Goal: Task Accomplishment & Management: Use online tool/utility

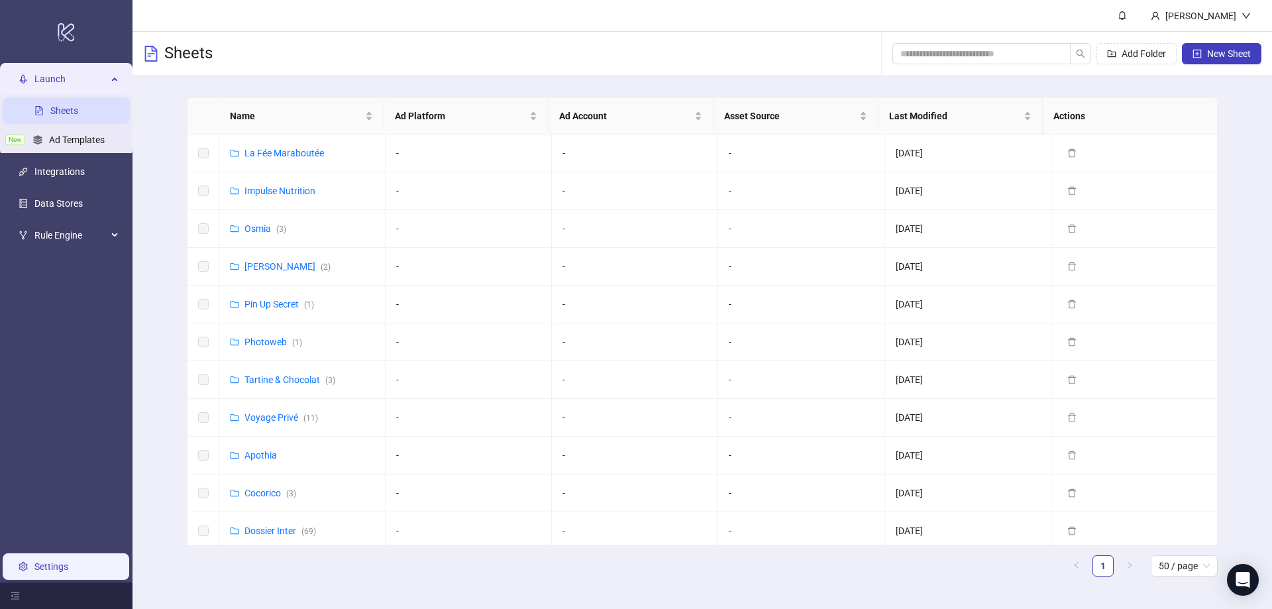
click at [54, 572] on link "Settings" at bounding box center [51, 566] width 34 height 11
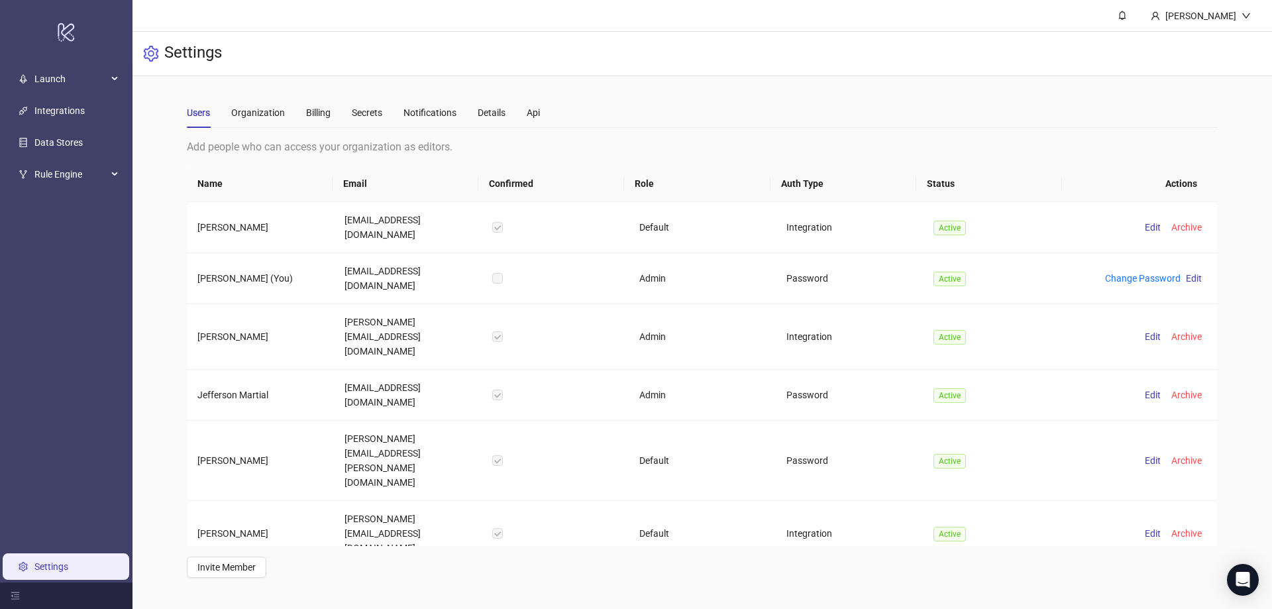
click at [652, 182] on th "Role" at bounding box center [697, 184] width 146 height 36
click at [1145, 390] on span "Edit" at bounding box center [1153, 395] width 16 height 11
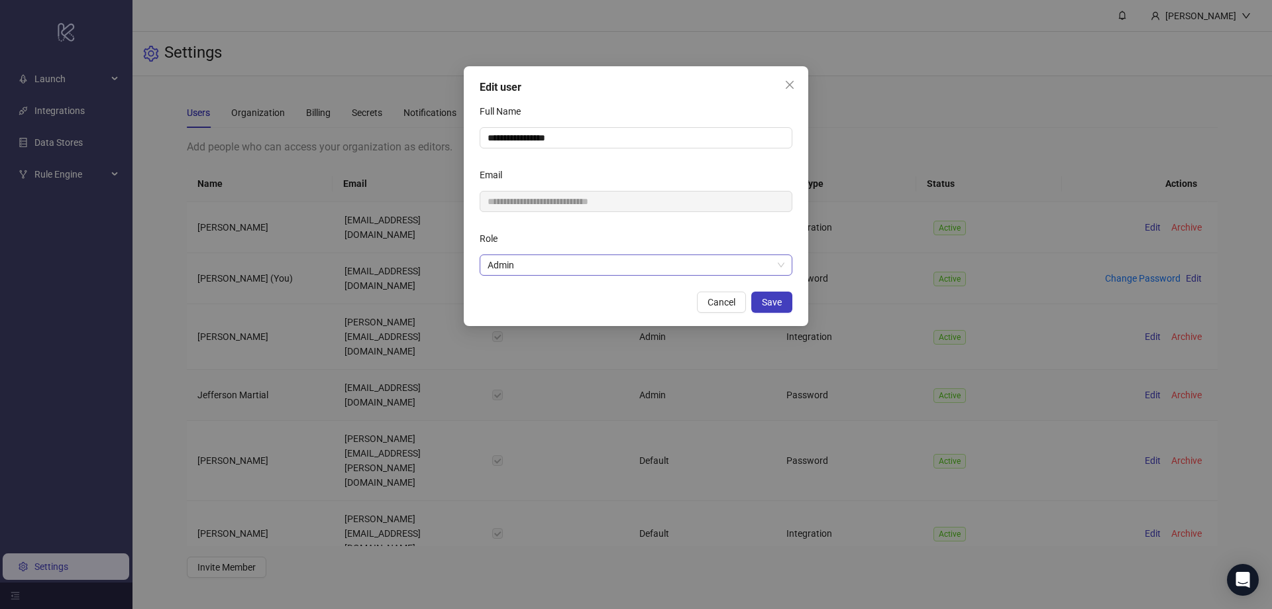
click at [558, 265] on span "Admin" at bounding box center [636, 265] width 297 height 20
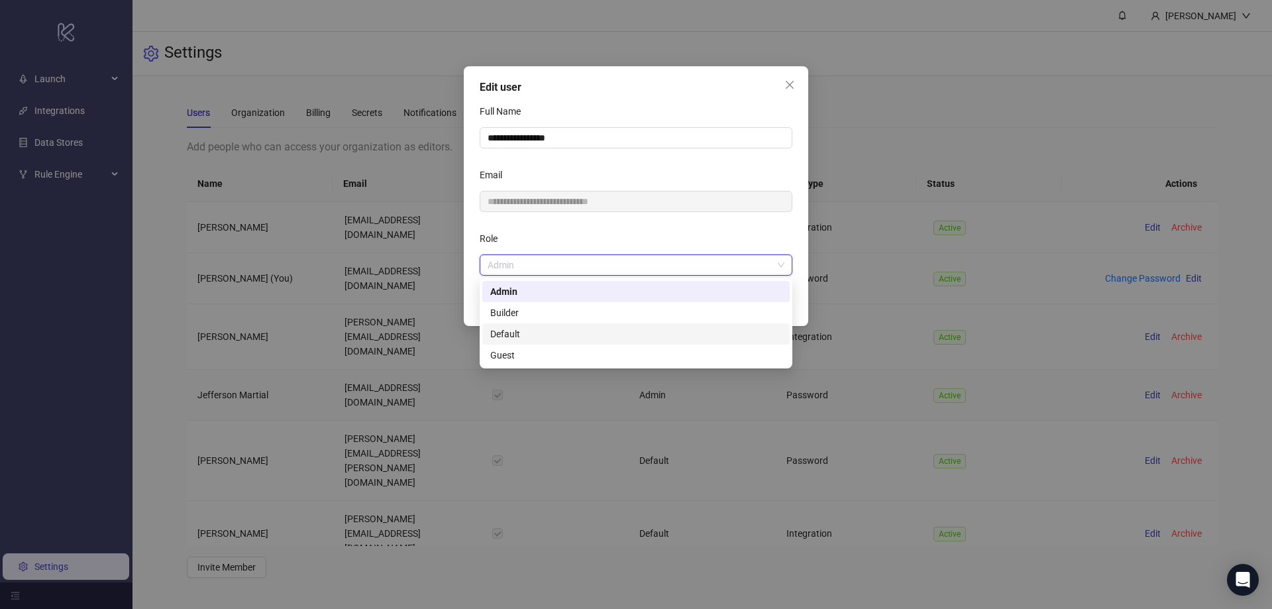
click at [534, 334] on div "Default" at bounding box center [636, 334] width 292 height 15
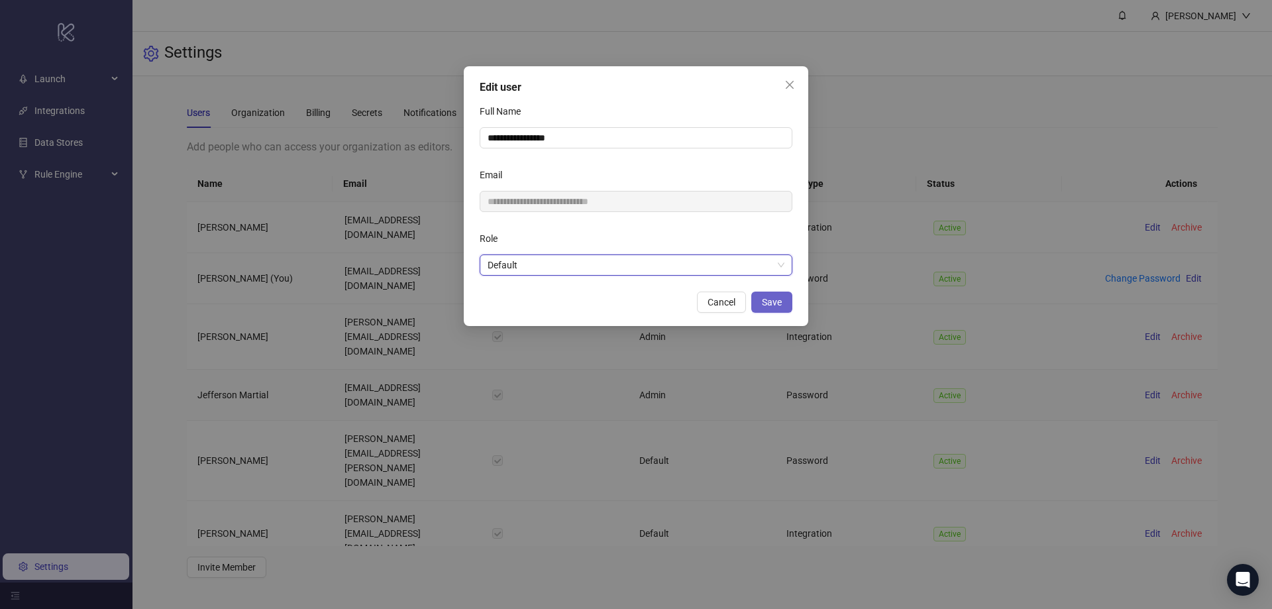
click at [766, 306] on span "Save" at bounding box center [772, 302] width 20 height 11
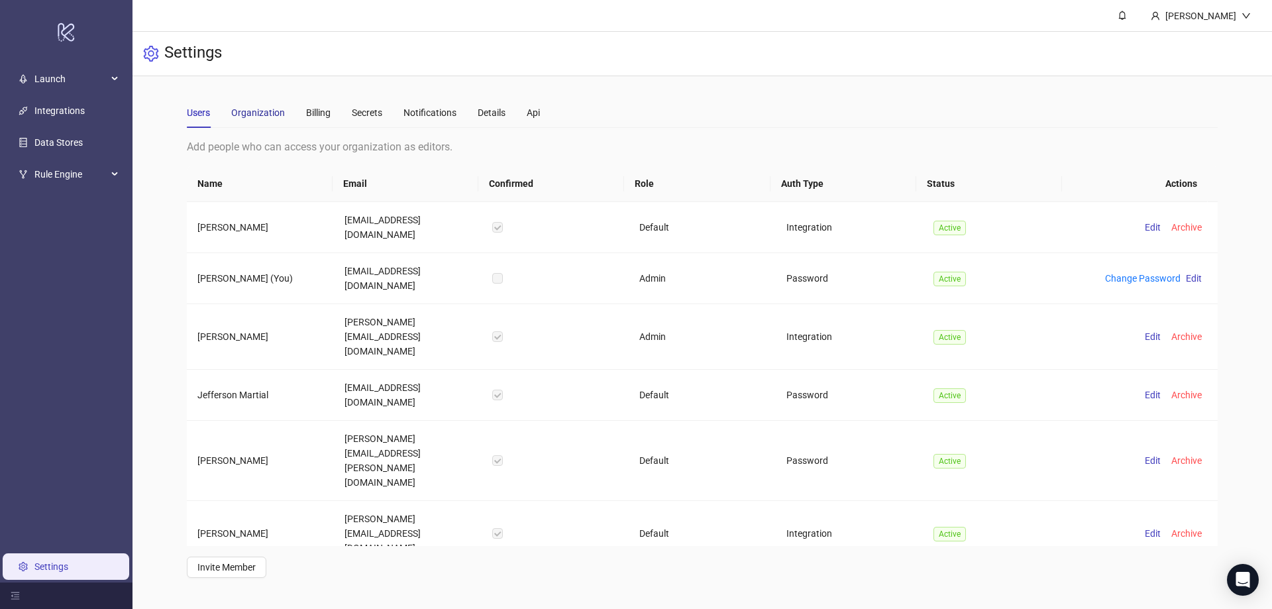
click at [264, 111] on div "Organization" at bounding box center [258, 112] width 54 height 15
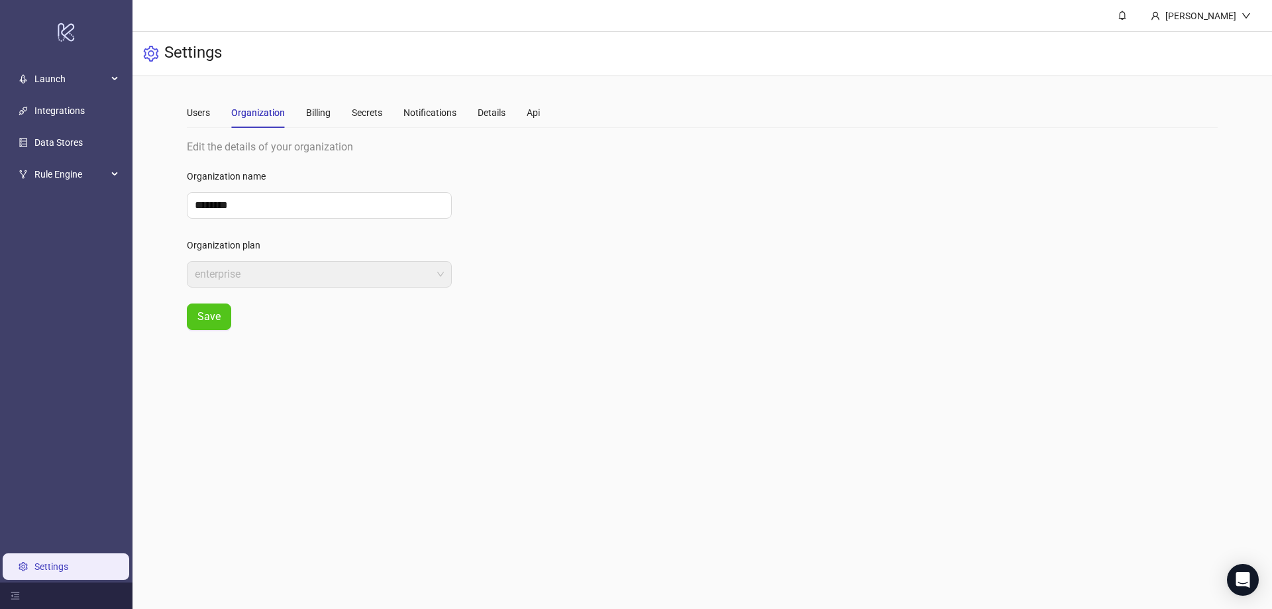
click at [300, 114] on div "Users Organization Billing Secrets Notifications Details Api" at bounding box center [363, 112] width 353 height 30
click at [317, 113] on div "Billing" at bounding box center [318, 112] width 25 height 15
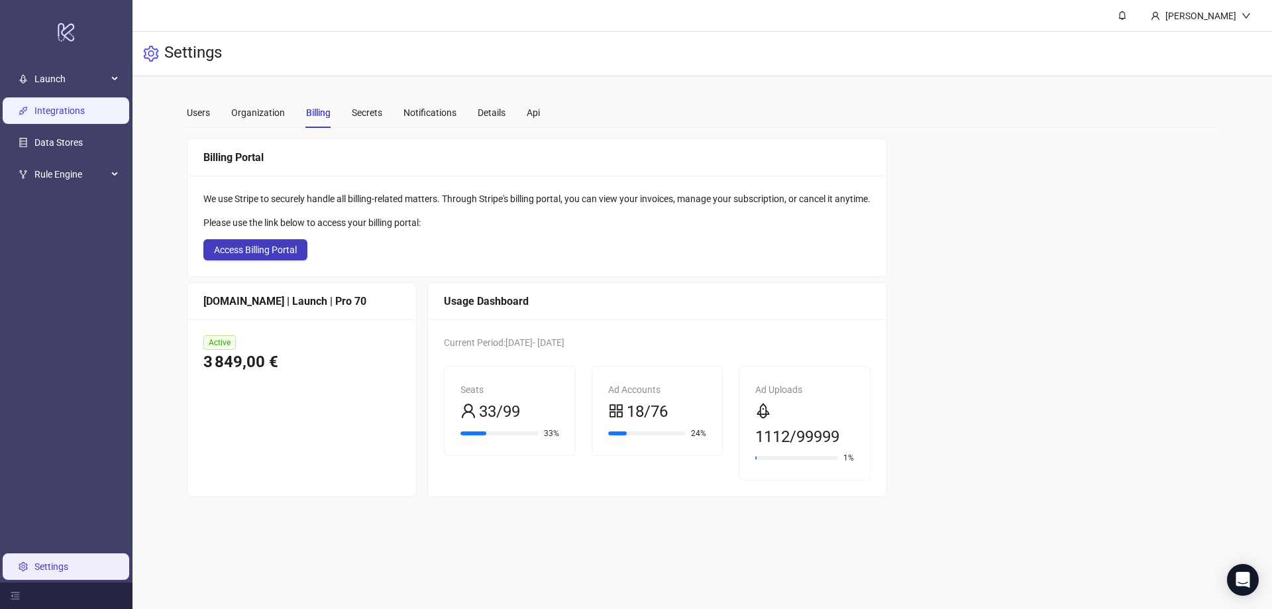
click at [74, 117] on link "Integrations" at bounding box center [59, 111] width 50 height 11
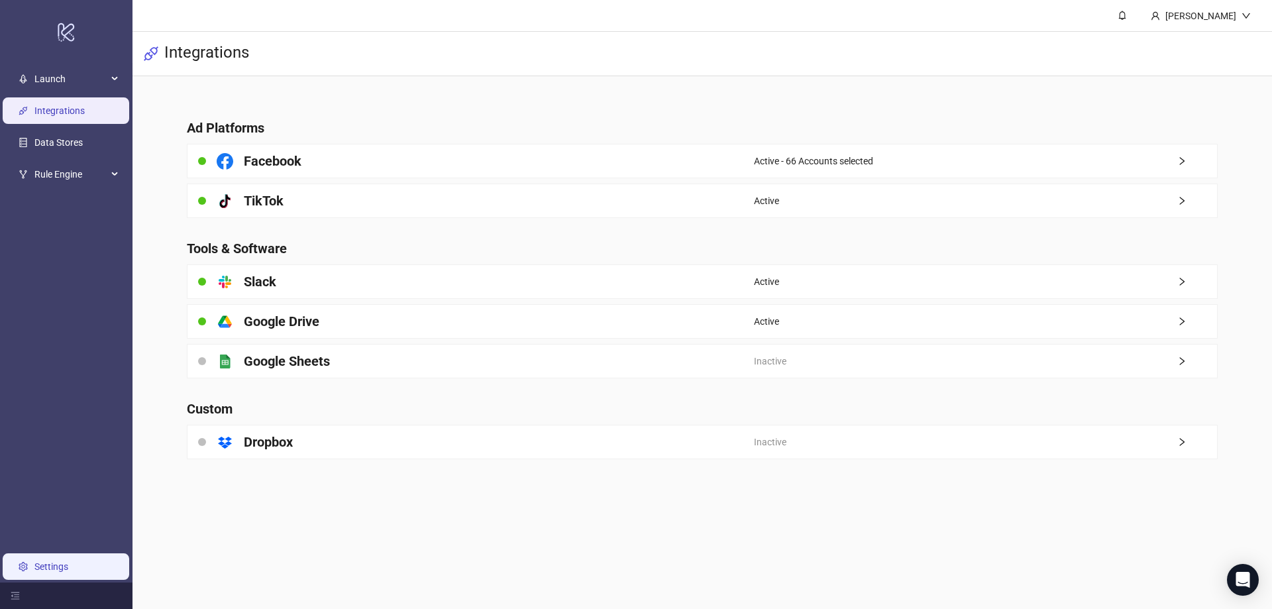
click at [49, 566] on link "Settings" at bounding box center [51, 566] width 34 height 11
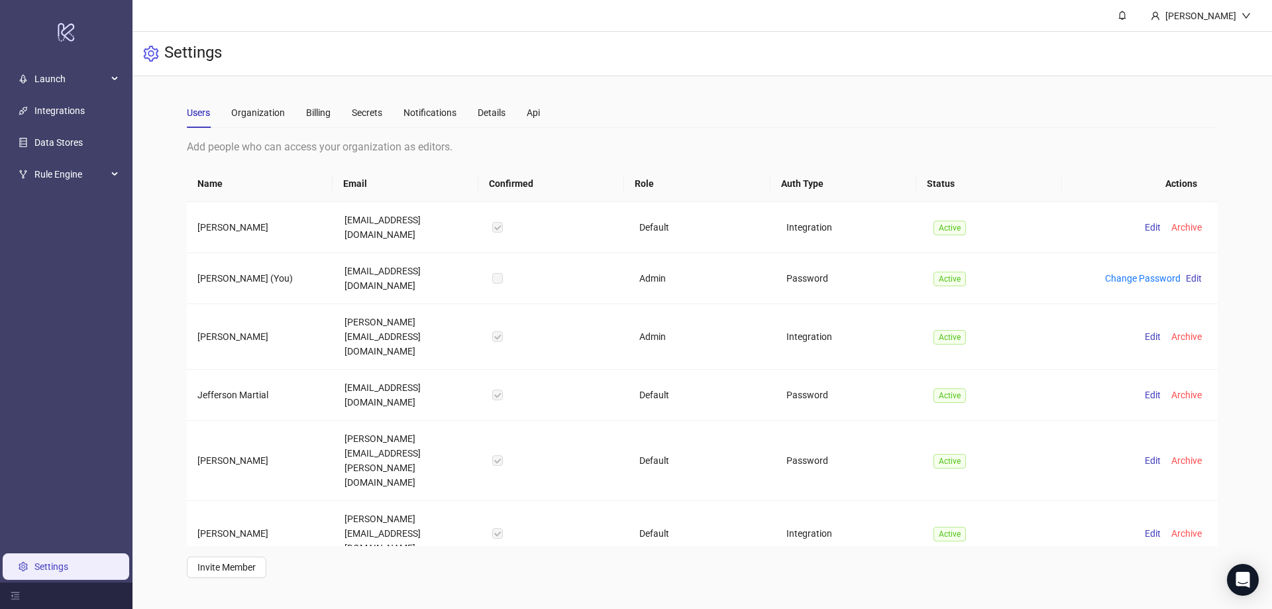
click at [216, 191] on th "Name" at bounding box center [260, 184] width 146 height 36
click at [317, 112] on div "Billing" at bounding box center [318, 112] width 25 height 15
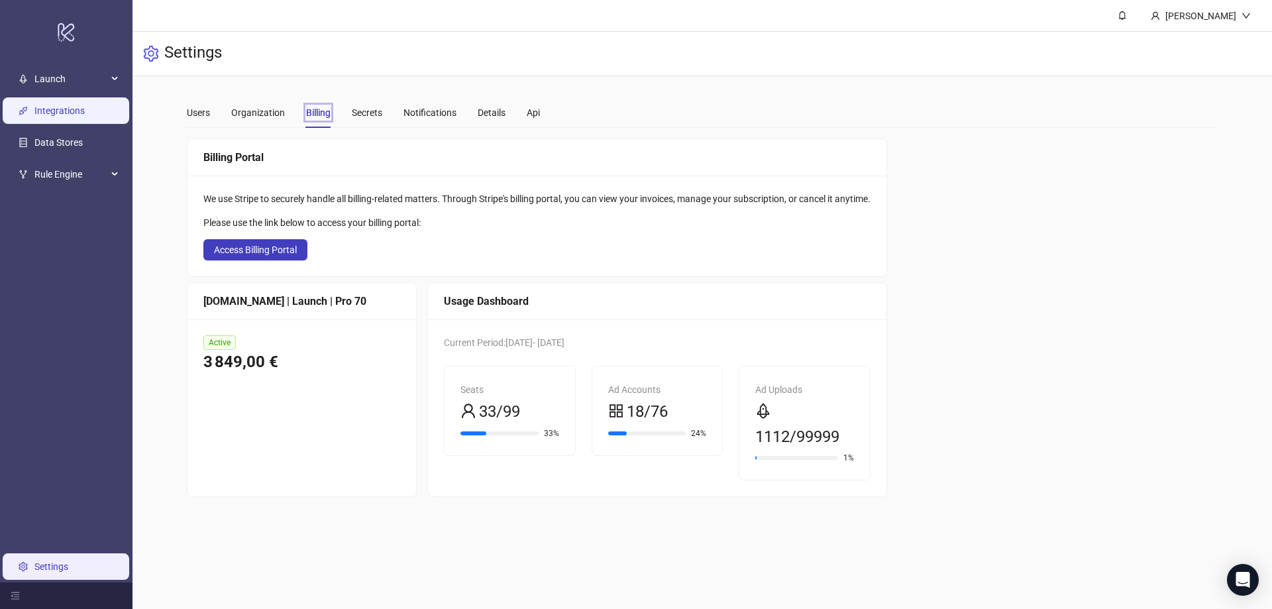
click at [72, 113] on link "Integrations" at bounding box center [59, 111] width 50 height 11
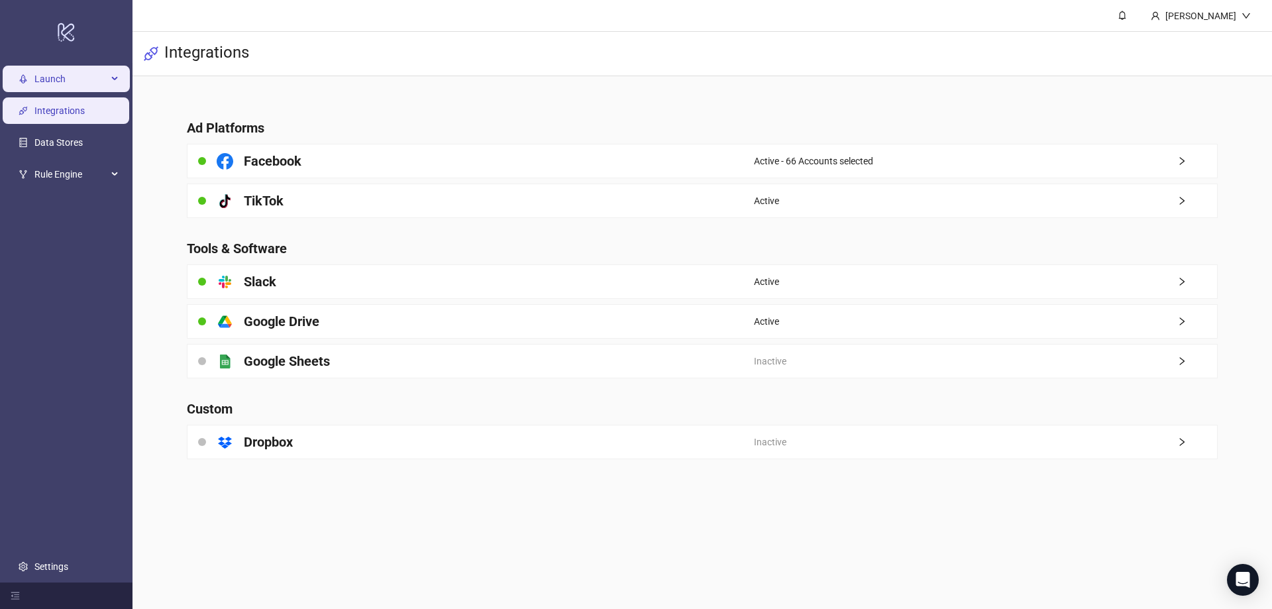
click at [83, 87] on span "Launch" at bounding box center [70, 79] width 73 height 27
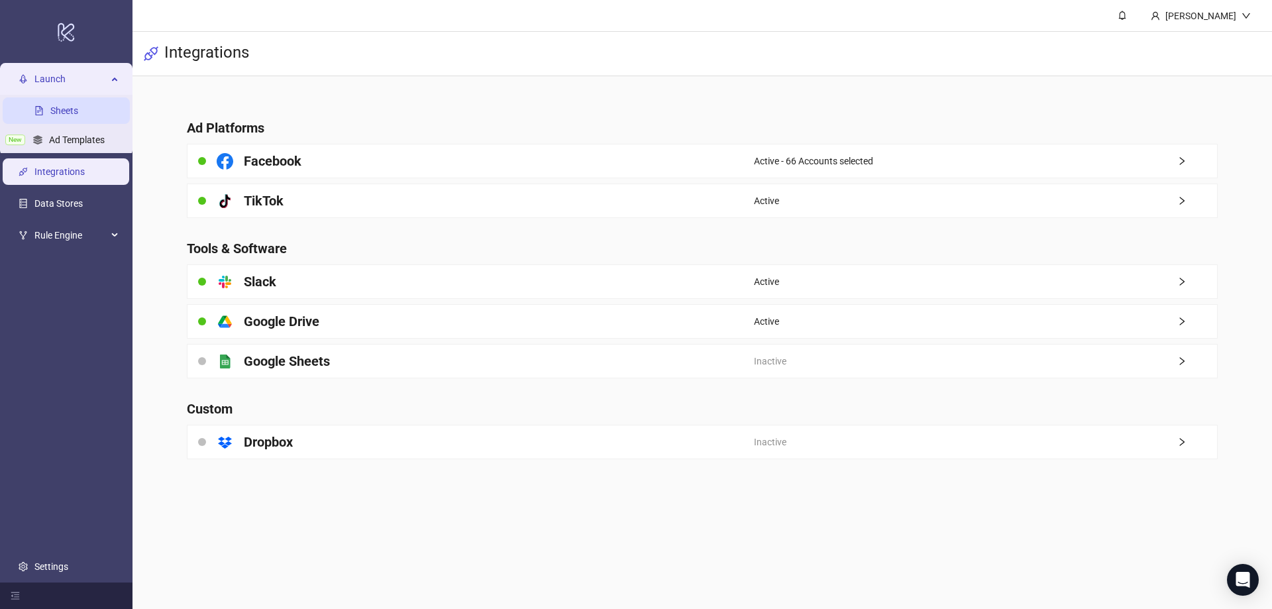
click at [78, 106] on link "Sheets" at bounding box center [64, 111] width 28 height 11
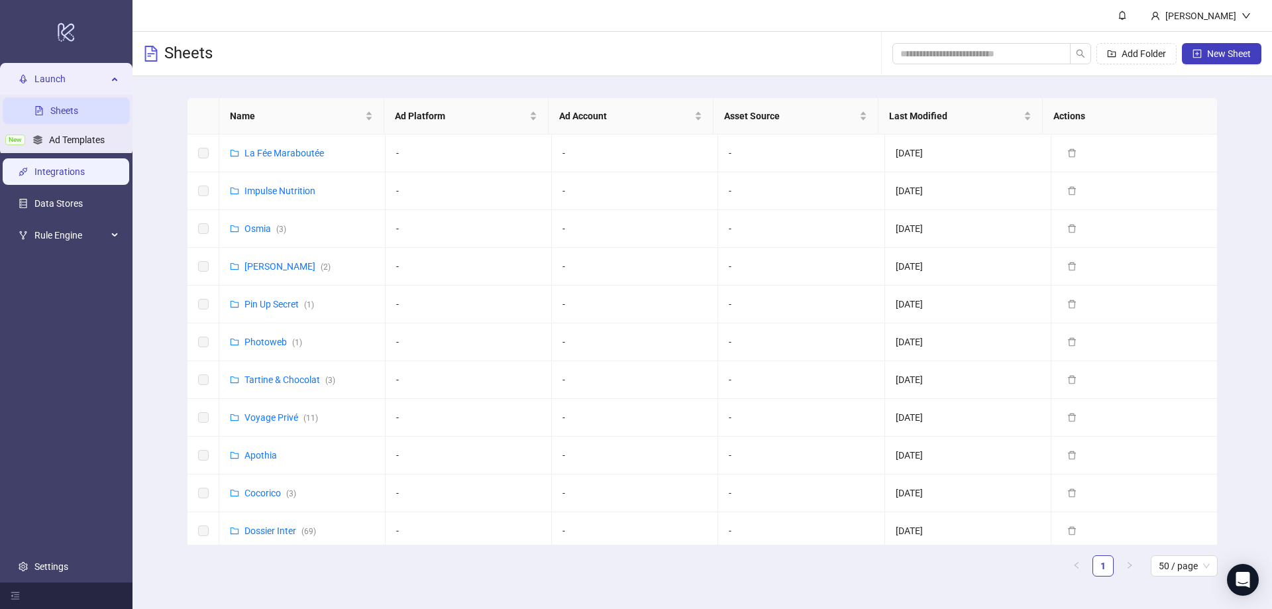
click at [74, 178] on link "Integrations" at bounding box center [59, 172] width 50 height 11
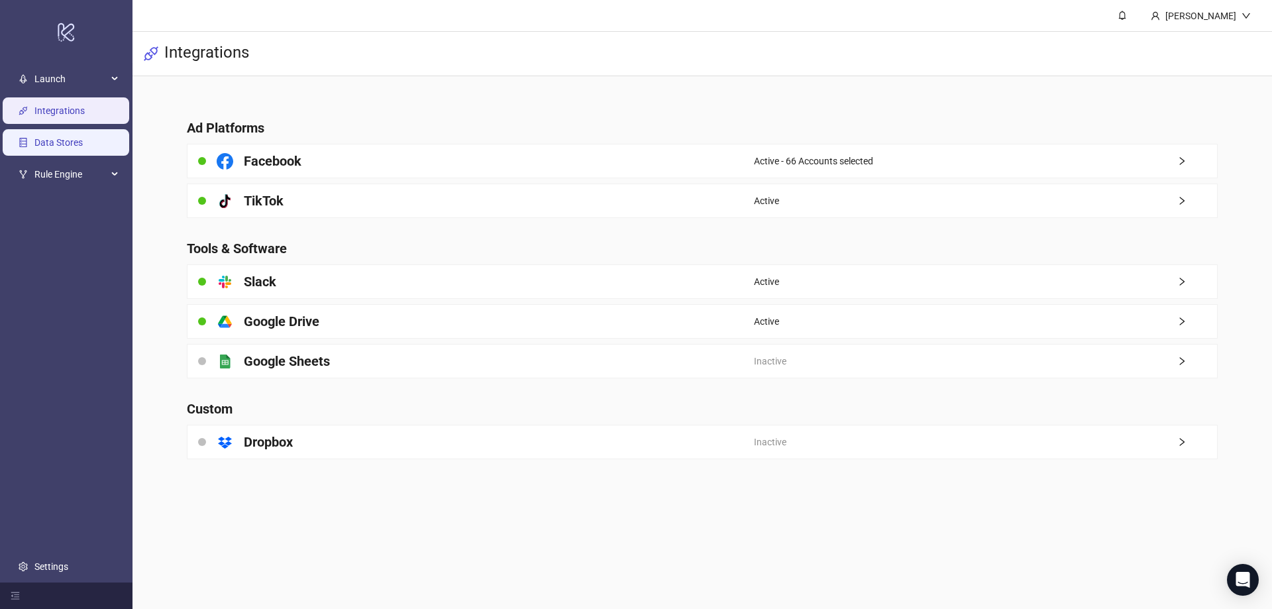
click at [79, 140] on link "Data Stores" at bounding box center [58, 143] width 48 height 11
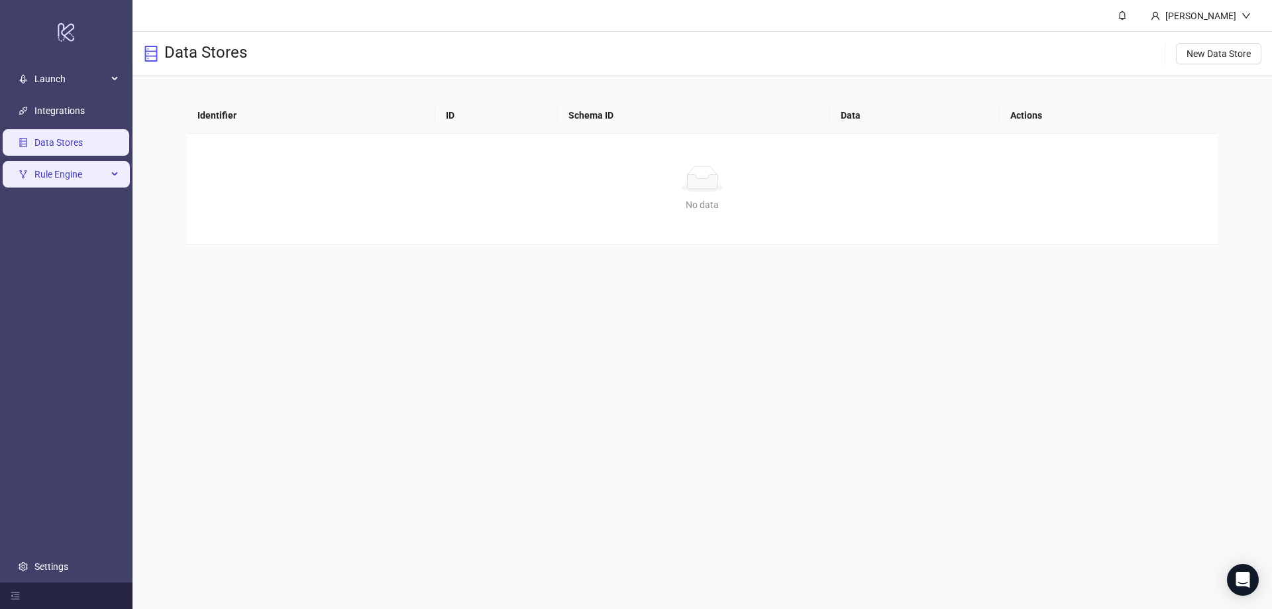
click at [86, 169] on span "Rule Engine" at bounding box center [70, 175] width 73 height 27
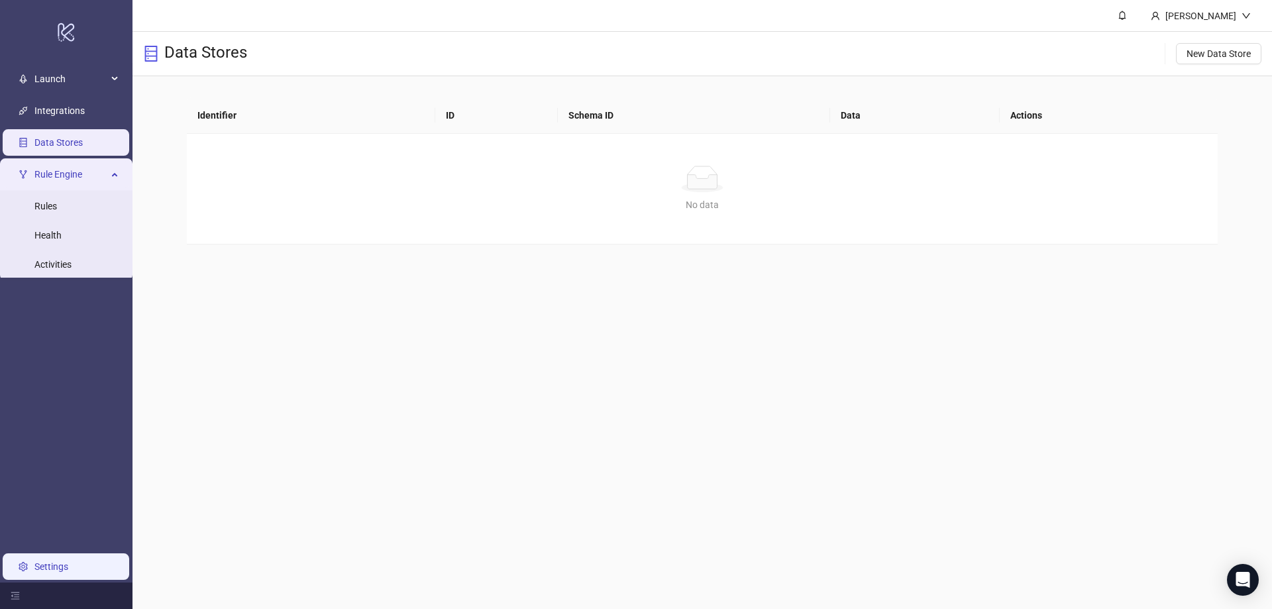
click at [68, 562] on link "Settings" at bounding box center [51, 566] width 34 height 11
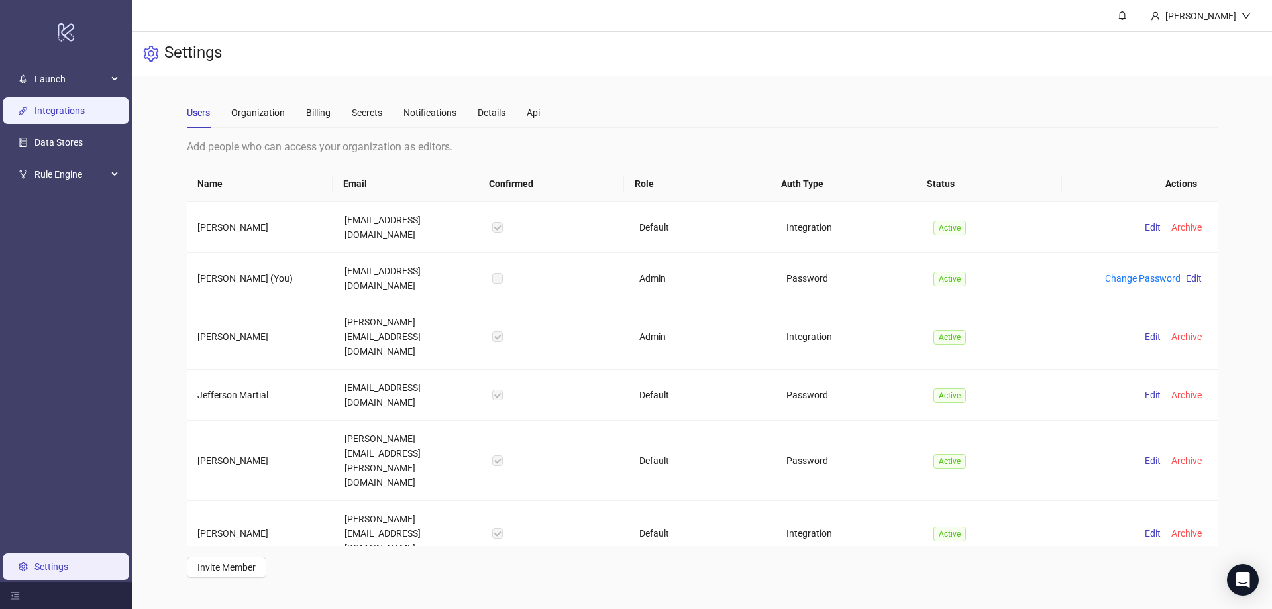
click at [58, 111] on link "Integrations" at bounding box center [59, 111] width 50 height 11
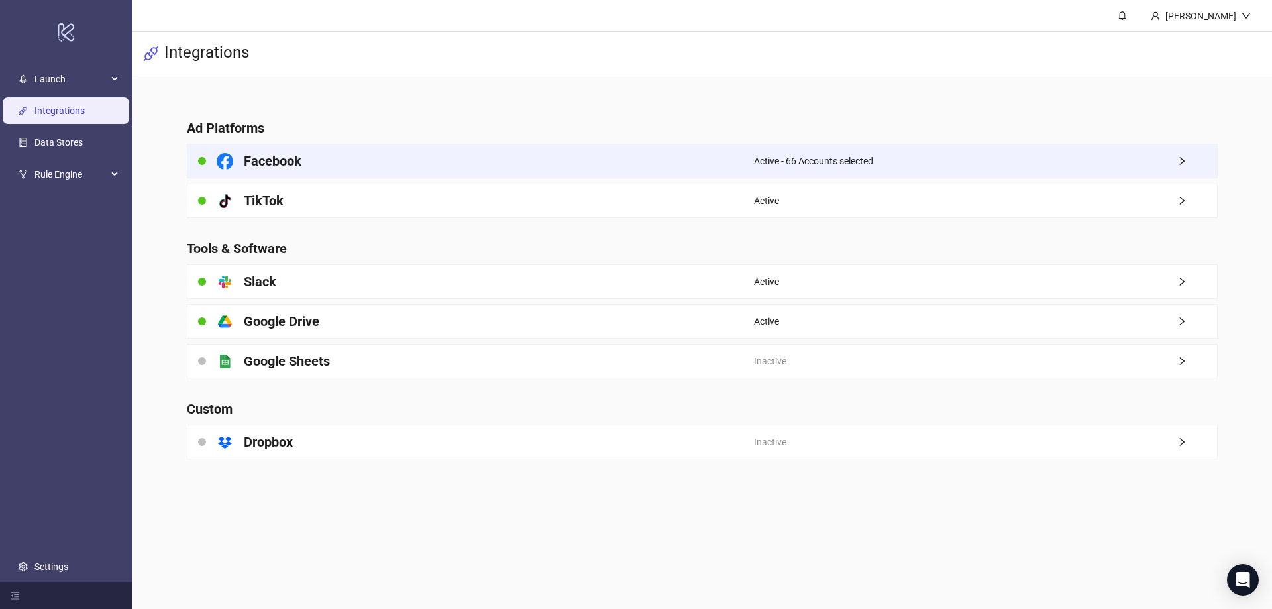
click at [754, 154] on span "Active - 66 Accounts selected" at bounding box center [813, 161] width 119 height 15
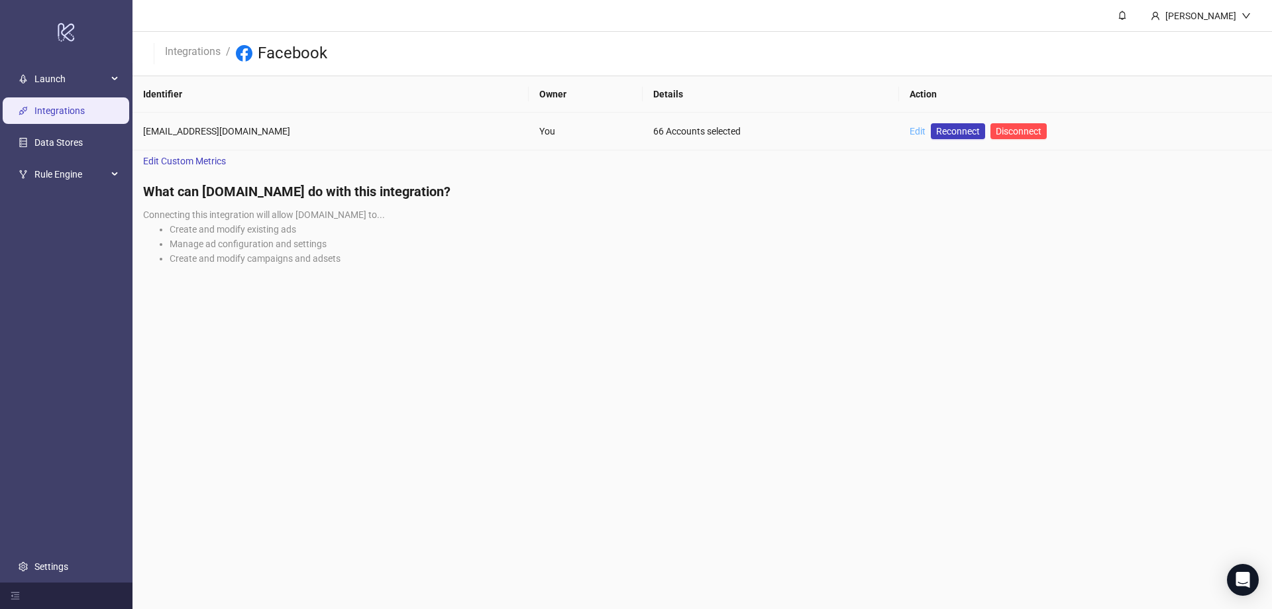
click at [910, 131] on link "Edit" at bounding box center [918, 131] width 16 height 11
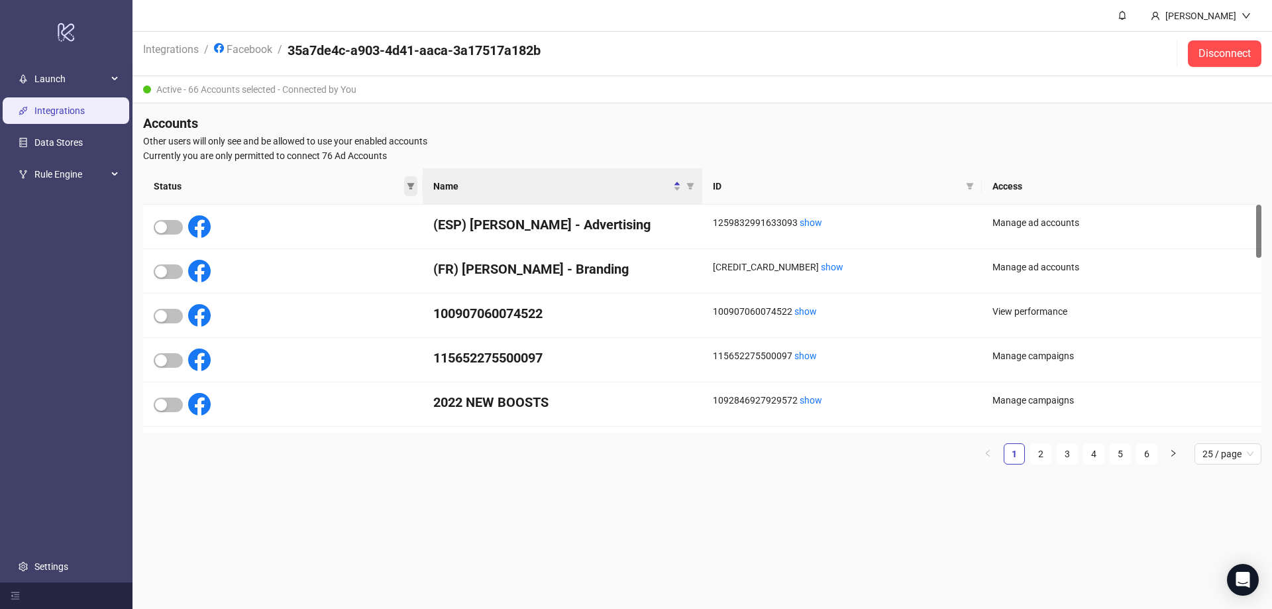
click at [414, 182] on span at bounding box center [410, 186] width 13 height 20
click at [370, 229] on span "Inactive" at bounding box center [375, 231] width 43 height 15
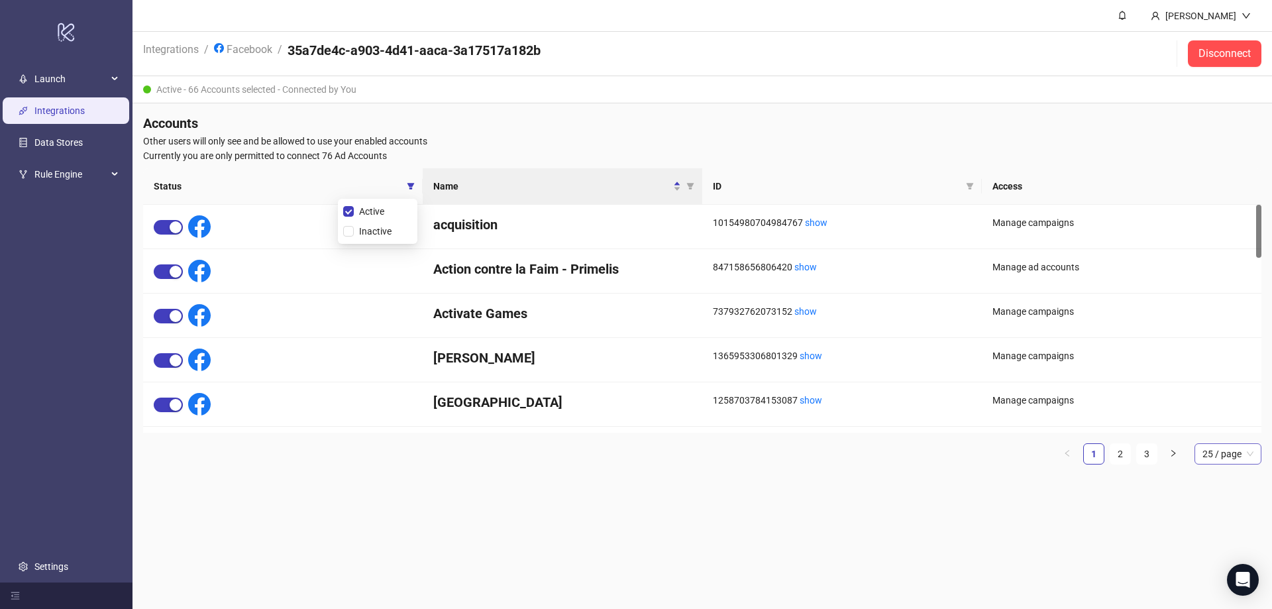
click at [1231, 455] on span "25 / page" at bounding box center [1228, 454] width 51 height 20
click at [1216, 562] on div "100 / page" at bounding box center [1228, 565] width 46 height 15
click at [68, 109] on link "Integrations" at bounding box center [59, 111] width 50 height 11
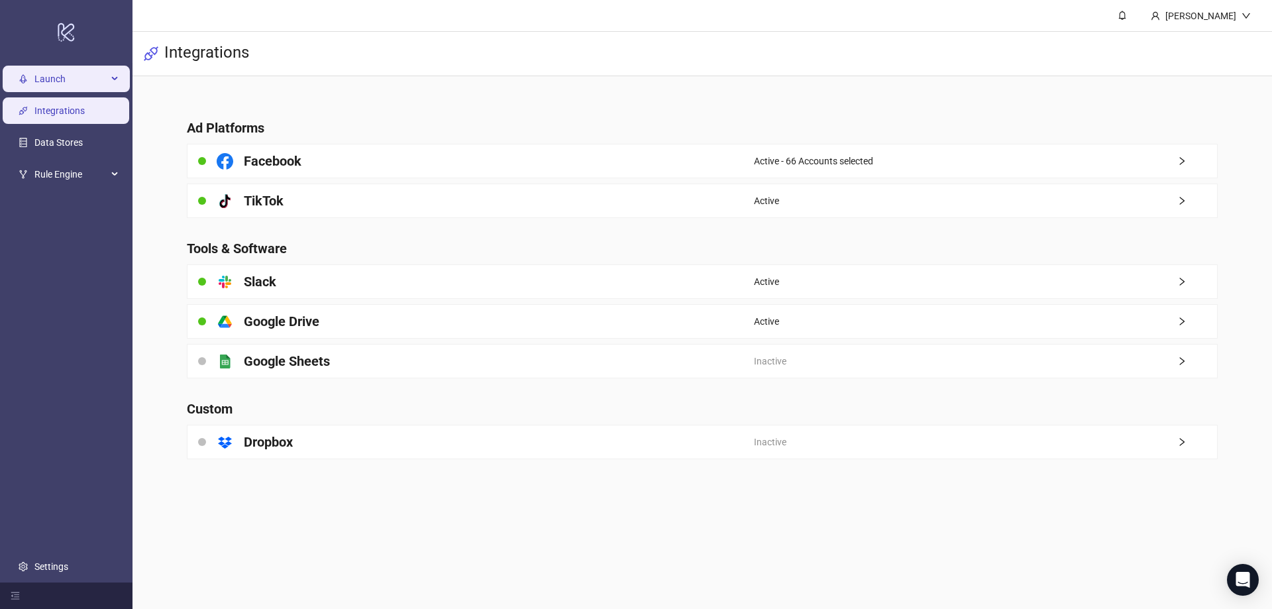
click at [60, 79] on span "Launch" at bounding box center [70, 79] width 73 height 27
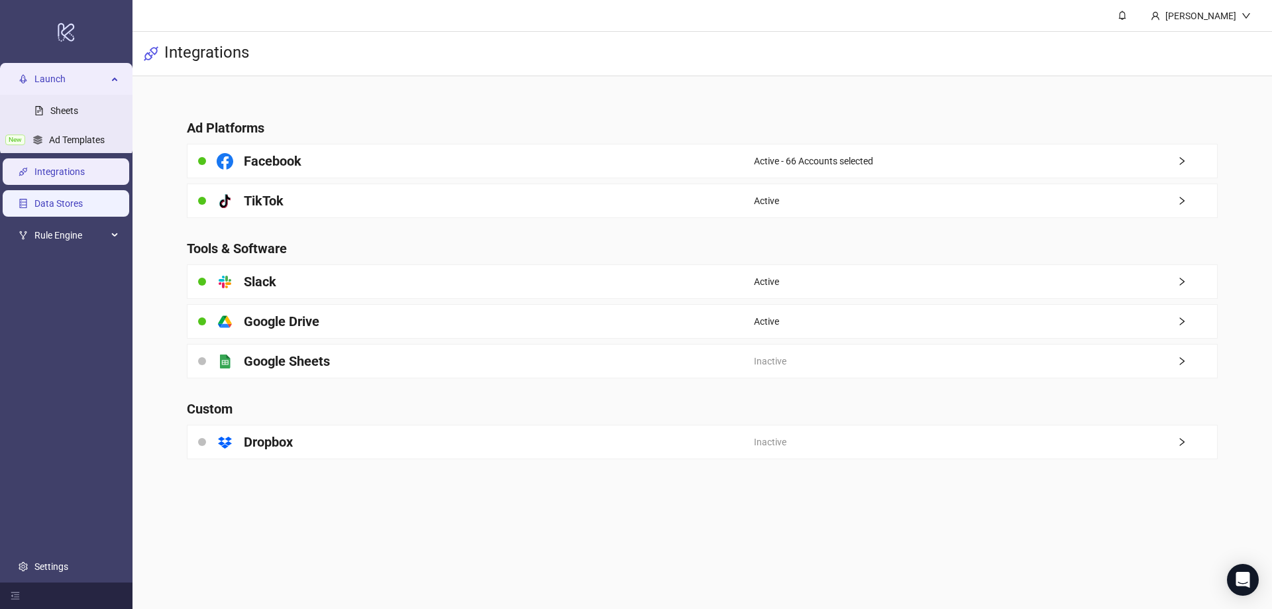
click at [76, 209] on link "Data Stores" at bounding box center [58, 204] width 48 height 11
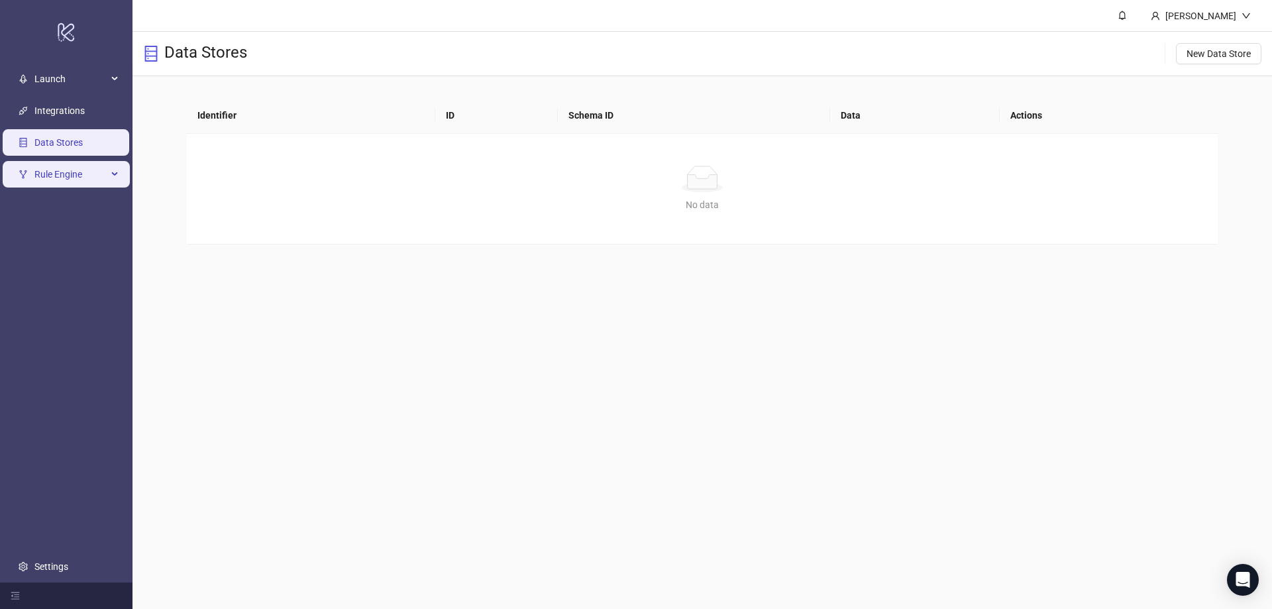
click at [59, 177] on span "Rule Engine" at bounding box center [70, 175] width 73 height 27
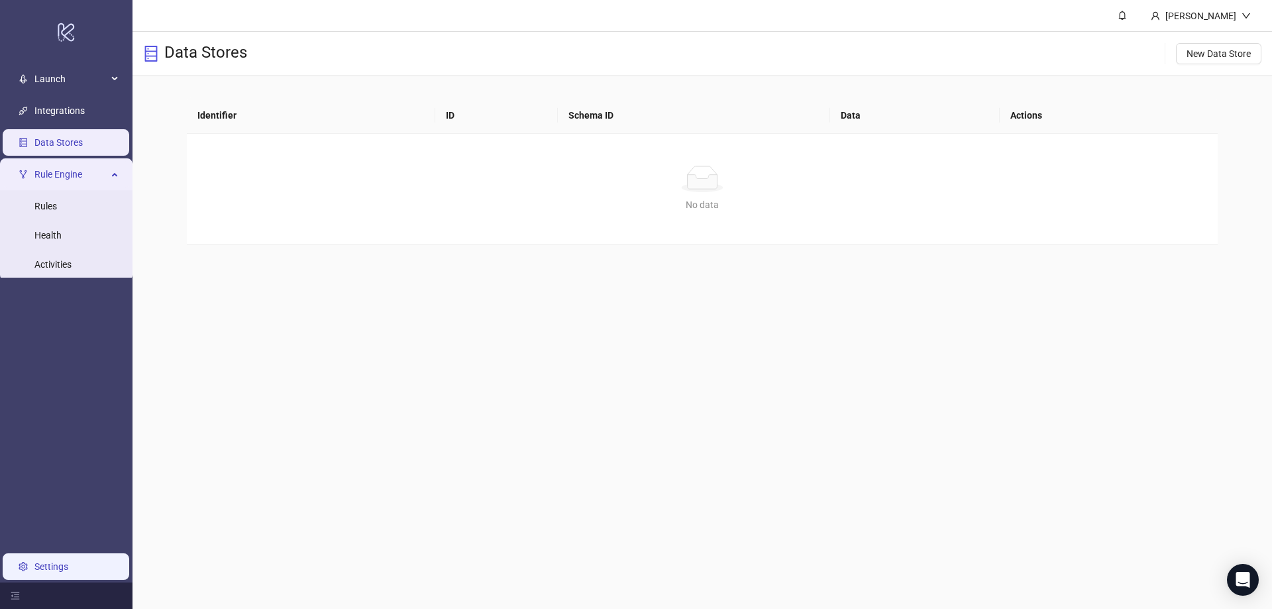
click at [68, 569] on link "Settings" at bounding box center [51, 566] width 34 height 11
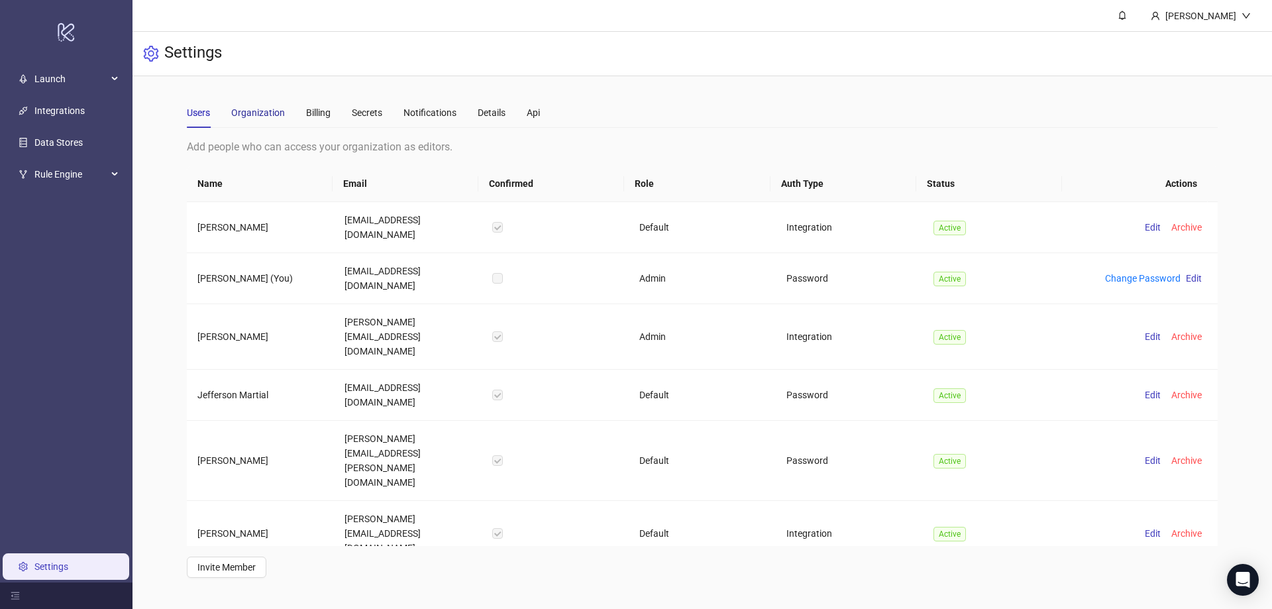
click at [247, 116] on div "Organization" at bounding box center [258, 112] width 54 height 15
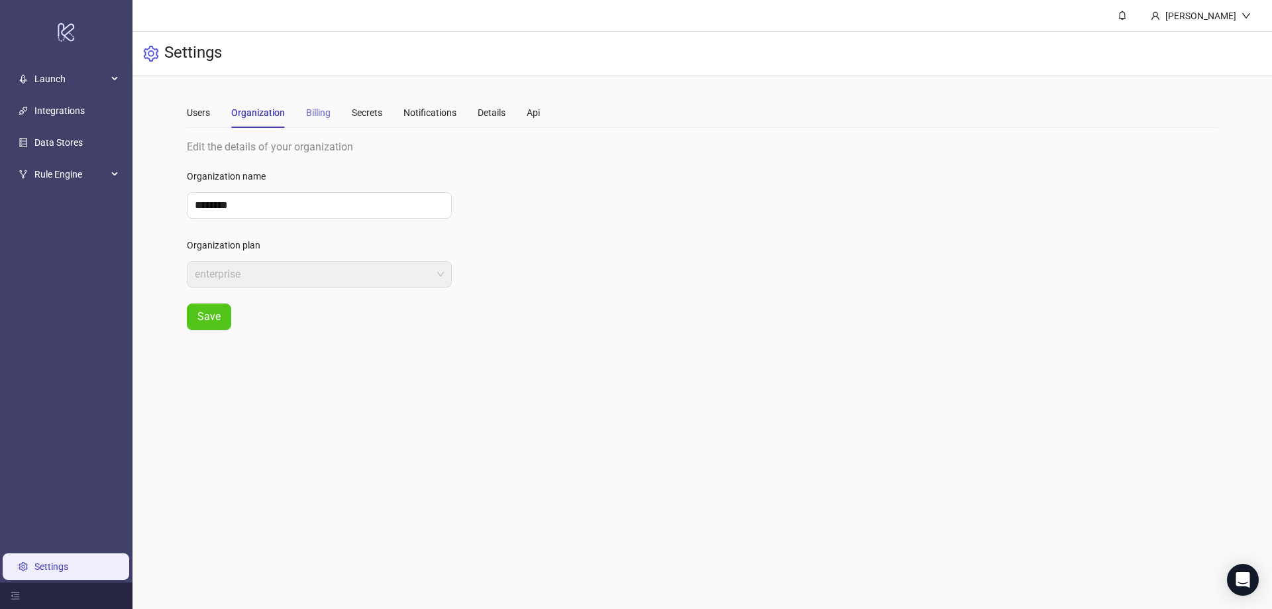
click at [328, 101] on div "Billing" at bounding box center [318, 112] width 25 height 30
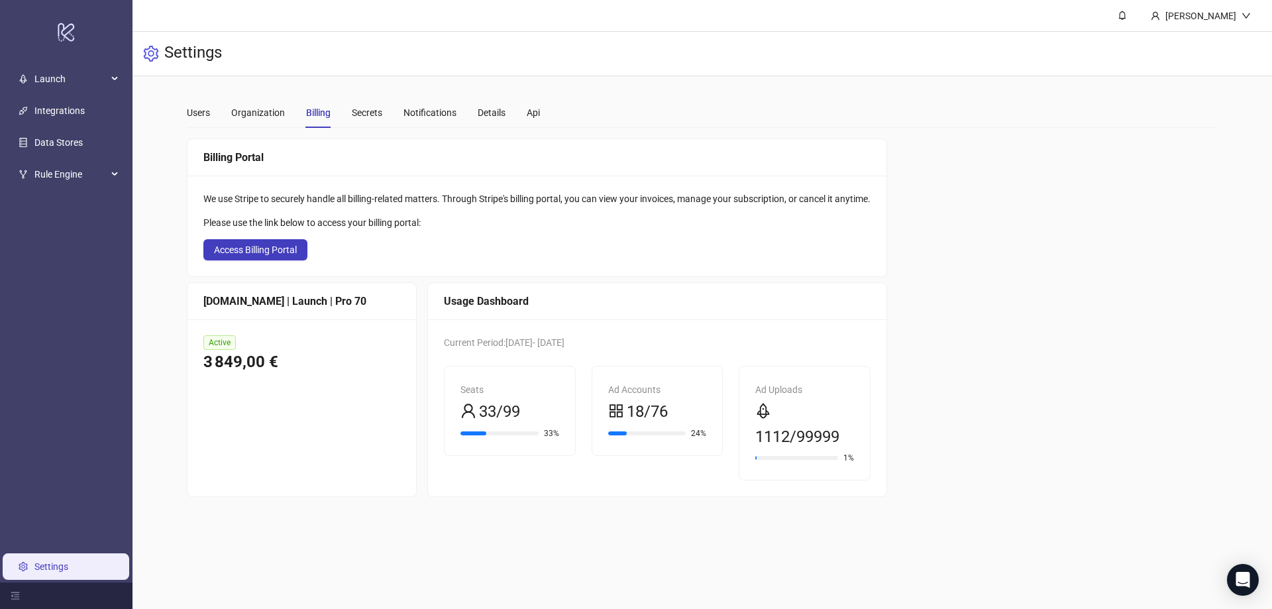
click at [52, 565] on link "Settings" at bounding box center [51, 566] width 34 height 11
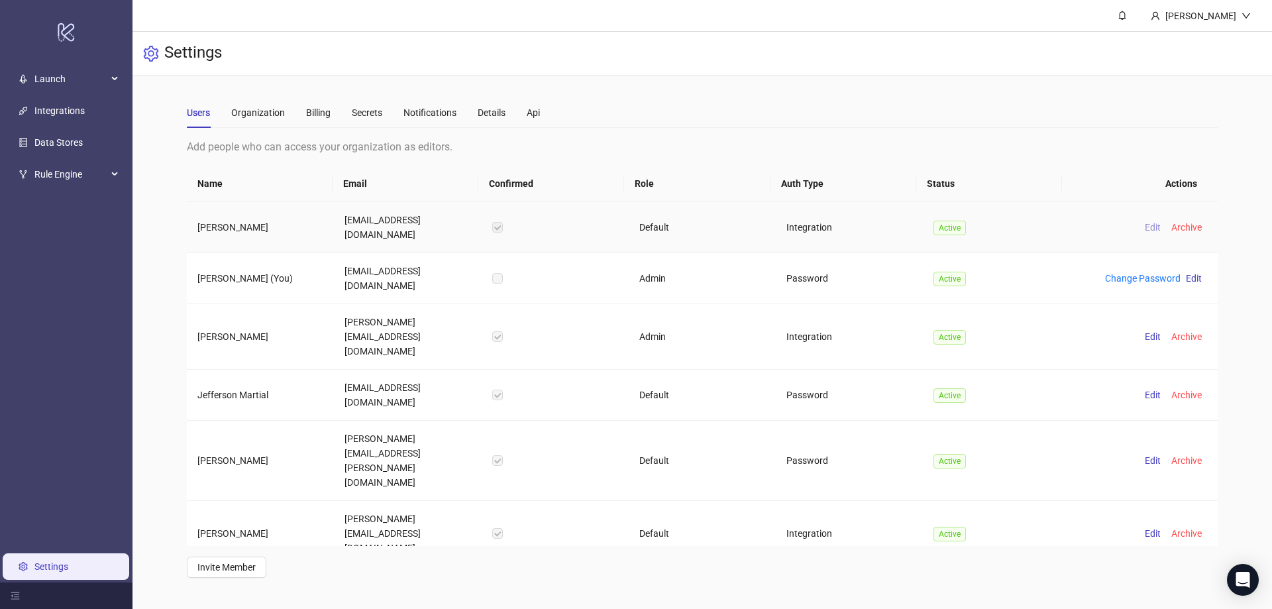
click at [1145, 222] on span "Edit" at bounding box center [1153, 227] width 16 height 11
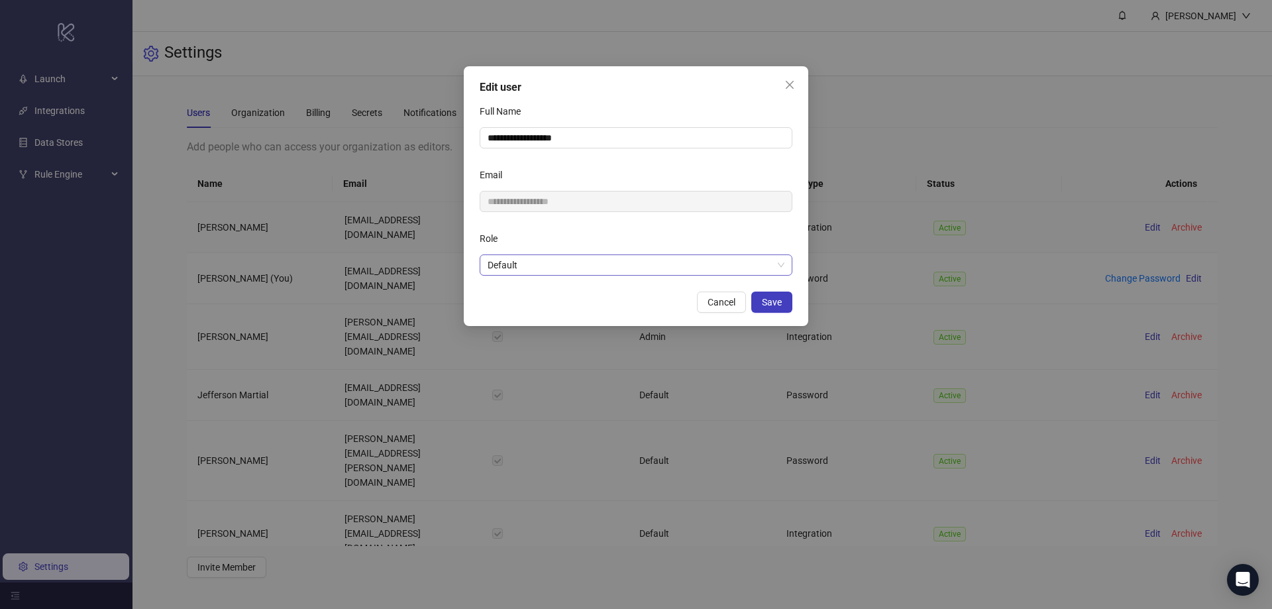
click at [556, 263] on span "Default" at bounding box center [636, 265] width 297 height 20
click at [512, 261] on span "Default" at bounding box center [636, 265] width 297 height 20
click at [687, 267] on span "Default" at bounding box center [636, 265] width 297 height 20
click at [795, 83] on span "Close" at bounding box center [789, 85] width 21 height 11
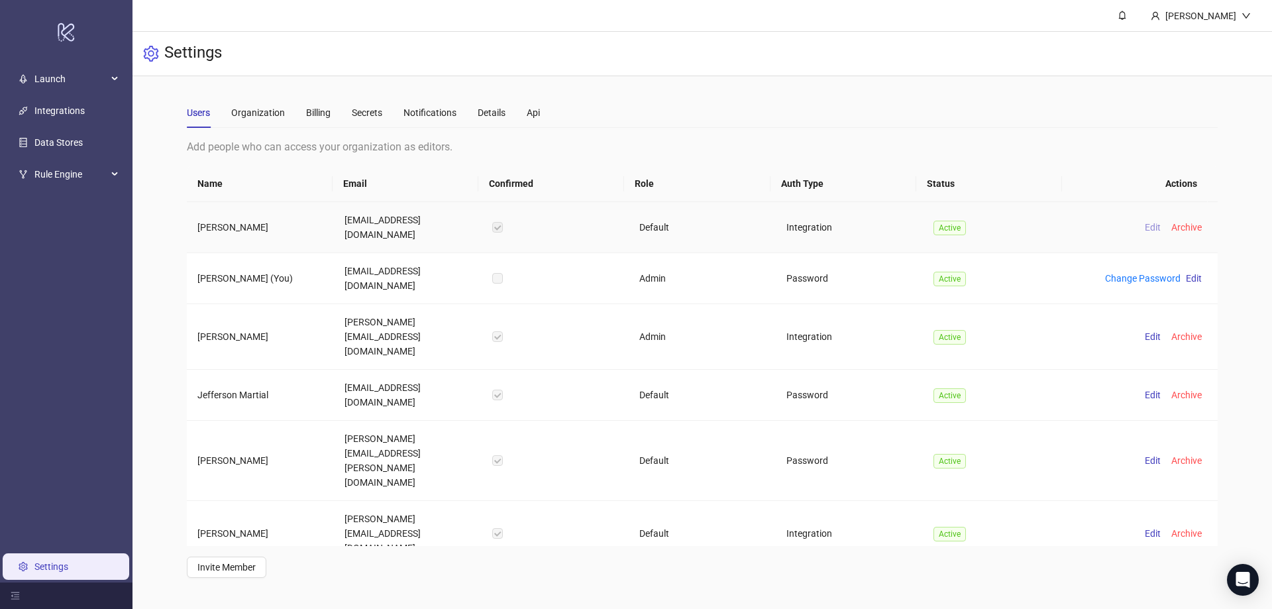
click at [1145, 222] on span "Edit" at bounding box center [1153, 227] width 16 height 11
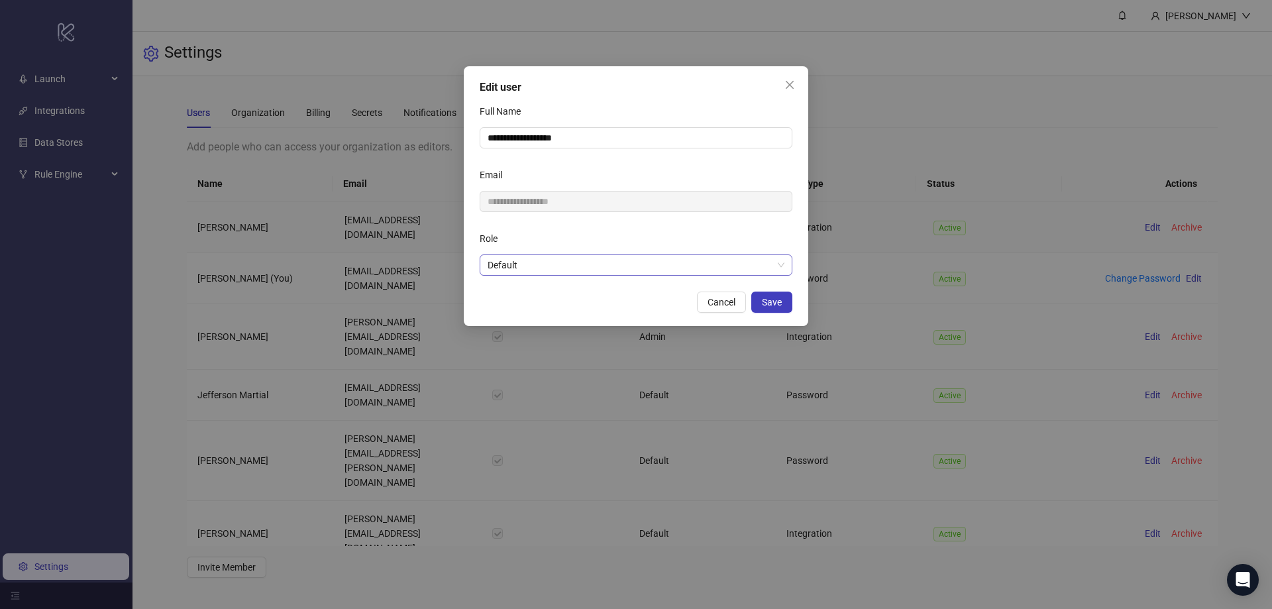
click at [520, 263] on span "Default" at bounding box center [636, 265] width 297 height 20
click at [788, 87] on icon "close" at bounding box center [790, 85] width 8 height 8
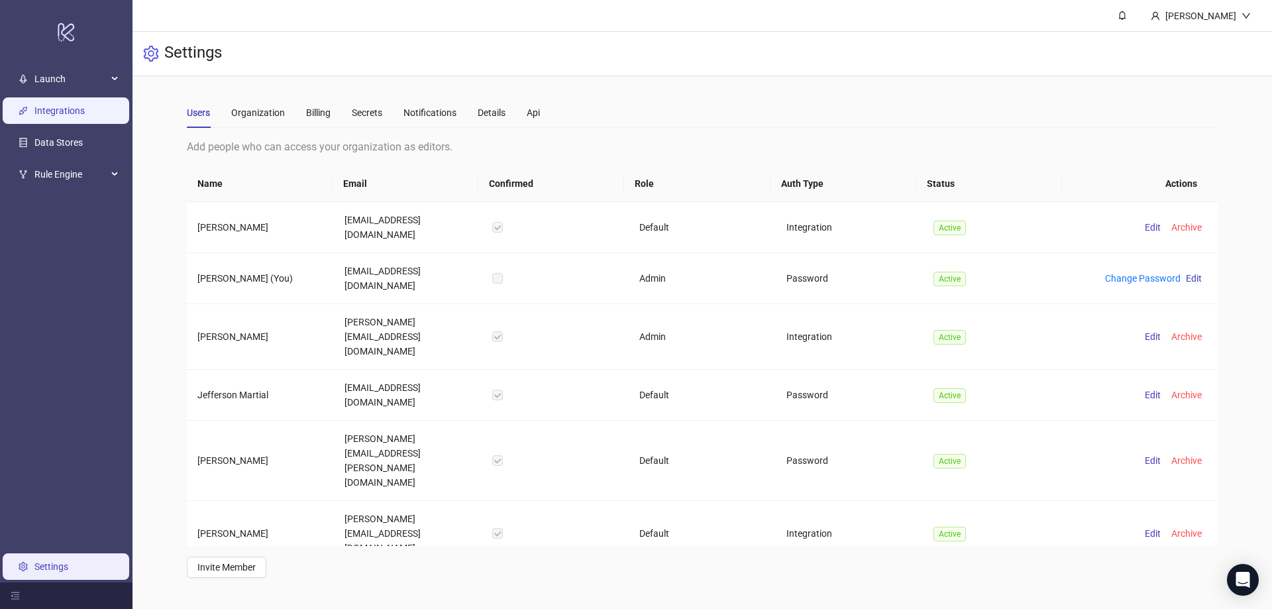
click at [69, 106] on link "Integrations" at bounding box center [59, 111] width 50 height 11
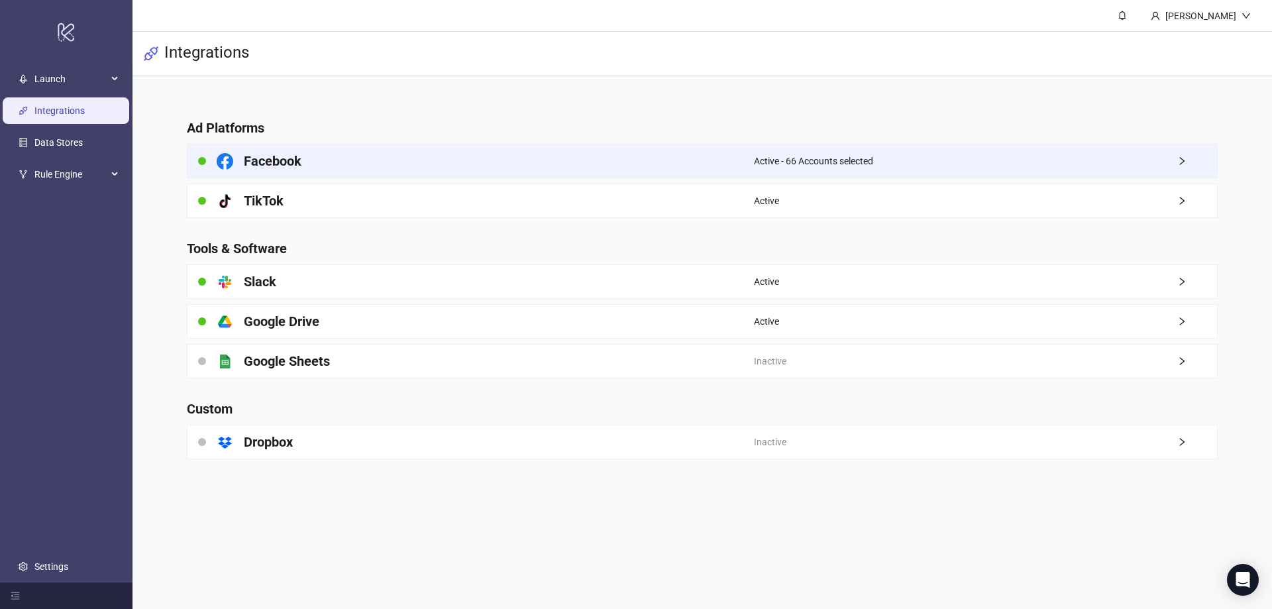
click at [823, 165] on span "Active - 66 Accounts selected" at bounding box center [813, 161] width 119 height 15
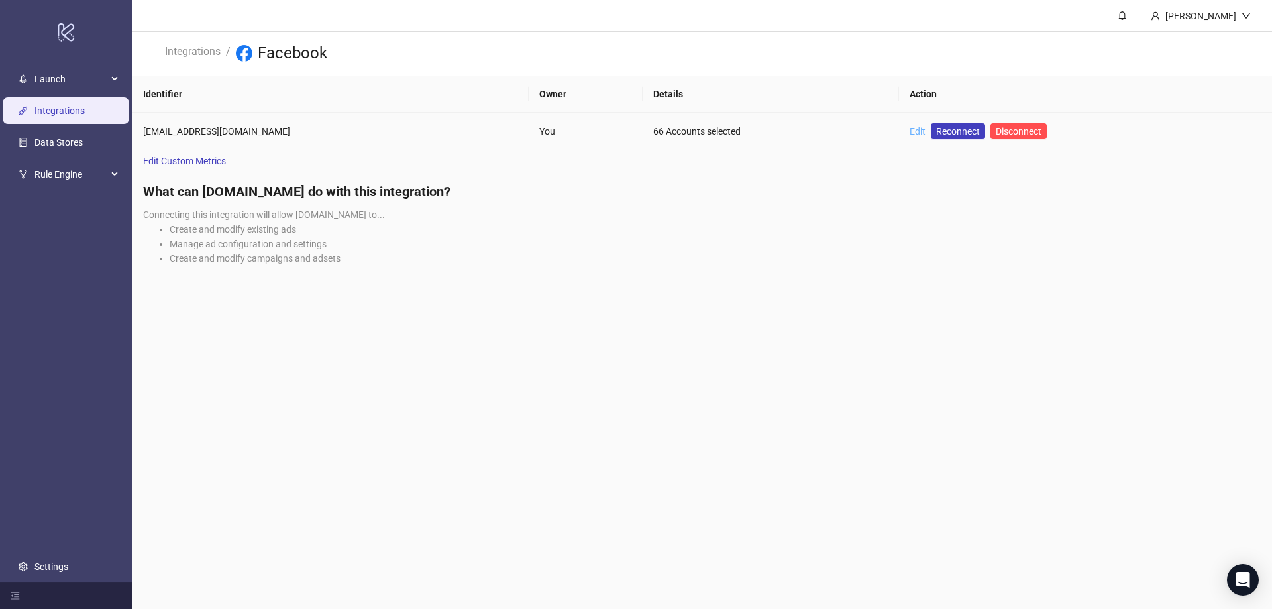
click at [910, 133] on link "Edit" at bounding box center [918, 131] width 16 height 11
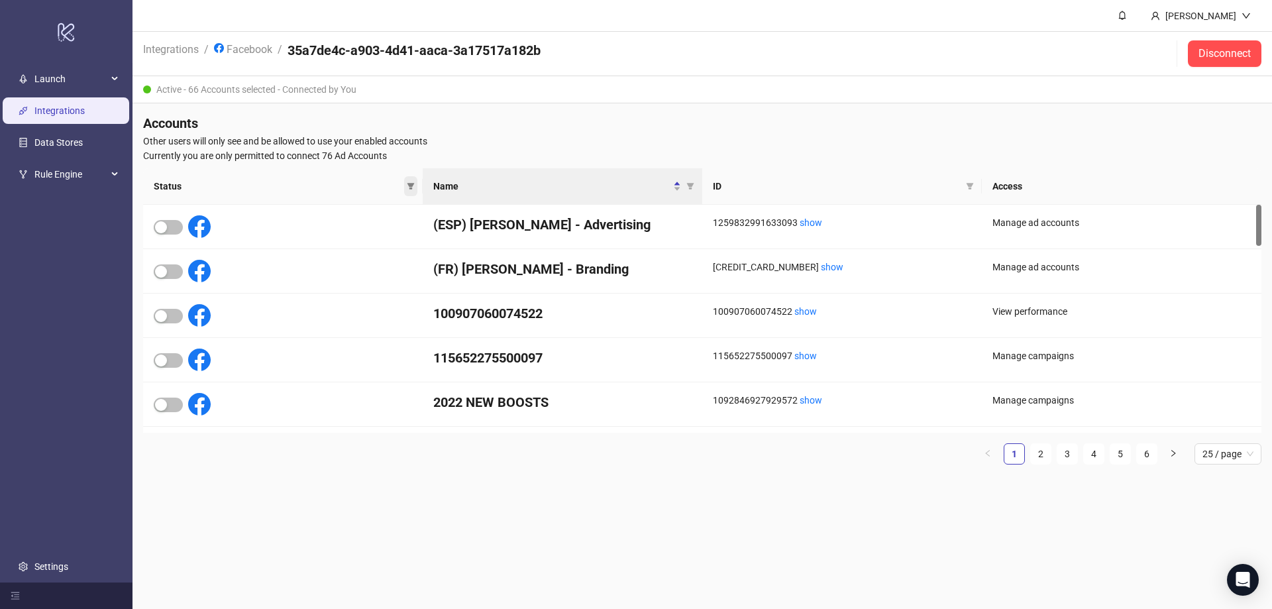
click at [417, 184] on span at bounding box center [410, 186] width 13 height 20
click at [373, 235] on span "Inactive" at bounding box center [375, 231] width 43 height 15
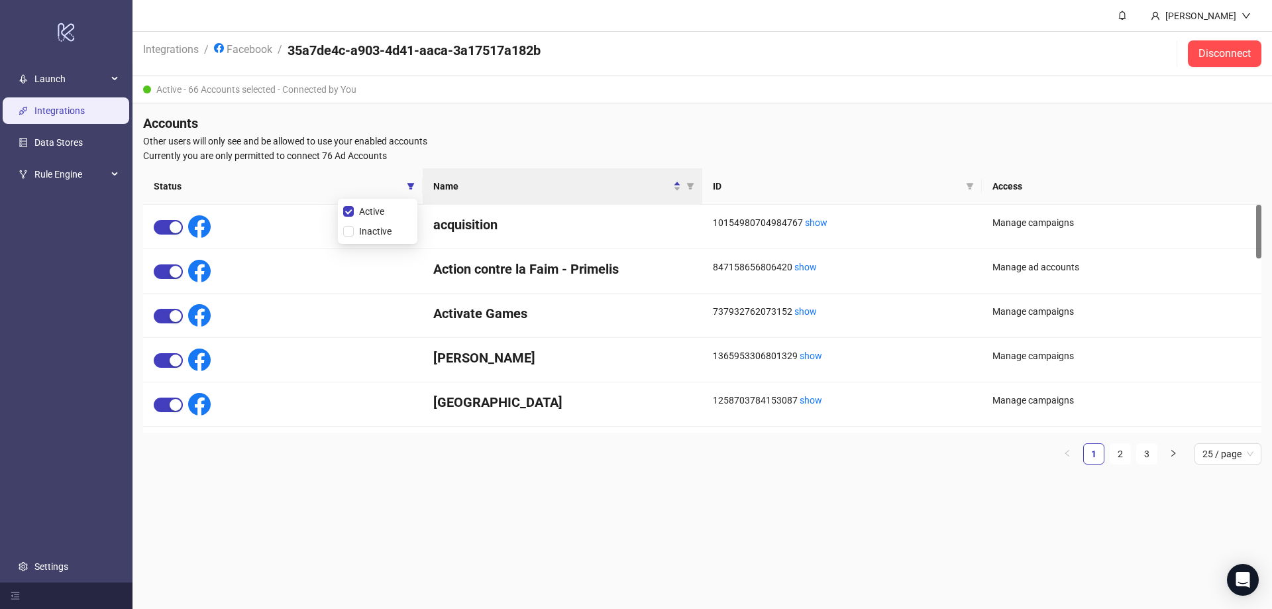
drag, startPoint x: 915, startPoint y: 529, endPoint x: 919, endPoint y: 521, distance: 8.9
click at [916, 528] on main "Romain Piat Integrations / Facebook / 35a7de4c-a903-4d41-aaca-3a17517a182b Disc…" at bounding box center [703, 304] width 1140 height 609
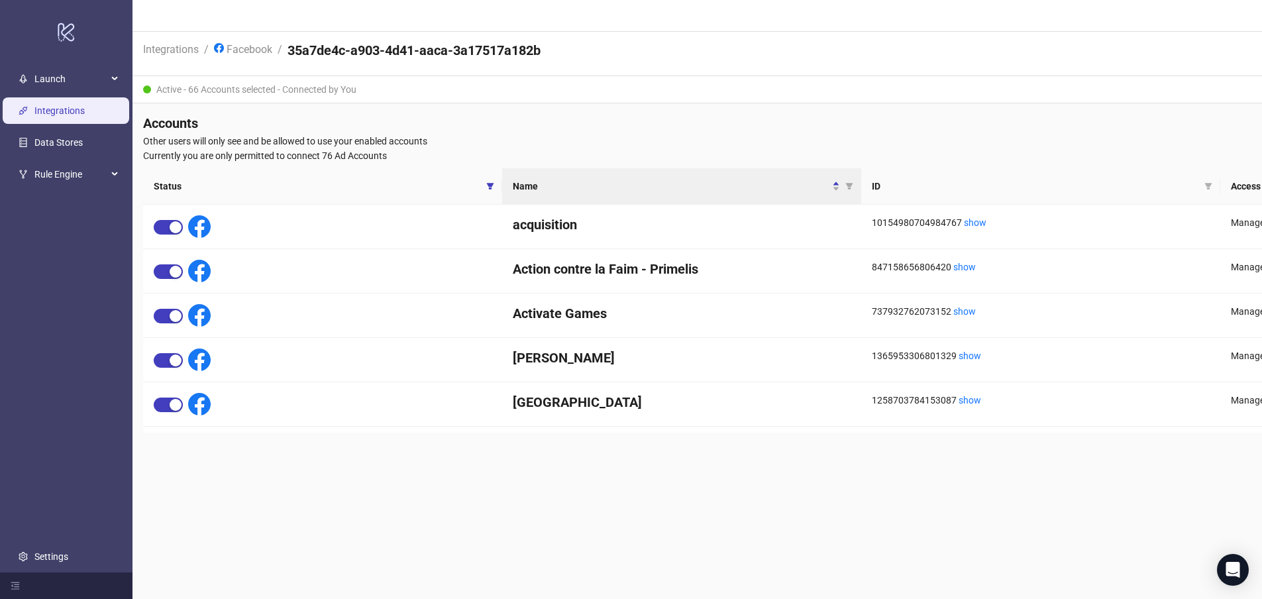
drag, startPoint x: 977, startPoint y: 134, endPoint x: 977, endPoint y: 113, distance: 20.5
click at [977, 133] on div "Accounts Other users will only see and be allowed to use your enabled accounts …" at bounding box center [862, 294] width 1458 height 382
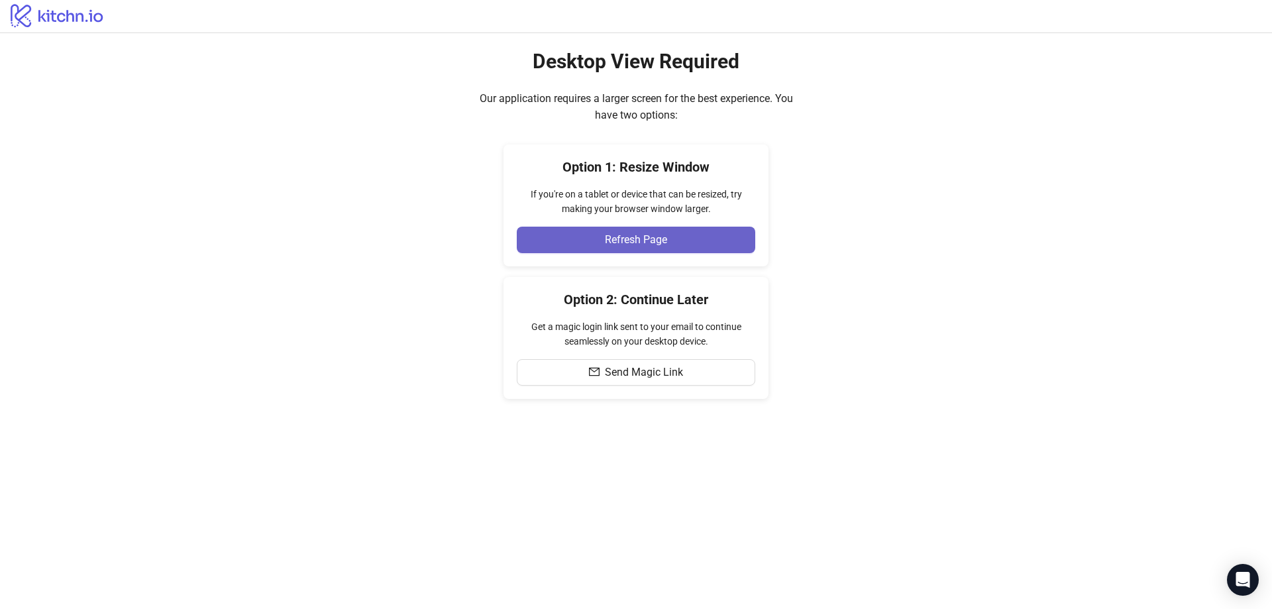
click at [703, 250] on button "Refresh Page" at bounding box center [636, 240] width 239 height 27
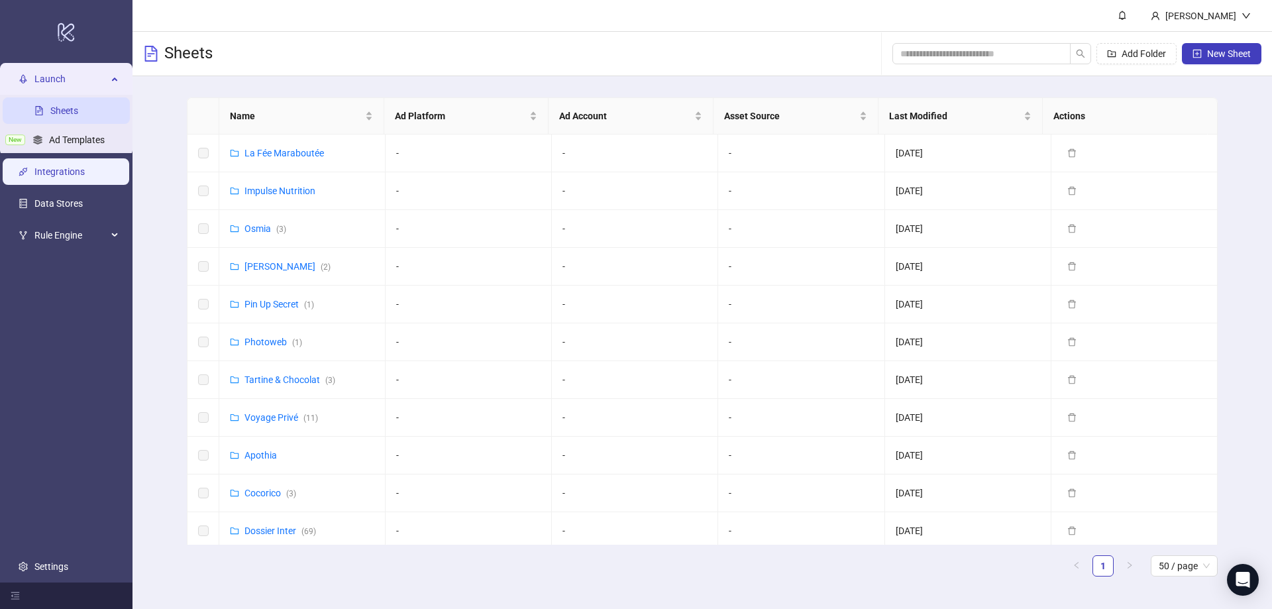
click at [72, 170] on link "Integrations" at bounding box center [59, 172] width 50 height 11
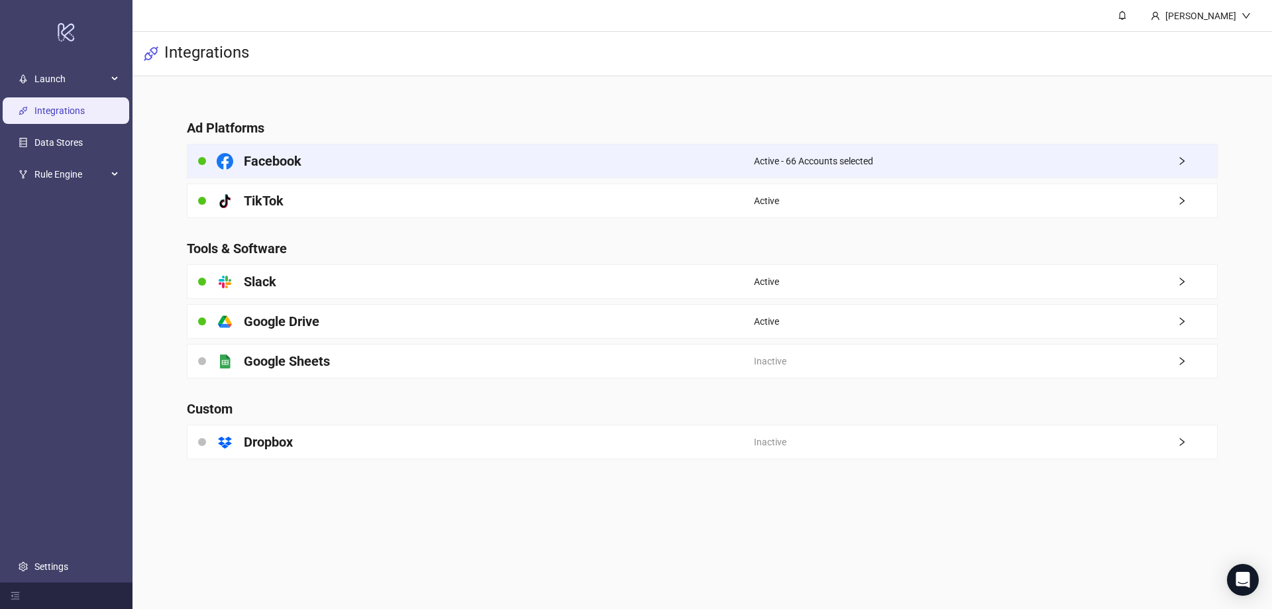
click at [487, 170] on div "Facebook" at bounding box center [471, 160] width 567 height 33
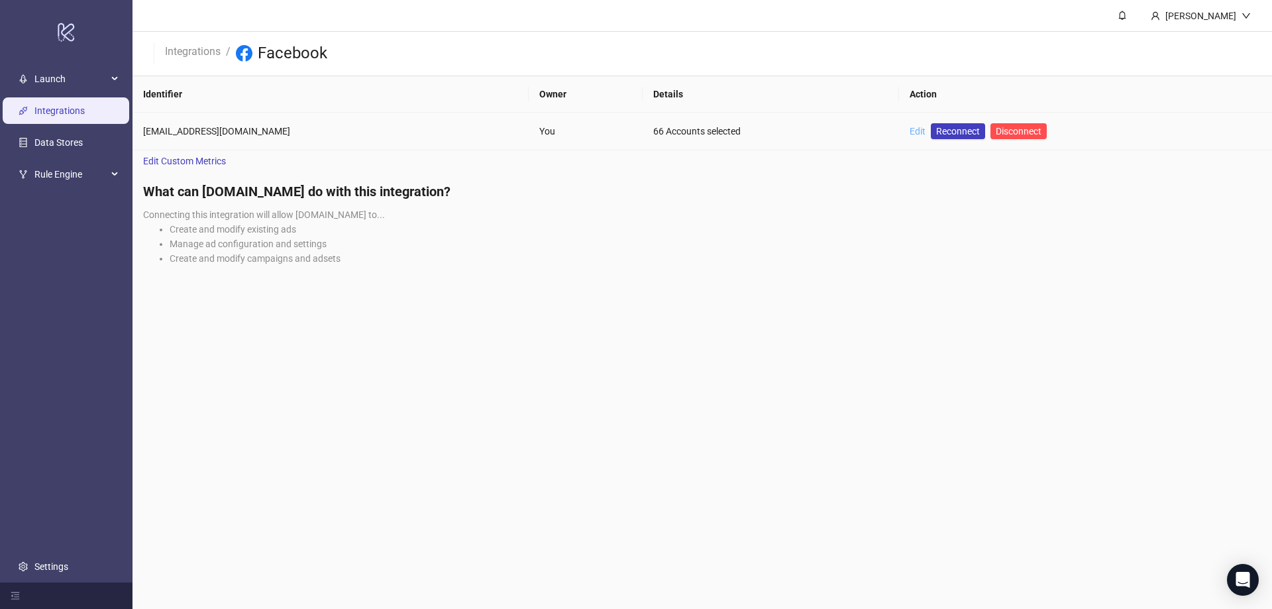
click at [910, 132] on link "Edit" at bounding box center [918, 131] width 16 height 11
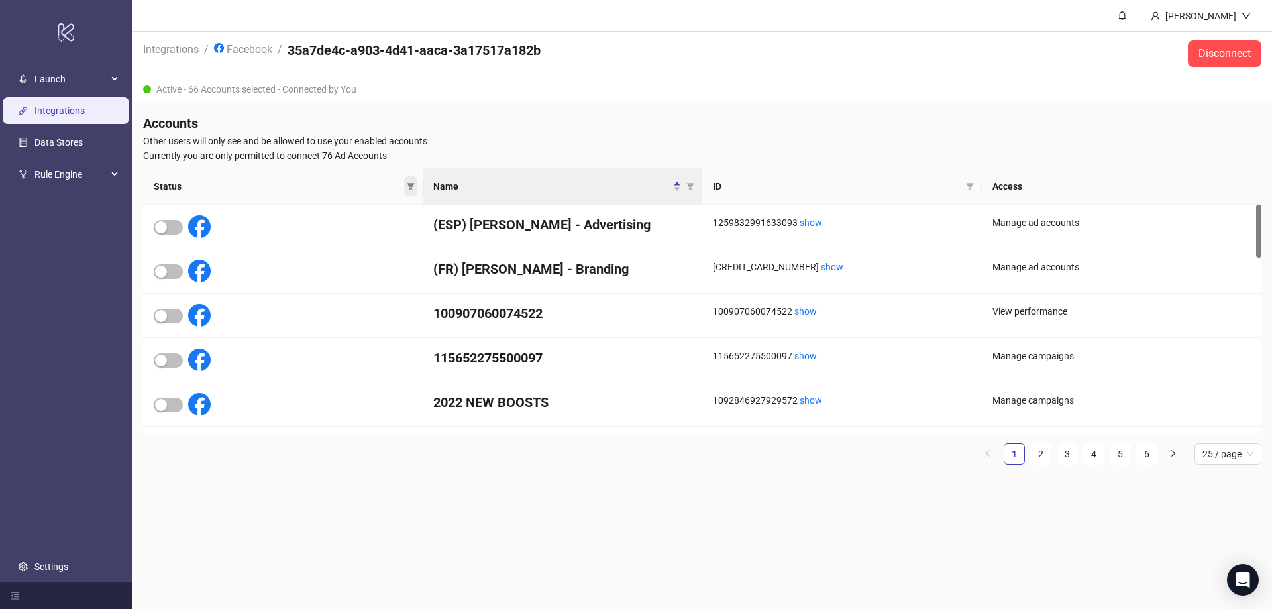
click at [410, 188] on icon "filter" at bounding box center [411, 186] width 7 height 7
click at [386, 229] on span "Inactive" at bounding box center [375, 231] width 43 height 15
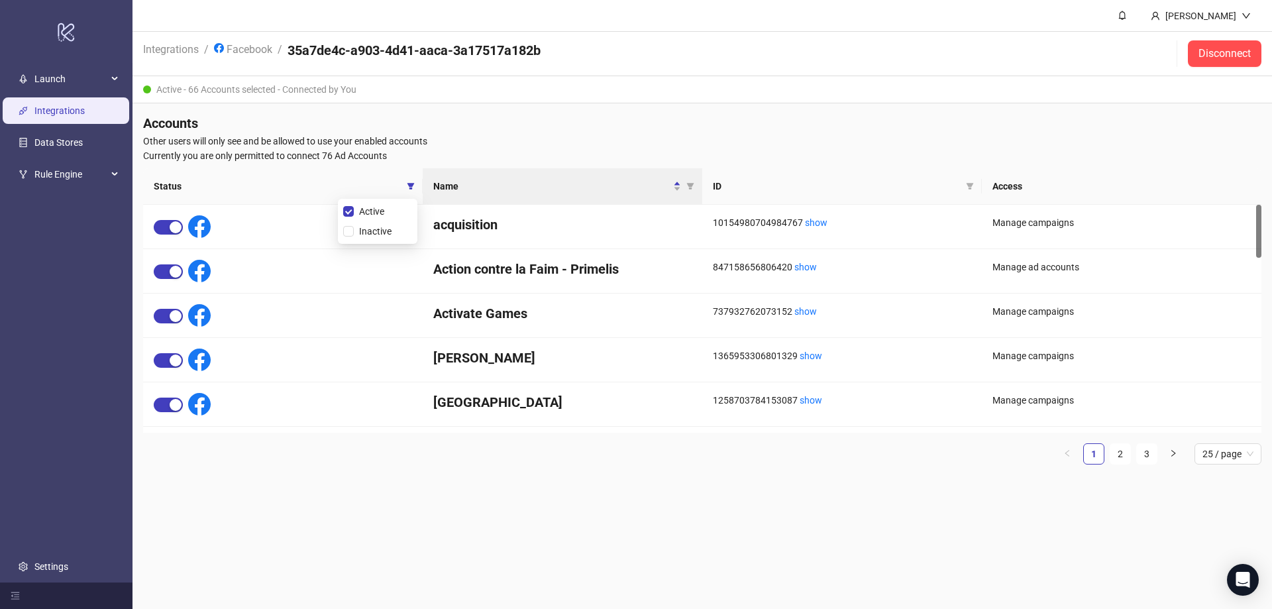
click at [897, 159] on span "Currently you are only permitted to connect 76 Ad Accounts" at bounding box center [702, 155] width 1119 height 15
click at [1034, 498] on main "[PERSON_NAME] Integrations / Facebook / 35a7de4c-a903-4d41-aaca-3a17517a182b Di…" at bounding box center [703, 304] width 1140 height 609
click at [1107, 186] on th "Access" at bounding box center [1122, 186] width 280 height 36
click at [981, 140] on span "Other users will only see and be allowed to use your enabled accounts" at bounding box center [702, 141] width 1119 height 15
click at [821, 153] on span "Currently you are only permitted to connect 76 Ad Accounts" at bounding box center [702, 155] width 1119 height 15
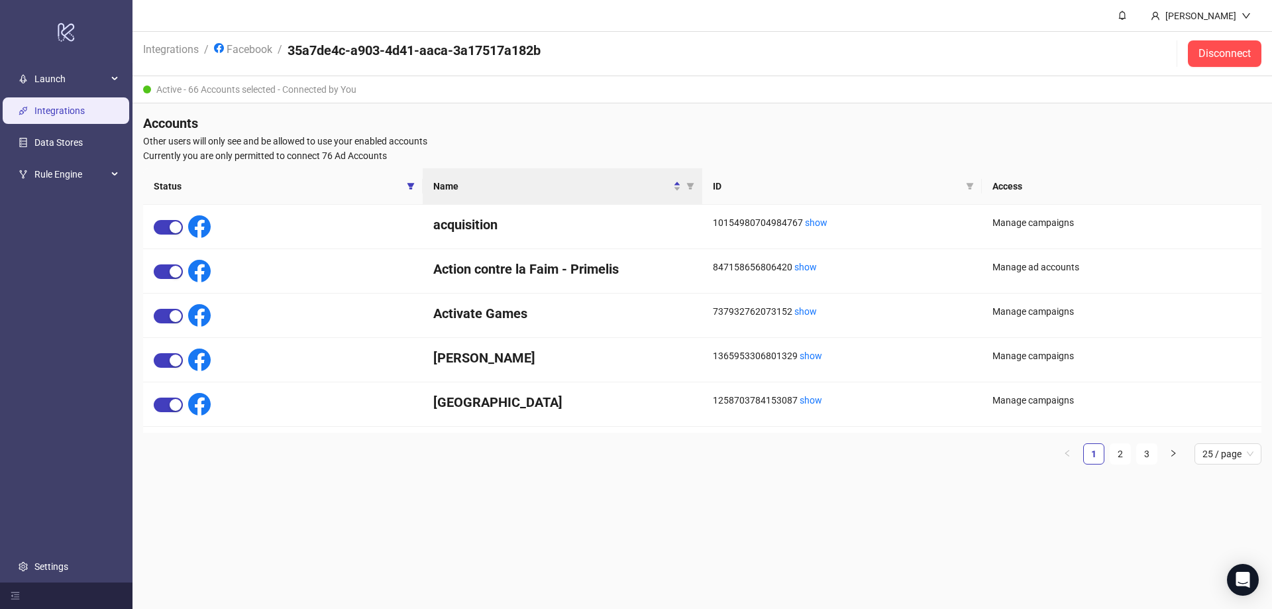
click at [65, 280] on ul "Launch Sheets New Ad Templates Integrations Data Stores Rule Engine Settings" at bounding box center [66, 323] width 133 height 519
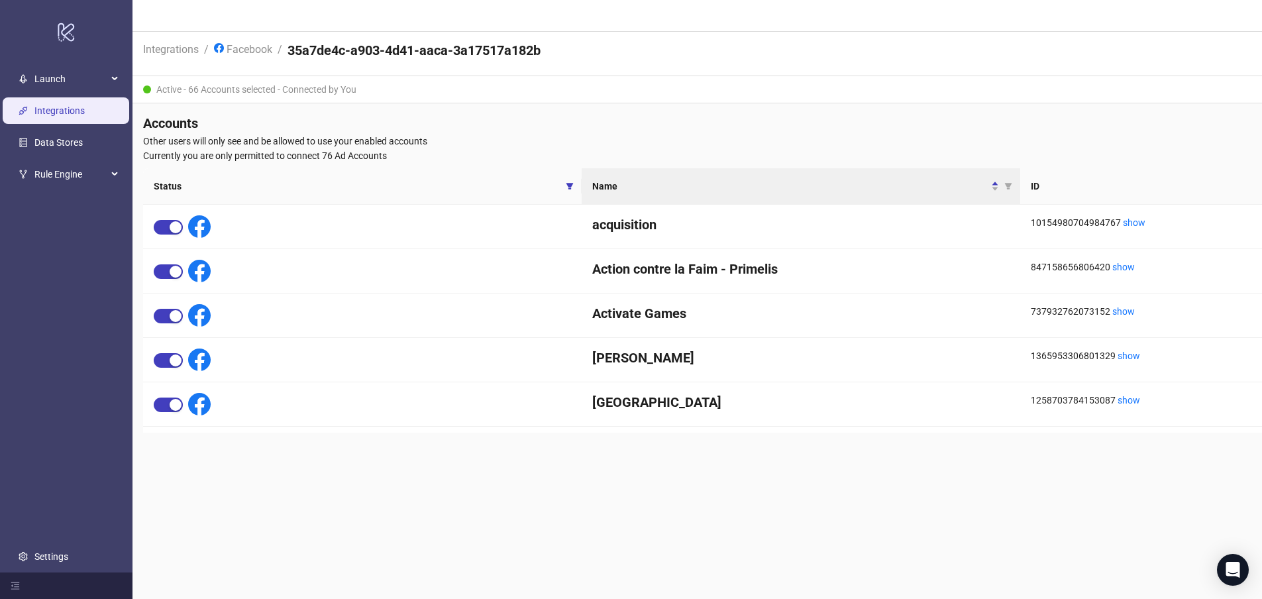
click at [72, 107] on link "Integrations" at bounding box center [59, 110] width 50 height 11
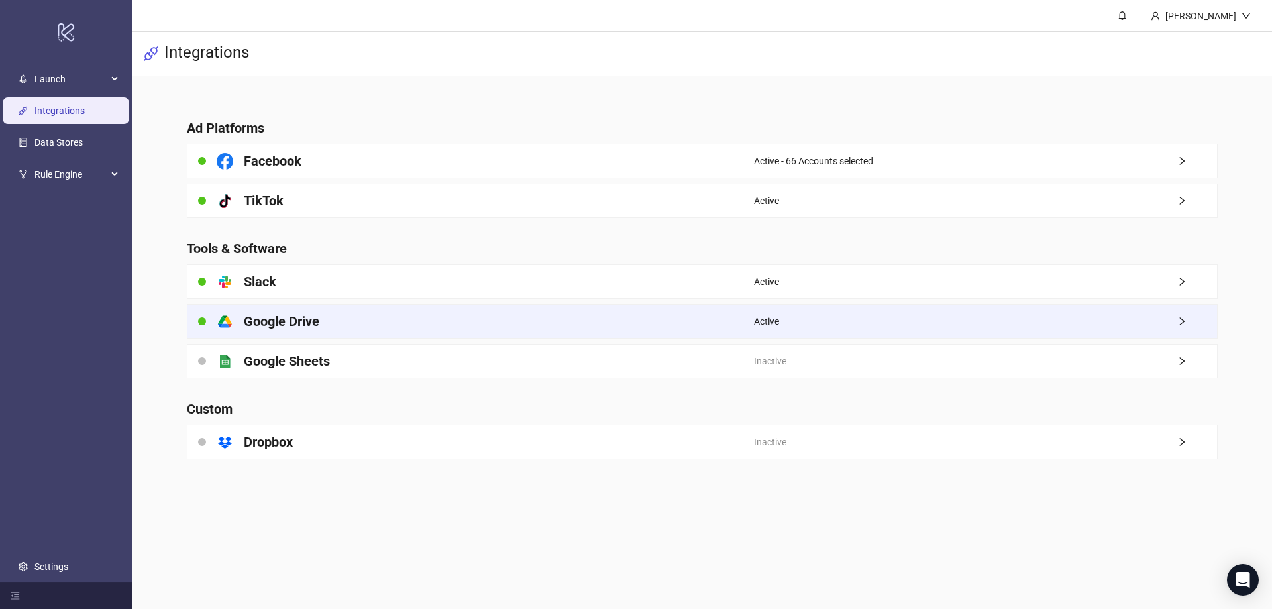
click at [382, 320] on div "platform/google_drive Google Drive" at bounding box center [471, 321] width 567 height 33
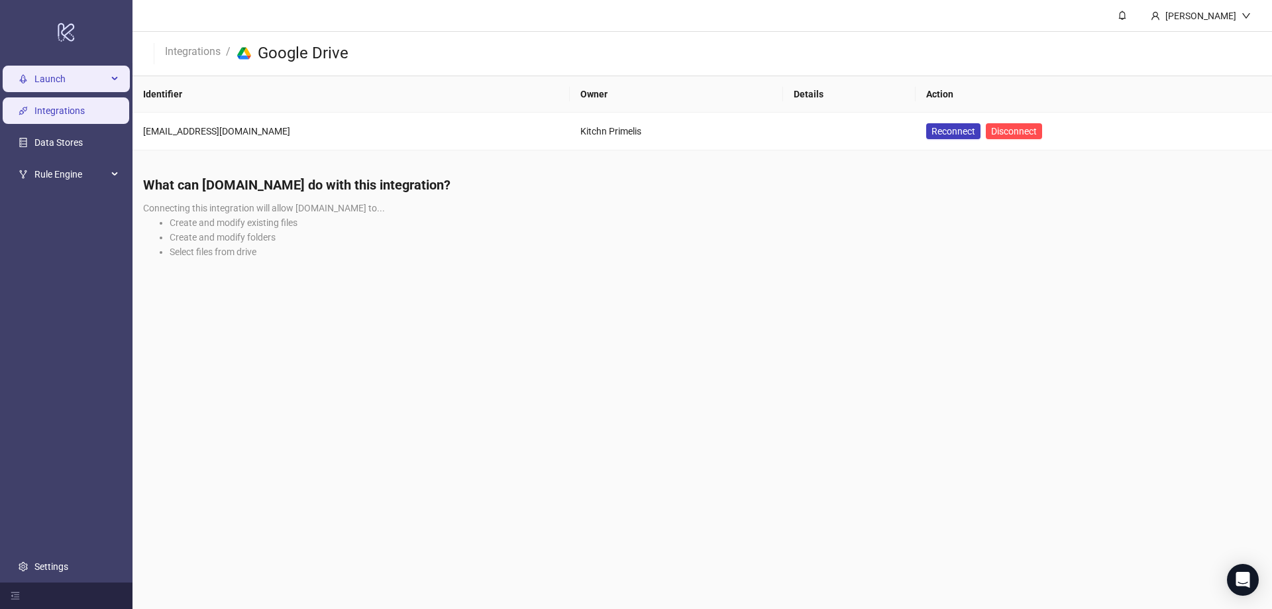
click at [78, 89] on span "Launch" at bounding box center [70, 79] width 73 height 27
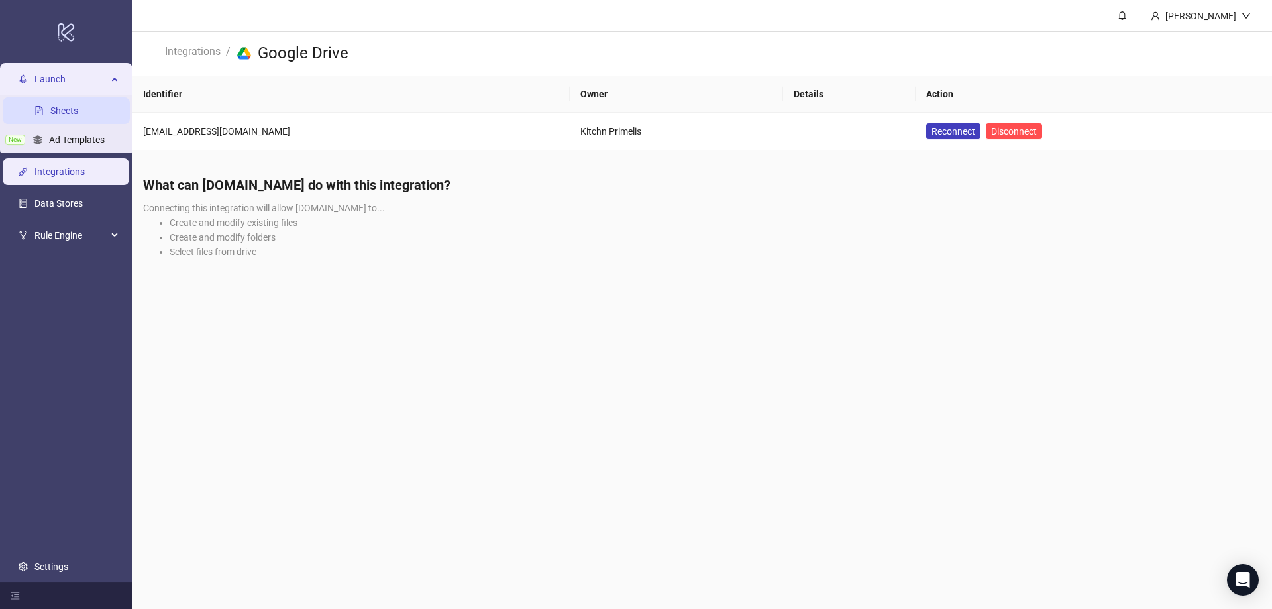
click at [69, 106] on link "Sheets" at bounding box center [64, 111] width 28 height 11
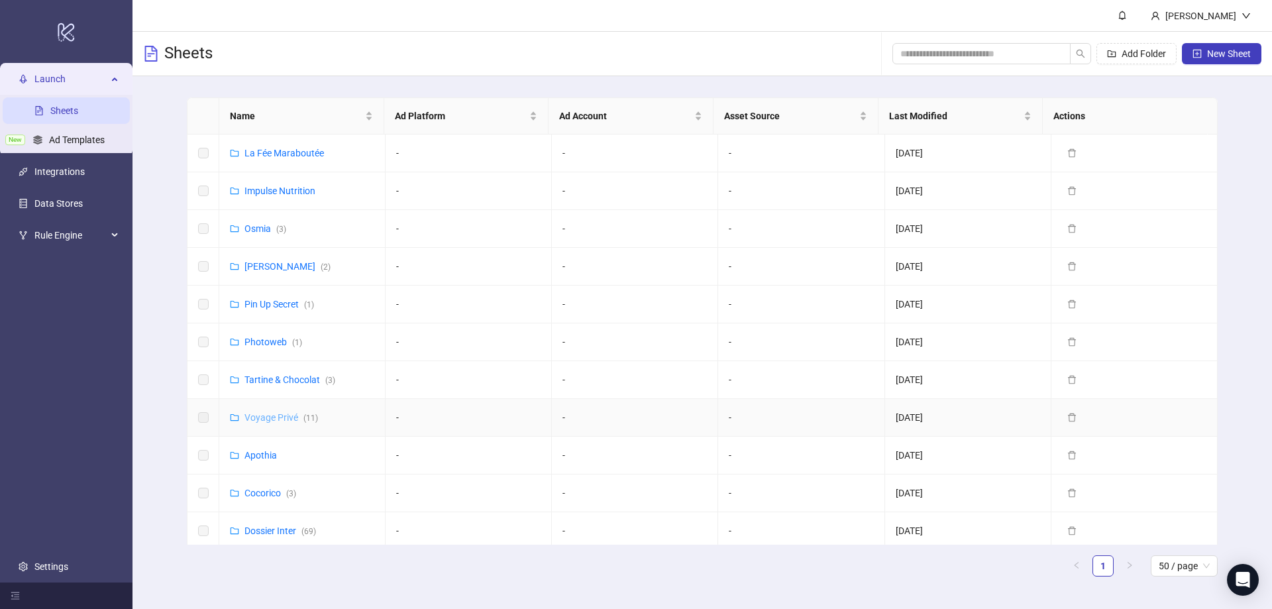
click at [278, 416] on link "Voyage Privé ( 11 )" at bounding box center [282, 417] width 74 height 11
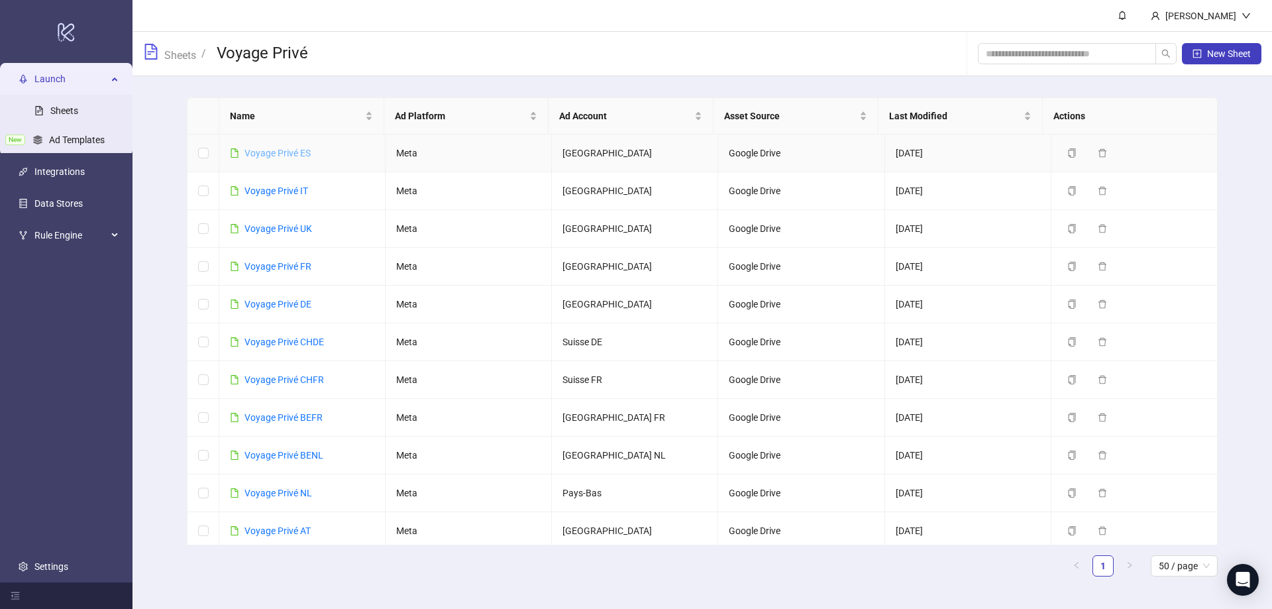
click at [287, 150] on link "Voyage Privé ES" at bounding box center [278, 153] width 66 height 11
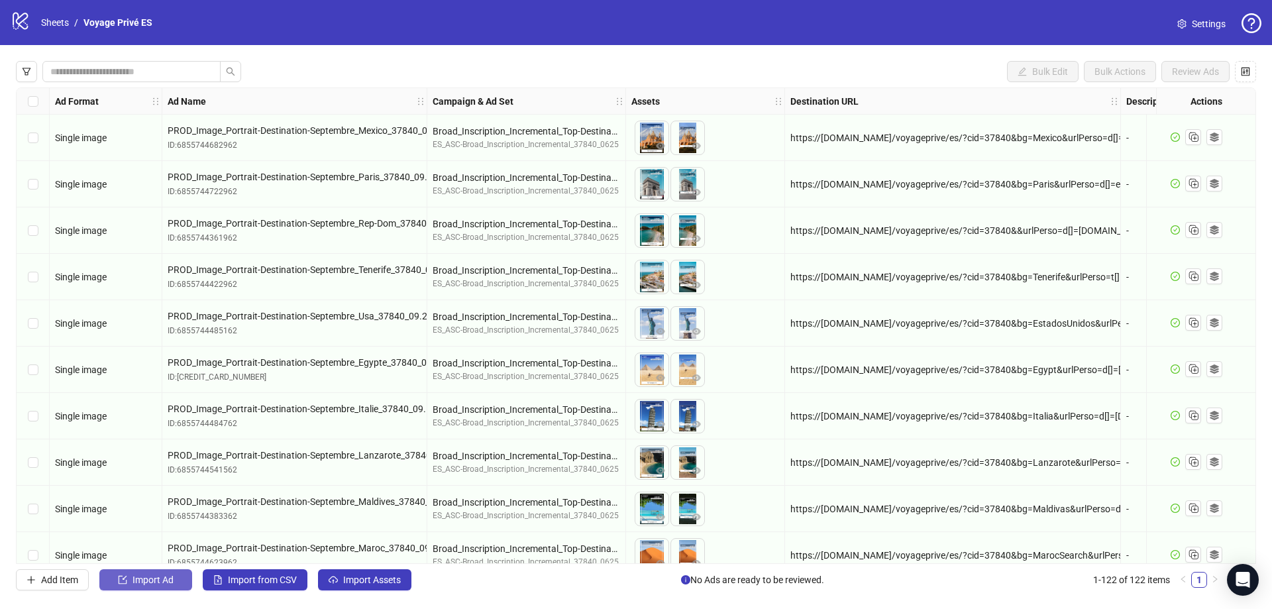
click at [137, 581] on span "Import Ad" at bounding box center [153, 580] width 41 height 11
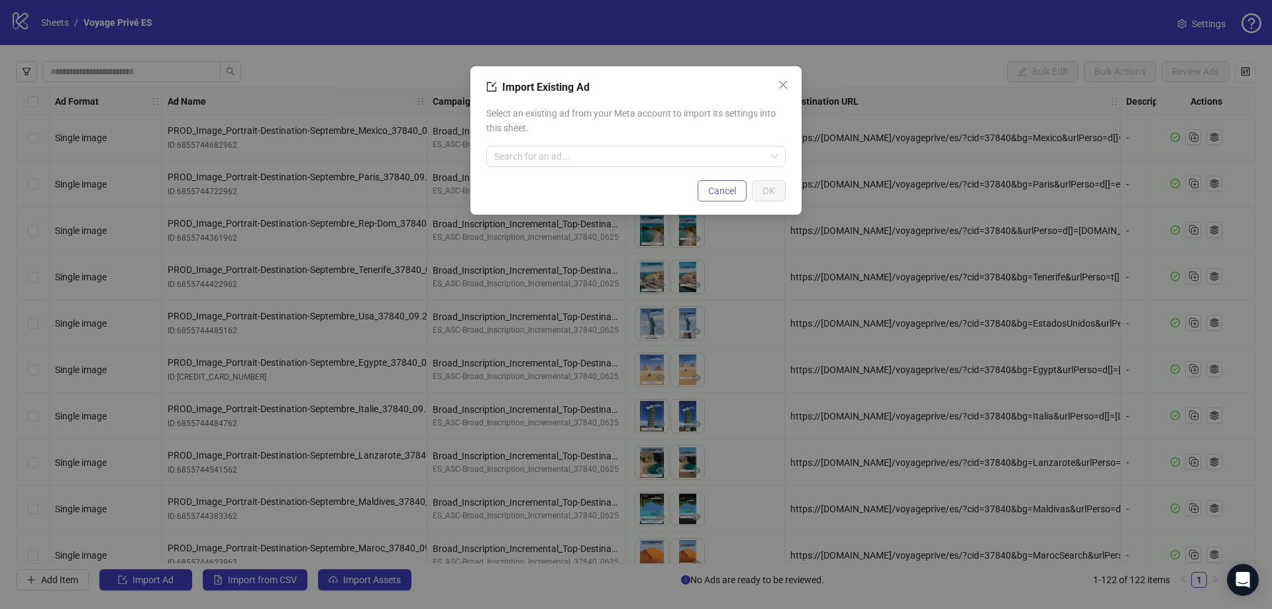
click at [715, 186] on span "Cancel" at bounding box center [722, 191] width 28 height 11
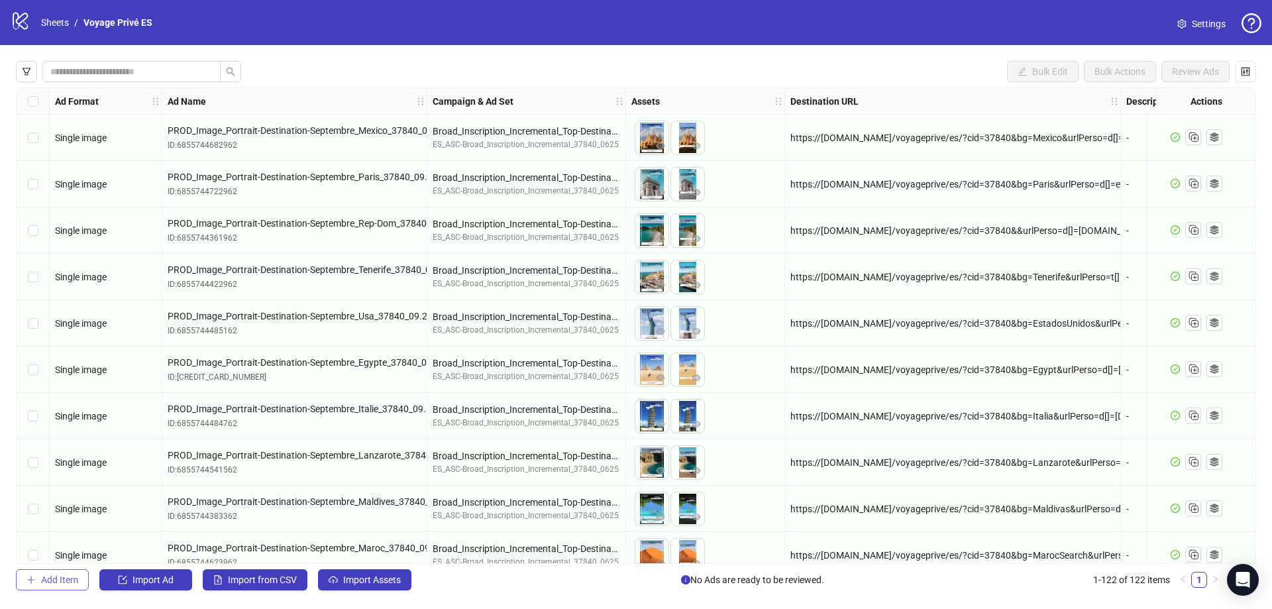
click at [33, 583] on icon "plus" at bounding box center [31, 579] width 9 height 9
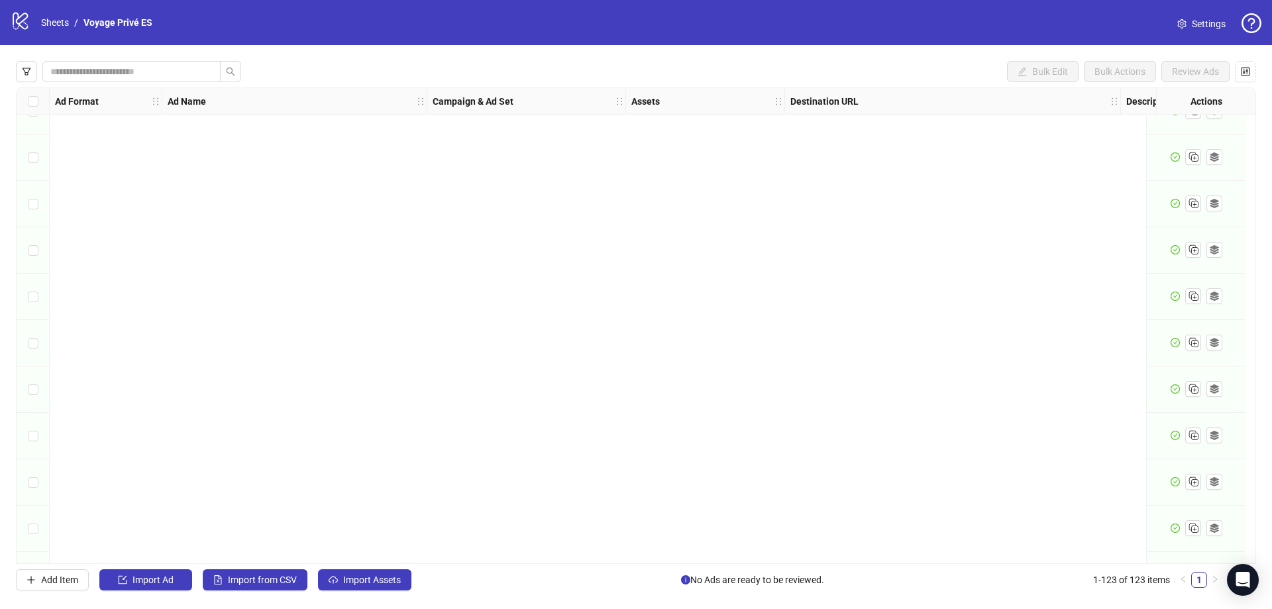
scroll to position [5262, 0]
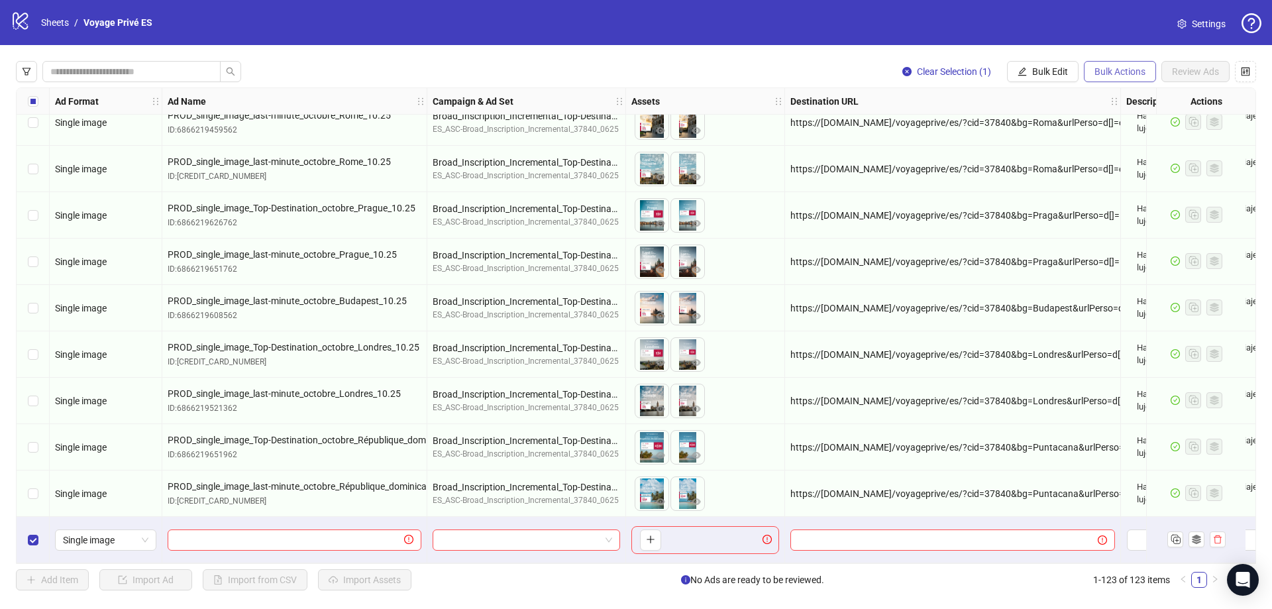
click at [1124, 73] on span "Bulk Actions" at bounding box center [1120, 71] width 51 height 11
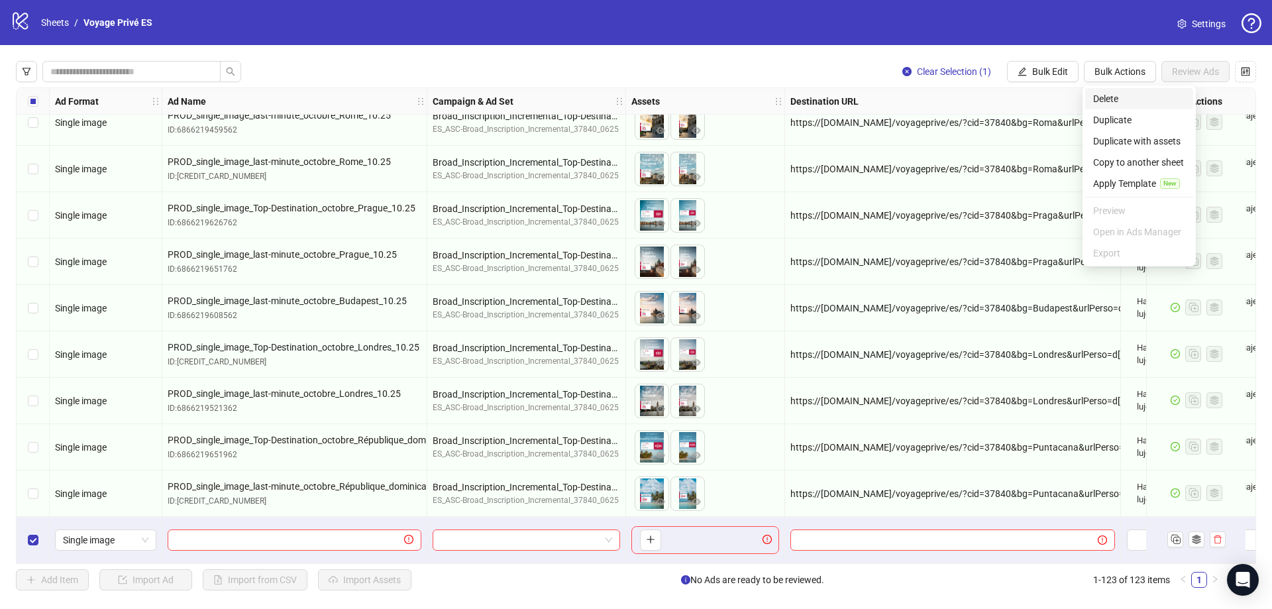
click at [1113, 97] on span "Delete" at bounding box center [1139, 98] width 92 height 15
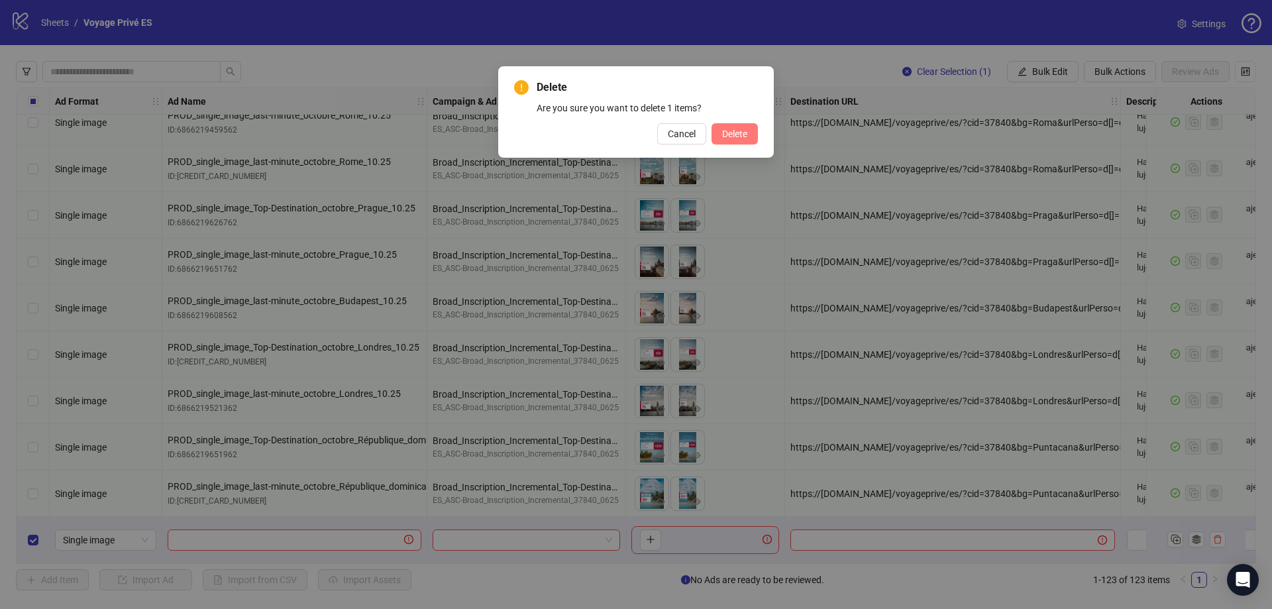
click at [738, 139] on span "Delete" at bounding box center [734, 134] width 25 height 11
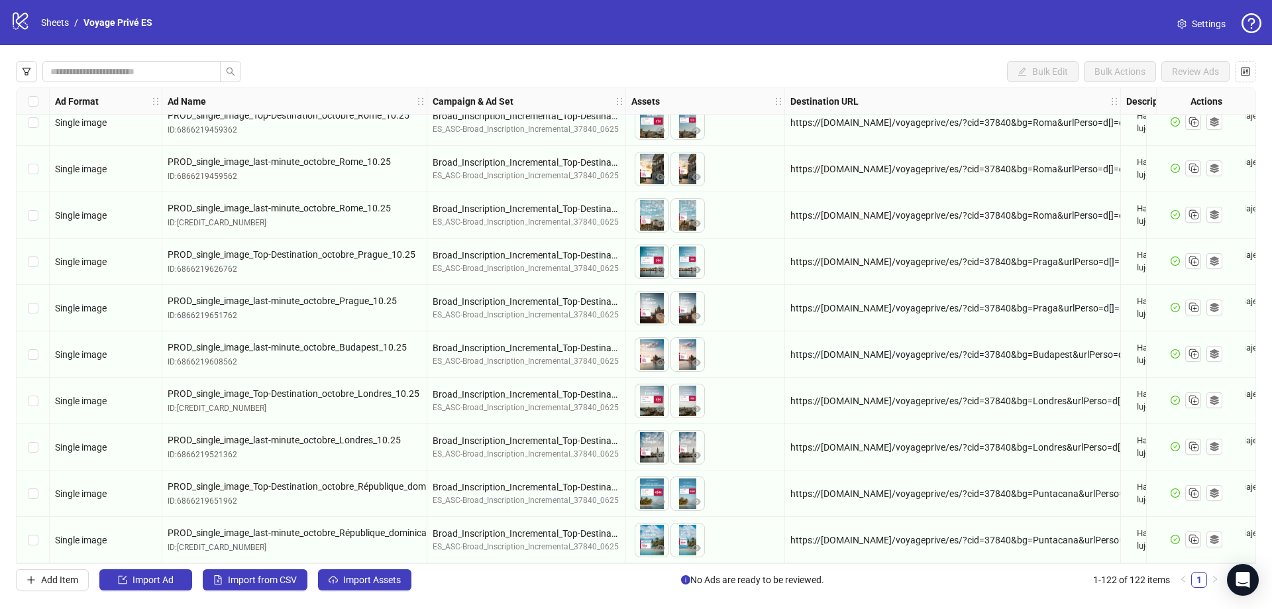
scroll to position [5216, 0]
click at [369, 580] on span "Import Assets" at bounding box center [372, 580] width 58 height 11
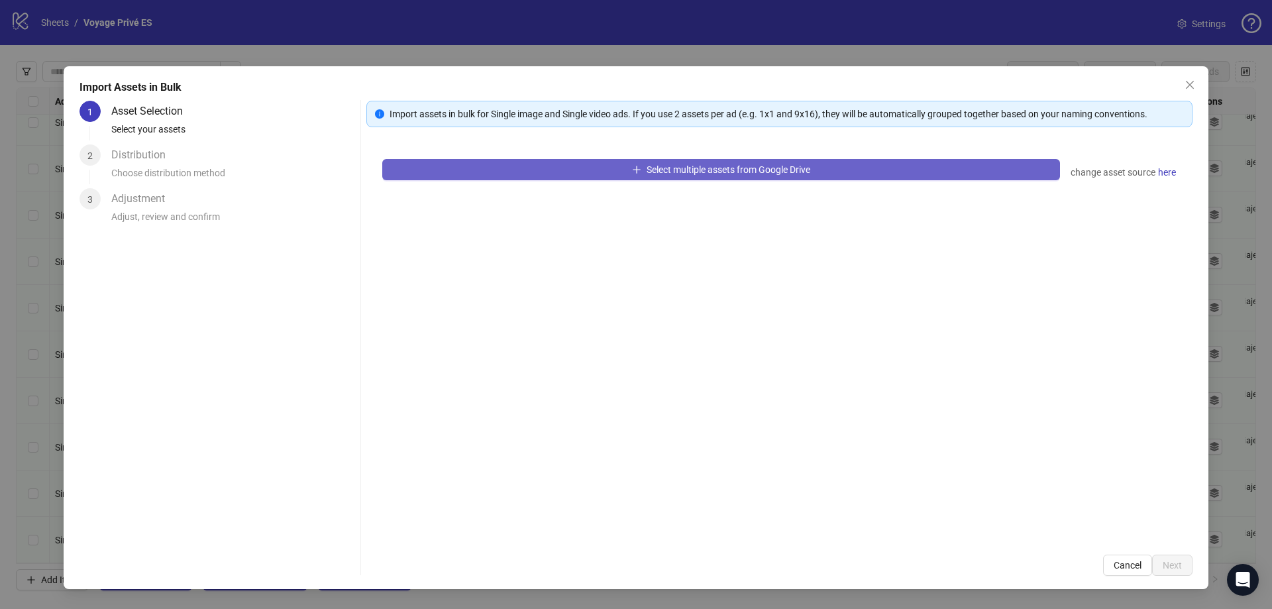
click at [584, 170] on button "Select multiple assets from Google Drive" at bounding box center [721, 169] width 678 height 21
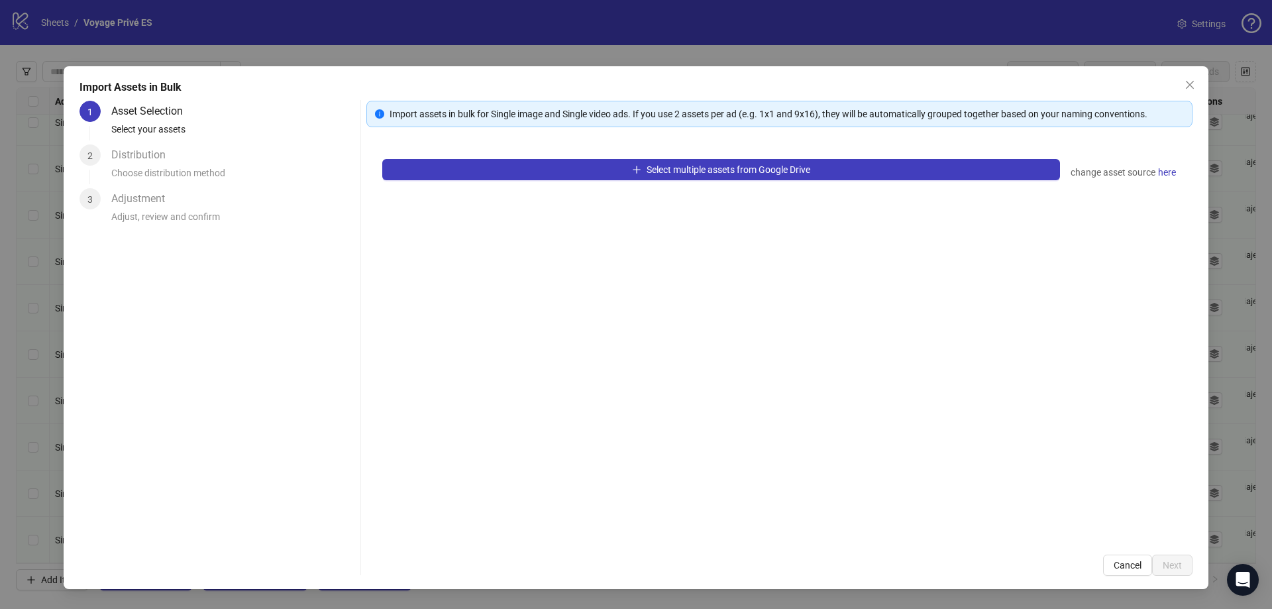
click at [166, 166] on div "Choose distribution method" at bounding box center [233, 177] width 244 height 23
click at [123, 164] on div "Distribution" at bounding box center [143, 154] width 65 height 21
click at [1165, 176] on span "here" at bounding box center [1167, 172] width 18 height 15
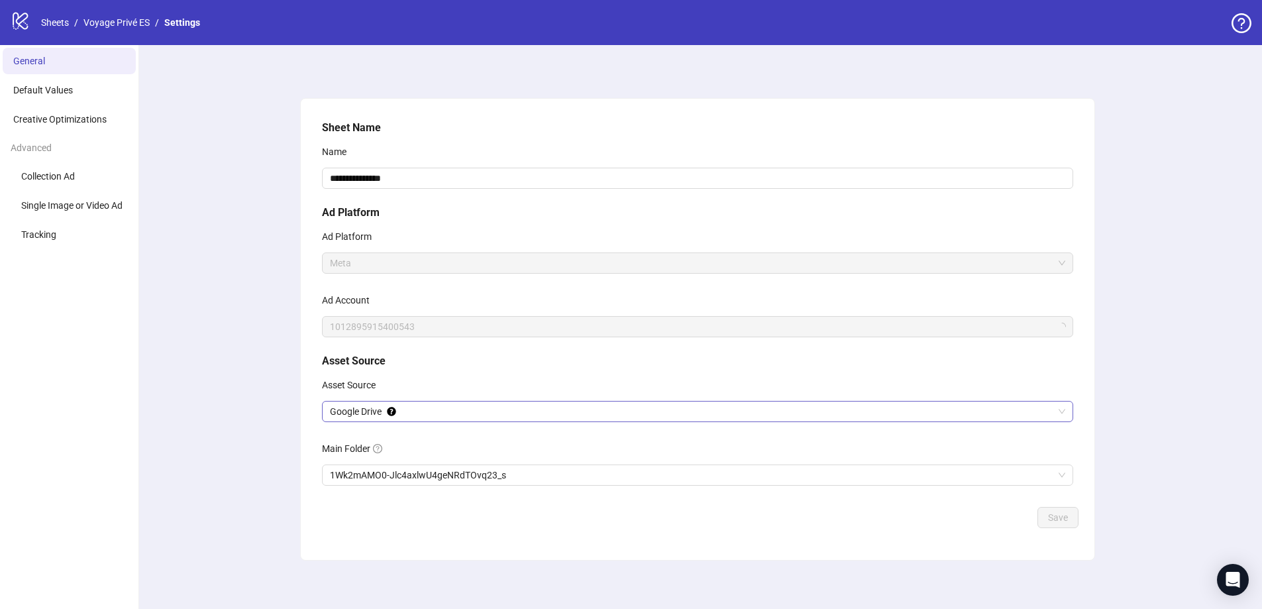
click at [418, 410] on span "Google Drive" at bounding box center [698, 412] width 736 height 20
drag, startPoint x: 395, startPoint y: 431, endPoint x: 407, endPoint y: 419, distance: 17.3
click at [396, 429] on div "**********" at bounding box center [698, 311] width 762 height 392
click at [421, 411] on span "Google Drive" at bounding box center [698, 412] width 736 height 20
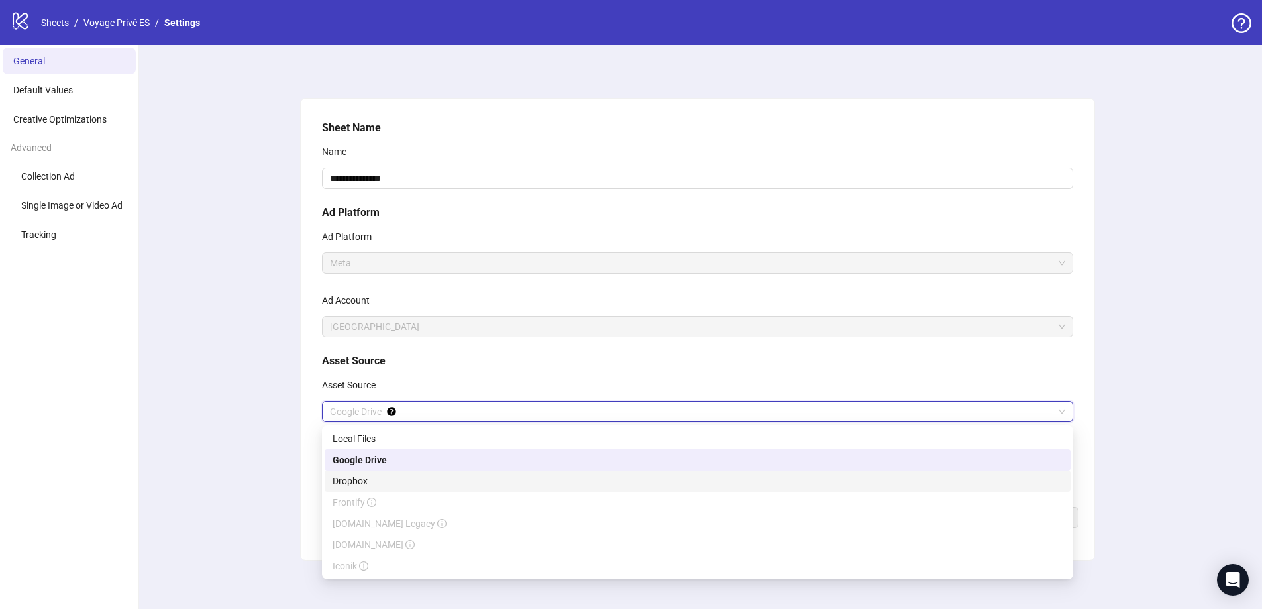
click at [373, 478] on div "Dropbox" at bounding box center [698, 481] width 730 height 15
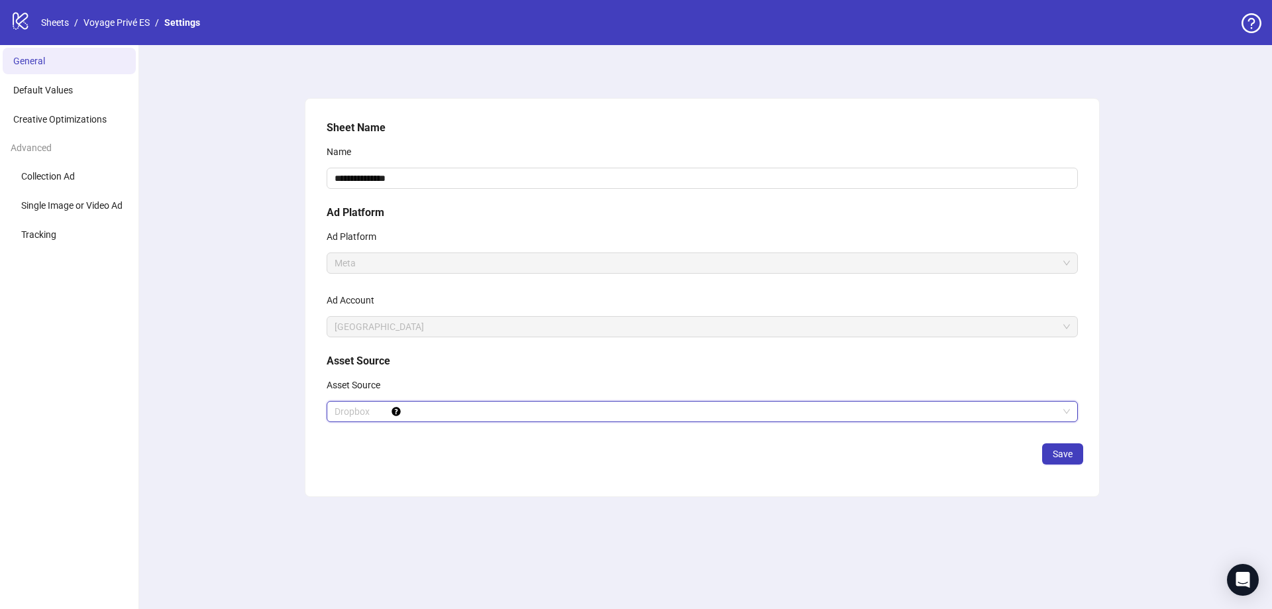
click at [890, 411] on span "Dropbox" at bounding box center [703, 412] width 736 height 20
drag, startPoint x: 429, startPoint y: 385, endPoint x: 398, endPoint y: 411, distance: 41.0
click at [429, 386] on div "Asset Source" at bounding box center [703, 387] width 752 height 27
click at [401, 402] on div "Dropbox" at bounding box center [703, 411] width 752 height 21
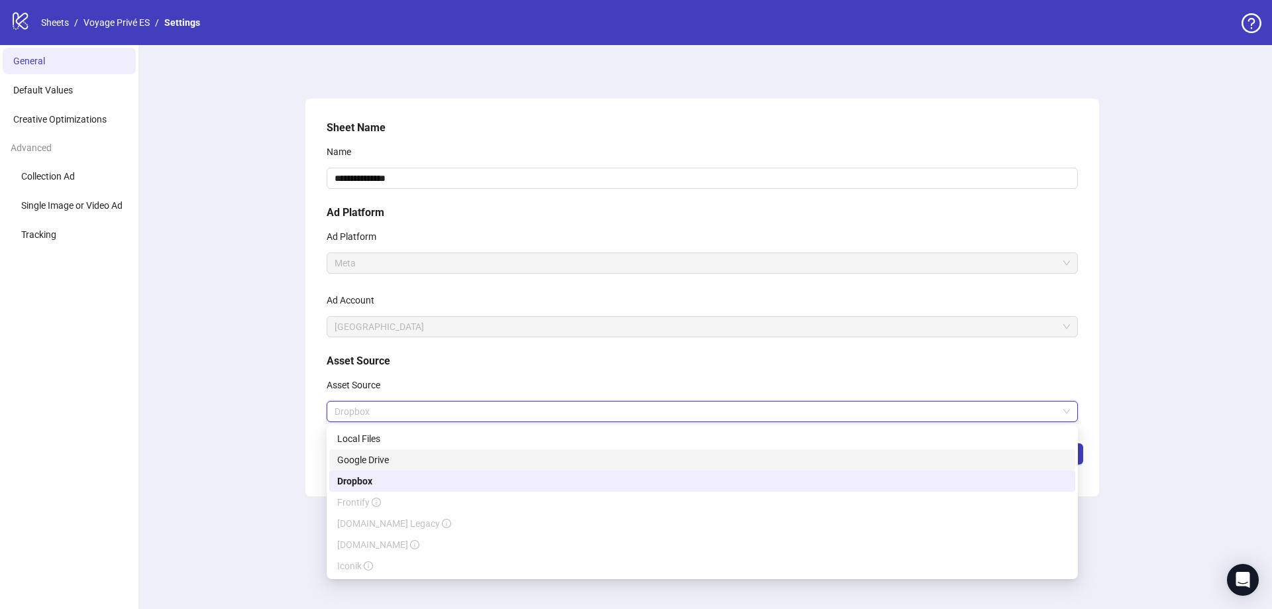
drag, startPoint x: 1133, startPoint y: 435, endPoint x: 1093, endPoint y: 436, distance: 40.4
click at [1131, 435] on div "**********" at bounding box center [703, 327] width 1140 height 564
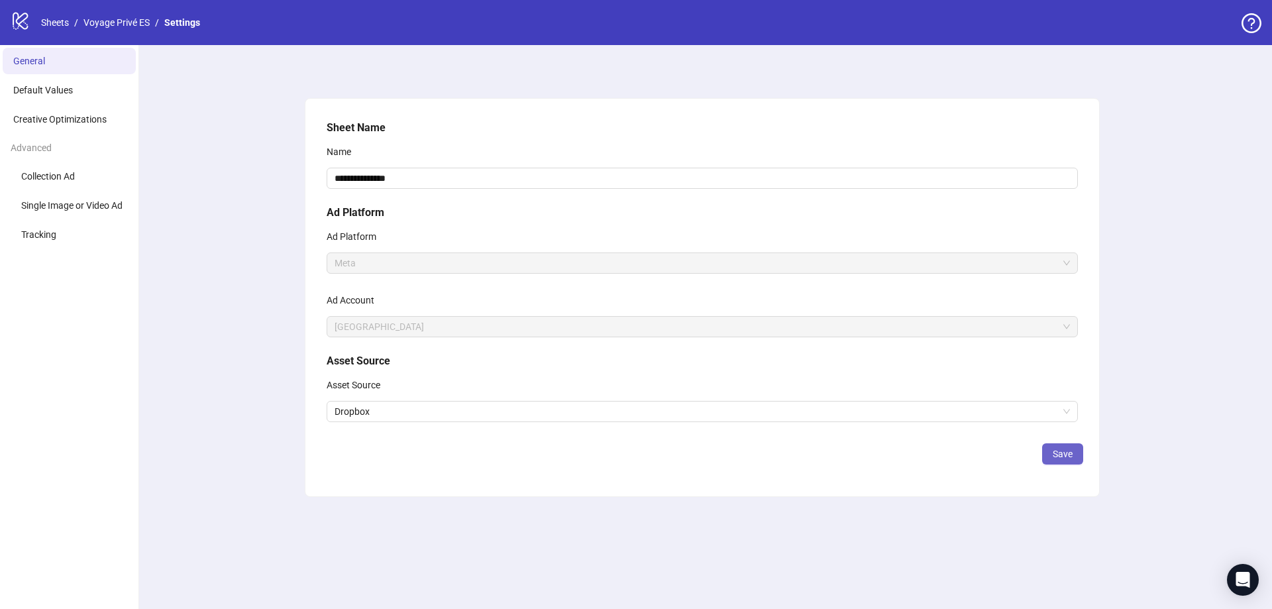
click at [1068, 452] on span "Save" at bounding box center [1063, 454] width 20 height 11
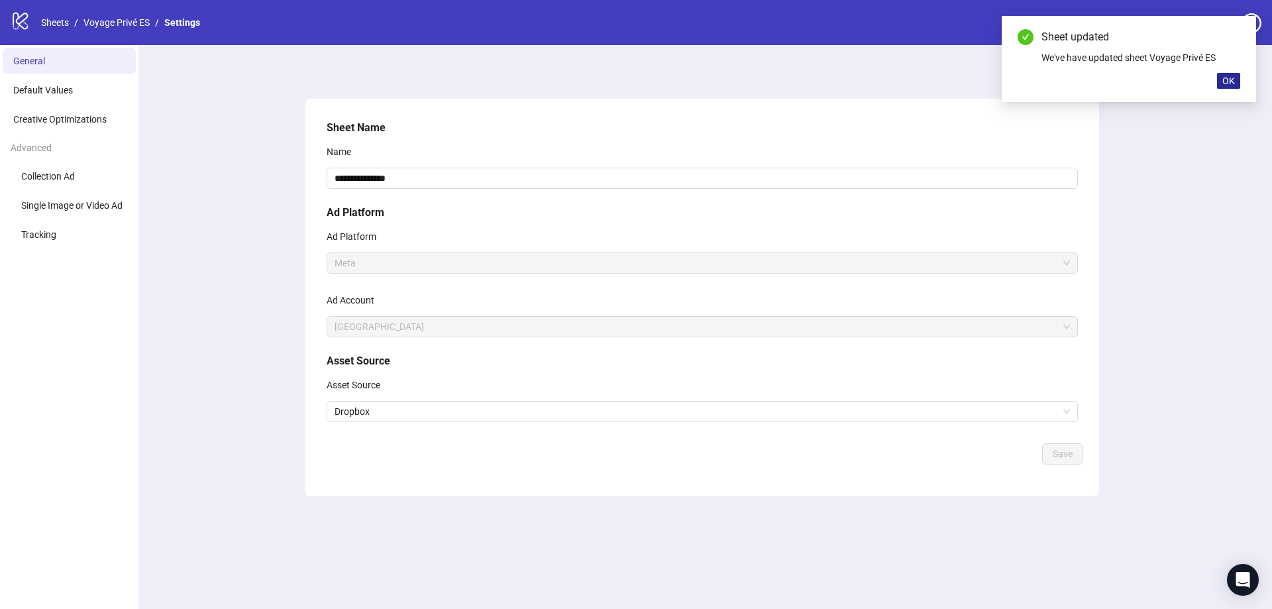
click at [1233, 80] on span "OK" at bounding box center [1229, 81] width 13 height 11
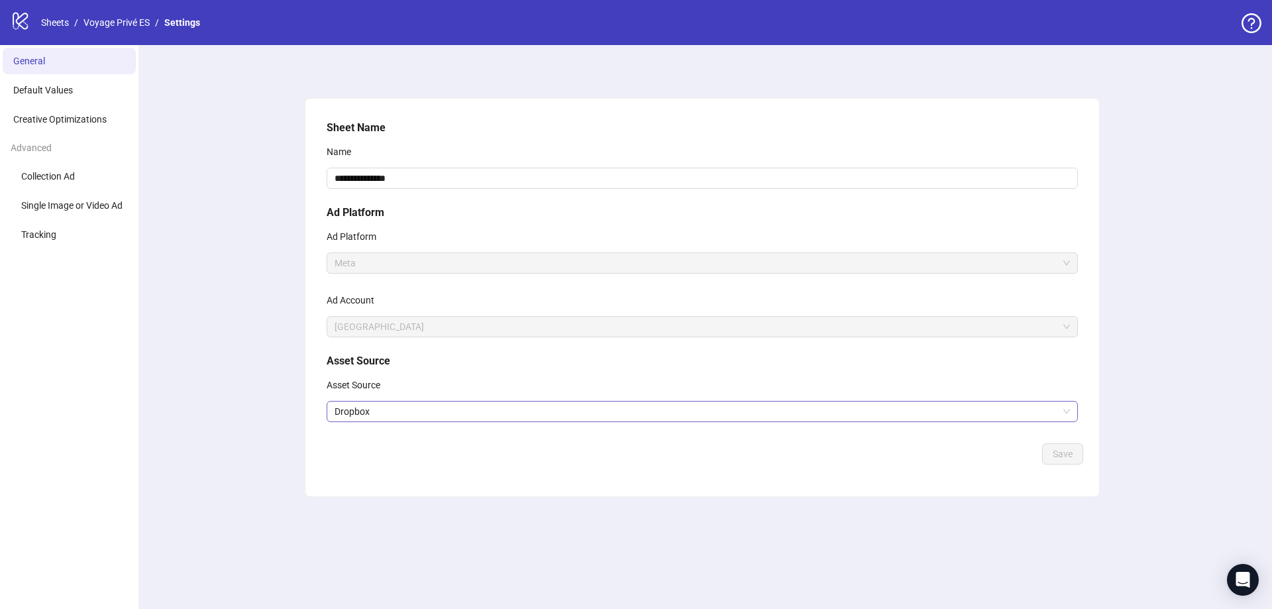
click at [455, 410] on span "Dropbox" at bounding box center [703, 412] width 736 height 20
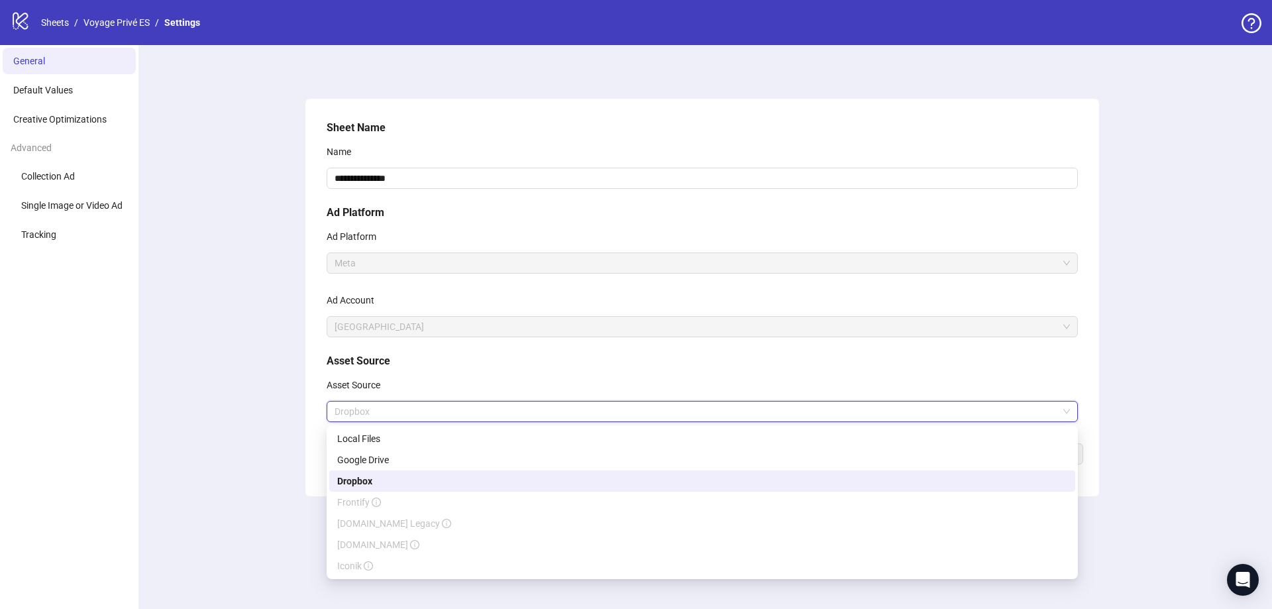
click at [233, 429] on div "**********" at bounding box center [703, 327] width 1140 height 564
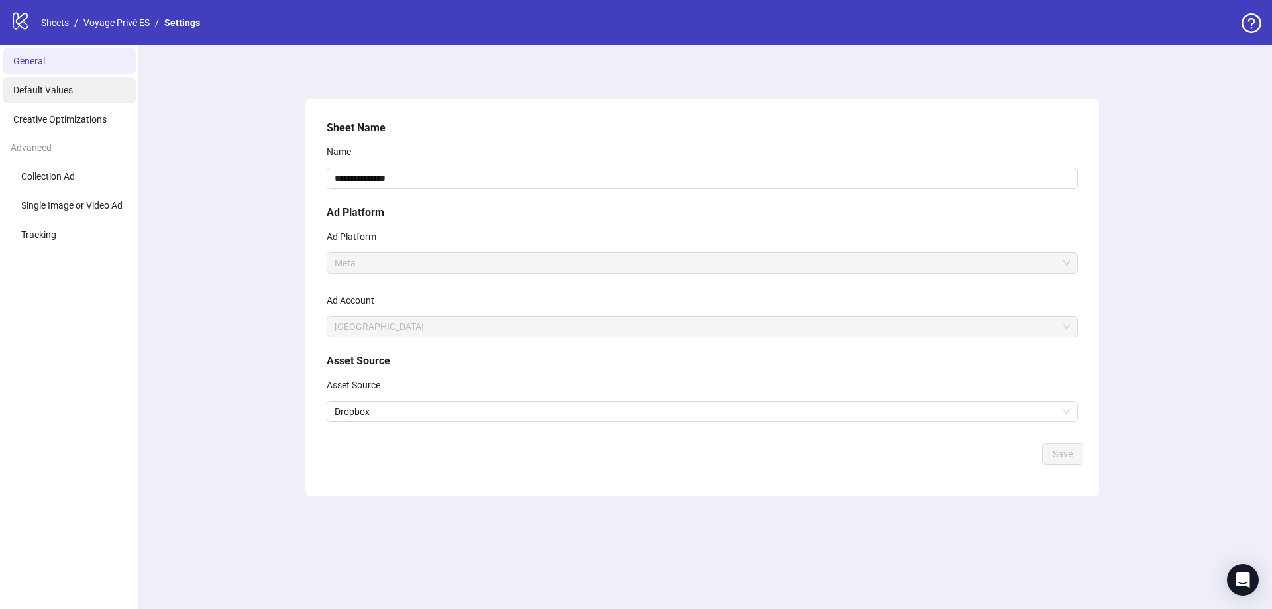
click at [66, 91] on span "Default Values" at bounding box center [43, 90] width 60 height 11
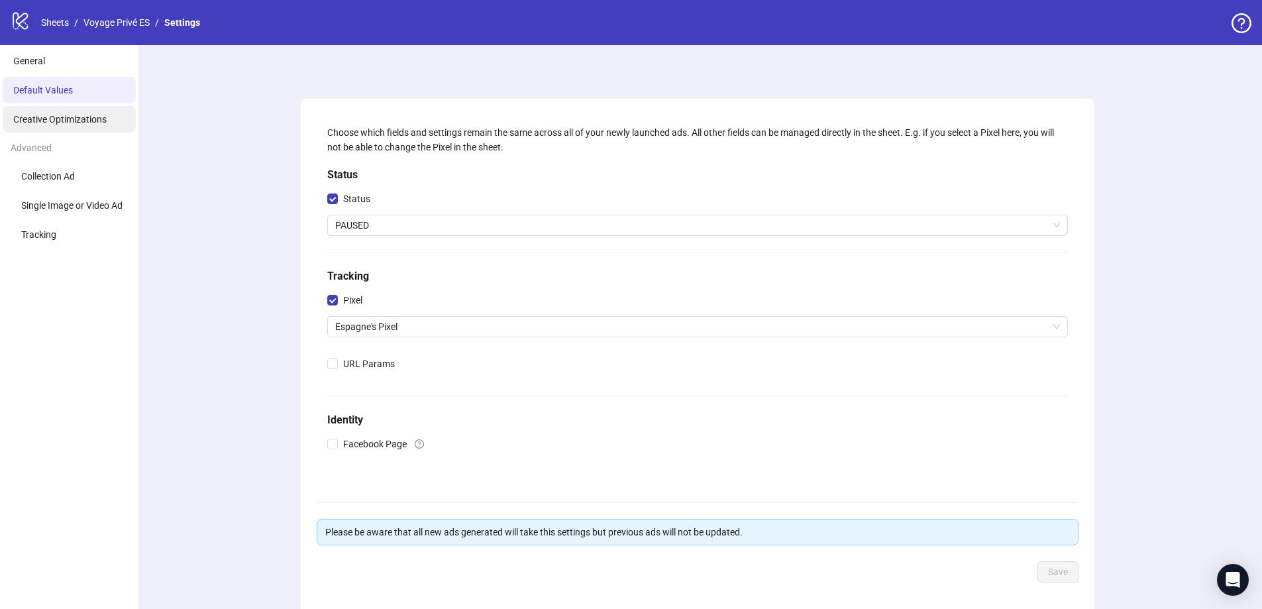
click at [66, 121] on span "Creative Optimizations" at bounding box center [59, 119] width 93 height 11
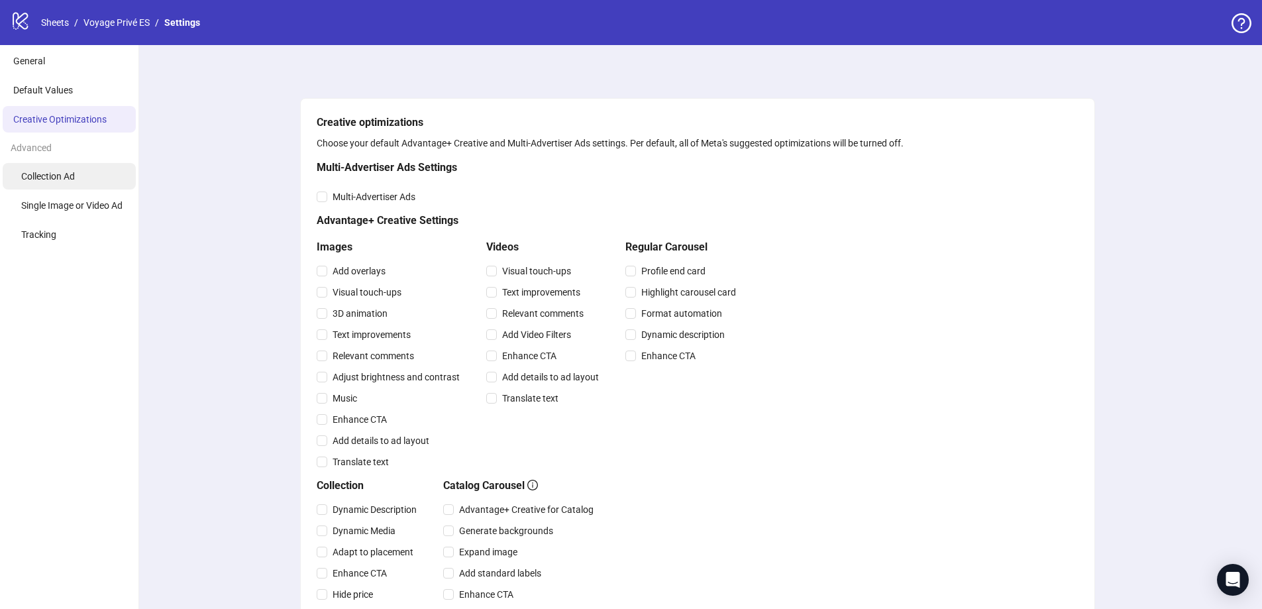
click at [52, 178] on span "Collection Ad" at bounding box center [48, 176] width 54 height 11
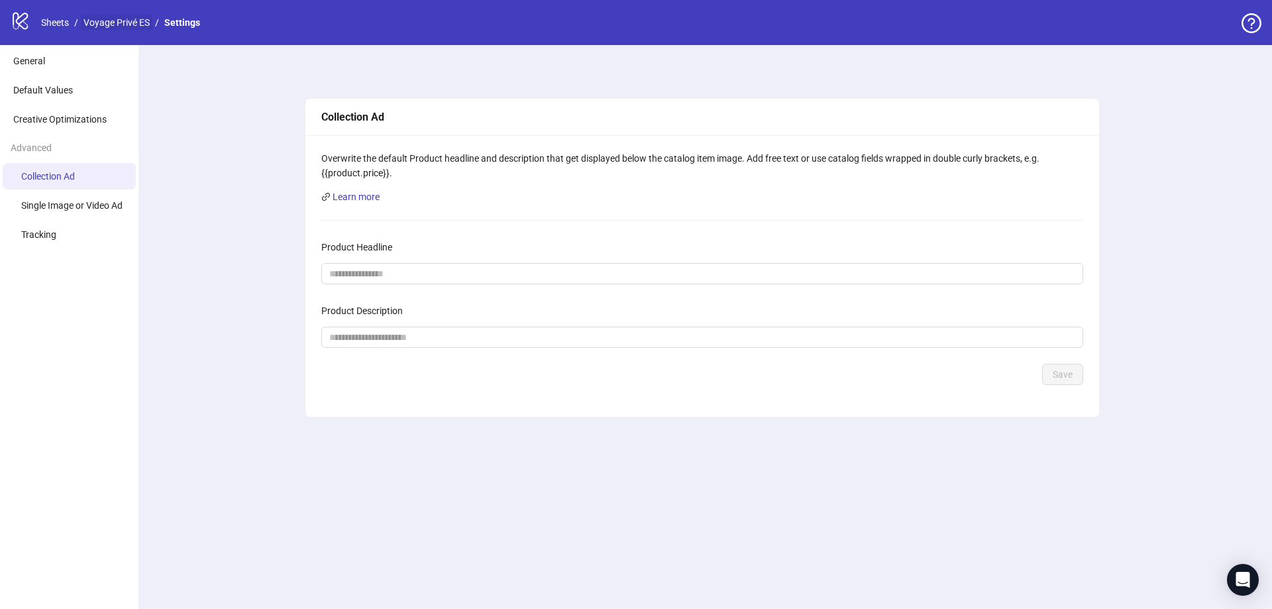
click at [127, 23] on link "Voyage Privé ES" at bounding box center [117, 22] width 72 height 15
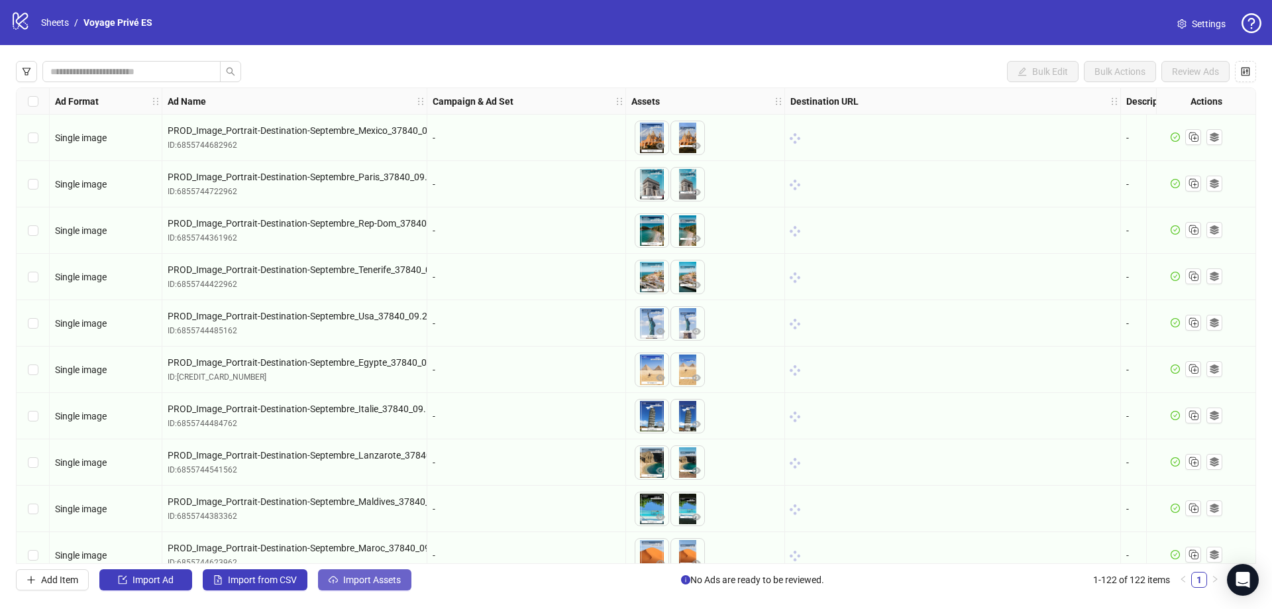
click at [391, 588] on button "Import Assets" at bounding box center [364, 579] width 93 height 21
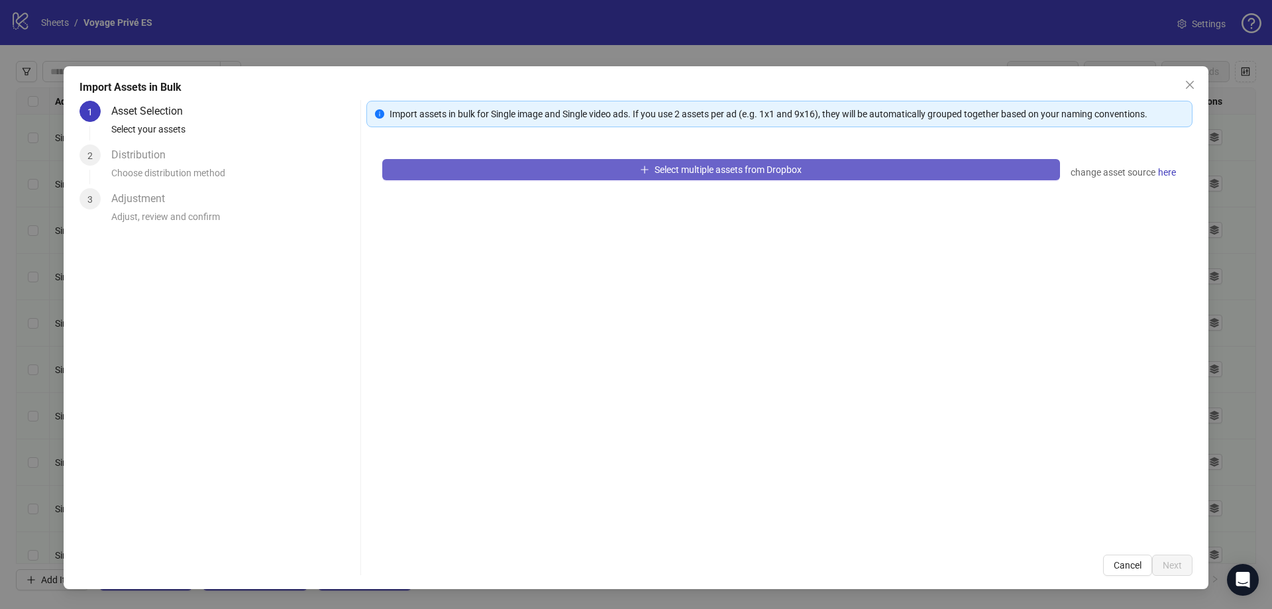
click at [714, 167] on span "Select multiple assets from Dropbox" at bounding box center [728, 169] width 147 height 11
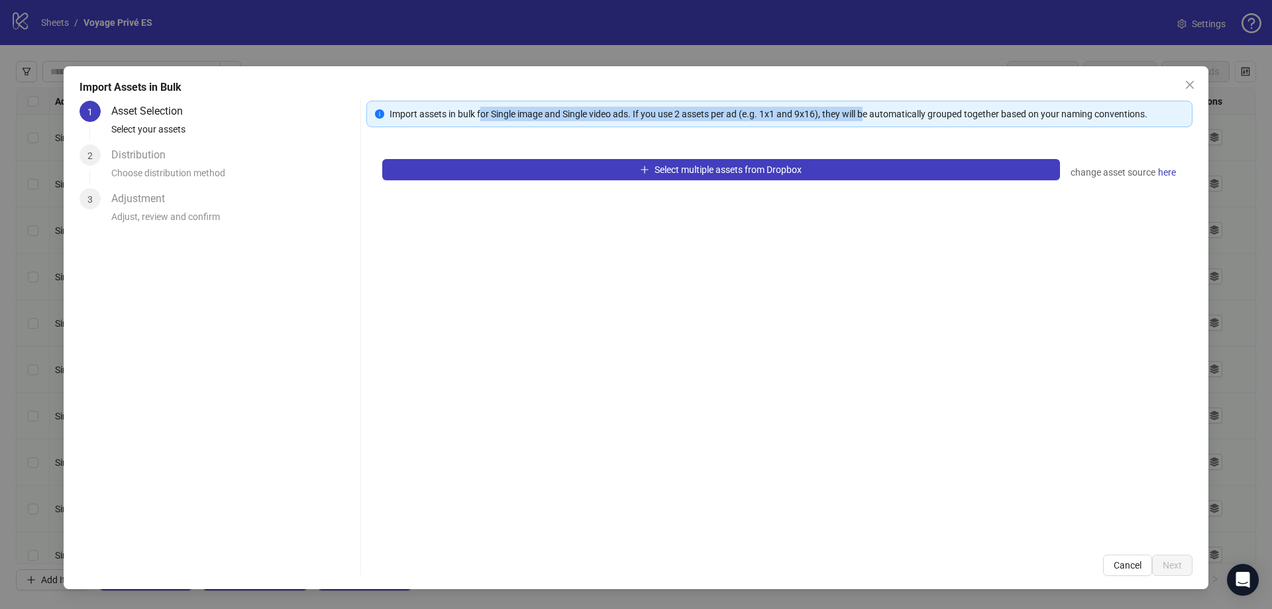
drag, startPoint x: 486, startPoint y: 112, endPoint x: 871, endPoint y: 115, distance: 385.0
click at [871, 115] on div "Import assets in bulk for Single image and Single video ads. If you use 2 asset…" at bounding box center [787, 114] width 795 height 15
drag, startPoint x: 800, startPoint y: 109, endPoint x: 809, endPoint y: 109, distance: 9.3
click at [809, 109] on div "Import assets in bulk for Single image and Single video ads. If you use 2 asset…" at bounding box center [787, 114] width 795 height 15
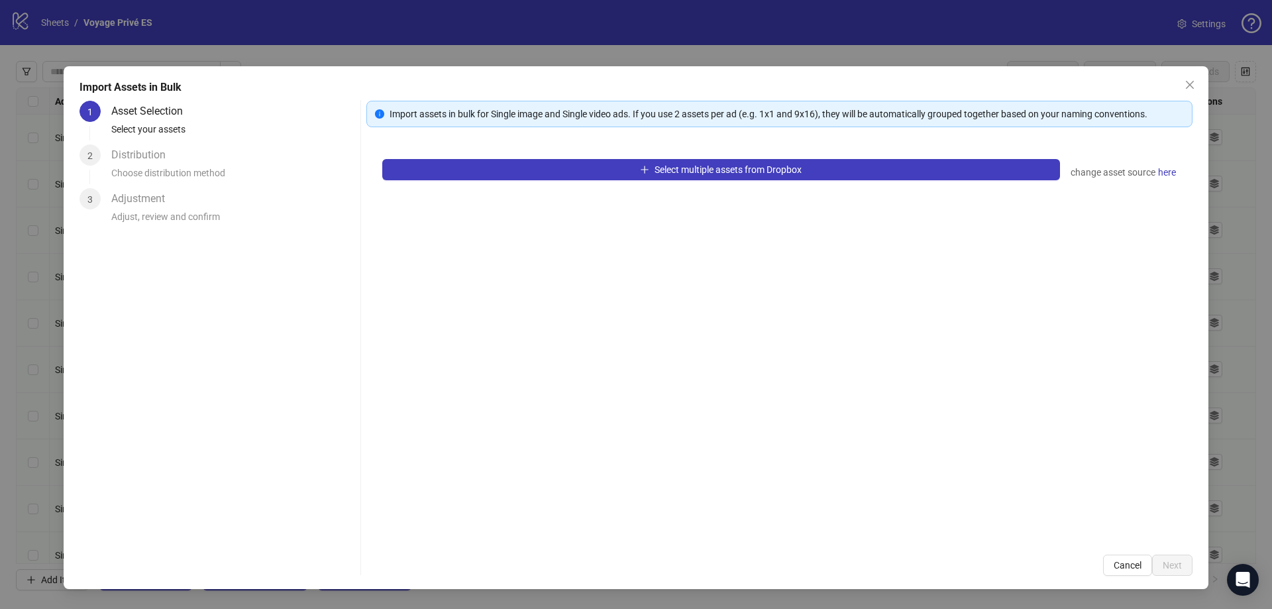
click at [879, 115] on div "Import assets in bulk for Single image and Single video ads. If you use 2 asset…" at bounding box center [787, 114] width 795 height 15
drag, startPoint x: 781, startPoint y: 111, endPoint x: 871, endPoint y: 113, distance: 90.2
click at [871, 113] on div "Import assets in bulk for Single image and Single video ads. If you use 2 asset…" at bounding box center [787, 114] width 795 height 15
click at [875, 113] on div "Import assets in bulk for Single image and Single video ads. If you use 2 asset…" at bounding box center [787, 114] width 795 height 15
click at [1163, 174] on span "here" at bounding box center [1167, 172] width 18 height 15
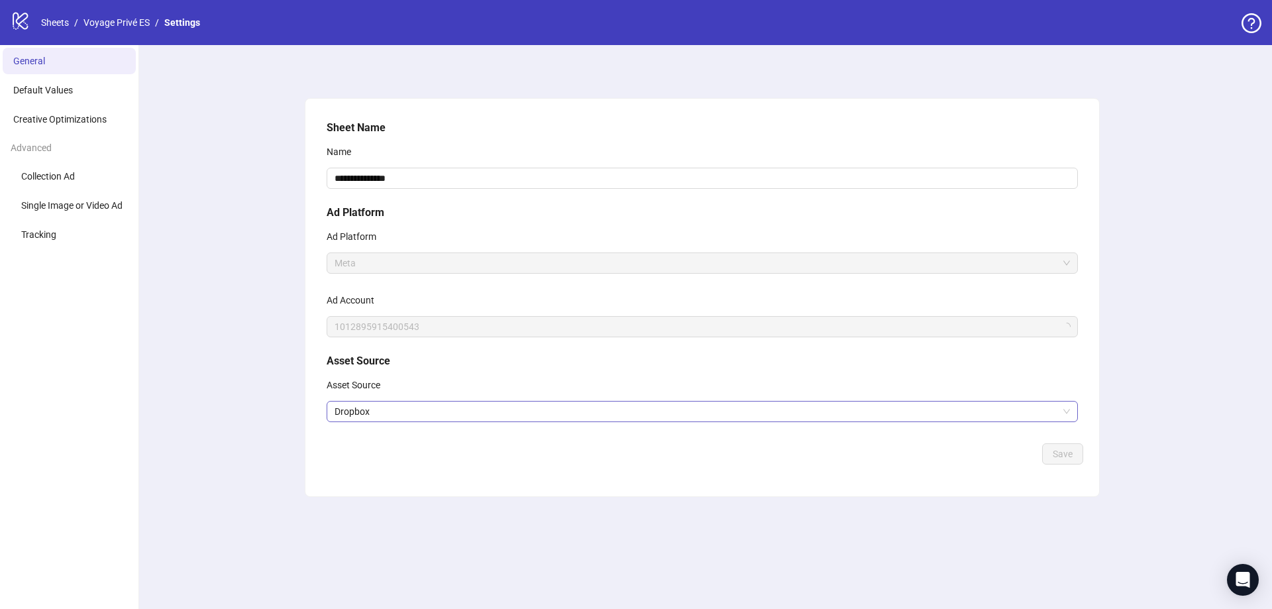
click at [661, 408] on span "Dropbox" at bounding box center [703, 412] width 736 height 20
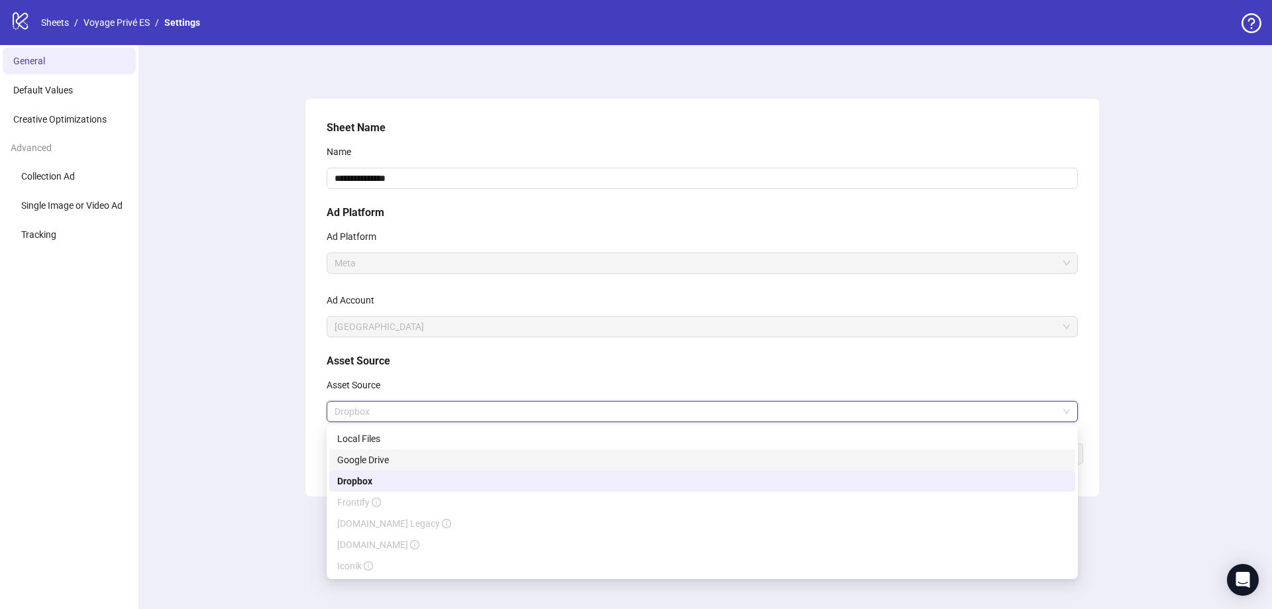
click at [399, 459] on div "Google Drive" at bounding box center [702, 460] width 730 height 15
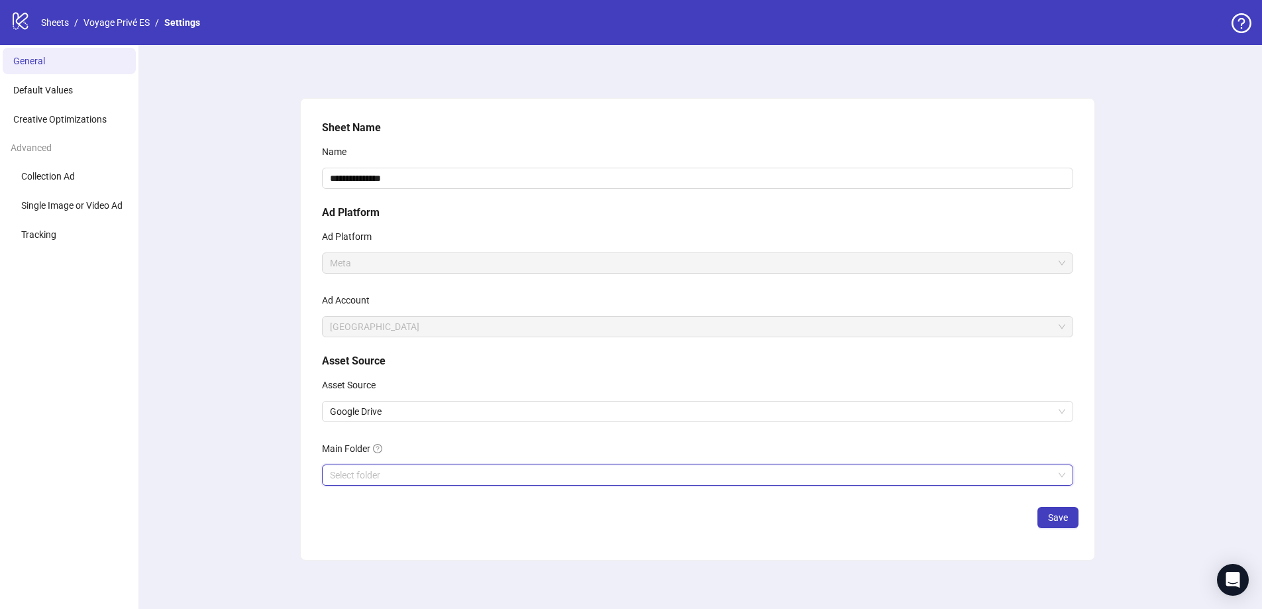
click at [796, 474] on input "Main Folder" at bounding box center [692, 475] width 724 height 20
drag, startPoint x: 1011, startPoint y: 520, endPoint x: 1042, endPoint y: 518, distance: 31.2
click at [1012, 520] on div "Save" at bounding box center [698, 517] width 762 height 21
click at [1054, 518] on span "Save" at bounding box center [1058, 517] width 20 height 11
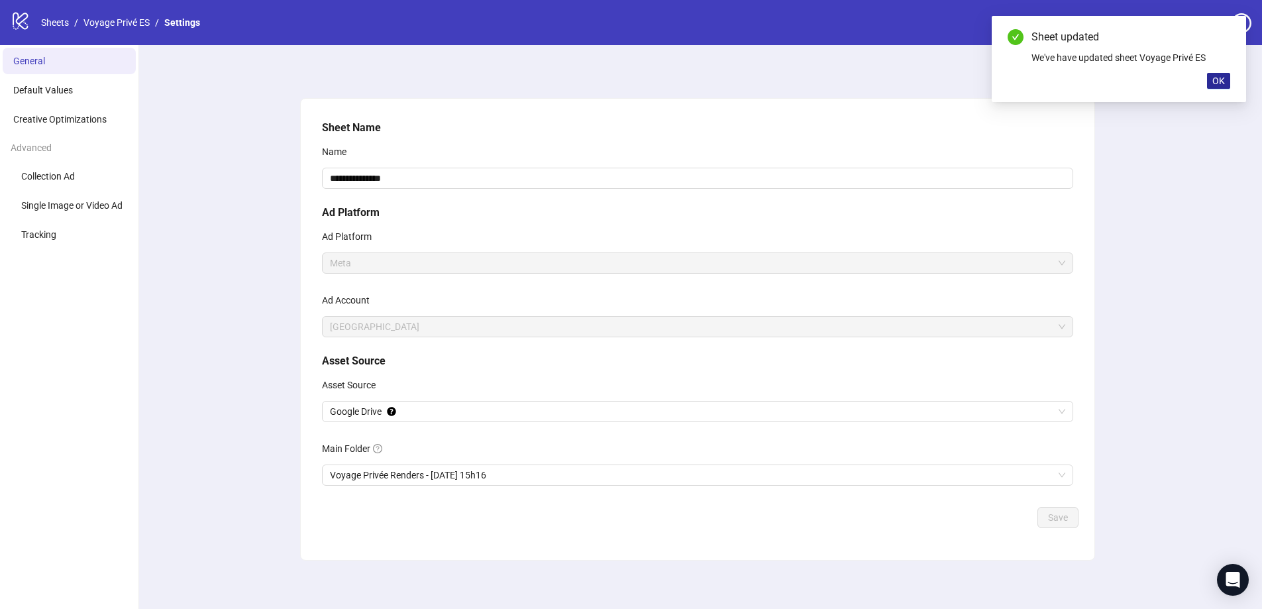
click at [1223, 86] on span "OK" at bounding box center [1219, 81] width 13 height 11
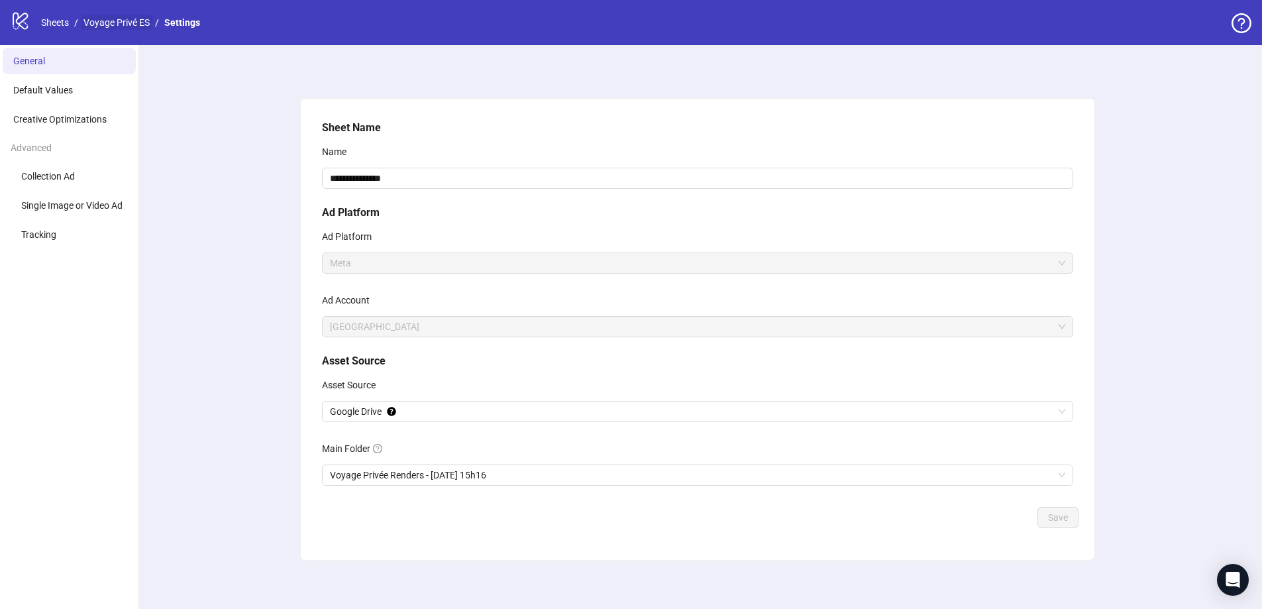
click at [119, 21] on link "Voyage Privé ES" at bounding box center [117, 22] width 72 height 15
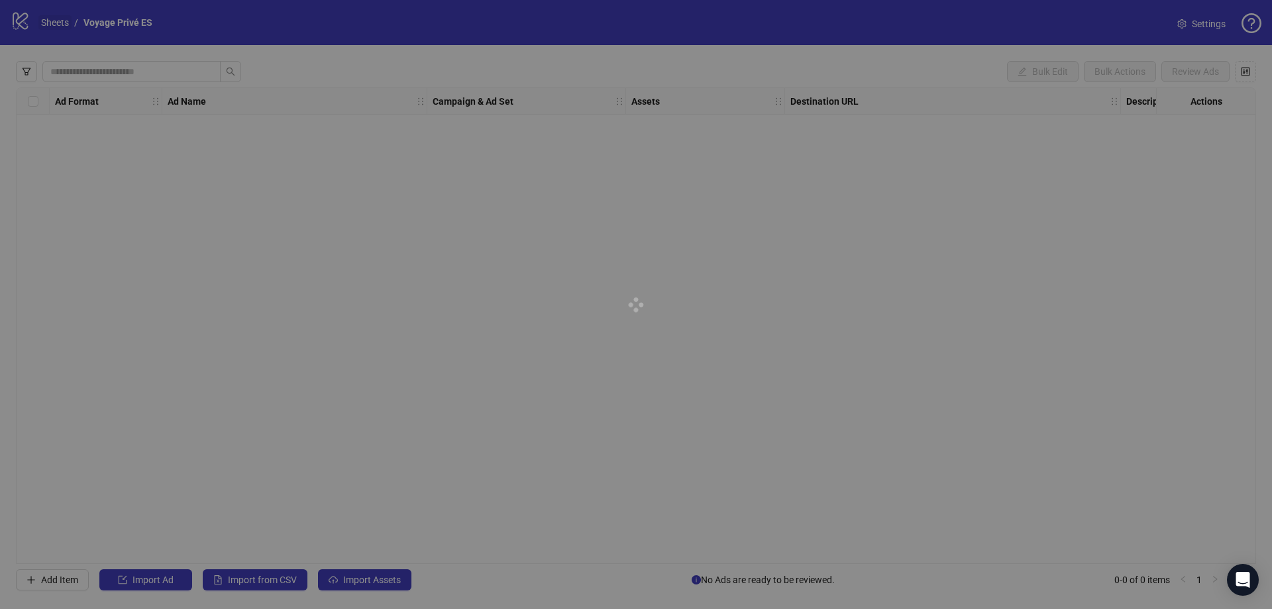
click at [50, 21] on link "Sheets" at bounding box center [54, 22] width 33 height 15
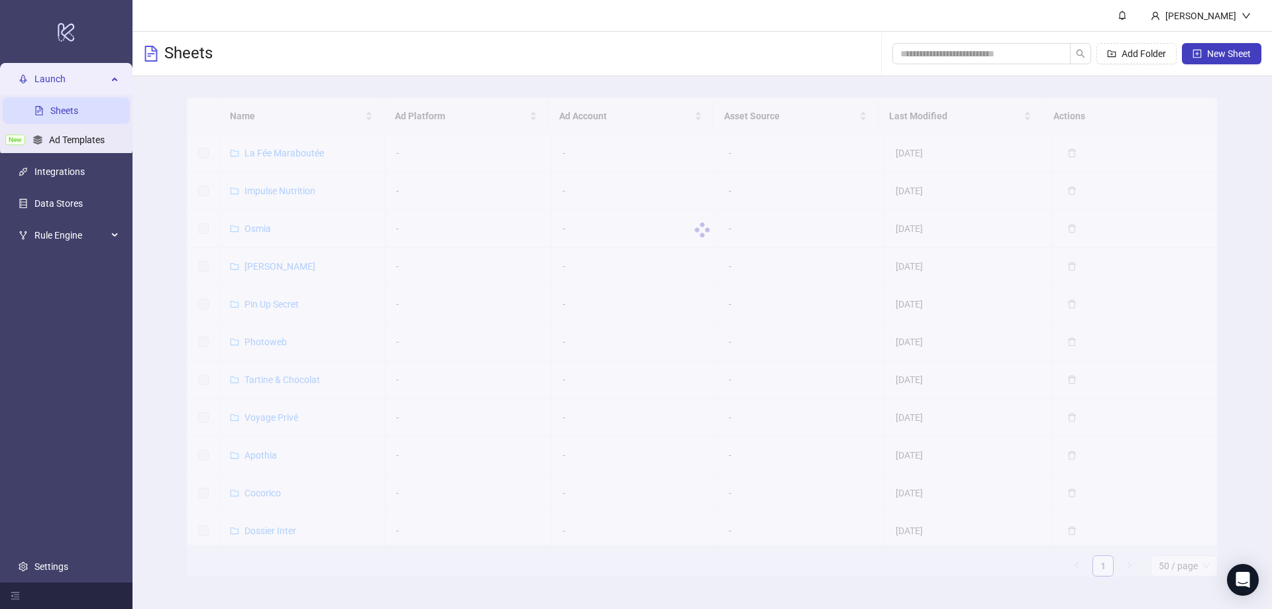
click at [50, 21] on div "logo/logo-mobile" at bounding box center [66, 32] width 127 height 58
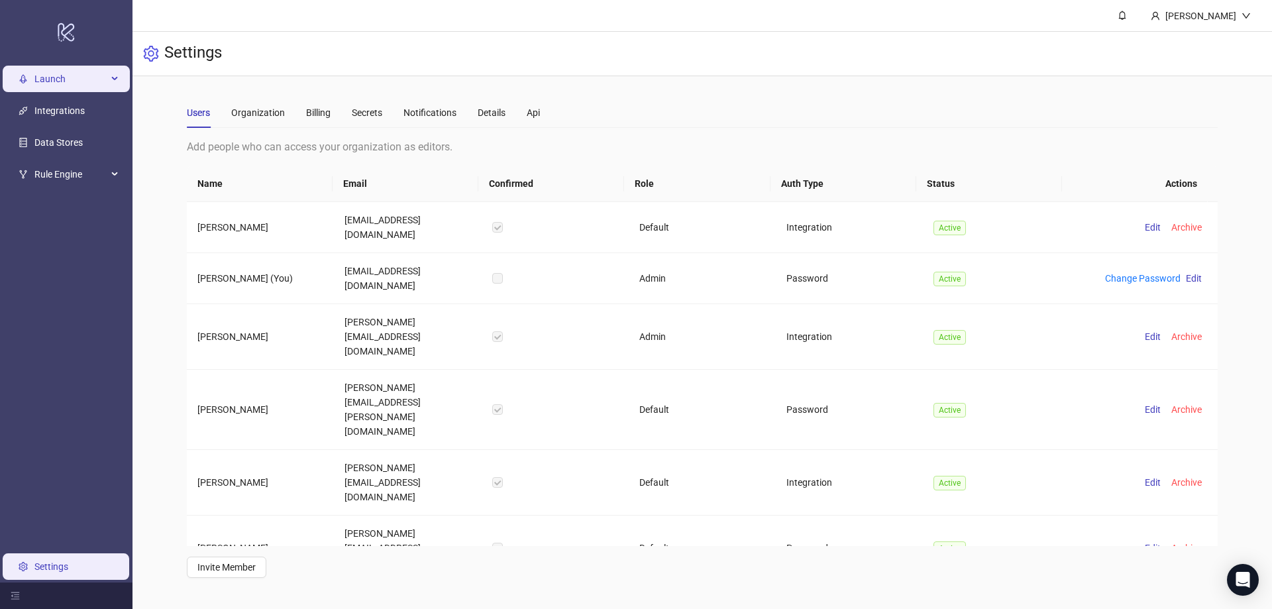
click at [99, 85] on span "Launch" at bounding box center [70, 79] width 73 height 27
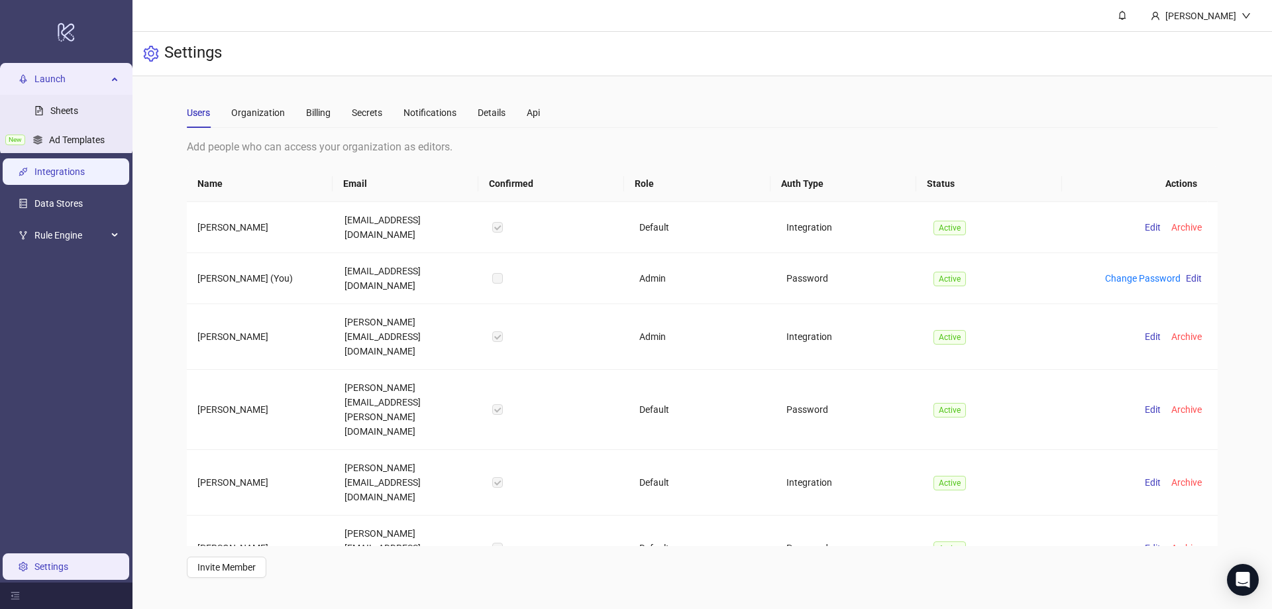
click at [73, 171] on link "Integrations" at bounding box center [59, 172] width 50 height 11
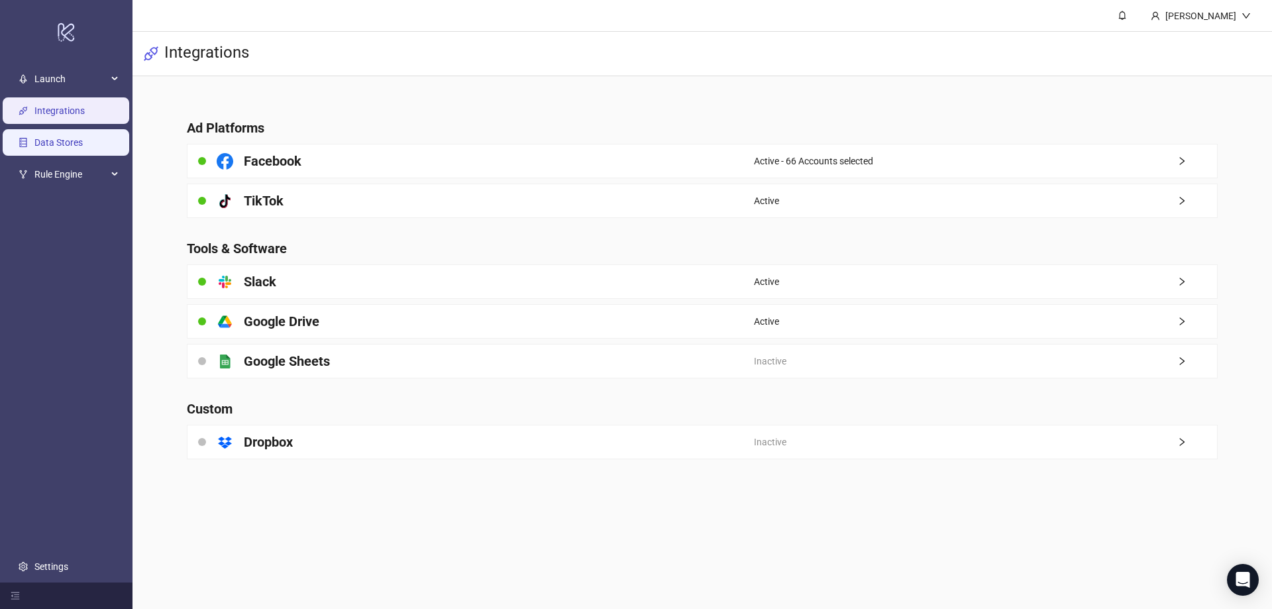
click at [81, 142] on link "Data Stores" at bounding box center [58, 143] width 48 height 11
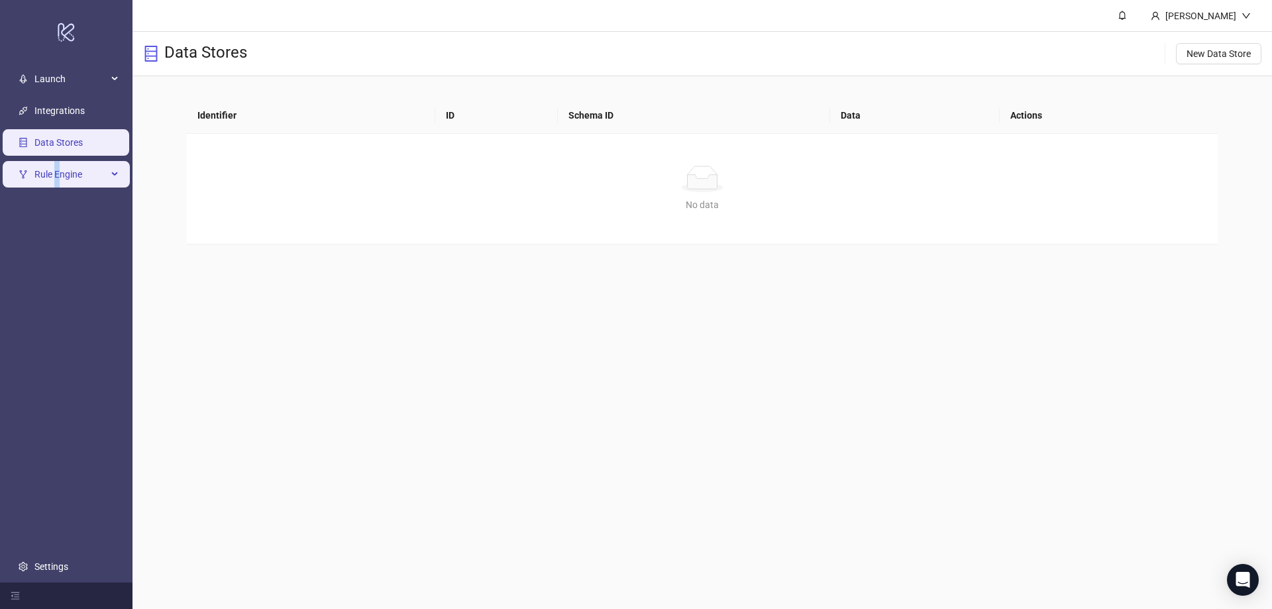
click at [58, 179] on span "Rule Engine" at bounding box center [70, 175] width 73 height 27
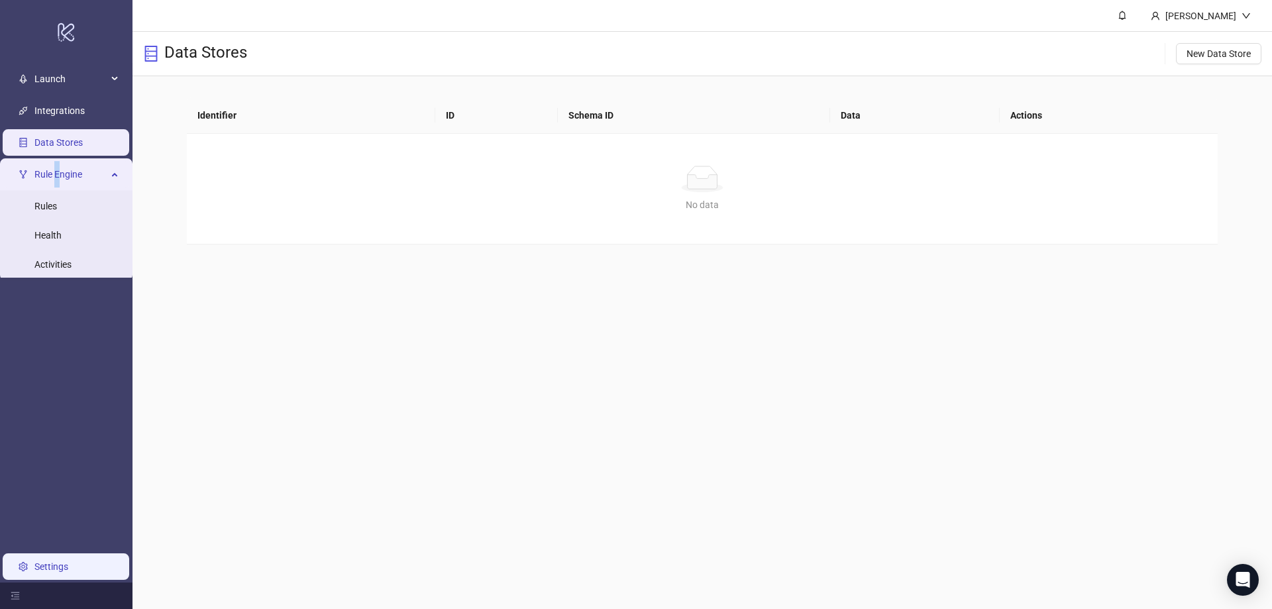
click at [57, 563] on link "Settings" at bounding box center [51, 566] width 34 height 11
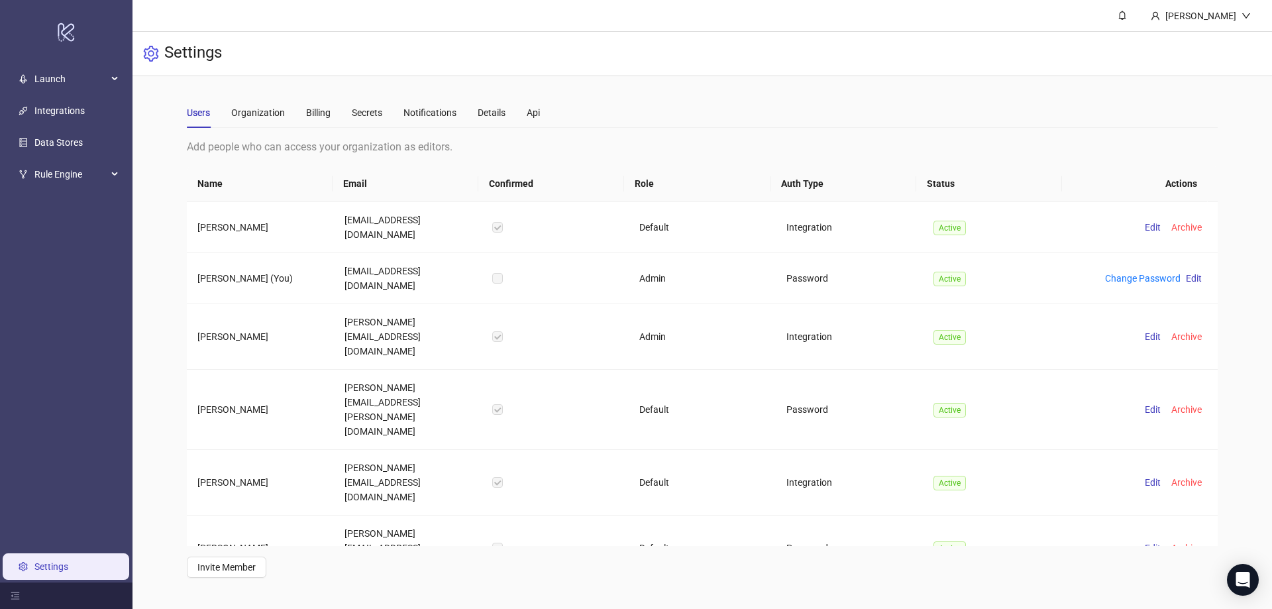
click at [371, 186] on th "Email" at bounding box center [406, 184] width 146 height 36
drag, startPoint x: 595, startPoint y: 145, endPoint x: 710, endPoint y: 104, distance: 122.4
click at [691, 114] on div "Users Organization Billing Secrets Notifications Details Api Add people who can…" at bounding box center [702, 337] width 1031 height 480
click at [727, 98] on div "Users Organization Billing Secrets Notifications Details Api" at bounding box center [702, 112] width 1031 height 30
click at [61, 85] on span "Launch" at bounding box center [70, 79] width 73 height 27
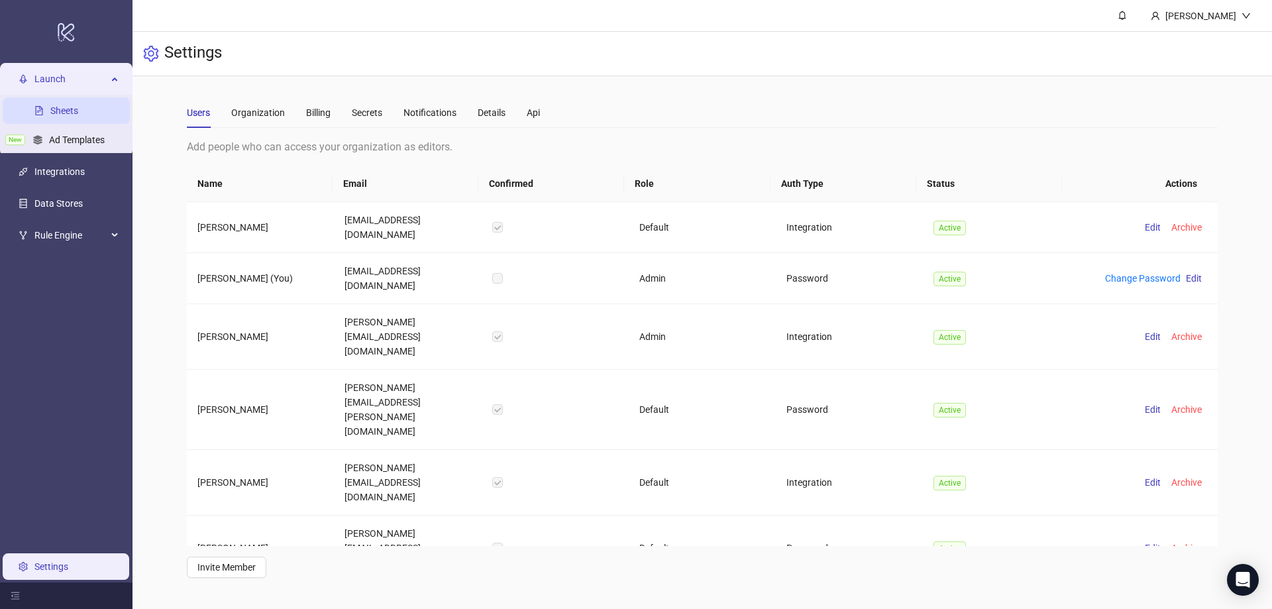
click at [78, 110] on link "Sheets" at bounding box center [64, 111] width 28 height 11
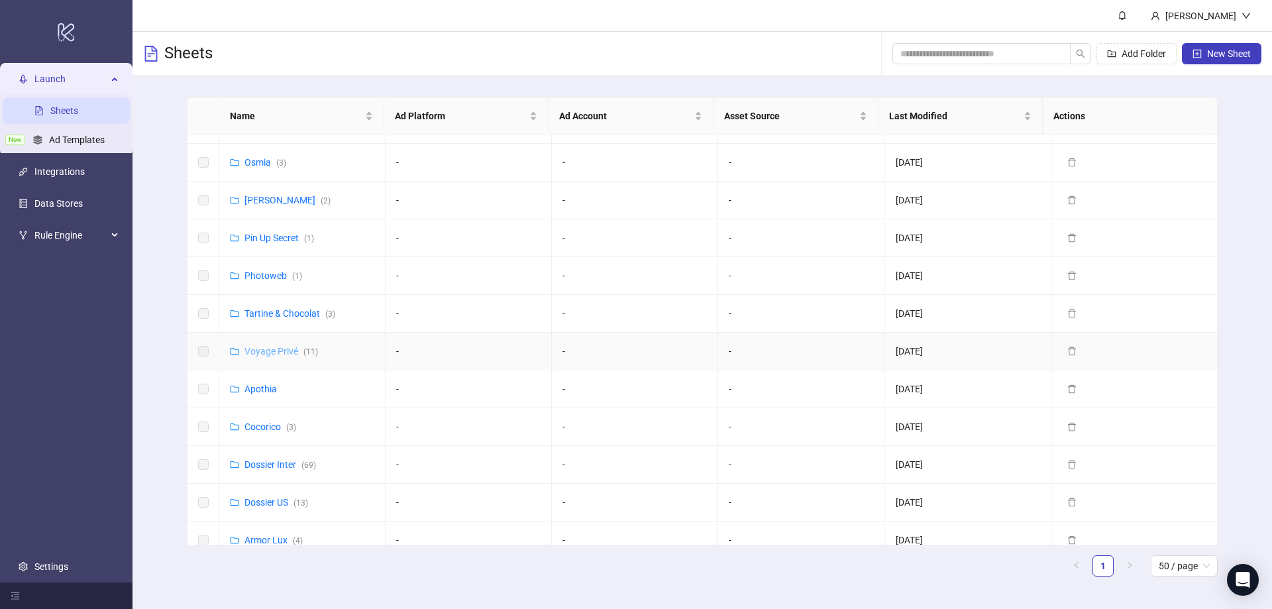
click at [274, 349] on link "Voyage Privé ( 11 )" at bounding box center [282, 351] width 74 height 11
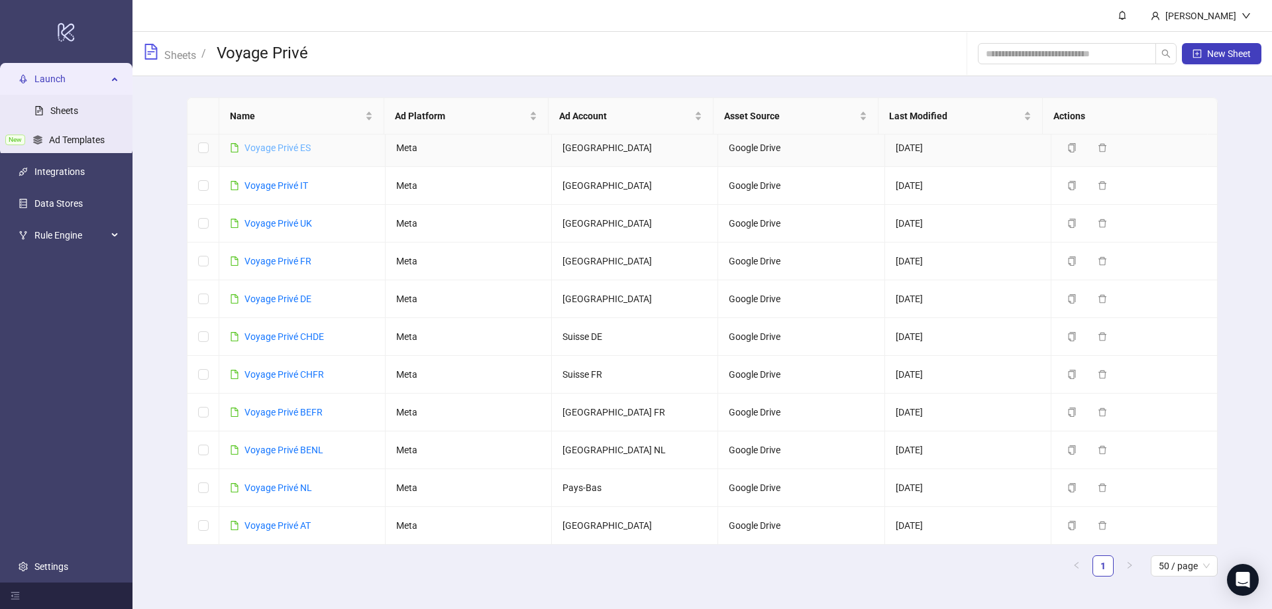
click at [286, 147] on link "Voyage Privé ES" at bounding box center [278, 147] width 66 height 11
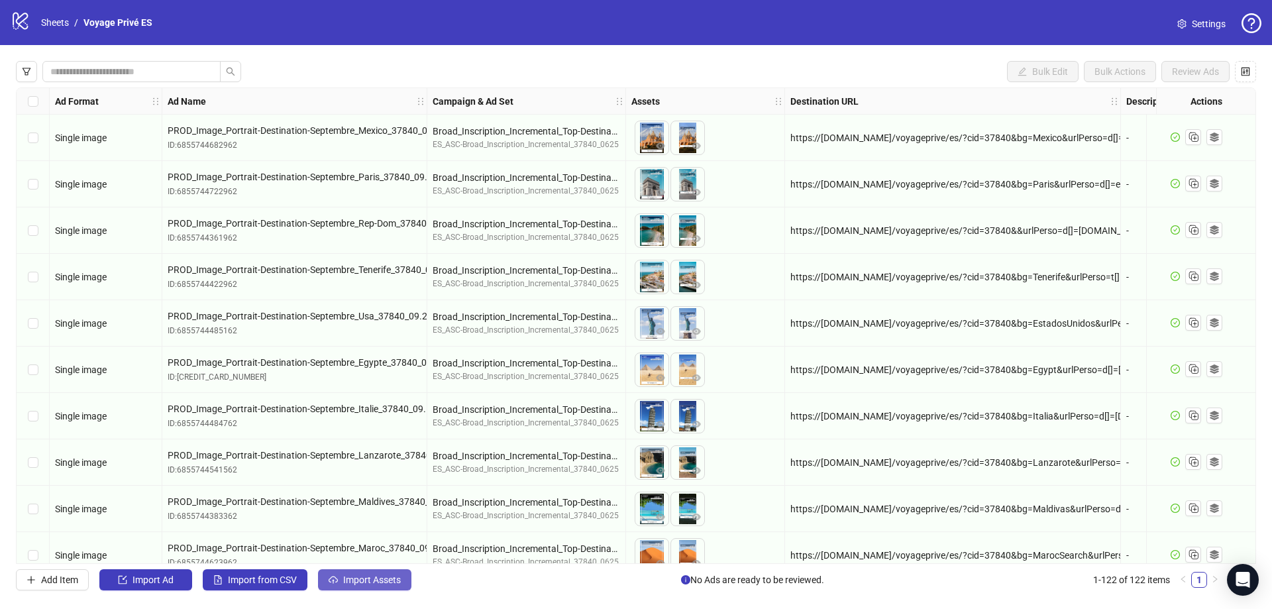
click at [356, 585] on span "Import Assets" at bounding box center [372, 580] width 58 height 11
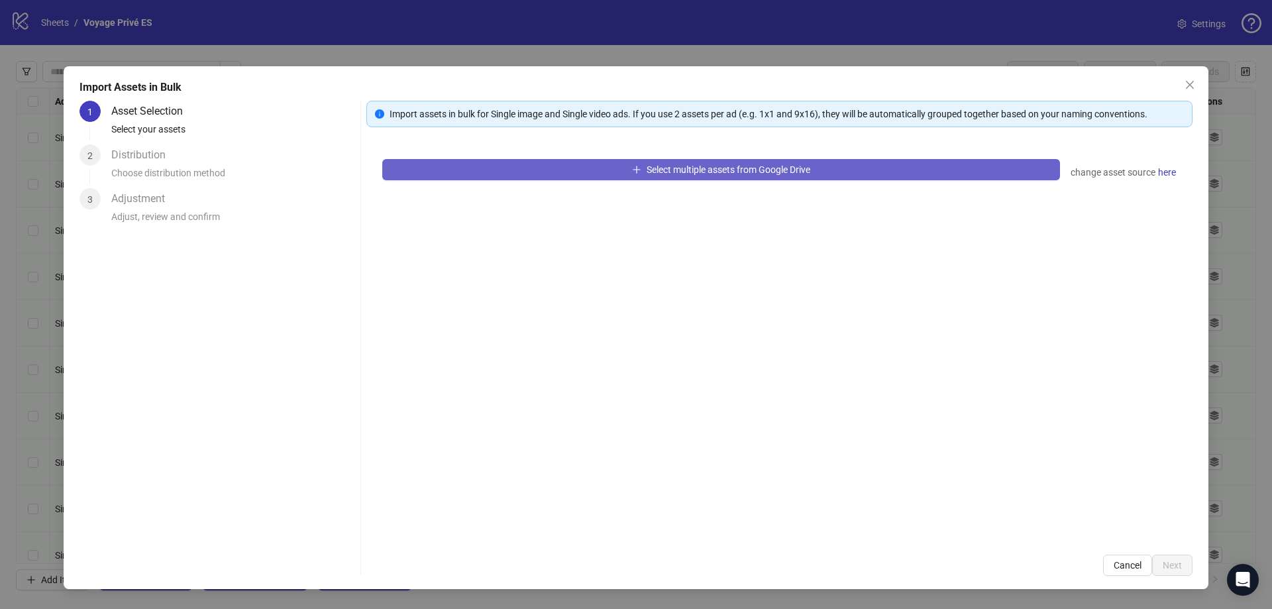
click at [658, 168] on span "Select multiple assets from Google Drive" at bounding box center [729, 169] width 164 height 11
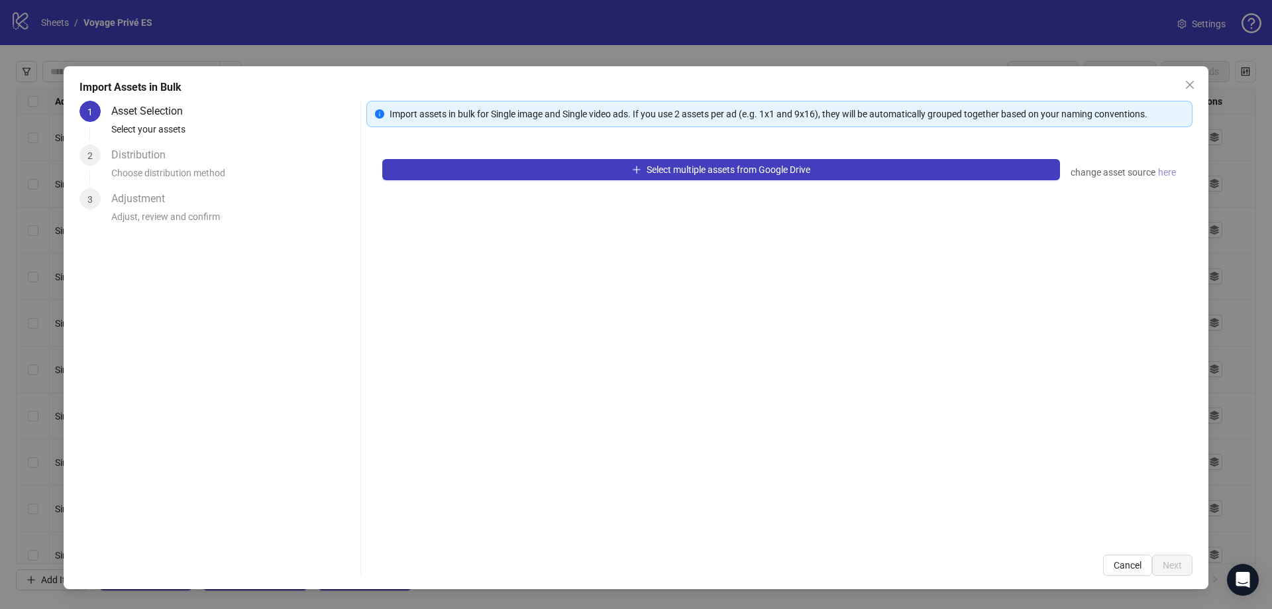
click at [1165, 174] on span "here" at bounding box center [1167, 172] width 18 height 15
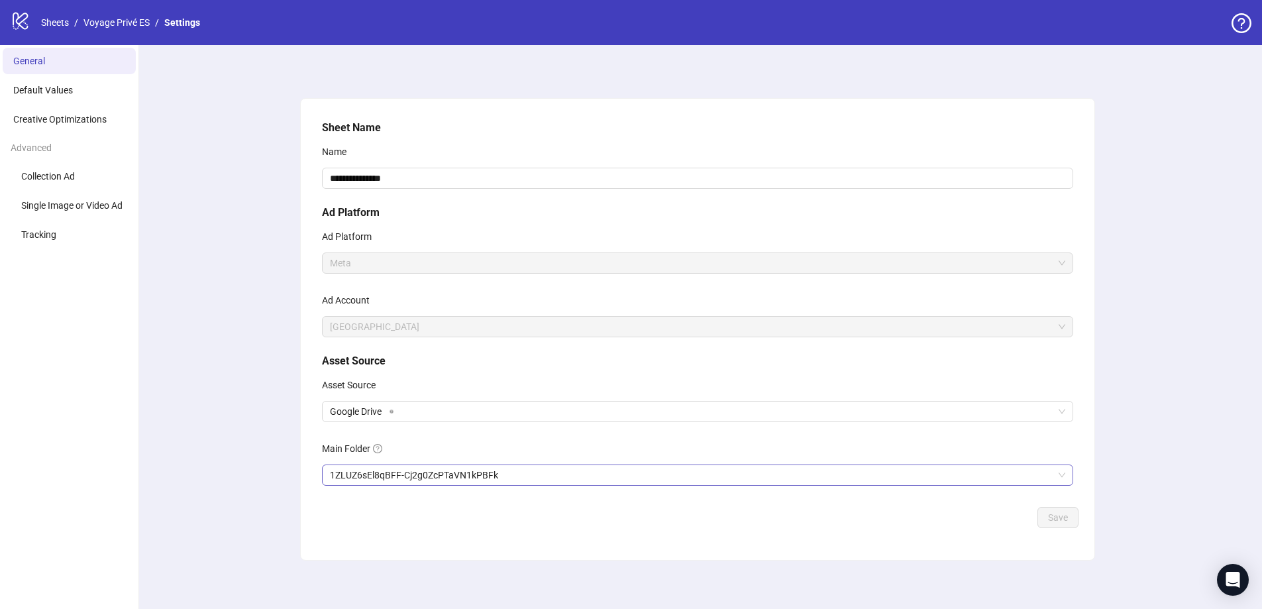
click at [534, 479] on span "1ZLUZ6sEl8qBFF-Cj2g0ZcPTaVN1kPBFk" at bounding box center [698, 475] width 736 height 20
click at [663, 468] on span "1ZLUZ6sEl8qBFF-Cj2g0ZcPTaVN1kPBFk" at bounding box center [698, 475] width 736 height 20
click at [496, 463] on div "Main Folder" at bounding box center [698, 451] width 752 height 27
click at [494, 471] on span "1ZLUZ6sEl8qBFF-Cj2g0ZcPTaVN1kPBFk" at bounding box center [698, 475] width 736 height 20
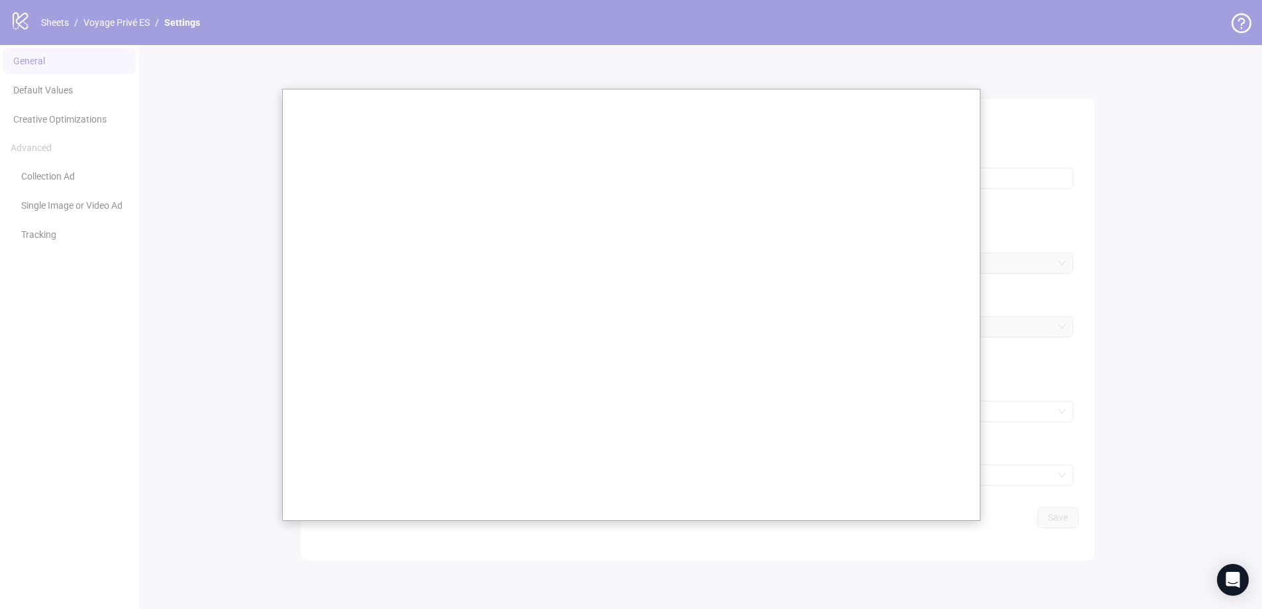
click at [196, 99] on div at bounding box center [631, 307] width 1262 height 614
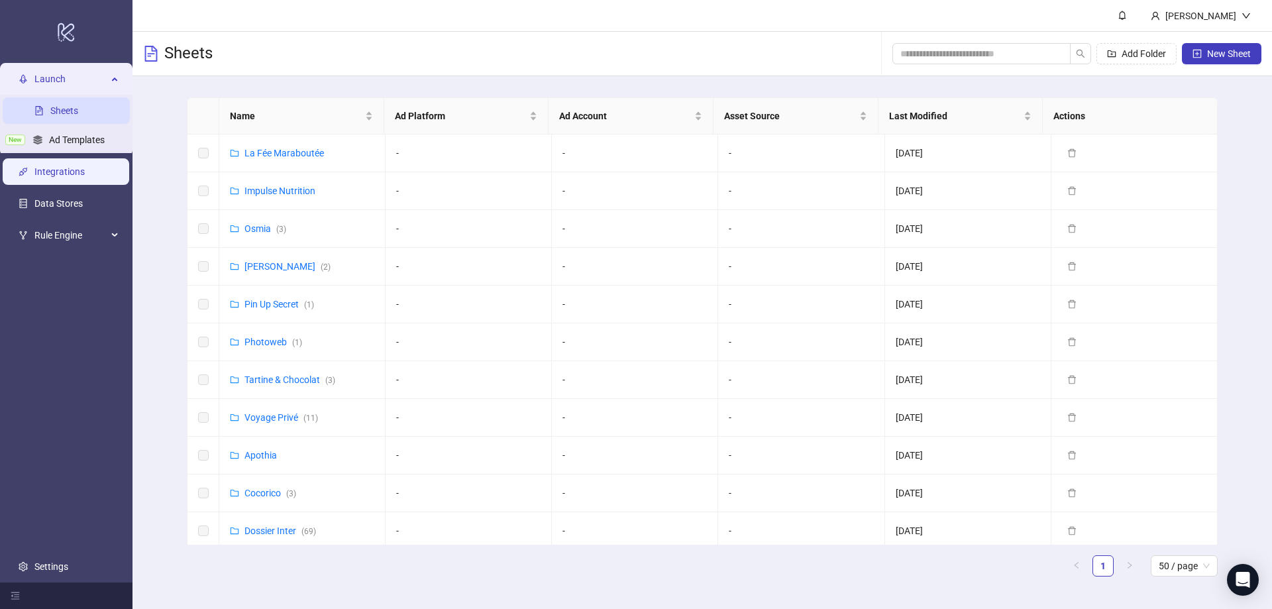
click at [74, 167] on link "Integrations" at bounding box center [59, 172] width 50 height 11
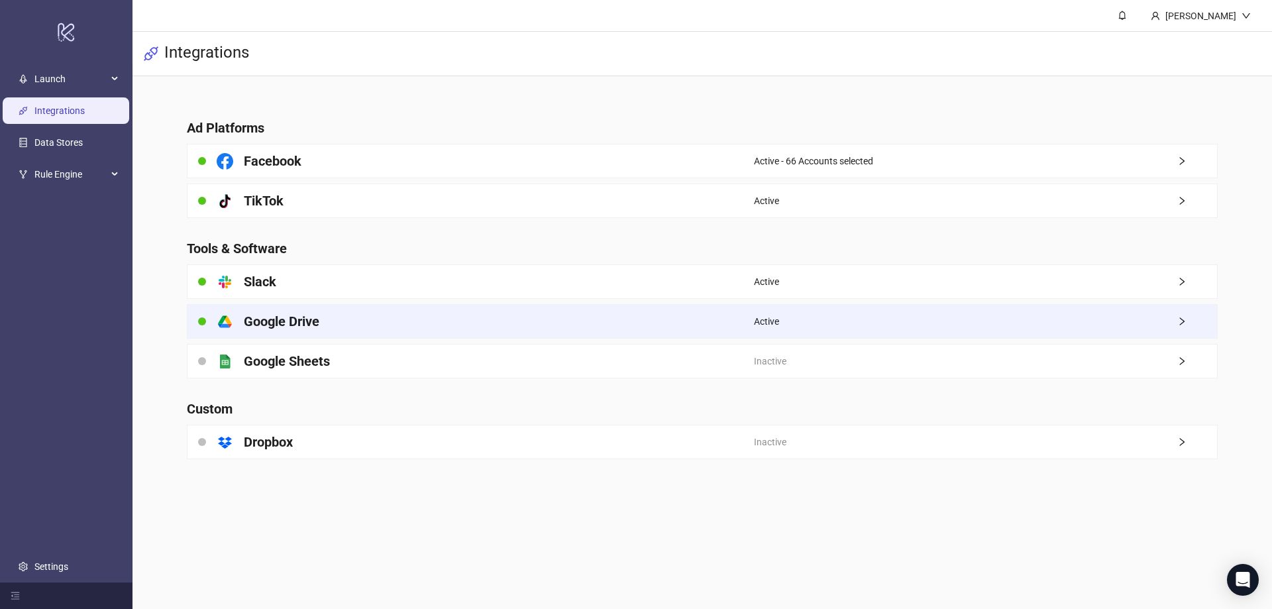
click at [322, 321] on div "platform/google_drive Google Drive" at bounding box center [471, 321] width 567 height 33
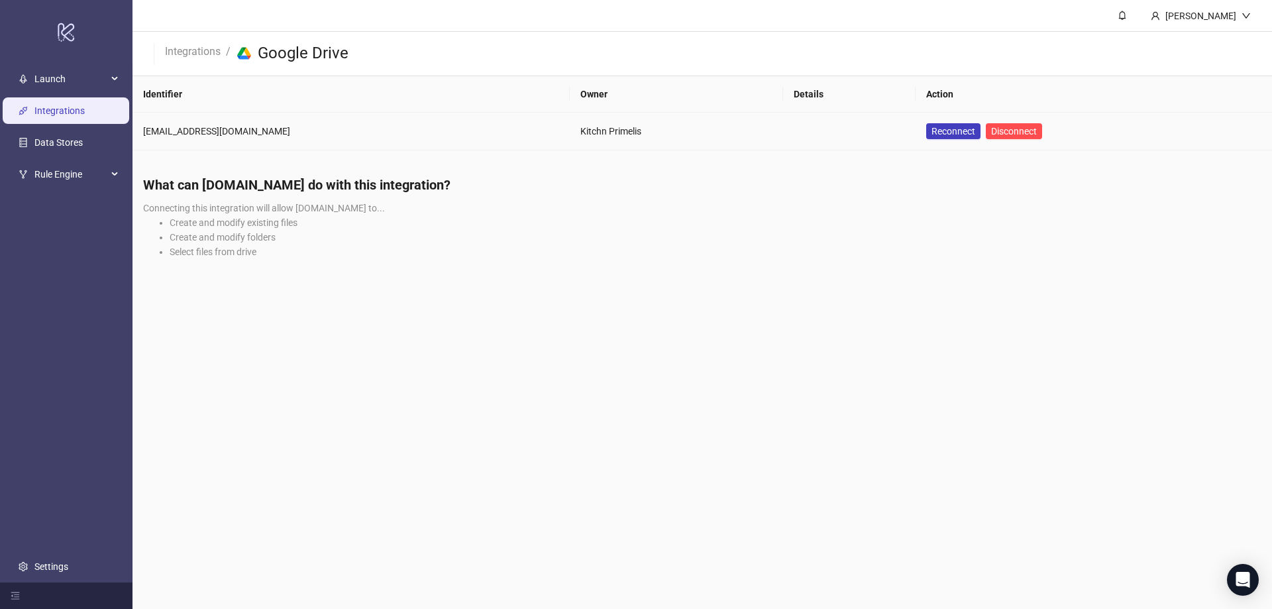
click at [219, 133] on div "[EMAIL_ADDRESS][DOMAIN_NAME]" at bounding box center [351, 131] width 416 height 15
click at [59, 113] on link "Integrations" at bounding box center [59, 111] width 50 height 11
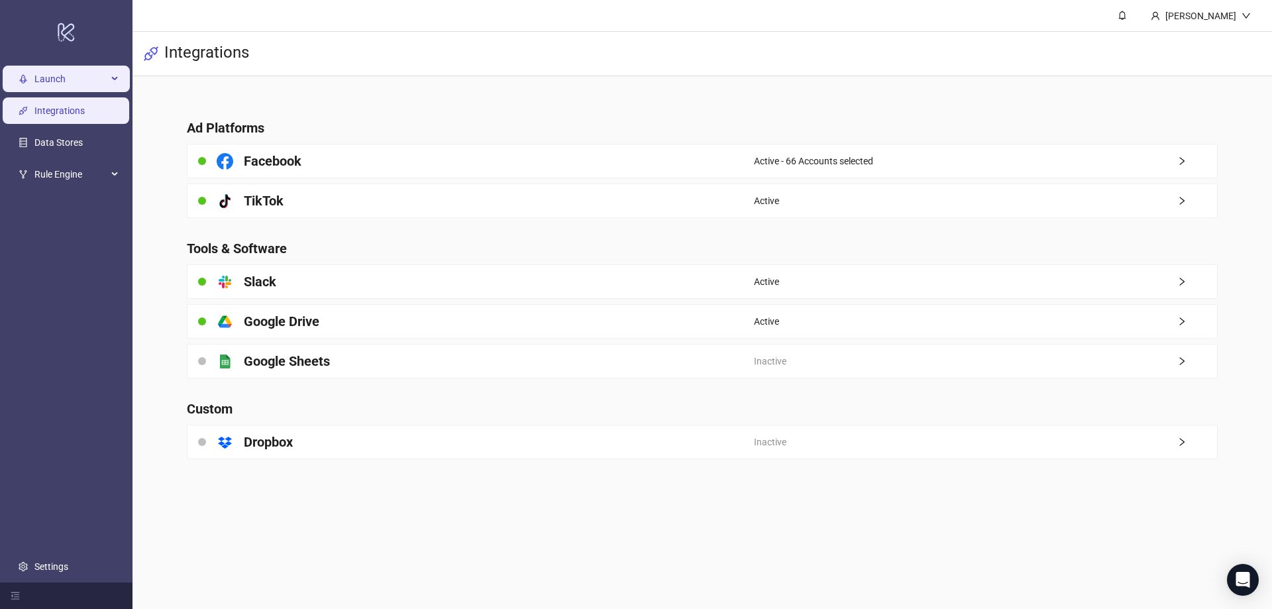
click at [83, 82] on span "Launch" at bounding box center [70, 79] width 73 height 27
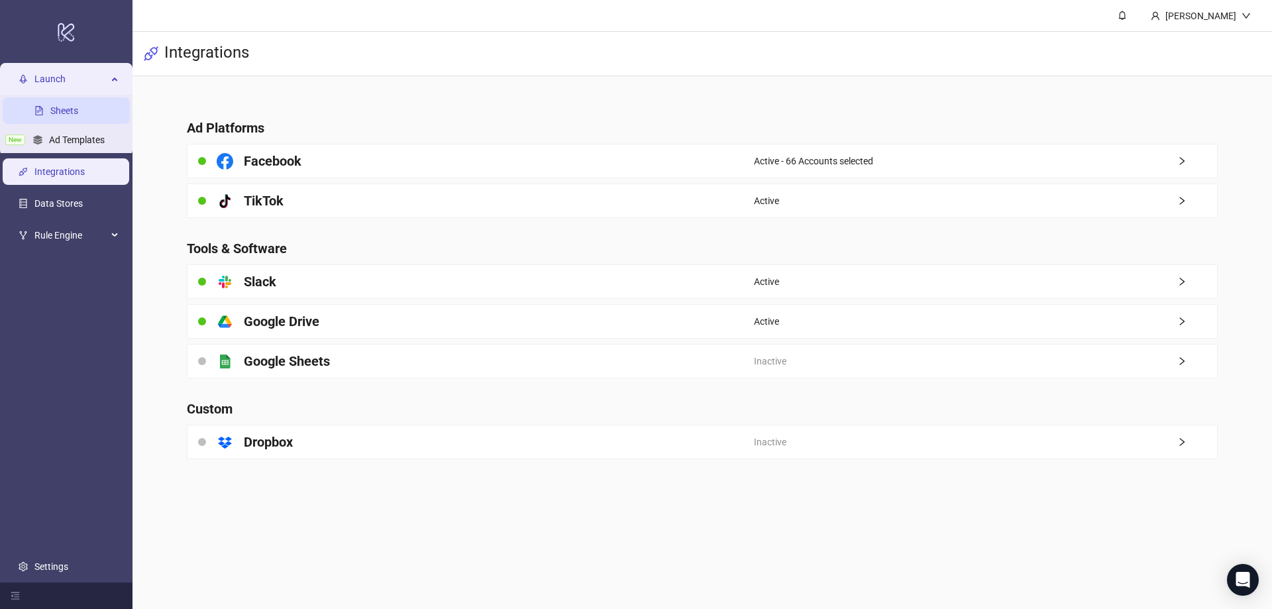
click at [78, 109] on link "Sheets" at bounding box center [64, 111] width 28 height 11
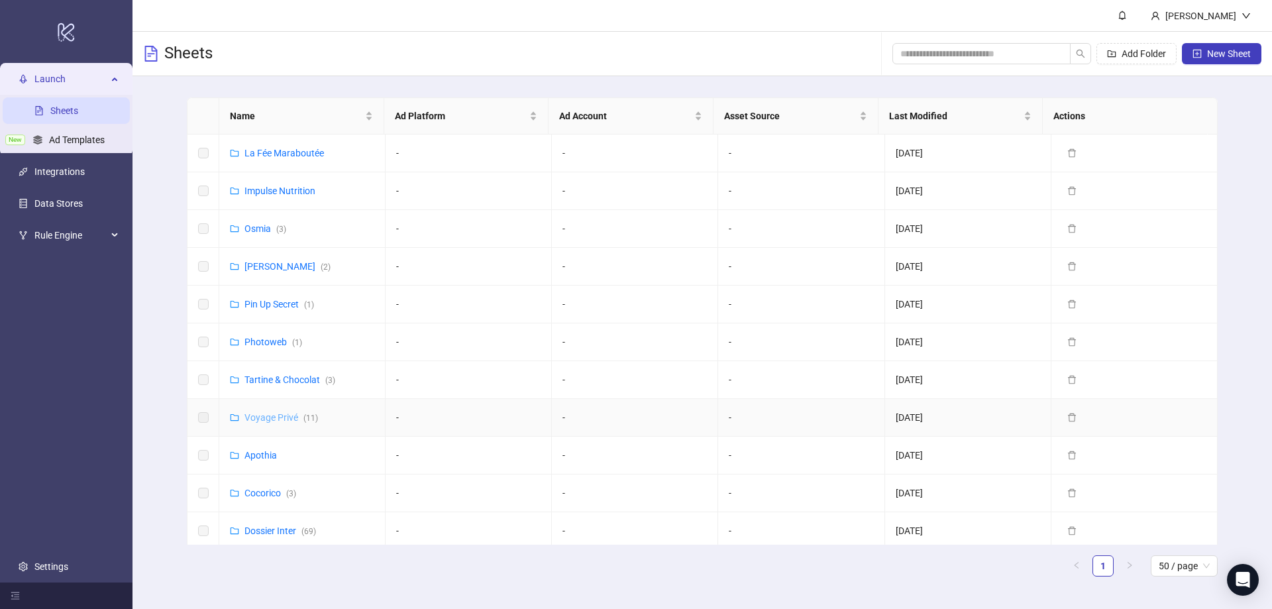
click at [278, 416] on link "Voyage Privé ( 11 )" at bounding box center [282, 417] width 74 height 11
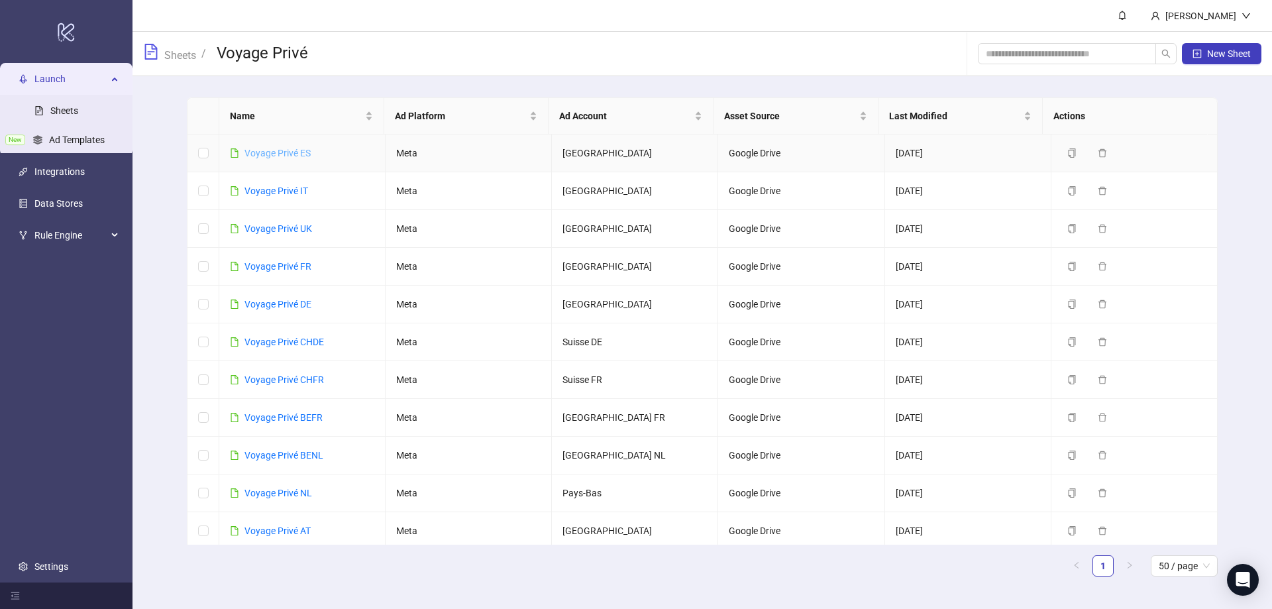
click at [282, 154] on link "Voyage Privé ES" at bounding box center [278, 153] width 66 height 11
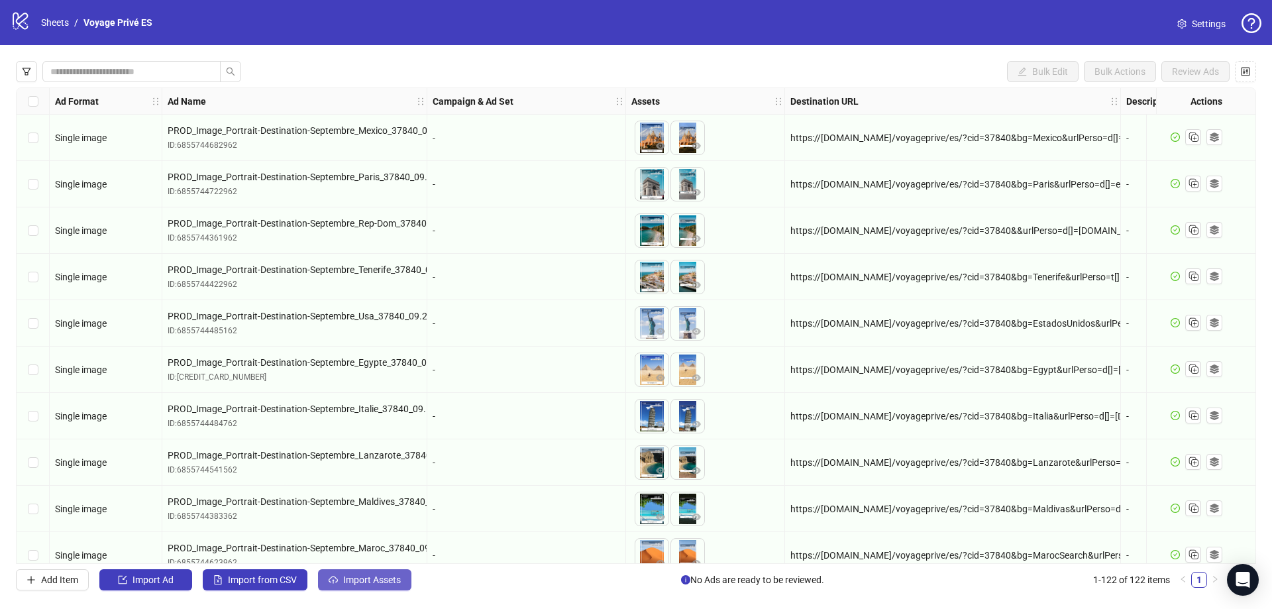
click at [369, 579] on span "Import Assets" at bounding box center [372, 580] width 58 height 11
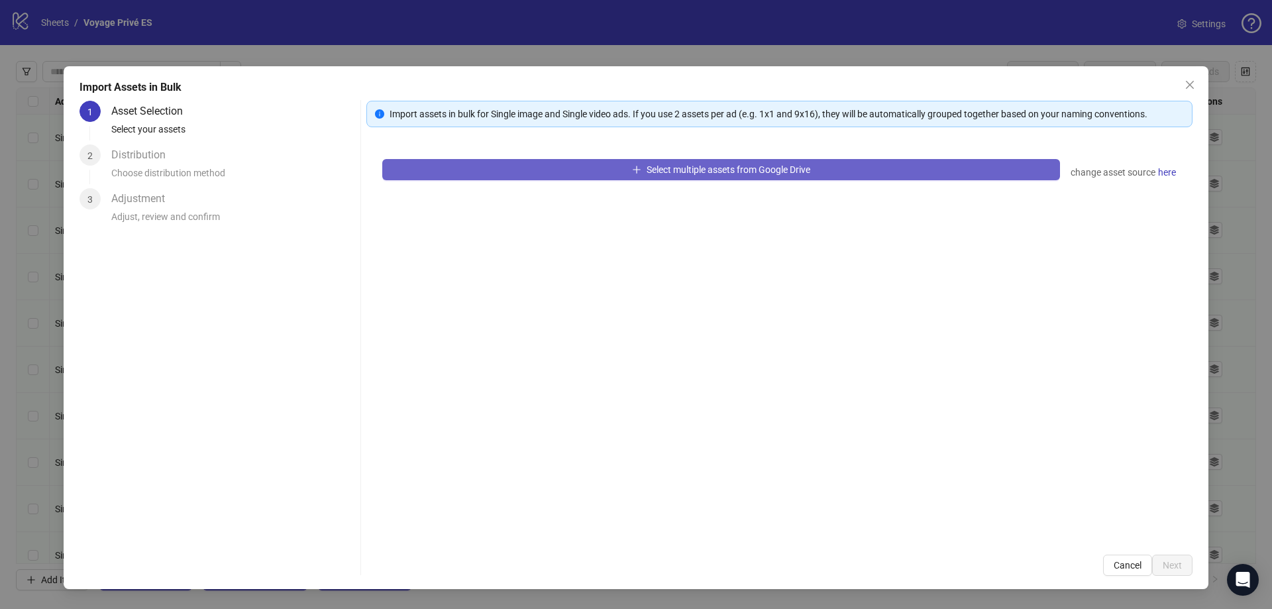
click at [500, 174] on button "Select multiple assets from Google Drive" at bounding box center [721, 169] width 678 height 21
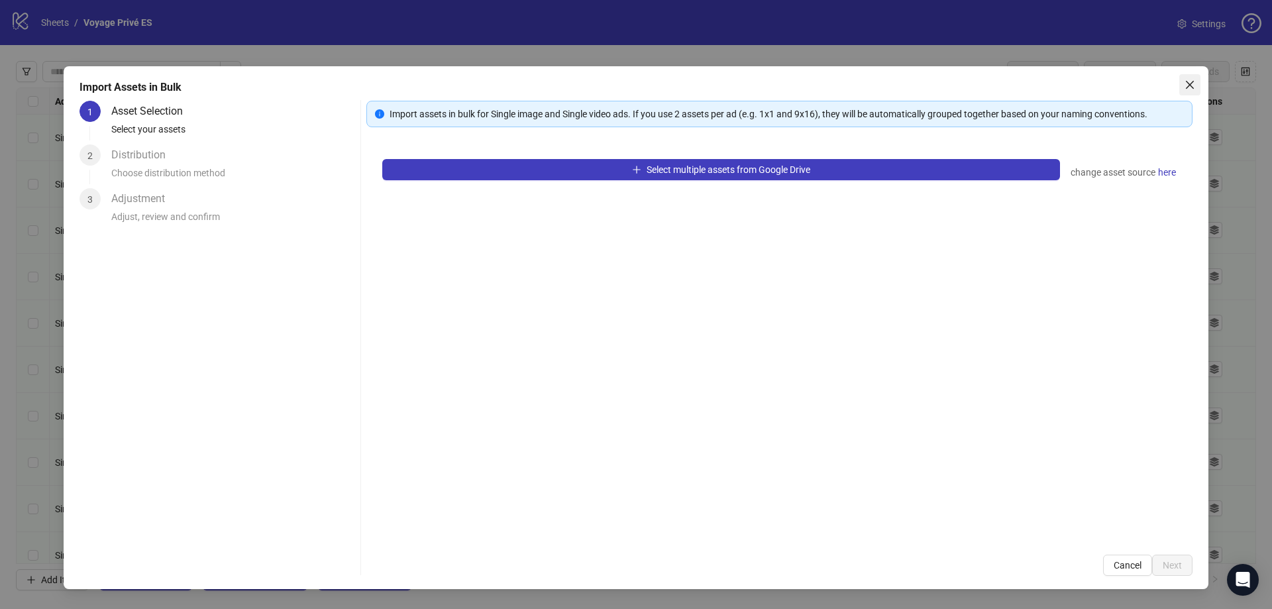
click at [1187, 85] on icon "close" at bounding box center [1190, 85] width 11 height 11
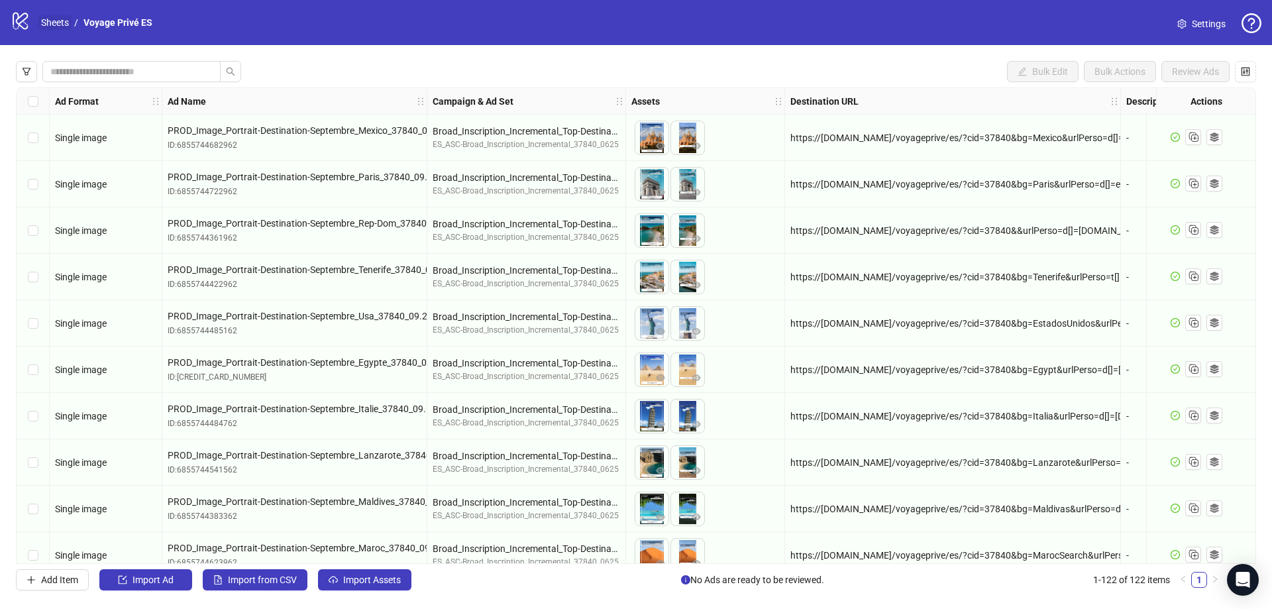
click at [53, 30] on link "Sheets" at bounding box center [54, 22] width 33 height 15
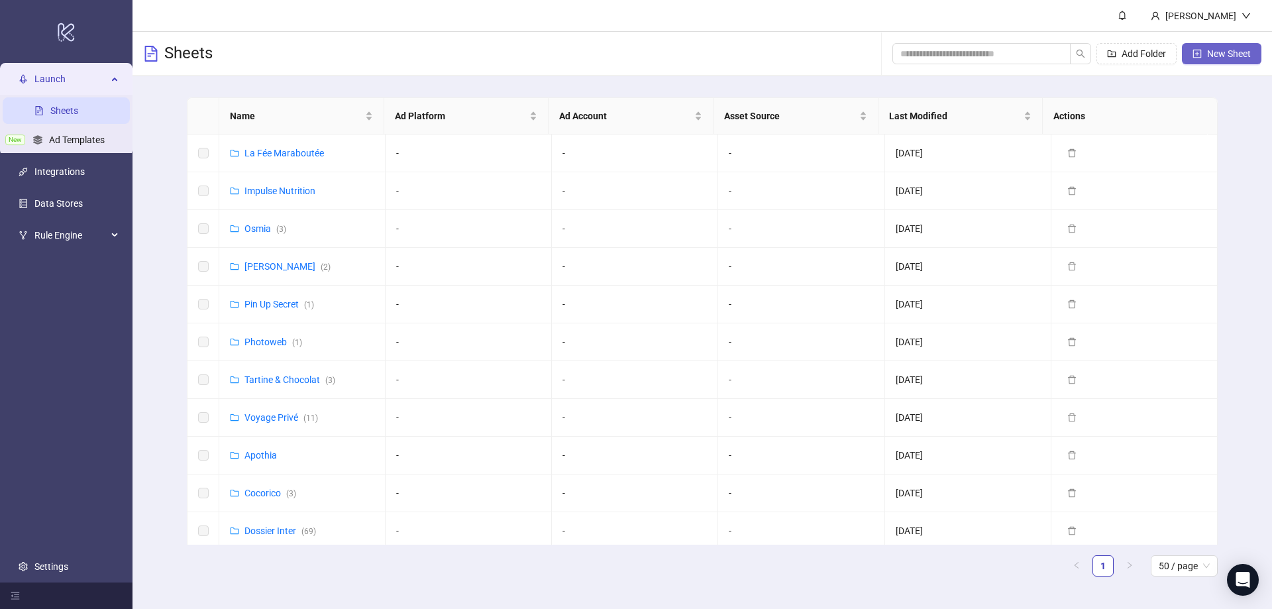
click at [1211, 55] on span "New Sheet" at bounding box center [1229, 53] width 44 height 11
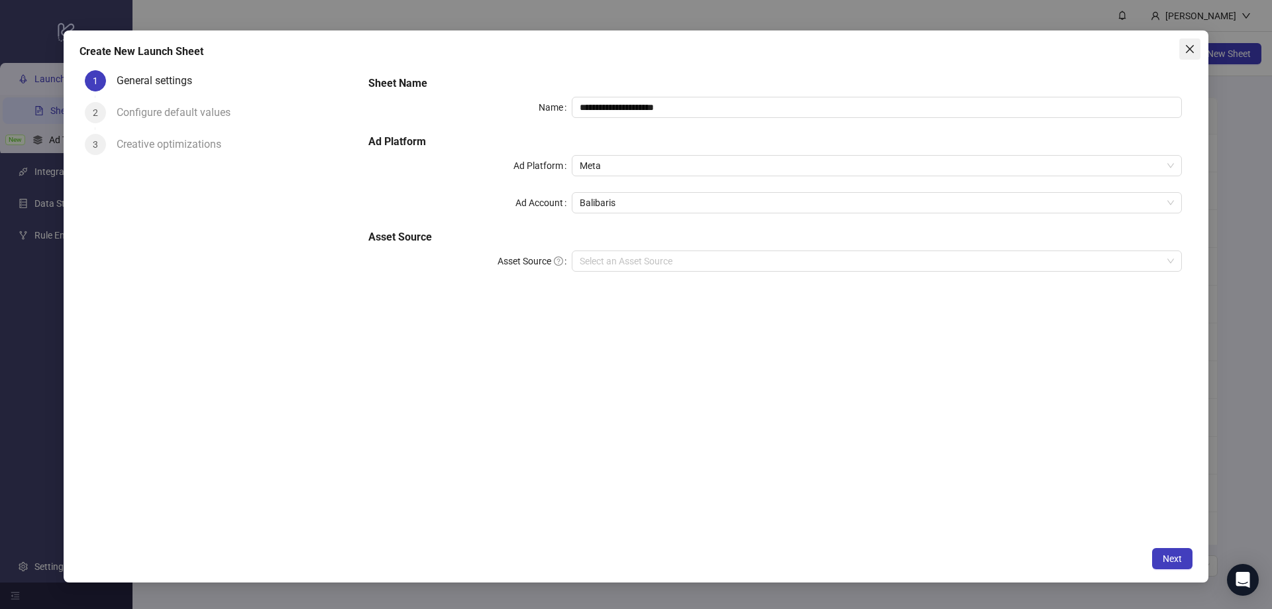
click at [1192, 50] on icon "close" at bounding box center [1190, 49] width 8 height 8
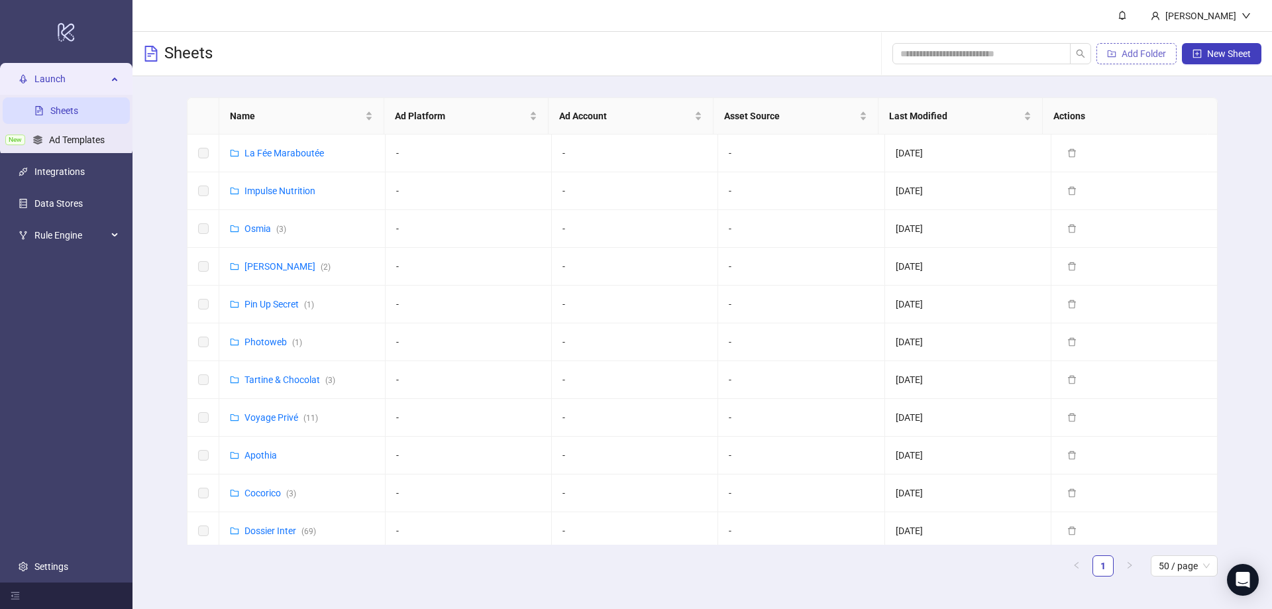
click at [1130, 48] on span "Add Folder" at bounding box center [1144, 53] width 44 height 11
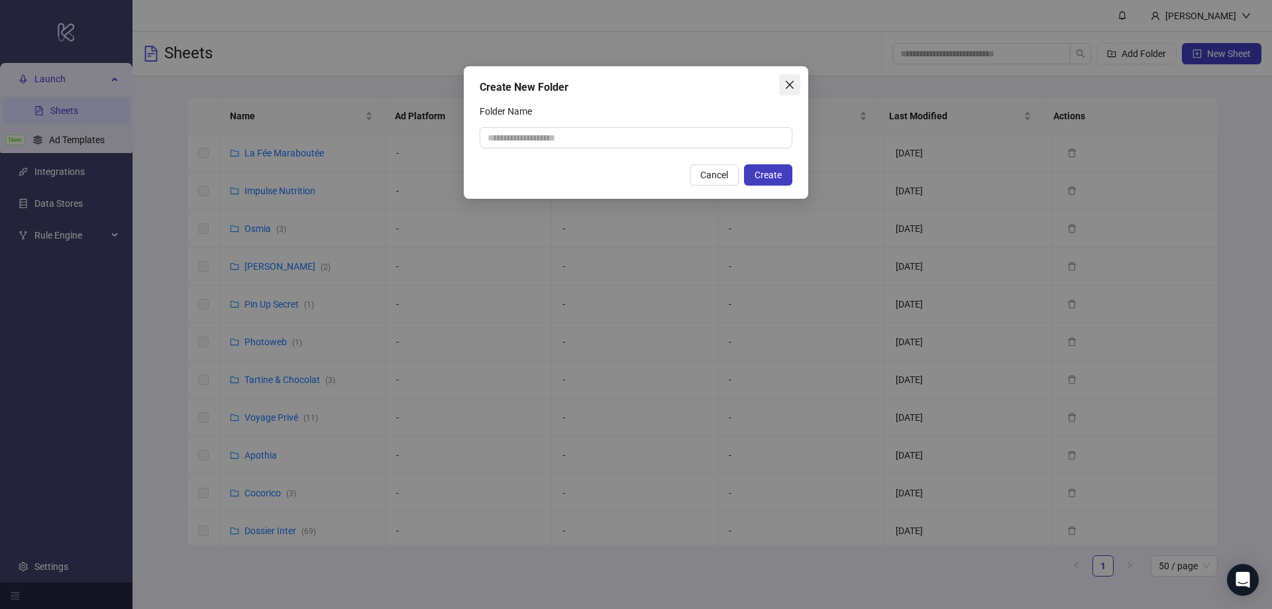
click at [793, 90] on button "Close" at bounding box center [789, 84] width 21 height 21
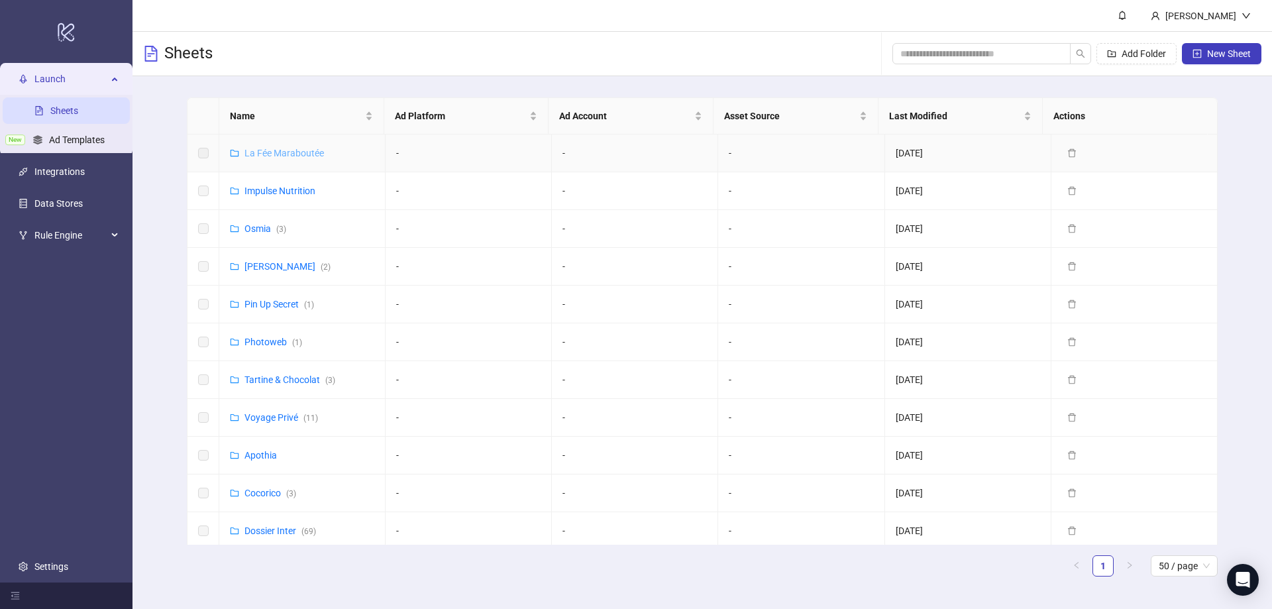
click at [284, 156] on link "La Fée Maraboutée" at bounding box center [285, 153] width 80 height 11
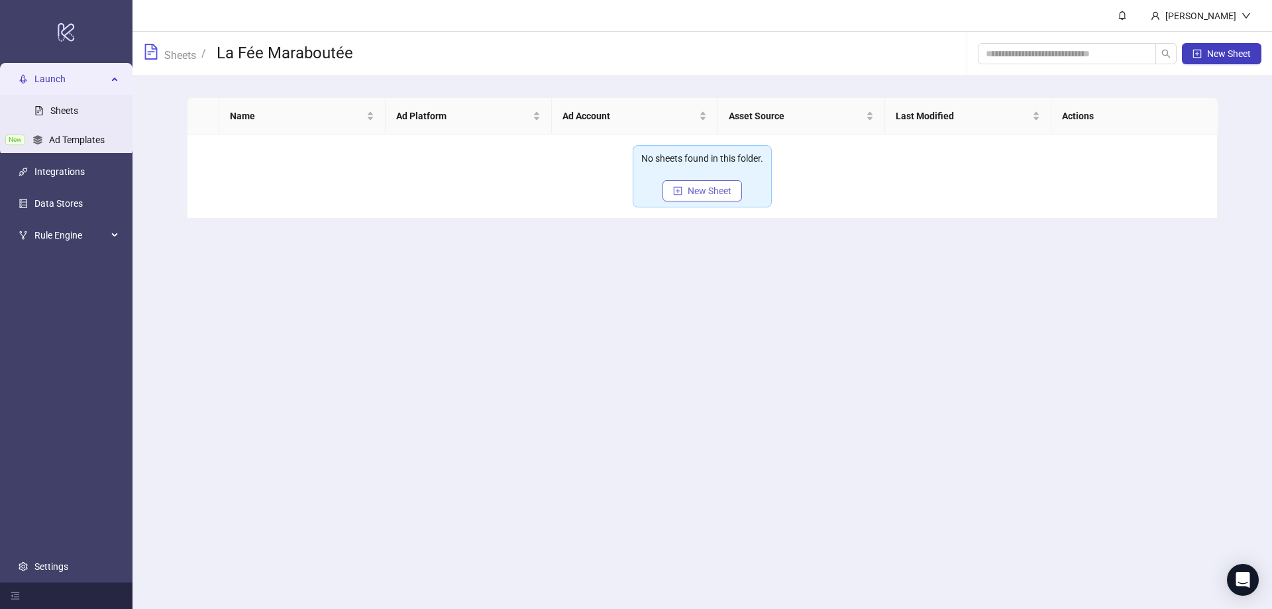
click at [720, 194] on span "New Sheet" at bounding box center [710, 191] width 44 height 11
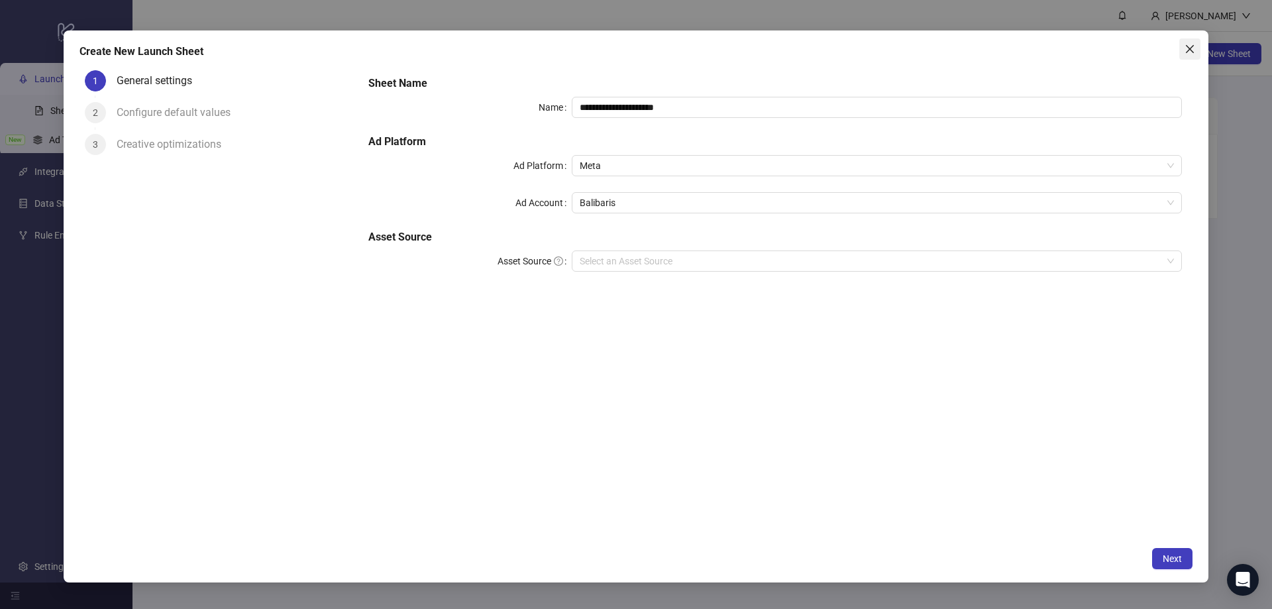
click at [1184, 48] on span "Close" at bounding box center [1190, 49] width 21 height 11
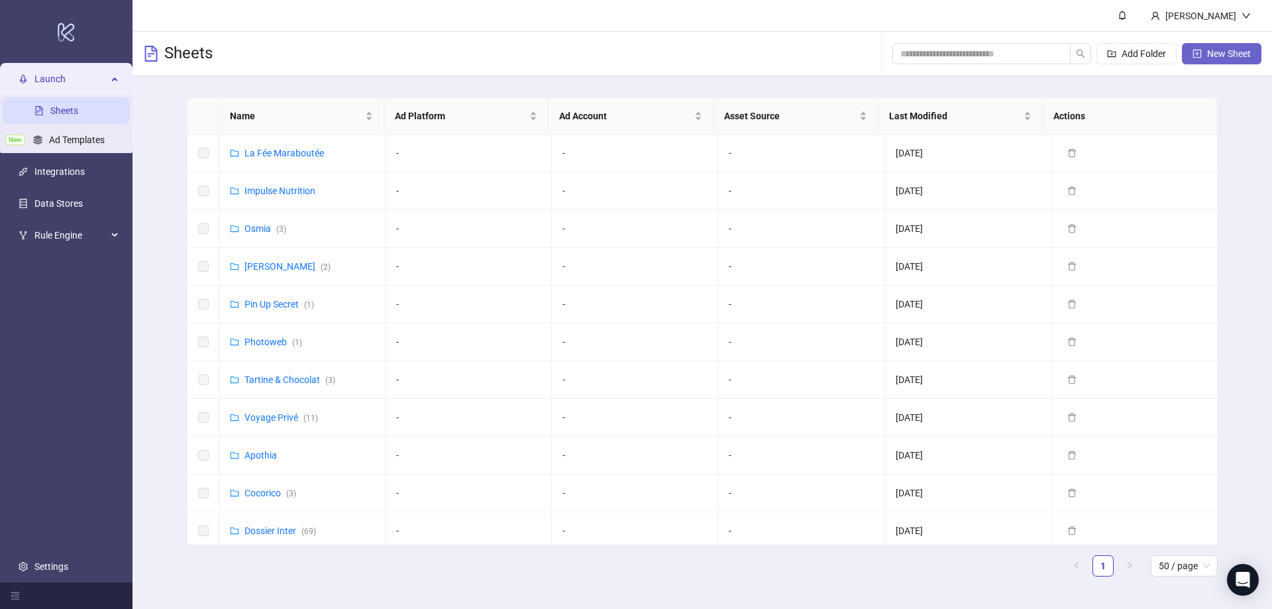
click at [1217, 54] on span "New Sheet" at bounding box center [1229, 53] width 44 height 11
type input "**********"
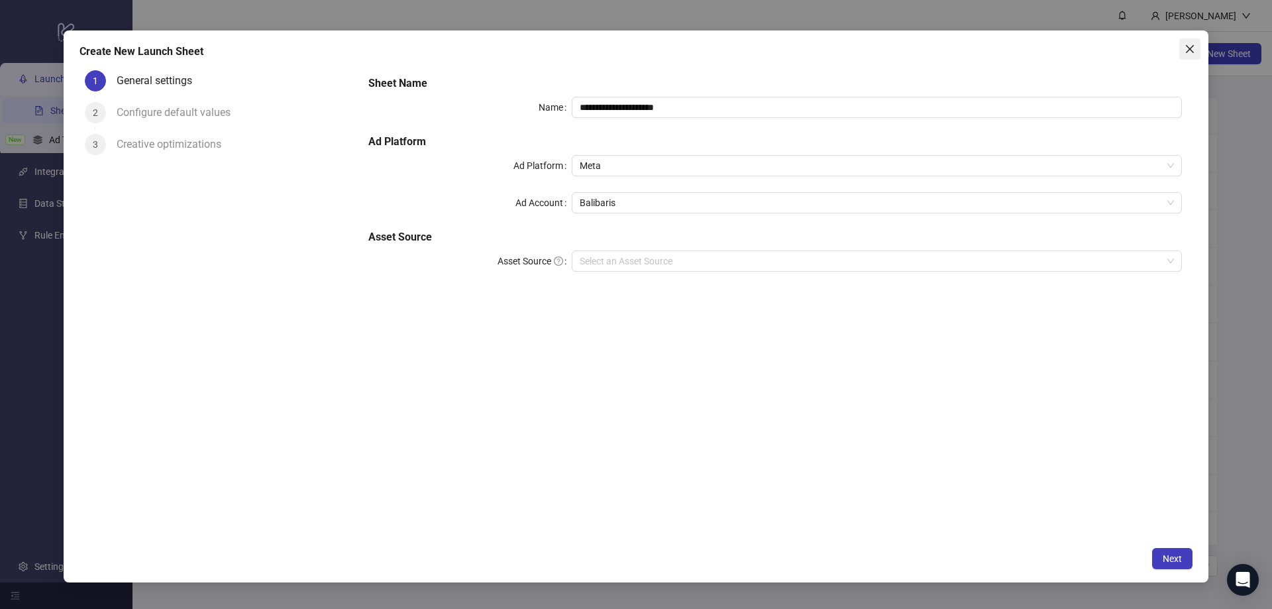
click at [1194, 51] on icon "close" at bounding box center [1190, 49] width 11 height 11
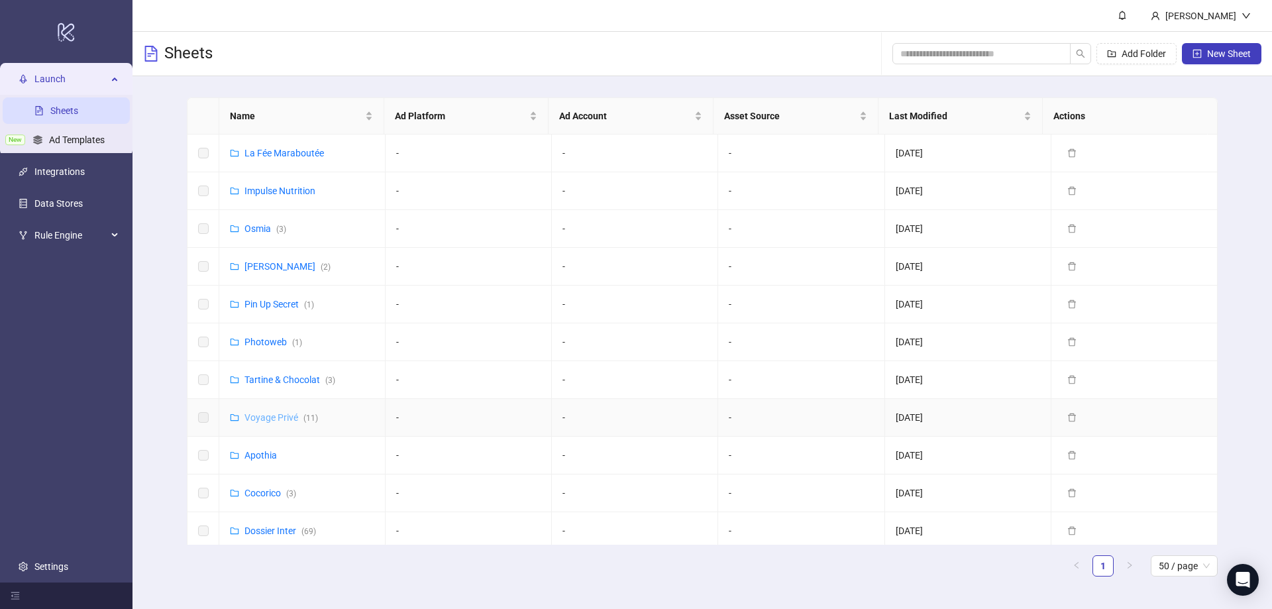
click at [285, 414] on link "Voyage Privé ( 11 )" at bounding box center [282, 417] width 74 height 11
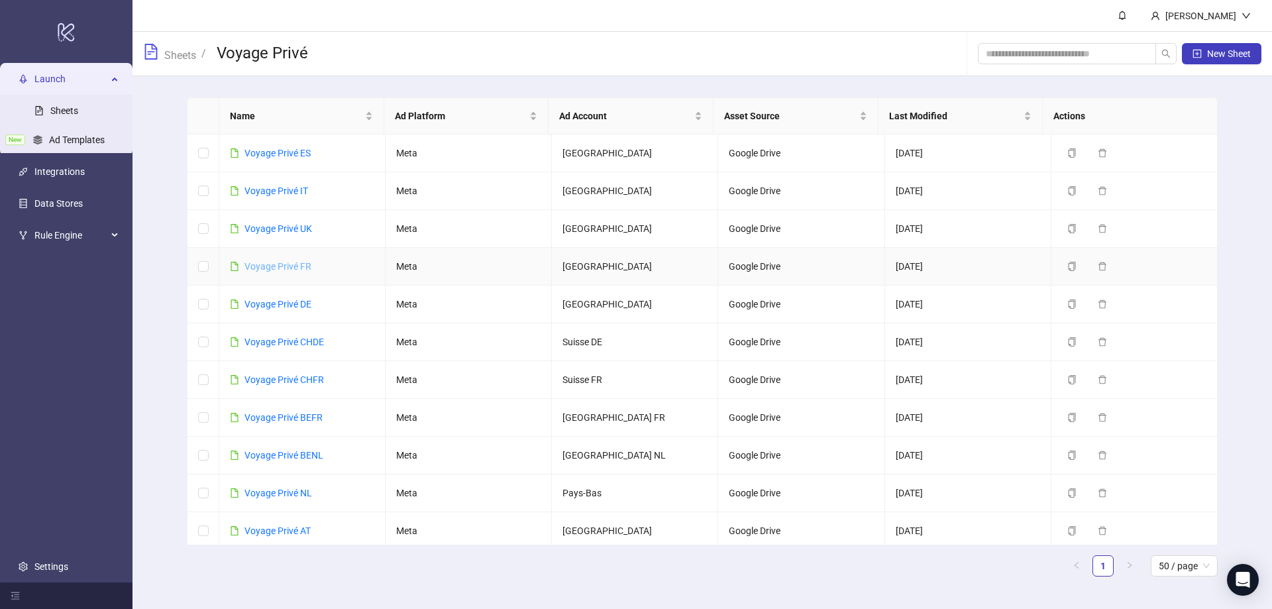
click at [301, 268] on link "Voyage Privé FR" at bounding box center [278, 266] width 67 height 11
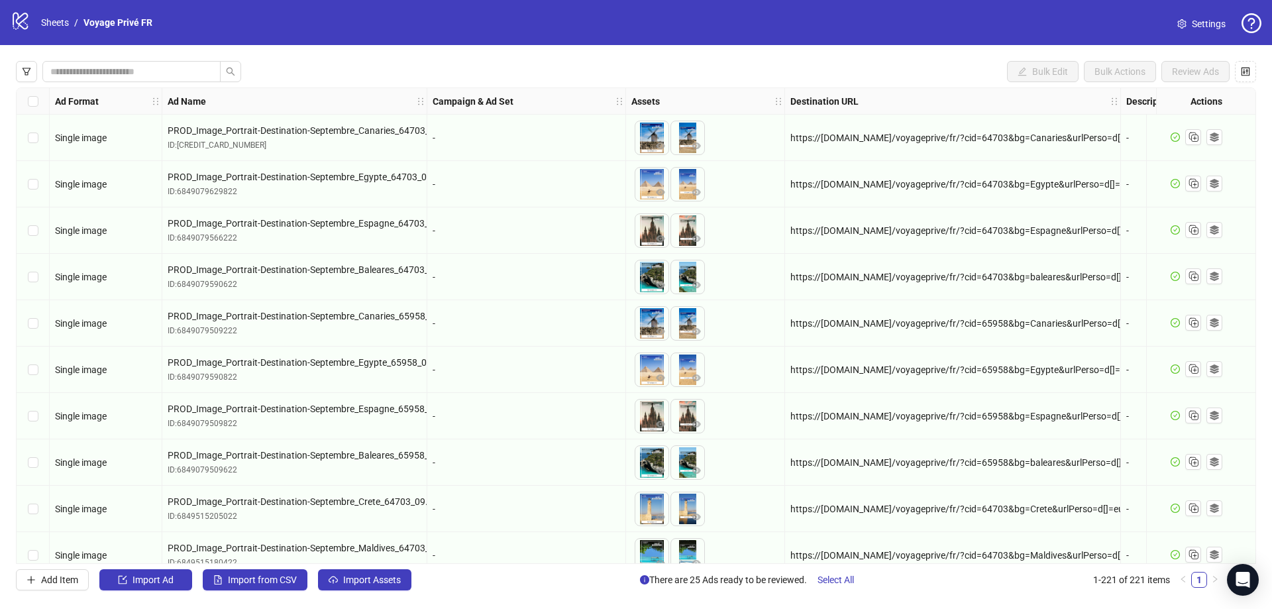
click at [588, 58] on div "Bulk Edit Bulk Actions Review Ads Ad Format Ad Name Campaign & Ad Set Assets De…" at bounding box center [636, 325] width 1272 height 561
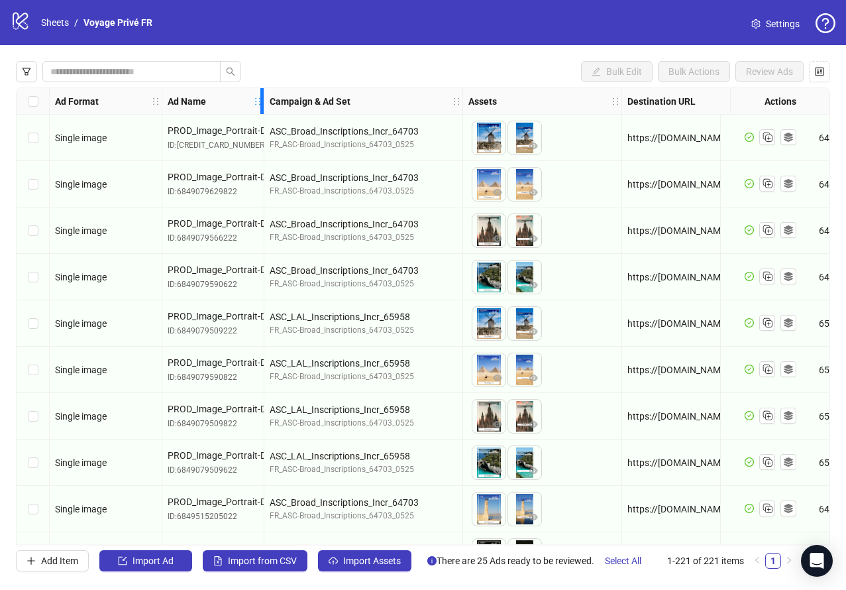
drag, startPoint x: 423, startPoint y: 103, endPoint x: 260, endPoint y: 103, distance: 163.0
click at [260, 103] on icon "holder" at bounding box center [257, 101] width 9 height 9
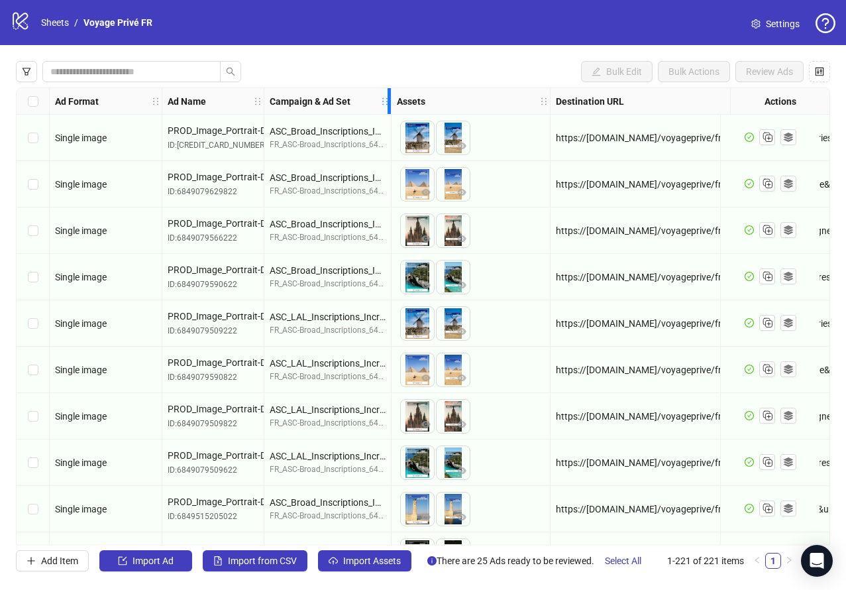
drag, startPoint x: 461, startPoint y: 103, endPoint x: 390, endPoint y: 109, distance: 71.9
click at [390, 109] on div "Resize Campaign & Ad Set column" at bounding box center [389, 101] width 3 height 26
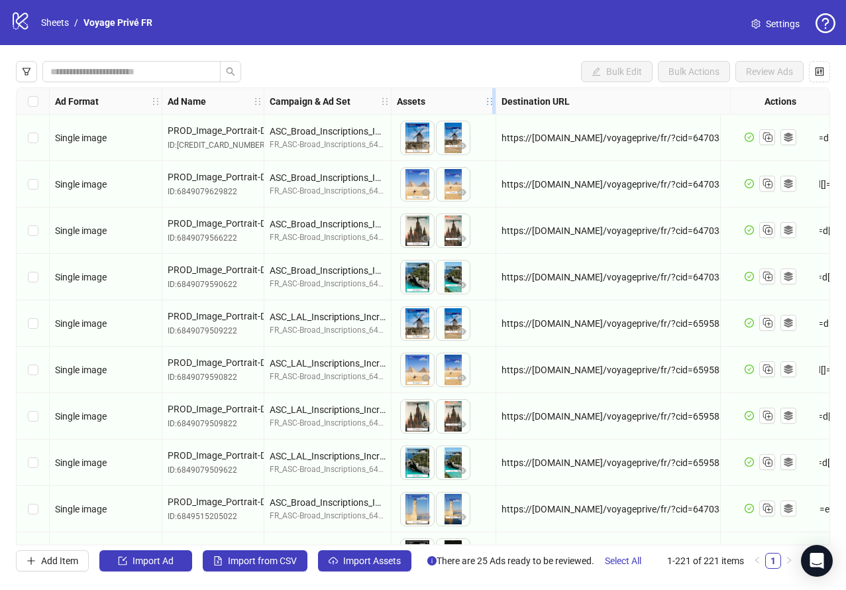
drag, startPoint x: 549, startPoint y: 105, endPoint x: 495, endPoint y: 109, distance: 54.5
click at [495, 109] on div "Resize Assets column" at bounding box center [493, 101] width 3 height 26
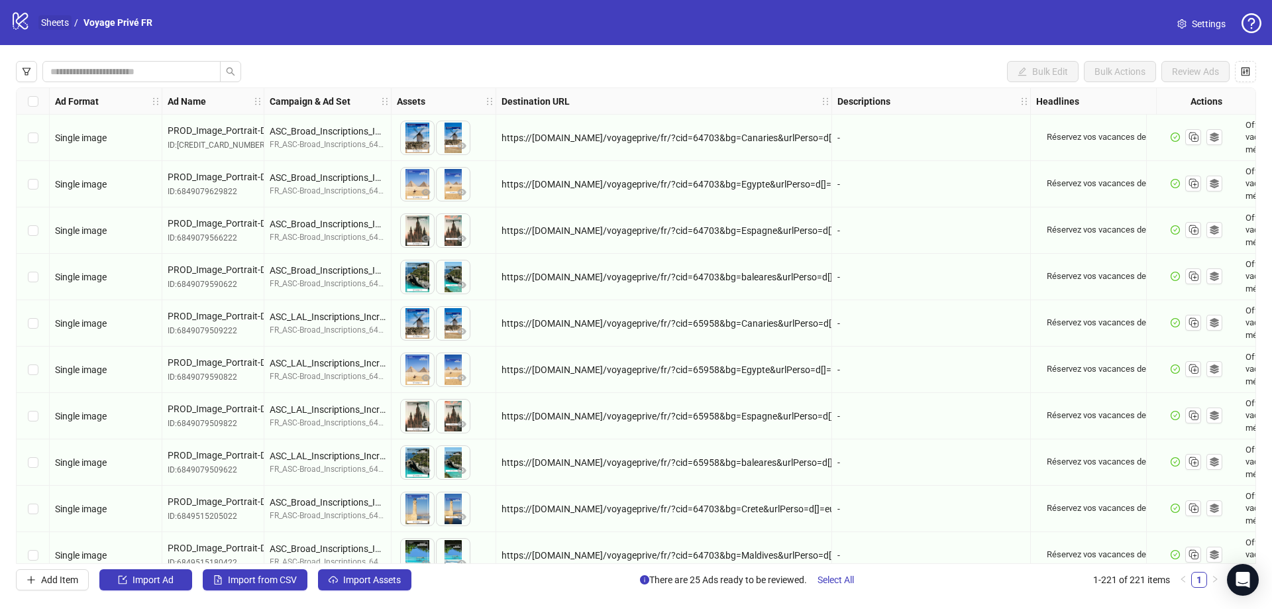
click at [52, 27] on link "Sheets" at bounding box center [54, 22] width 33 height 15
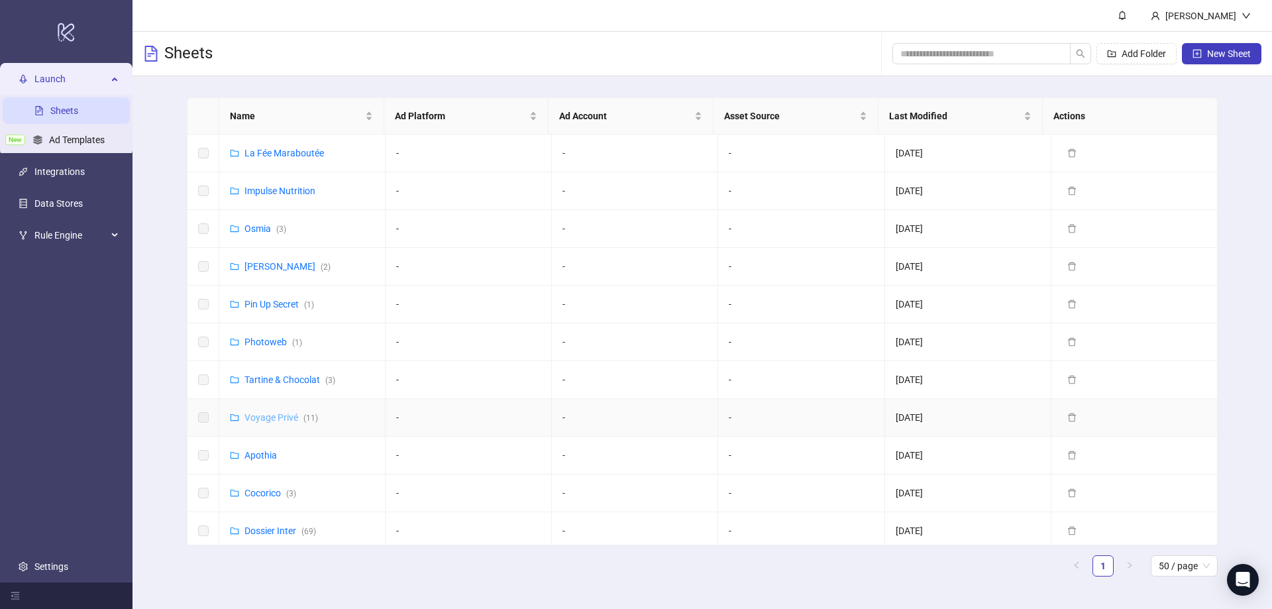
click at [278, 418] on link "Voyage Privé ( 11 )" at bounding box center [282, 417] width 74 height 11
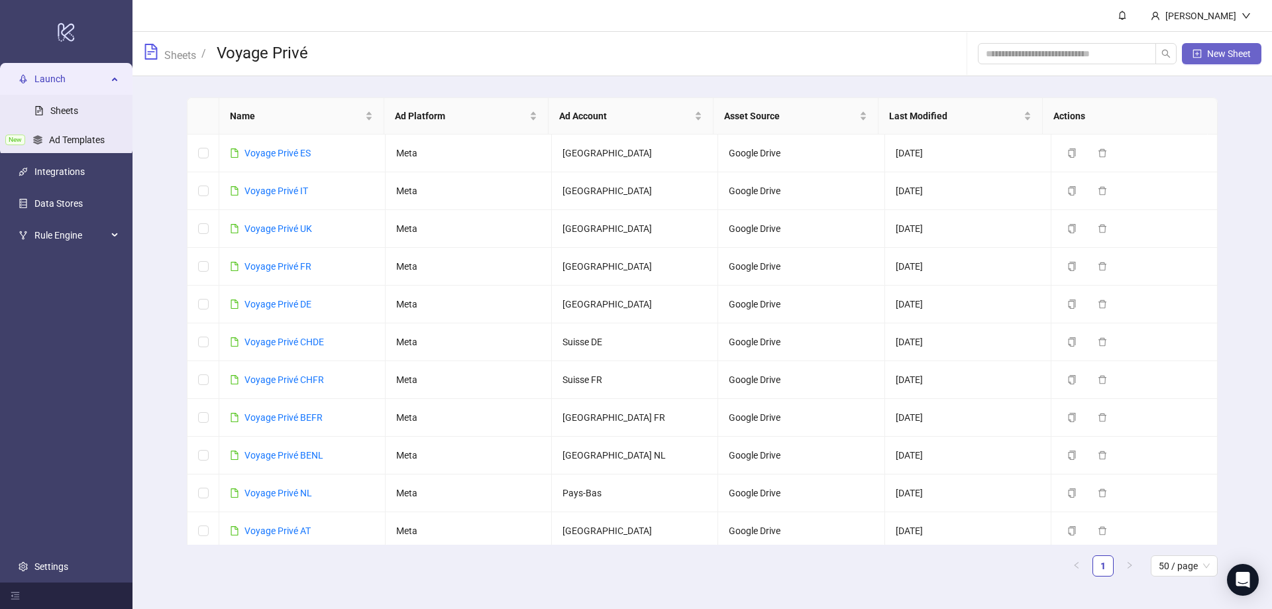
click at [1223, 52] on span "New Sheet" at bounding box center [1229, 53] width 44 height 11
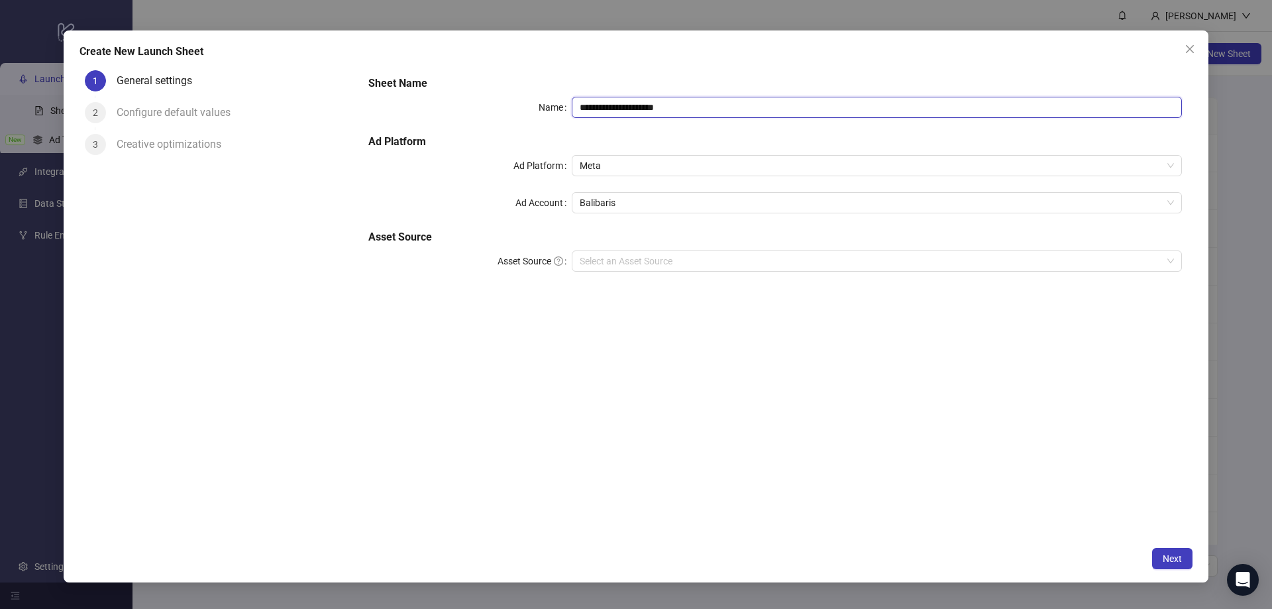
click at [624, 107] on input "**********" at bounding box center [877, 107] width 610 height 21
click at [626, 104] on input "**********" at bounding box center [877, 107] width 610 height 21
click at [618, 165] on span "Meta" at bounding box center [877, 166] width 594 height 20
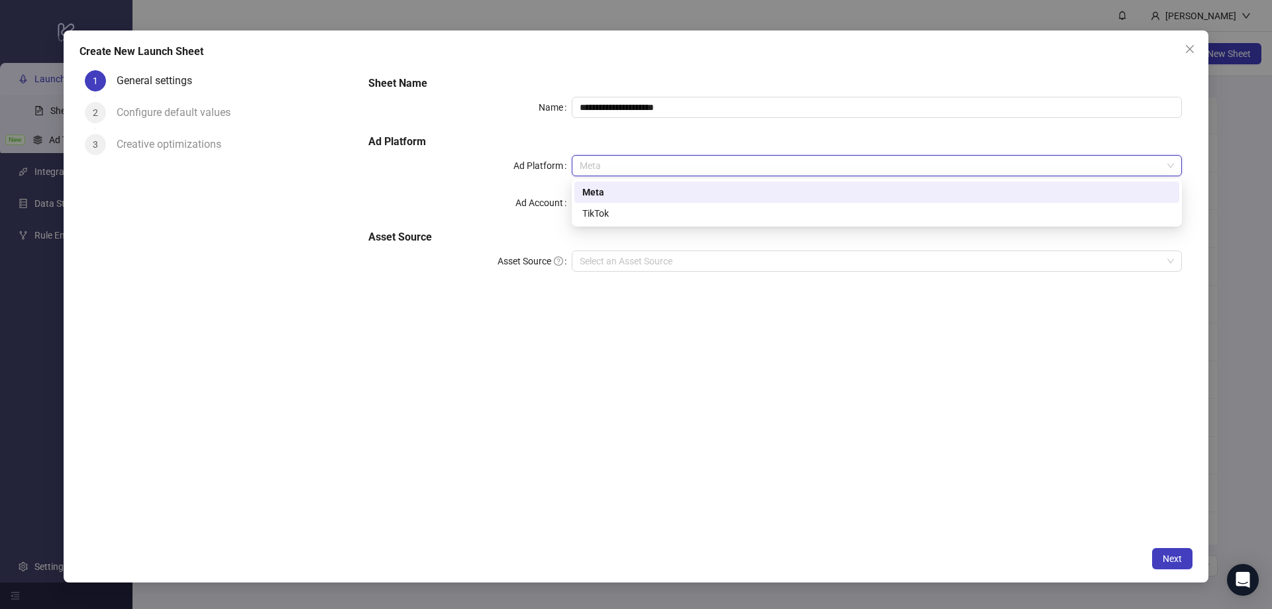
click at [627, 190] on div "Meta" at bounding box center [877, 192] width 589 height 15
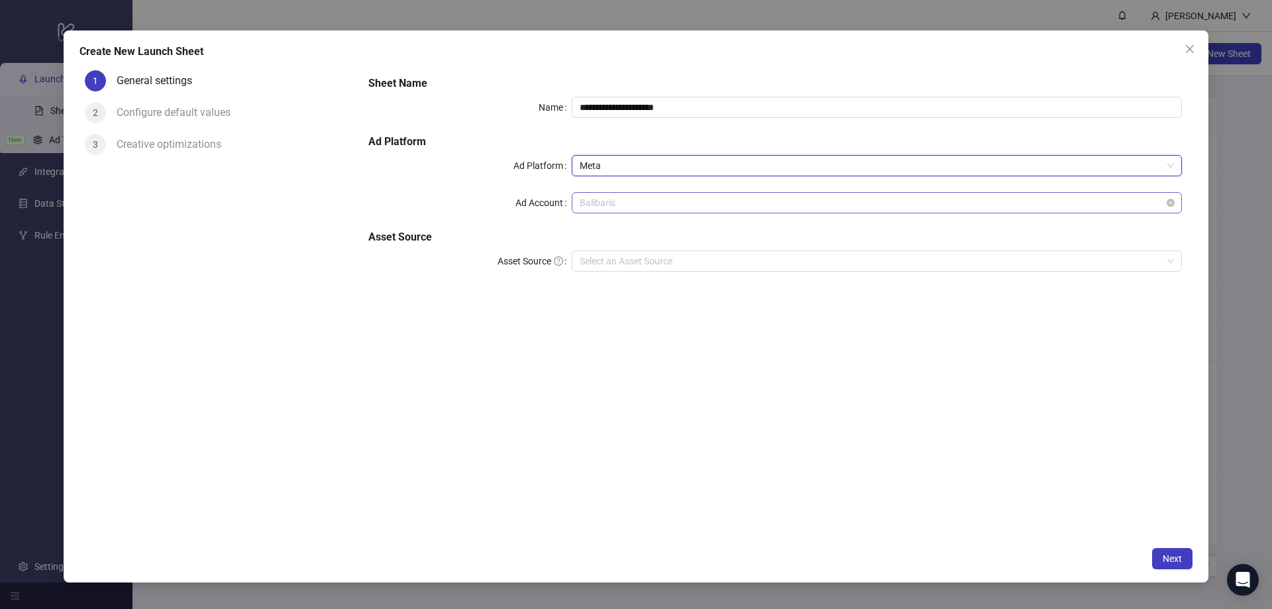
click at [616, 202] on span "Balibaris" at bounding box center [877, 203] width 594 height 20
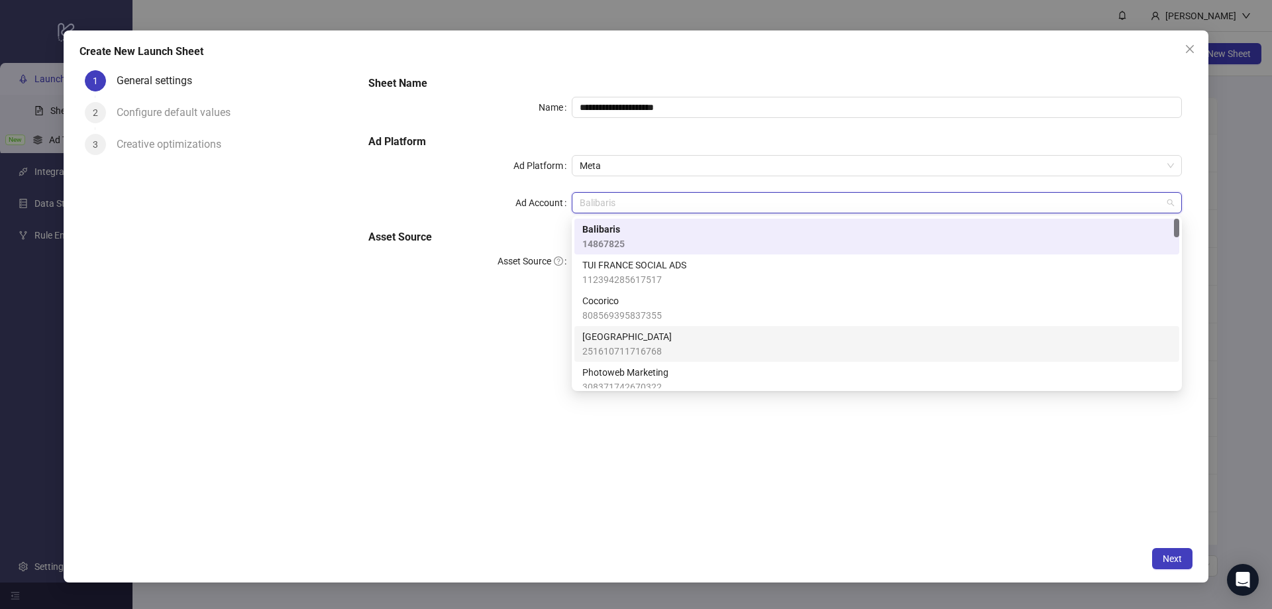
click at [609, 339] on span "[GEOGRAPHIC_DATA]" at bounding box center [627, 336] width 89 height 15
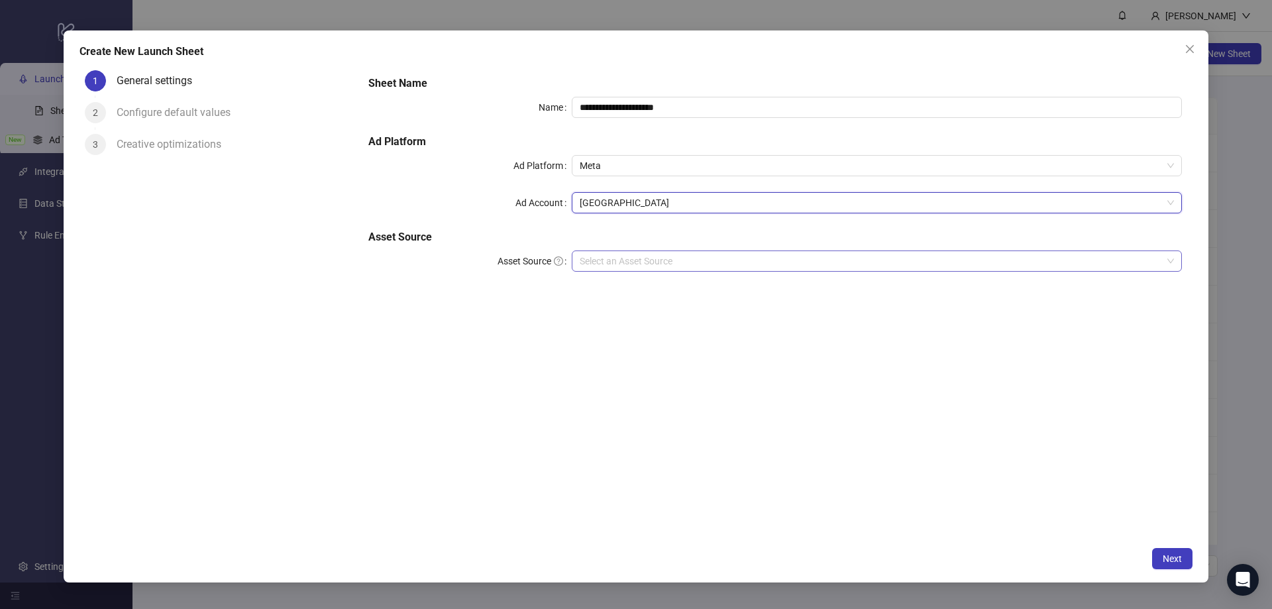
click at [650, 259] on input "Asset Source" at bounding box center [871, 261] width 583 height 20
click at [631, 261] on input "Asset Source" at bounding box center [871, 261] width 583 height 20
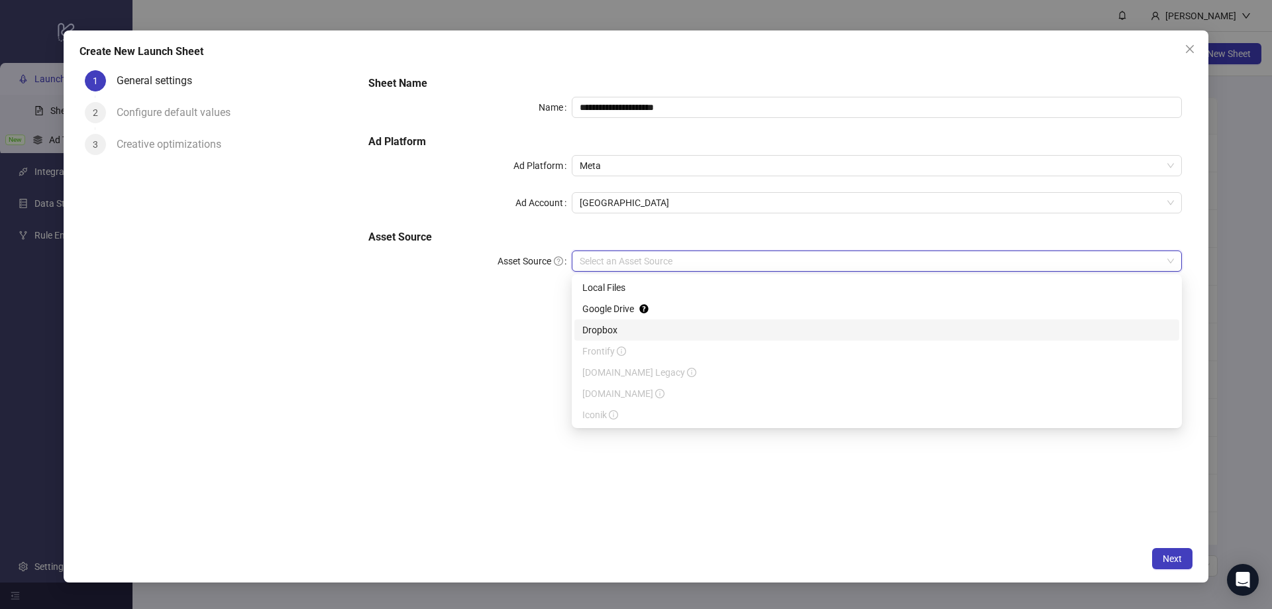
click at [598, 337] on div "Dropbox" at bounding box center [877, 329] width 605 height 21
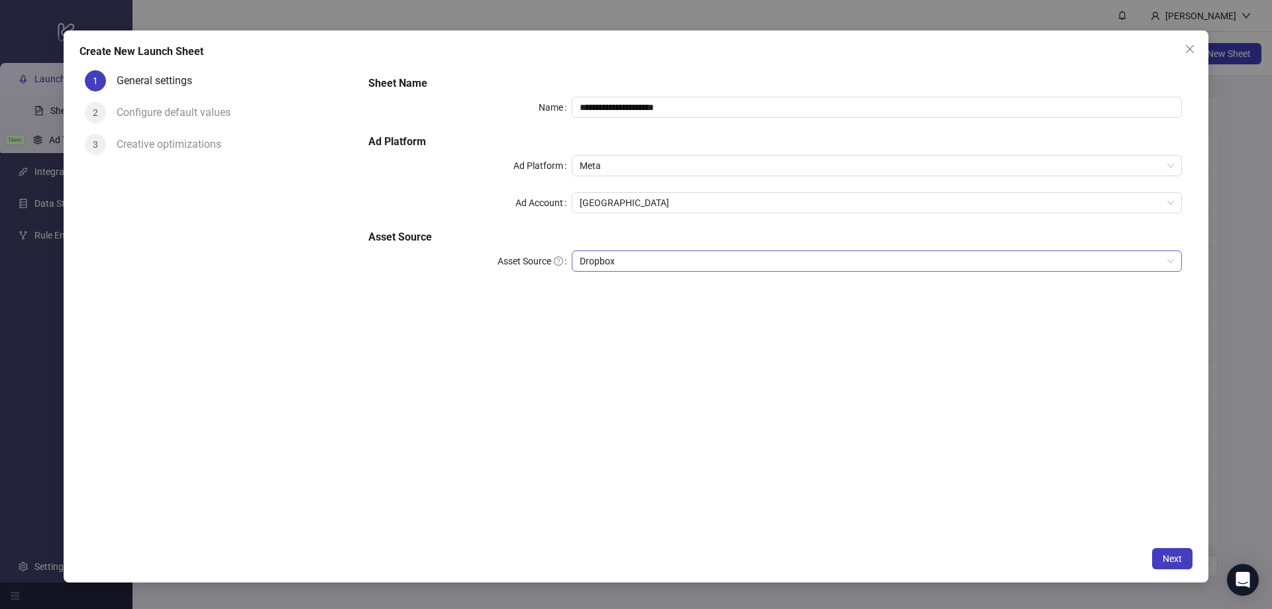
click at [616, 260] on span "Dropbox" at bounding box center [877, 261] width 594 height 20
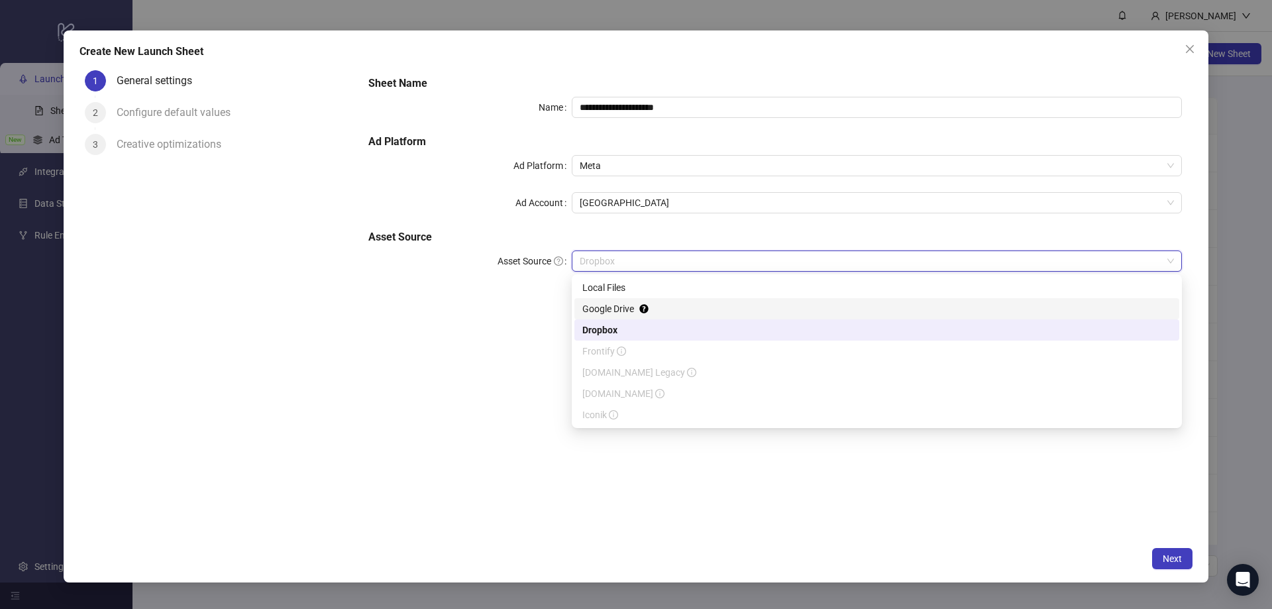
click at [618, 309] on div "Google Drive" at bounding box center [877, 309] width 589 height 15
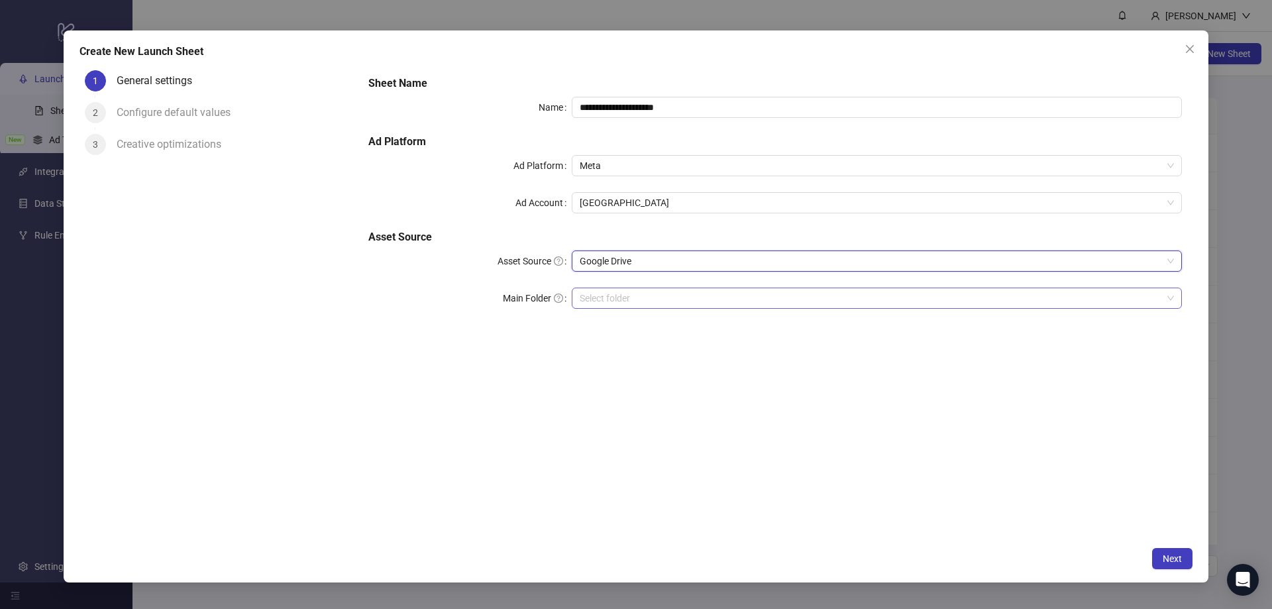
click at [630, 302] on input "Main Folder" at bounding box center [871, 298] width 583 height 20
click at [596, 109] on input "**********" at bounding box center [877, 107] width 610 height 21
type input "**********"
click at [1168, 555] on span "Next" at bounding box center [1172, 558] width 19 height 11
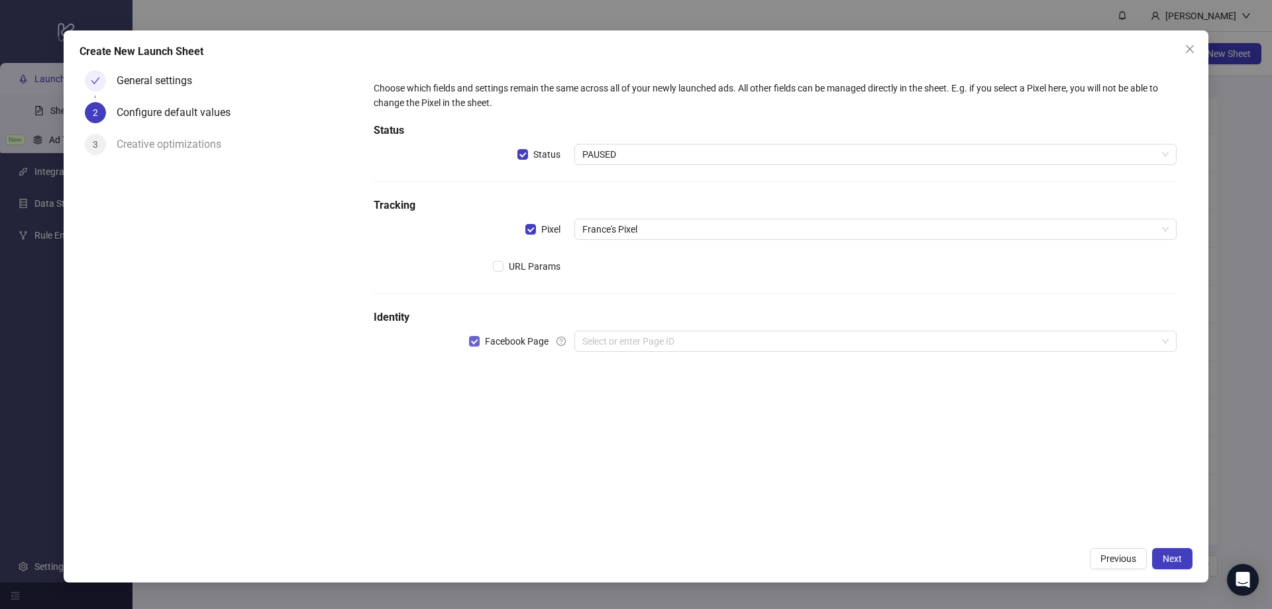
click at [473, 346] on label "Facebook Page" at bounding box center [511, 341] width 85 height 15
click at [1175, 556] on span "Next" at bounding box center [1172, 558] width 19 height 11
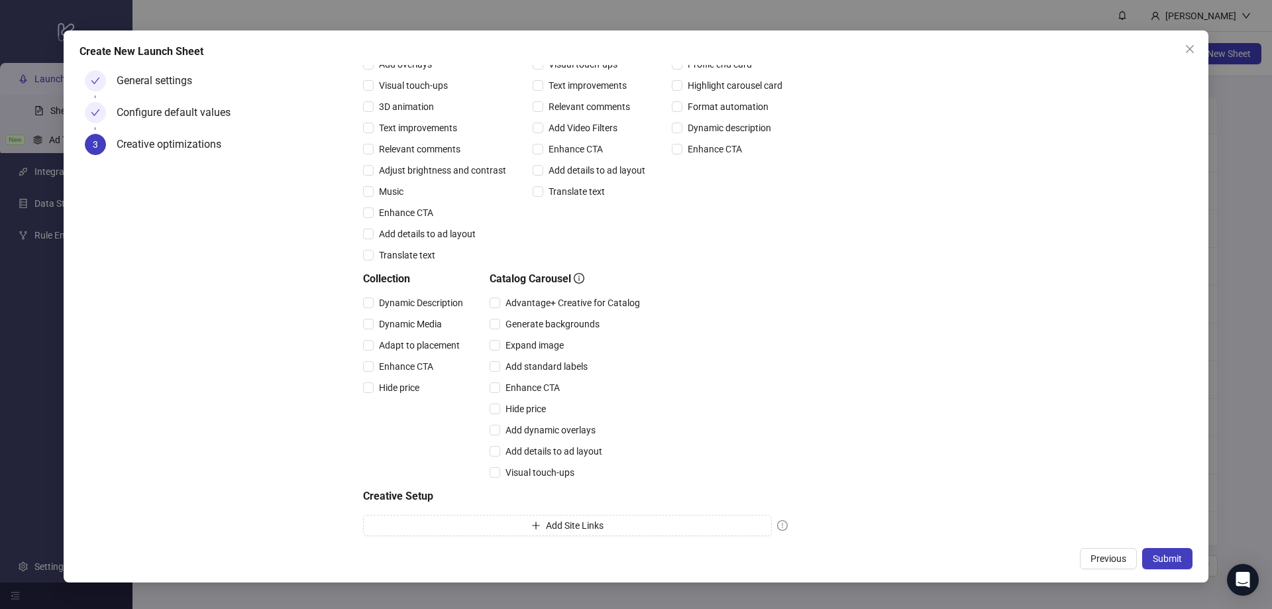
scroll to position [201, 0]
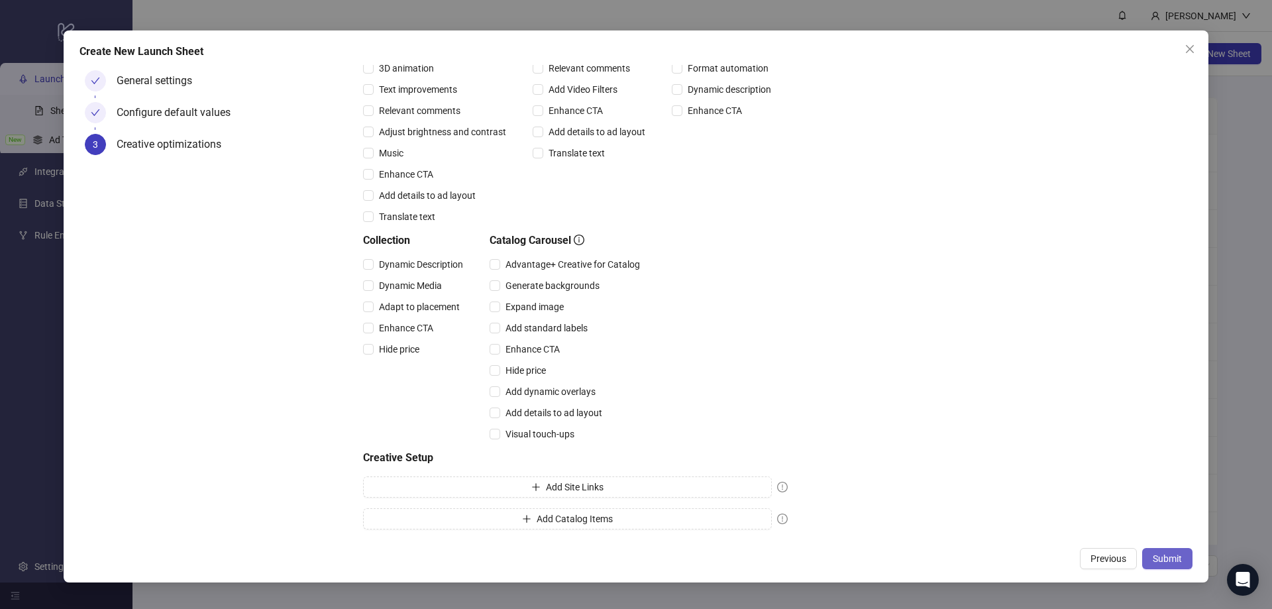
click at [1165, 559] on span "Submit" at bounding box center [1167, 558] width 29 height 11
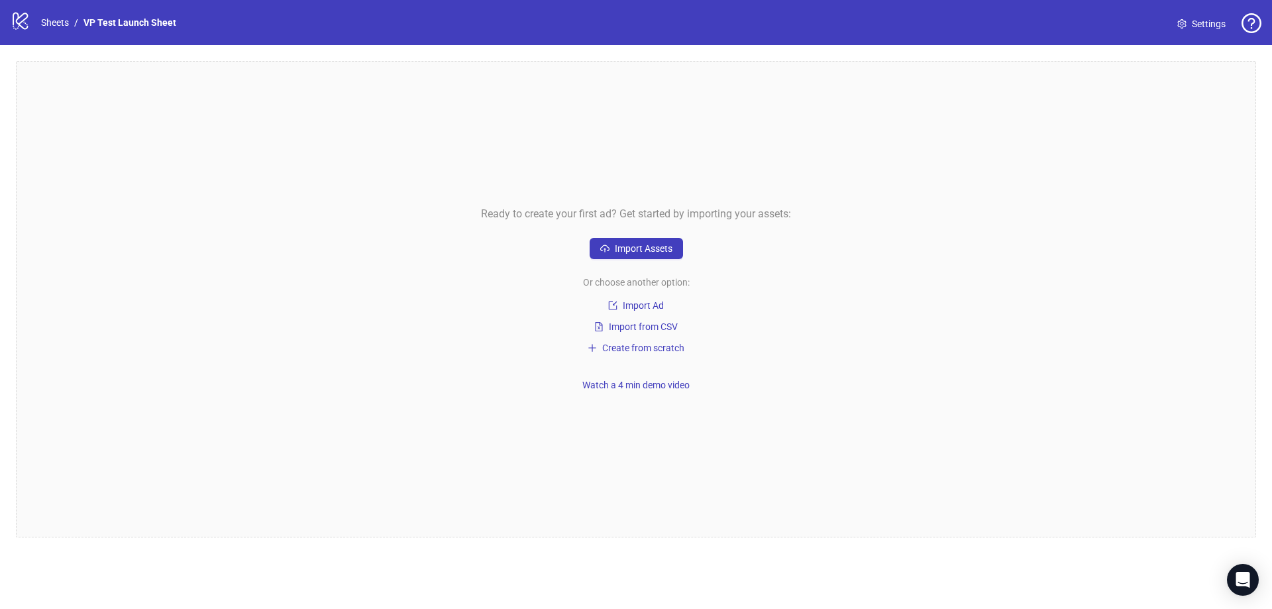
click at [1203, 19] on span "Settings" at bounding box center [1209, 24] width 34 height 15
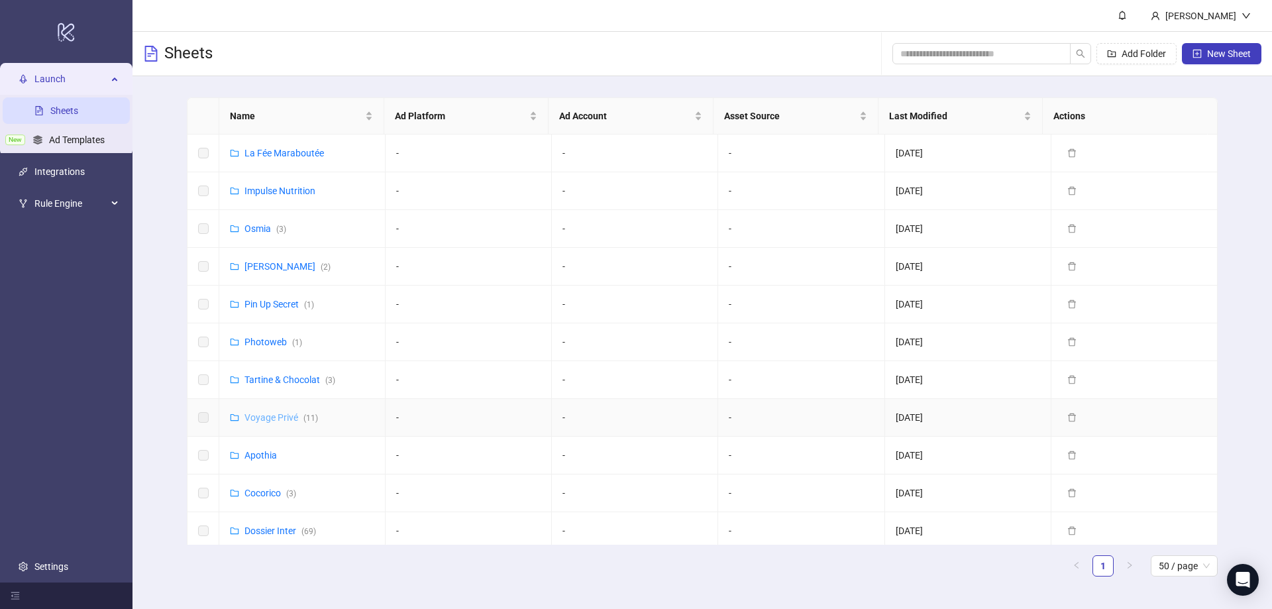
click at [276, 414] on link "Voyage Privé ( 11 )" at bounding box center [282, 417] width 74 height 11
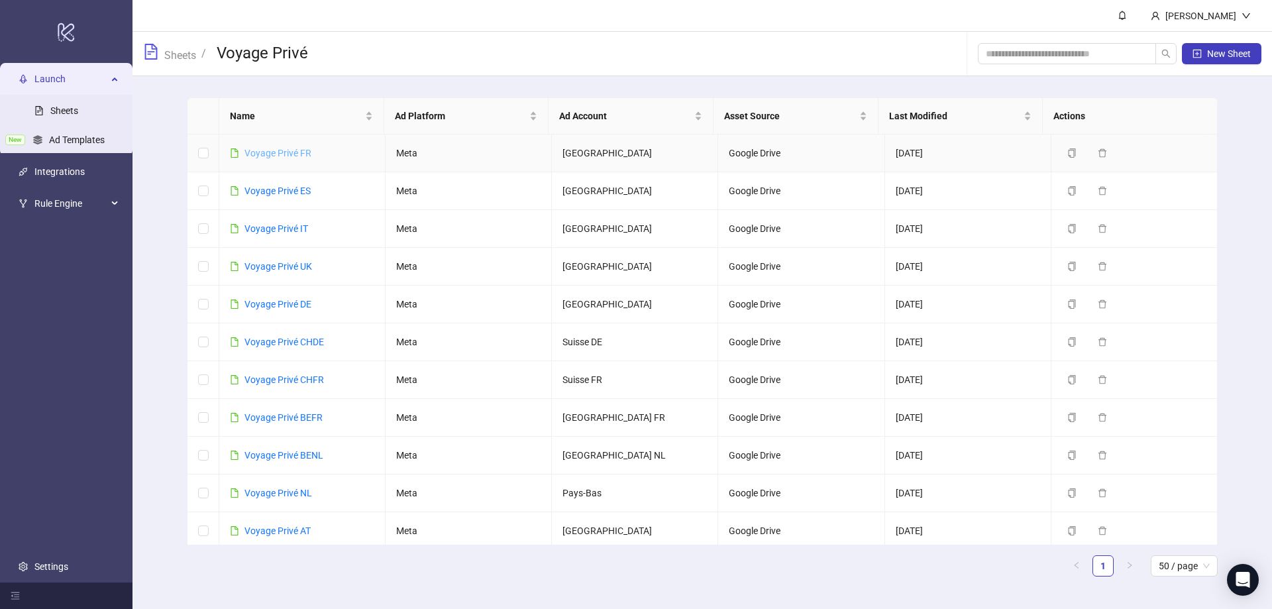
click at [290, 152] on link "Voyage Privé FR" at bounding box center [278, 153] width 67 height 11
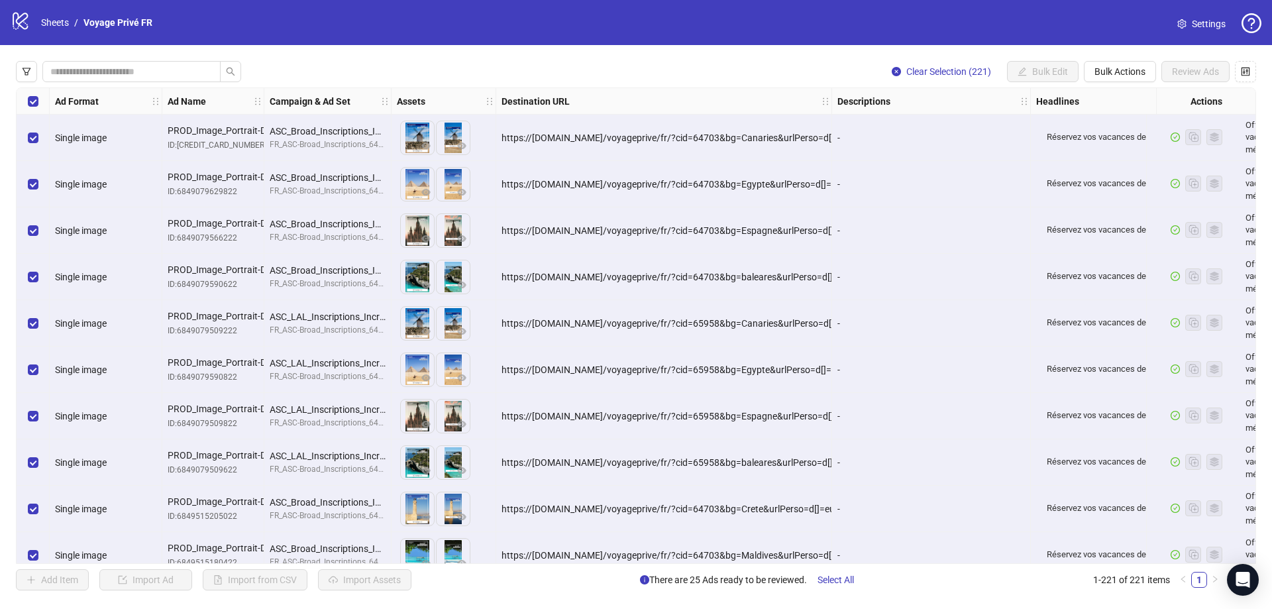
drag, startPoint x: 898, startPoint y: 73, endPoint x: 863, endPoint y: 0, distance: 80.9
click at [898, 73] on icon "close-circle" at bounding box center [896, 71] width 9 height 9
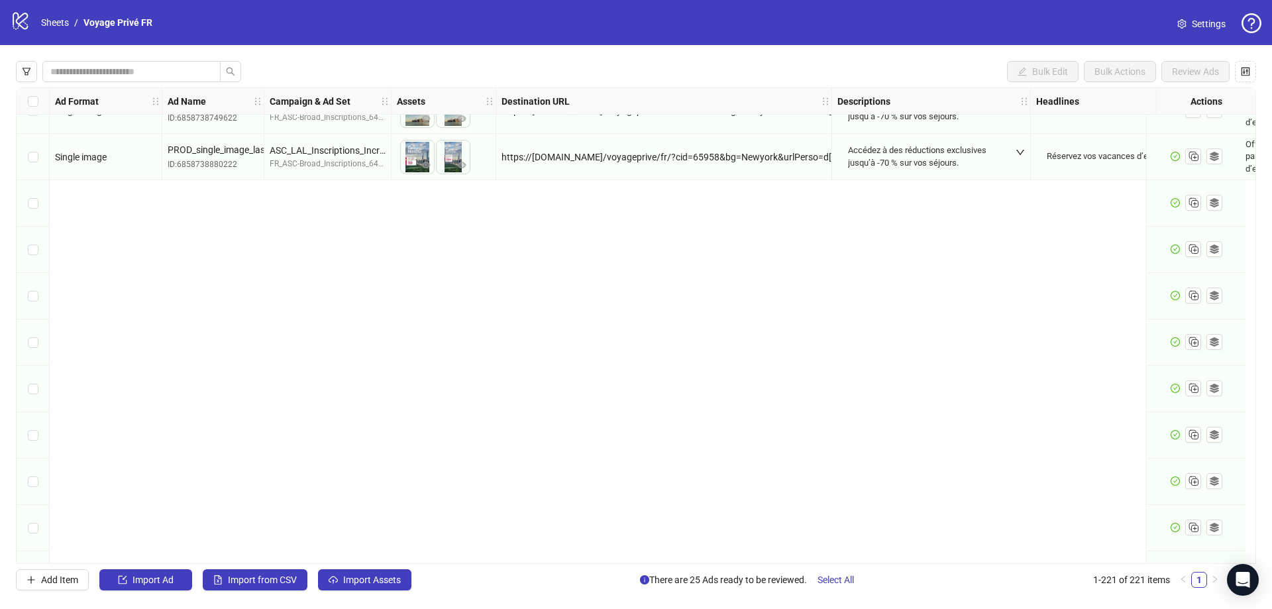
scroll to position [6893, 0]
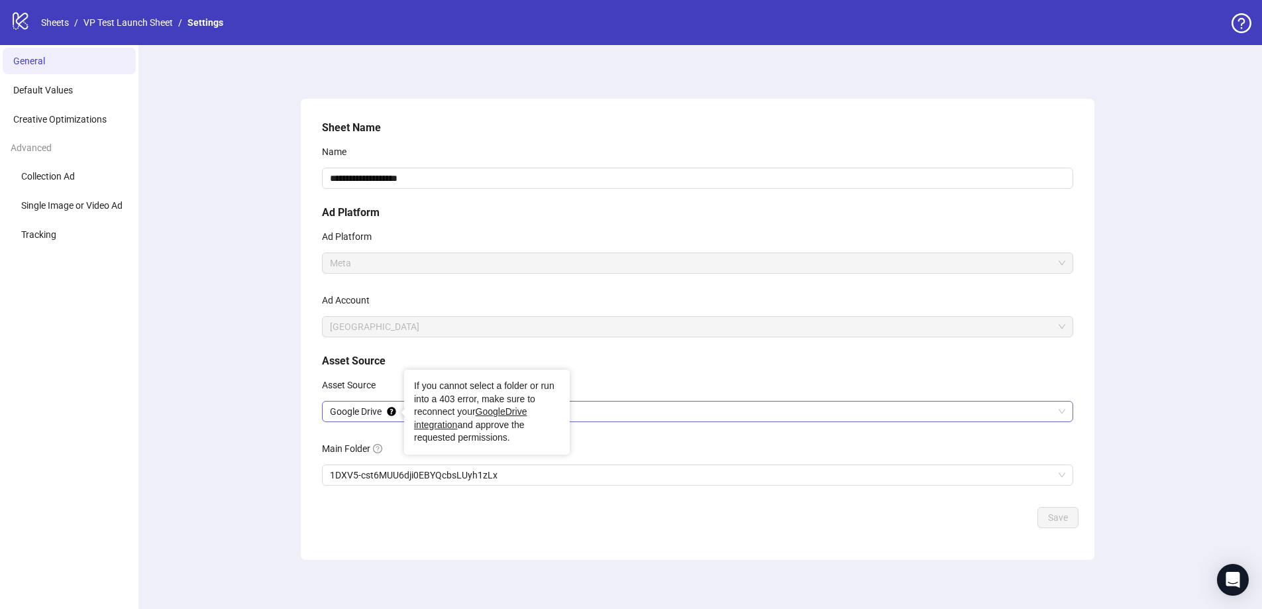
click at [365, 415] on span "Google Drive" at bounding box center [698, 412] width 736 height 20
click at [360, 410] on span "Google Drive" at bounding box center [698, 412] width 736 height 20
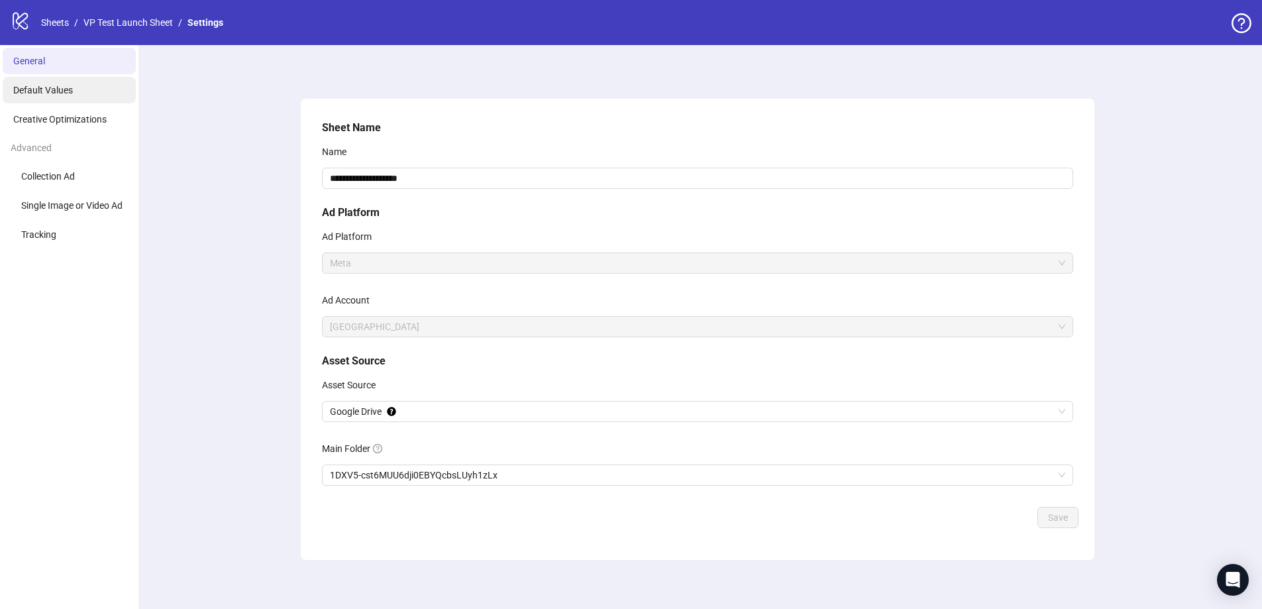
click at [41, 88] on span "Default Values" at bounding box center [43, 90] width 60 height 11
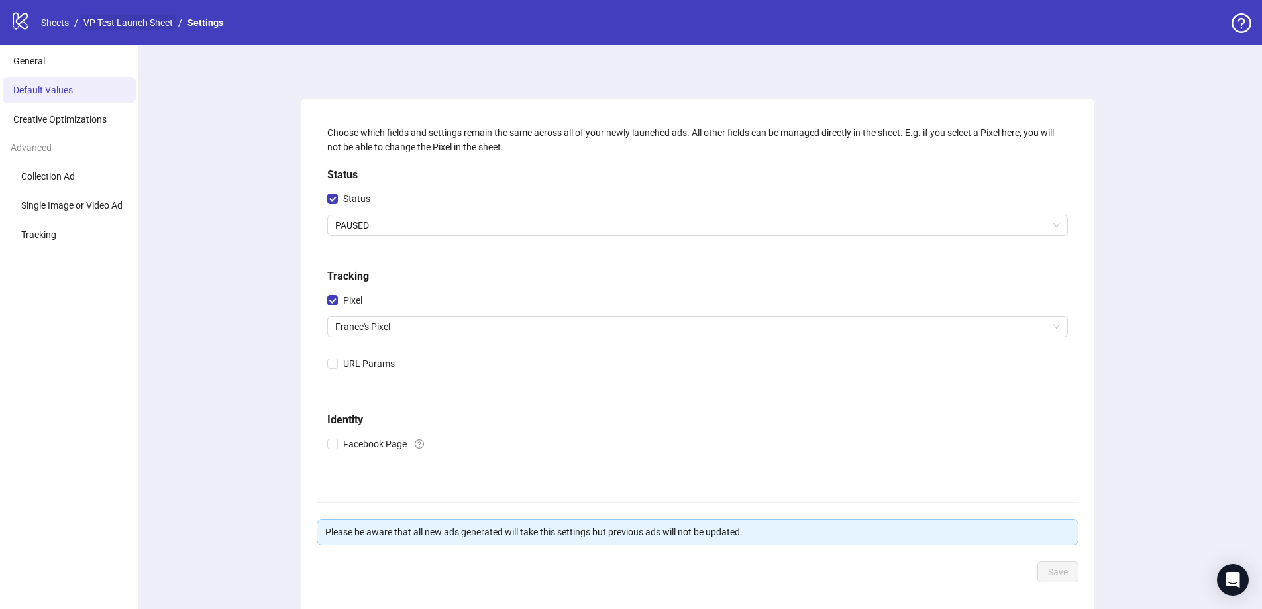
click at [146, 25] on link "VP Test Launch Sheet" at bounding box center [128, 22] width 95 height 15
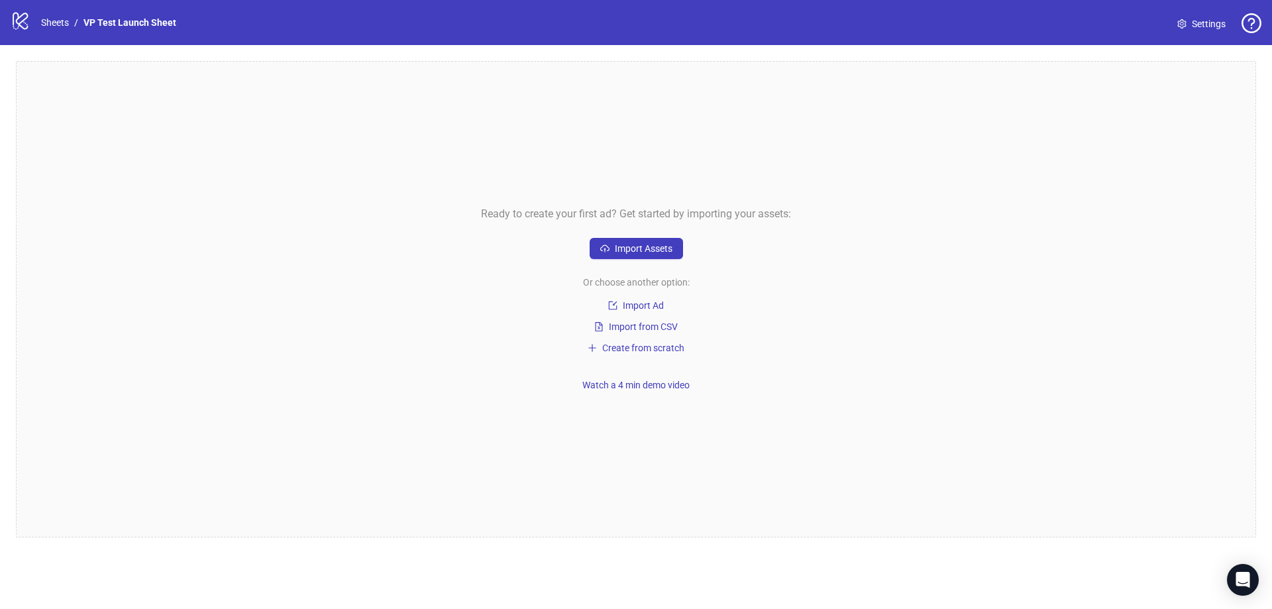
click at [37, 21] on nav "Sheets / VP Test Launch Sheet" at bounding box center [109, 22] width 146 height 15
click at [56, 22] on link "Sheets" at bounding box center [54, 22] width 33 height 15
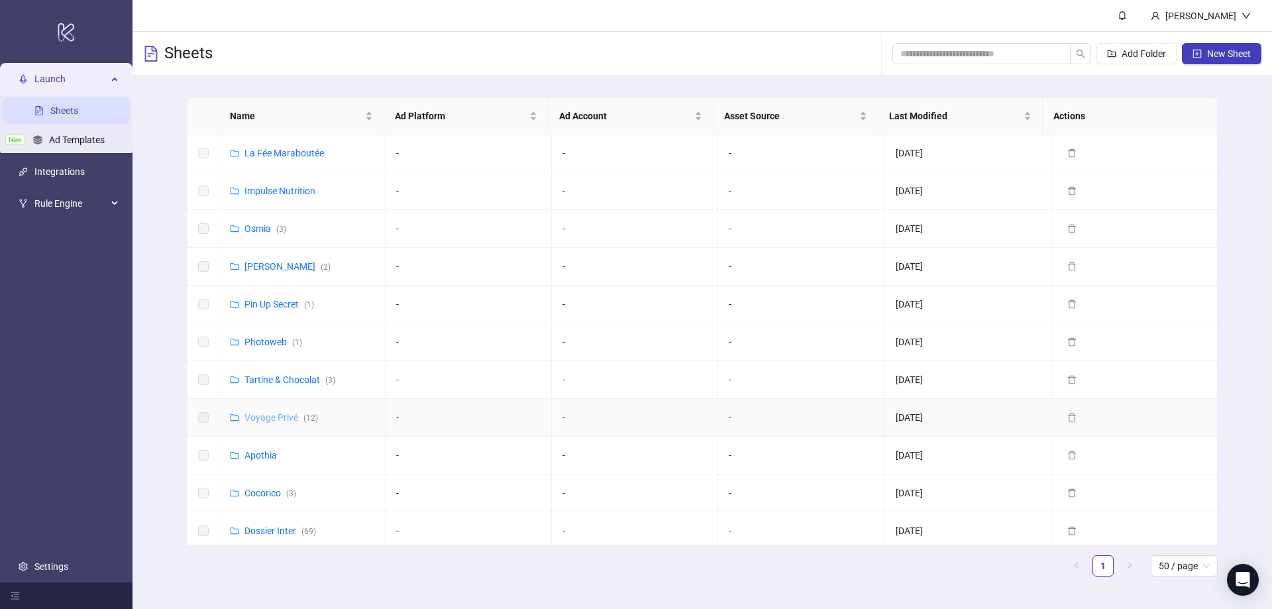
click at [281, 422] on link "Voyage Privé ( 12 )" at bounding box center [282, 417] width 74 height 11
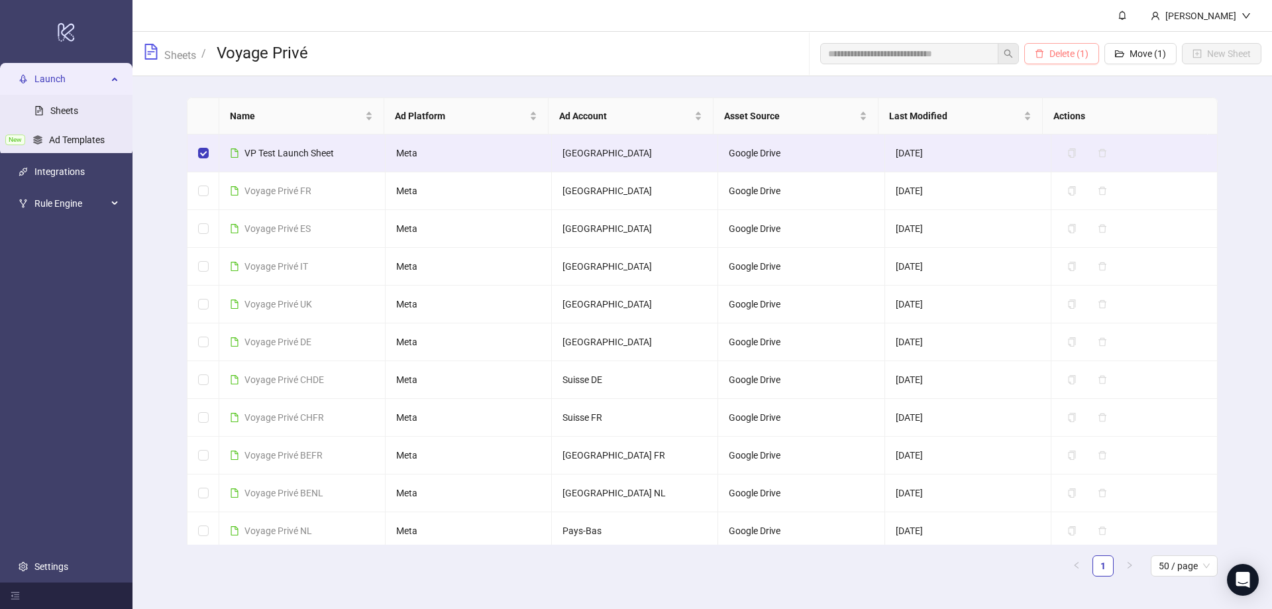
click at [1086, 58] on span "Delete (1)" at bounding box center [1069, 53] width 39 height 11
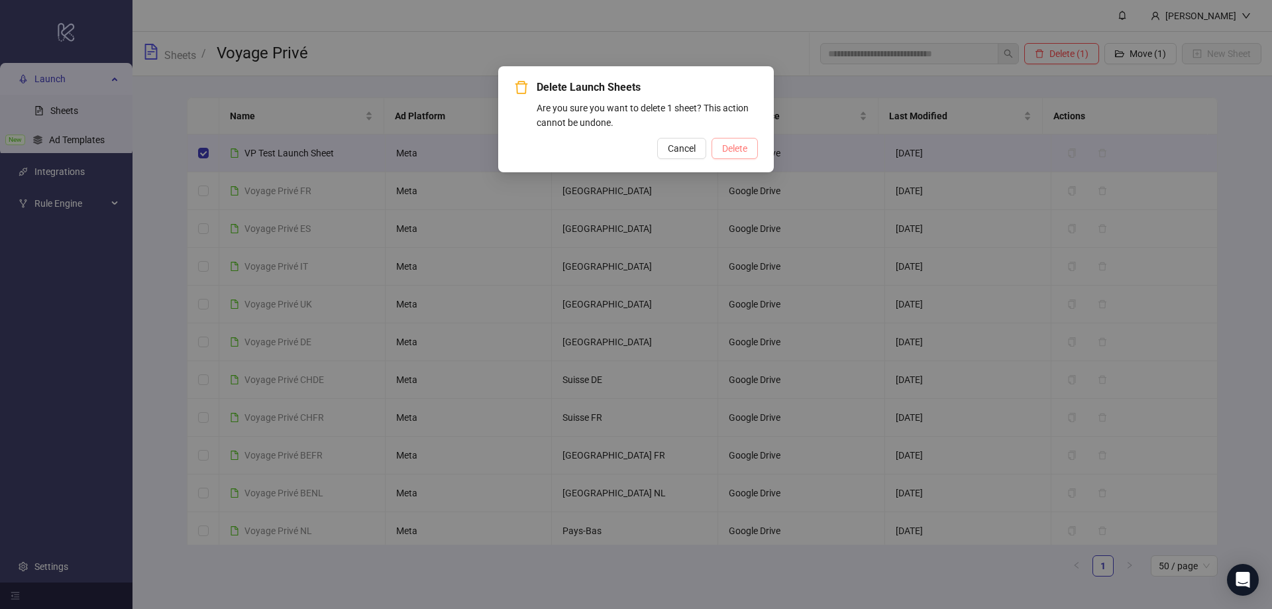
click at [746, 151] on span "Delete" at bounding box center [734, 148] width 25 height 11
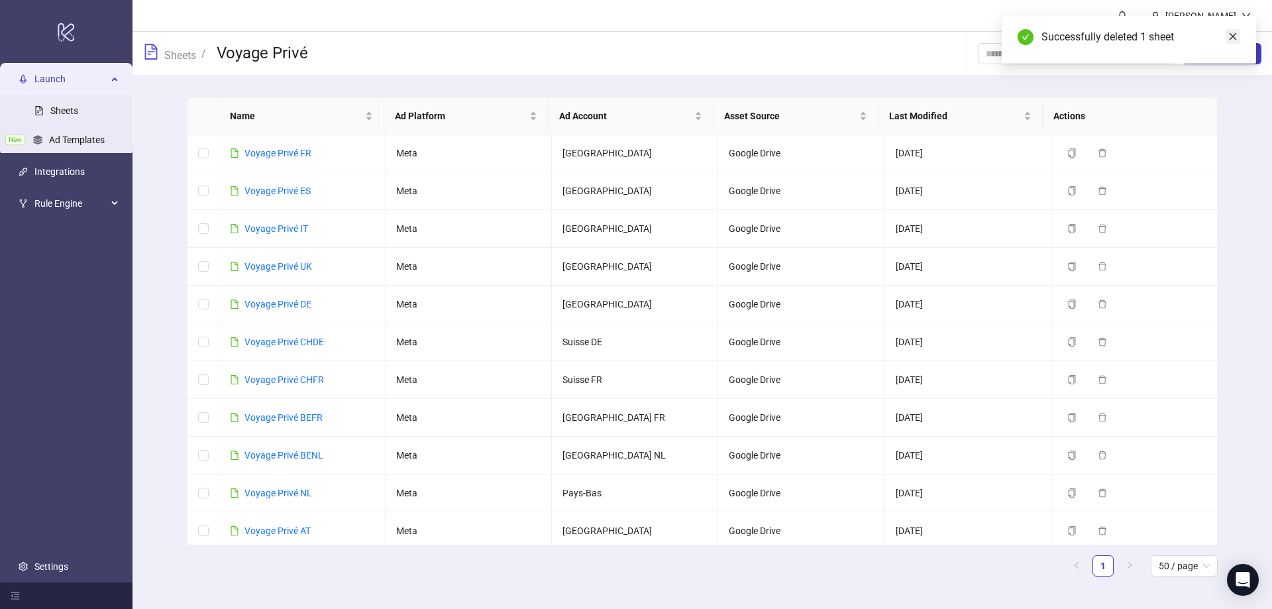
click at [1236, 40] on icon "close" at bounding box center [1233, 36] width 9 height 9
click at [1238, 52] on span "New Sheet" at bounding box center [1229, 53] width 44 height 11
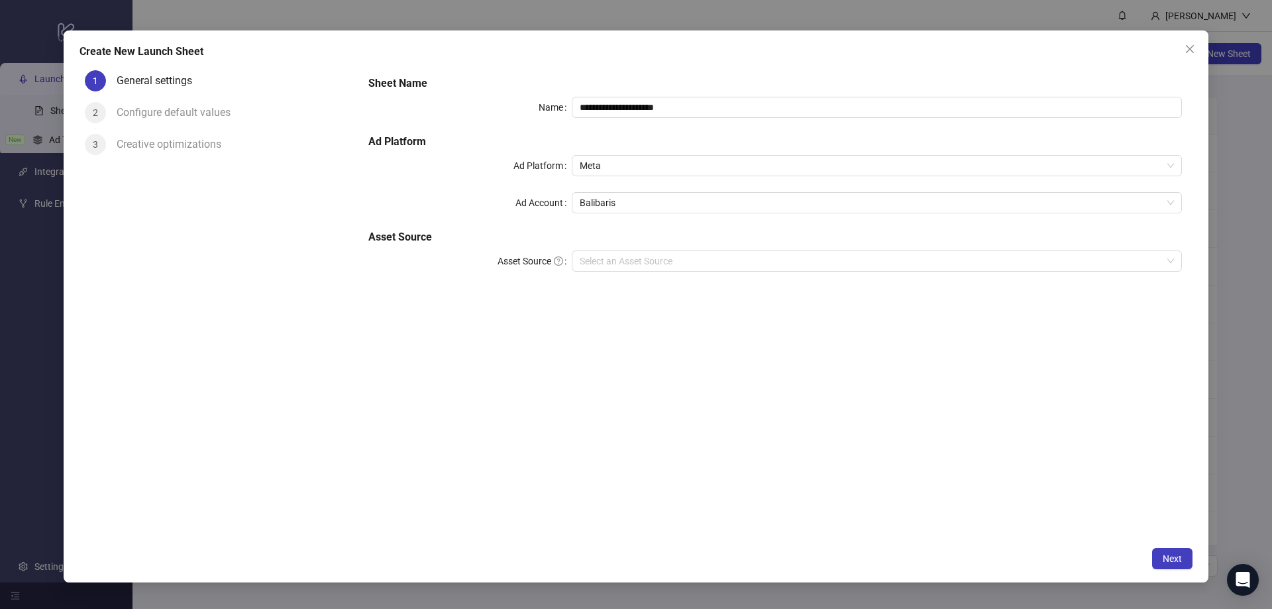
click at [150, 117] on div "Configure default values" at bounding box center [179, 112] width 125 height 21
click at [606, 109] on input "**********" at bounding box center [877, 107] width 610 height 21
click at [611, 205] on span "Balibaris" at bounding box center [877, 203] width 594 height 20
type input "**********"
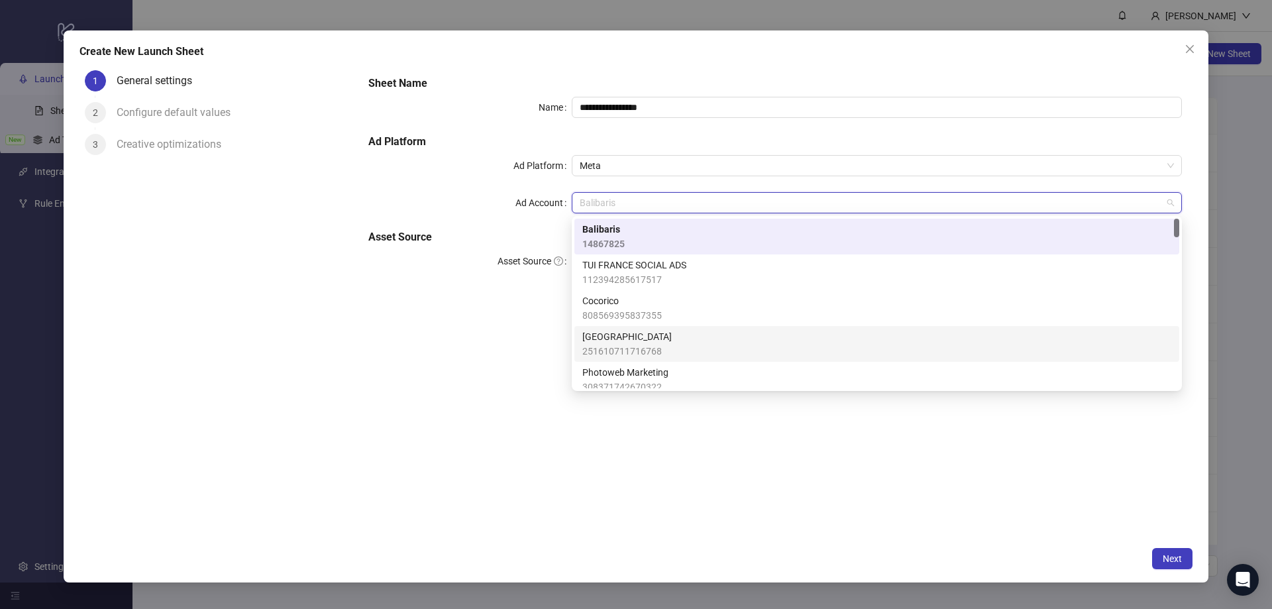
click at [624, 331] on span "[GEOGRAPHIC_DATA]" at bounding box center [627, 336] width 89 height 15
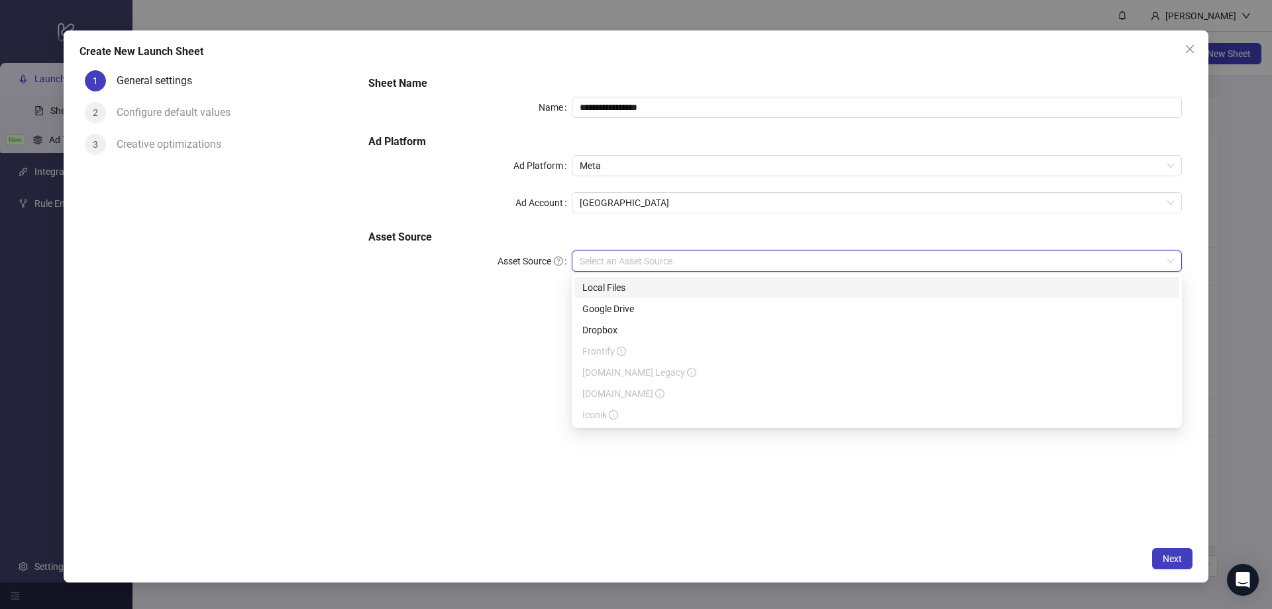
click at [607, 260] on input "Asset Source" at bounding box center [871, 261] width 583 height 20
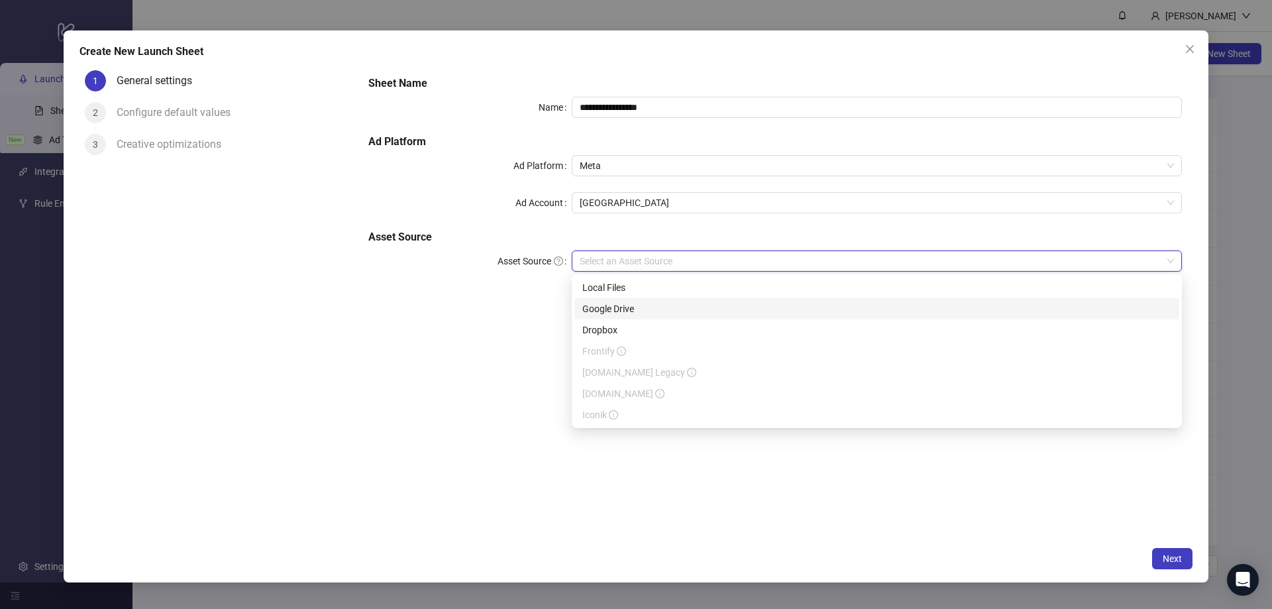
click at [611, 307] on div "Google Drive" at bounding box center [877, 309] width 589 height 15
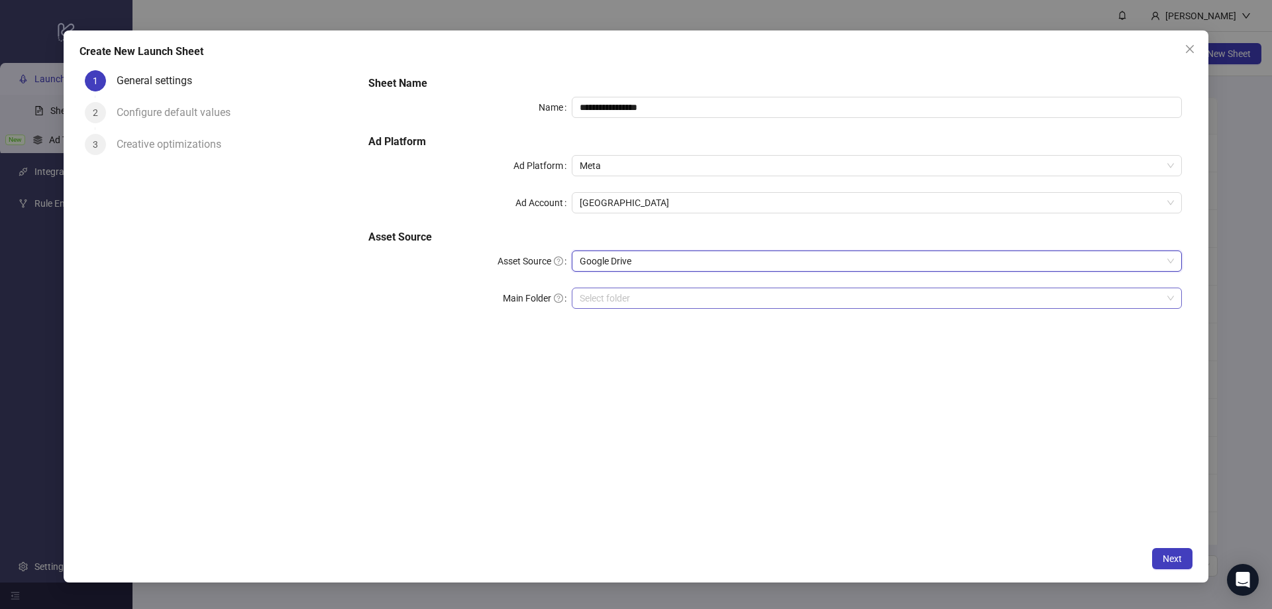
click at [633, 296] on input "Main Folder" at bounding box center [871, 298] width 583 height 20
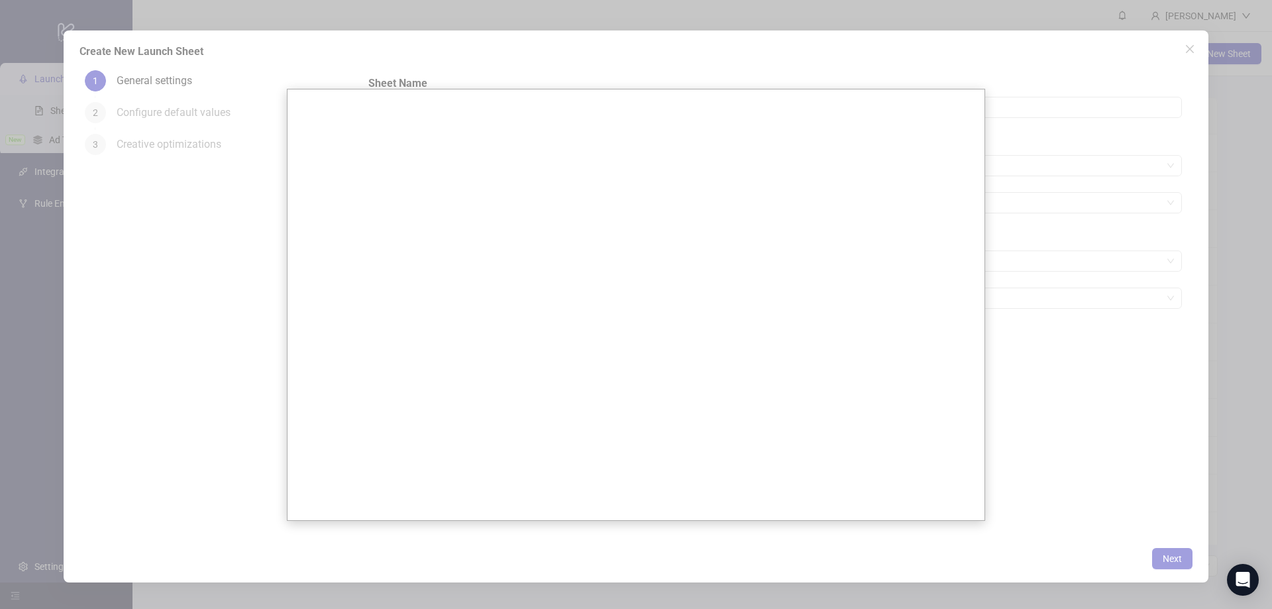
click at [1096, 425] on div at bounding box center [636, 304] width 1272 height 609
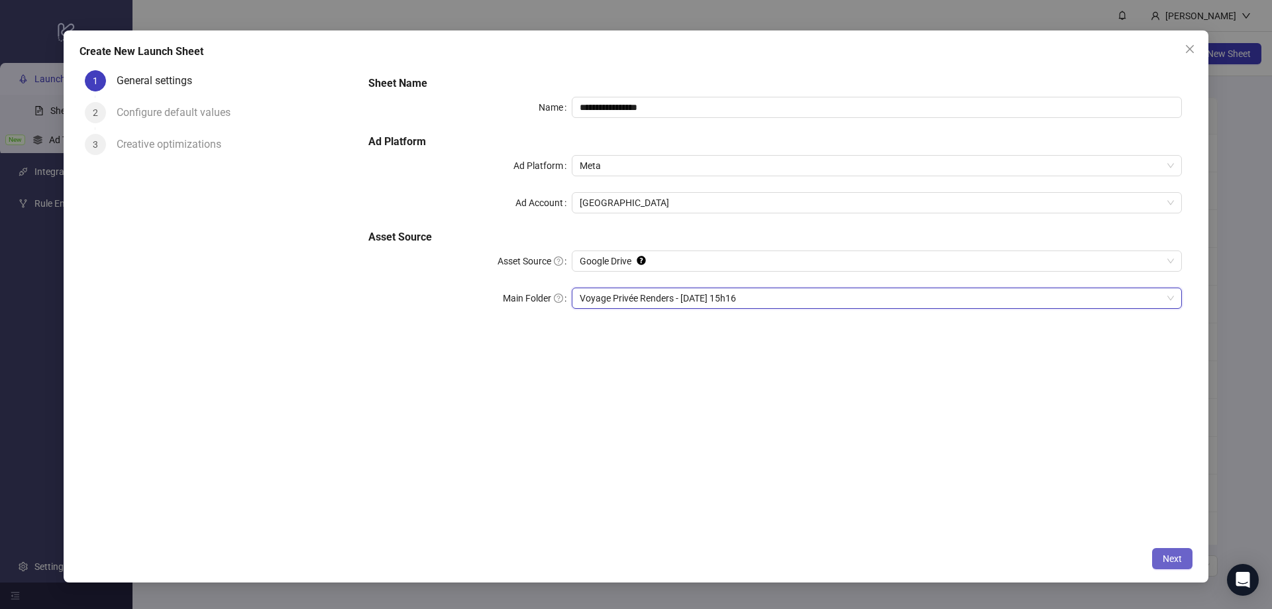
click at [1172, 561] on span "Next" at bounding box center [1172, 558] width 19 height 11
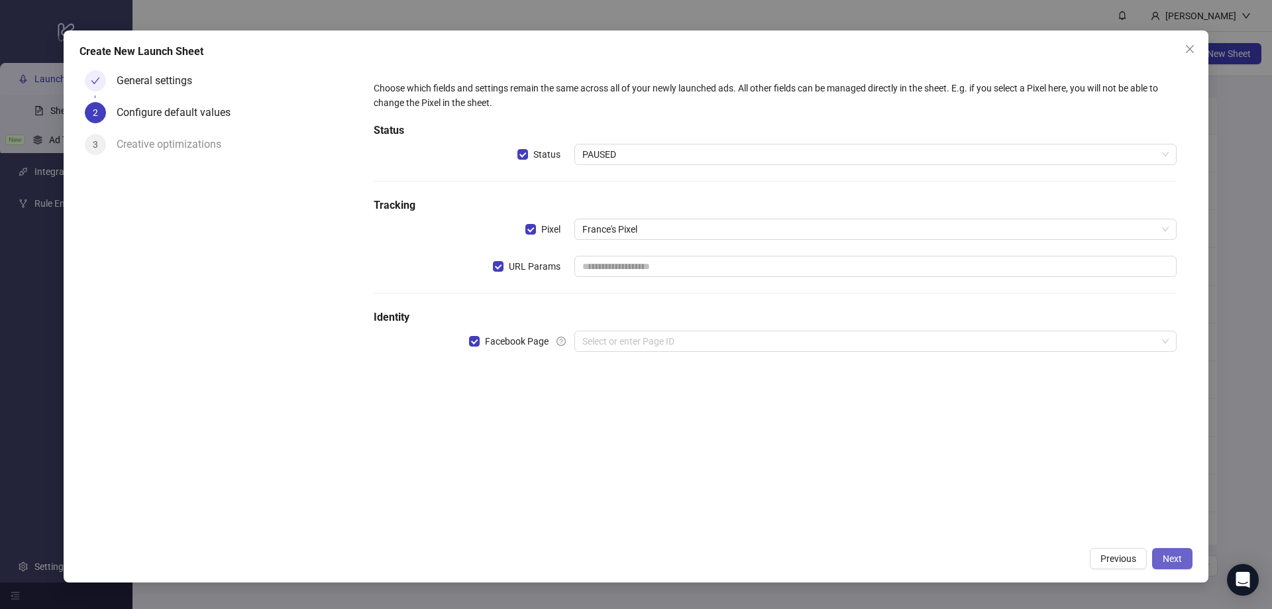
click at [1165, 557] on span "Next" at bounding box center [1172, 558] width 19 height 11
click at [1164, 562] on span "Next" at bounding box center [1172, 558] width 19 height 11
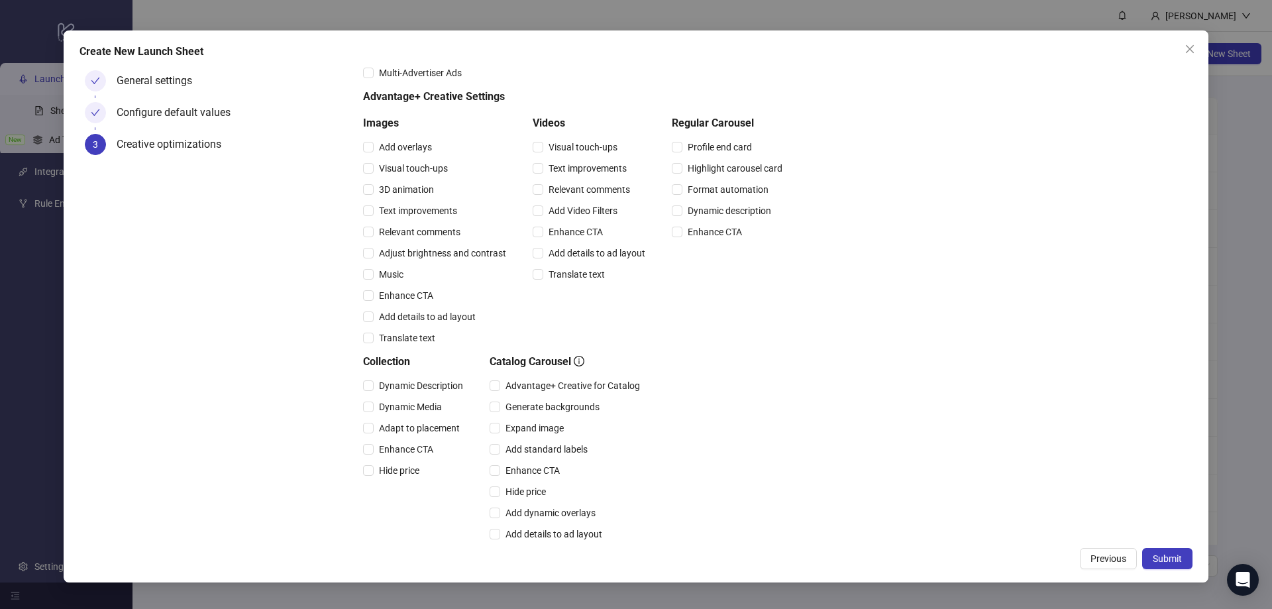
scroll to position [201, 0]
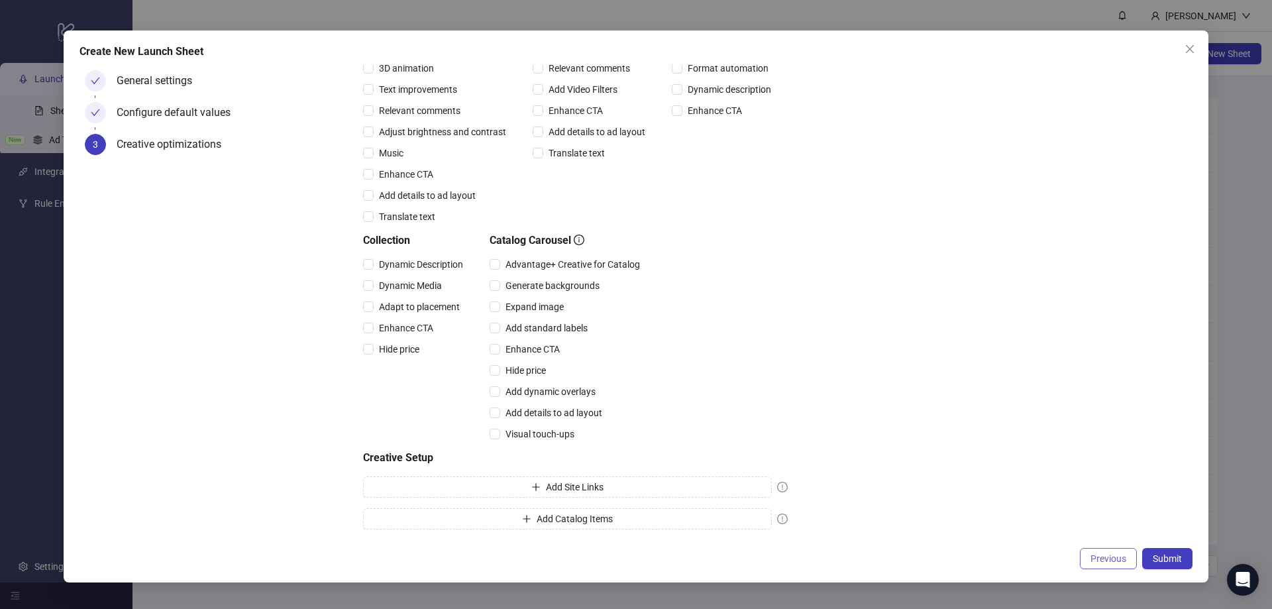
click at [1115, 567] on button "Previous" at bounding box center [1108, 558] width 57 height 21
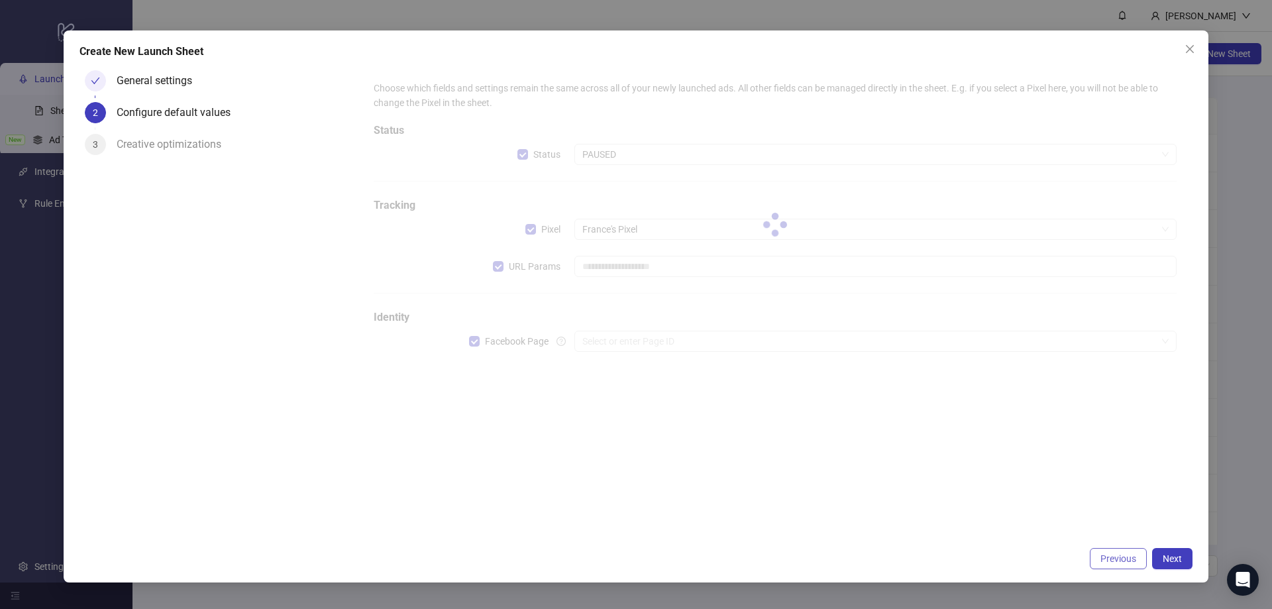
click at [1102, 554] on span "Previous" at bounding box center [1119, 558] width 36 height 11
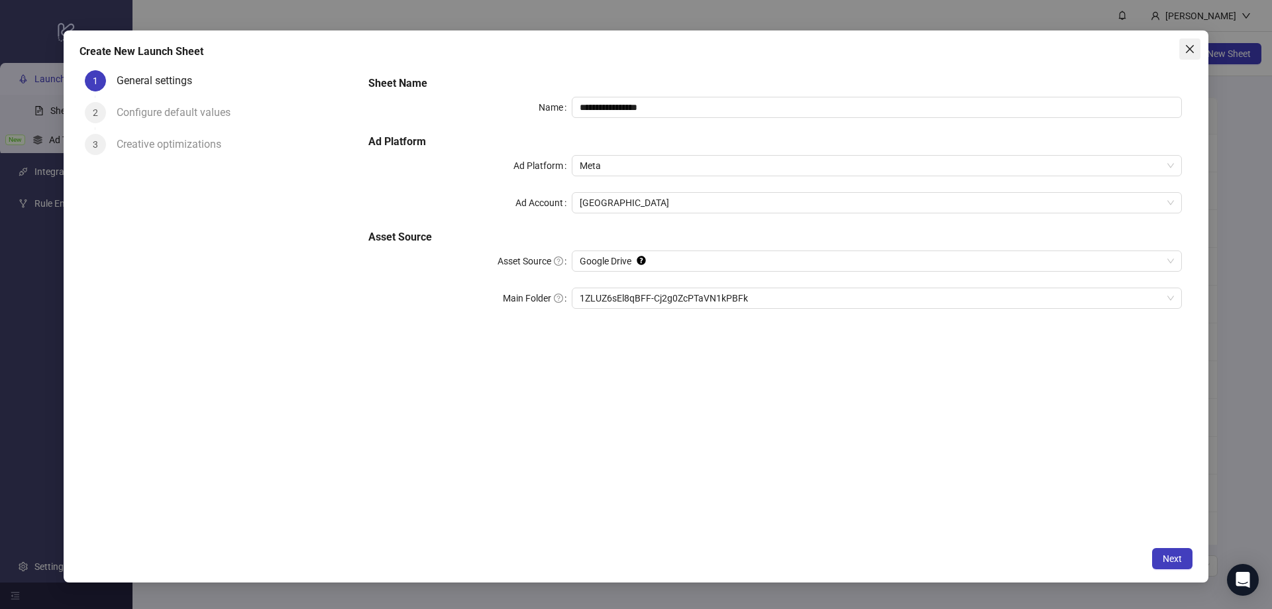
click at [1191, 51] on icon "close" at bounding box center [1190, 49] width 11 height 11
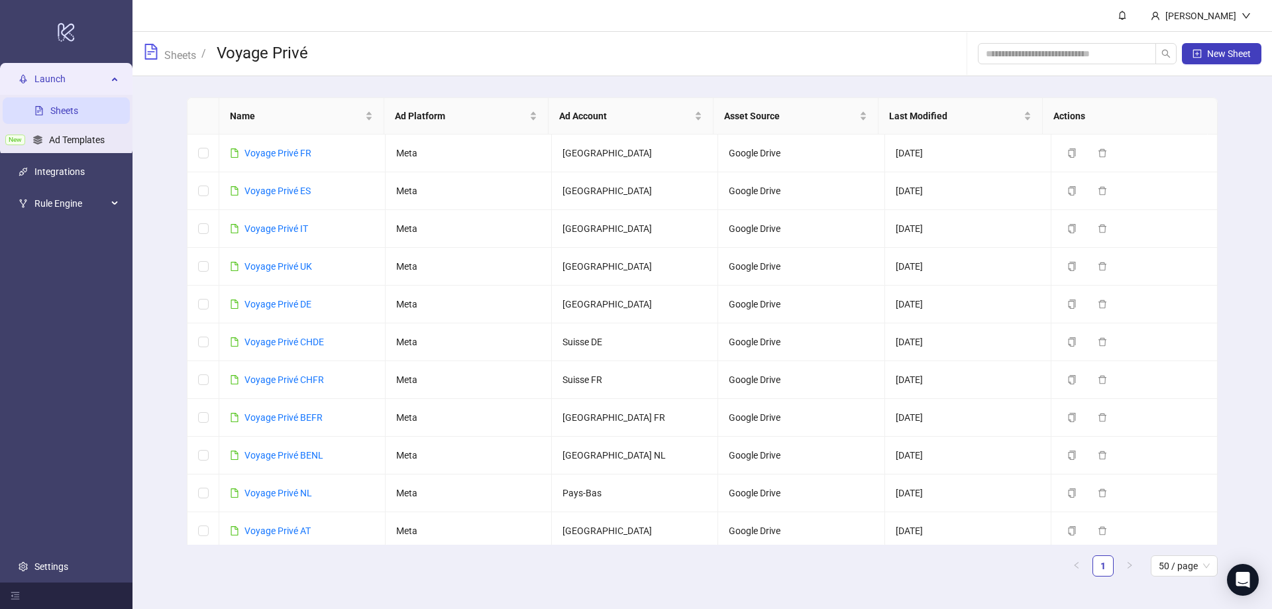
click at [54, 110] on link "Sheets" at bounding box center [64, 111] width 28 height 11
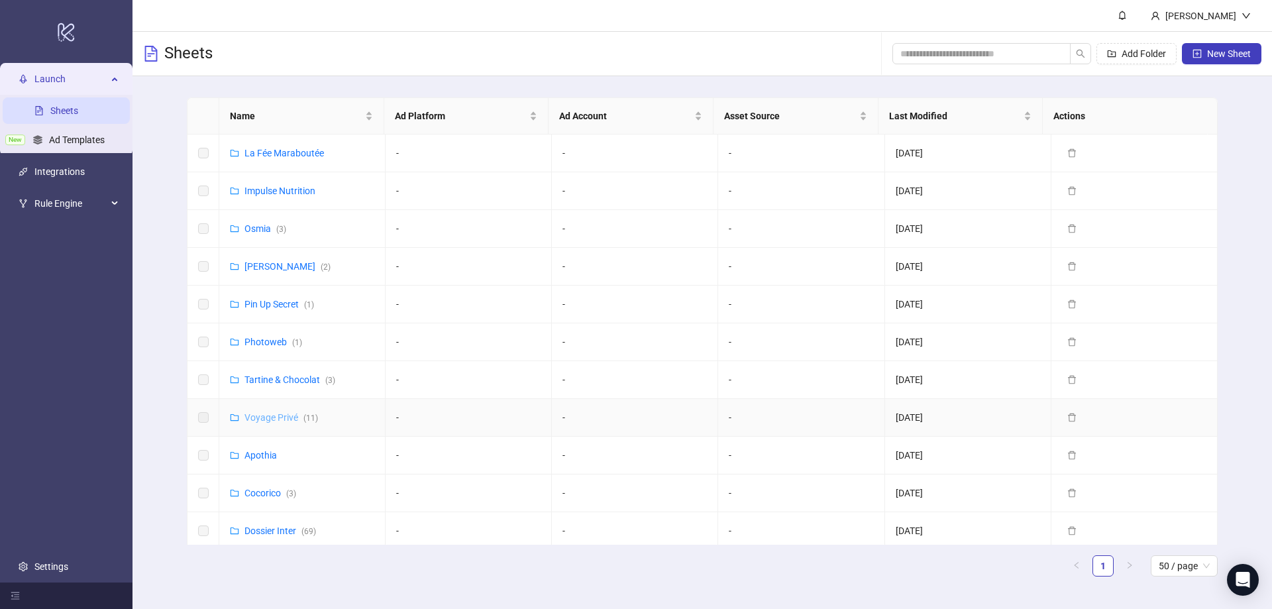
click at [274, 421] on link "Voyage Privé ( 11 )" at bounding box center [282, 417] width 74 height 11
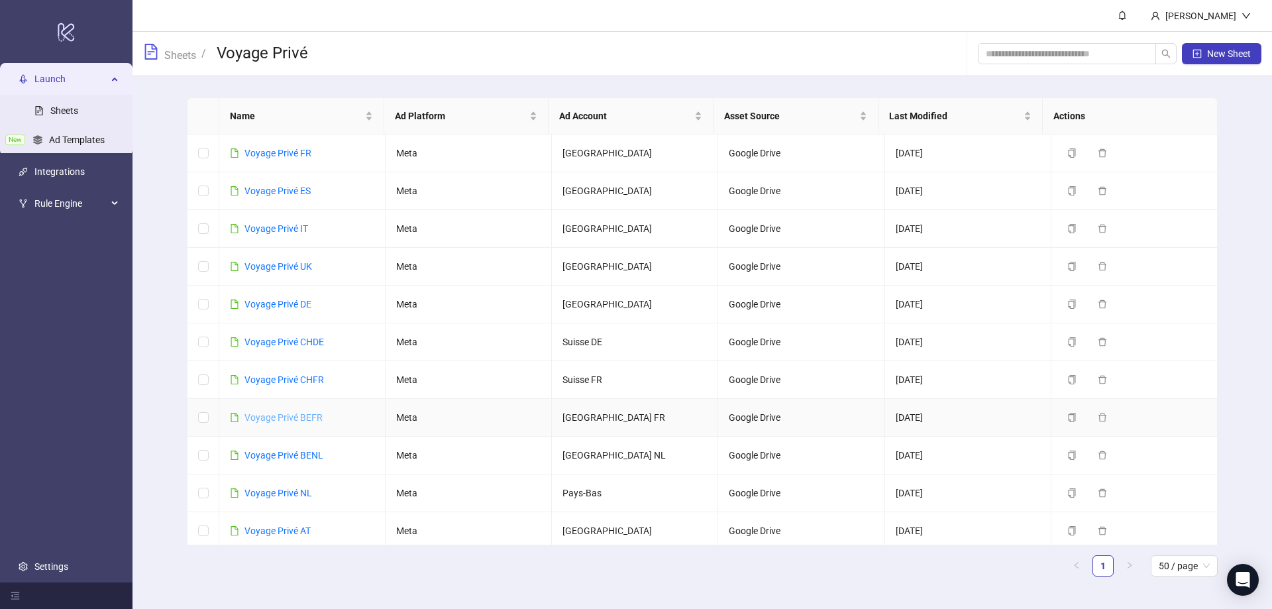
click at [300, 414] on link "Voyage Privé BEFR" at bounding box center [284, 417] width 78 height 11
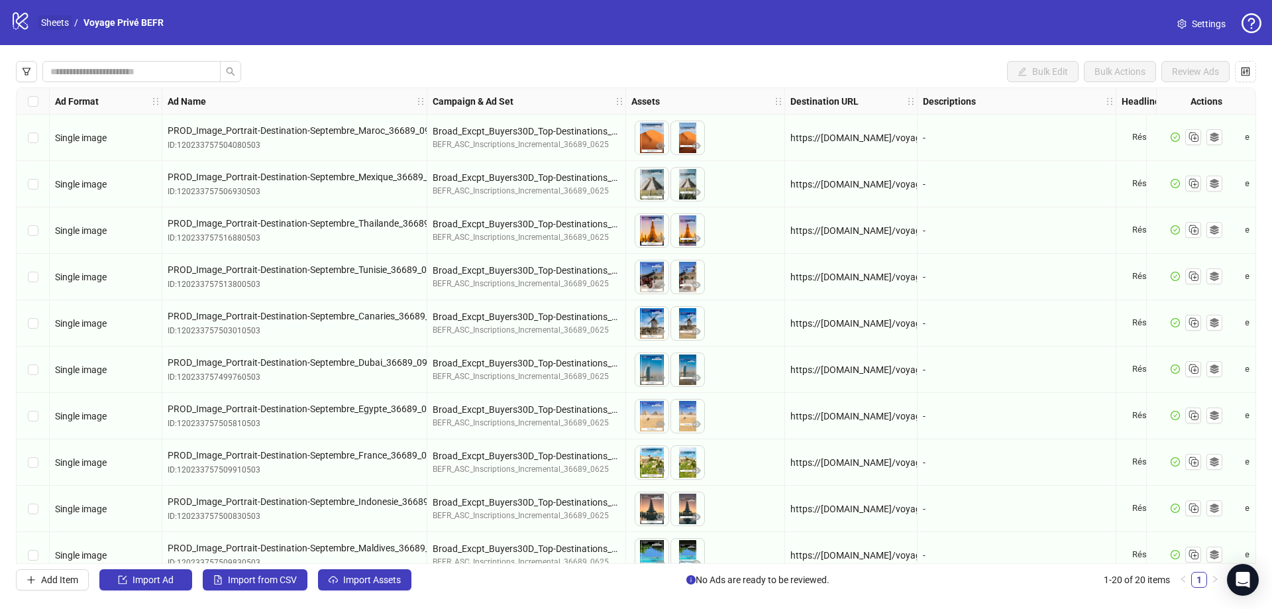
click at [55, 23] on link "Sheets" at bounding box center [54, 22] width 33 height 15
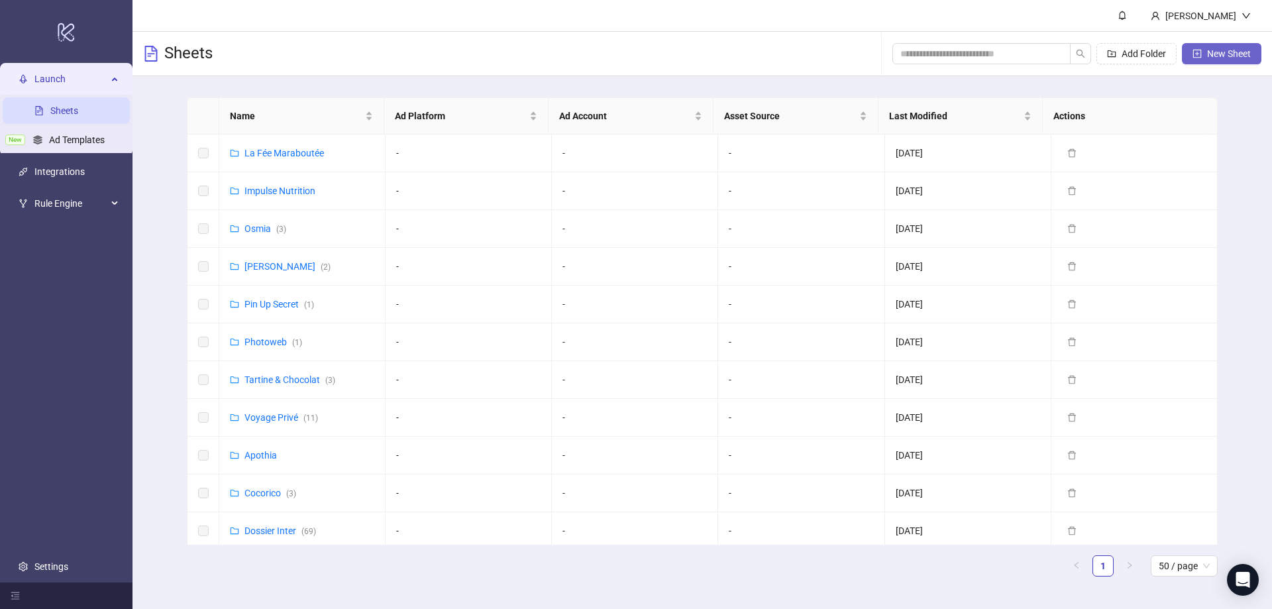
click at [1215, 56] on span "New Sheet" at bounding box center [1229, 53] width 44 height 11
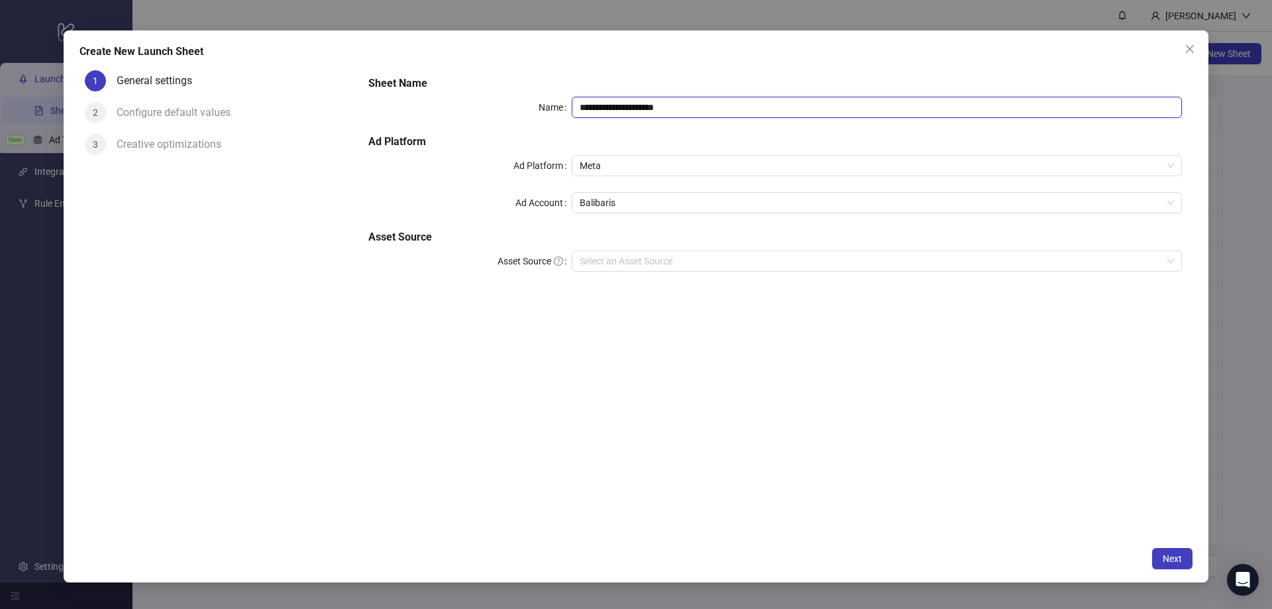
click at [598, 107] on input "**********" at bounding box center [877, 107] width 610 height 21
click at [1193, 47] on icon "close" at bounding box center [1190, 49] width 11 height 11
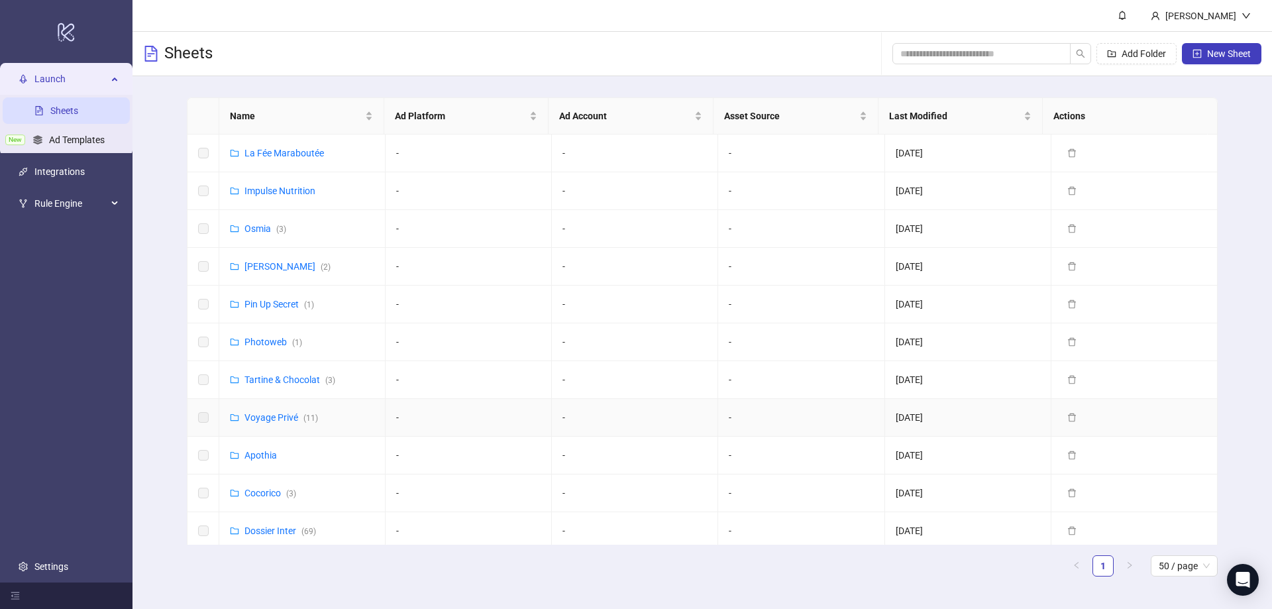
click at [270, 427] on td "Voyage Privé ( 11 )" at bounding box center [302, 418] width 166 height 38
click at [273, 422] on link "Voyage Privé ( 11 )" at bounding box center [282, 417] width 74 height 11
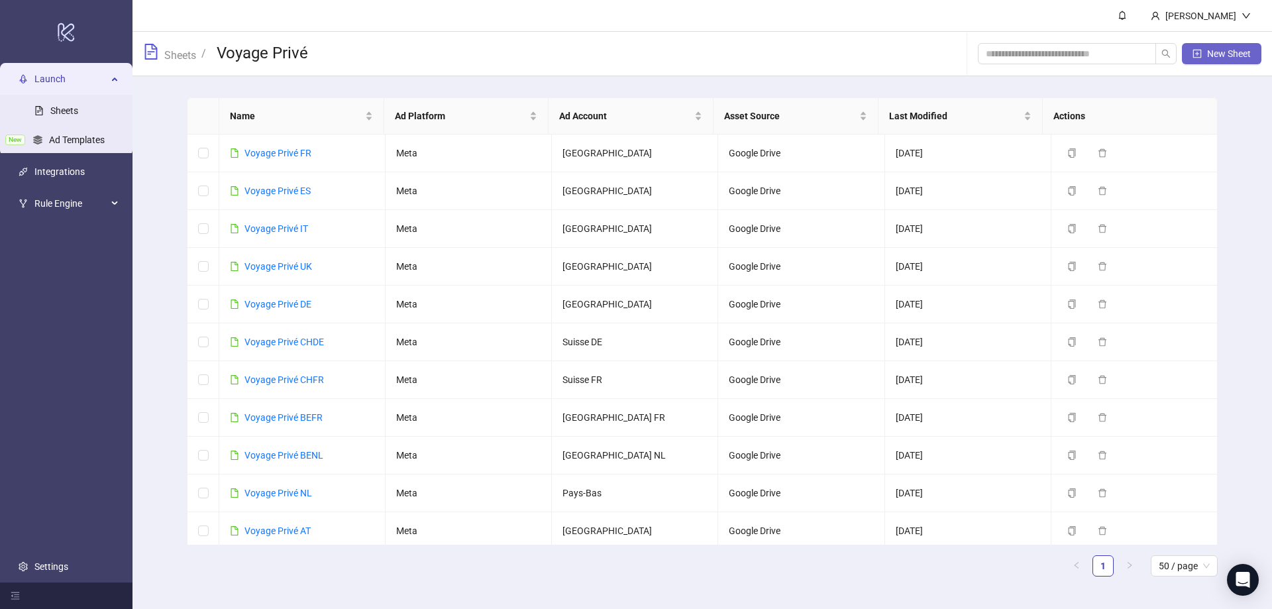
click at [1209, 48] on span "New Sheet" at bounding box center [1229, 53] width 44 height 11
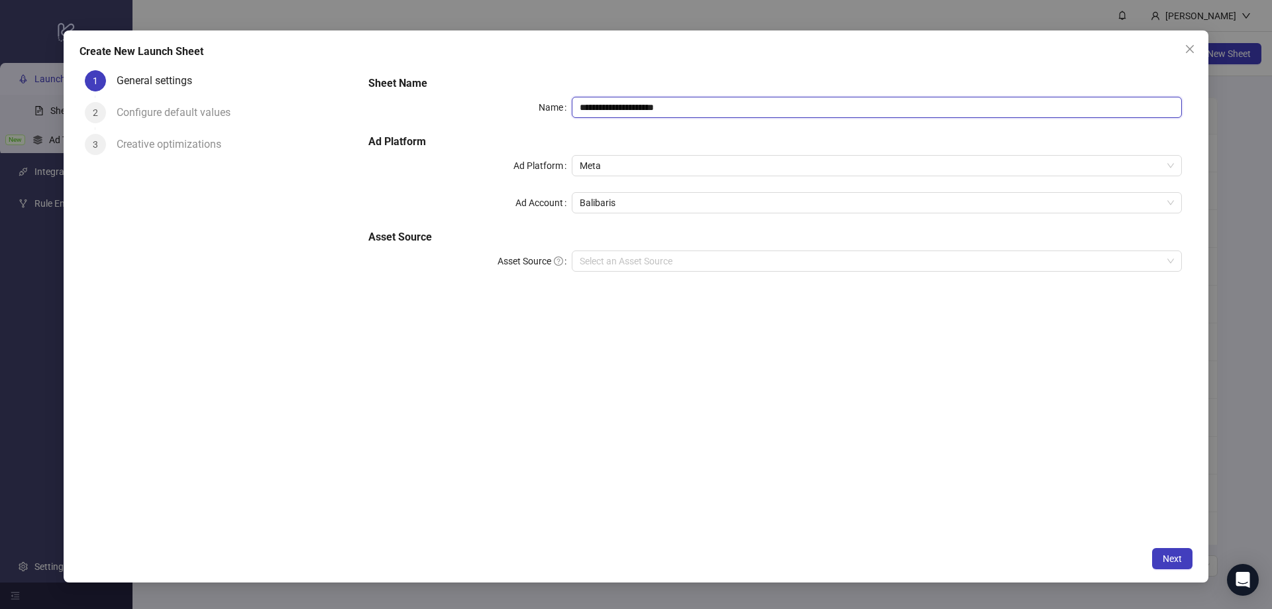
drag, startPoint x: 650, startPoint y: 115, endPoint x: 404, endPoint y: 125, distance: 246.7
click at [404, 125] on div "**********" at bounding box center [775, 181] width 824 height 223
type input "*"
click at [676, 203] on span "Balibaris" at bounding box center [877, 203] width 594 height 20
type input "*******"
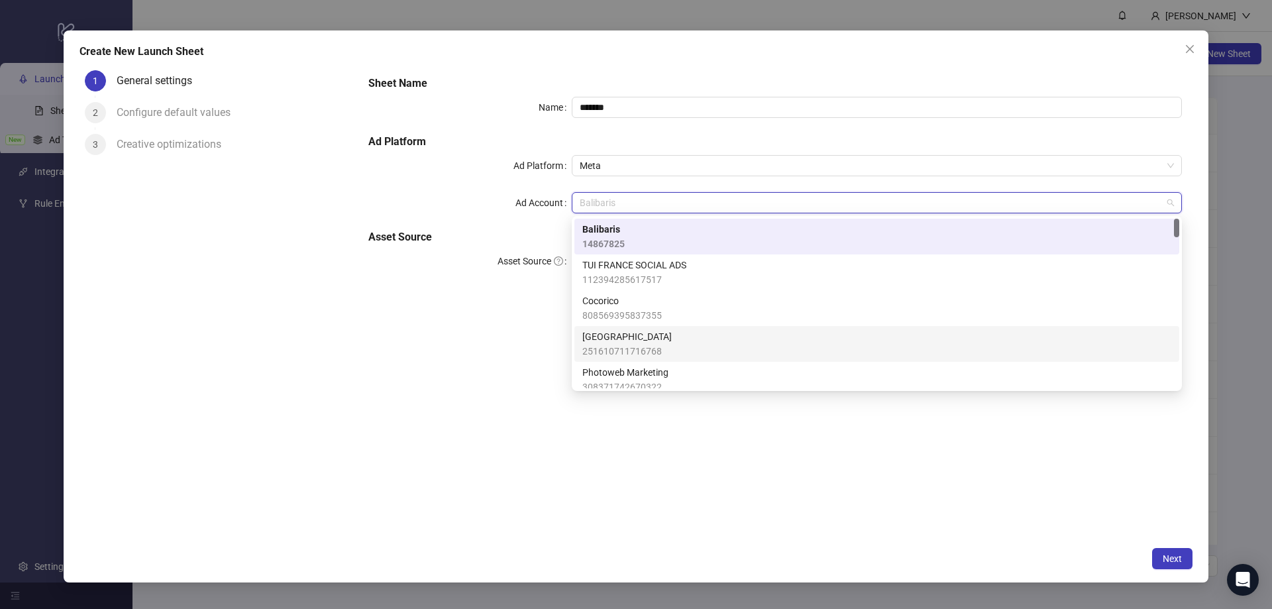
click at [624, 341] on span "[GEOGRAPHIC_DATA]" at bounding box center [627, 336] width 89 height 15
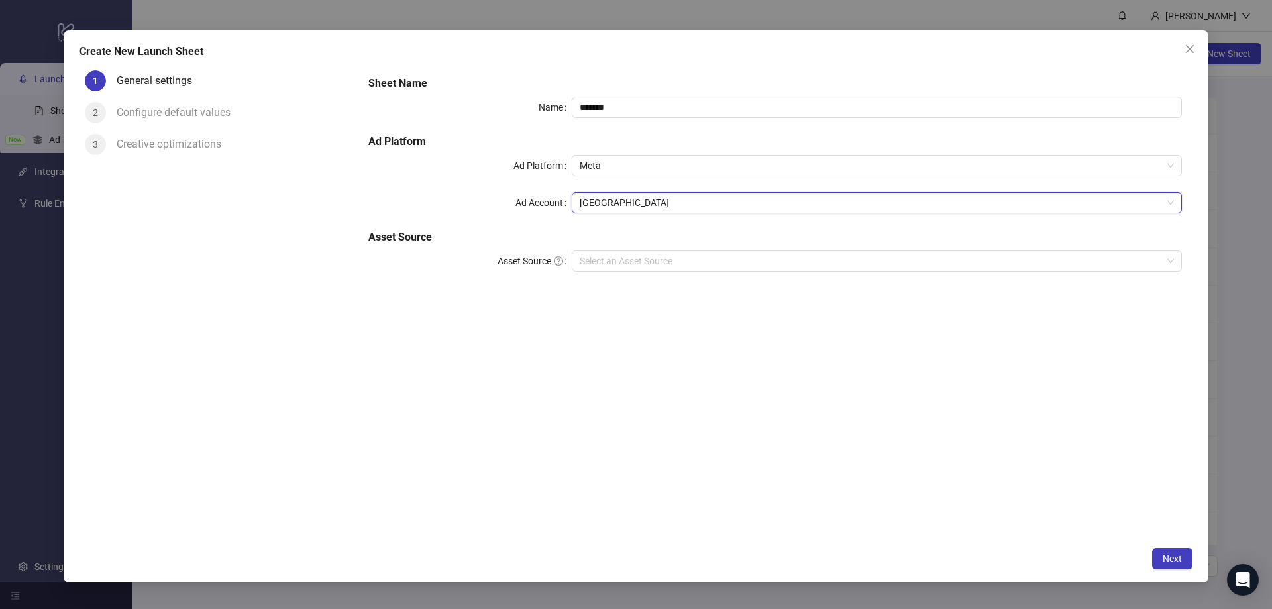
click at [629, 341] on div "Sheet Name Name ******* Ad Platform Ad Platform Meta Ad Account France France A…" at bounding box center [775, 302] width 835 height 475
click at [633, 264] on input "Asset Source" at bounding box center [871, 261] width 583 height 20
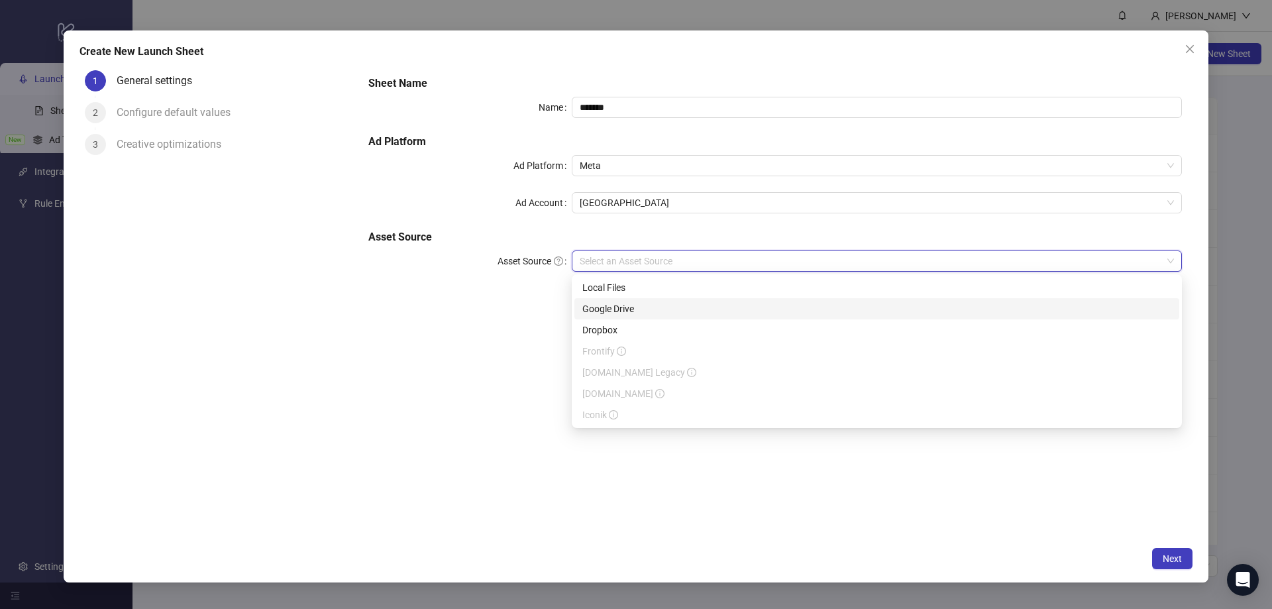
click at [637, 306] on div "Google Drive" at bounding box center [877, 309] width 589 height 15
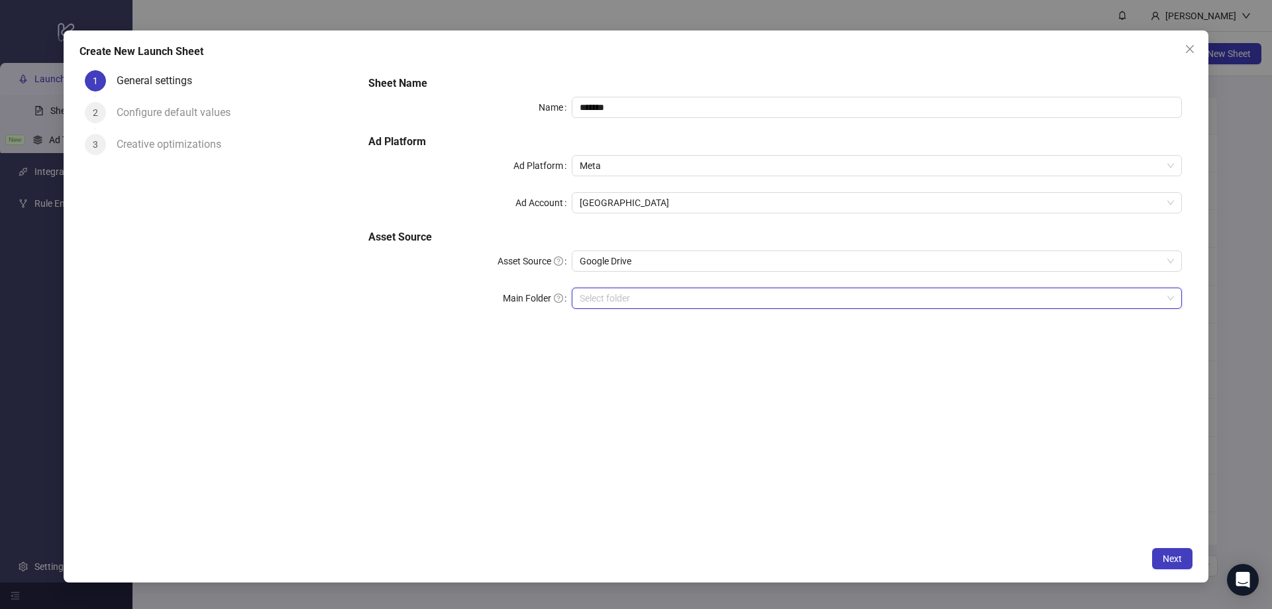
click at [642, 299] on input "Main Folder" at bounding box center [871, 298] width 583 height 20
click at [775, 364] on div "Sheet Name Name ******* Ad Platform Ad Platform Meta Ad Account France Asset So…" at bounding box center [775, 302] width 835 height 475
click at [1170, 555] on span "Next" at bounding box center [1172, 558] width 19 height 11
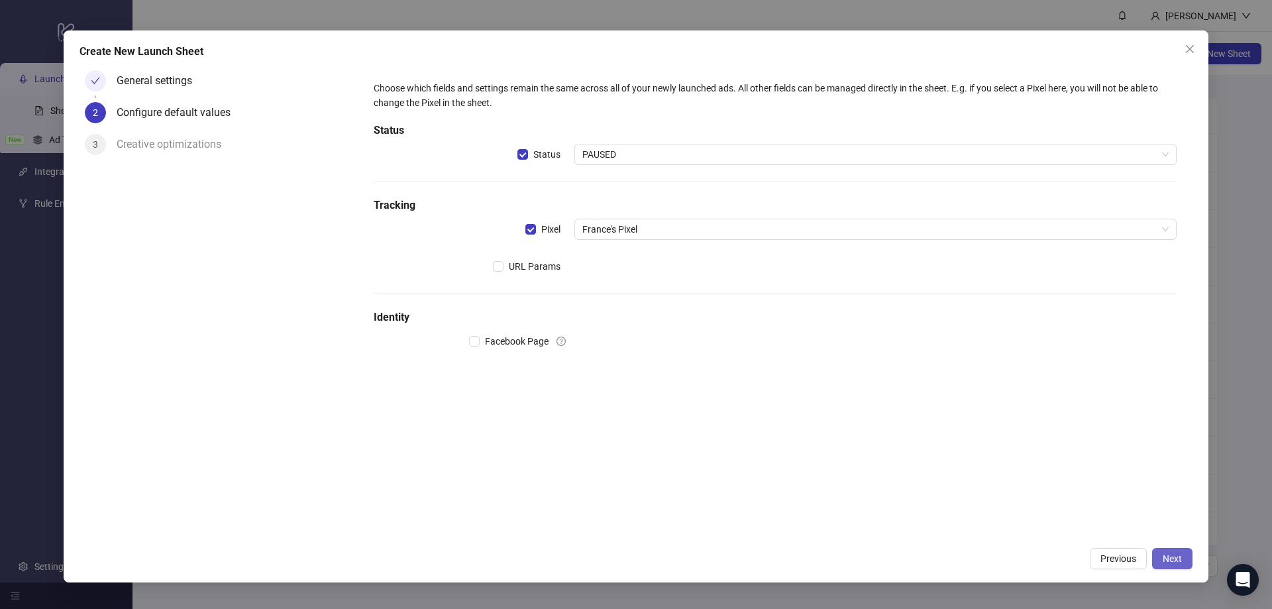
click at [1182, 558] on button "Next" at bounding box center [1172, 558] width 40 height 21
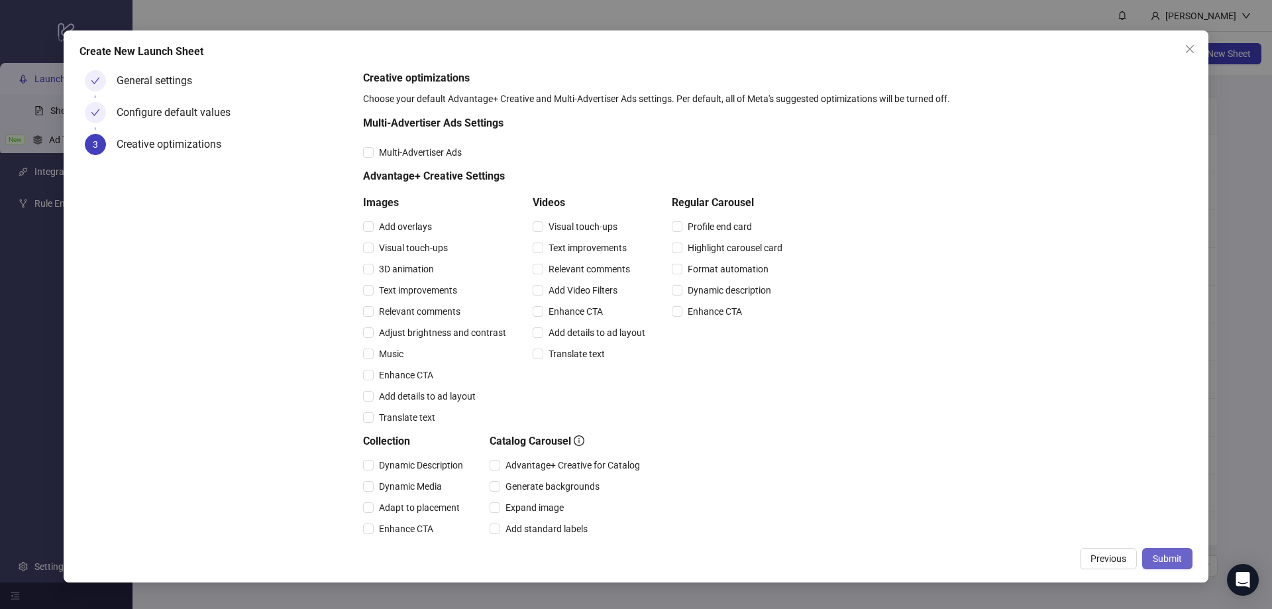
click at [1167, 561] on span "Submit" at bounding box center [1167, 558] width 29 height 11
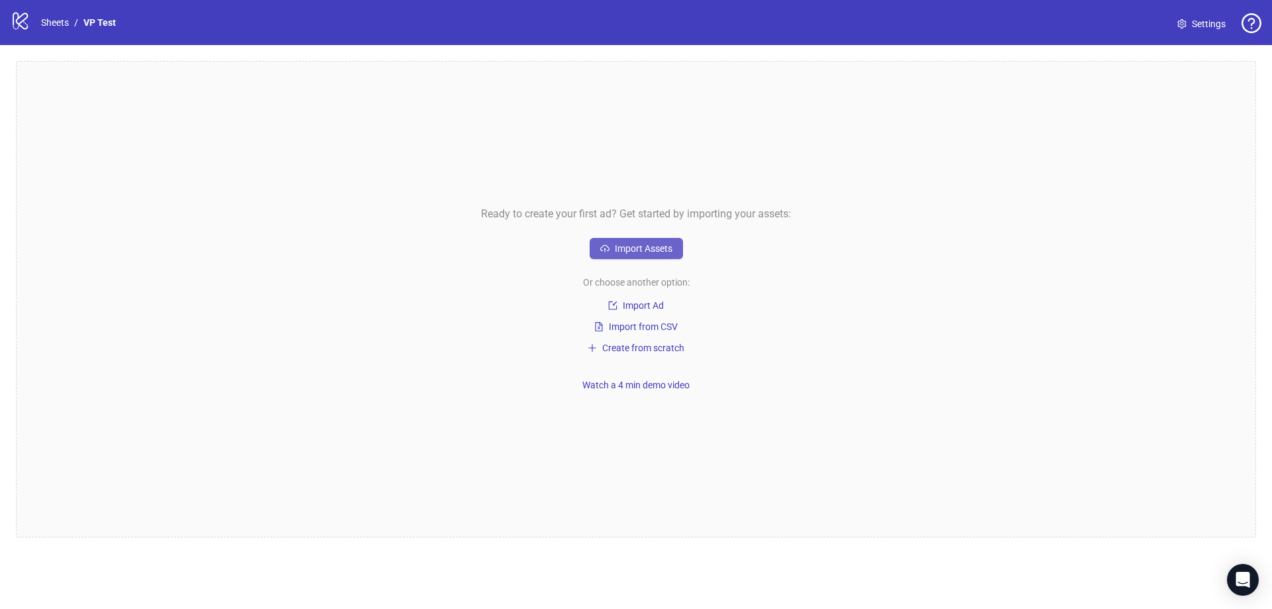
click at [655, 251] on span "Import Assets" at bounding box center [644, 248] width 58 height 11
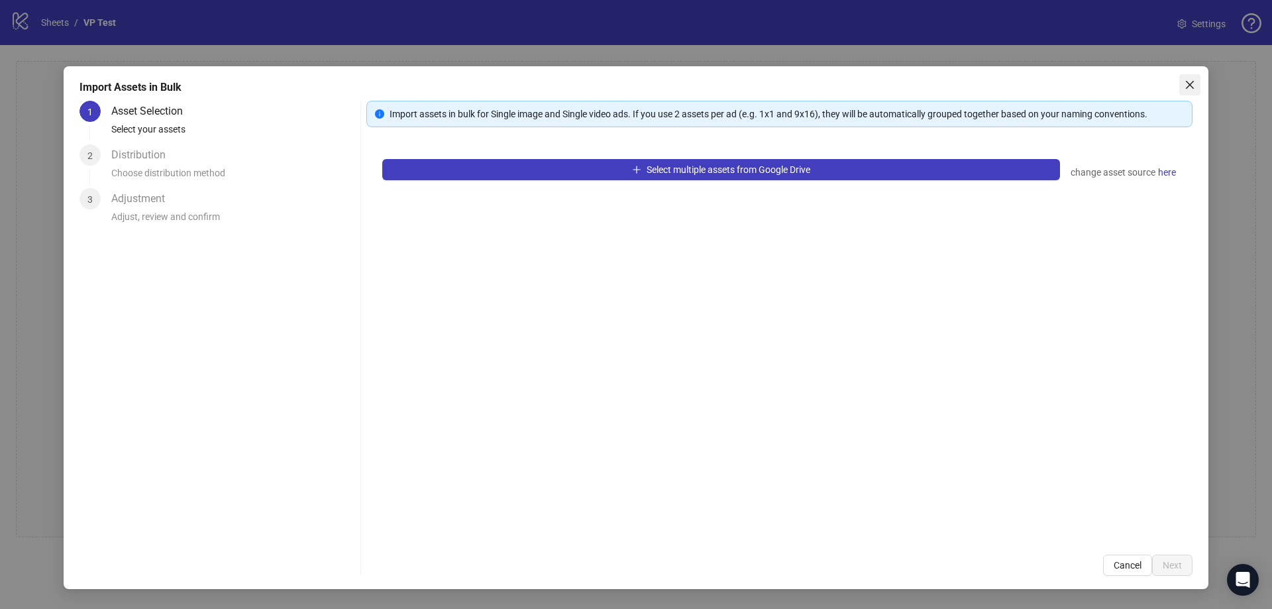
click at [1187, 85] on icon "close" at bounding box center [1190, 85] width 11 height 11
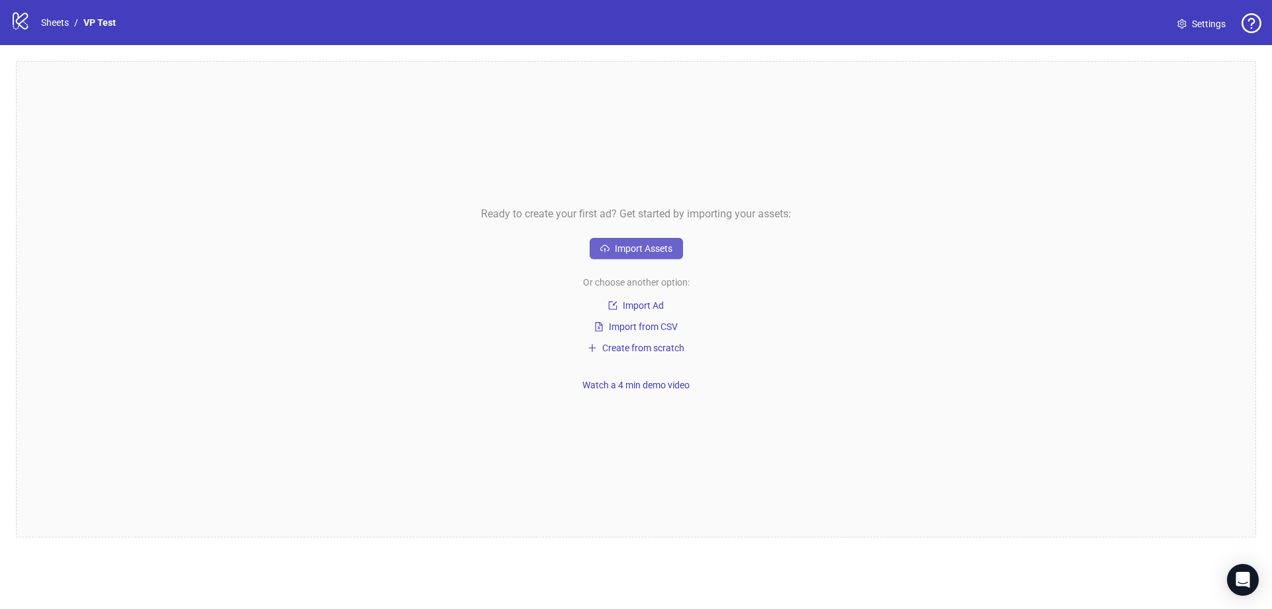
click at [655, 253] on span "Import Assets" at bounding box center [644, 248] width 58 height 11
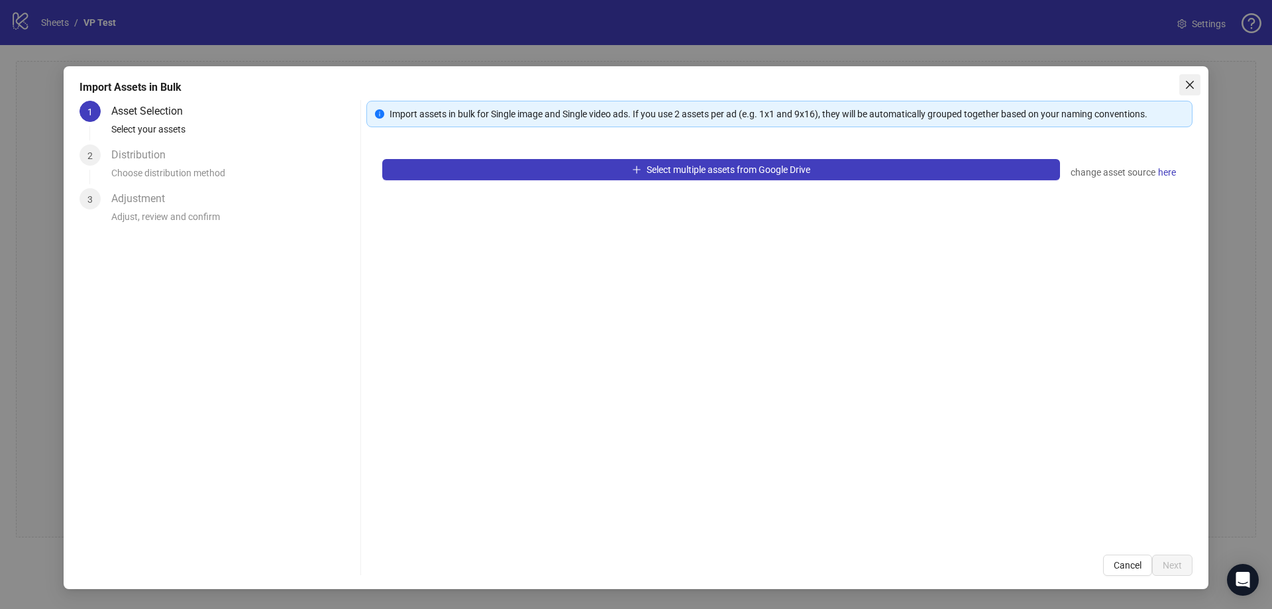
click at [1191, 85] on icon "close" at bounding box center [1190, 85] width 8 height 8
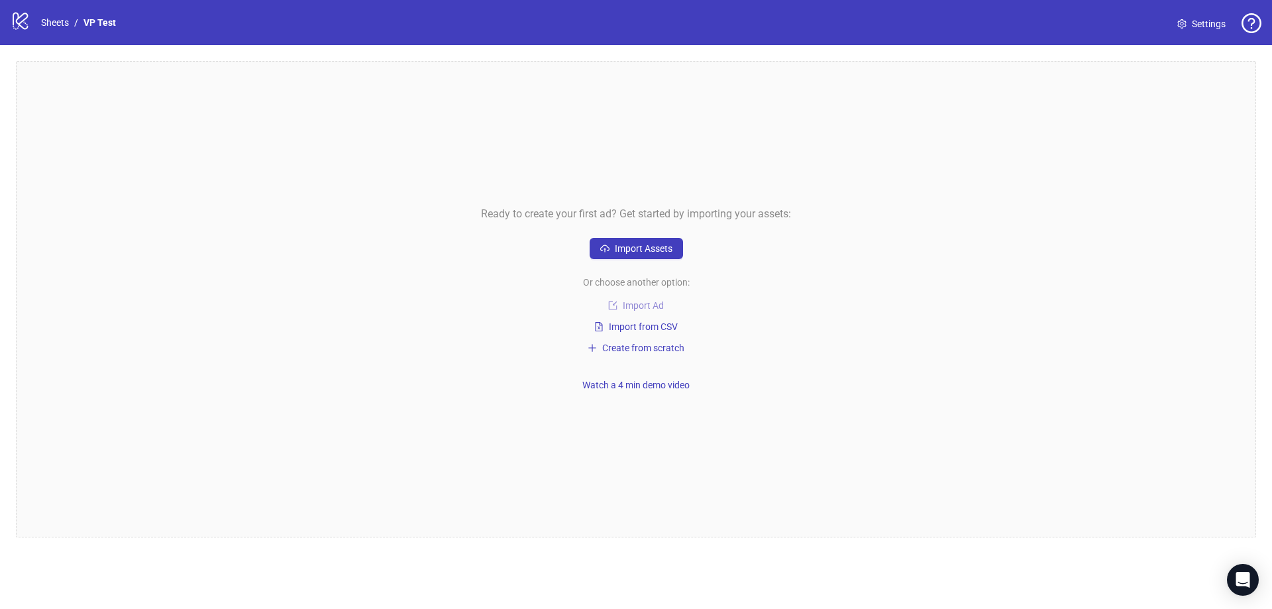
click at [633, 310] on span "Import Ad" at bounding box center [643, 305] width 41 height 11
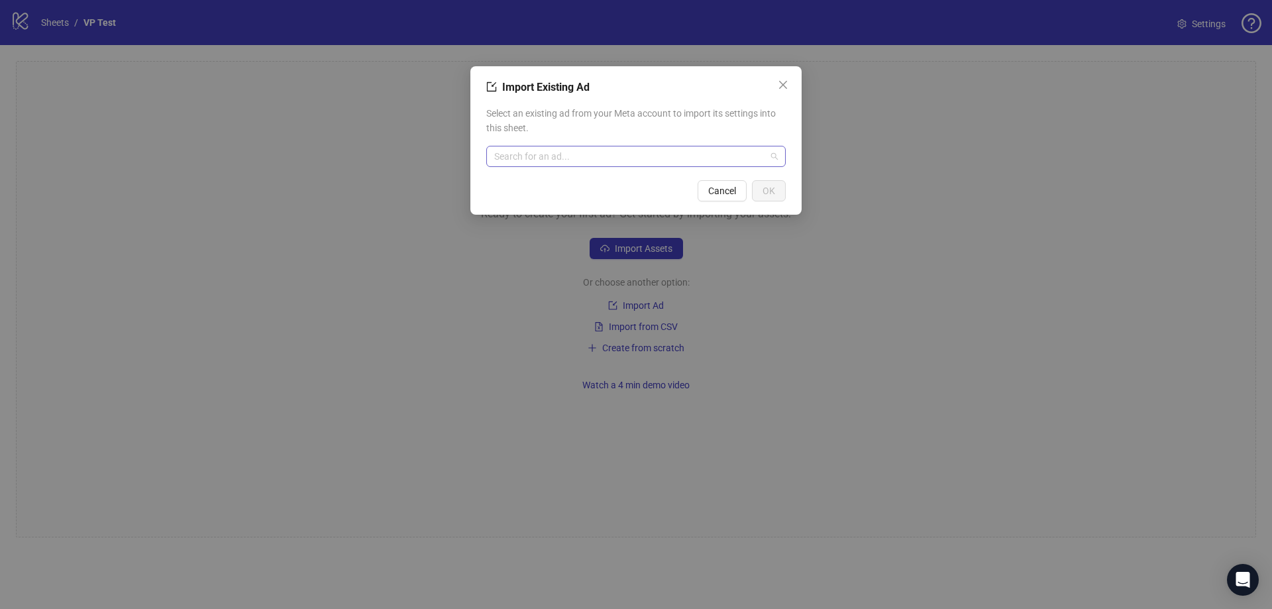
click at [564, 158] on input "search" at bounding box center [630, 156] width 272 height 20
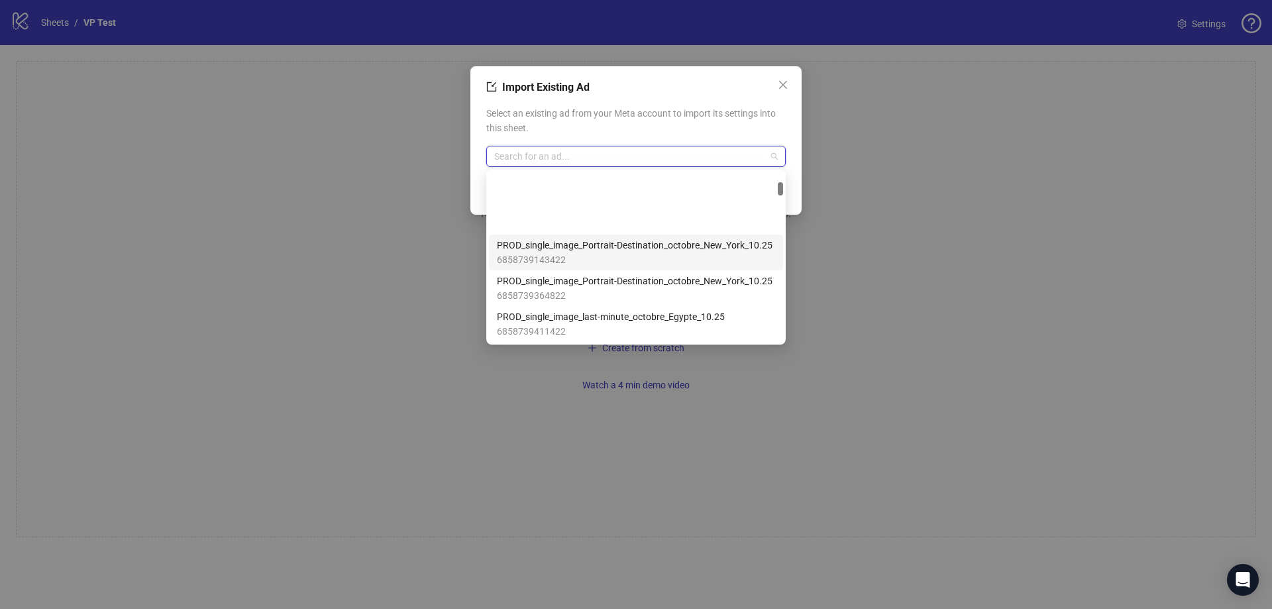
scroll to position [663, 0]
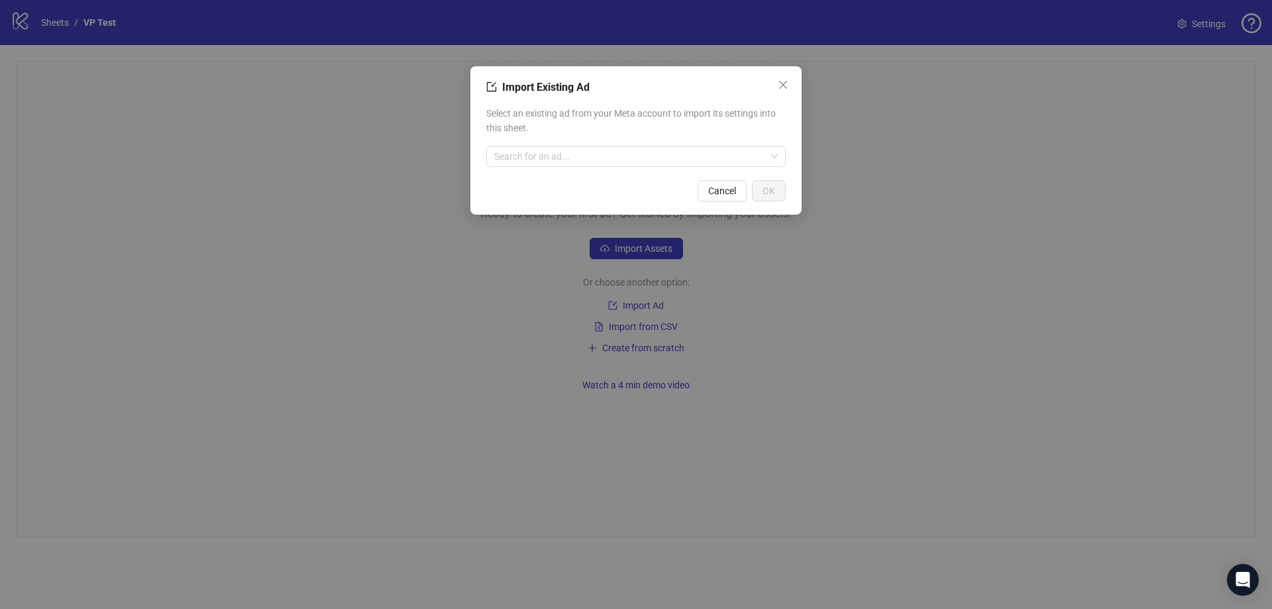
drag, startPoint x: 1009, startPoint y: 269, endPoint x: 983, endPoint y: 270, distance: 25.9
click at [1007, 270] on div "Import Existing Ad Select an existing ad from your Meta account to import its s…" at bounding box center [636, 304] width 1272 height 609
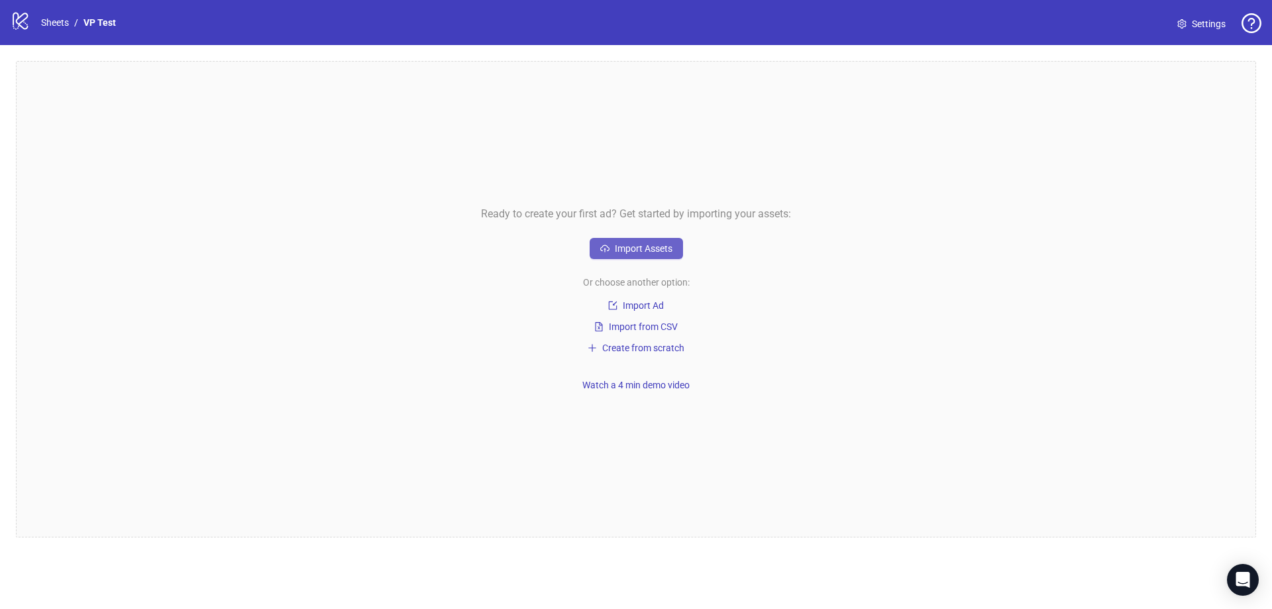
click at [625, 256] on button "Import Assets" at bounding box center [636, 248] width 93 height 21
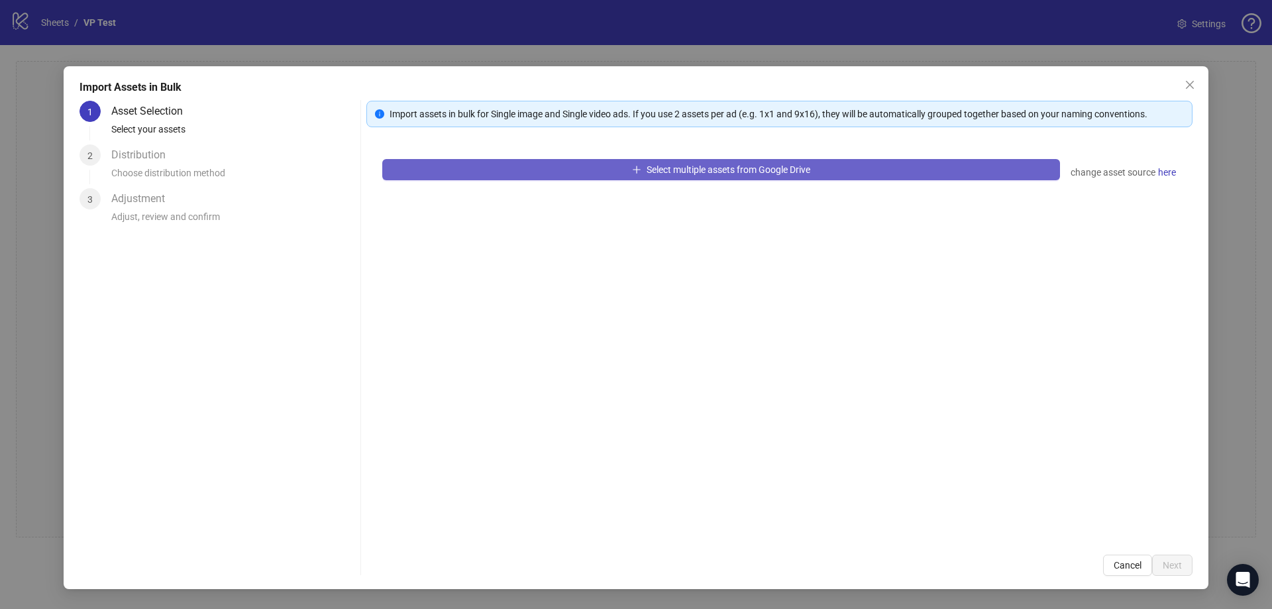
click at [683, 172] on span "Select multiple assets from Google Drive" at bounding box center [729, 169] width 164 height 11
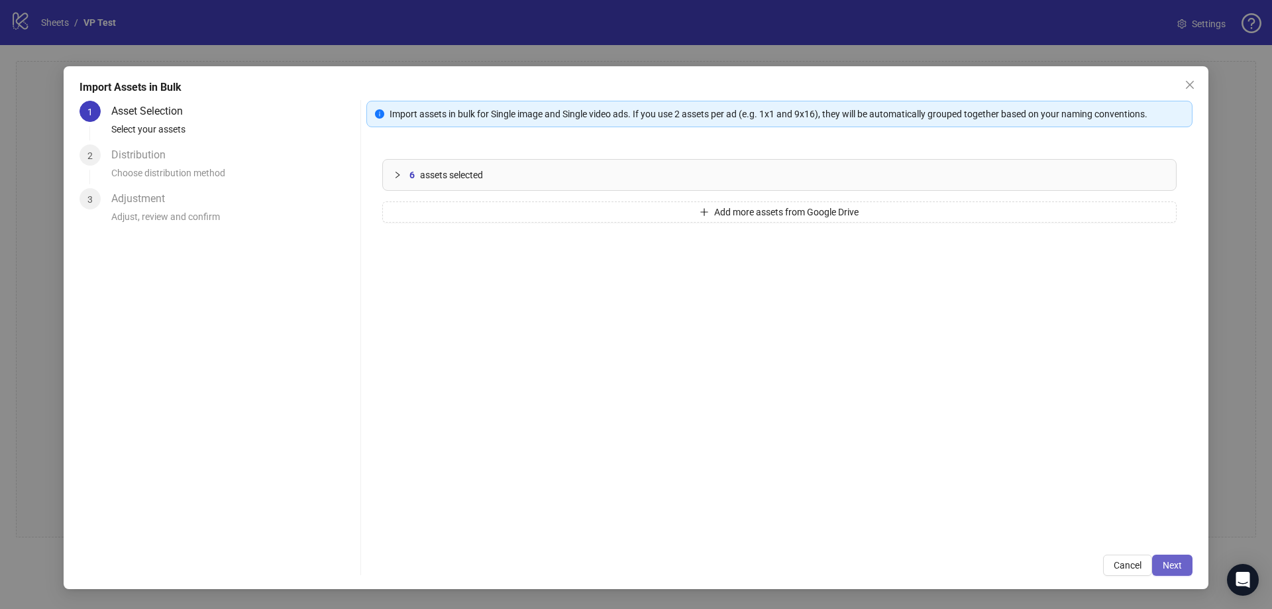
click at [1168, 567] on span "Next" at bounding box center [1172, 565] width 19 height 11
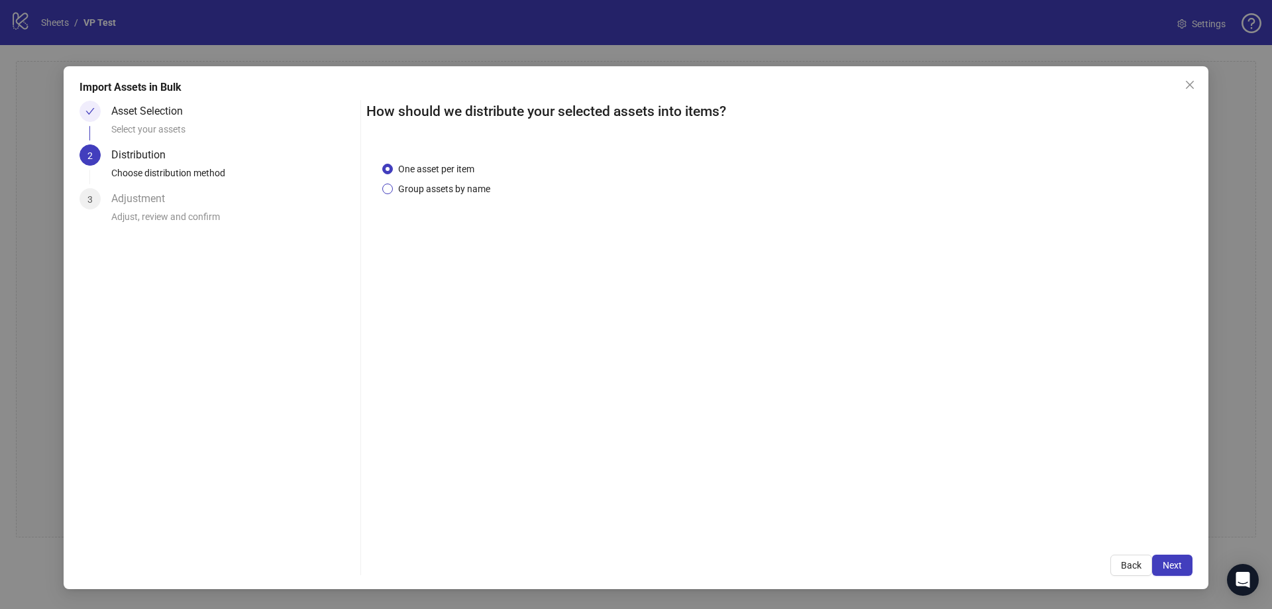
click at [457, 184] on span "Group assets by name" at bounding box center [444, 189] width 103 height 15
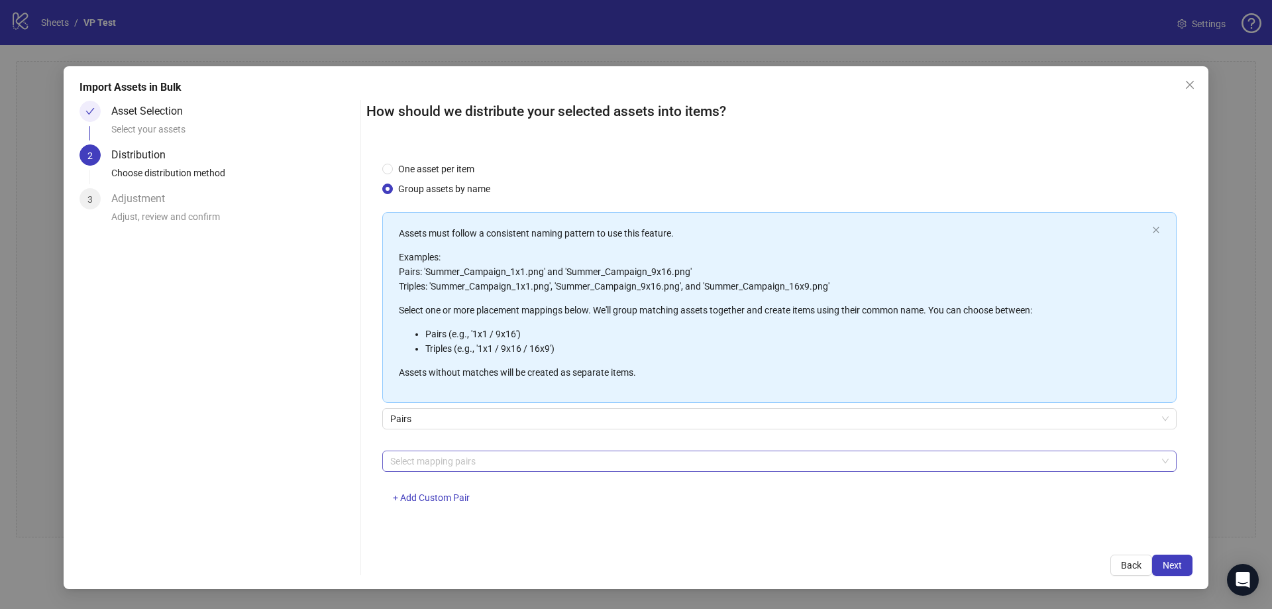
click at [461, 458] on div at bounding box center [772, 461] width 775 height 19
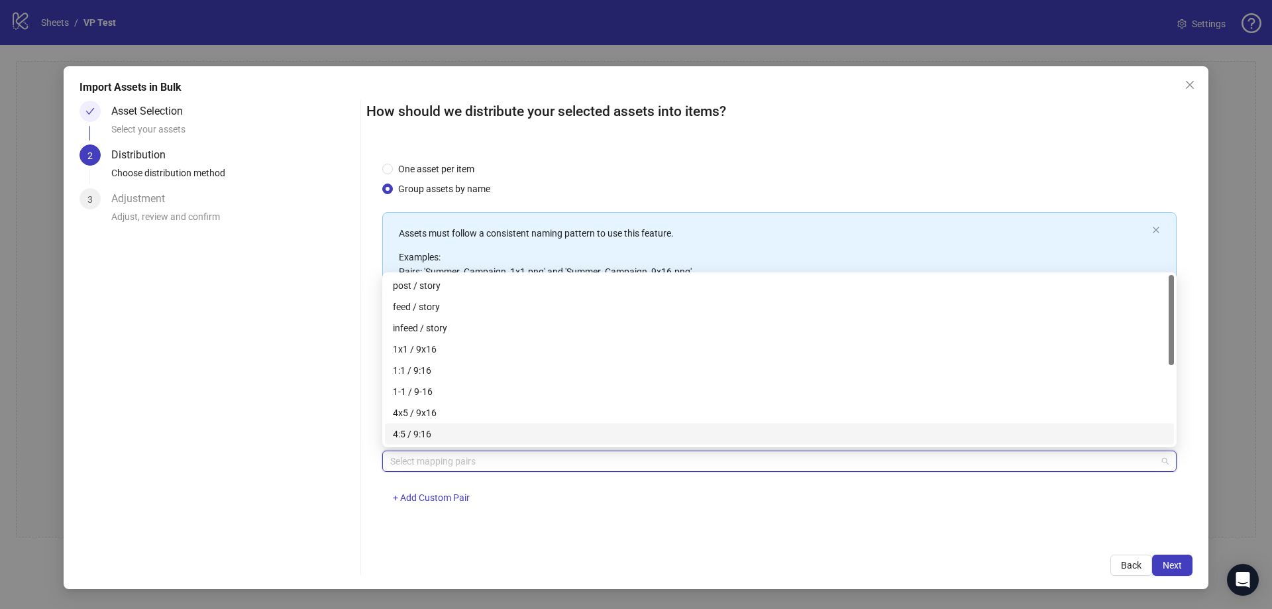
click at [439, 431] on div "4:5 / 9:16" at bounding box center [779, 434] width 773 height 15
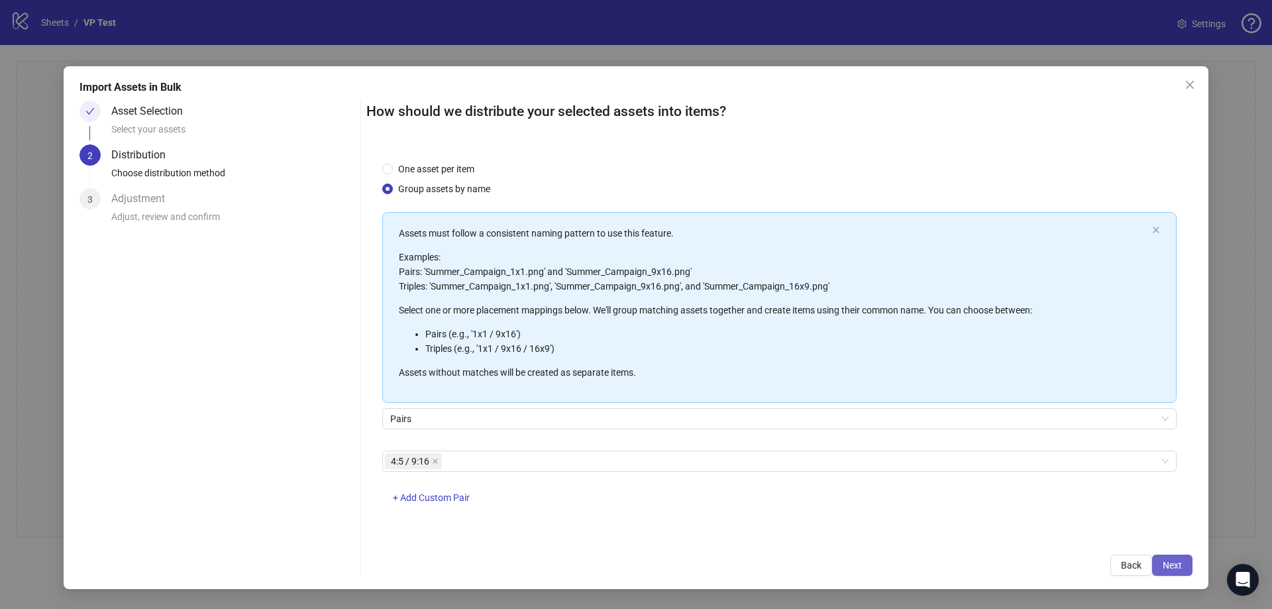
click at [1173, 563] on span "Next" at bounding box center [1172, 565] width 19 height 11
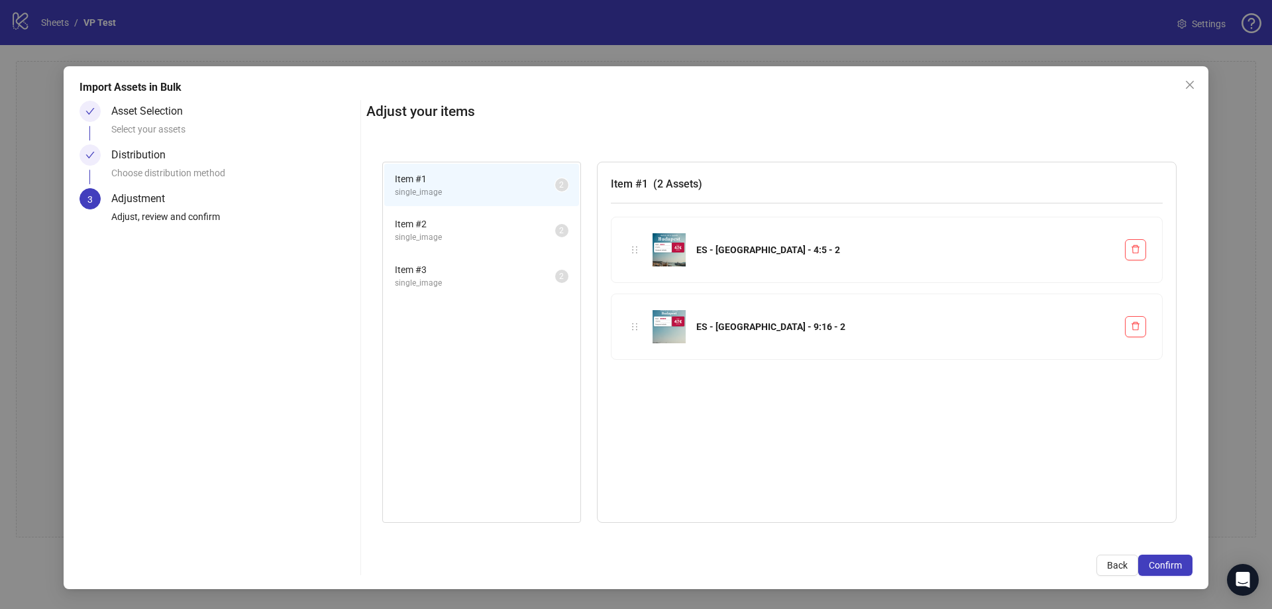
click at [462, 231] on span "Item # 2" at bounding box center [475, 224] width 160 height 15
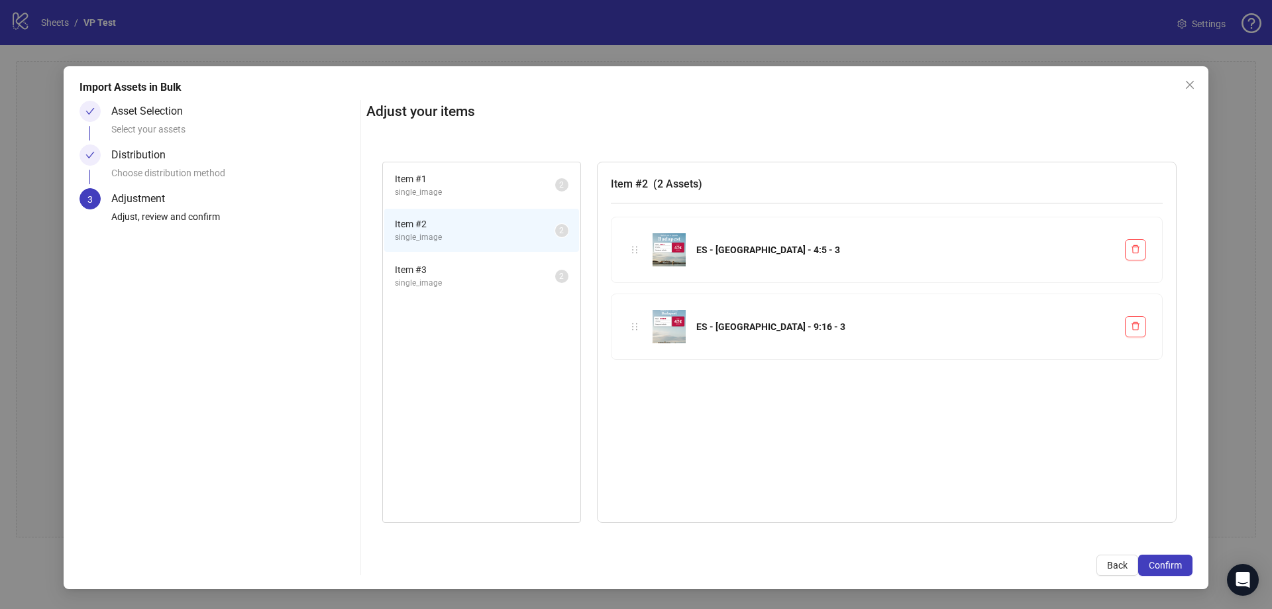
click at [457, 270] on span "Item # 3" at bounding box center [475, 269] width 160 height 15
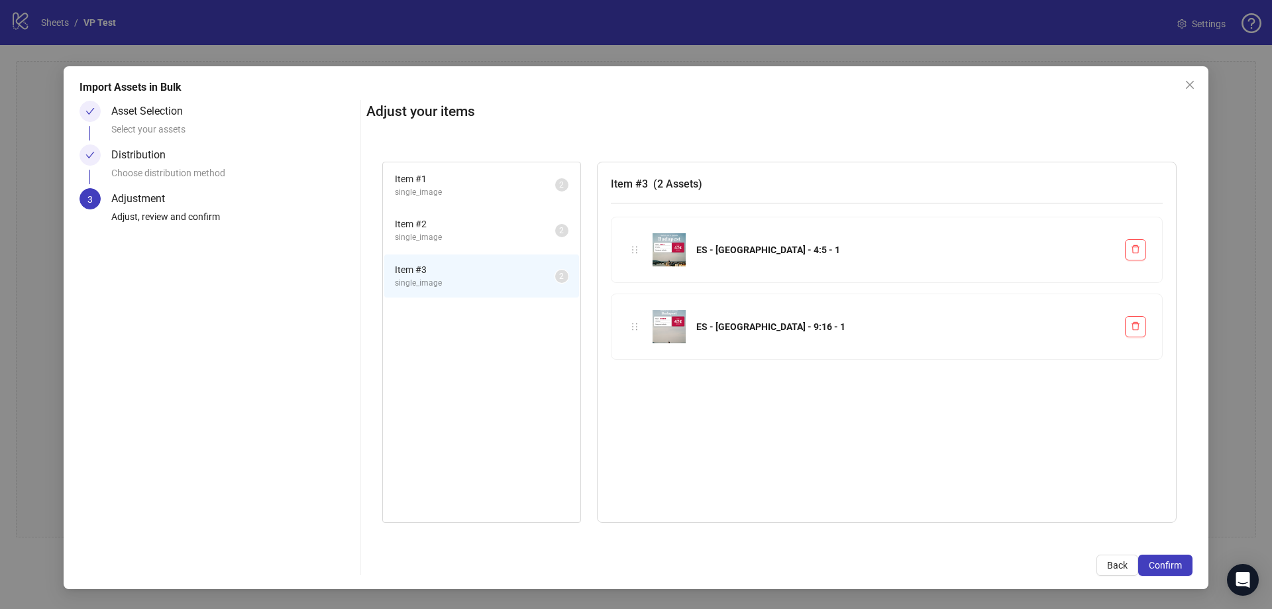
drag, startPoint x: 462, startPoint y: 187, endPoint x: 462, endPoint y: 227, distance: 39.8
click at [462, 192] on span "single_image" at bounding box center [475, 192] width 160 height 13
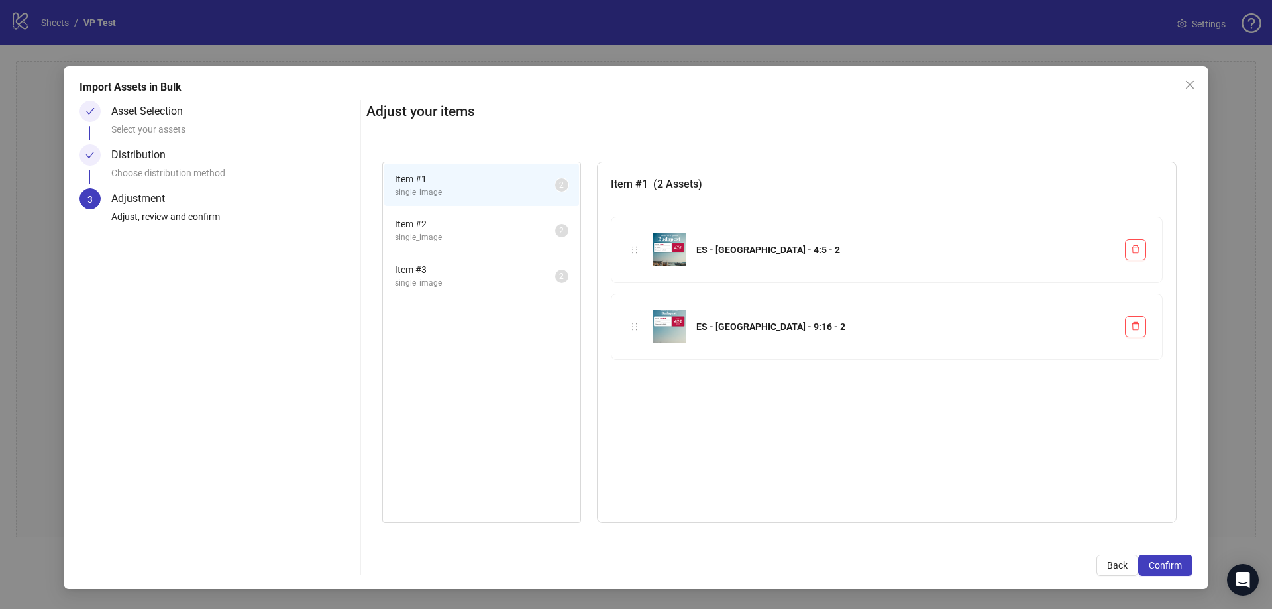
drag, startPoint x: 462, startPoint y: 231, endPoint x: 461, endPoint y: 249, distance: 17.9
click at [462, 232] on span "single_image" at bounding box center [475, 237] width 160 height 13
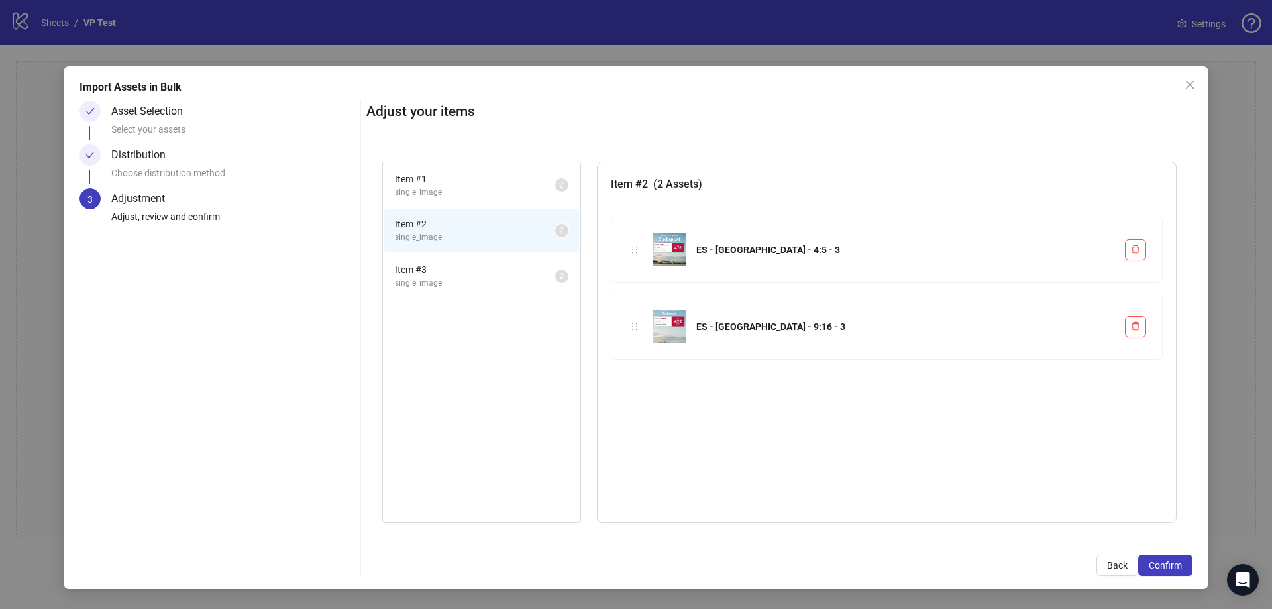
click at [459, 279] on span "single_image" at bounding box center [475, 283] width 160 height 13
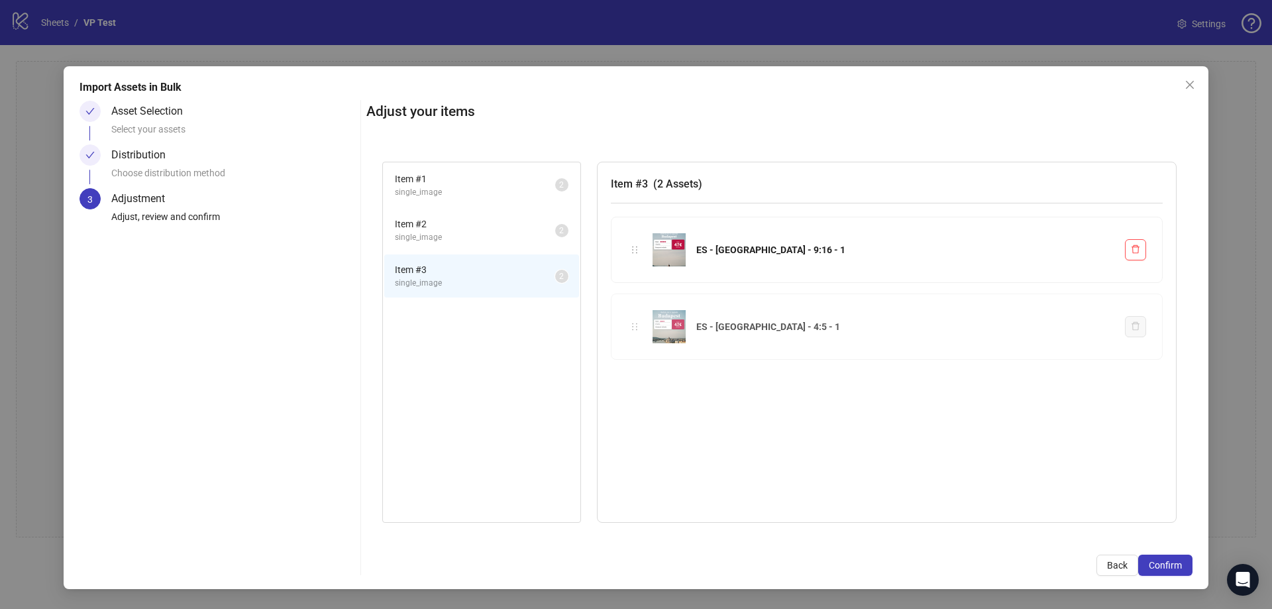
drag, startPoint x: 633, startPoint y: 249, endPoint x: 624, endPoint y: 335, distance: 86.6
click at [624, 335] on div "Item # 1 single_image 2 Item # 2 single_image 2 Item # 3 single_image 2 Item # …" at bounding box center [779, 343] width 826 height 394
drag, startPoint x: 636, startPoint y: 324, endPoint x: 634, endPoint y: 240, distance: 84.2
click at [634, 240] on div "Item # 1 single_image 2 Item # 2 single_image 2 Item # 3 single_image 2 Item # …" at bounding box center [779, 343] width 826 height 394
click at [514, 235] on span "single_image" at bounding box center [475, 237] width 160 height 13
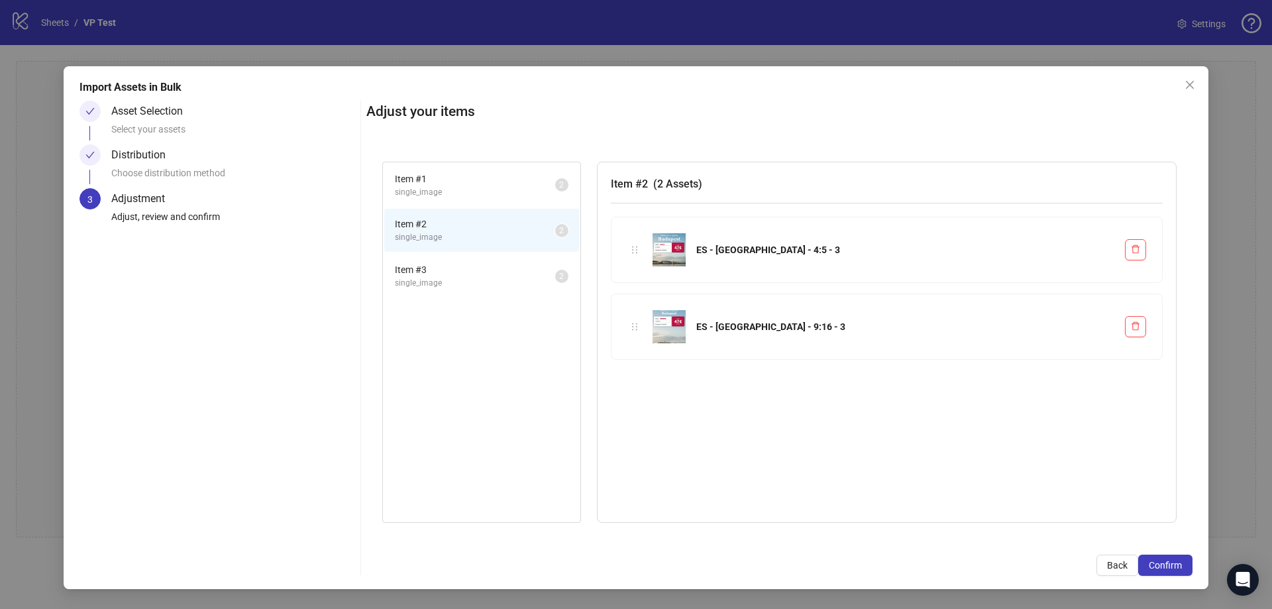
click at [492, 188] on span "single_image" at bounding box center [475, 192] width 160 height 13
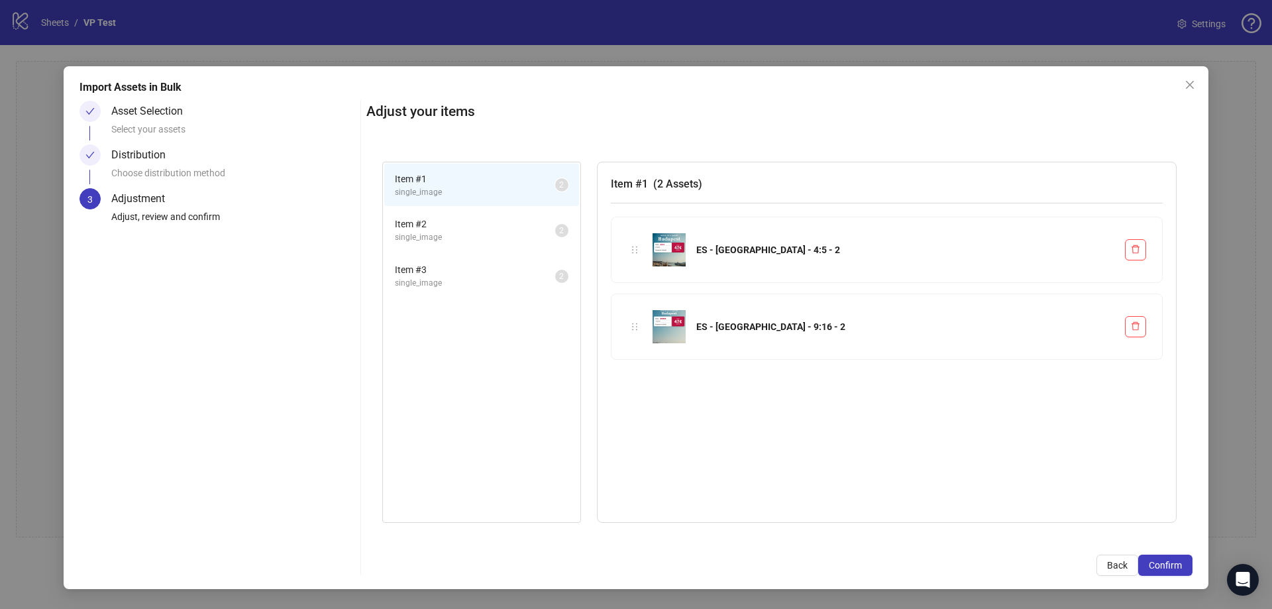
click at [486, 256] on li "Item # 3 single_image 2" at bounding box center [481, 275] width 195 height 43
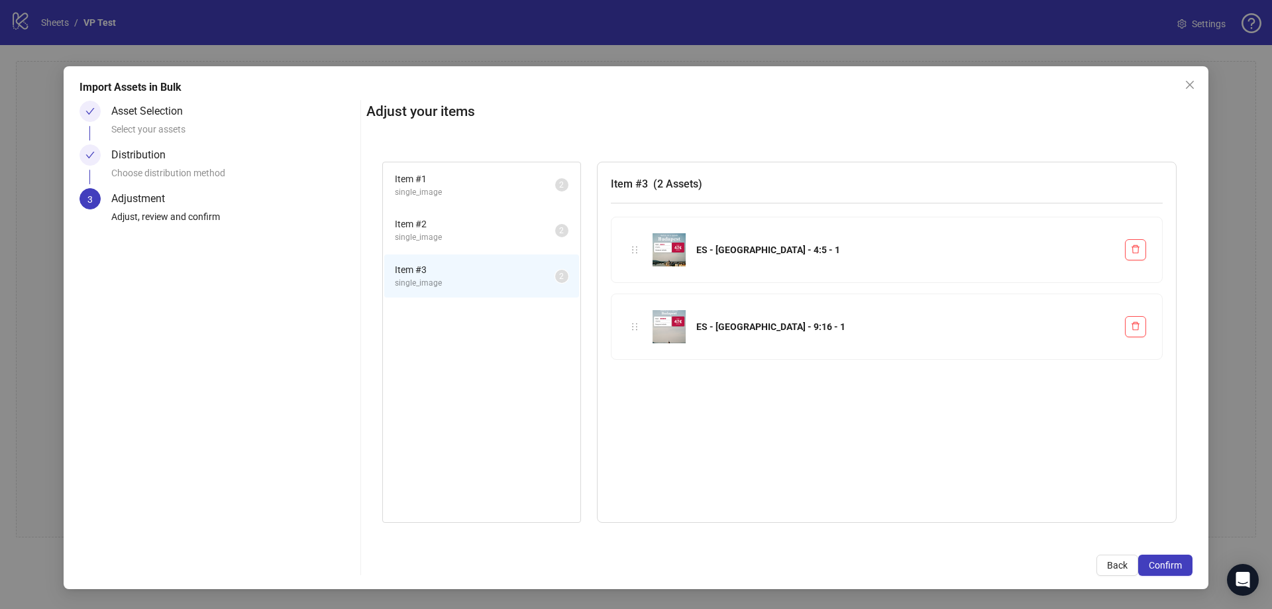
click at [476, 198] on span "single_image" at bounding box center [475, 192] width 160 height 13
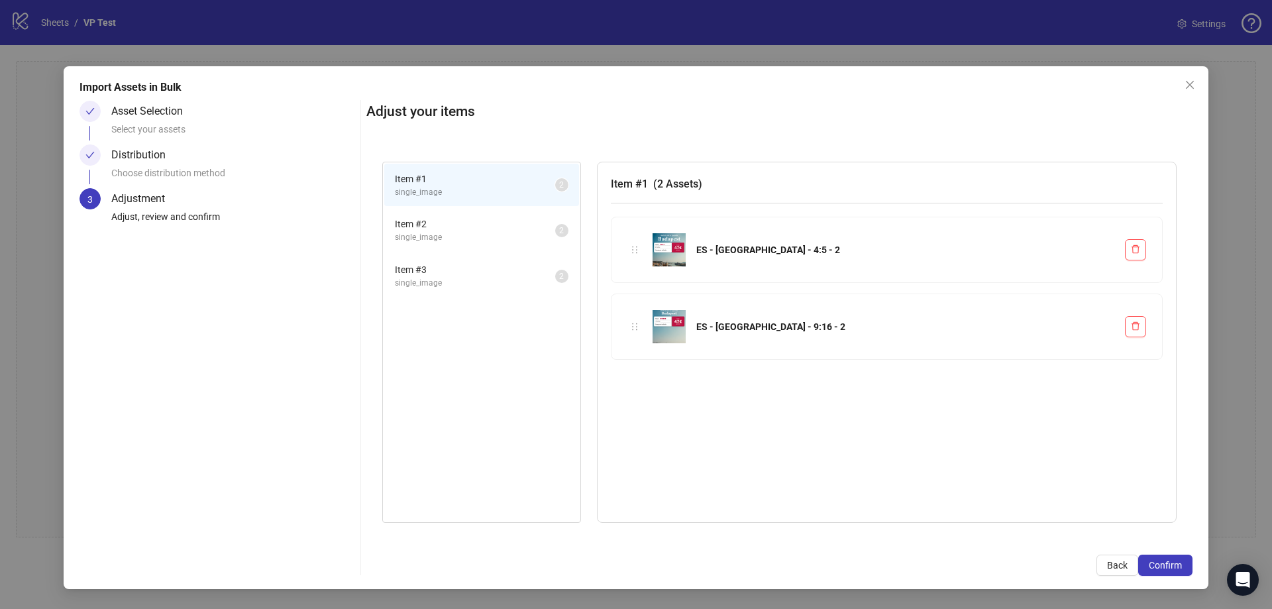
click at [470, 227] on span "Item # 2" at bounding box center [475, 224] width 160 height 15
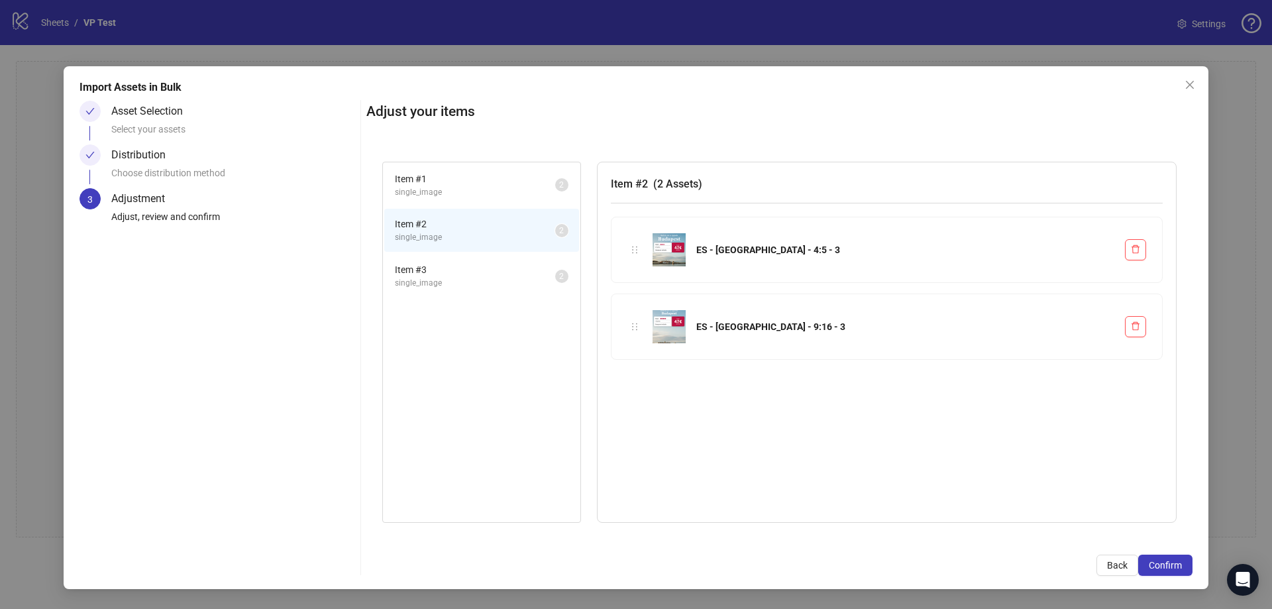
click at [469, 270] on span "Item # 3" at bounding box center [475, 269] width 160 height 15
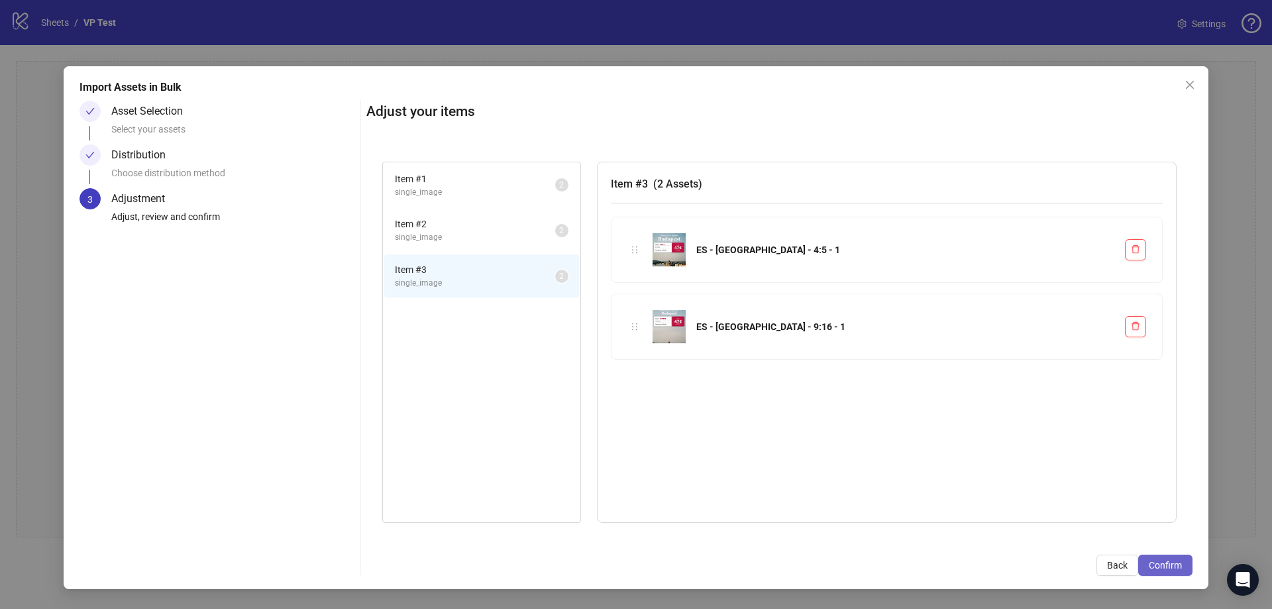
click at [1168, 561] on span "Confirm" at bounding box center [1165, 565] width 33 height 11
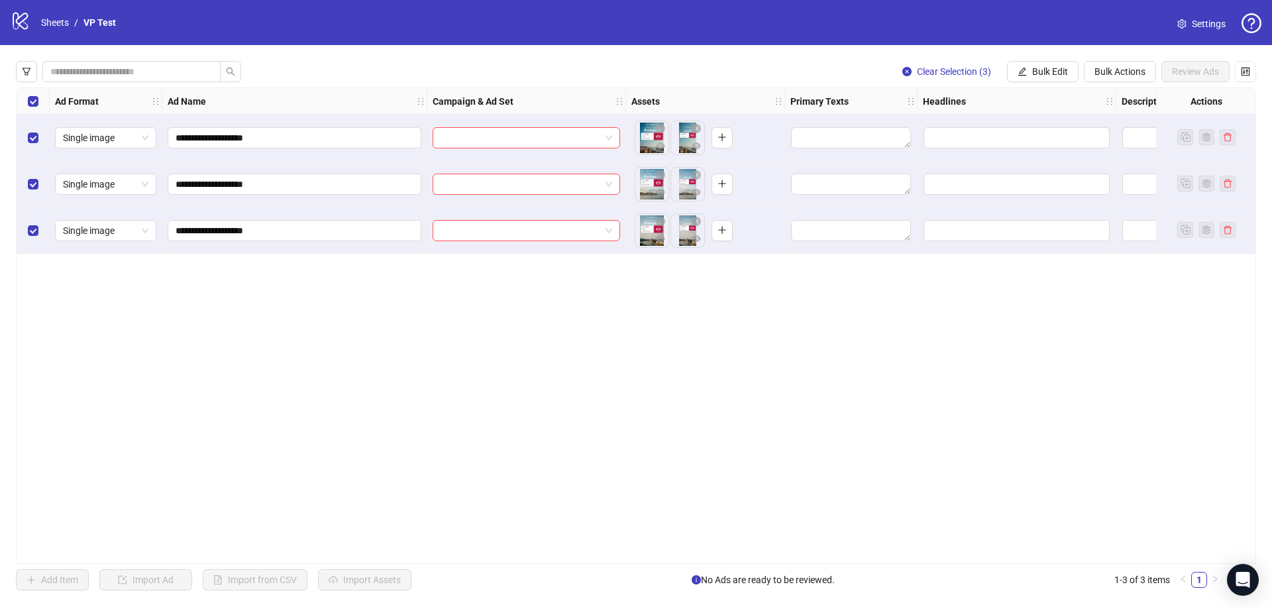
click at [423, 445] on div "**********" at bounding box center [636, 325] width 1241 height 476
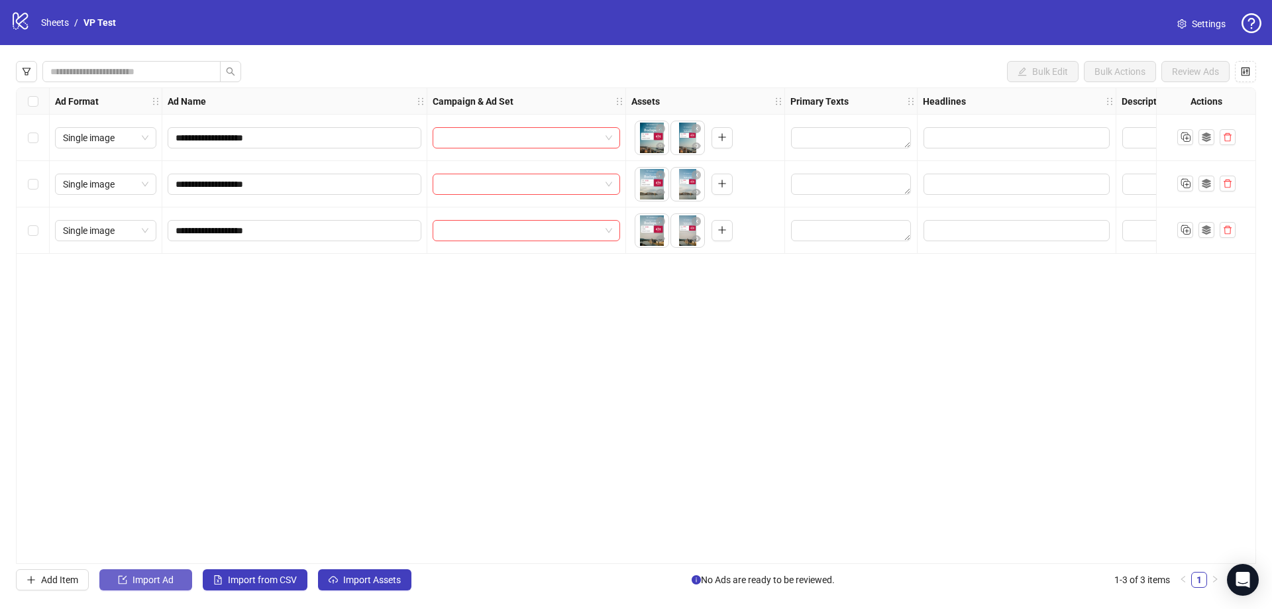
click at [158, 583] on span "Import Ad" at bounding box center [153, 580] width 41 height 11
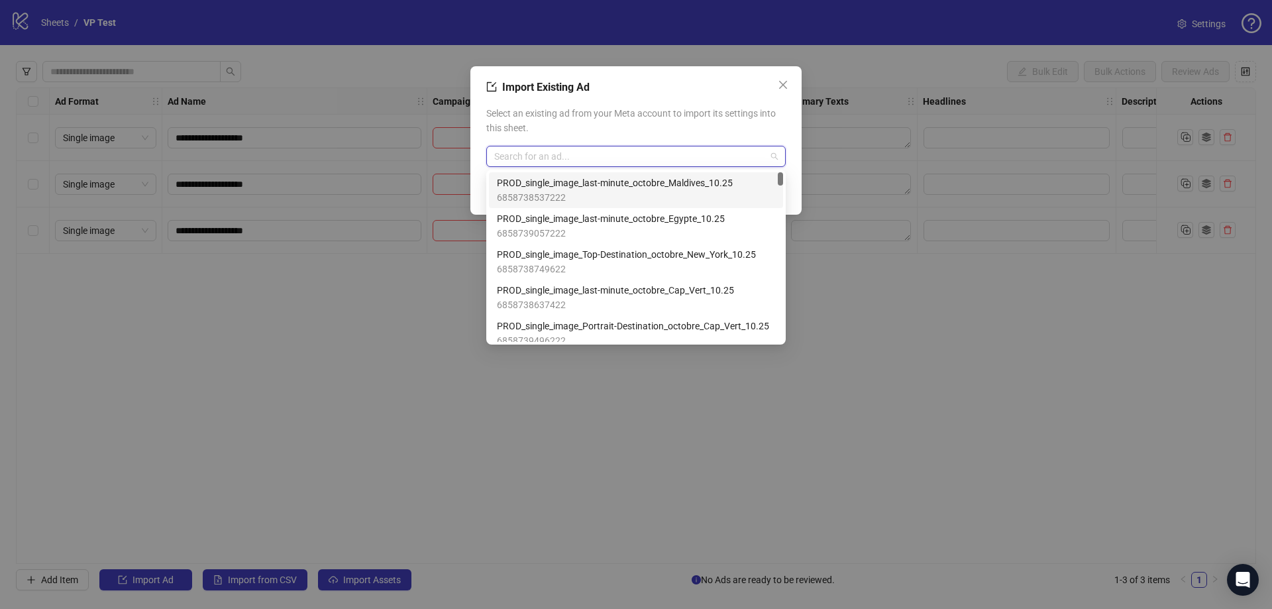
click at [632, 149] on input "search" at bounding box center [630, 156] width 272 height 20
click at [583, 218] on span "PROD_single_image_last-minute_octobre_Egypte_10.25" at bounding box center [611, 218] width 228 height 15
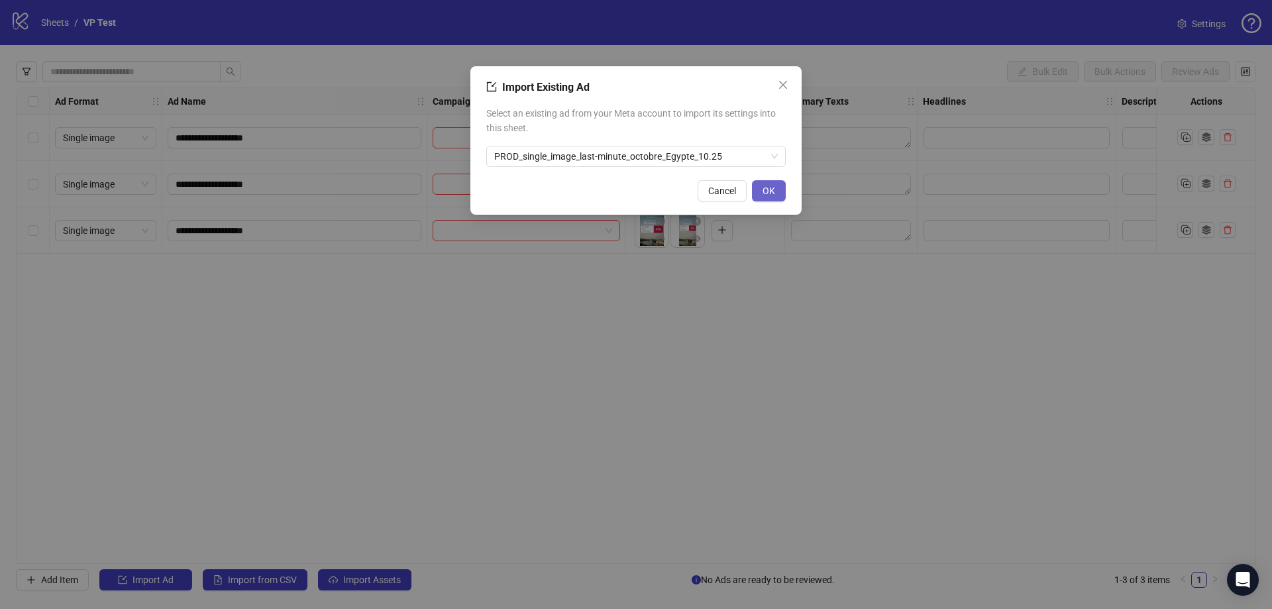
click at [764, 194] on span "OK" at bounding box center [769, 191] width 13 height 11
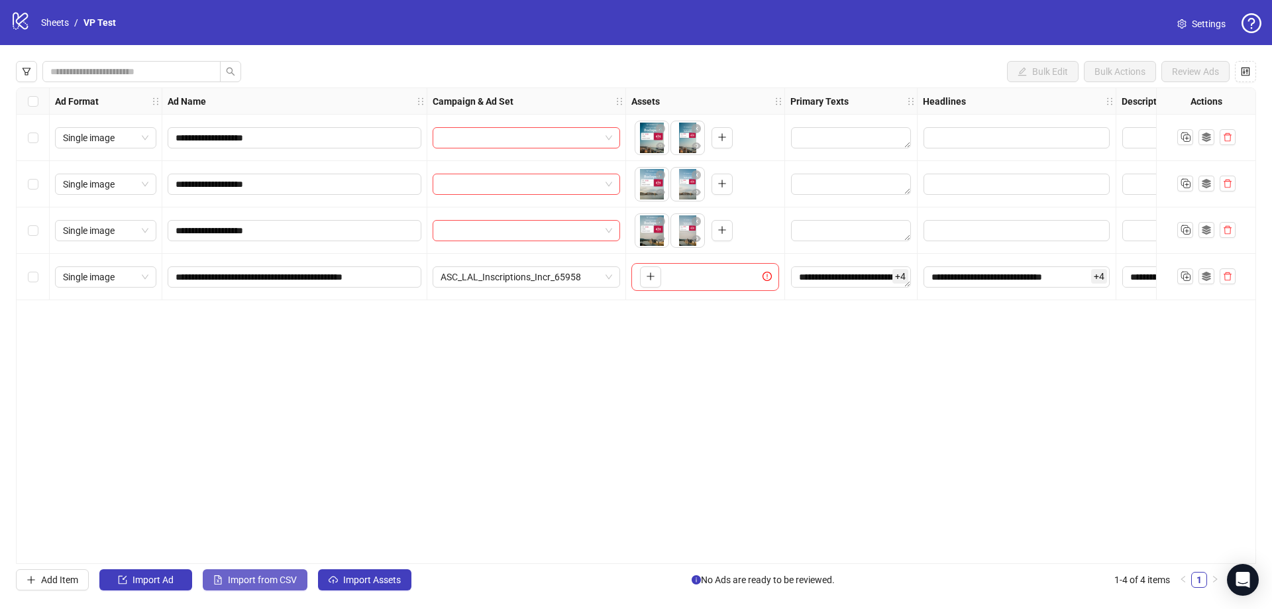
click at [240, 583] on span "Import from CSV" at bounding box center [262, 580] width 69 height 11
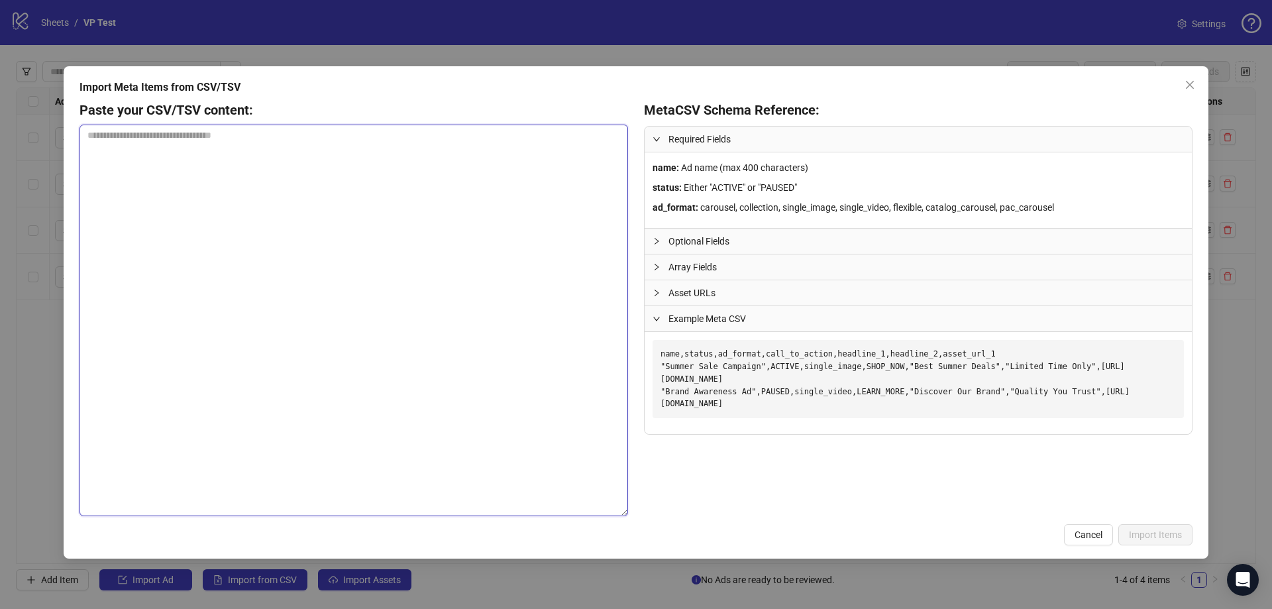
click at [520, 278] on textarea at bounding box center [354, 321] width 549 height 392
click at [659, 239] on icon "collapsed" at bounding box center [657, 241] width 8 height 8
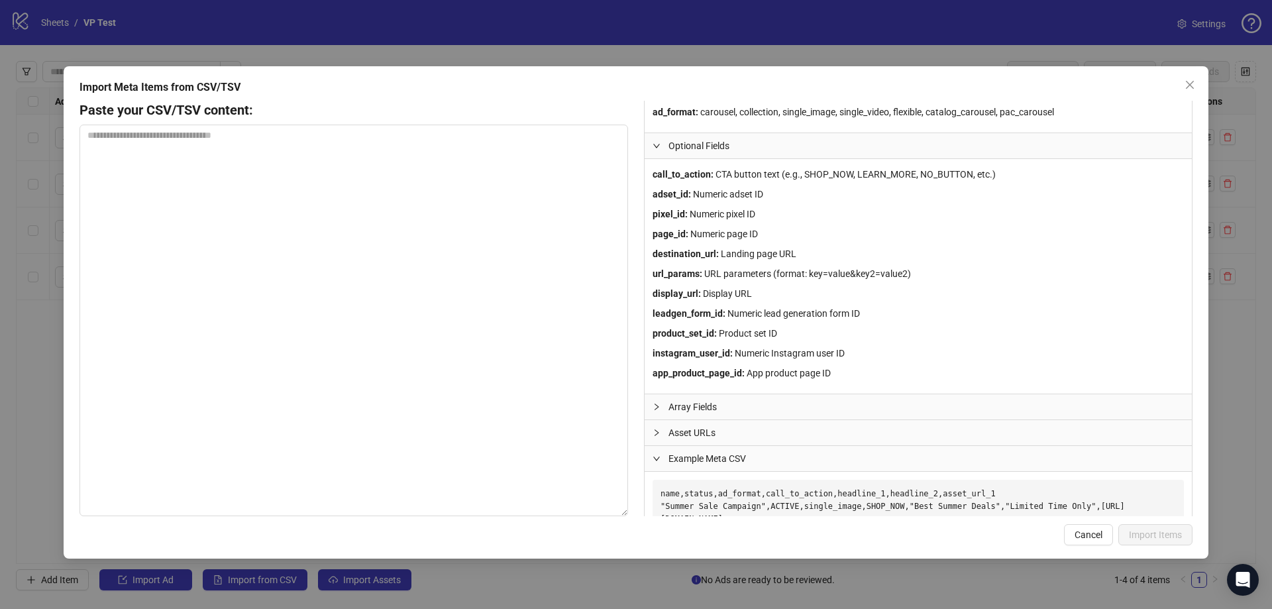
scroll to position [0, 0]
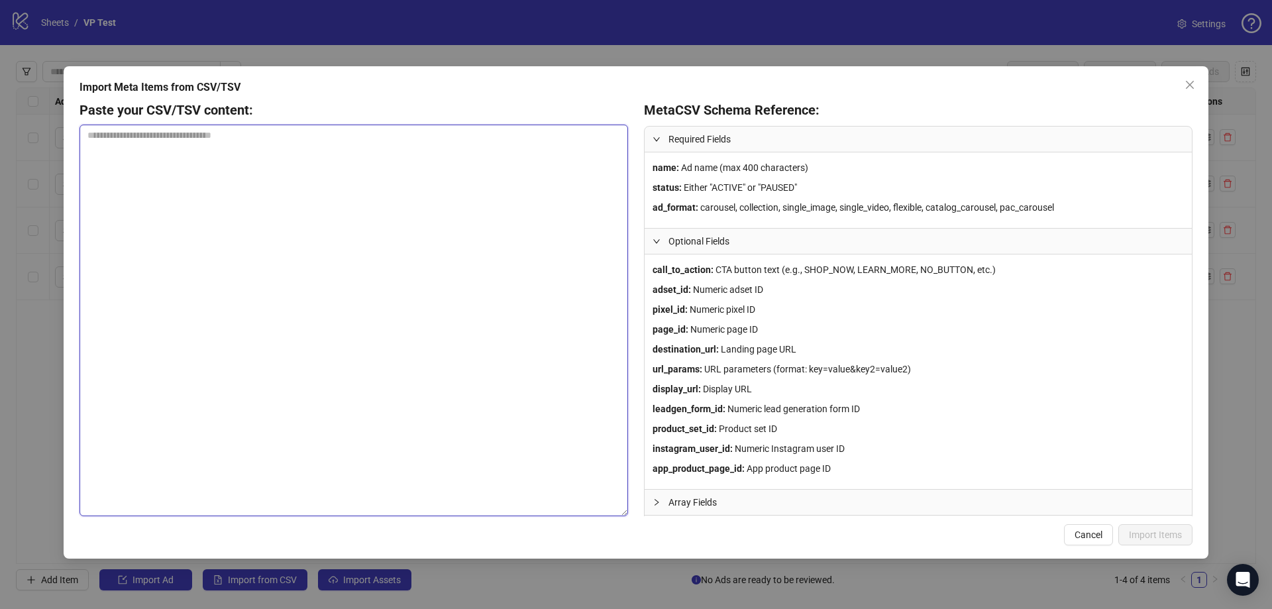
click at [264, 176] on textarea at bounding box center [354, 321] width 549 height 392
paste textarea "**********"
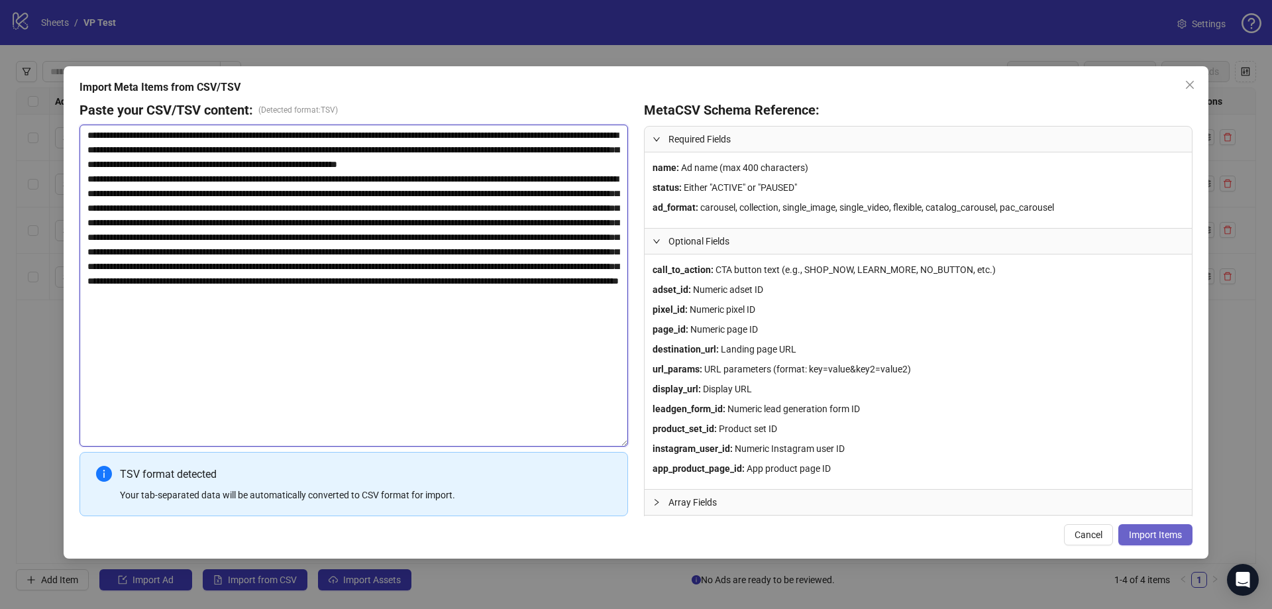
type textarea "**********"
click at [1146, 539] on span "Import Items" at bounding box center [1155, 534] width 53 height 11
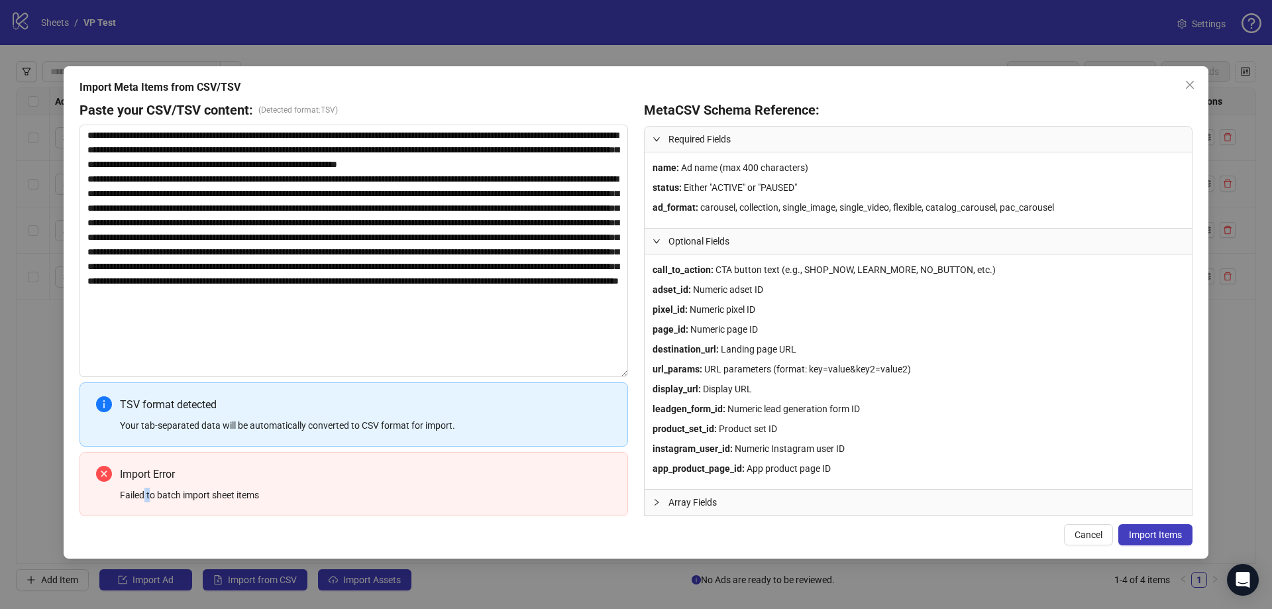
drag, startPoint x: 143, startPoint y: 491, endPoint x: 163, endPoint y: 492, distance: 19.9
click at [151, 493] on div "Failed to batch import sheet items" at bounding box center [366, 495] width 492 height 15
click at [201, 483] on div "Import Error Failed to batch import sheet items" at bounding box center [366, 484] width 492 height 36
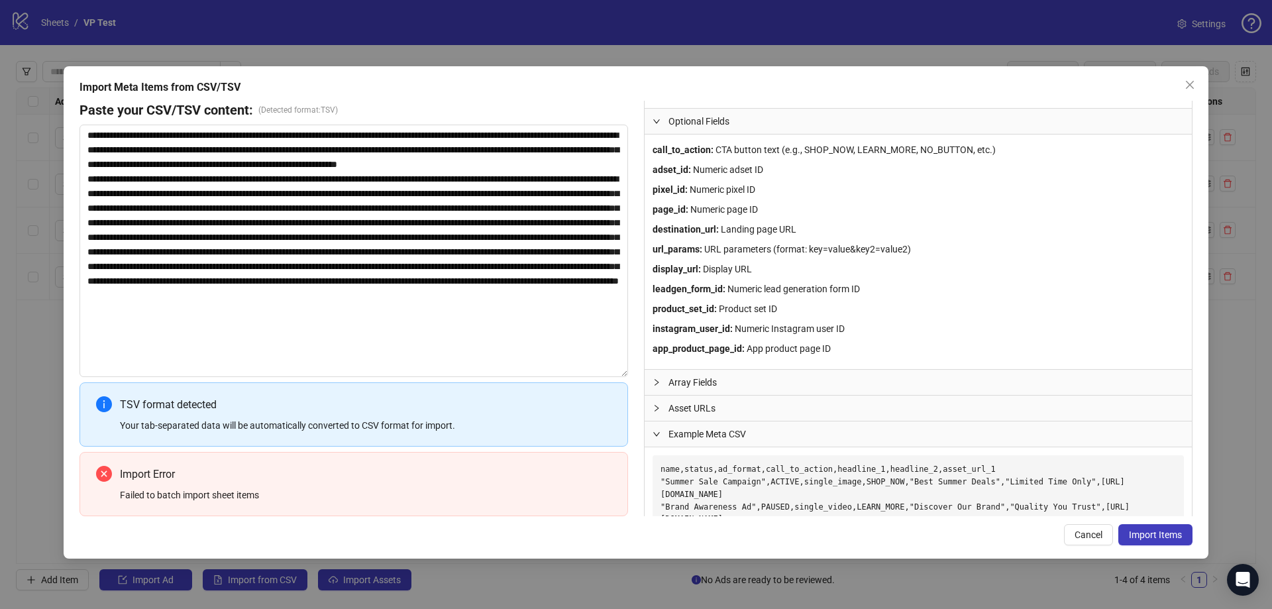
scroll to position [154, 0]
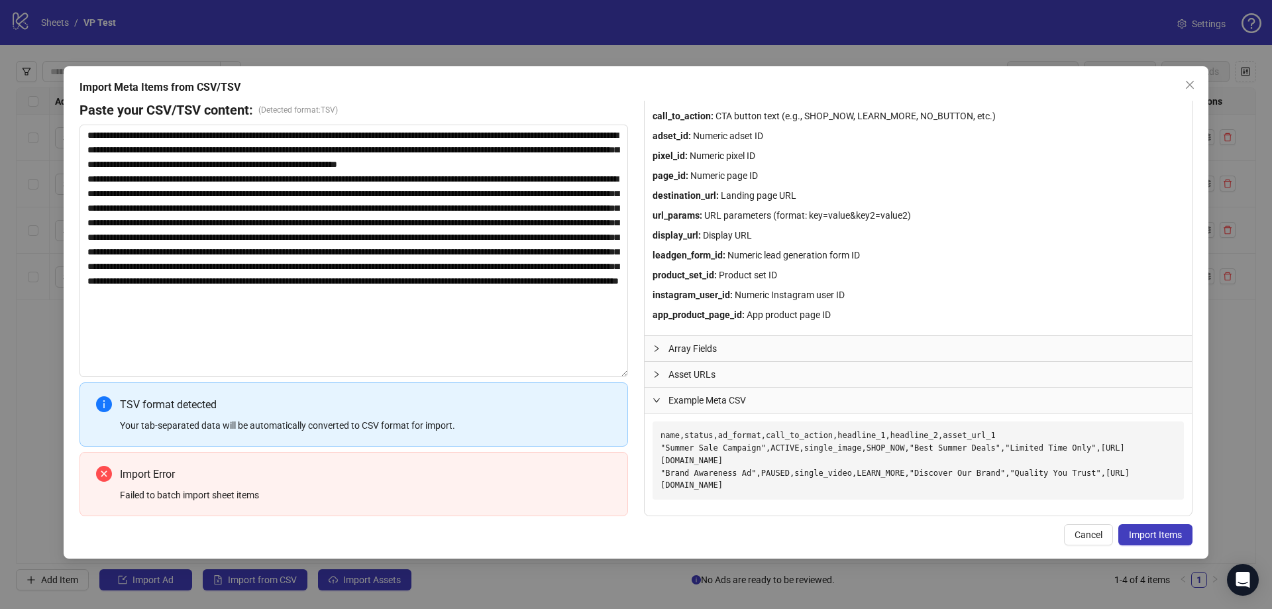
click at [699, 351] on span "Array Fields" at bounding box center [927, 348] width 516 height 15
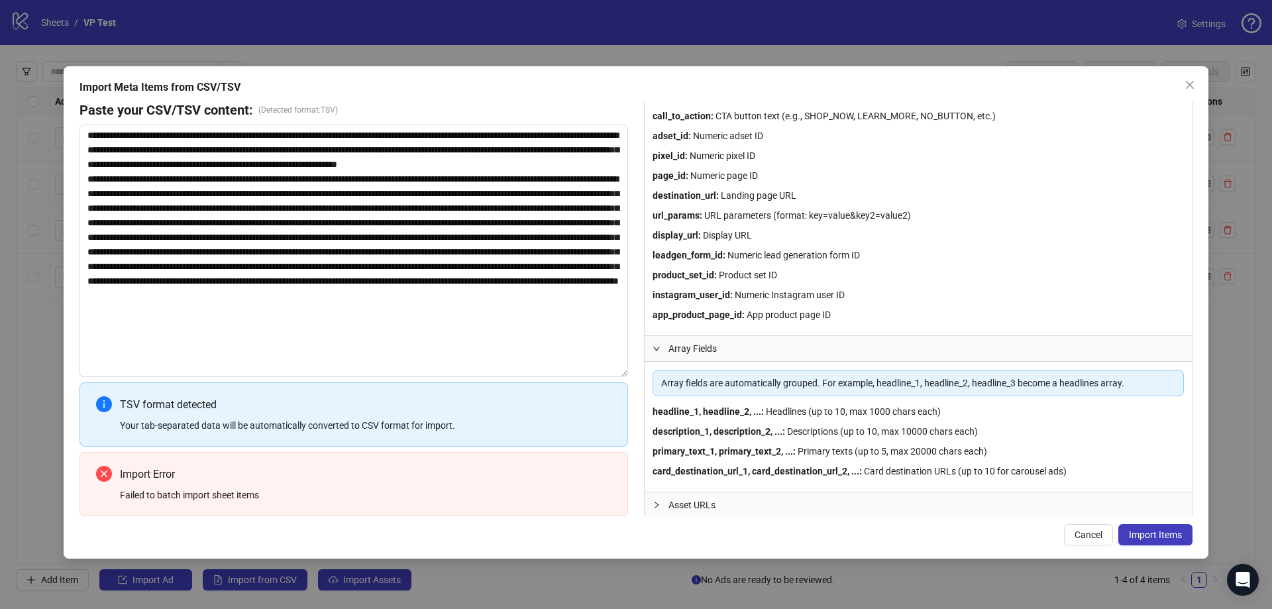
scroll to position [284, 0]
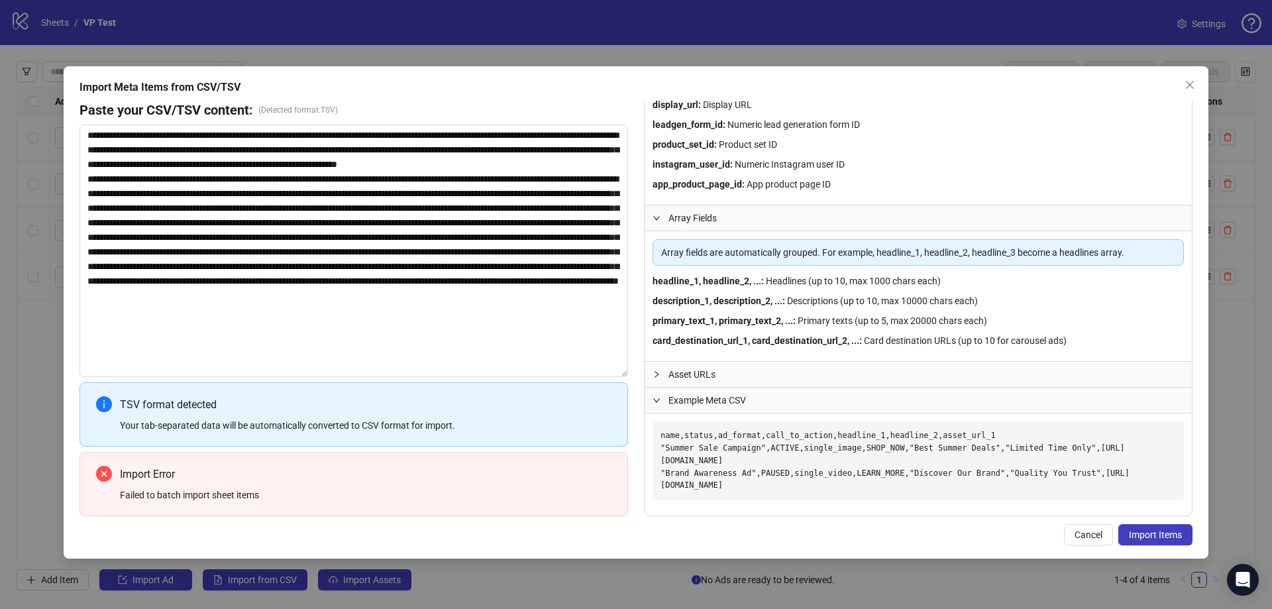
click at [695, 366] on div "Asset URLs" at bounding box center [918, 374] width 547 height 25
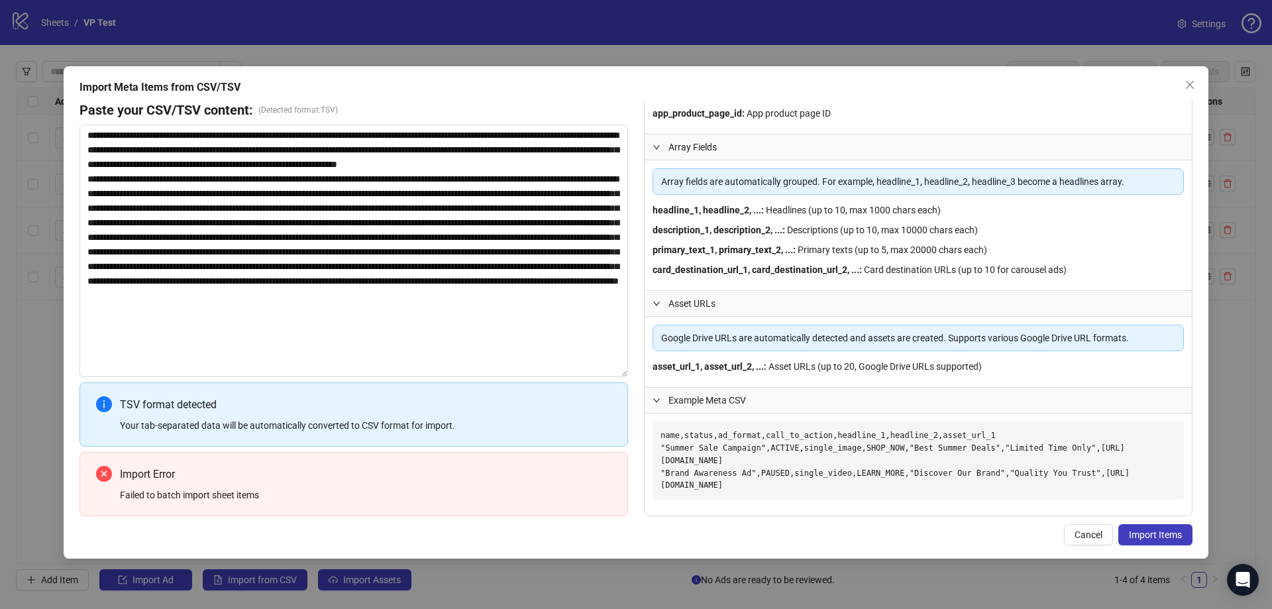
click at [708, 401] on span "Example Meta CSV" at bounding box center [927, 400] width 516 height 15
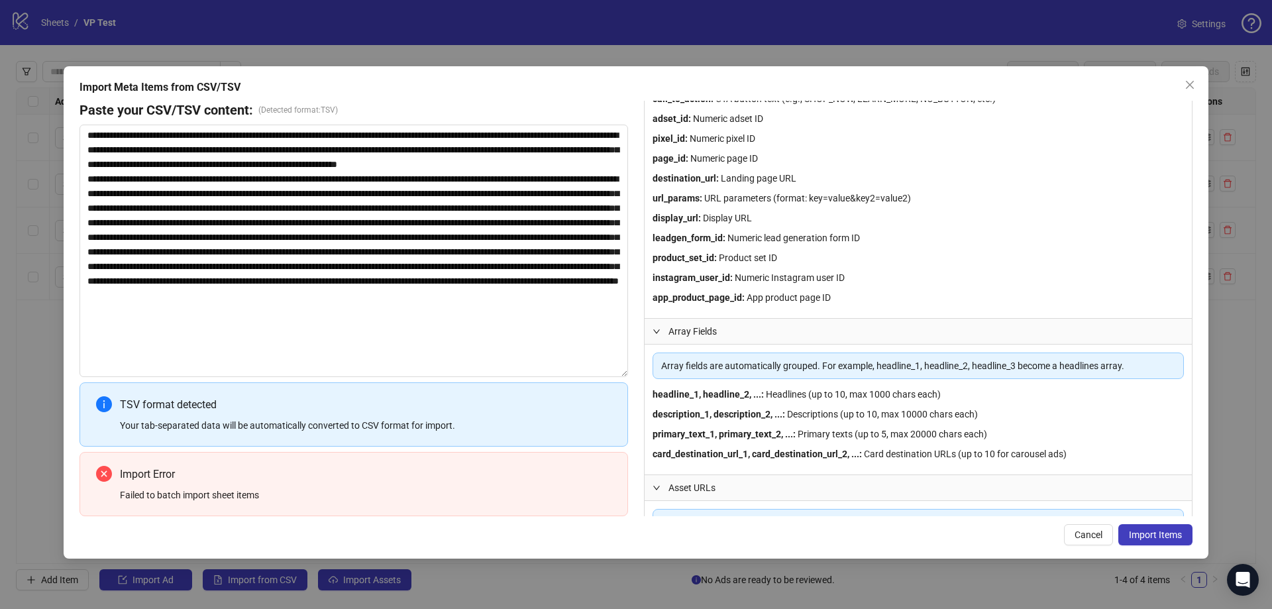
scroll to position [54, 0]
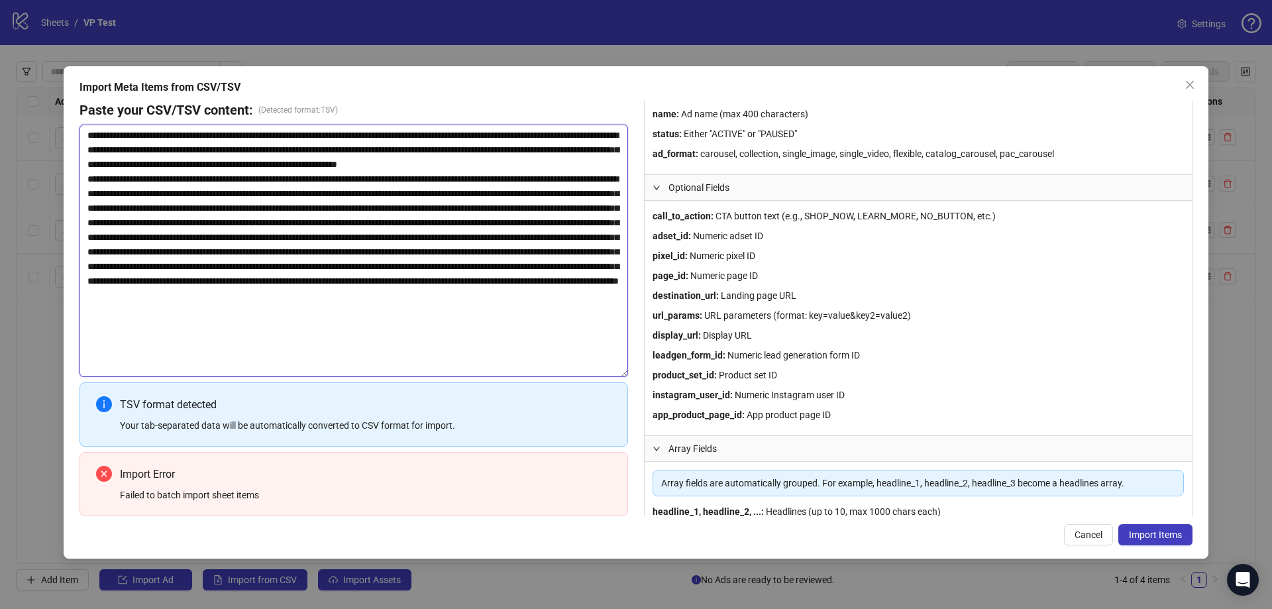
click at [402, 189] on textarea at bounding box center [354, 251] width 549 height 252
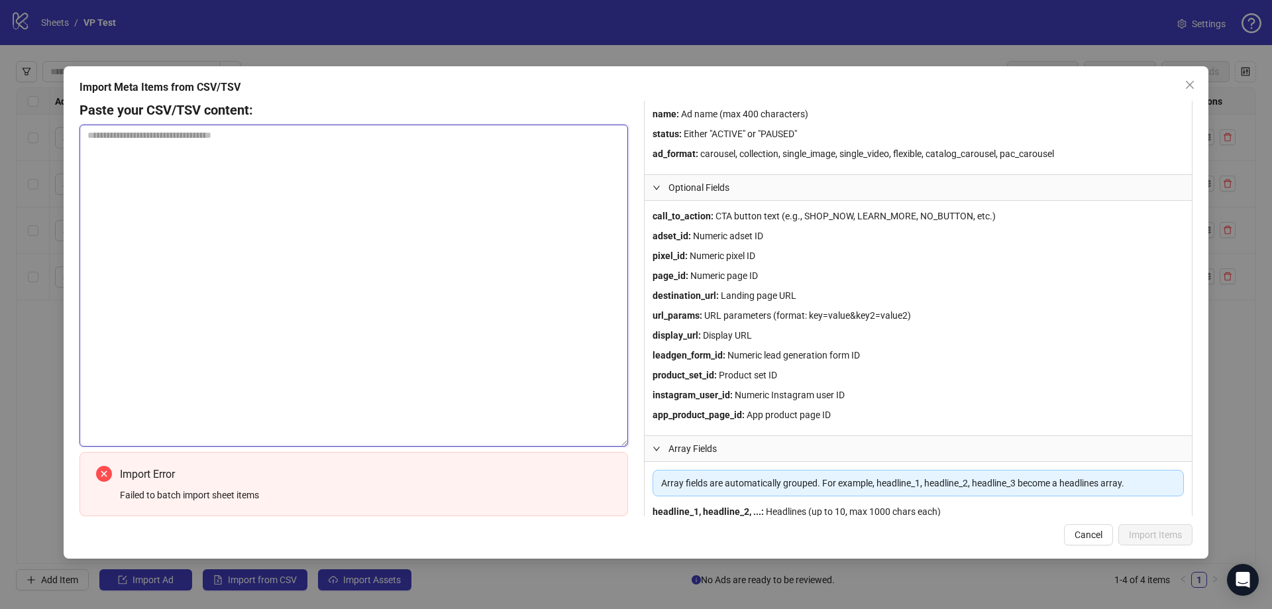
paste textarea "**********"
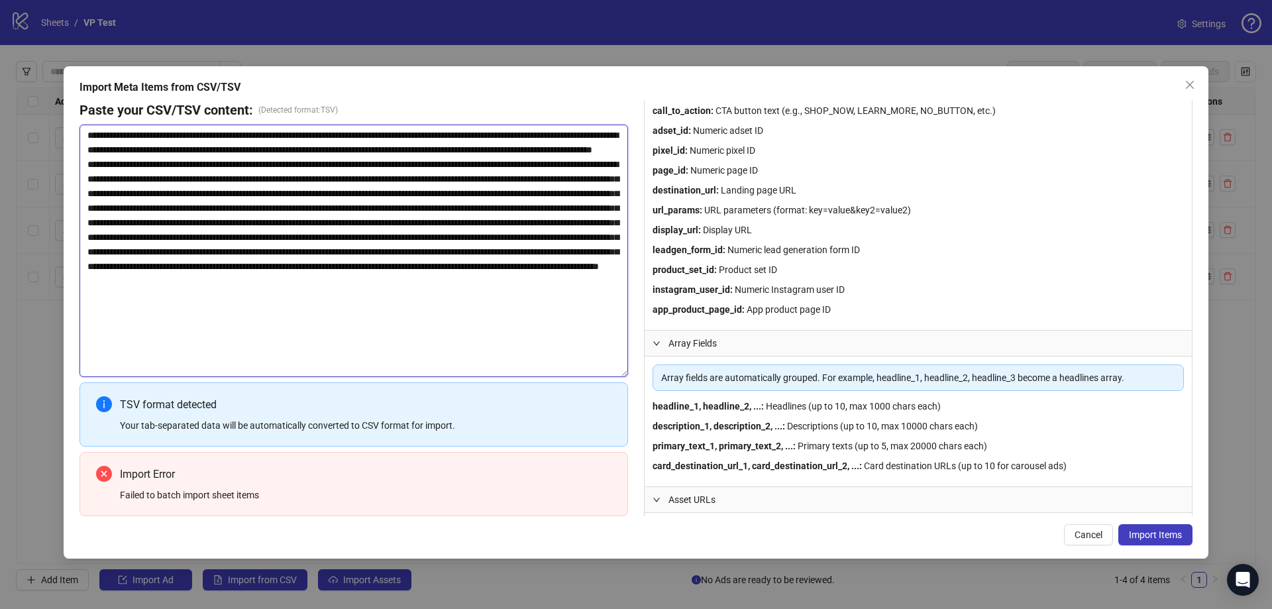
scroll to position [252, 0]
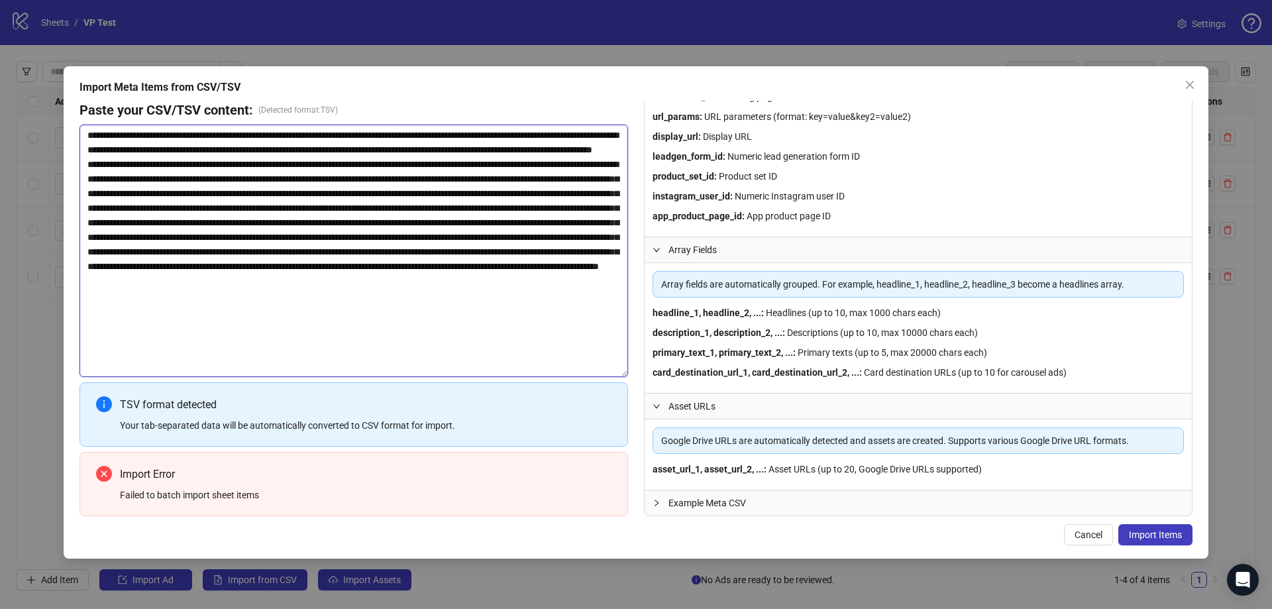
type textarea "**********"
click at [787, 507] on span "Example Meta CSV" at bounding box center [927, 503] width 516 height 15
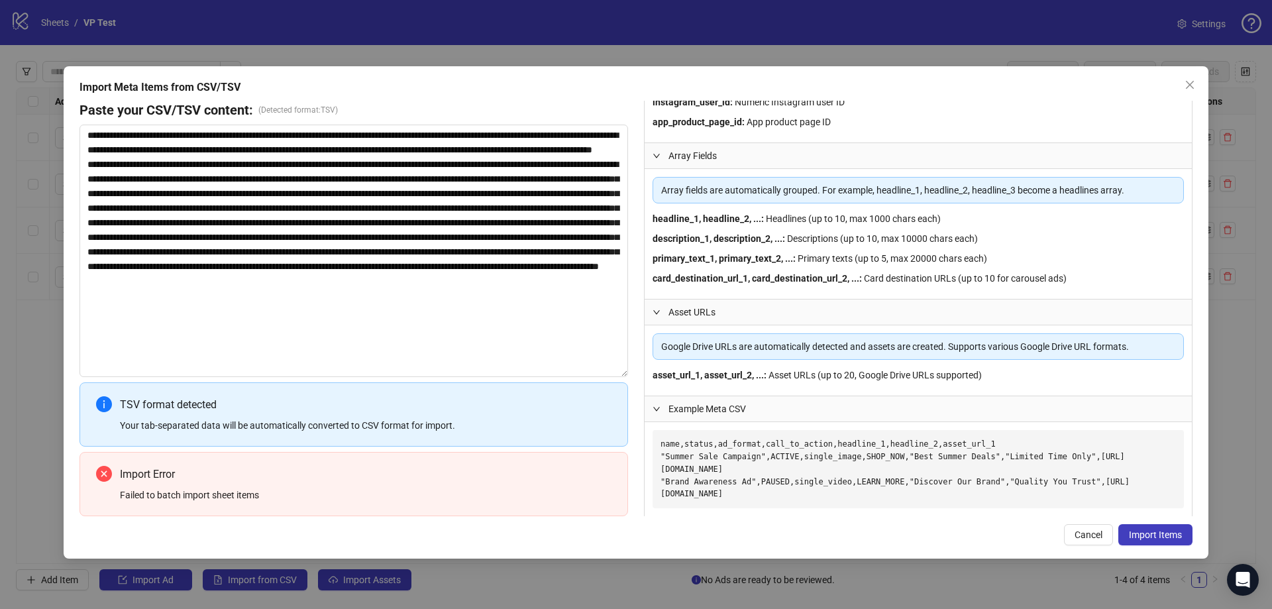
scroll to position [355, 0]
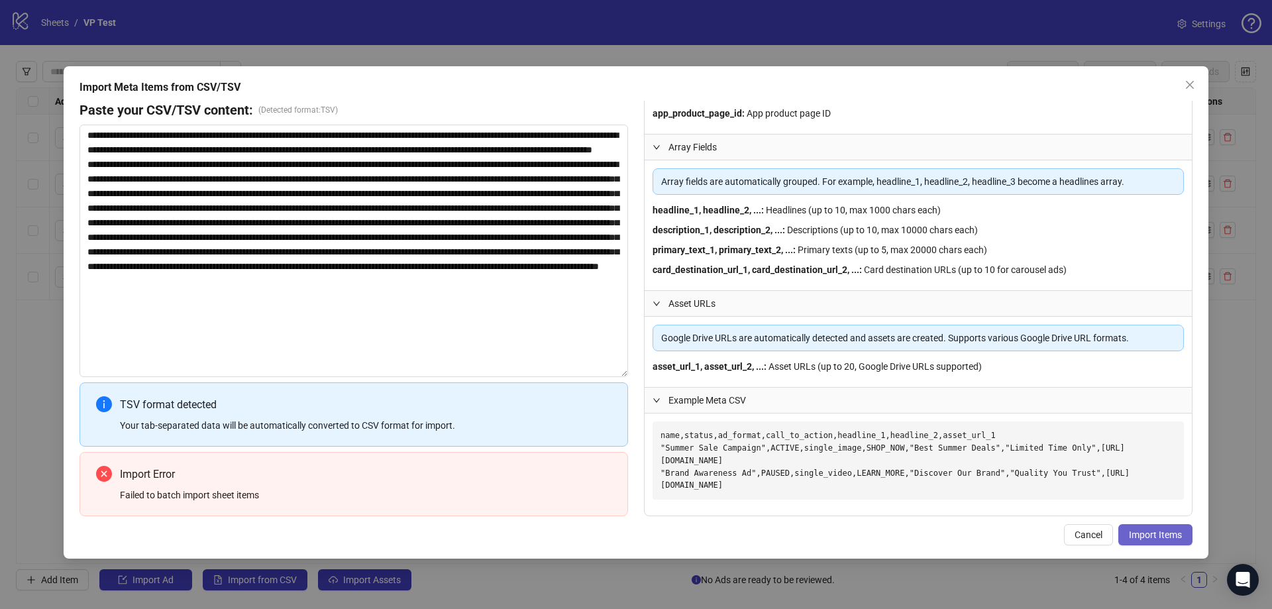
click at [1144, 537] on span "Import Items" at bounding box center [1155, 534] width 53 height 11
click at [313, 325] on textarea at bounding box center [354, 251] width 549 height 252
drag, startPoint x: 635, startPoint y: 301, endPoint x: 624, endPoint y: 305, distance: 11.3
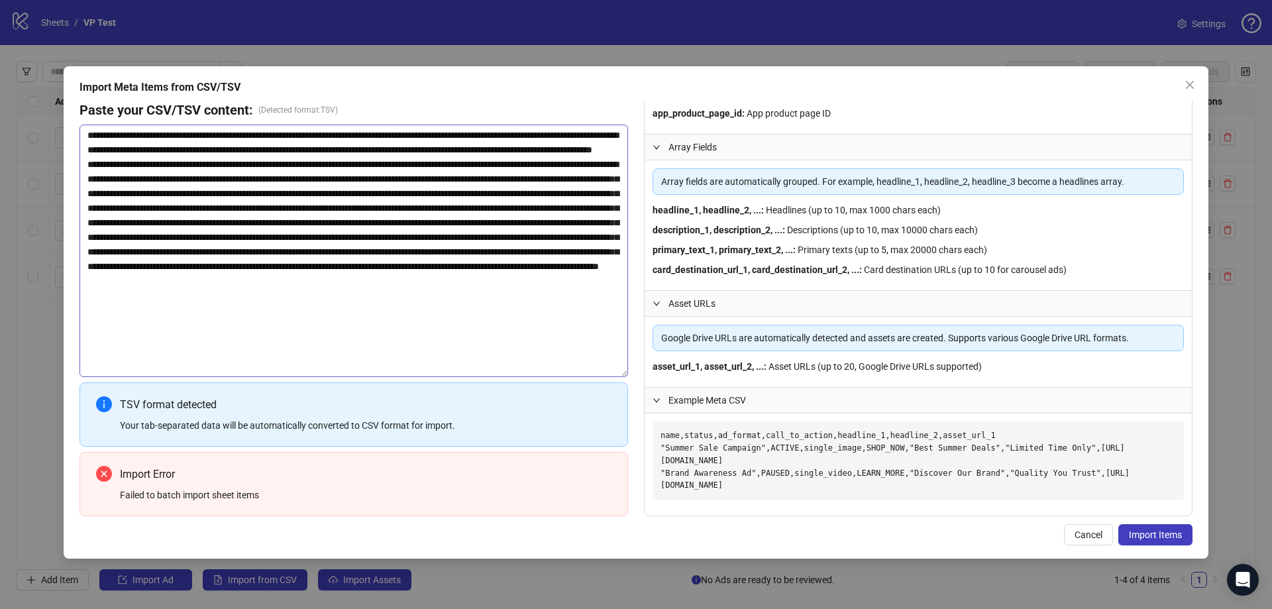
click at [634, 301] on div "Paste your CSV/TSV content: (Detected format: TSV ) TSV format detected Your ta…" at bounding box center [636, 309] width 1113 height 416
click at [538, 342] on textarea at bounding box center [354, 251] width 549 height 252
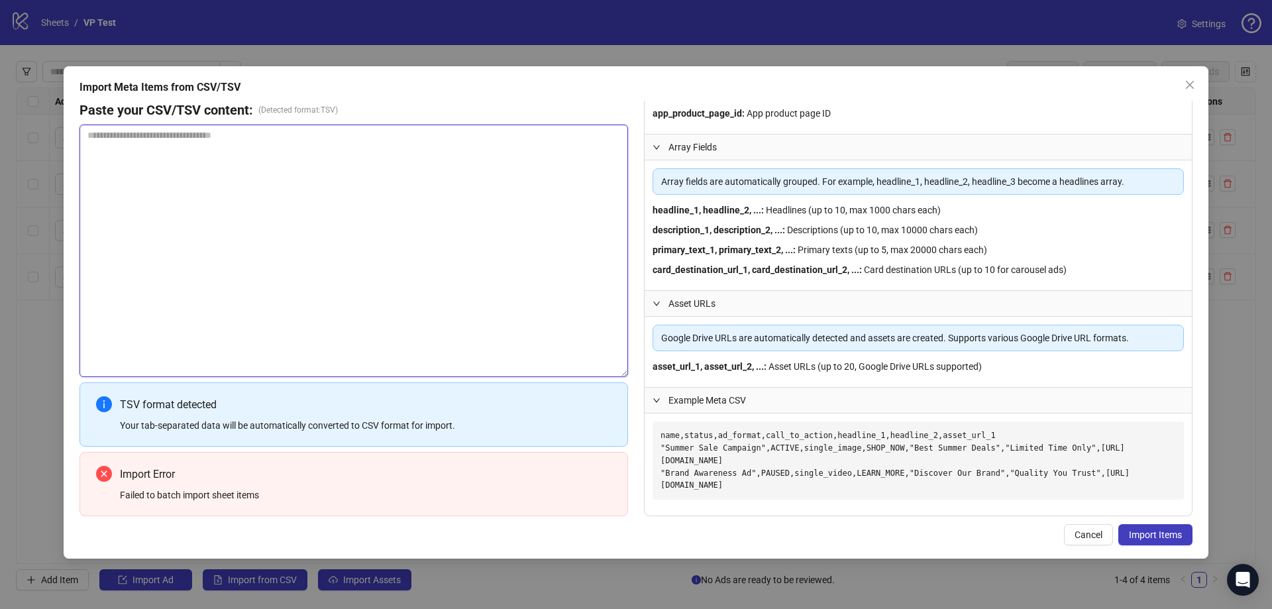
scroll to position [0, 0]
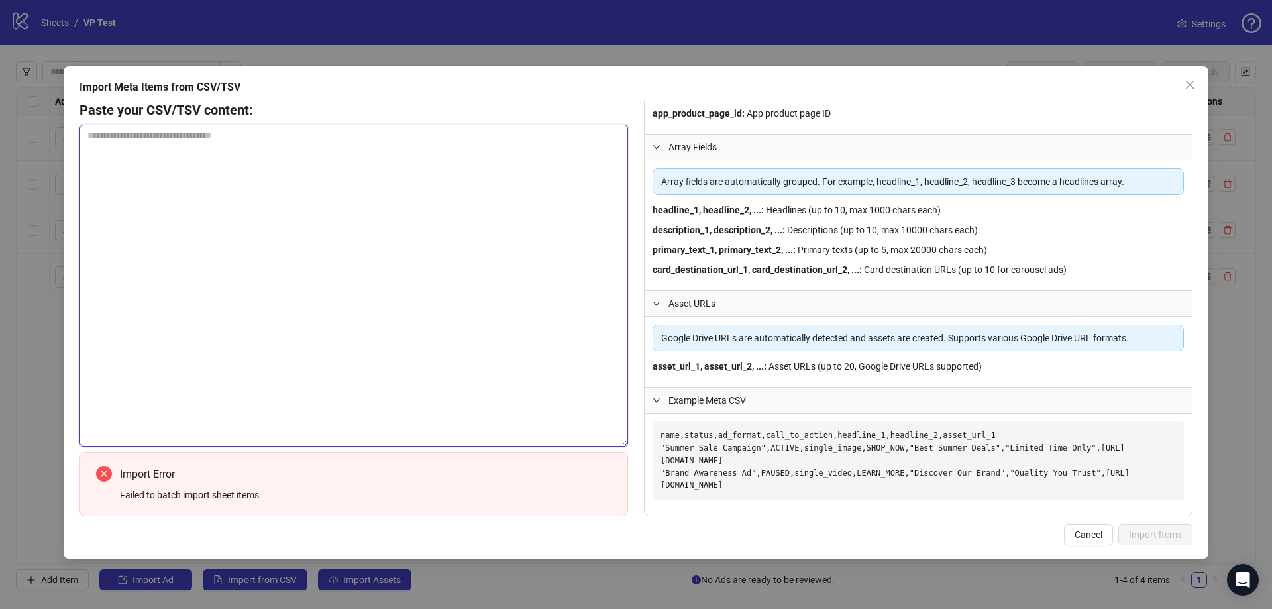
click at [311, 229] on textarea at bounding box center [354, 286] width 549 height 322
paste textarea "**********"
type textarea "**********"
drag, startPoint x: 184, startPoint y: 139, endPoint x: 196, endPoint y: 168, distance: 31.8
click at [194, 162] on textarea at bounding box center [354, 286] width 549 height 322
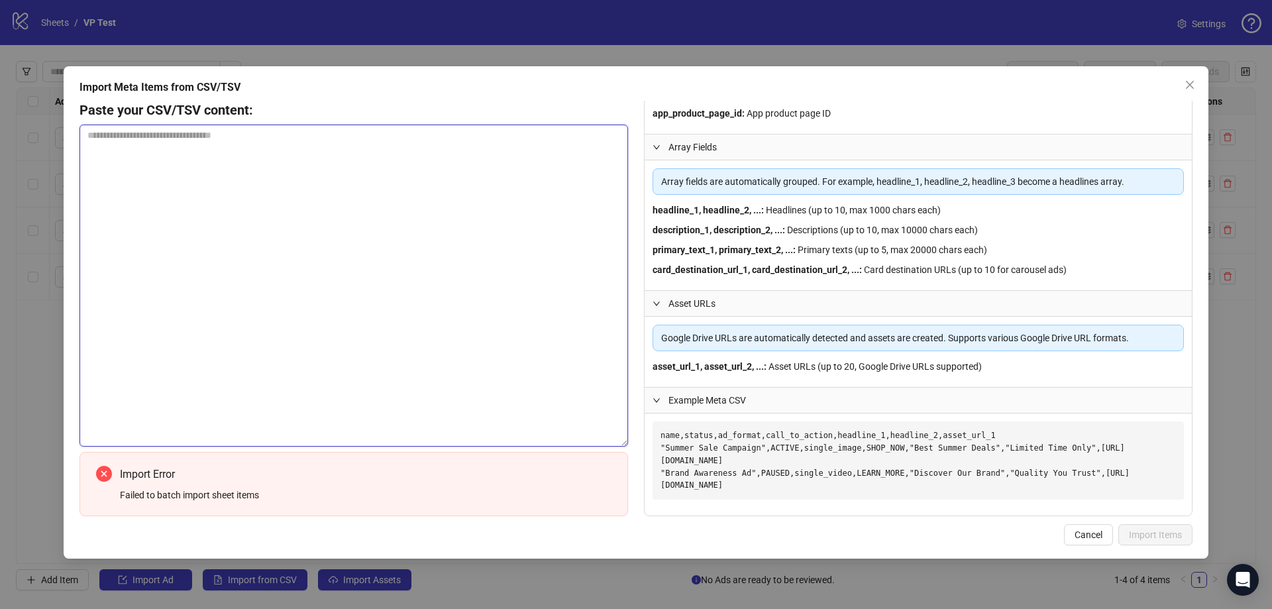
paste textarea "**********"
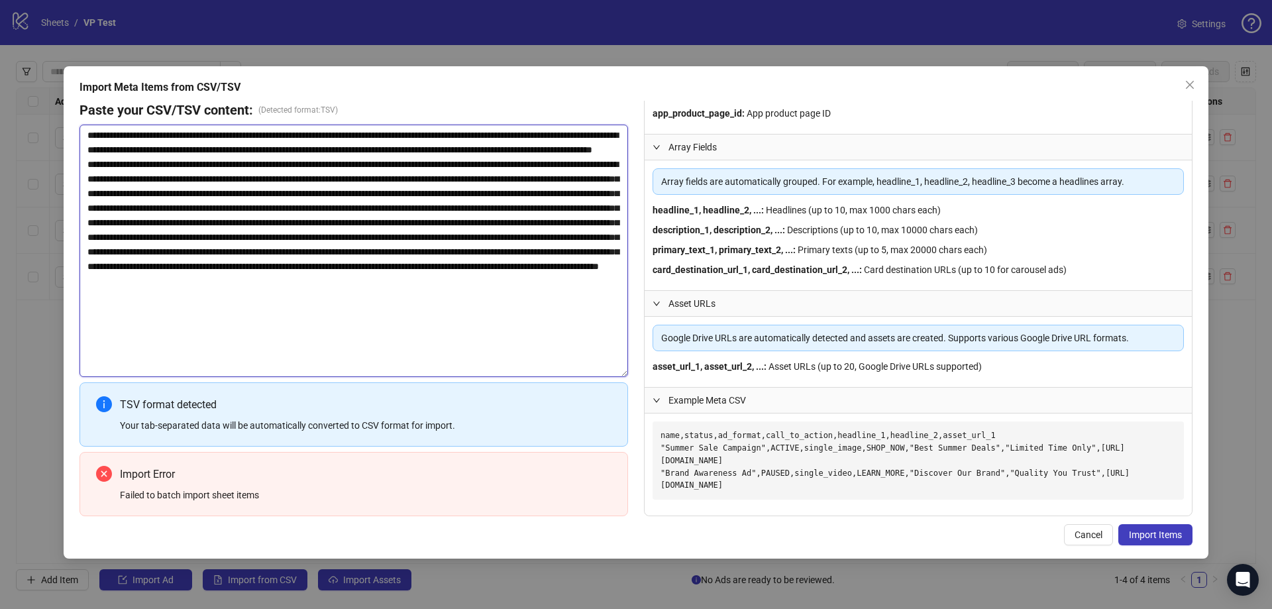
scroll to position [27, 0]
type textarea "**********"
click at [1160, 537] on span "Import Items" at bounding box center [1155, 534] width 53 height 11
click at [105, 470] on icon "close-circle" at bounding box center [104, 474] width 16 height 16
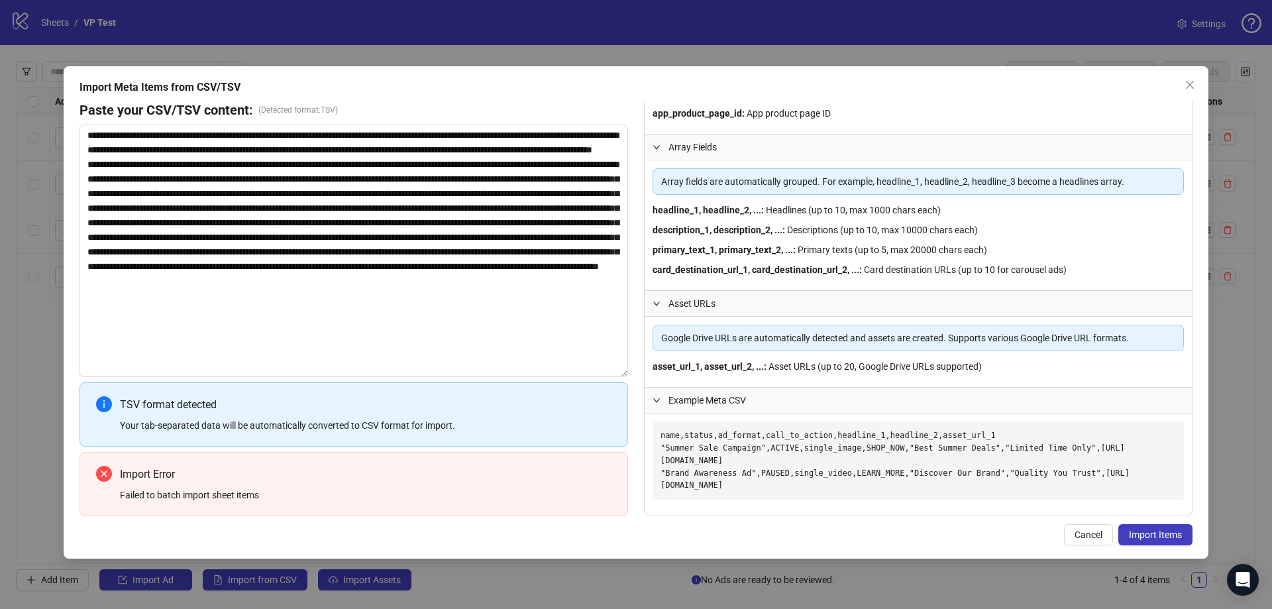
click at [274, 404] on div "TSV format detected" at bounding box center [366, 404] width 492 height 17
drag, startPoint x: 111, startPoint y: 406, endPoint x: 302, endPoint y: 440, distance: 193.8
click at [300, 440] on div "TSV format detected Your tab-separated data will be automatically converted to …" at bounding box center [354, 414] width 549 height 64
click at [307, 440] on div "TSV format detected Your tab-separated data will be automatically converted to …" at bounding box center [354, 414] width 549 height 64
click at [135, 496] on div "Failed to batch import sheet items" at bounding box center [366, 495] width 492 height 15
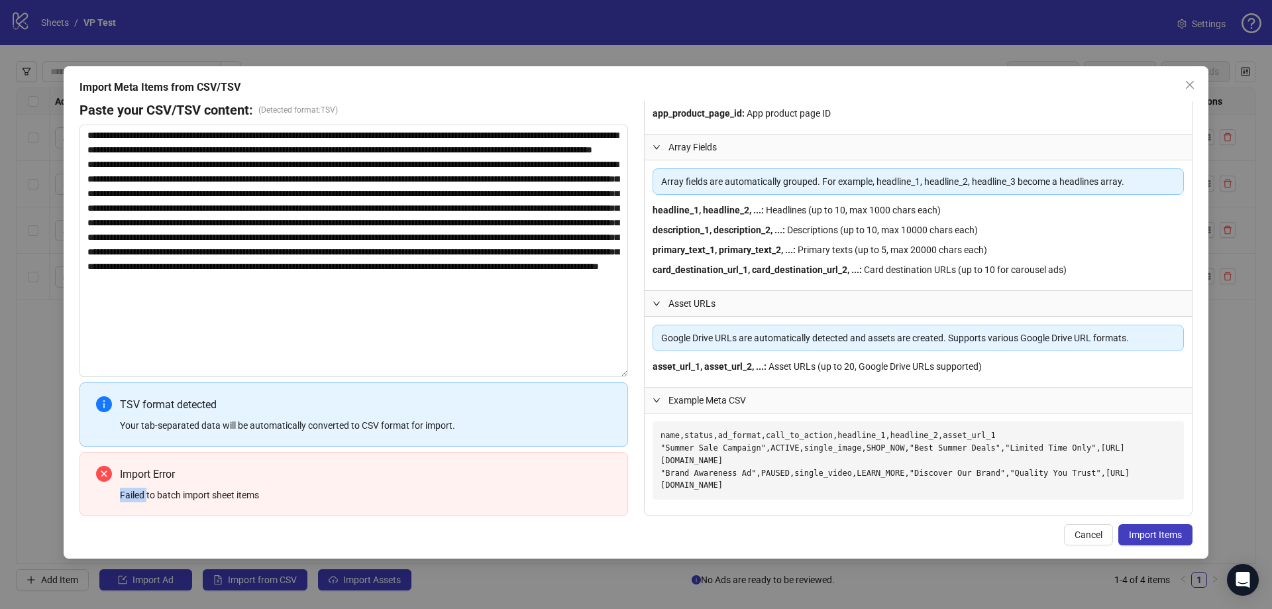
click at [135, 496] on div "Failed to batch import sheet items" at bounding box center [366, 495] width 492 height 15
copy div "Failed to batch import sheet items"
click at [339, 258] on textarea at bounding box center [354, 251] width 549 height 252
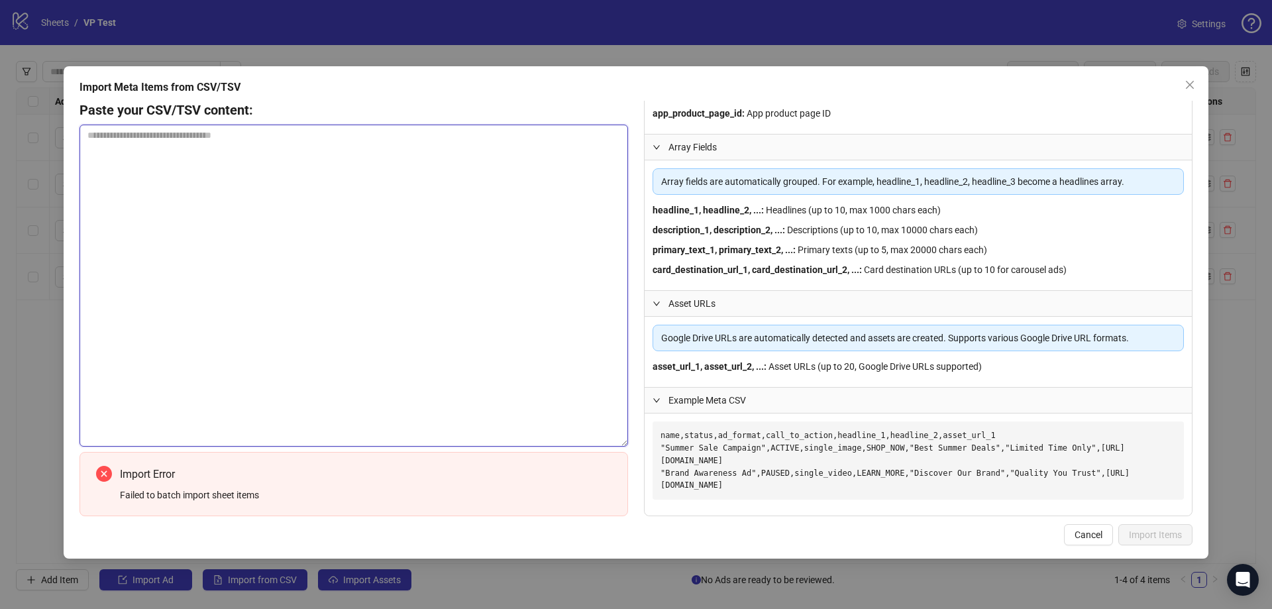
click at [306, 229] on textarea at bounding box center [354, 286] width 549 height 322
paste textarea "**********"
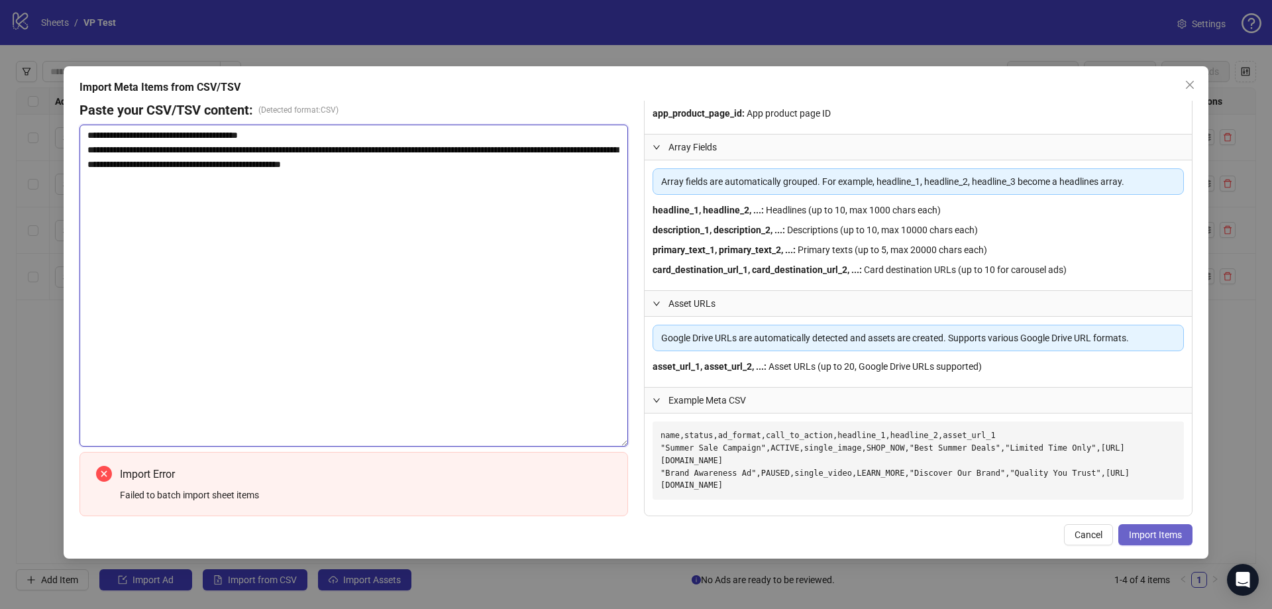
type textarea "**********"
click at [1163, 532] on span "Import Items" at bounding box center [1155, 534] width 53 height 11
click at [1162, 533] on span "Import Items" at bounding box center [1155, 534] width 53 height 11
click at [1163, 533] on span "Import Items" at bounding box center [1155, 534] width 53 height 11
click at [486, 192] on textarea "**********" at bounding box center [354, 286] width 549 height 322
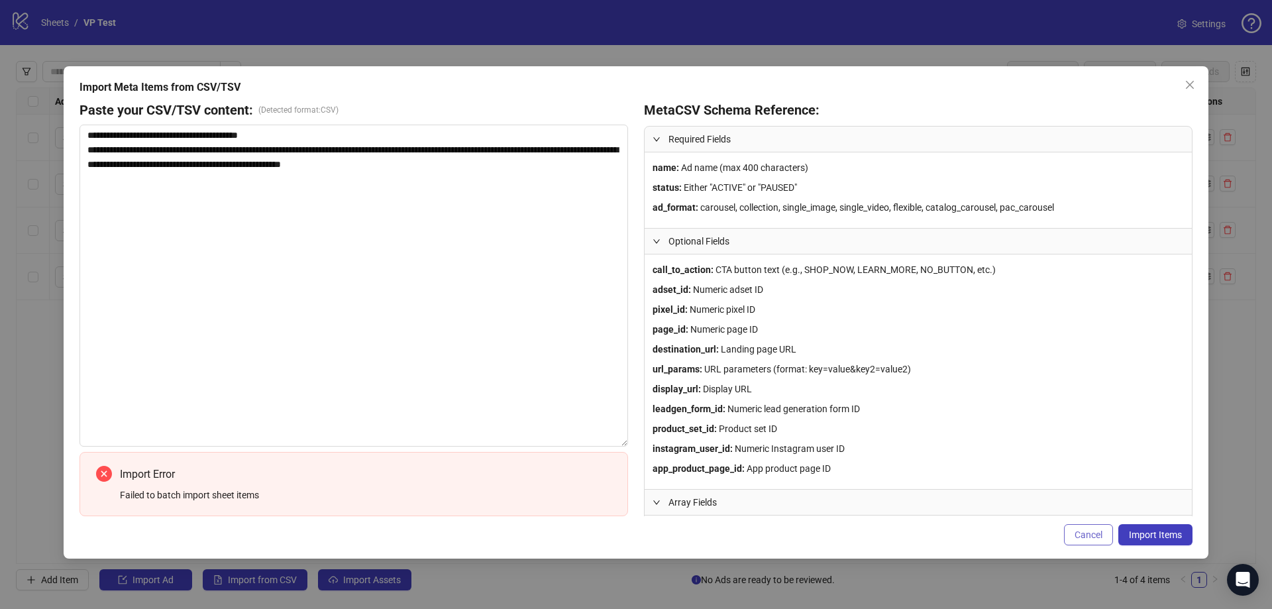
click at [1098, 539] on span "Cancel" at bounding box center [1089, 534] width 28 height 11
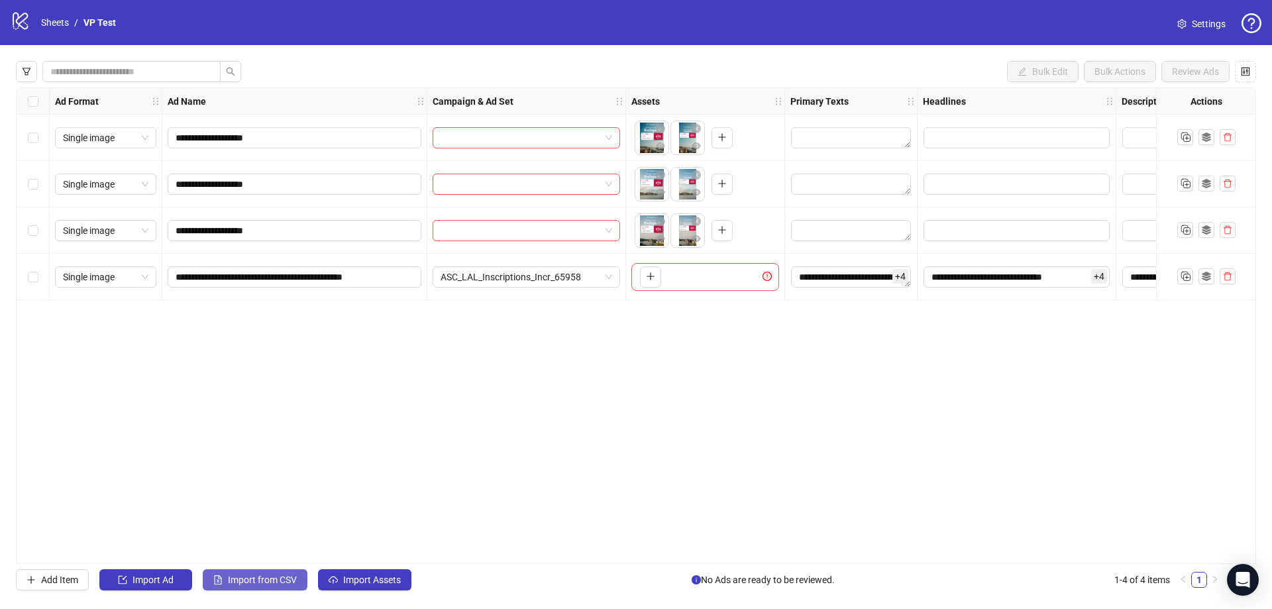
click at [268, 578] on span "Import from CSV" at bounding box center [262, 580] width 69 height 11
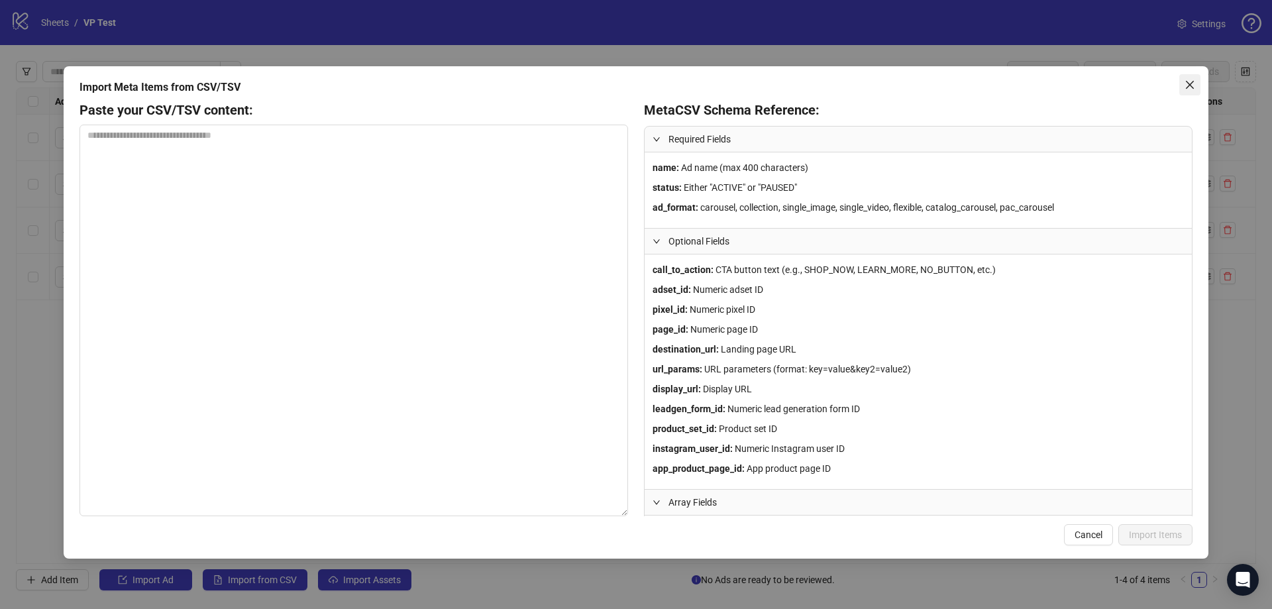
click at [1189, 89] on icon "close" at bounding box center [1190, 85] width 11 height 11
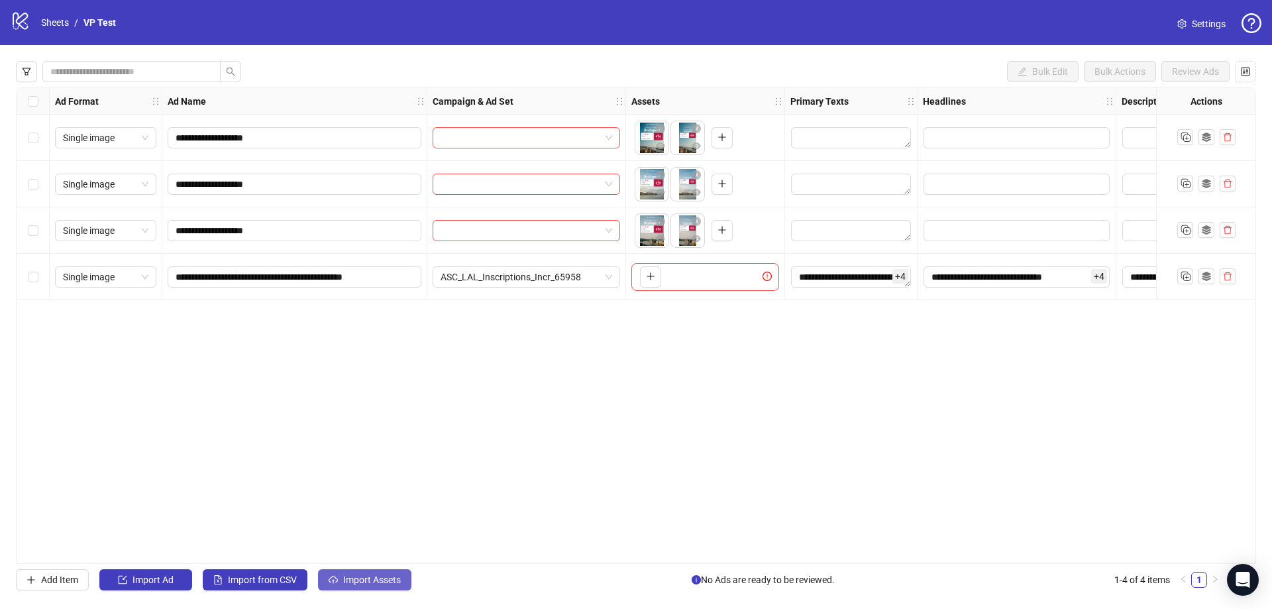
click at [368, 580] on span "Import Assets" at bounding box center [372, 580] width 58 height 11
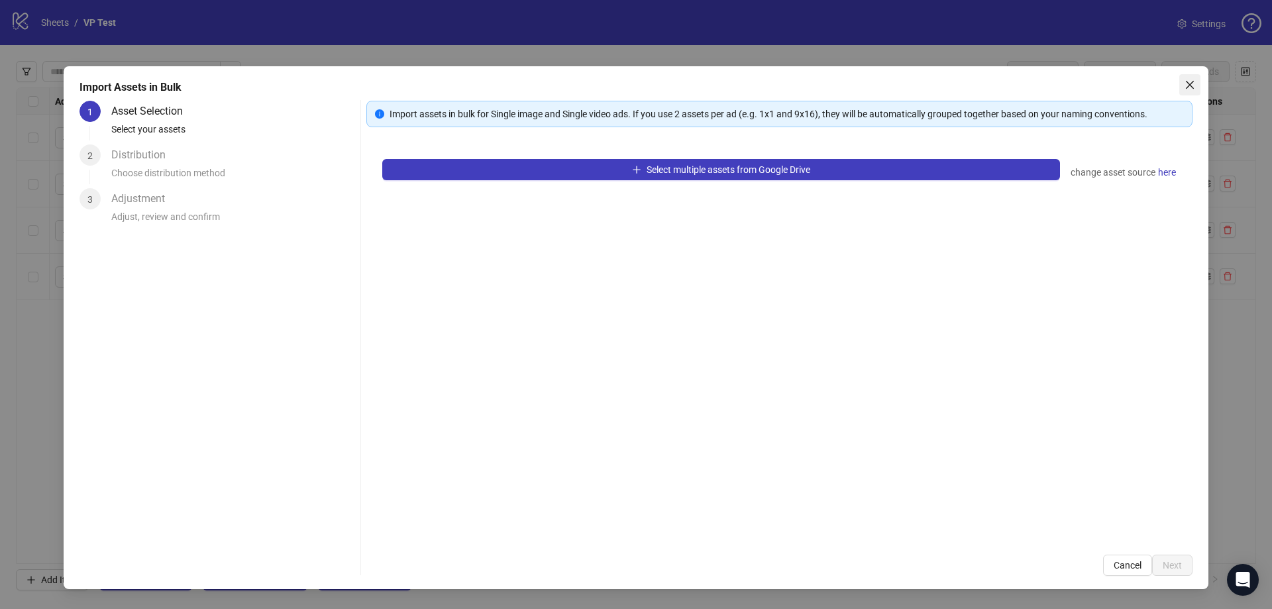
click at [1190, 83] on icon "close" at bounding box center [1190, 85] width 11 height 11
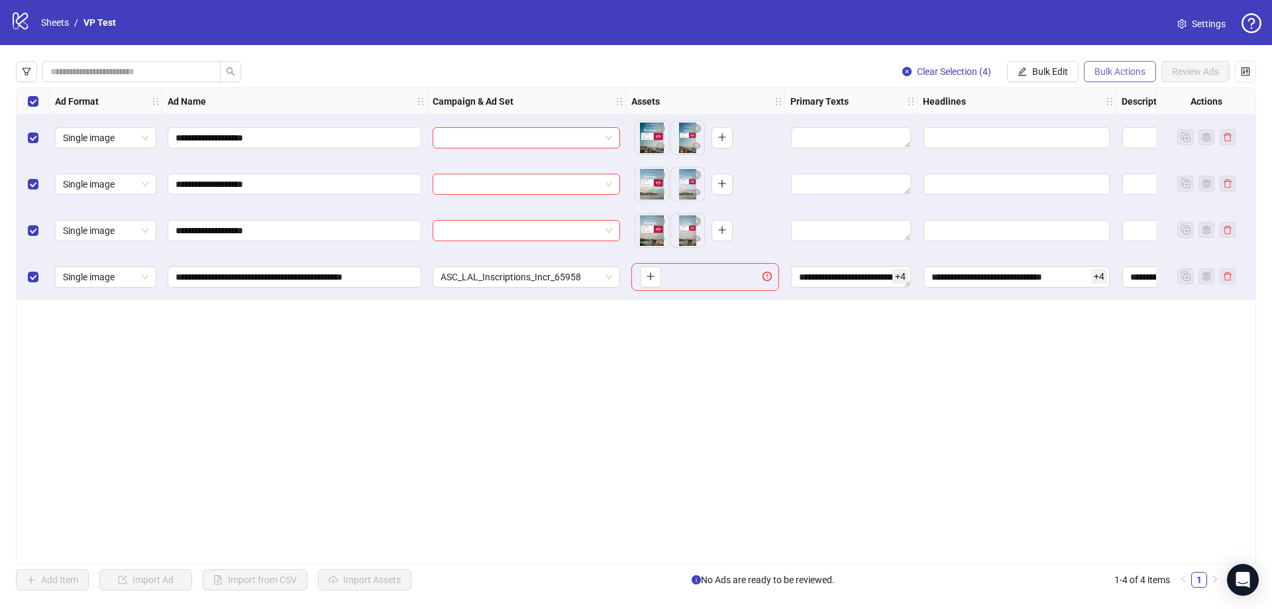
click at [1115, 73] on span "Bulk Actions" at bounding box center [1120, 71] width 51 height 11
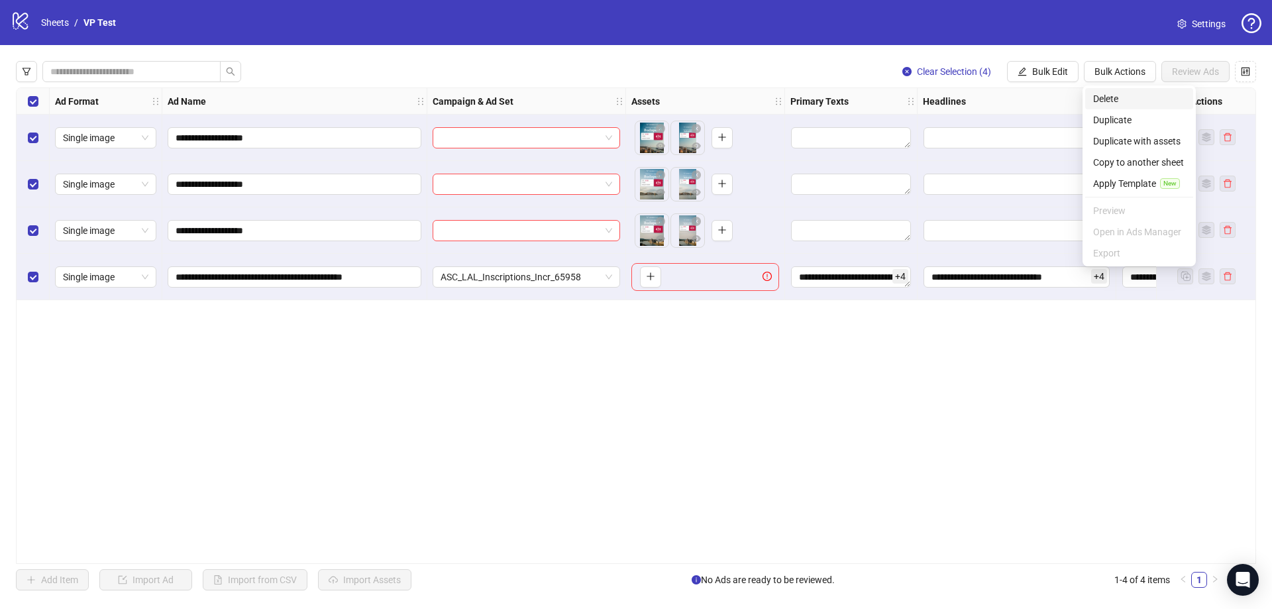
click at [1116, 93] on span "Delete" at bounding box center [1139, 98] width 92 height 15
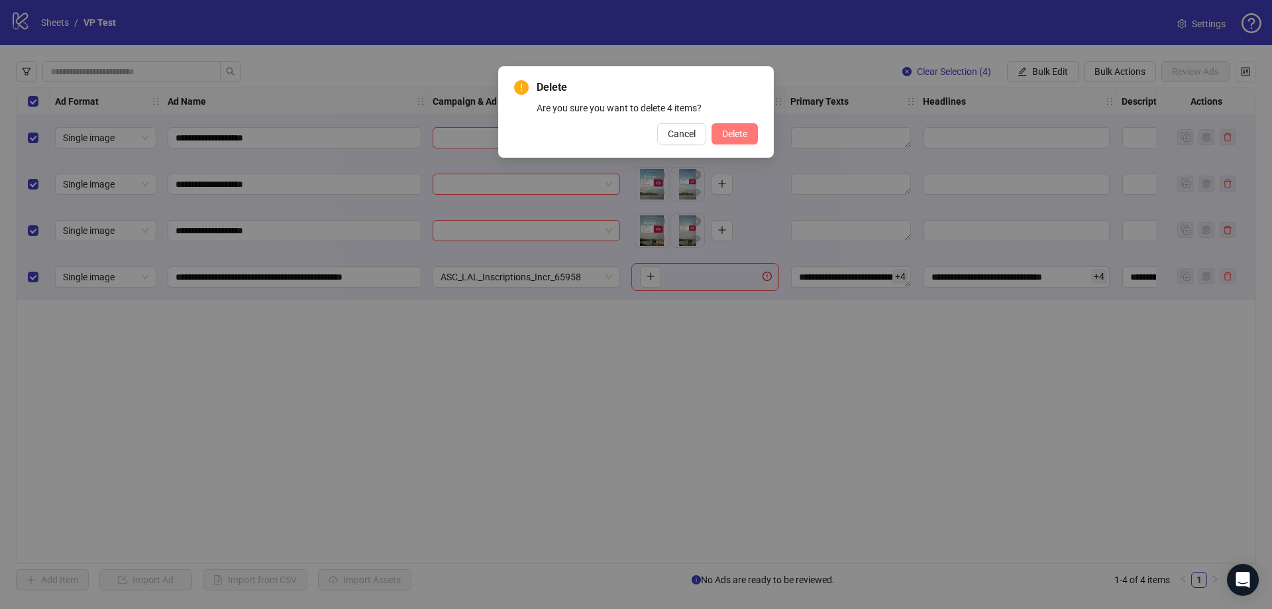
click at [734, 135] on span "Delete" at bounding box center [734, 134] width 25 height 11
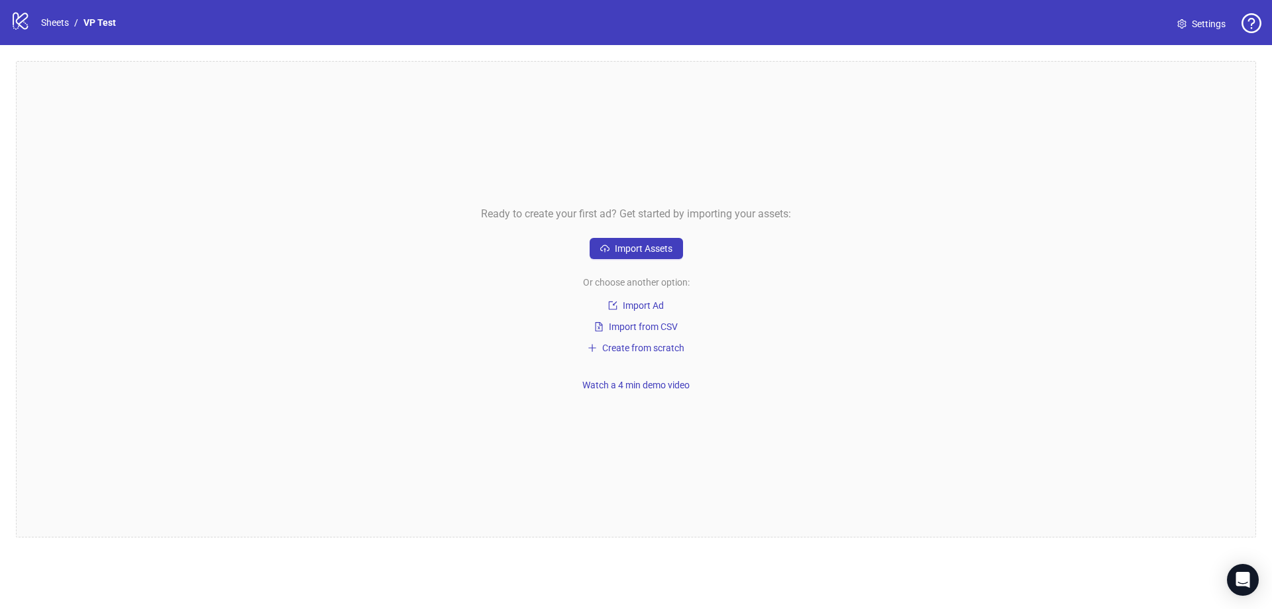
click at [924, 374] on div "Ready to create your first ad? Get started by importing your assets: Import Ass…" at bounding box center [636, 299] width 1241 height 476
click at [59, 25] on link "Sheets" at bounding box center [54, 22] width 33 height 15
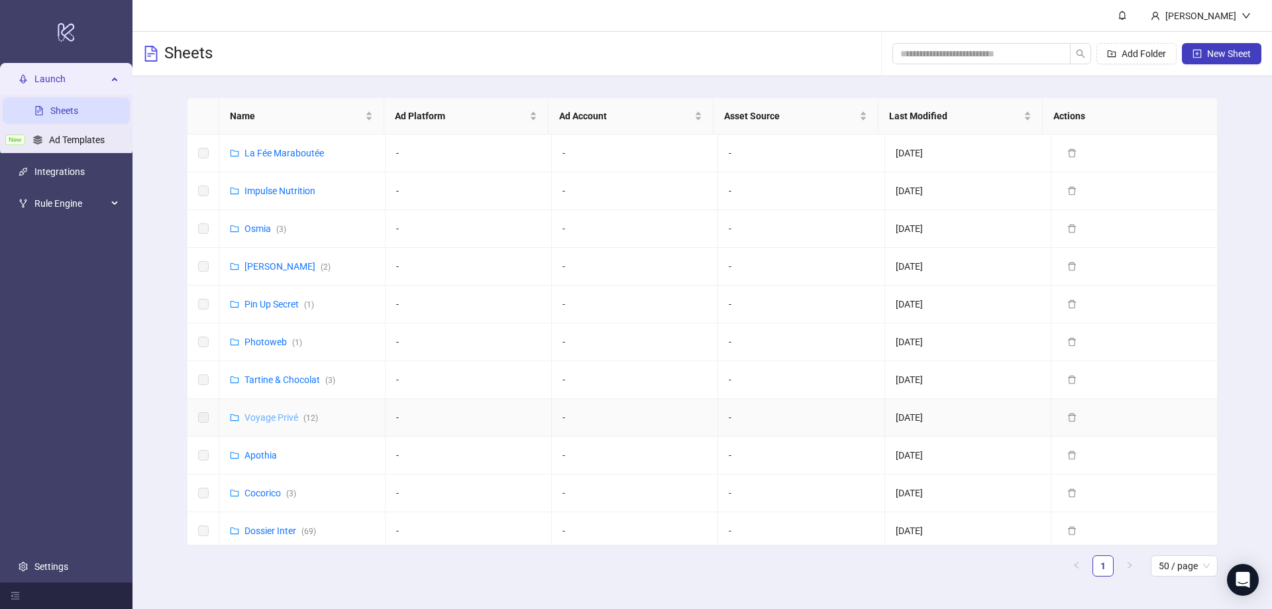
click at [266, 418] on link "Voyage Privé ( 12 )" at bounding box center [282, 417] width 74 height 11
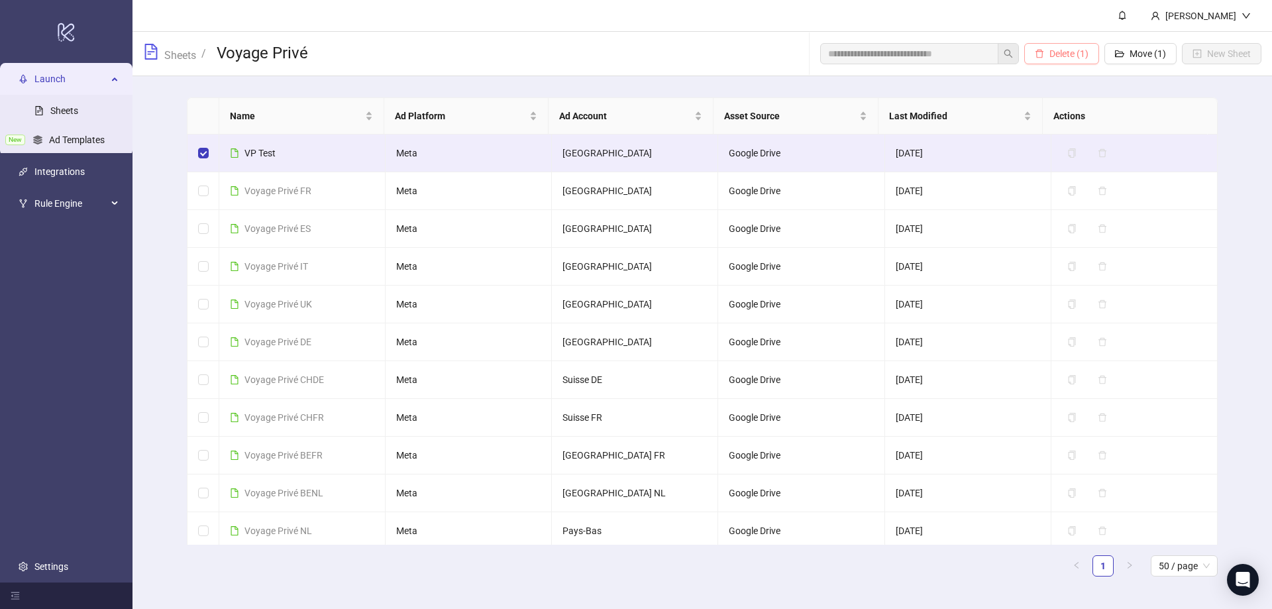
click at [1067, 52] on span "Delete (1)" at bounding box center [1069, 53] width 39 height 11
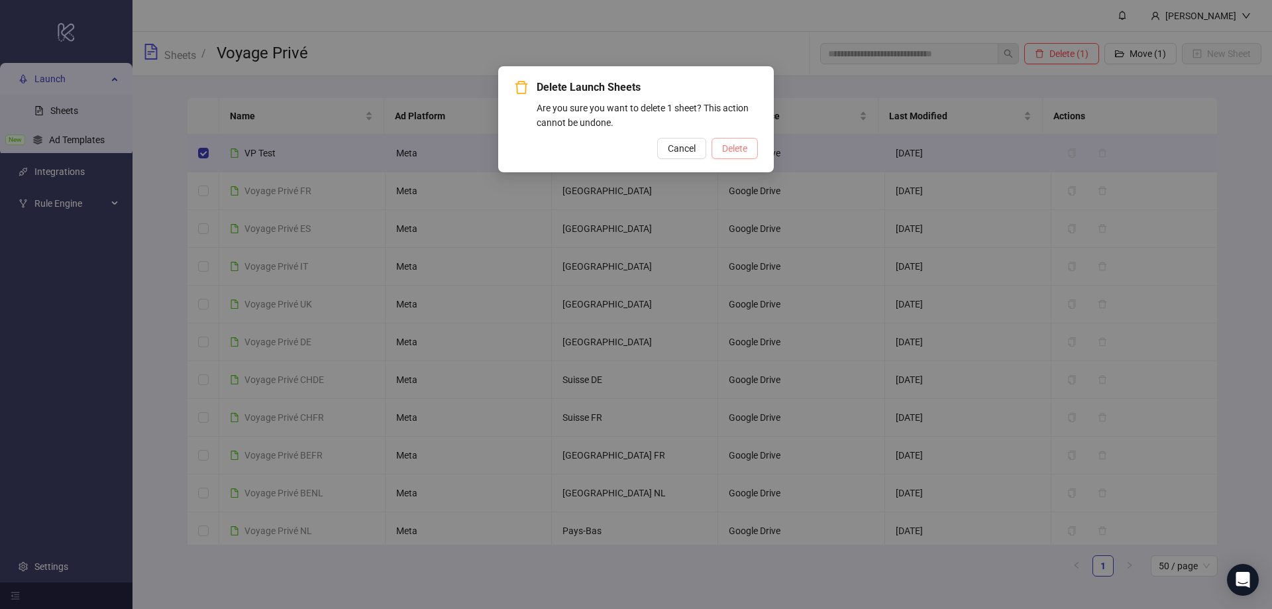
click at [730, 145] on span "Delete" at bounding box center [734, 148] width 25 height 11
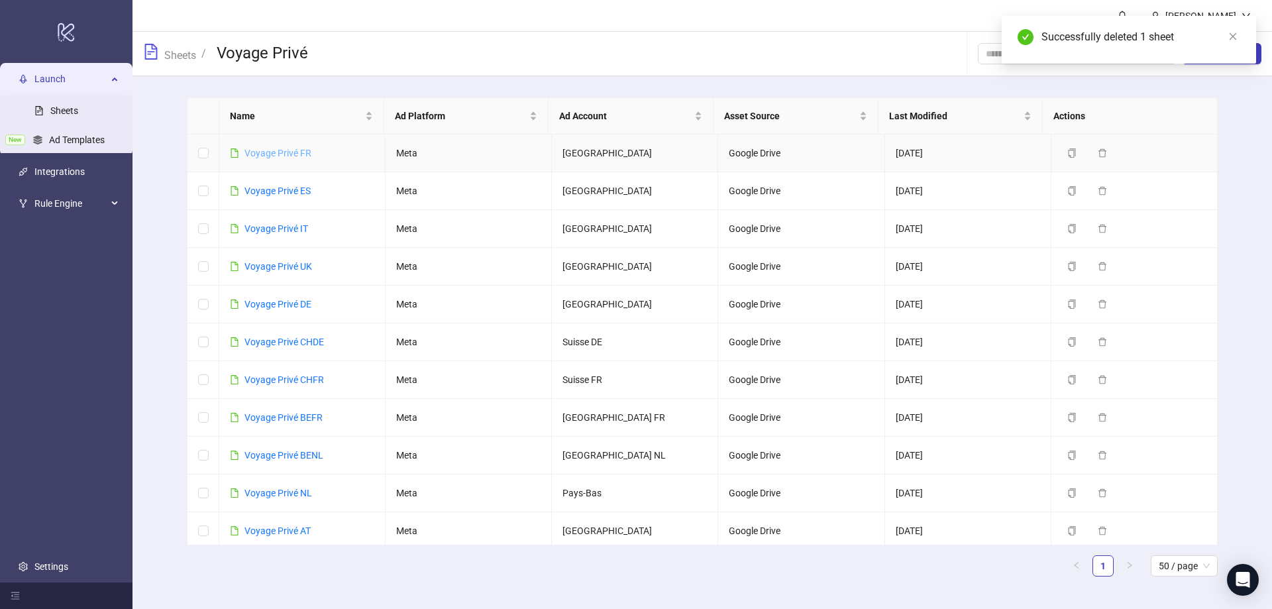
click at [284, 152] on link "Voyage Privé FR" at bounding box center [278, 153] width 67 height 11
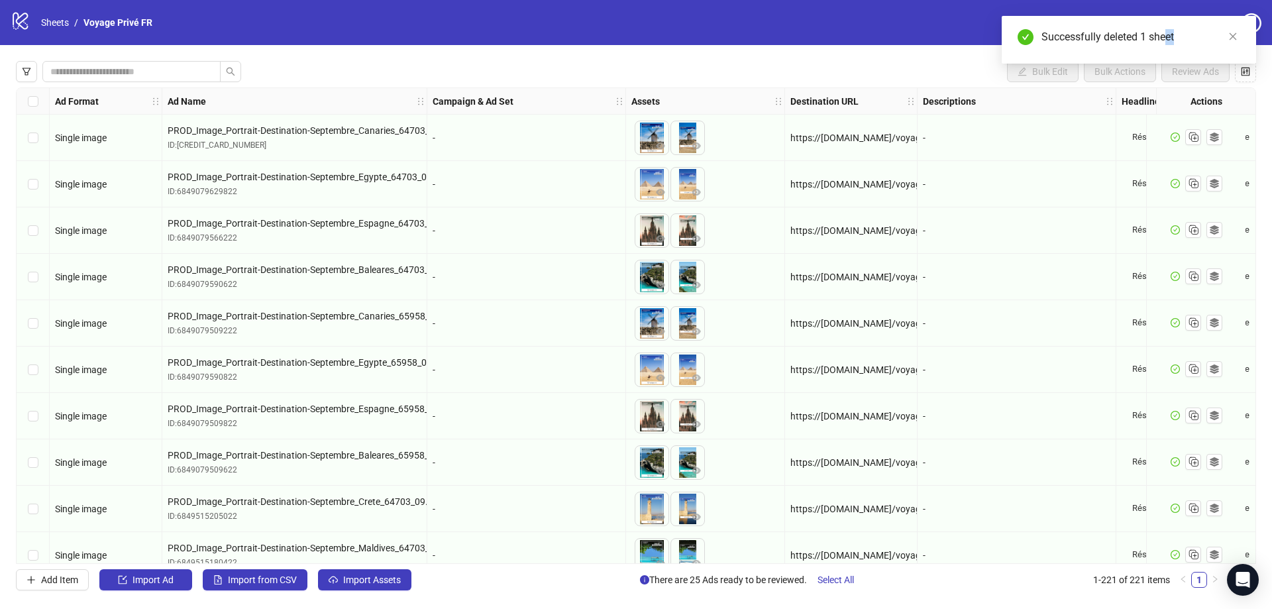
drag, startPoint x: 1235, startPoint y: 36, endPoint x: 848, endPoint y: 68, distance: 387.7
click at [848, 68] on body "logo/logo-mobile Sheets / Voyage Privé FR Settings Bulk Edit Bulk Actions Revie…" at bounding box center [636, 304] width 1272 height 609
click at [848, 68] on div "Bulk Edit Bulk Actions Review Ads" at bounding box center [636, 71] width 1241 height 21
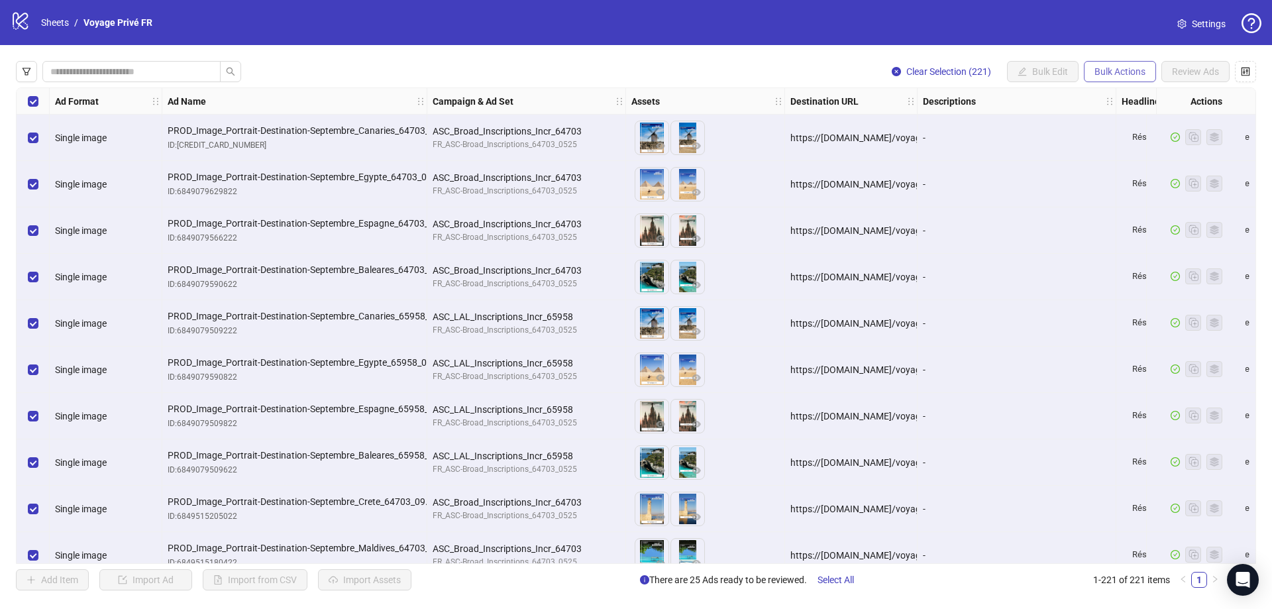
click at [1121, 73] on span "Bulk Actions" at bounding box center [1120, 71] width 51 height 11
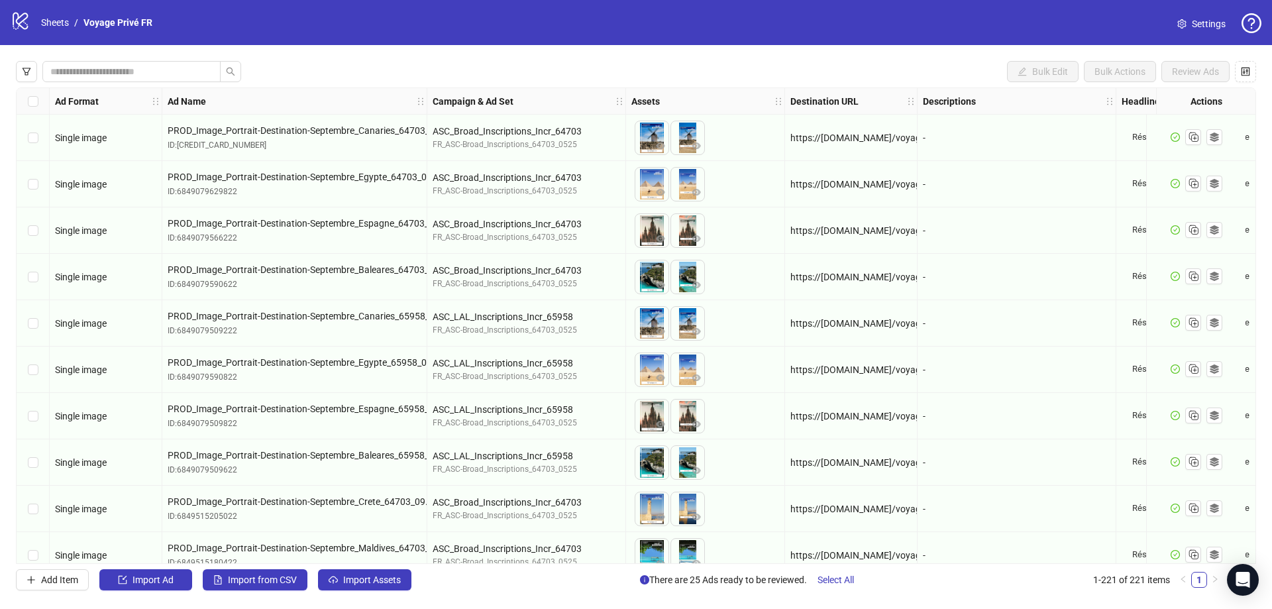
scroll to position [9809, 0]
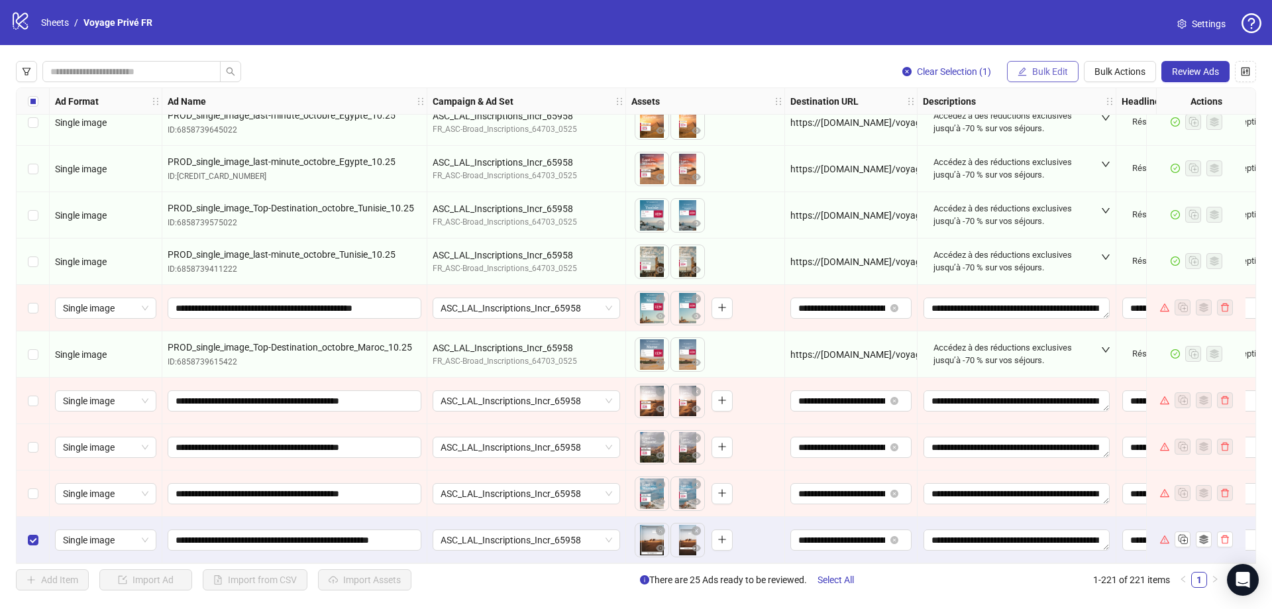
click at [1056, 71] on span "Bulk Edit" at bounding box center [1050, 71] width 36 height 11
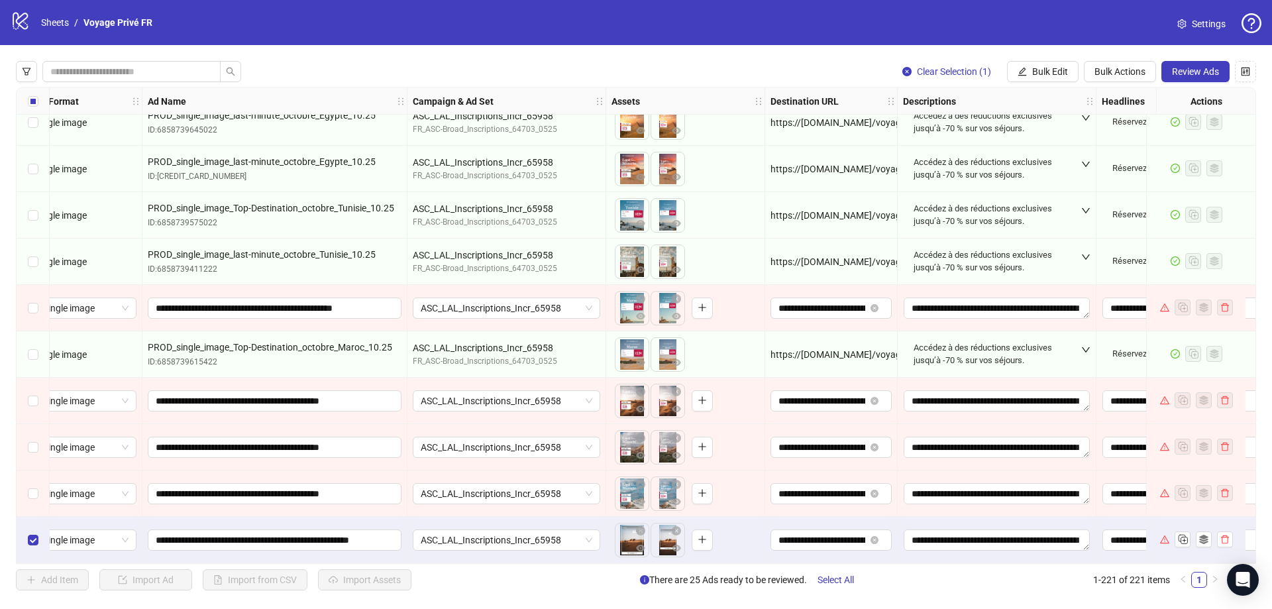
scroll to position [9809, 19]
click at [1053, 71] on span "Bulk Edit" at bounding box center [1050, 71] width 36 height 11
click at [21, 65] on button "button" at bounding box center [26, 71] width 21 height 21
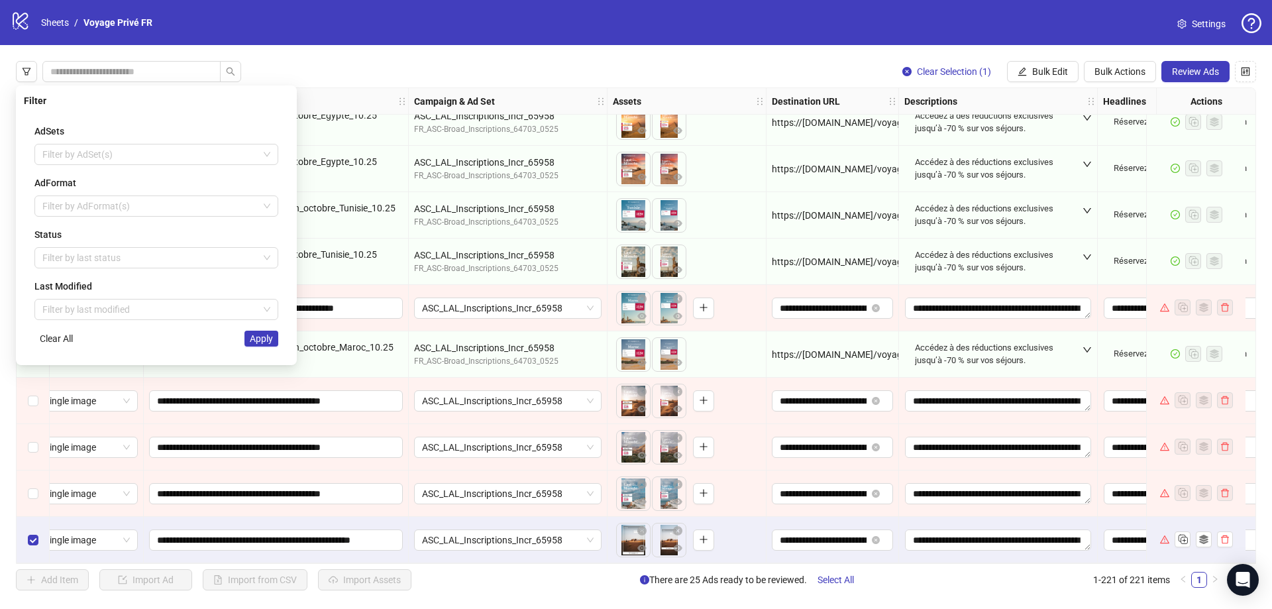
click at [331, 74] on div "Clear Selection (1) Bulk Edit Bulk Actions Review Ads Ad Format Ad Name Campaig…" at bounding box center [636, 325] width 1272 height 561
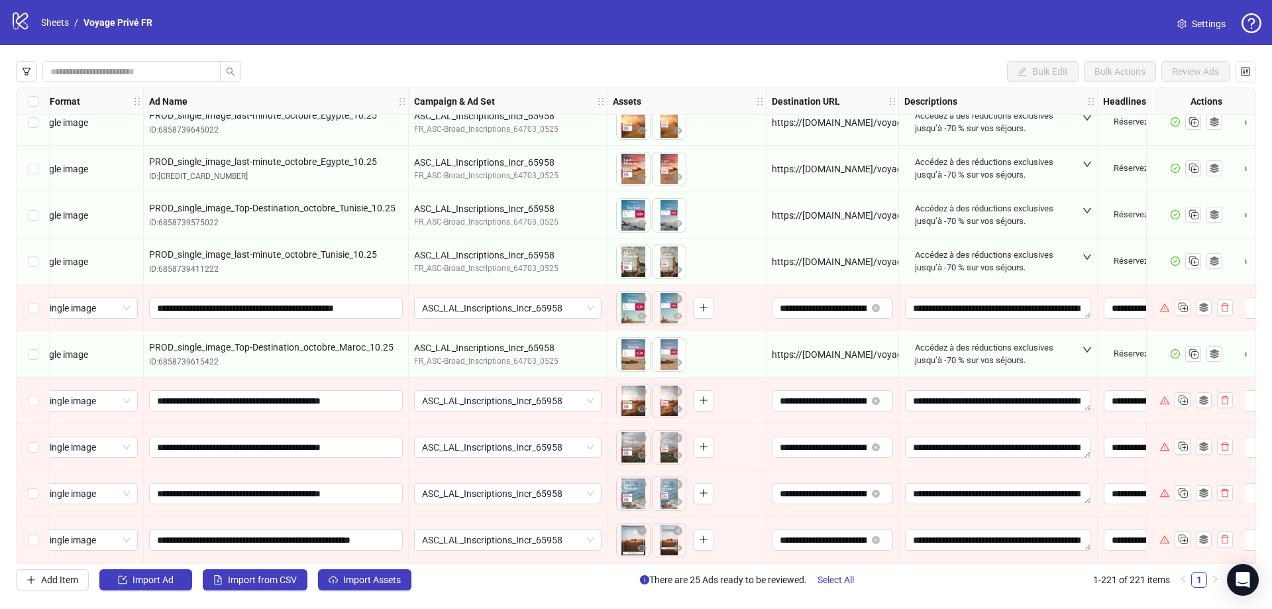
click at [940, 77] on div "Bulk Edit Bulk Actions Review Ads" at bounding box center [636, 71] width 1241 height 21
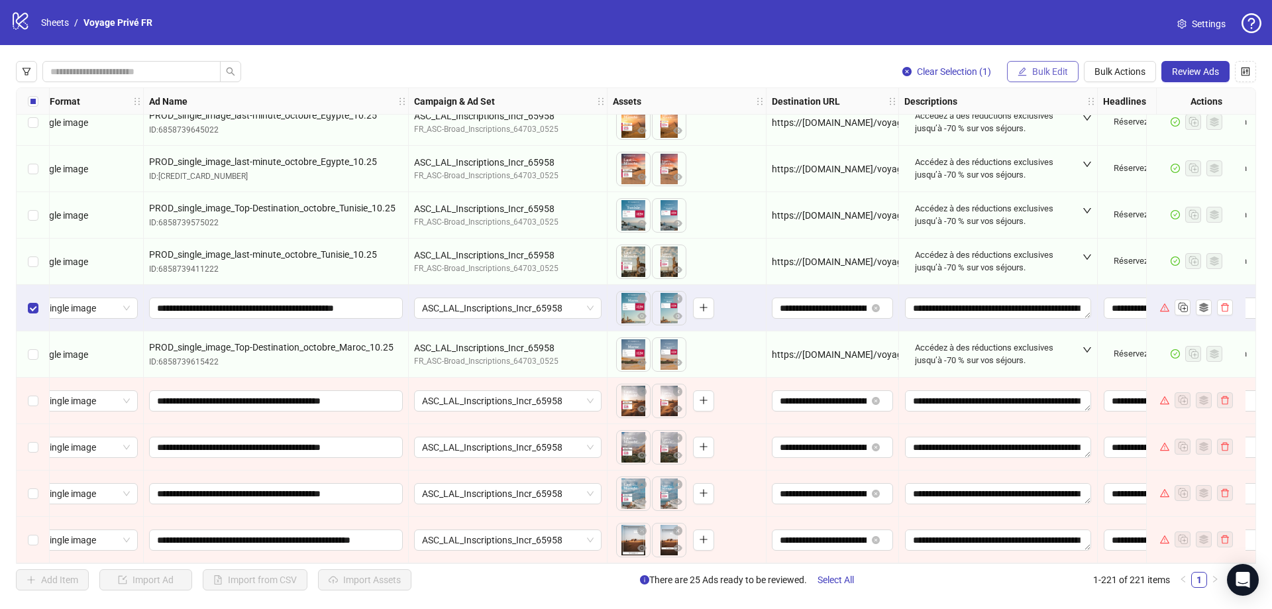
click at [1032, 73] on span "Bulk Edit" at bounding box center [1050, 71] width 36 height 11
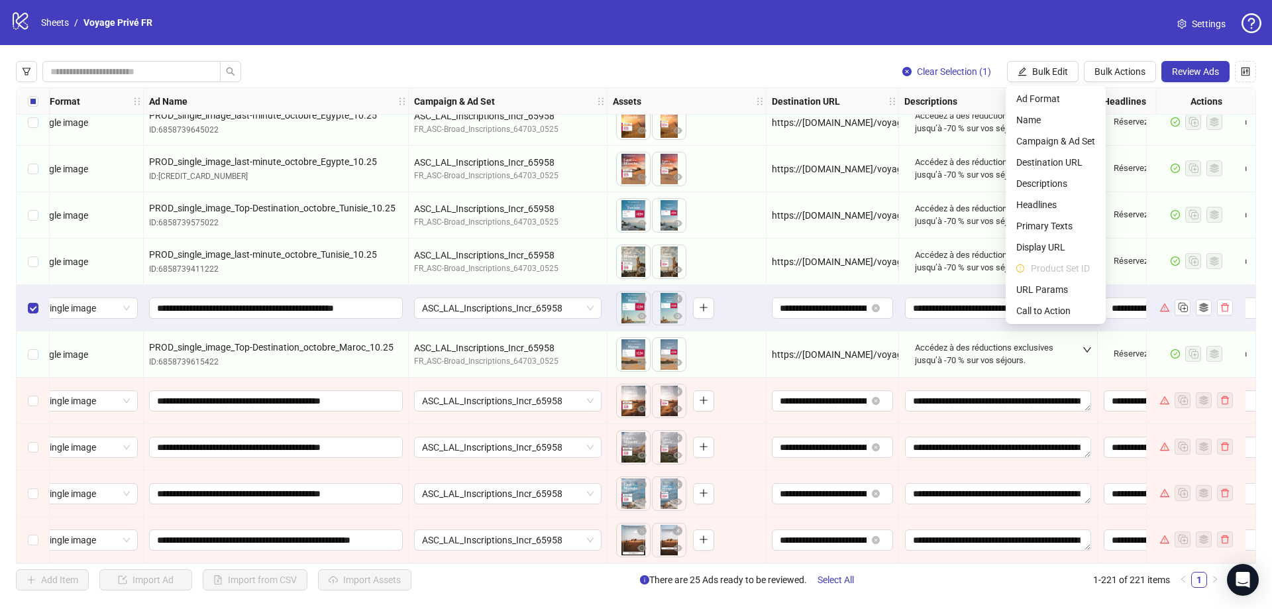
click at [780, 66] on div "Clear Selection (1) Bulk Edit Bulk Actions Review Ads" at bounding box center [636, 71] width 1241 height 21
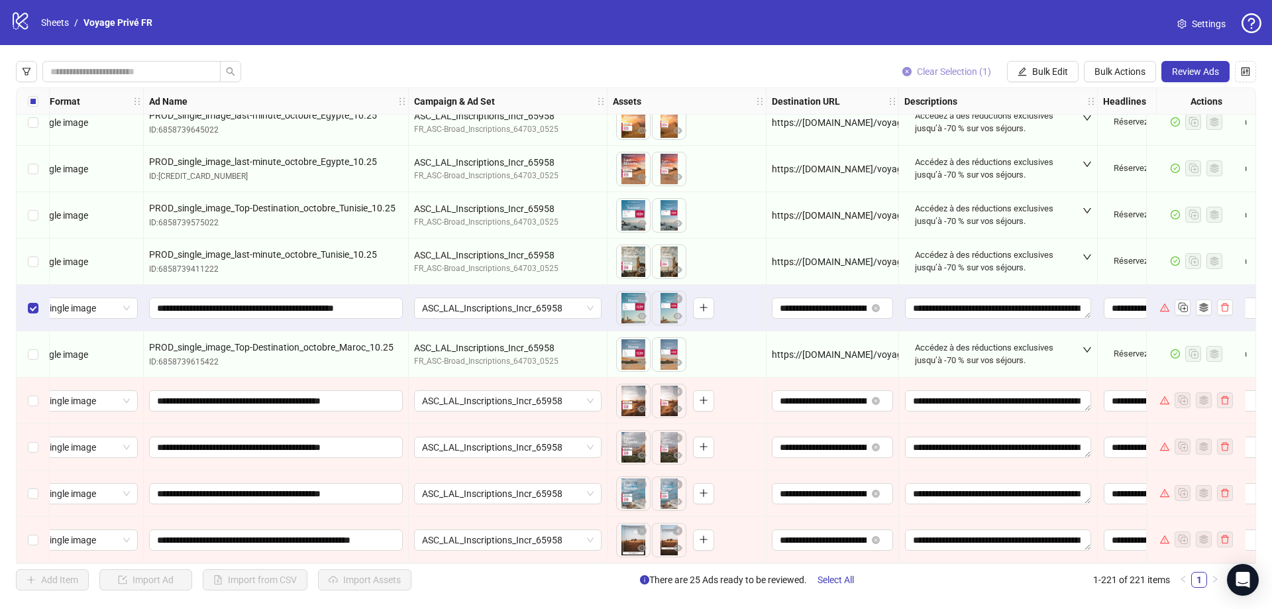
click at [907, 72] on icon "close-circle" at bounding box center [907, 71] width 9 height 9
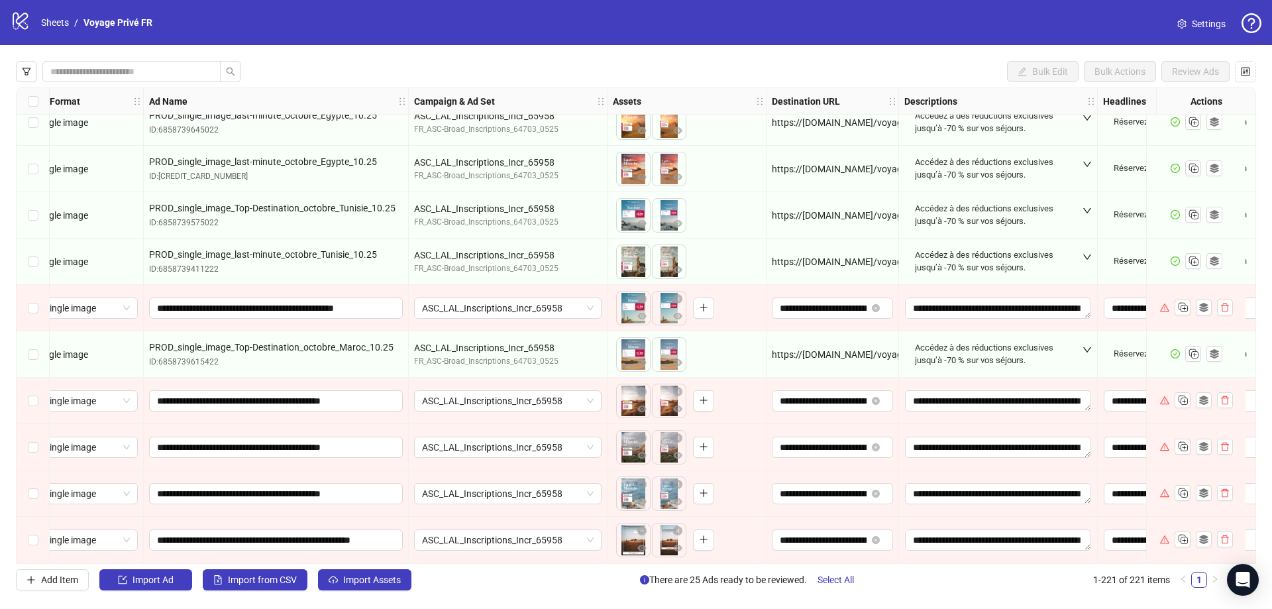
click at [39, 305] on div "Select row 216" at bounding box center [33, 308] width 33 height 46
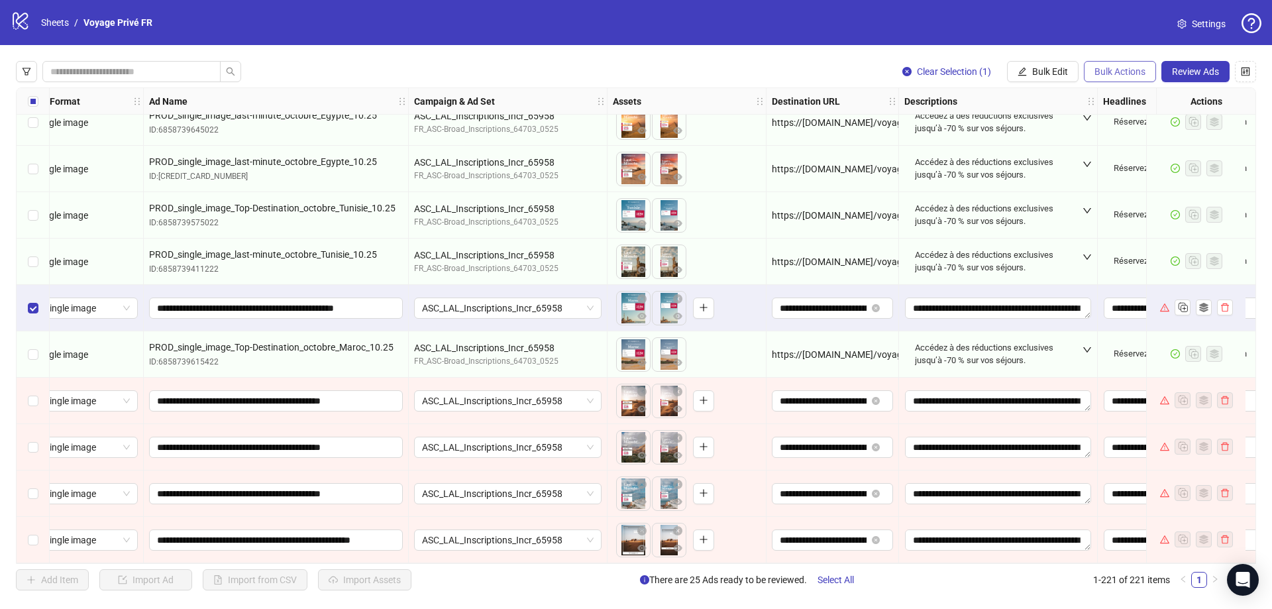
click at [1127, 71] on span "Bulk Actions" at bounding box center [1120, 71] width 51 height 11
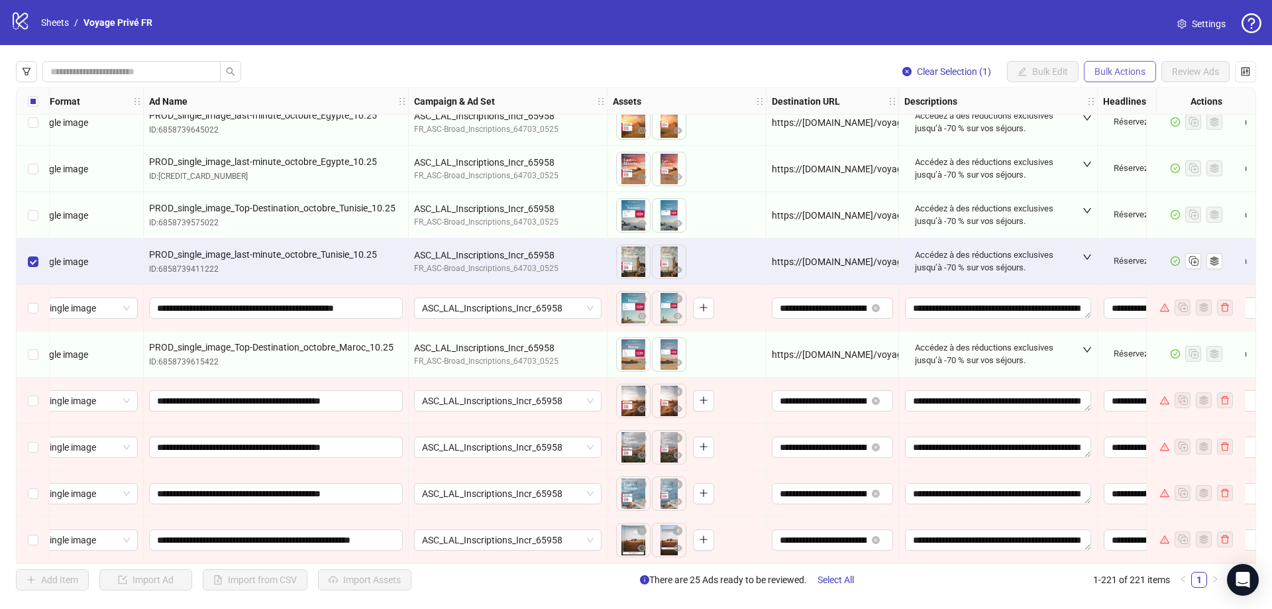
click at [1124, 69] on span "Bulk Actions" at bounding box center [1120, 71] width 51 height 11
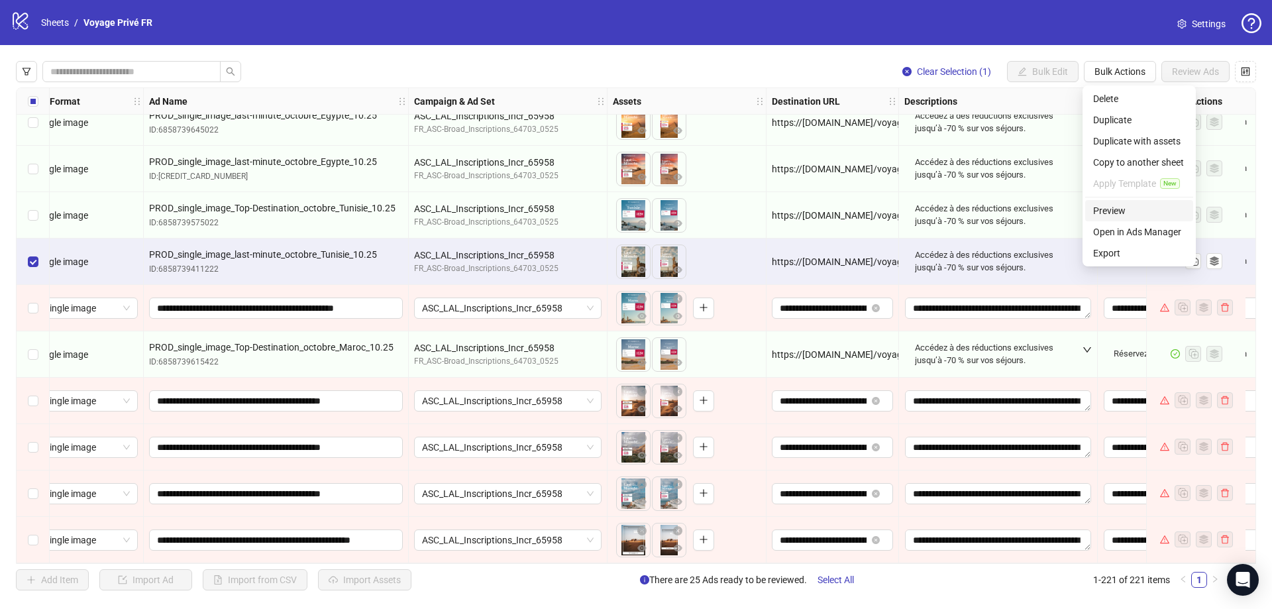
click at [1123, 212] on span "Preview" at bounding box center [1139, 210] width 92 height 15
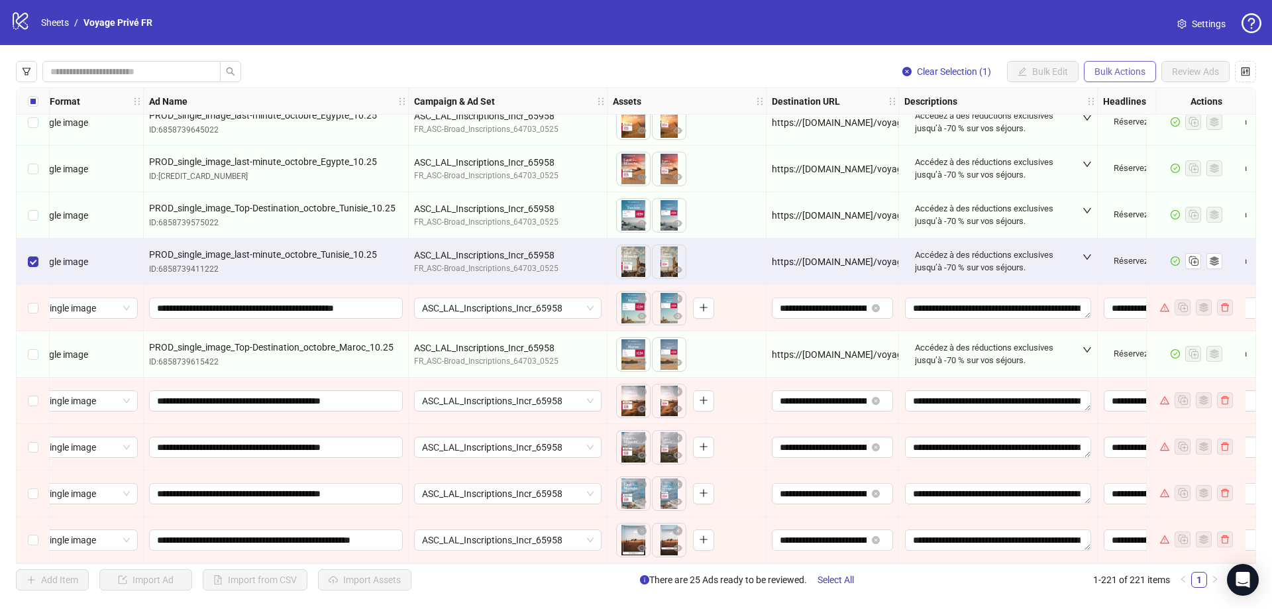
click at [1111, 81] on button "Bulk Actions" at bounding box center [1120, 71] width 72 height 21
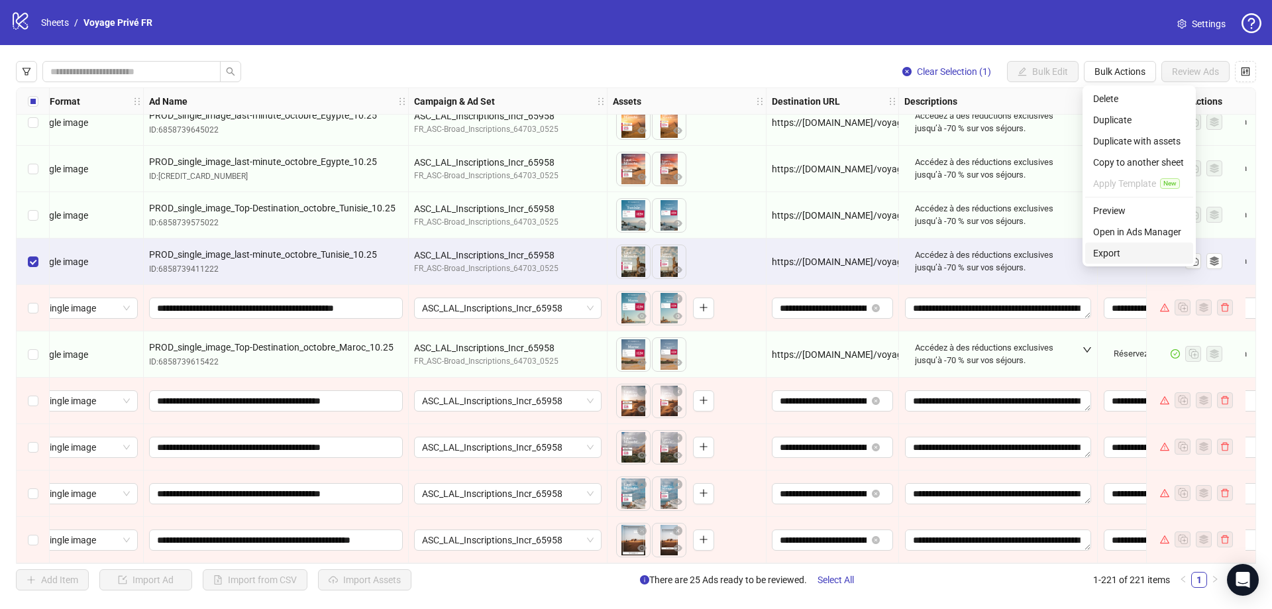
click at [1128, 253] on span "Export" at bounding box center [1139, 253] width 92 height 15
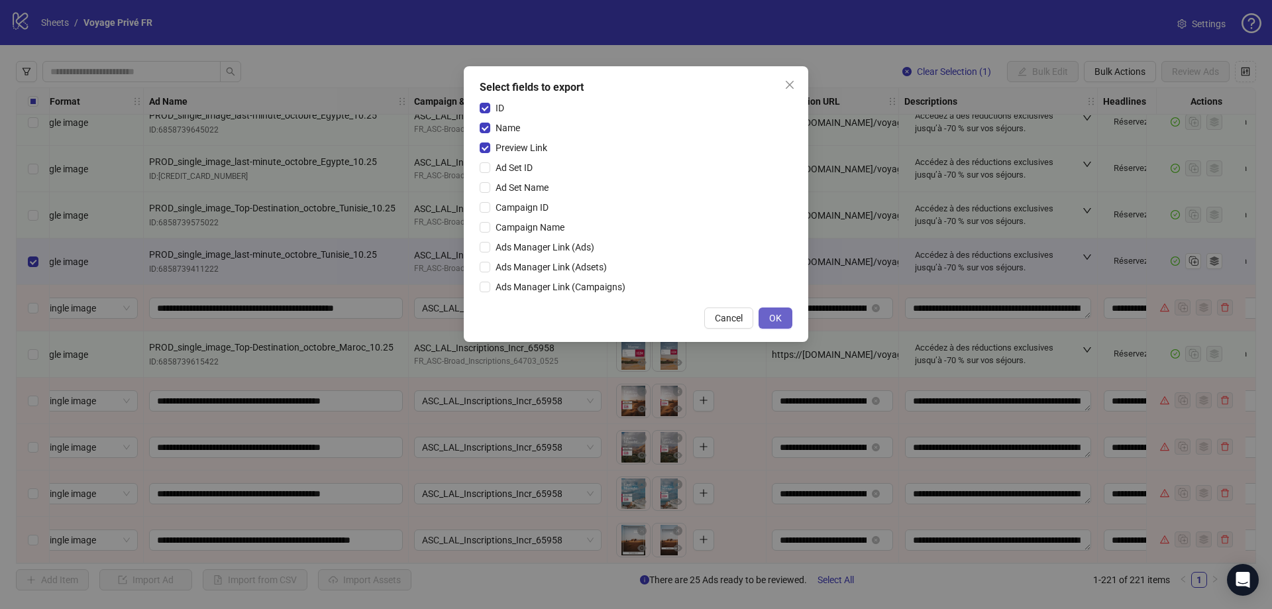
click at [779, 321] on span "OK" at bounding box center [775, 318] width 13 height 11
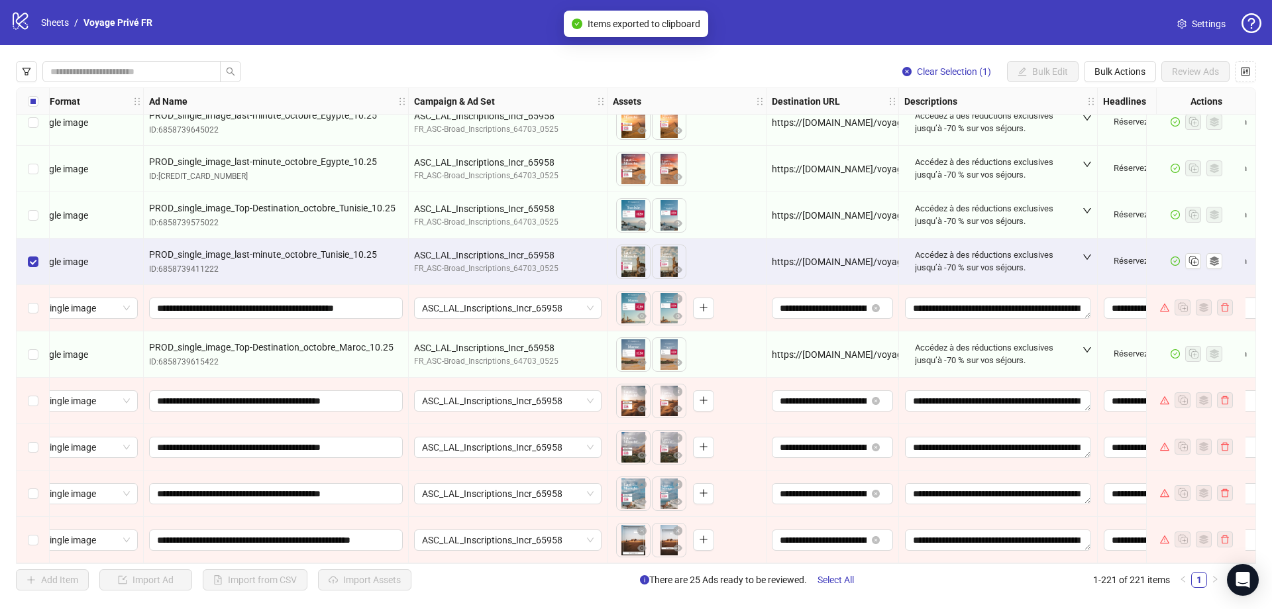
click at [665, 19] on span "Items exported to clipboard" at bounding box center [644, 24] width 113 height 15
click at [1127, 68] on span "Bulk Actions" at bounding box center [1120, 71] width 51 height 11
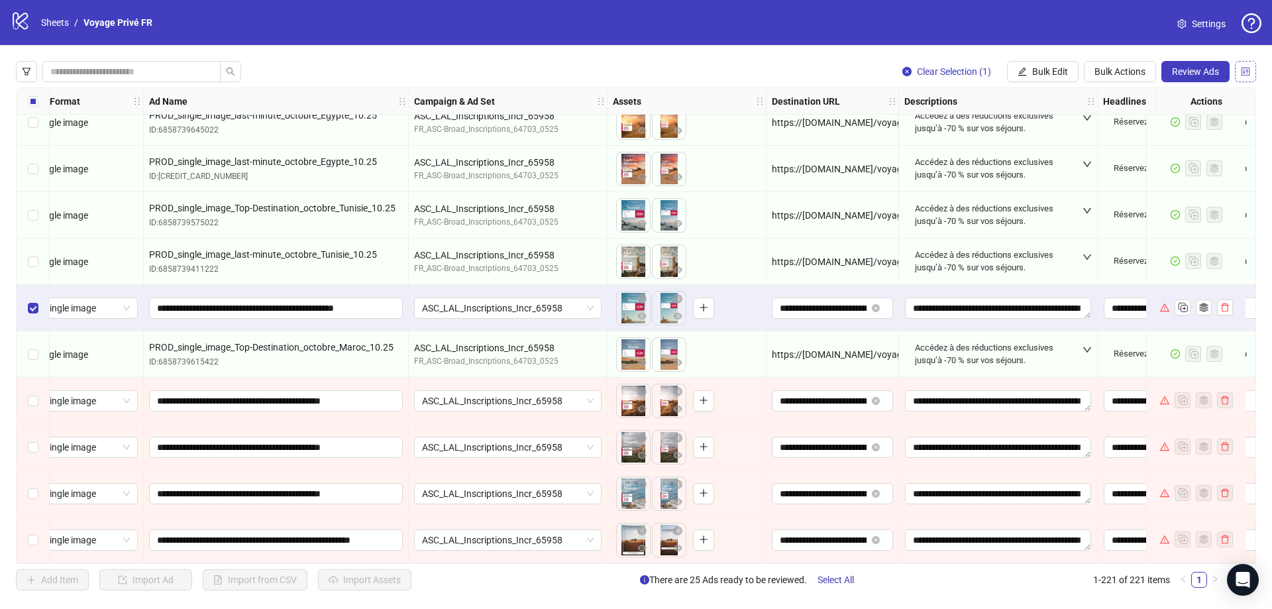
click at [1247, 68] on icon "control" at bounding box center [1246, 71] width 9 height 9
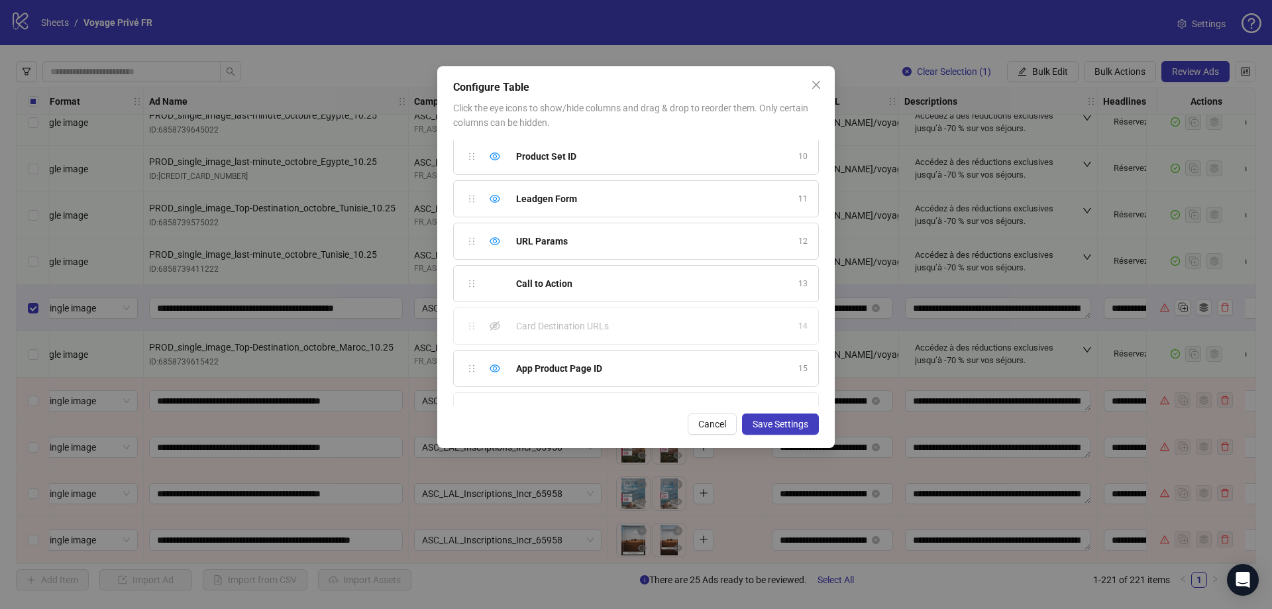
scroll to position [456, 0]
click at [494, 339] on icon "eye-invisible" at bounding box center [495, 339] width 11 height 9
click at [494, 342] on icon "eye" at bounding box center [495, 339] width 11 height 11
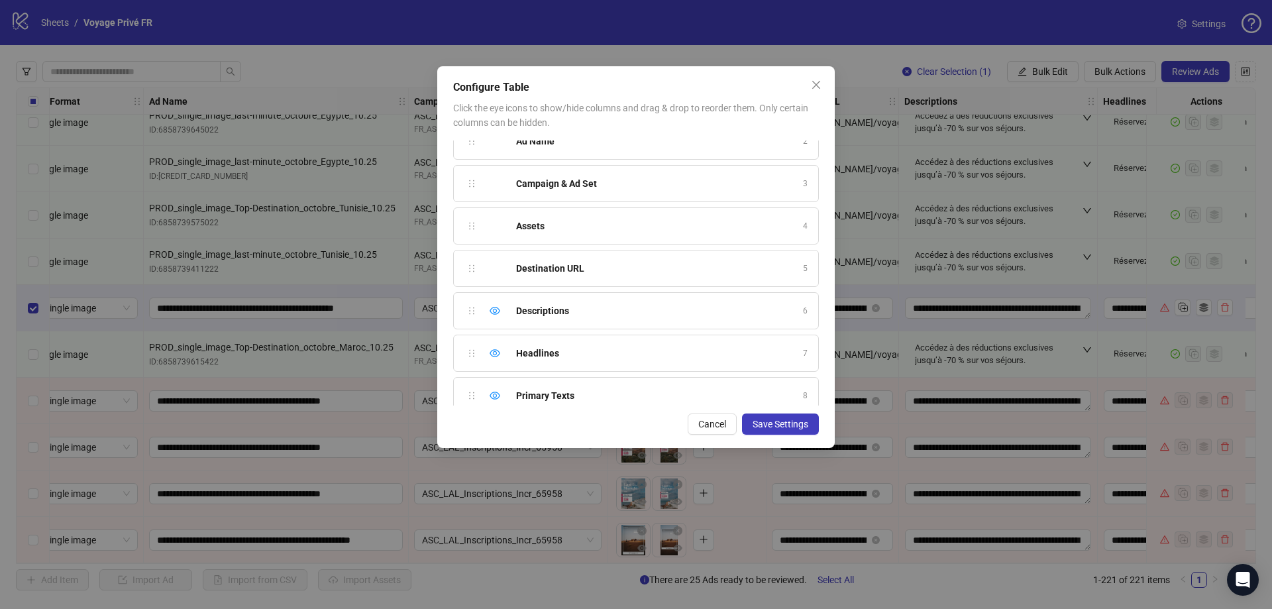
scroll to position [0, 0]
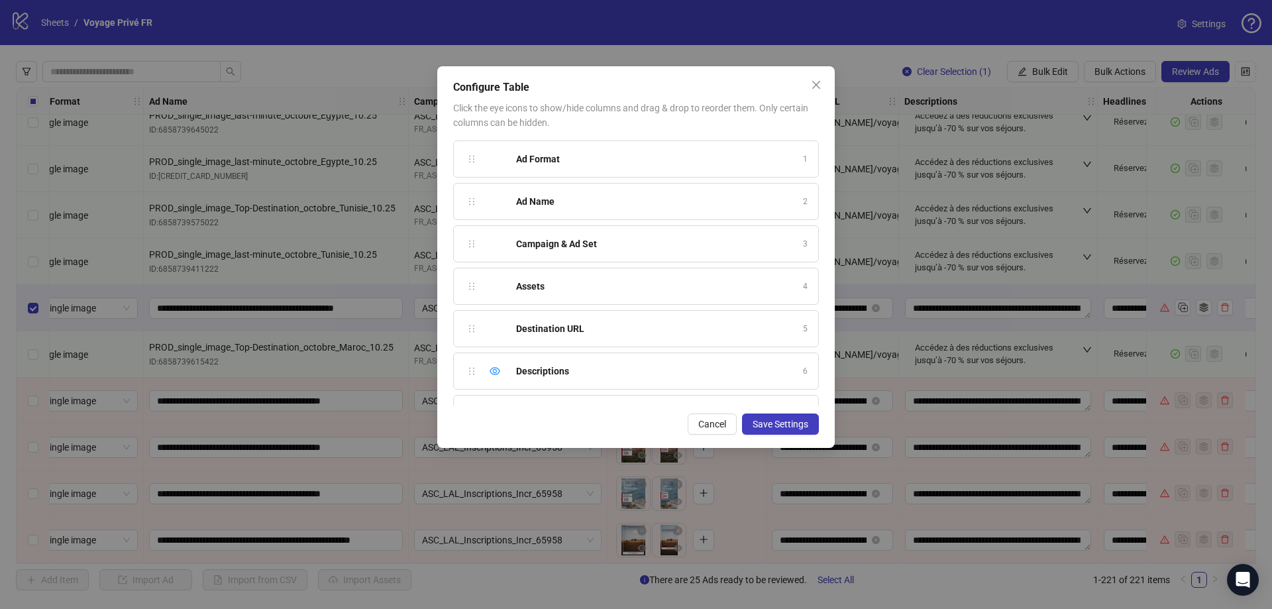
drag, startPoint x: 722, startPoint y: 428, endPoint x: 1086, endPoint y: 109, distance: 483.2
click at [722, 428] on span "Cancel" at bounding box center [712, 424] width 28 height 11
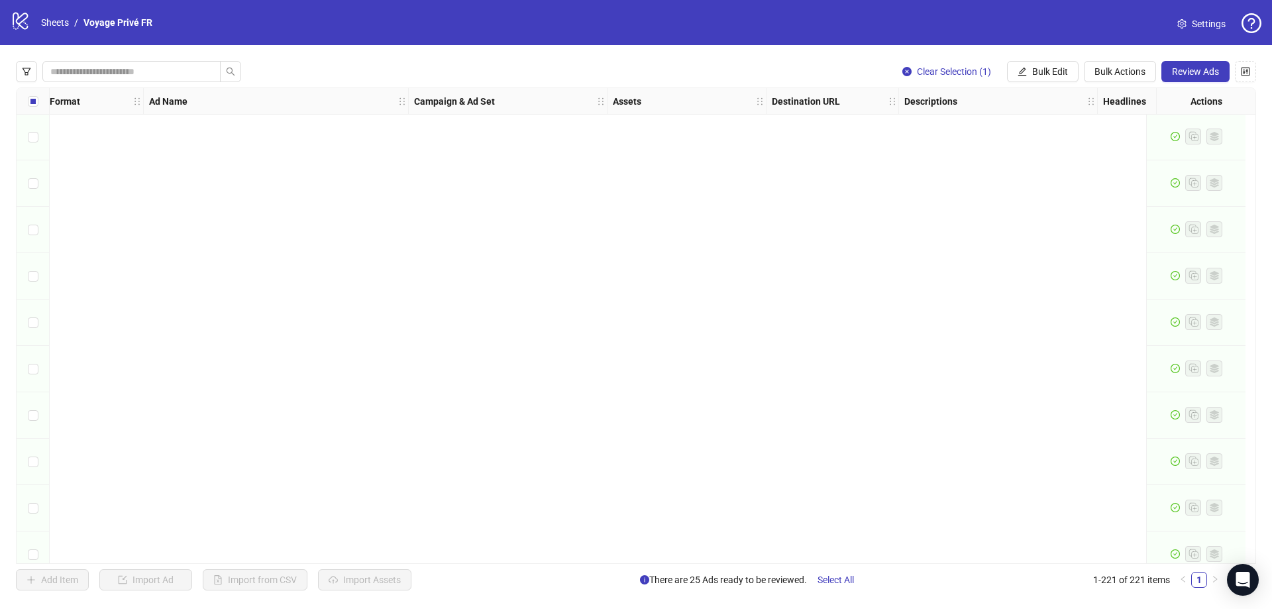
scroll to position [0, 19]
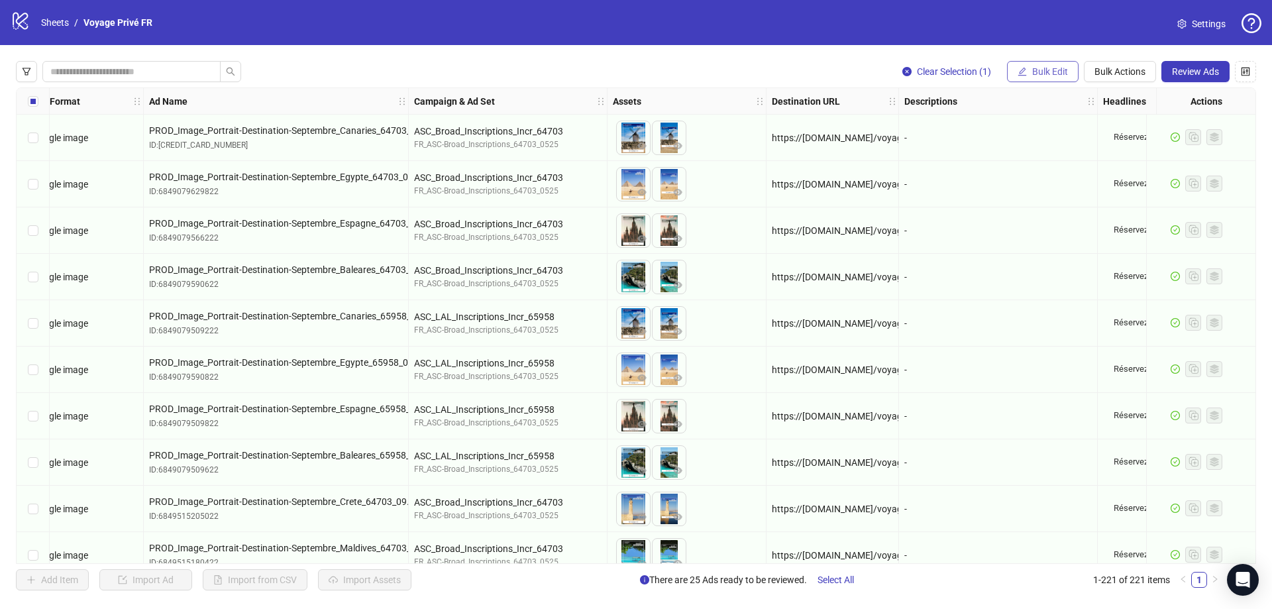
click at [1048, 69] on span "Bulk Edit" at bounding box center [1050, 71] width 36 height 11
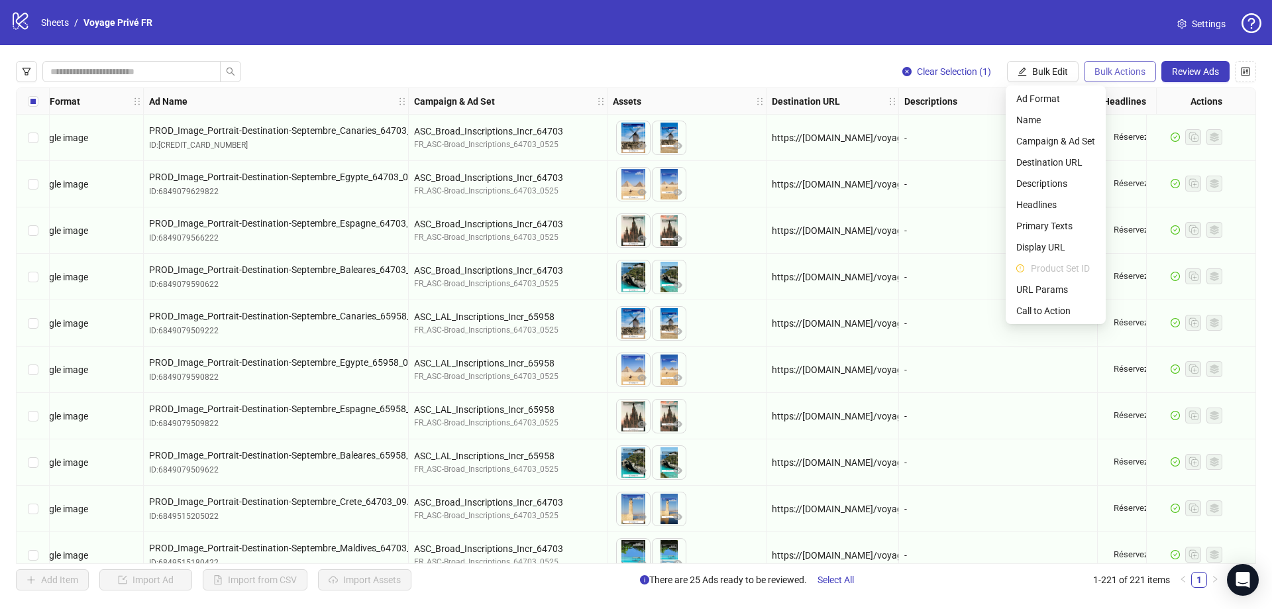
click at [1107, 73] on span "Bulk Actions" at bounding box center [1120, 71] width 51 height 11
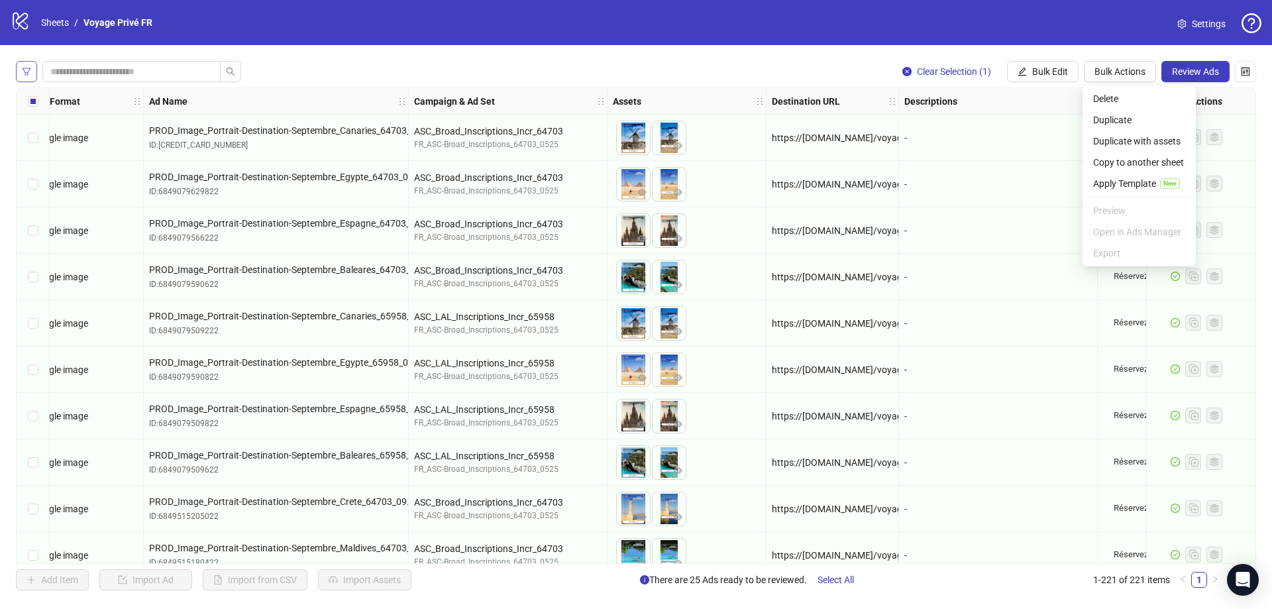
click at [16, 76] on button "button" at bounding box center [26, 71] width 21 height 21
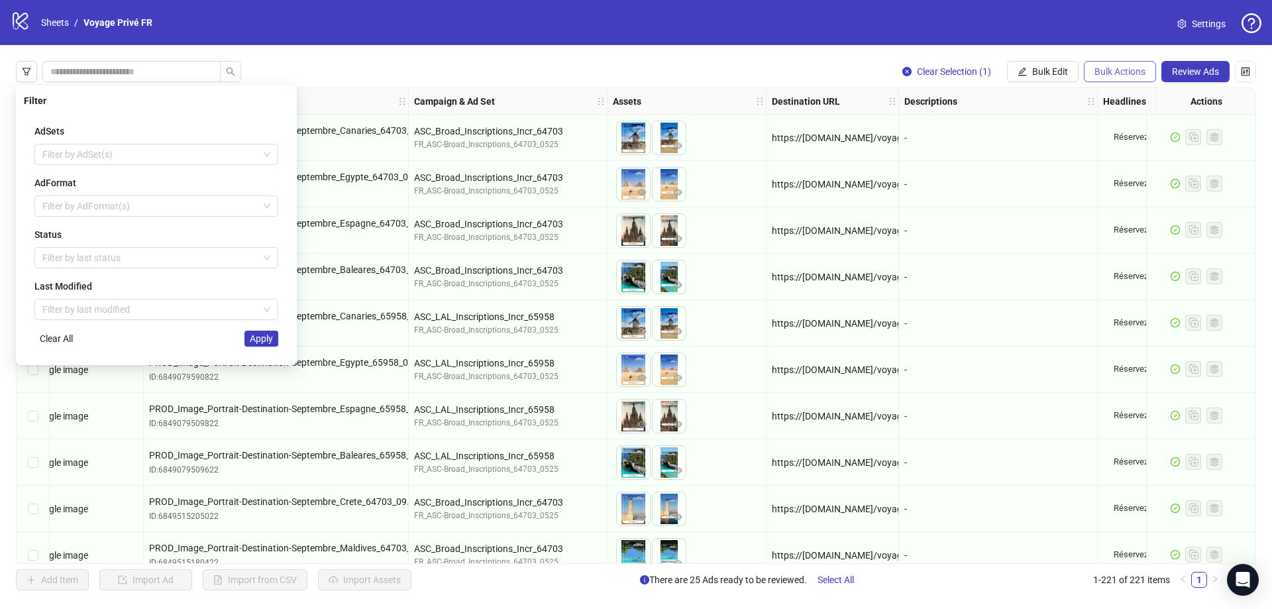
click at [1103, 70] on div "Clear Selection (1) Bulk Edit Bulk Actions Review Ads Ad Format Ad Name Campaig…" at bounding box center [636, 325] width 1272 height 561
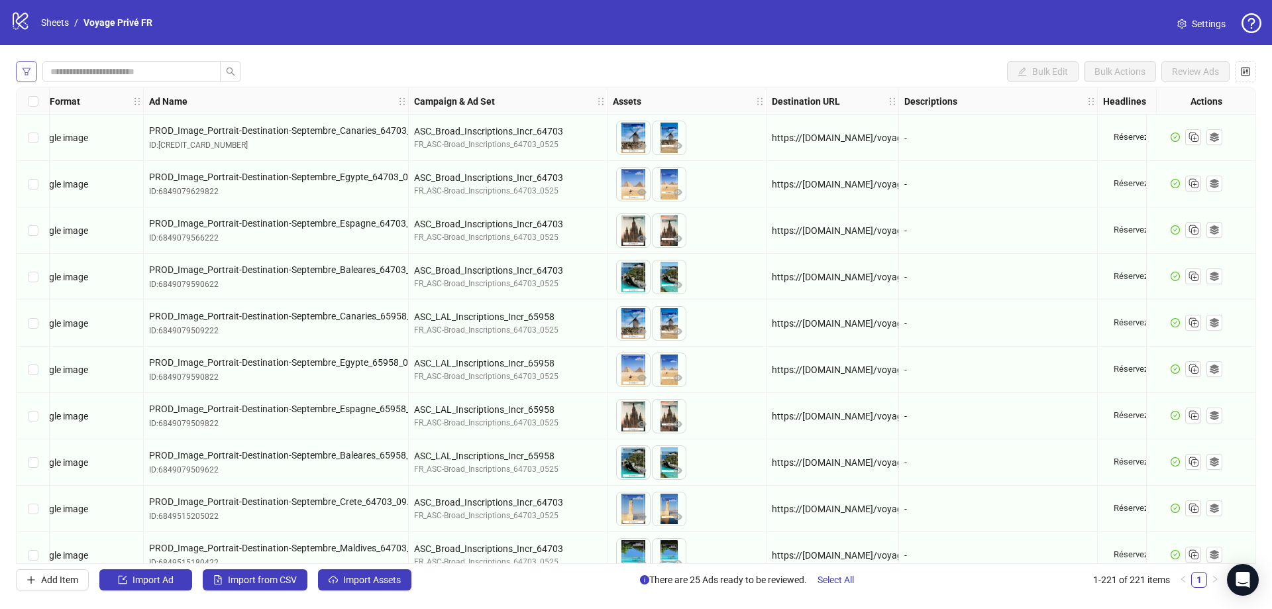
click at [21, 70] on button "button" at bounding box center [26, 71] width 21 height 21
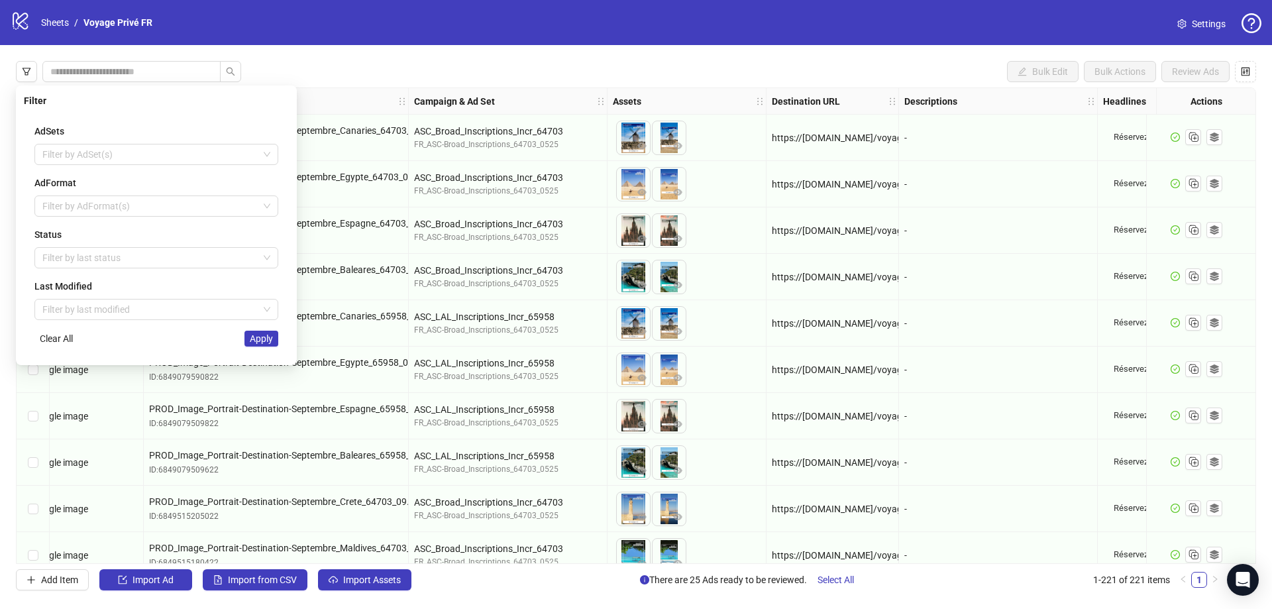
click at [790, 63] on div "Bulk Edit Bulk Actions Review Ads Ad Format Ad Name Campaign & Ad Set Assets De…" at bounding box center [636, 325] width 1272 height 561
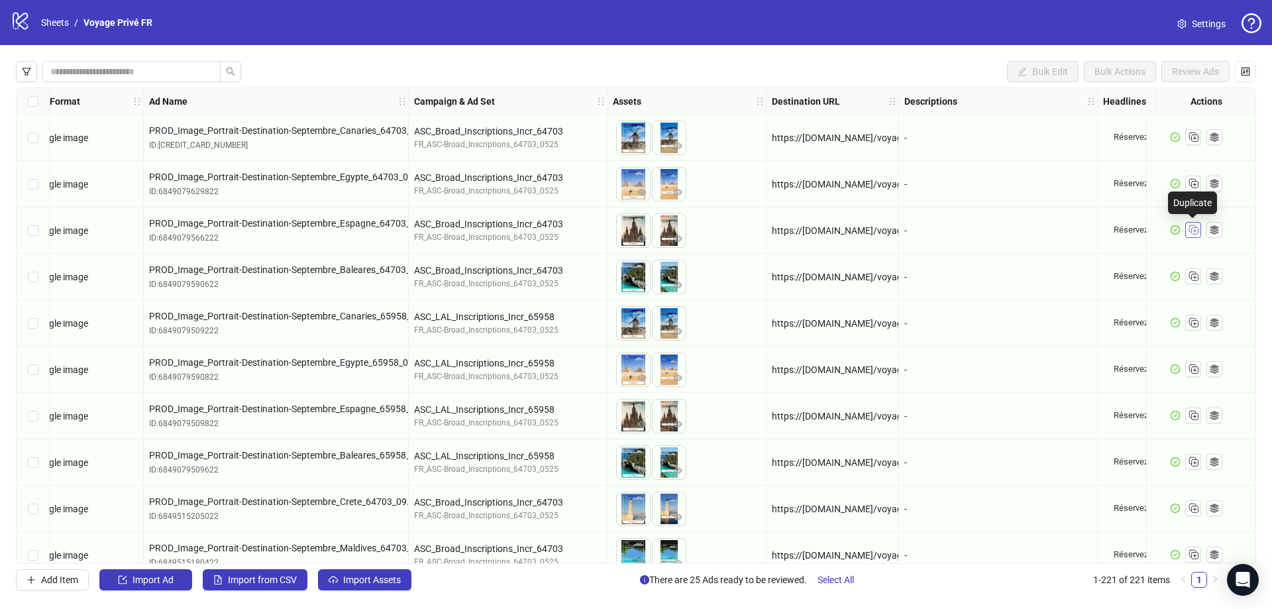
click at [1196, 235] on rect "Duplicate" at bounding box center [1195, 231] width 7 height 7
click at [1196, 231] on line "Duplicate" at bounding box center [1195, 231] width 3 height 0
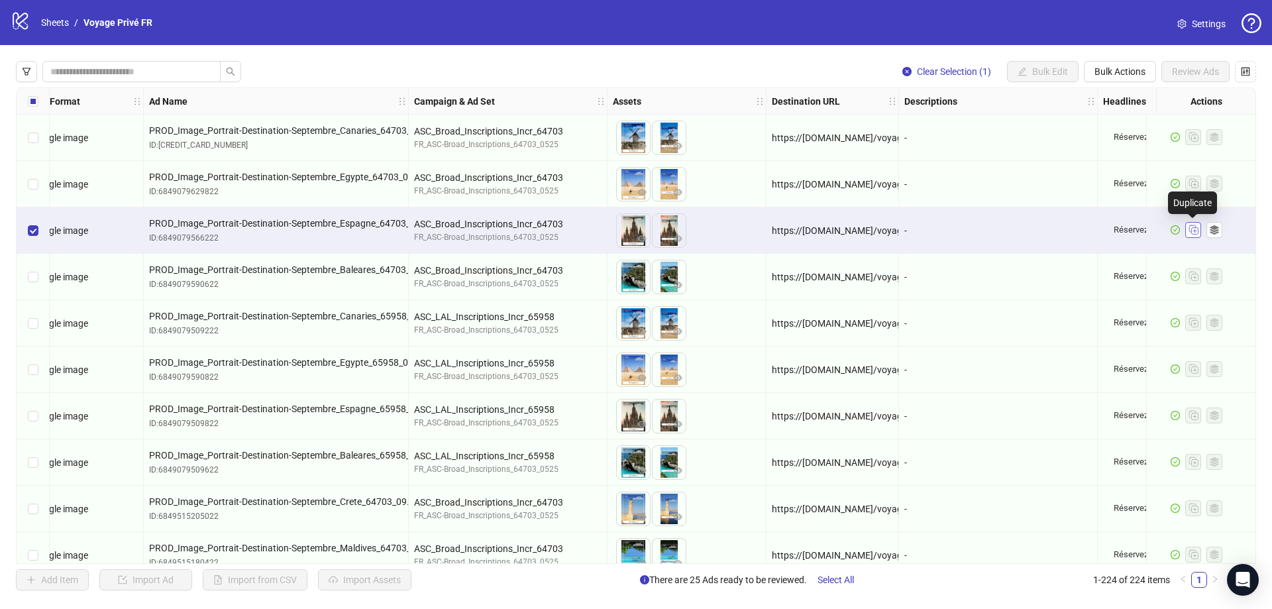
click at [1190, 233] on icon "Duplicate" at bounding box center [1193, 229] width 13 height 13
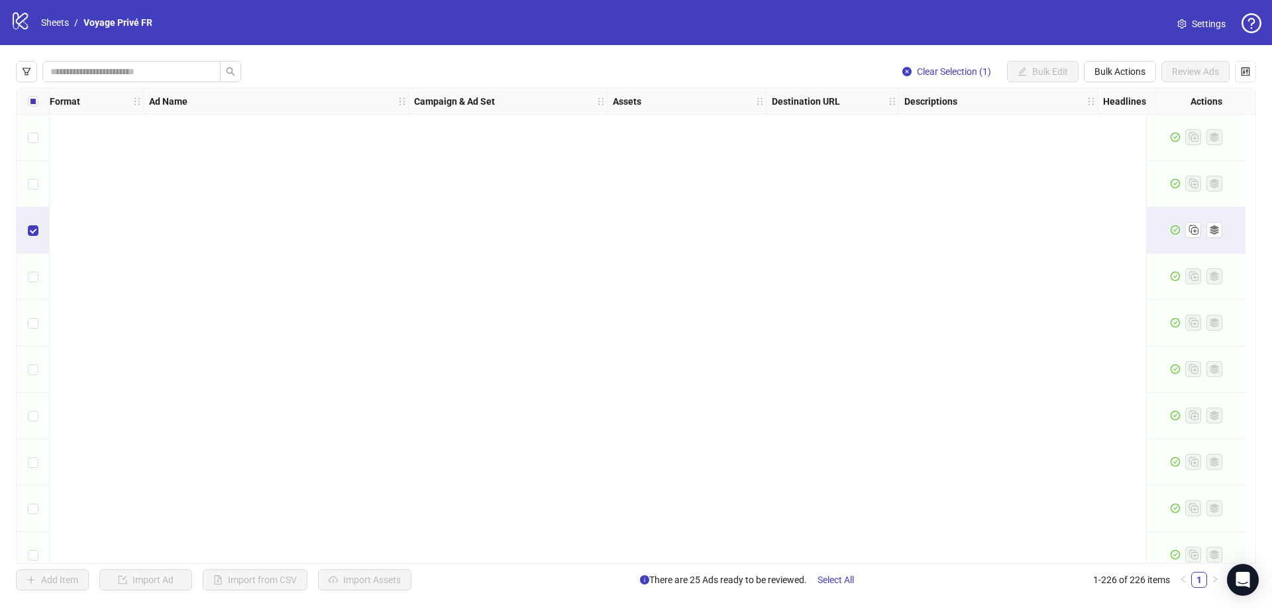
scroll to position [10041, 19]
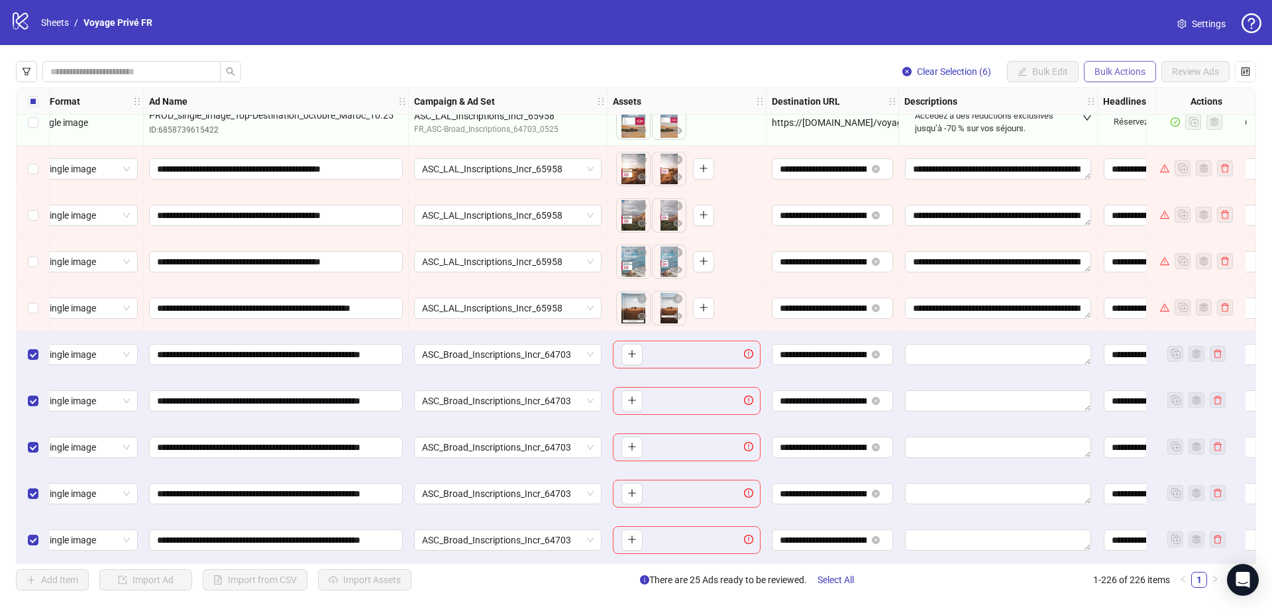
click at [1137, 73] on span "Bulk Actions" at bounding box center [1120, 71] width 51 height 11
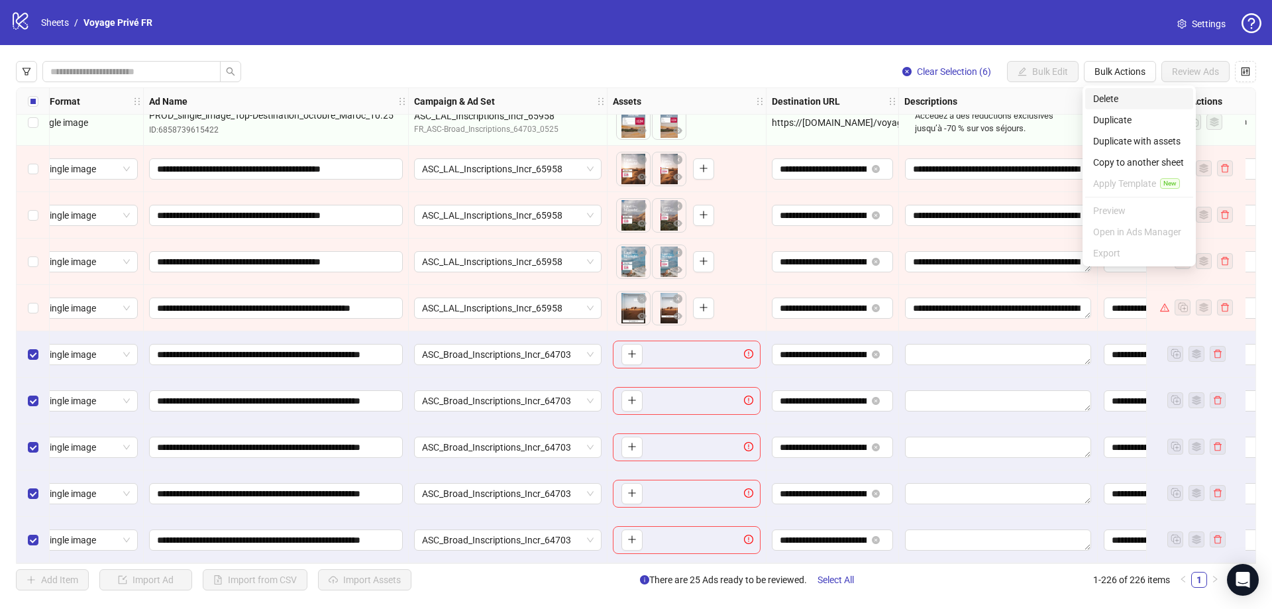
click at [1129, 91] on span "Delete" at bounding box center [1139, 98] width 92 height 15
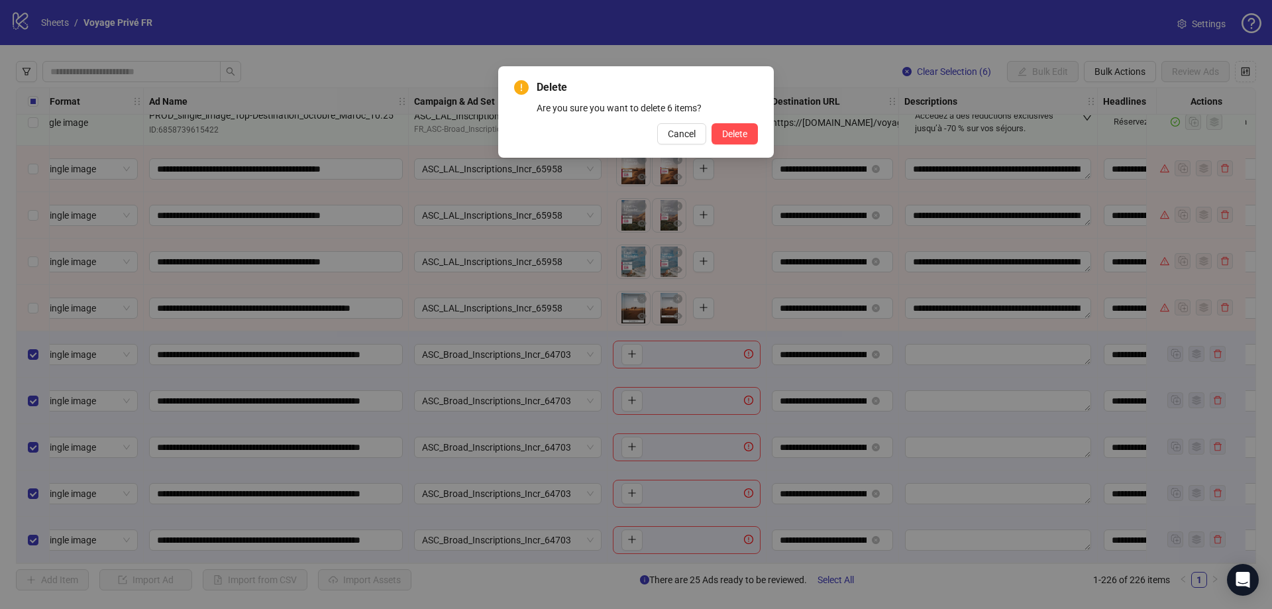
click at [680, 135] on span "Cancel" at bounding box center [682, 134] width 28 height 11
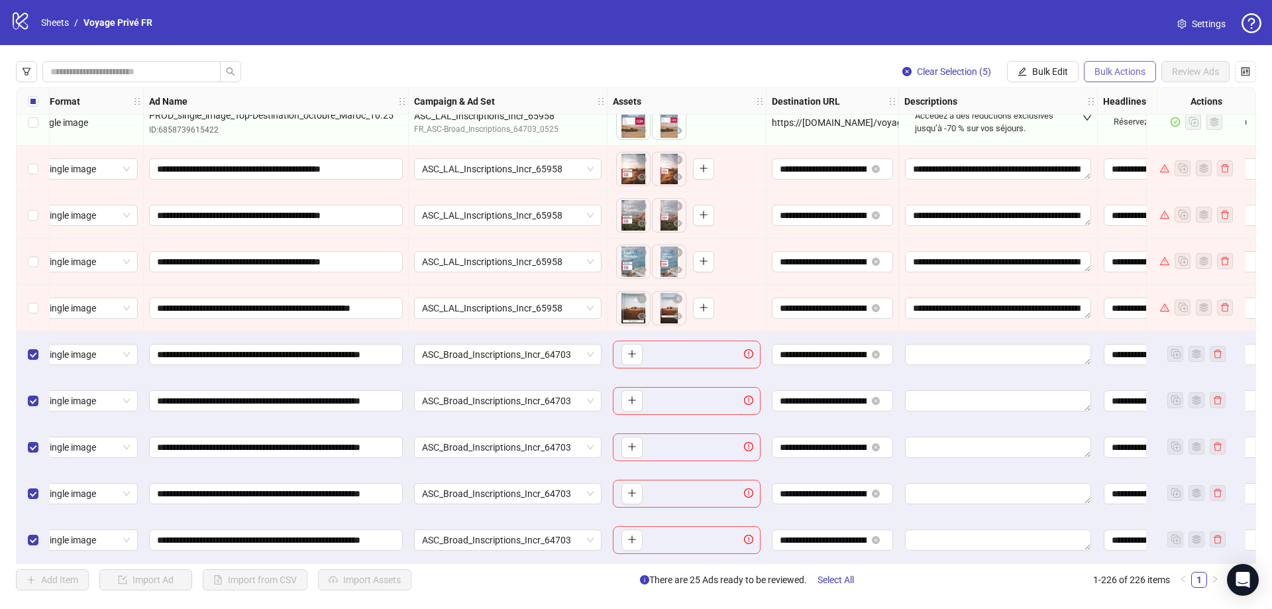
click at [1120, 67] on span "Bulk Actions" at bounding box center [1120, 71] width 51 height 11
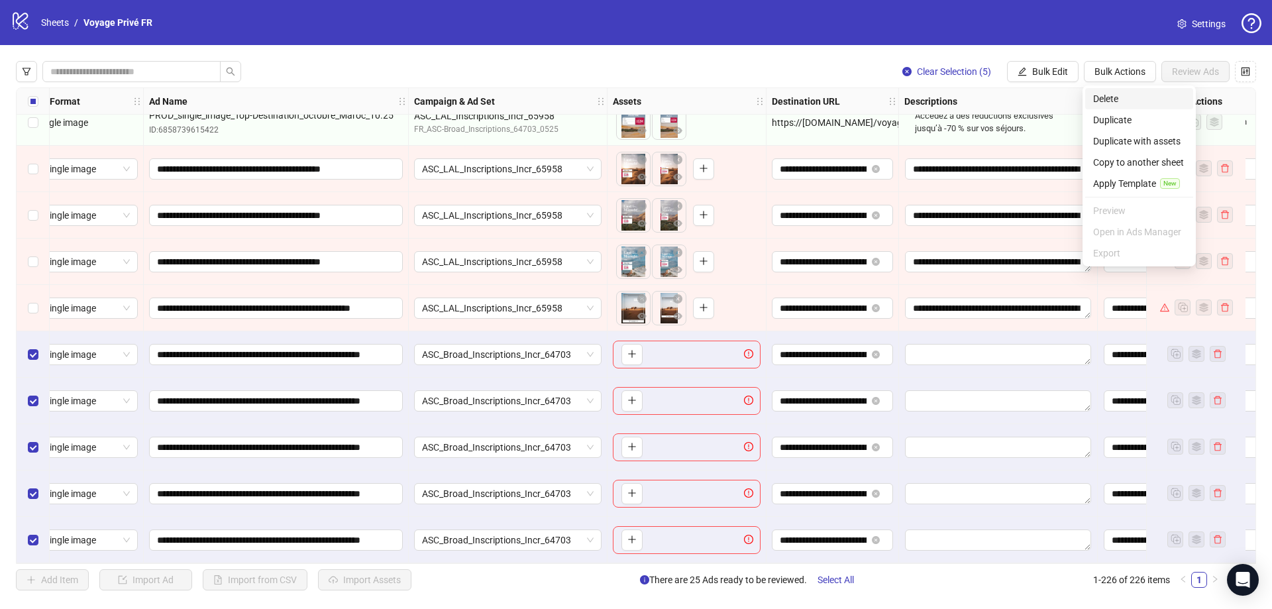
click at [1114, 105] on span "Delete" at bounding box center [1139, 98] width 92 height 15
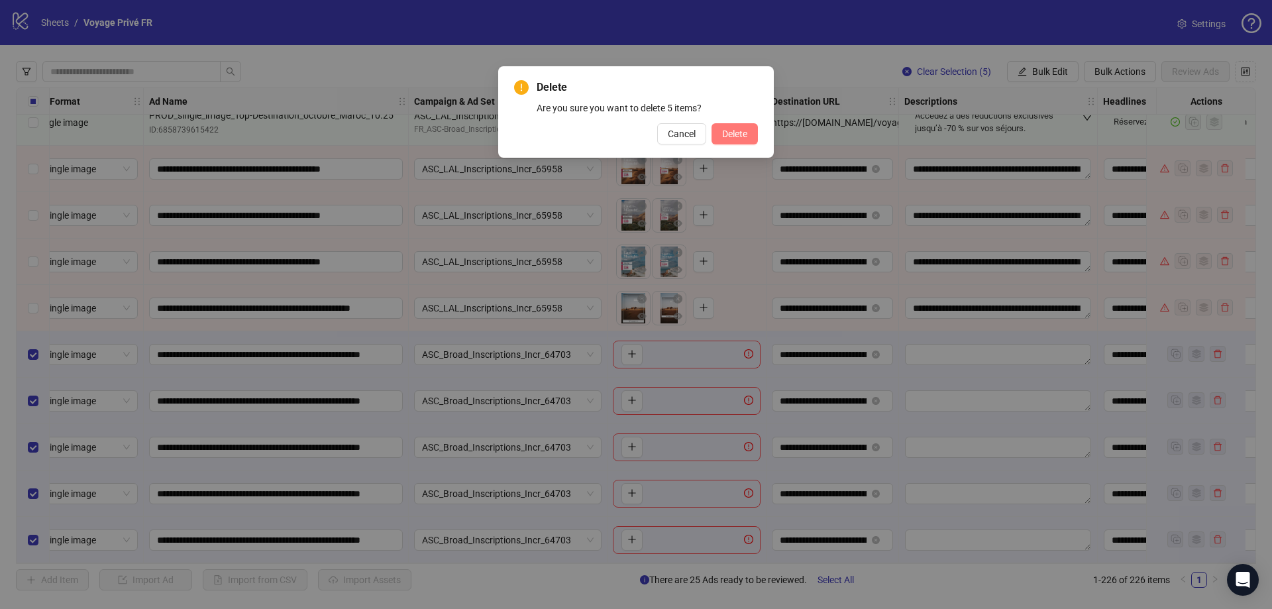
click at [742, 134] on span "Delete" at bounding box center [734, 134] width 25 height 11
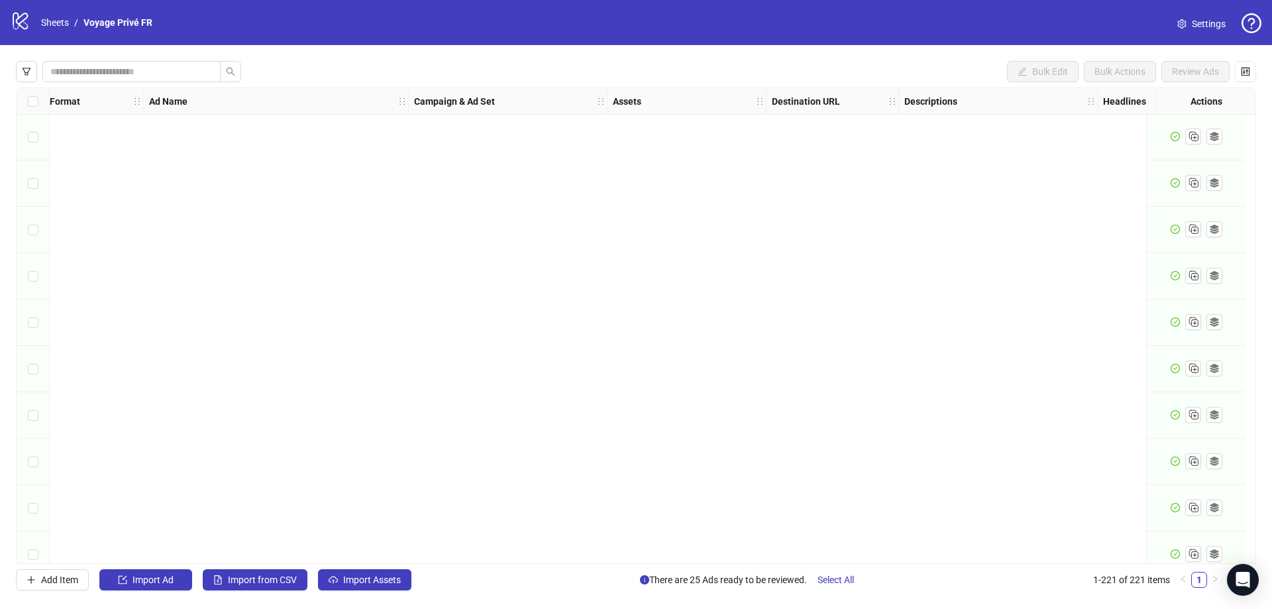
scroll to position [0, 19]
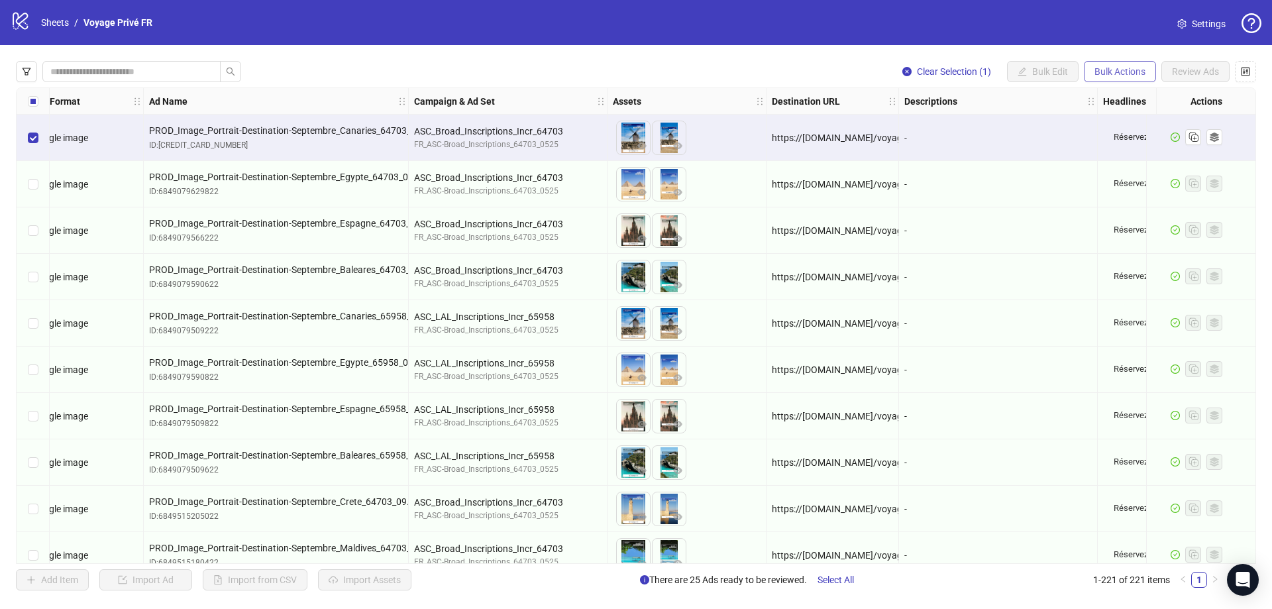
click at [1118, 76] on span "Bulk Actions" at bounding box center [1120, 71] width 51 height 11
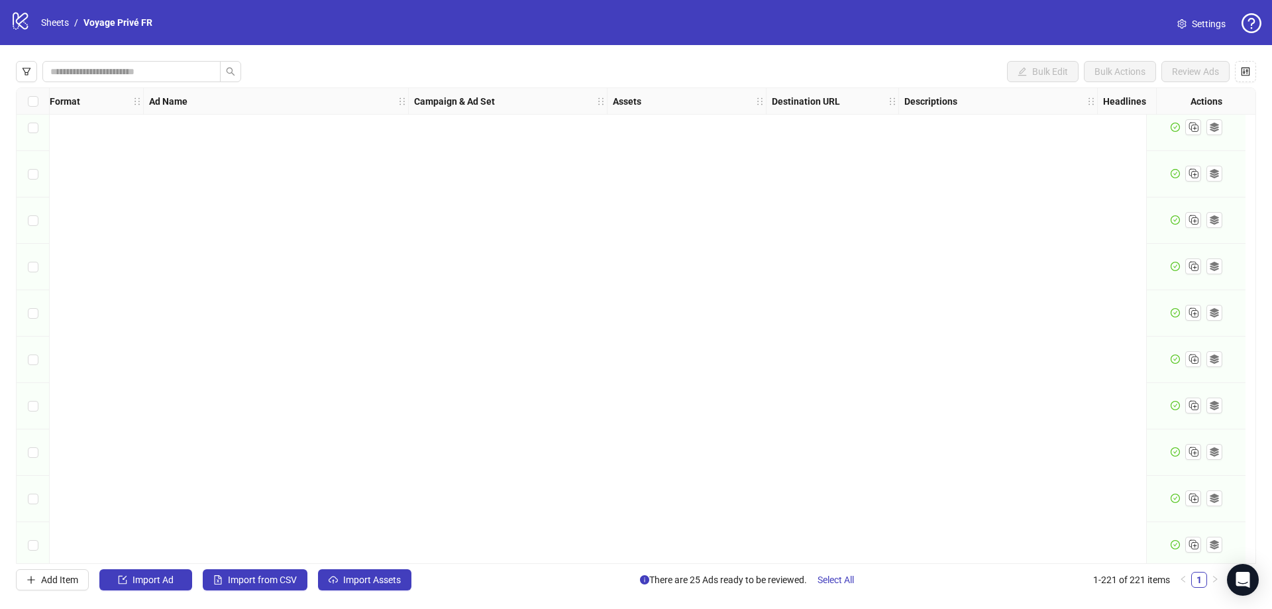
scroll to position [9809, 19]
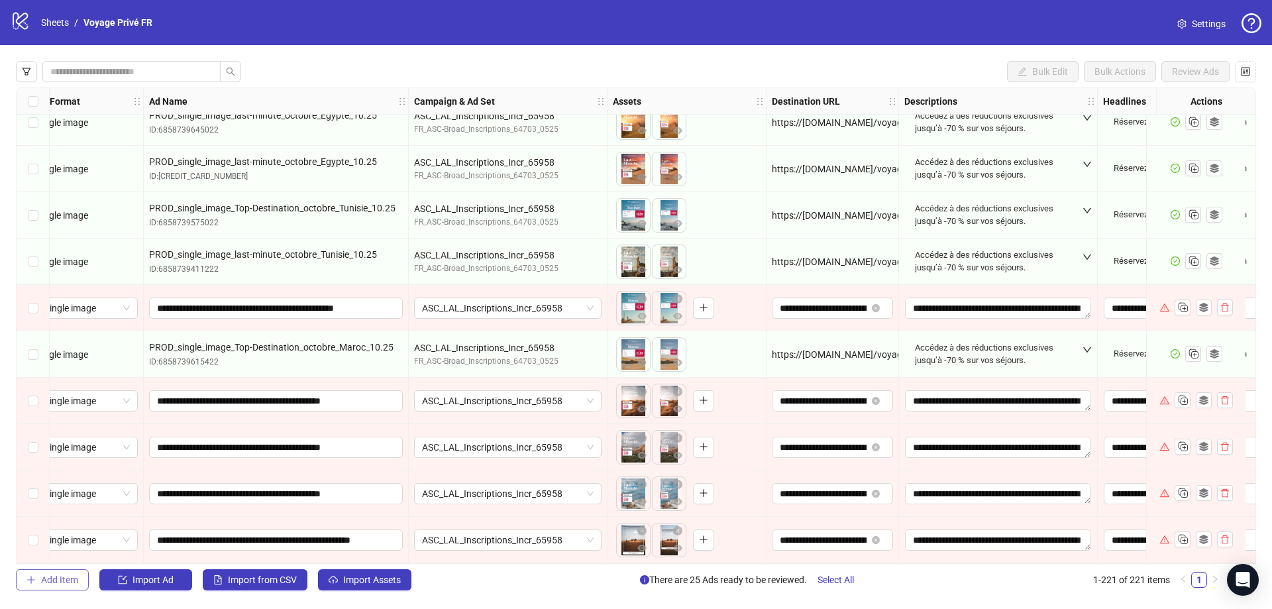
click at [49, 578] on span "Add Item" at bounding box center [59, 580] width 37 height 11
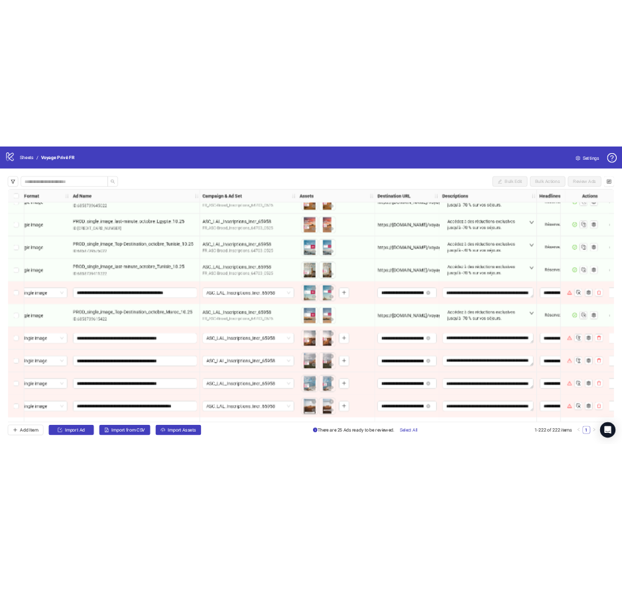
scroll to position [9855, 19]
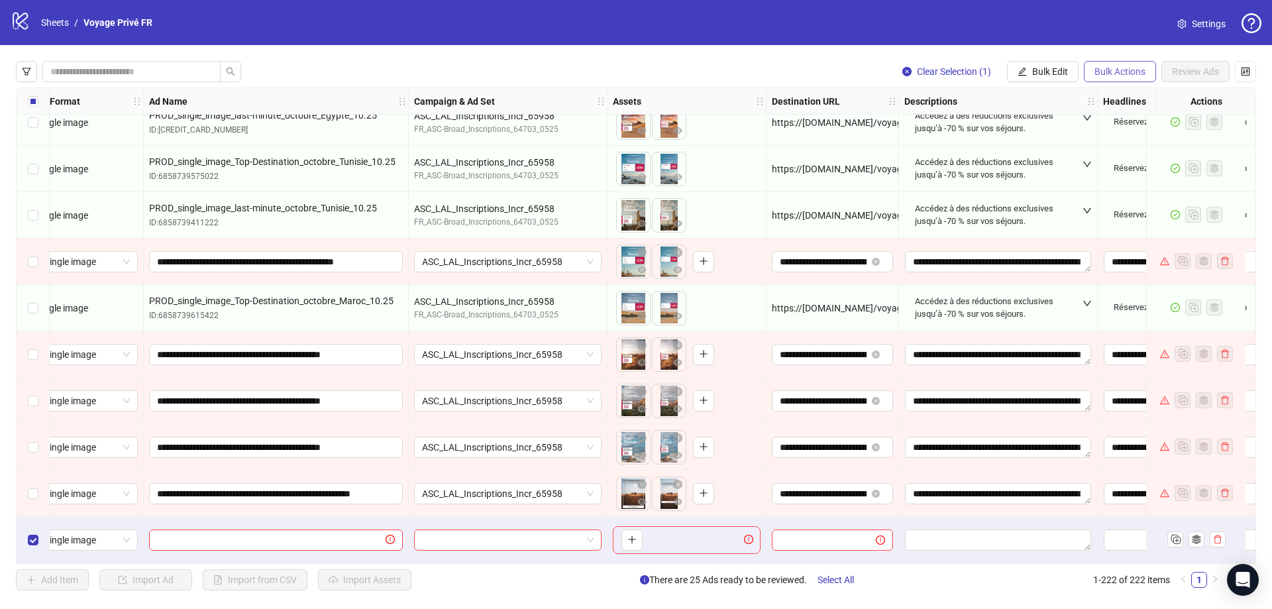
click at [1098, 72] on span "Bulk Actions" at bounding box center [1120, 71] width 51 height 11
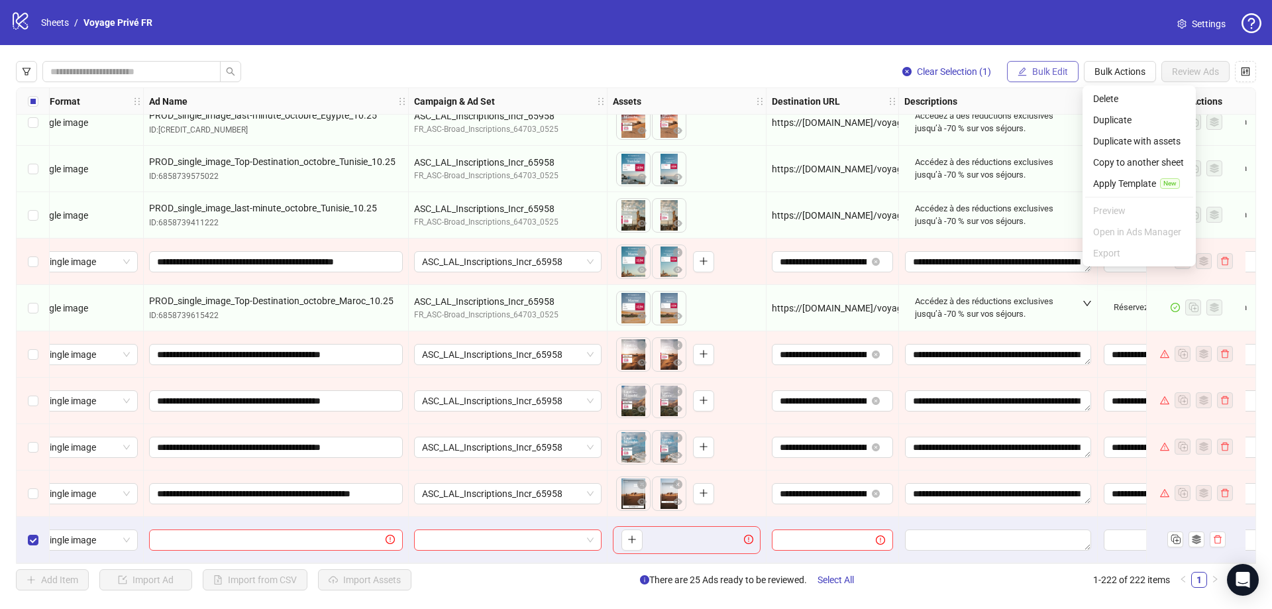
click at [1058, 76] on span "Bulk Edit" at bounding box center [1050, 71] width 36 height 11
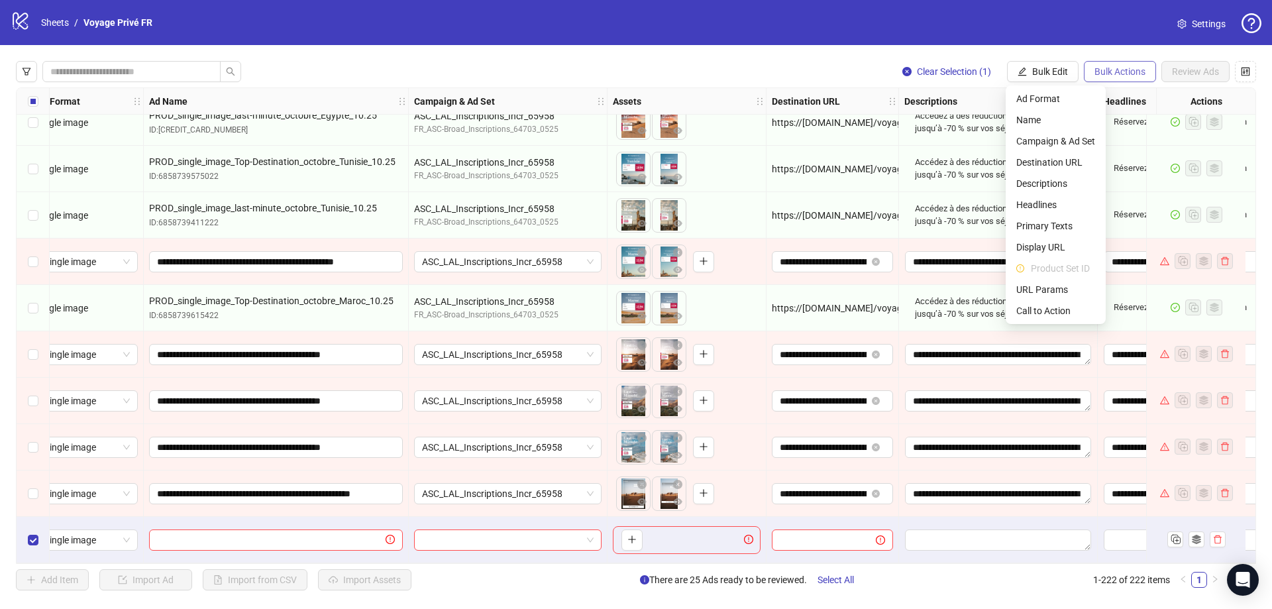
click at [1107, 76] on span "Bulk Actions" at bounding box center [1120, 71] width 51 height 11
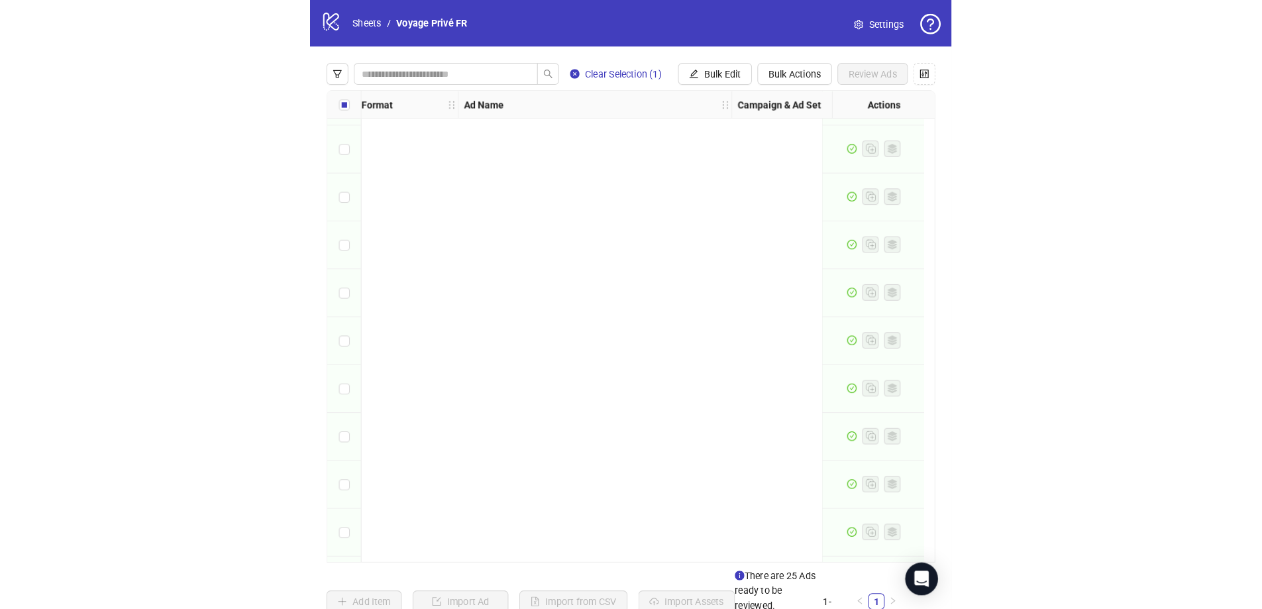
scroll to position [0, 19]
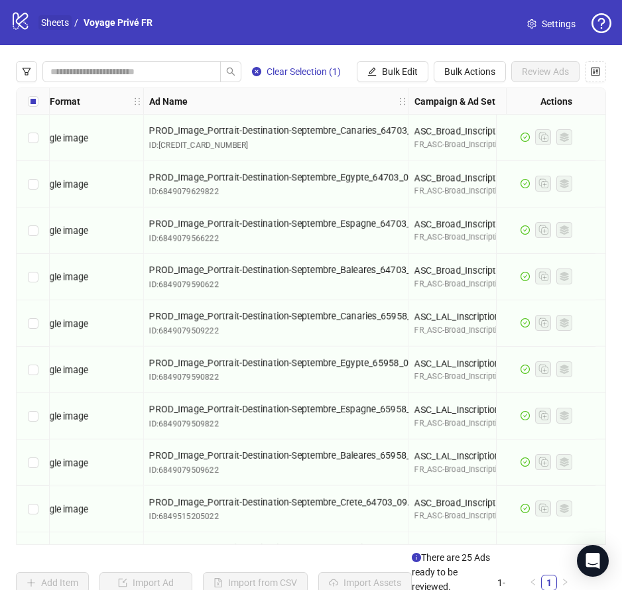
click at [49, 18] on link "Sheets" at bounding box center [54, 22] width 33 height 15
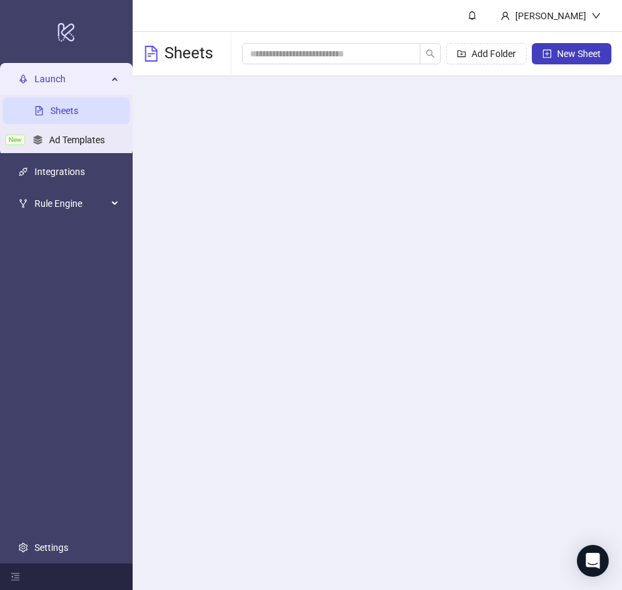
click at [70, 111] on link "Sheets" at bounding box center [64, 110] width 28 height 11
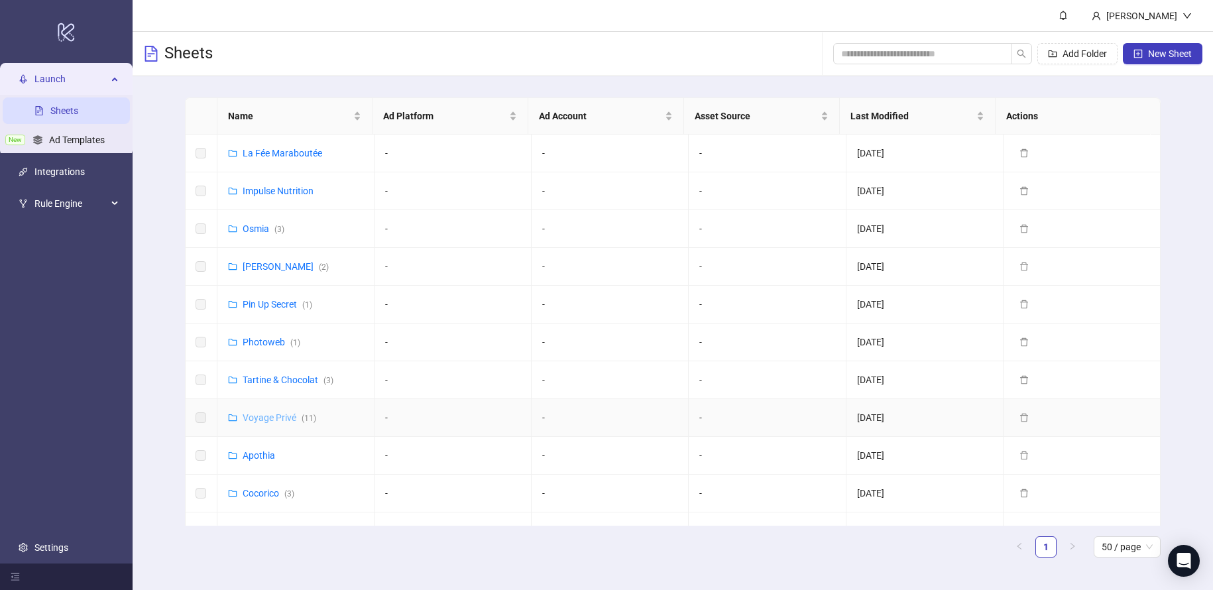
click at [274, 418] on link "Voyage Privé ( 11 )" at bounding box center [280, 417] width 74 height 11
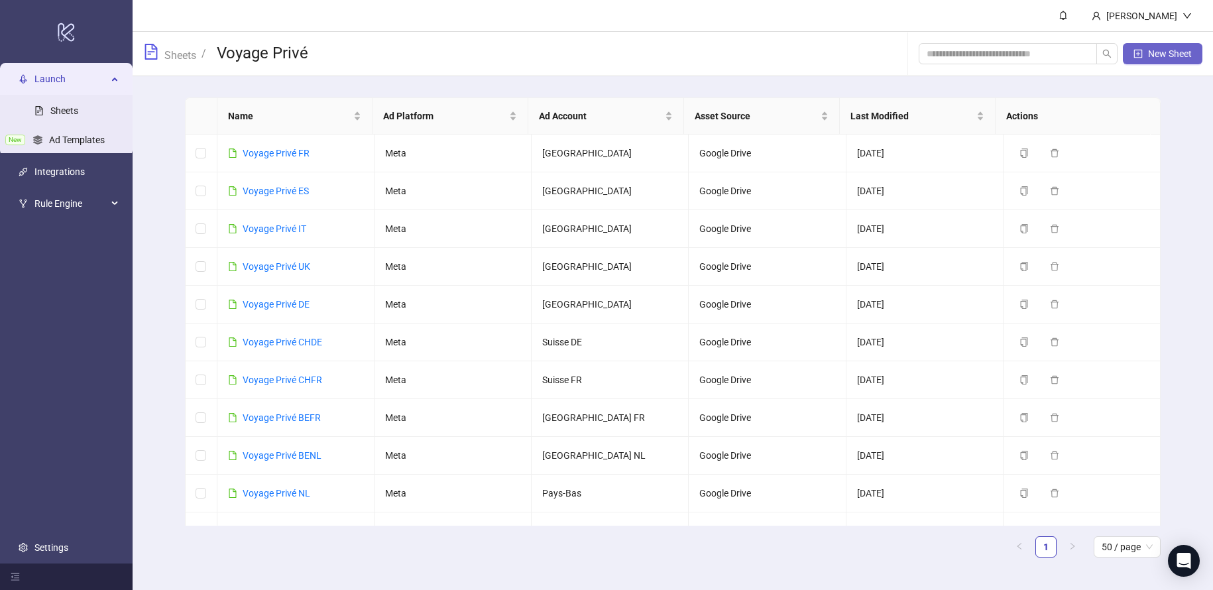
click at [1153, 56] on span "New Sheet" at bounding box center [1170, 53] width 44 height 11
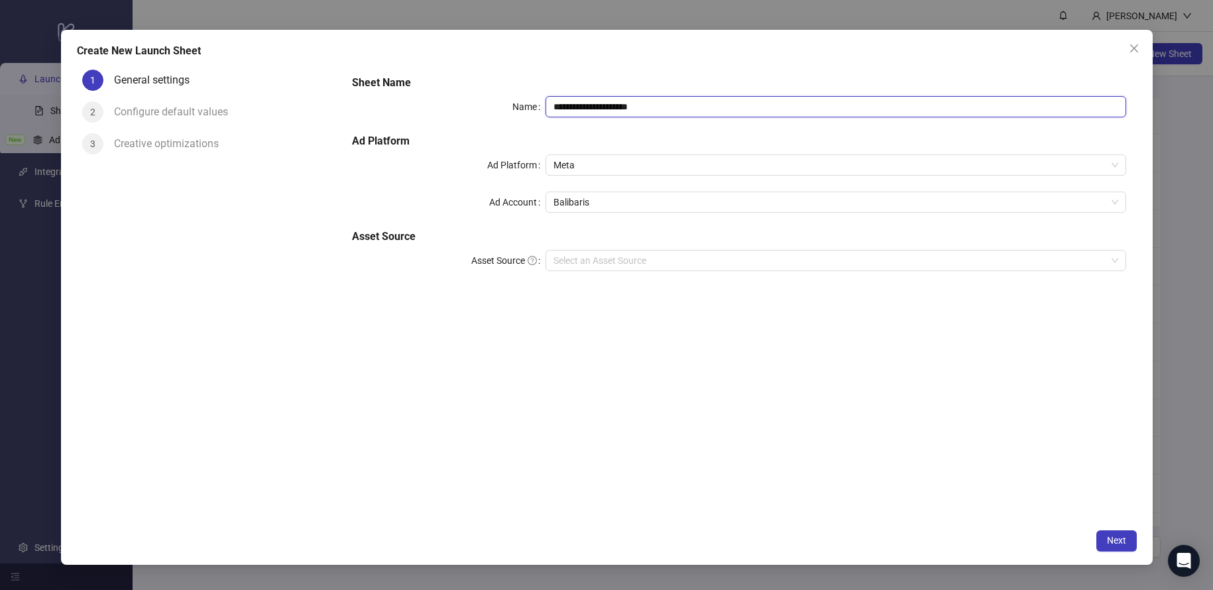
click at [620, 107] on input "**********" at bounding box center [835, 106] width 580 height 21
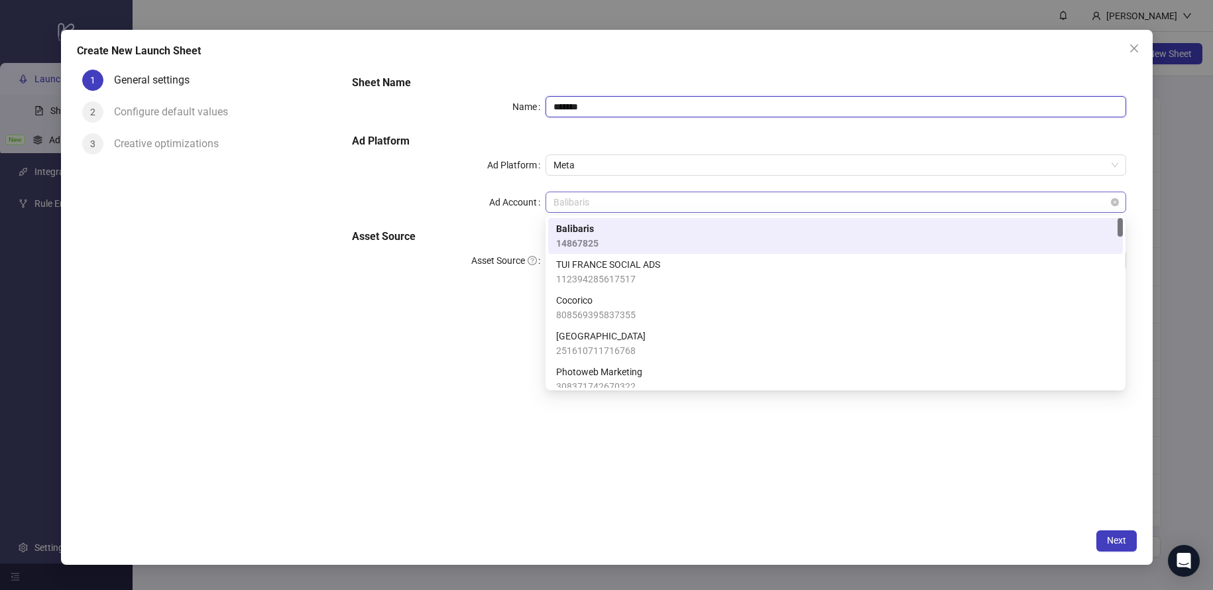
click at [595, 211] on span "Balibaris" at bounding box center [835, 202] width 564 height 20
type input "*******"
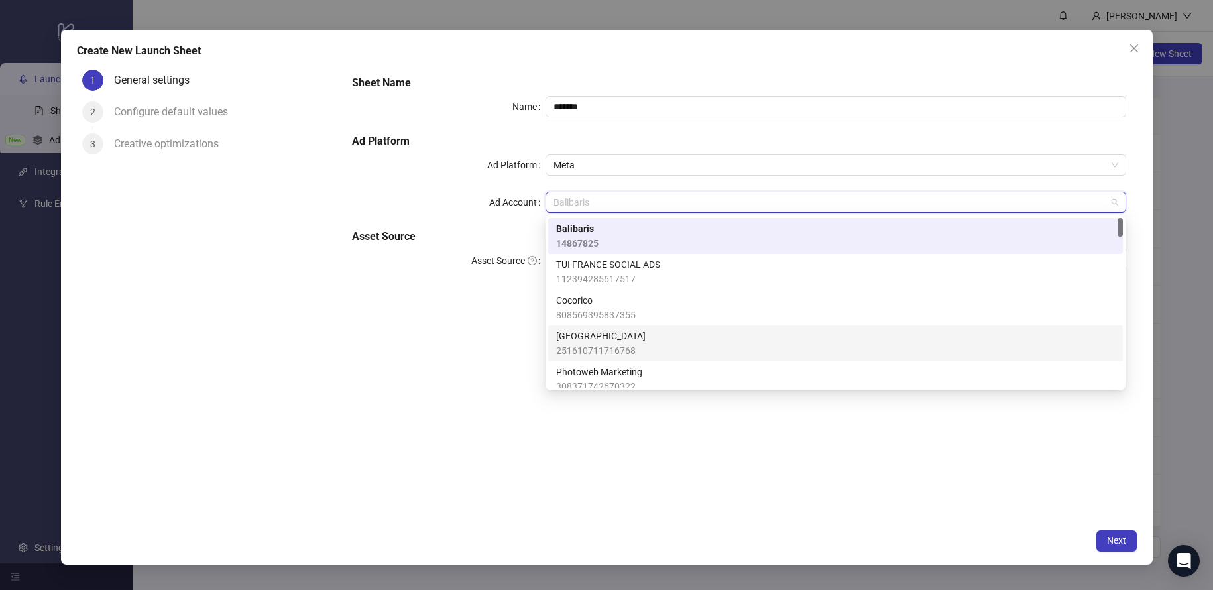
click at [584, 335] on span "[GEOGRAPHIC_DATA]" at bounding box center [600, 336] width 89 height 15
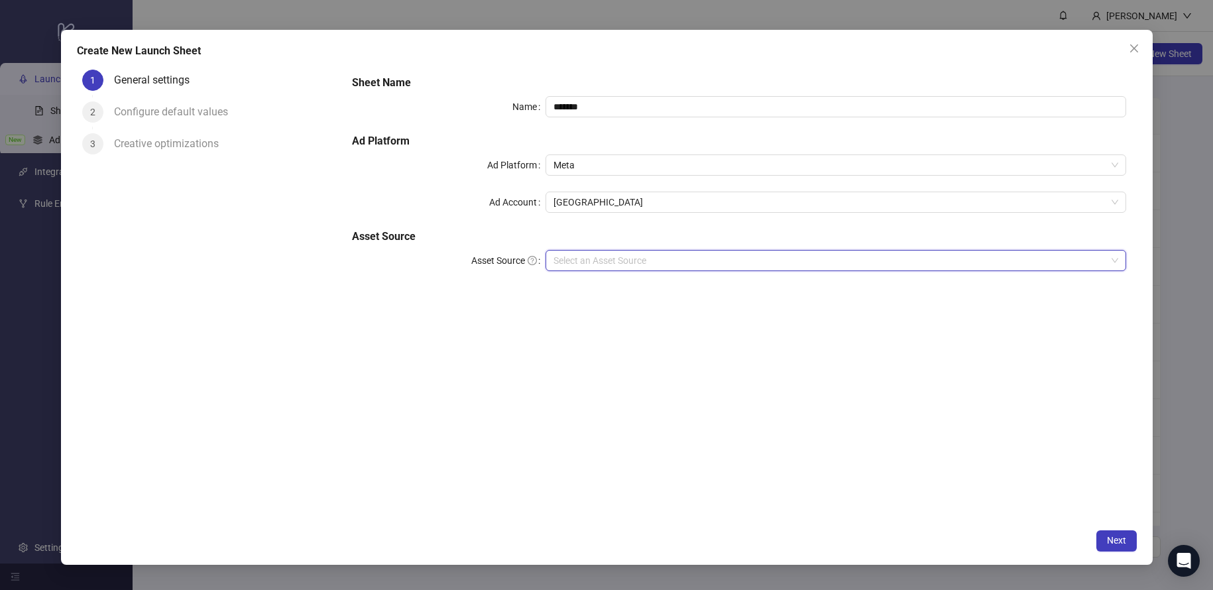
click at [685, 260] on input "Asset Source" at bounding box center [829, 261] width 552 height 20
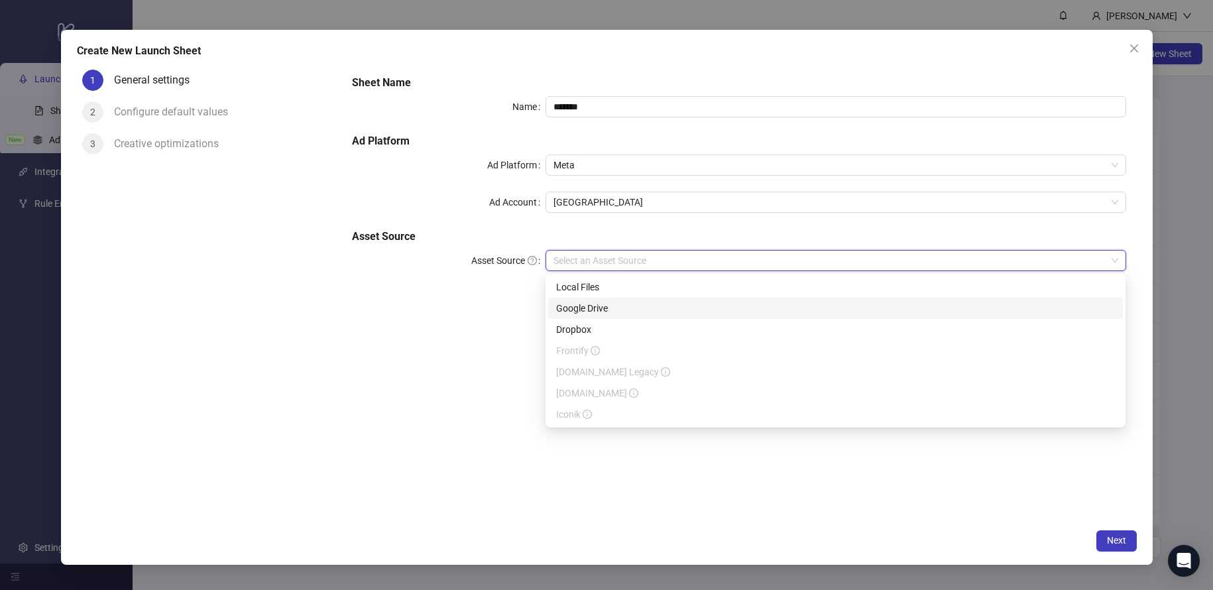
click at [606, 306] on div "Google Drive" at bounding box center [835, 308] width 559 height 15
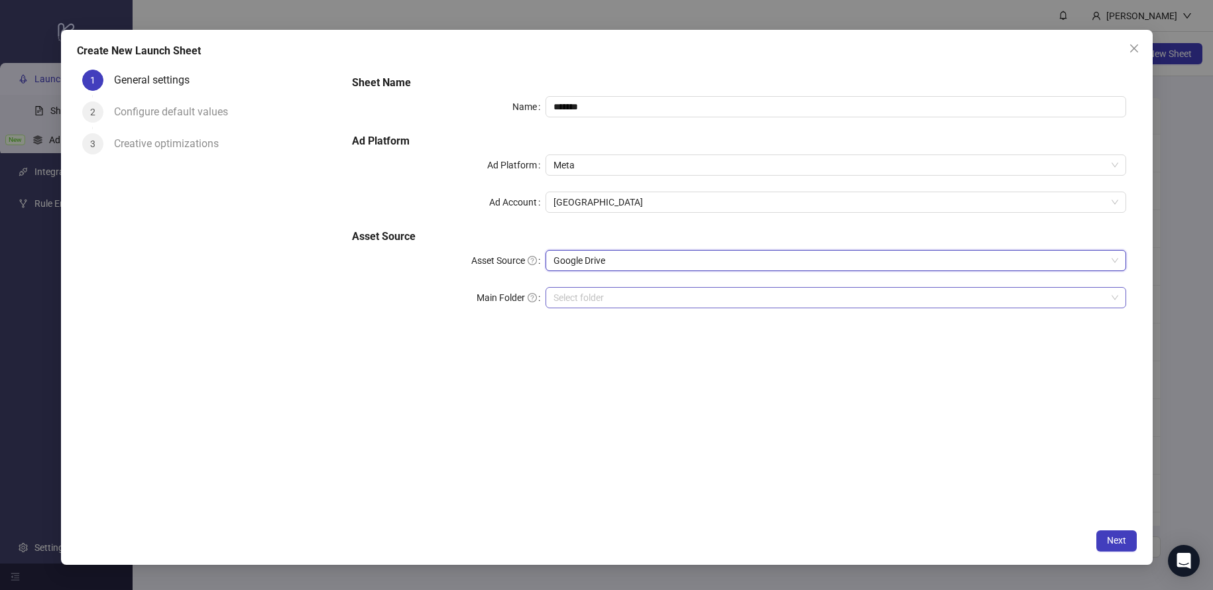
click at [583, 291] on input "Main Folder" at bounding box center [829, 298] width 552 height 20
drag, startPoint x: 1082, startPoint y: 528, endPoint x: 1108, endPoint y: 541, distance: 29.6
click at [1086, 529] on div "Create New Launch Sheet 1 General settings 2 Configure default values 3 Creativ…" at bounding box center [606, 297] width 1091 height 535
click at [1109, 541] on span "Next" at bounding box center [1116, 540] width 19 height 11
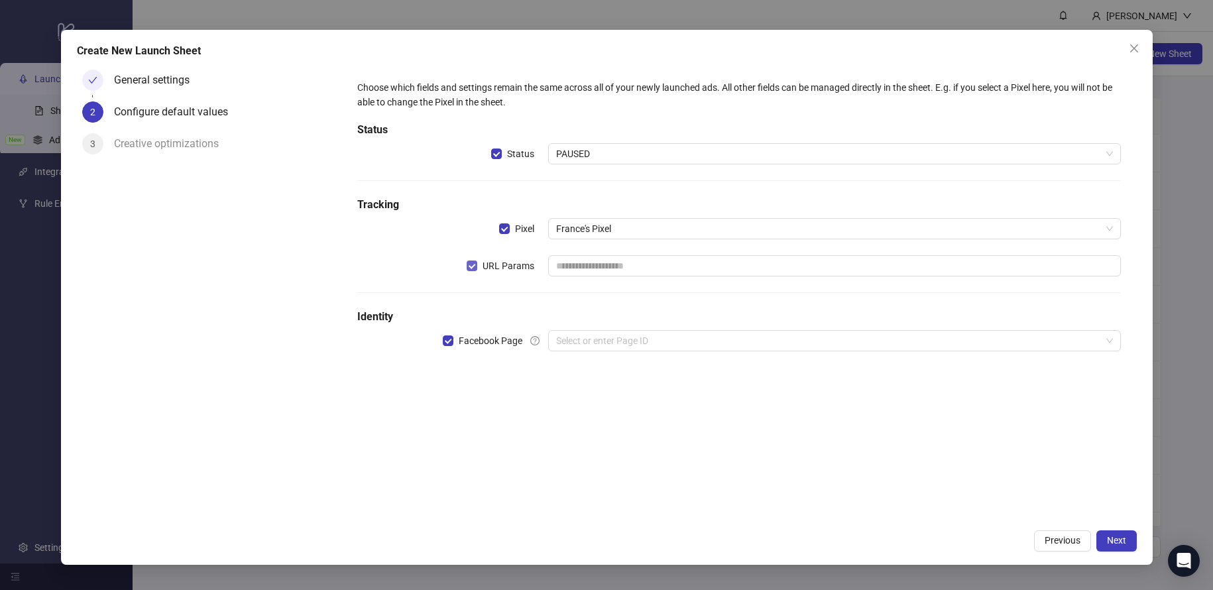
click at [478, 263] on span "URL Params" at bounding box center [508, 265] width 62 height 15
click at [1126, 534] on button "Next" at bounding box center [1116, 540] width 40 height 21
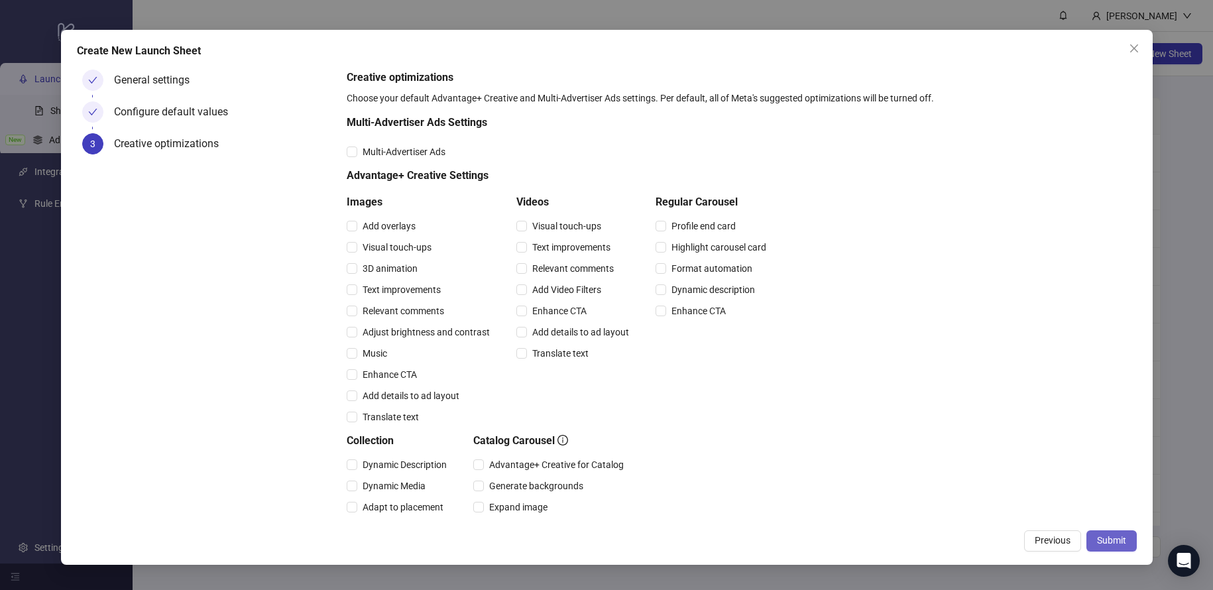
click at [1101, 542] on span "Submit" at bounding box center [1111, 540] width 29 height 11
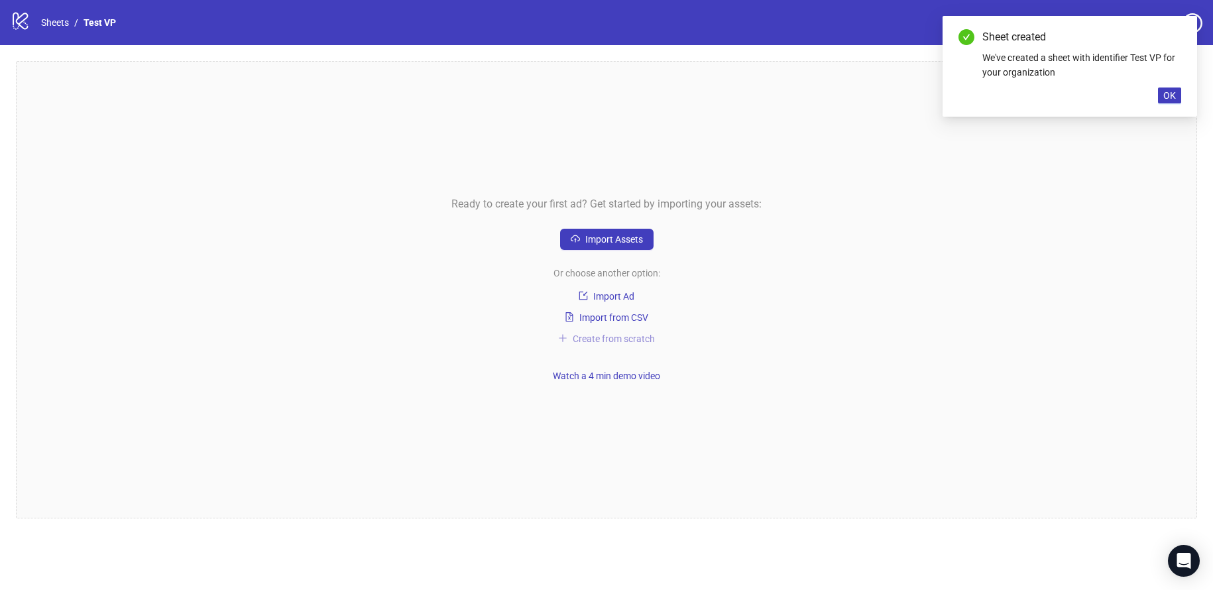
click at [606, 336] on span "Create from scratch" at bounding box center [614, 338] width 82 height 11
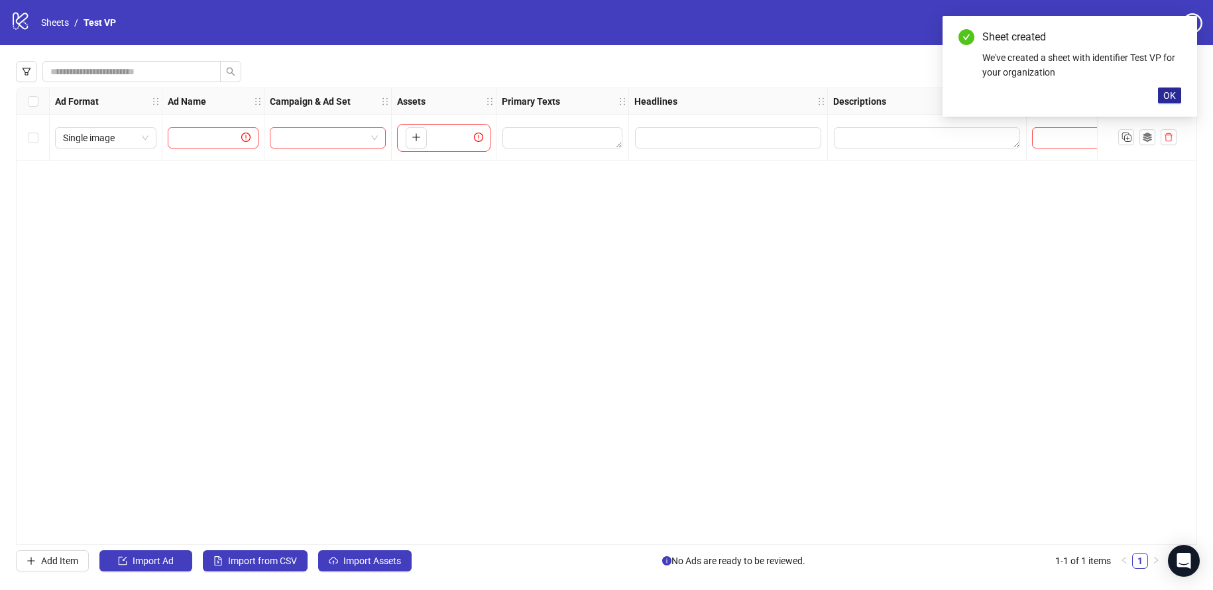
click at [1168, 97] on span "OK" at bounding box center [1169, 95] width 13 height 11
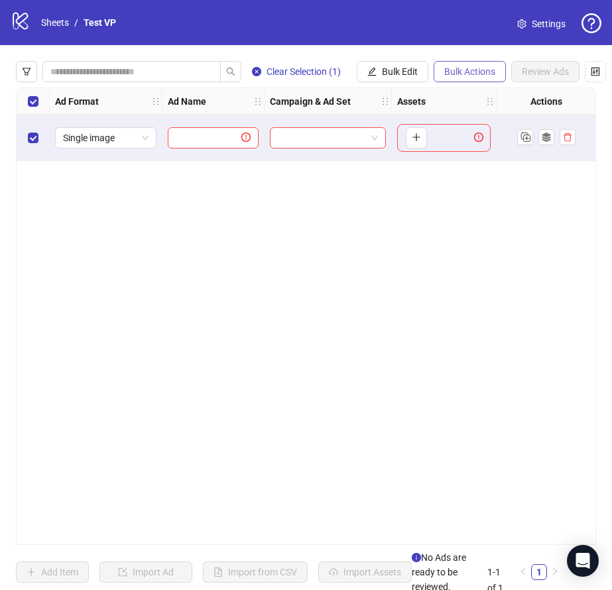
click at [471, 70] on span "Bulk Actions" at bounding box center [469, 71] width 51 height 11
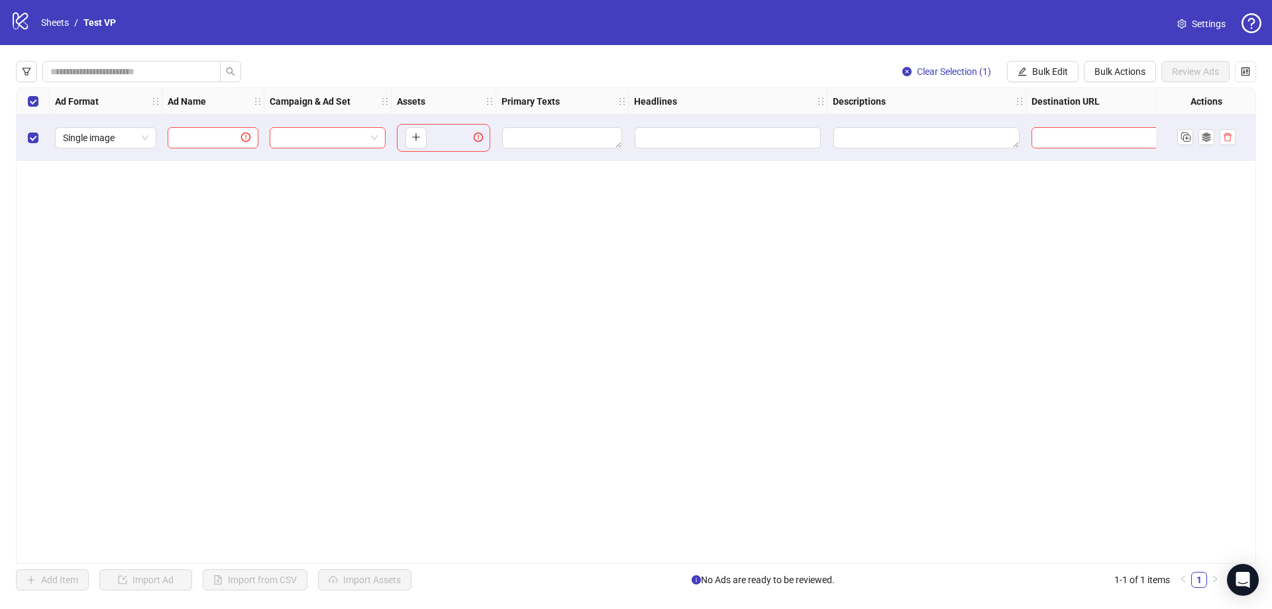
drag, startPoint x: 465, startPoint y: 254, endPoint x: 469, endPoint y: 233, distance: 21.7
click at [465, 248] on div "Ad Format Ad Name Campaign & Ad Set Assets Primary Texts Headlines Descriptions…" at bounding box center [636, 325] width 1241 height 476
click at [56, 27] on link "Sheets" at bounding box center [54, 22] width 33 height 15
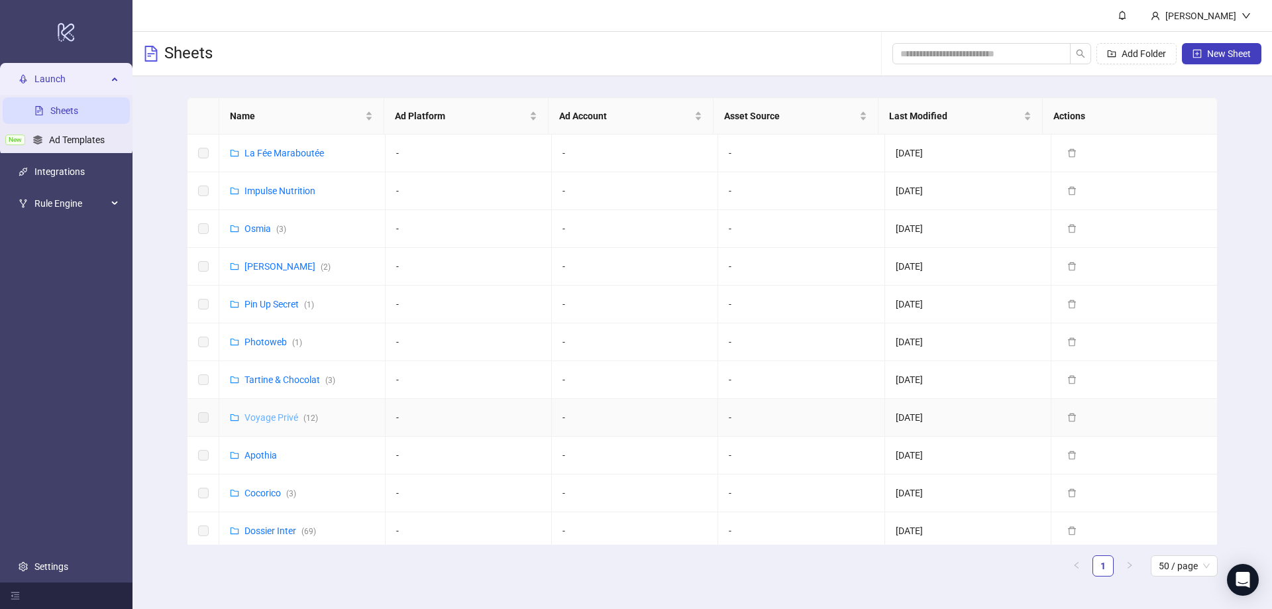
click at [273, 419] on link "Voyage Privé ( 12 )" at bounding box center [282, 417] width 74 height 11
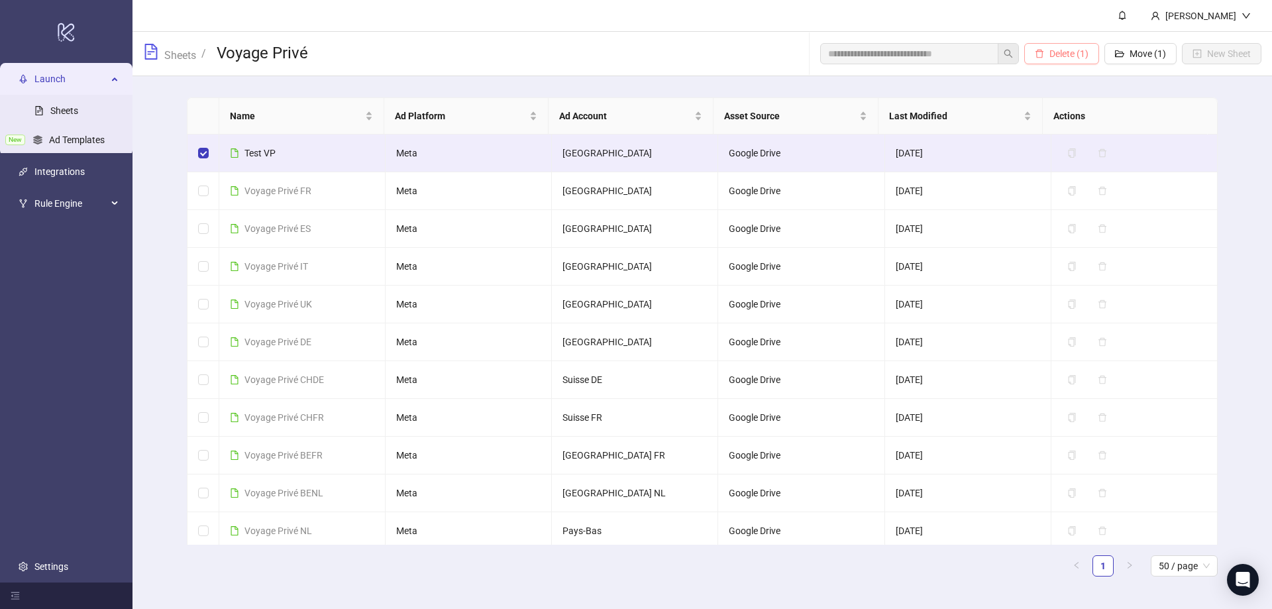
click at [1064, 54] on span "Delete (1)" at bounding box center [1069, 53] width 39 height 11
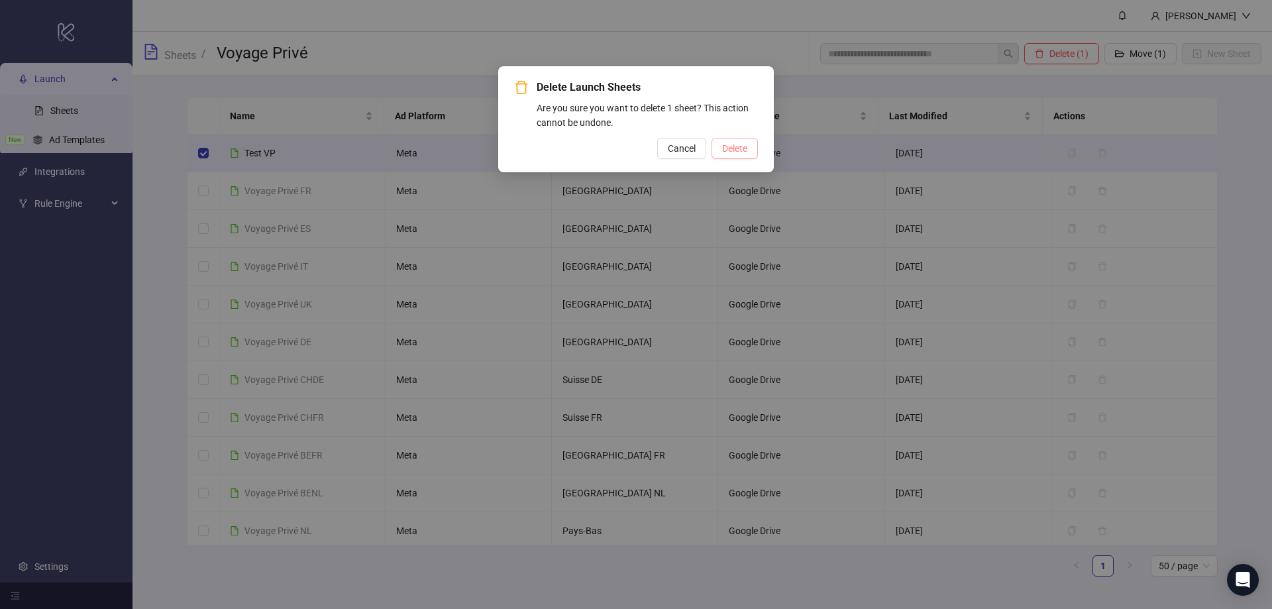
click at [746, 151] on span "Delete" at bounding box center [734, 148] width 25 height 11
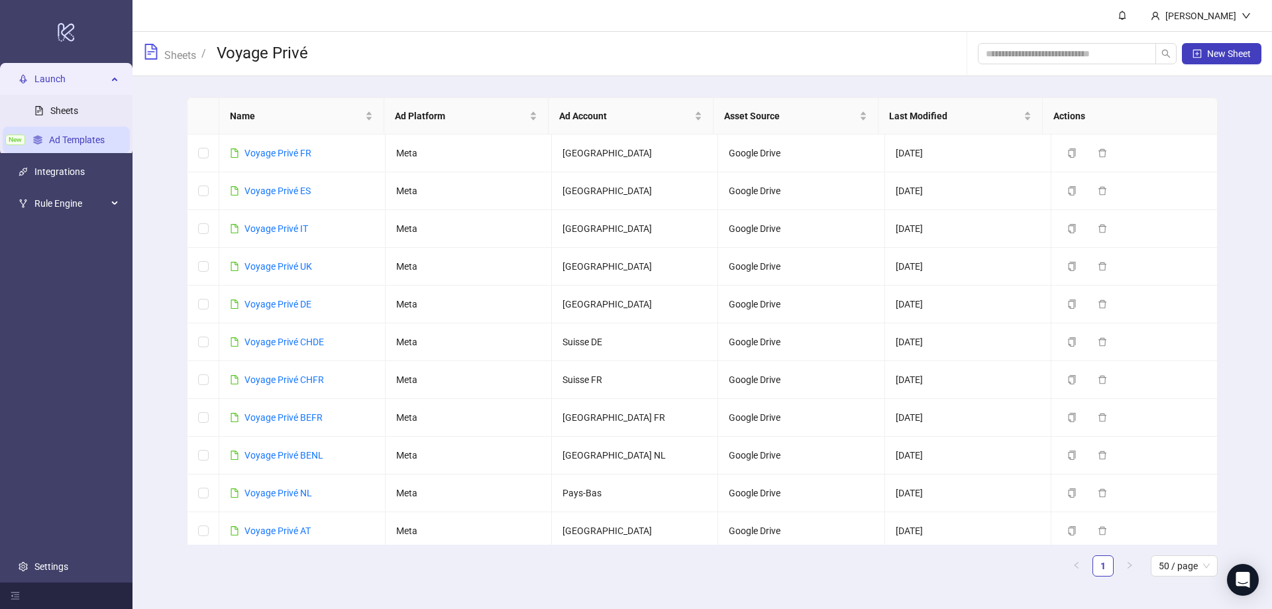
click at [87, 145] on link "Ad Templates" at bounding box center [77, 140] width 56 height 11
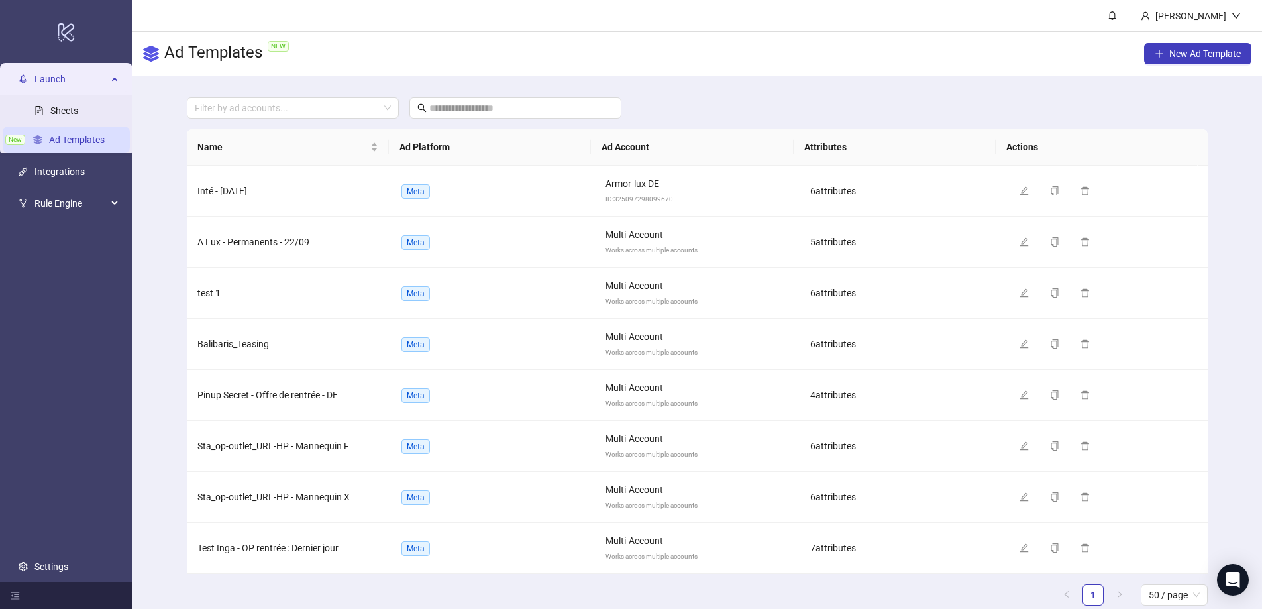
click at [1178, 65] on div "Ad Templates NEW New Ad Template" at bounding box center [698, 54] width 1130 height 44
click at [1180, 58] on span "New Ad Template" at bounding box center [1206, 53] width 72 height 11
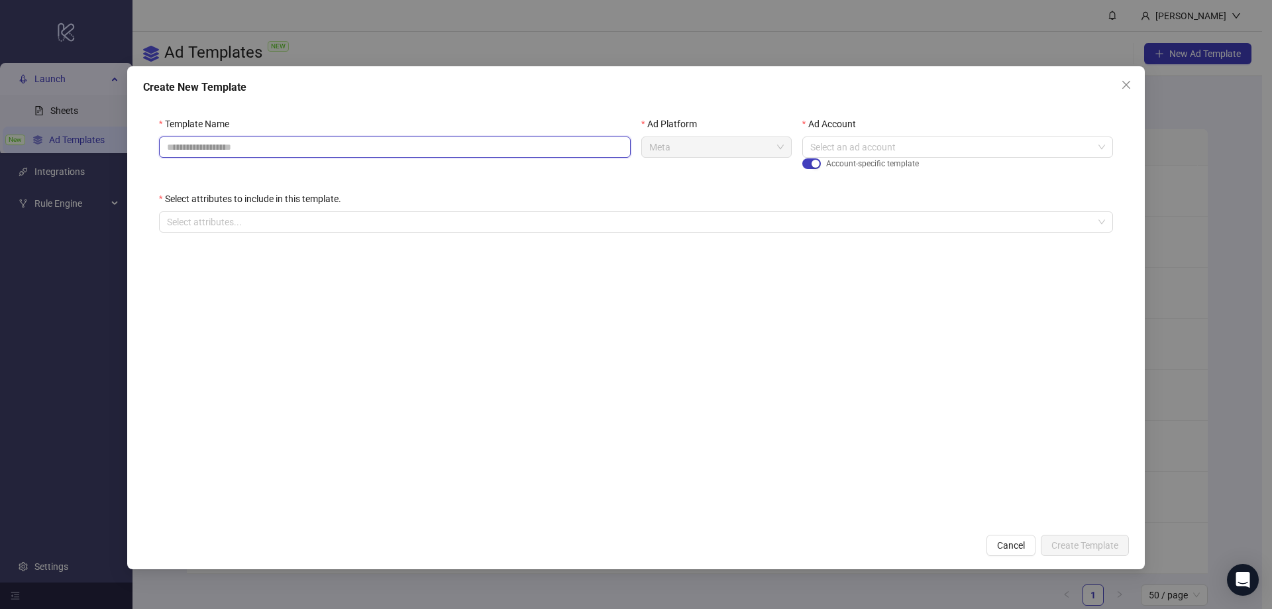
click at [519, 146] on input "Template Name" at bounding box center [395, 147] width 472 height 21
click at [472, 201] on div "Select attributes to include in this template." at bounding box center [636, 202] width 954 height 20
click at [1006, 539] on button "Cancel" at bounding box center [1011, 545] width 49 height 21
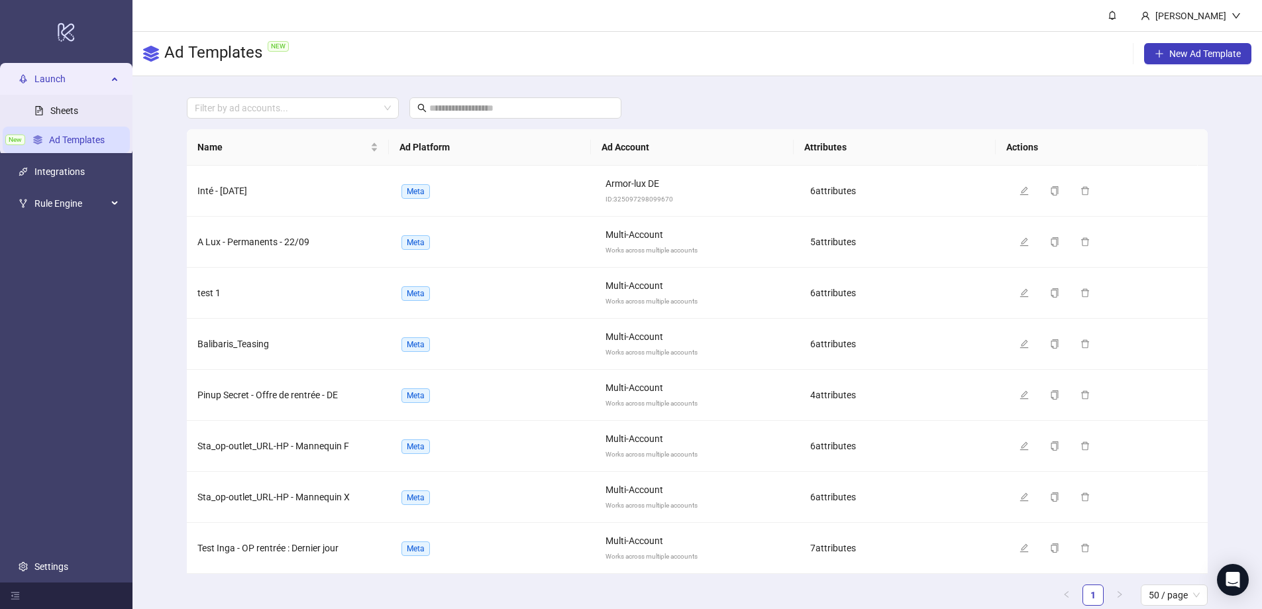
click at [1246, 296] on div "Filter by ad accounts... Name Ad Platform Ad Account Attributes Actions Inté - …" at bounding box center [698, 356] width 1130 height 561
click at [1192, 48] on span "New Ad Template" at bounding box center [1206, 53] width 72 height 11
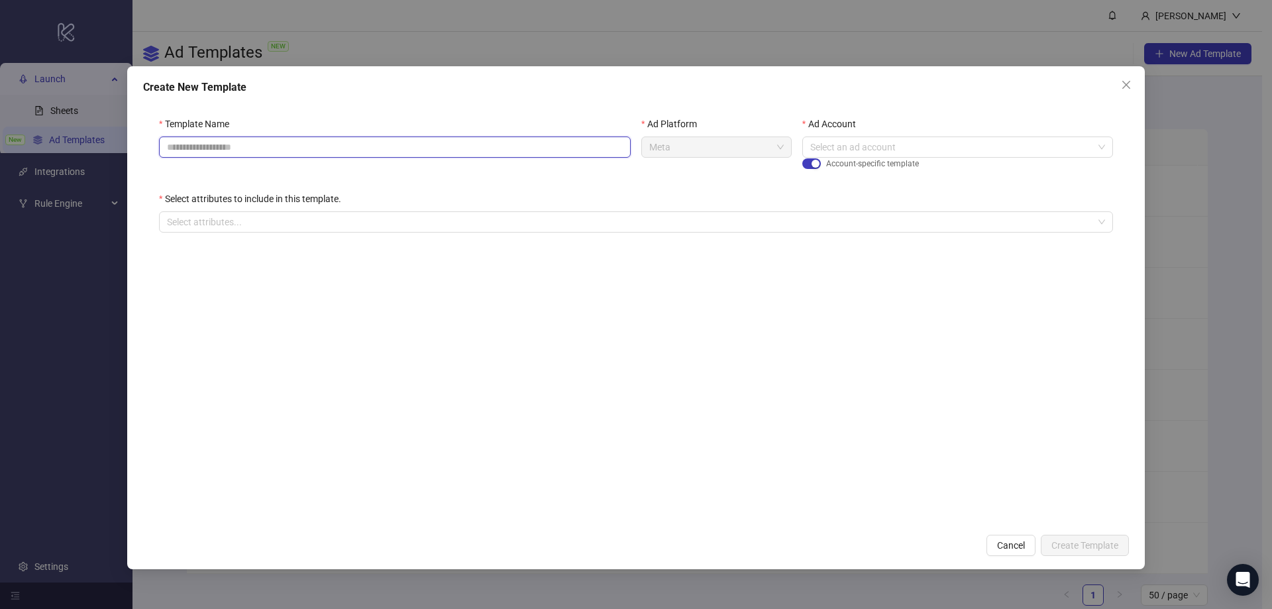
click at [398, 145] on input "Template Name" at bounding box center [395, 147] width 472 height 21
click at [506, 191] on div "Template Name" at bounding box center [395, 154] width 482 height 75
click at [687, 152] on span "Meta" at bounding box center [716, 147] width 135 height 20
click at [508, 150] on input "Template Name" at bounding box center [395, 147] width 472 height 21
click at [325, 144] on input "Template Name" at bounding box center [395, 147] width 472 height 21
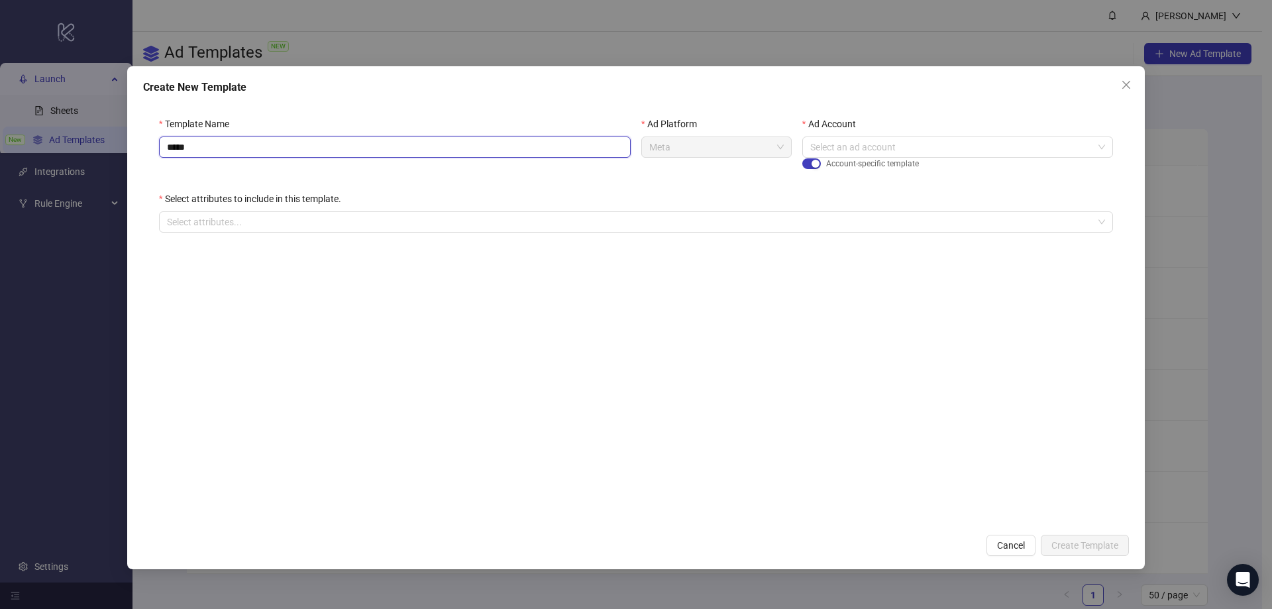
type input "*****"
click at [320, 169] on div "Template Name *****" at bounding box center [395, 154] width 482 height 75
click at [457, 148] on input "*****" at bounding box center [395, 147] width 472 height 21
click at [647, 173] on div "Ad Platform Meta" at bounding box center [716, 154] width 161 height 75
click at [877, 147] on input "Ad Account" at bounding box center [951, 147] width 283 height 20
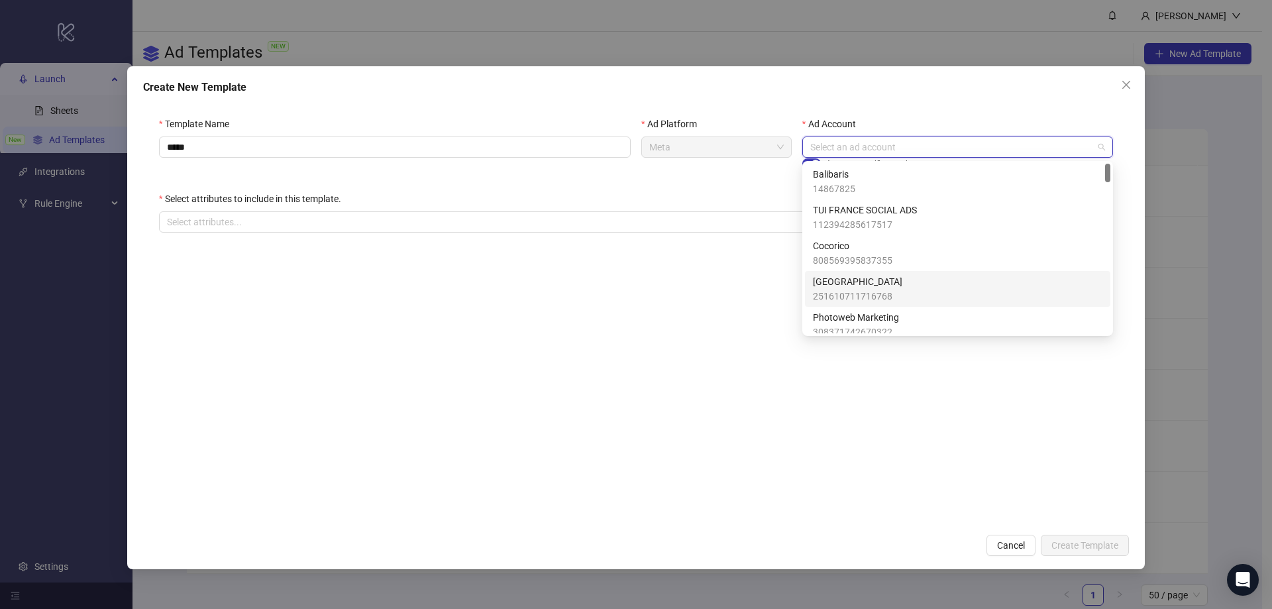
click at [844, 289] on span "251610711716768" at bounding box center [857, 296] width 89 height 15
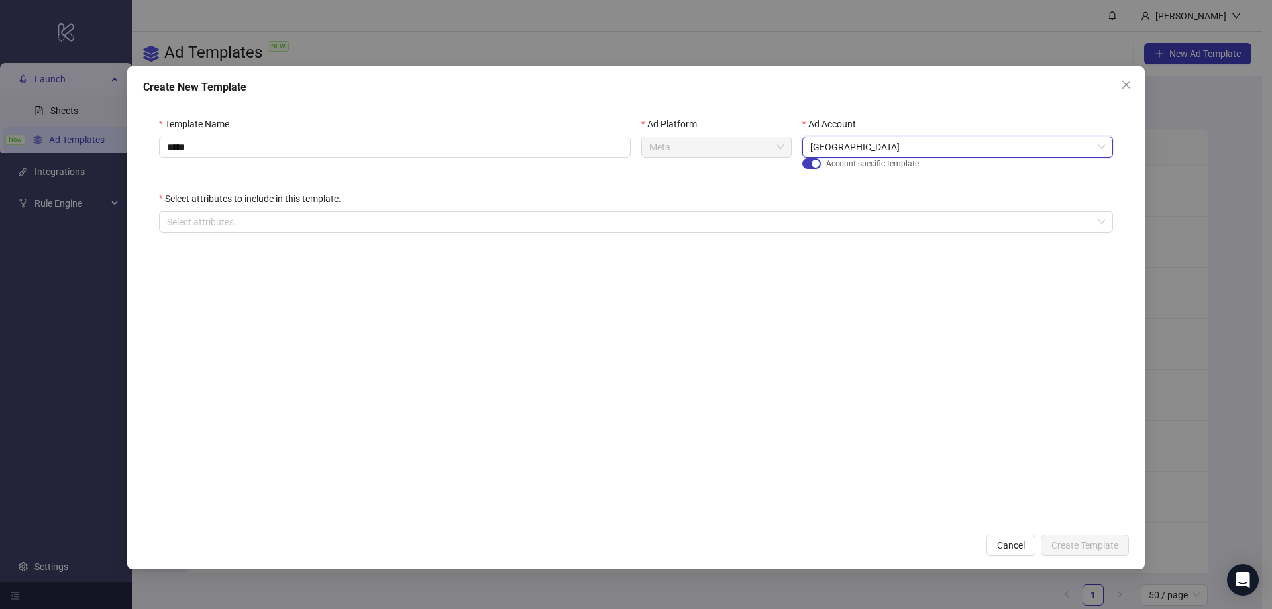
click at [766, 188] on div "Ad Platform Meta" at bounding box center [716, 154] width 161 height 75
click at [284, 226] on div at bounding box center [629, 222] width 935 height 19
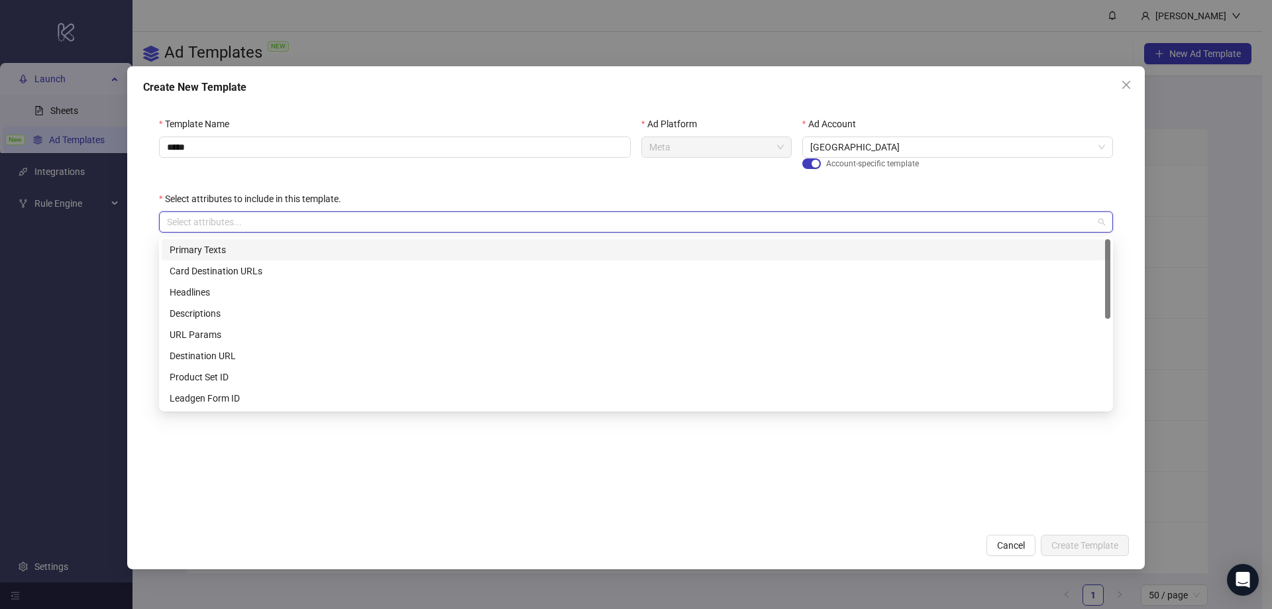
click at [229, 249] on div "Primary Texts" at bounding box center [636, 250] width 933 height 15
click at [444, 192] on div "Select attributes to include in this template." at bounding box center [636, 202] width 954 height 20
click at [302, 221] on div "Primary Texts" at bounding box center [629, 222] width 935 height 19
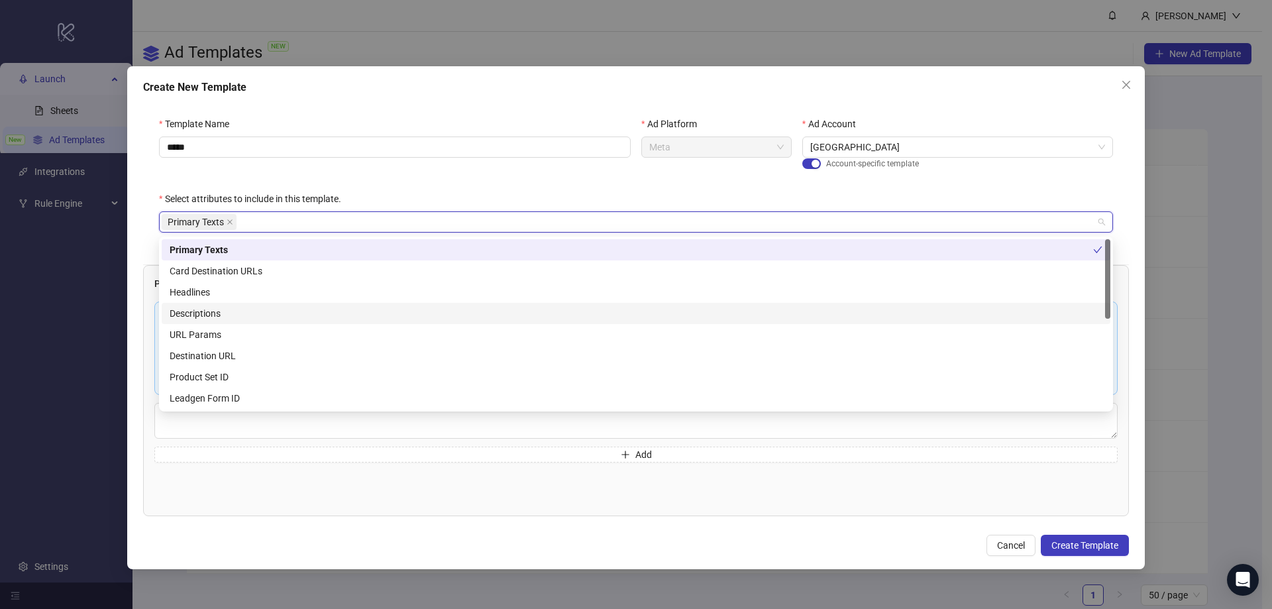
click at [219, 311] on div "Descriptions" at bounding box center [636, 313] width 933 height 15
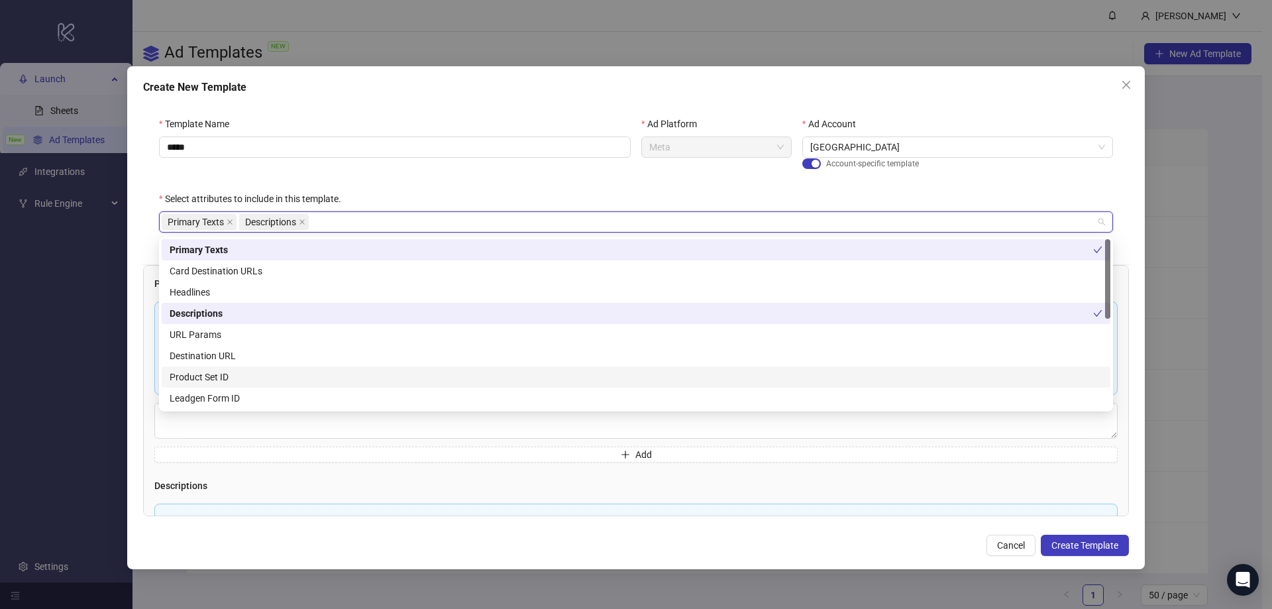
click at [233, 377] on div "Product Set ID" at bounding box center [636, 377] width 933 height 15
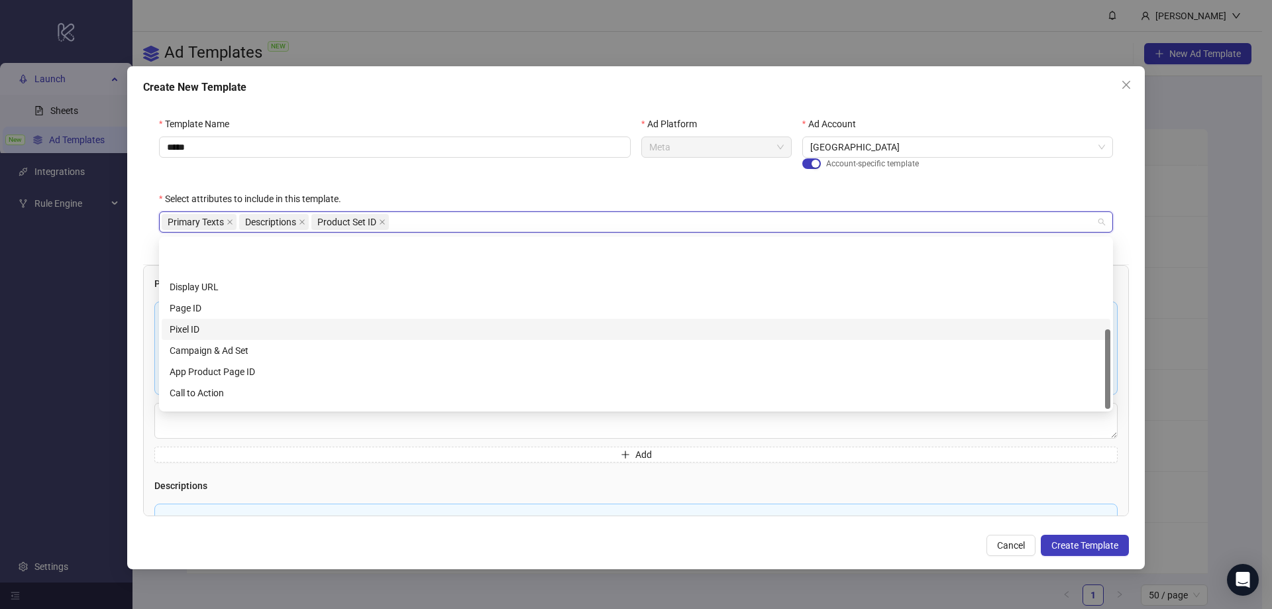
scroll to position [191, 0]
click at [543, 194] on div "Select attributes to include in this template." at bounding box center [636, 202] width 954 height 20
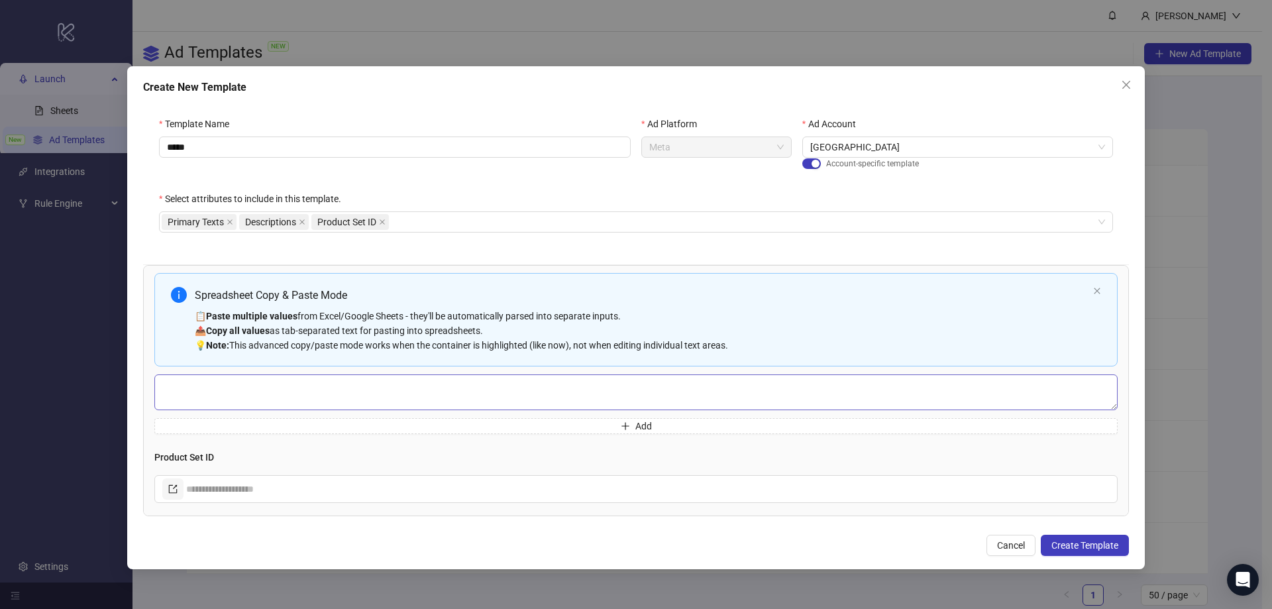
scroll to position [246, 0]
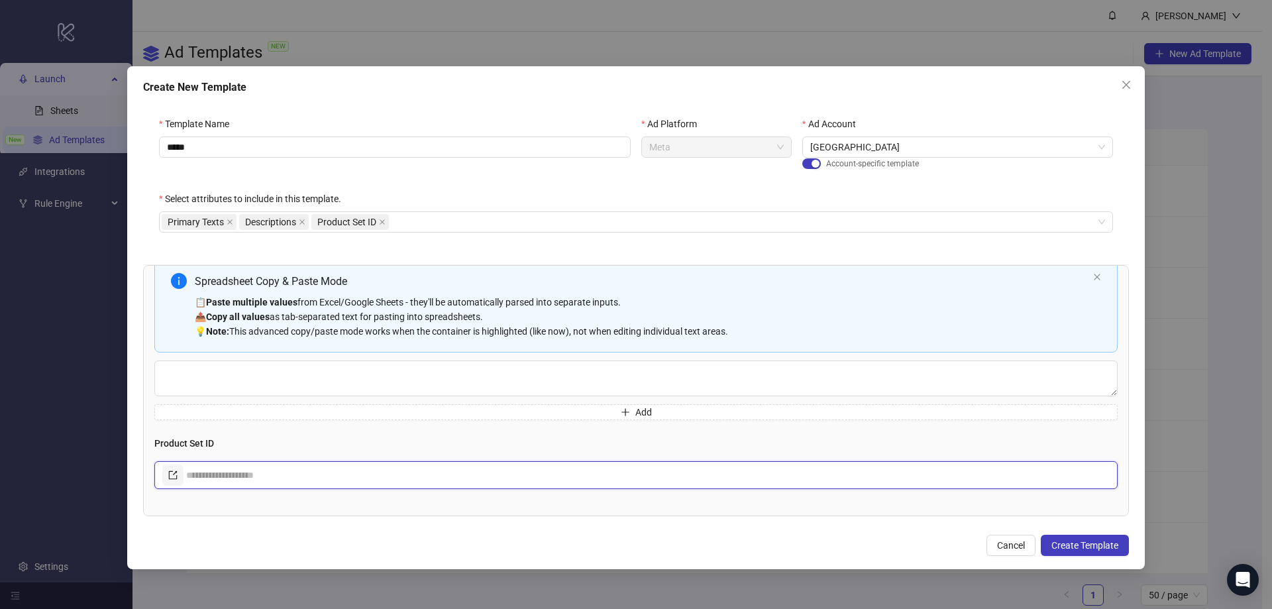
click at [497, 469] on input "text" at bounding box center [648, 475] width 924 height 21
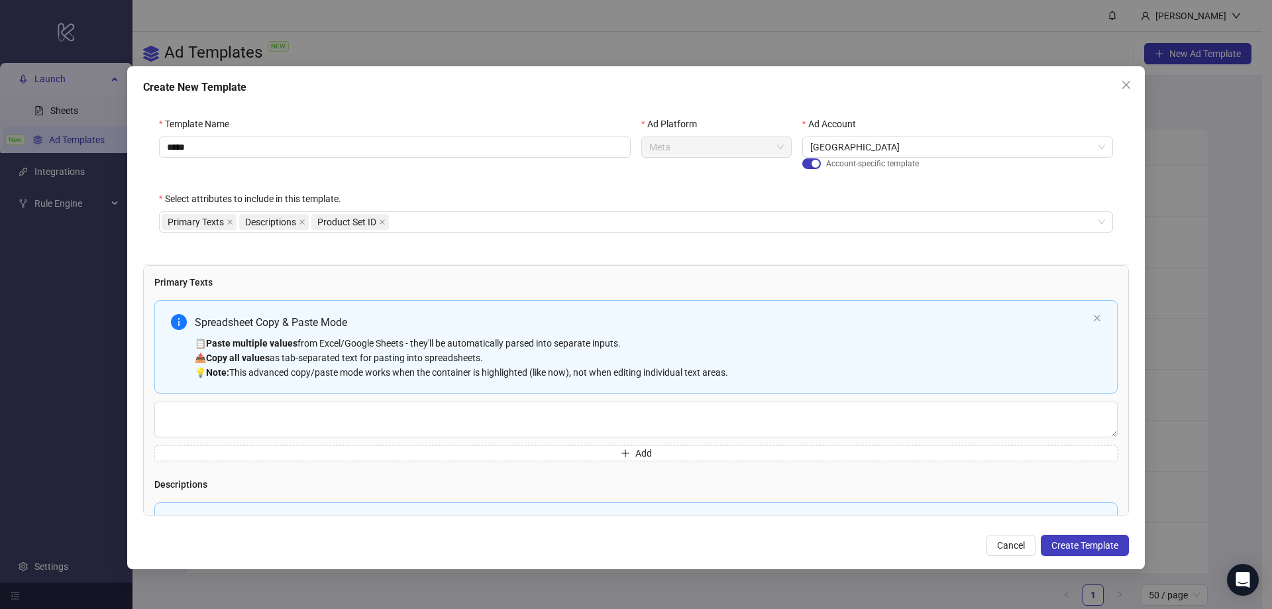
scroll to position [0, 0]
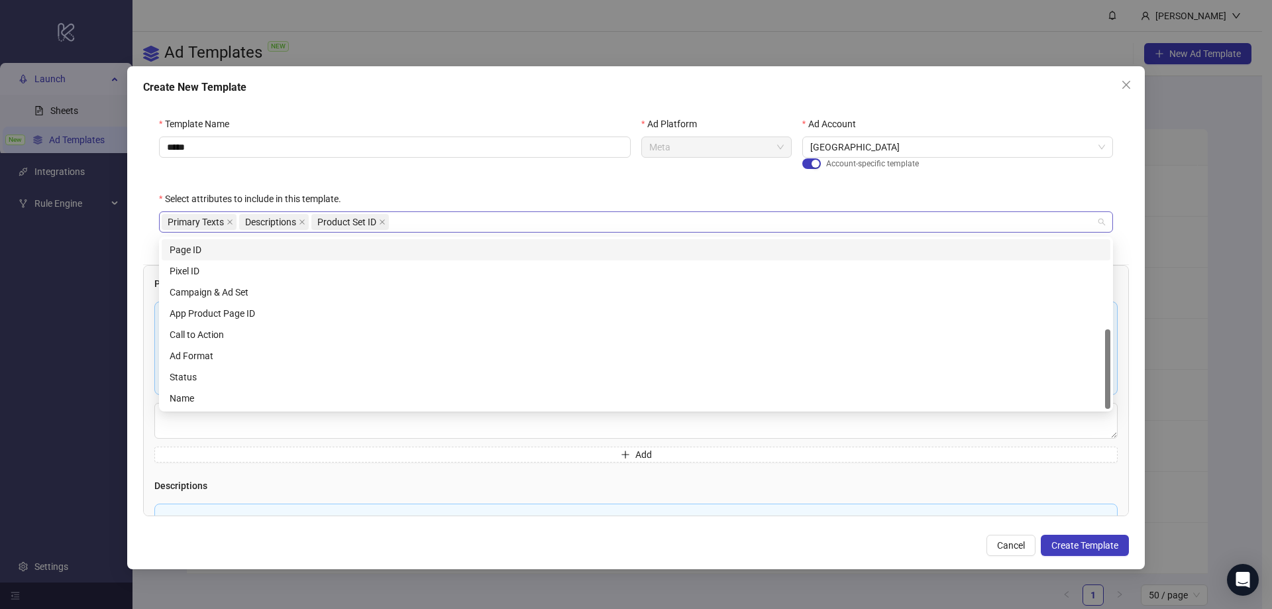
drag, startPoint x: 416, startPoint y: 217, endPoint x: 414, endPoint y: 225, distance: 8.8
click at [416, 217] on div "Primary Texts Descriptions Product Set ID" at bounding box center [629, 222] width 935 height 19
click at [384, 221] on icon "close" at bounding box center [382, 222] width 7 height 7
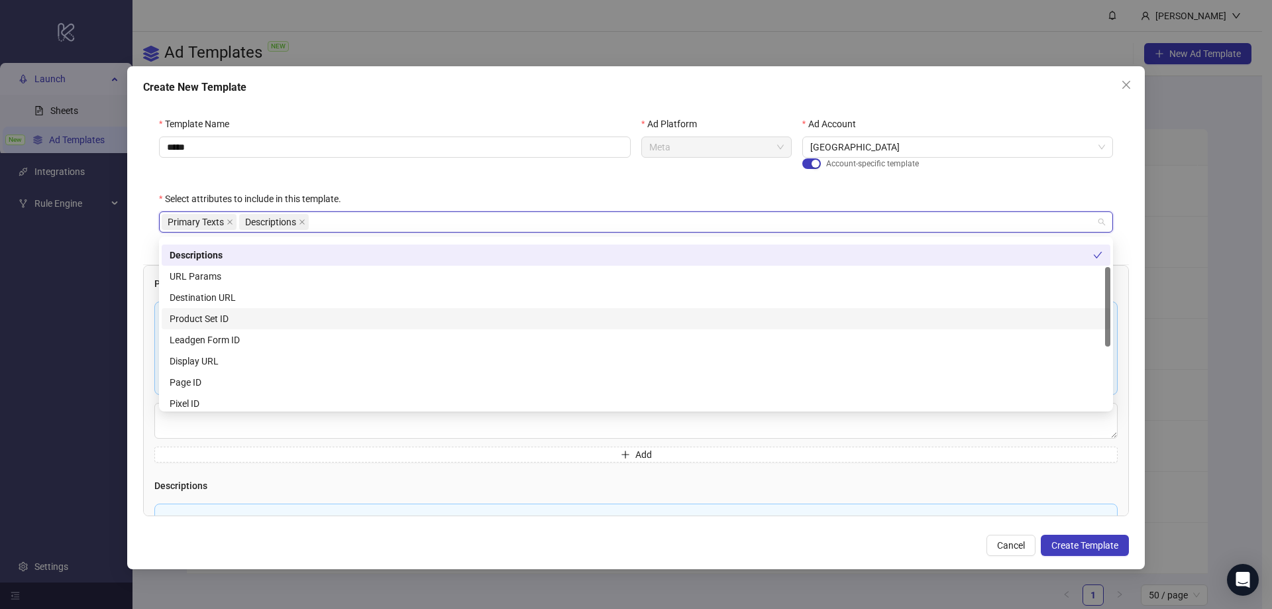
scroll to position [125, 0]
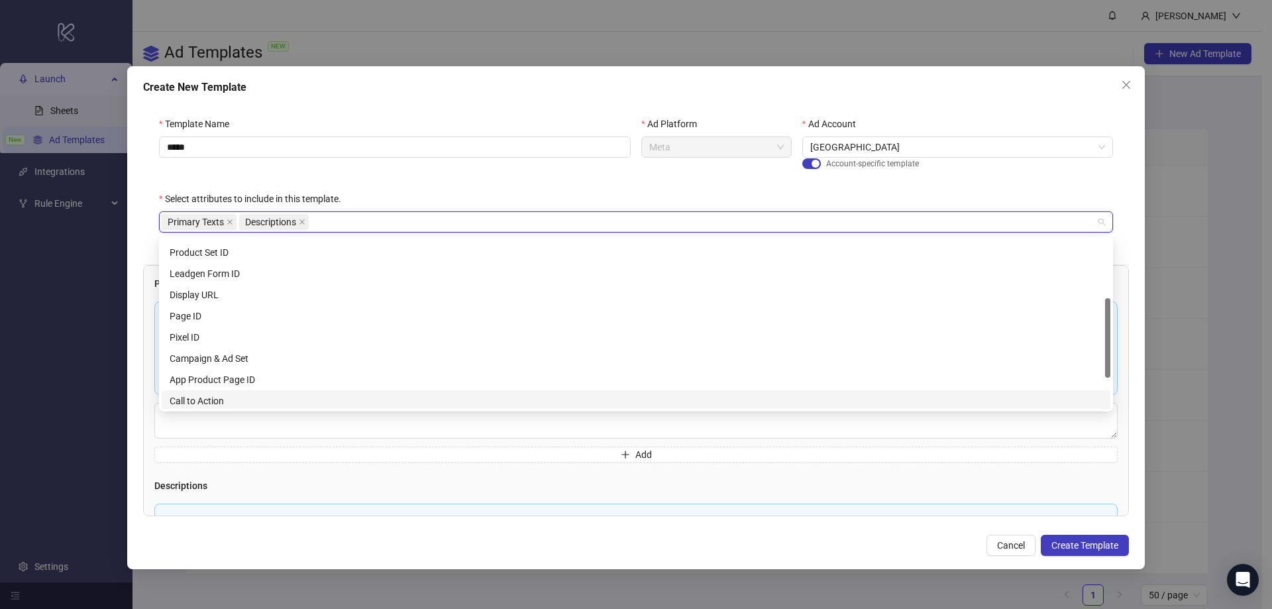
click at [217, 398] on div "Call to Action" at bounding box center [636, 401] width 933 height 15
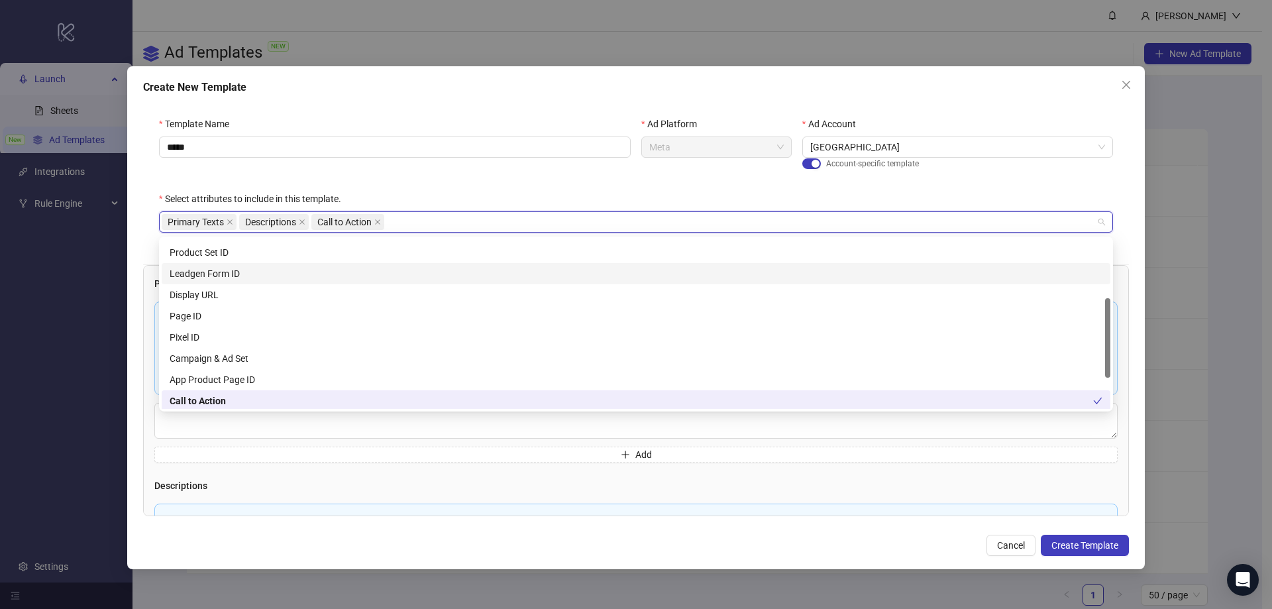
click at [443, 167] on div "Template Name *****" at bounding box center [395, 154] width 482 height 75
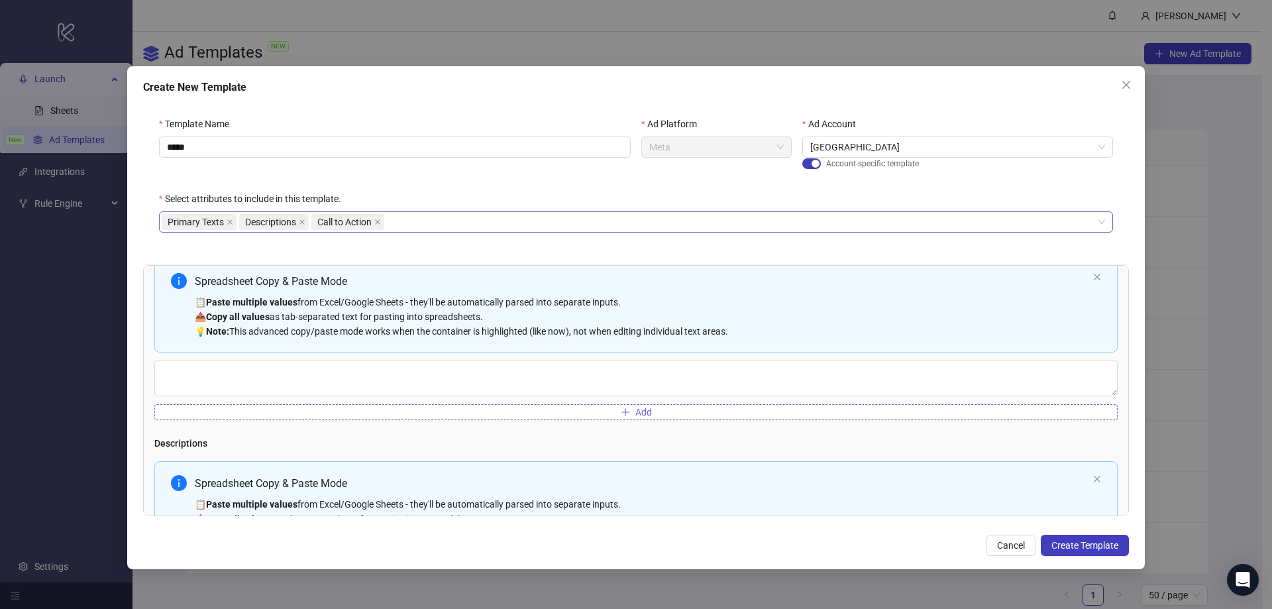
scroll to position [66, 0]
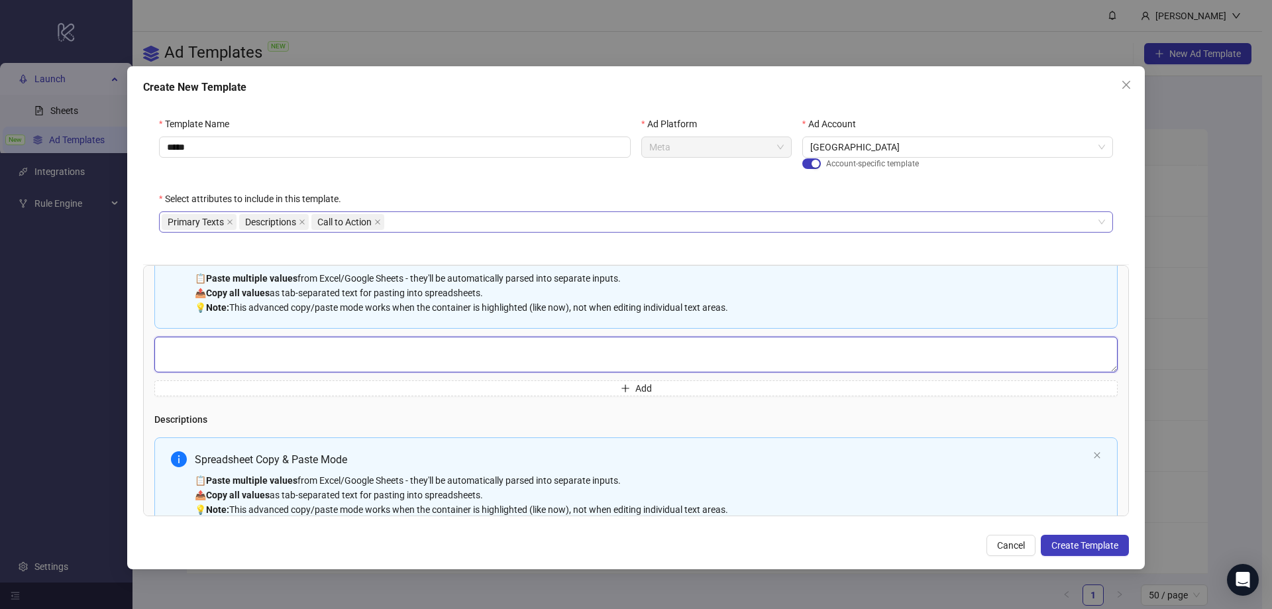
click at [590, 359] on textarea "Multi-text input container - paste or copy values" at bounding box center [636, 355] width 964 height 36
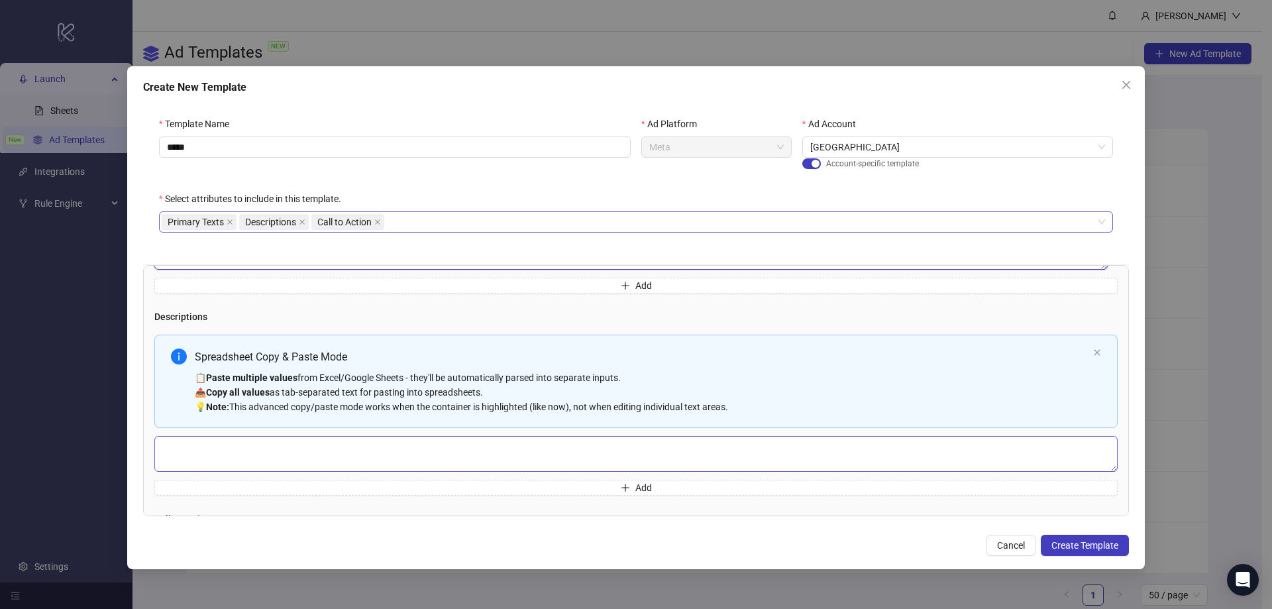
scroll to position [199, 0]
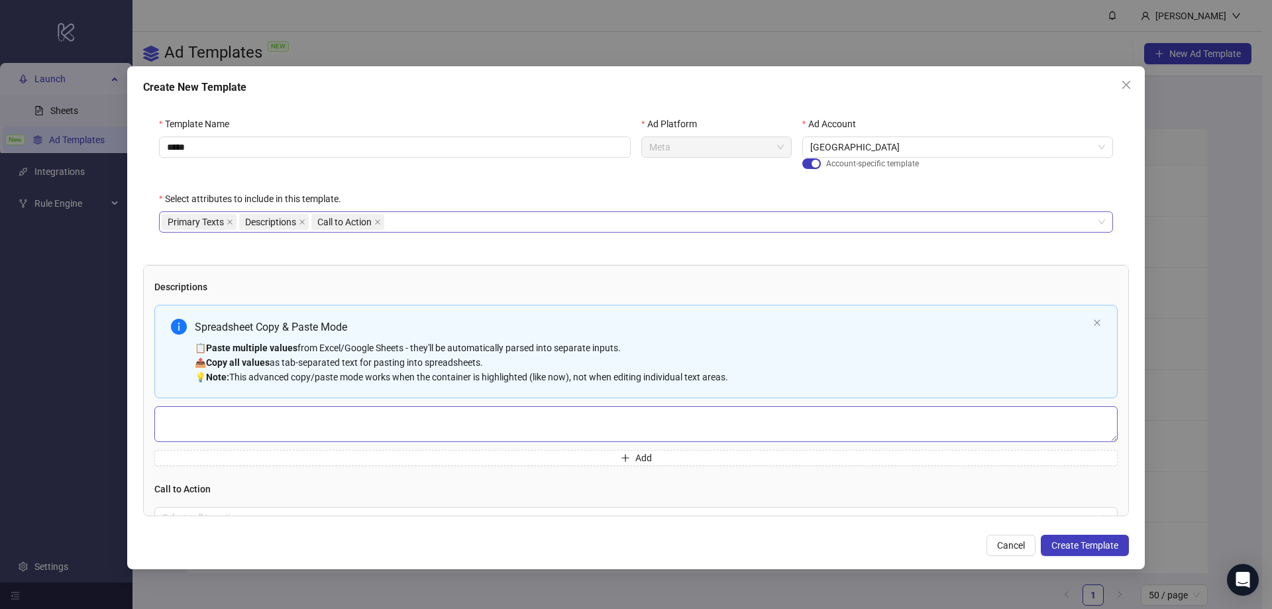
type textarea "****"
click at [337, 435] on textarea "Multi-text input container - paste or copy values" at bounding box center [636, 424] width 964 height 36
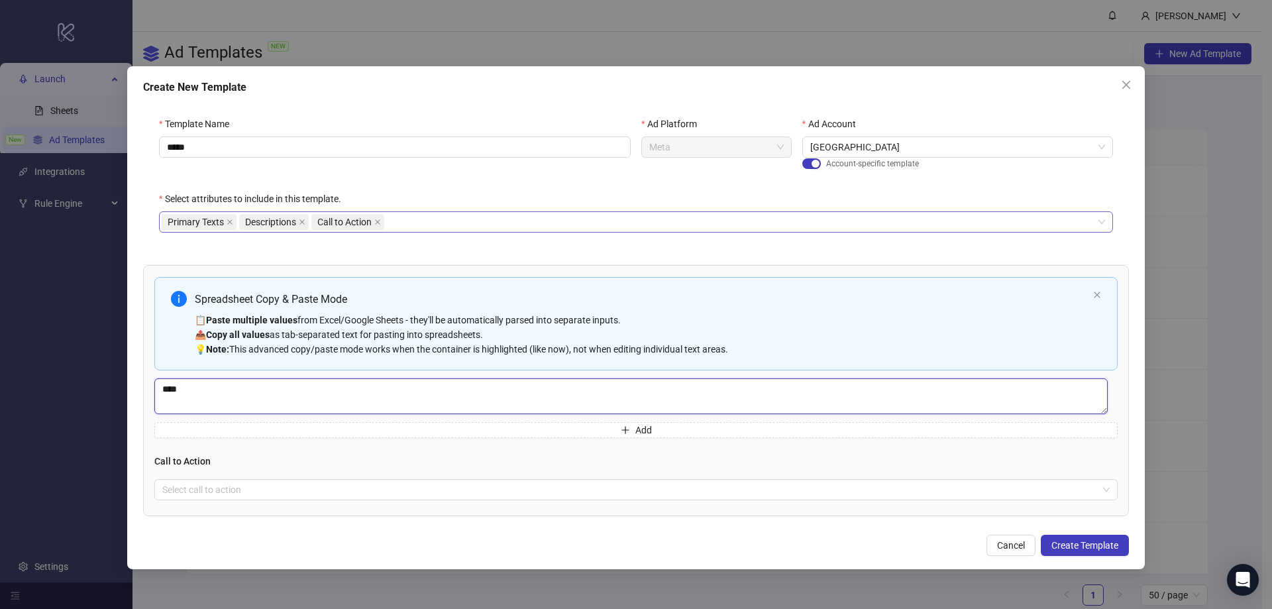
scroll to position [239, 0]
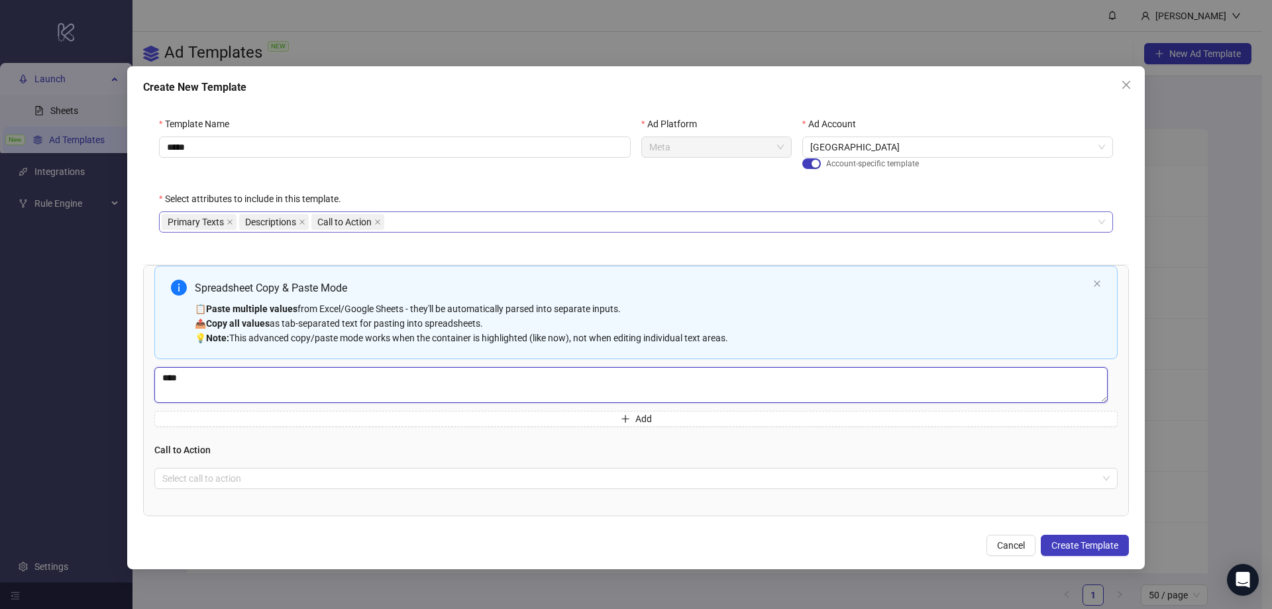
type textarea "****"
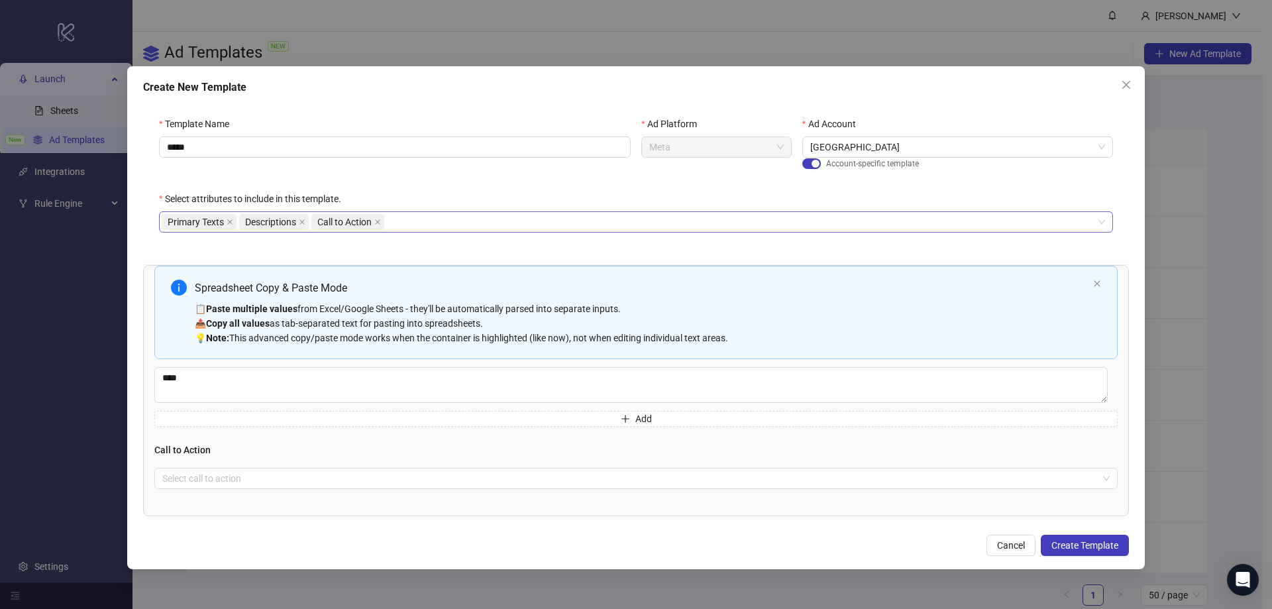
click at [244, 490] on div "Primary Texts Spreadsheet Copy & Paste Mode 📋 Paste multiple values from Excel/…" at bounding box center [636, 390] width 986 height 251
click at [249, 482] on input "search" at bounding box center [630, 479] width 936 height 20
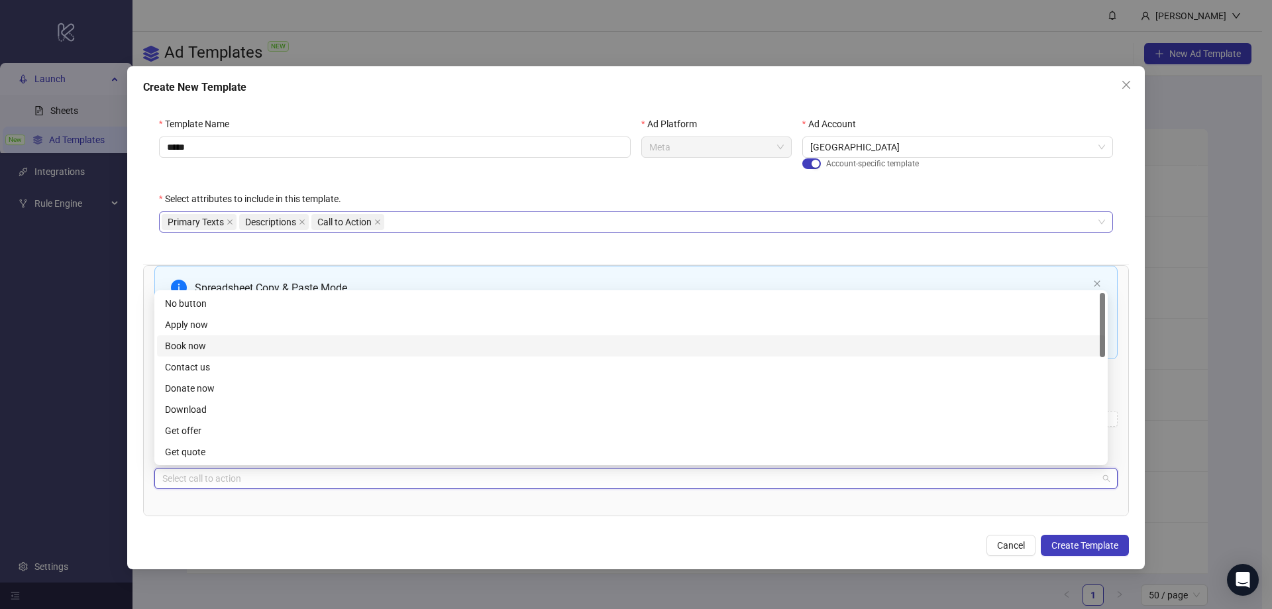
click at [233, 341] on div "Book now" at bounding box center [631, 346] width 932 height 15
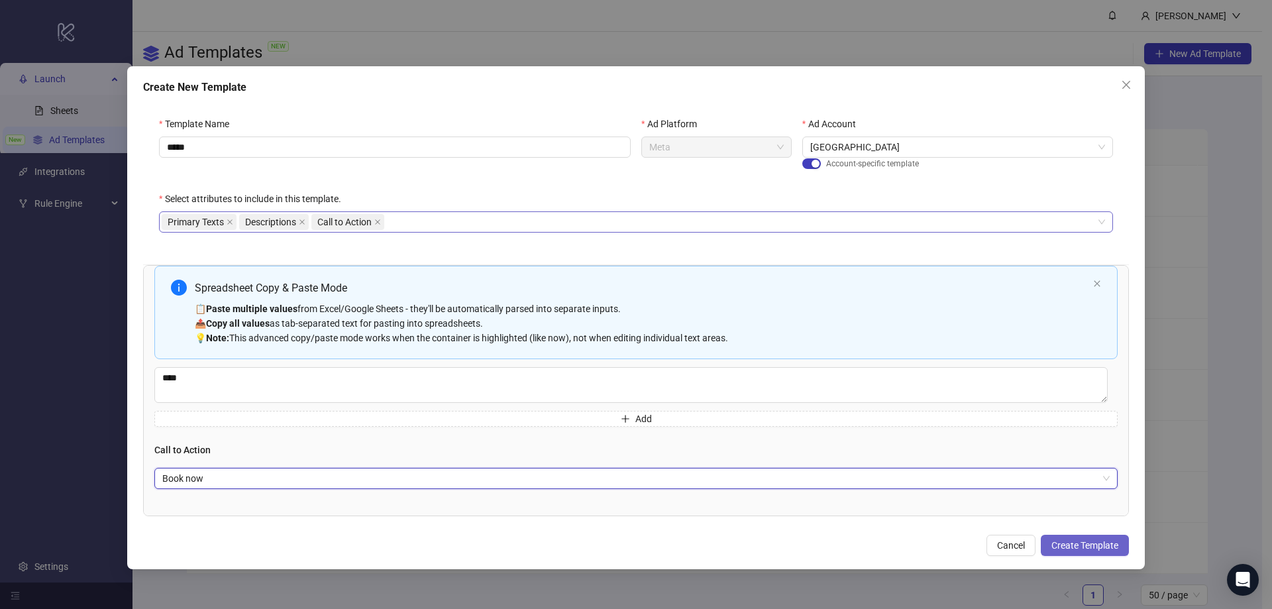
click at [1066, 546] on span "Create Template" at bounding box center [1085, 545] width 67 height 11
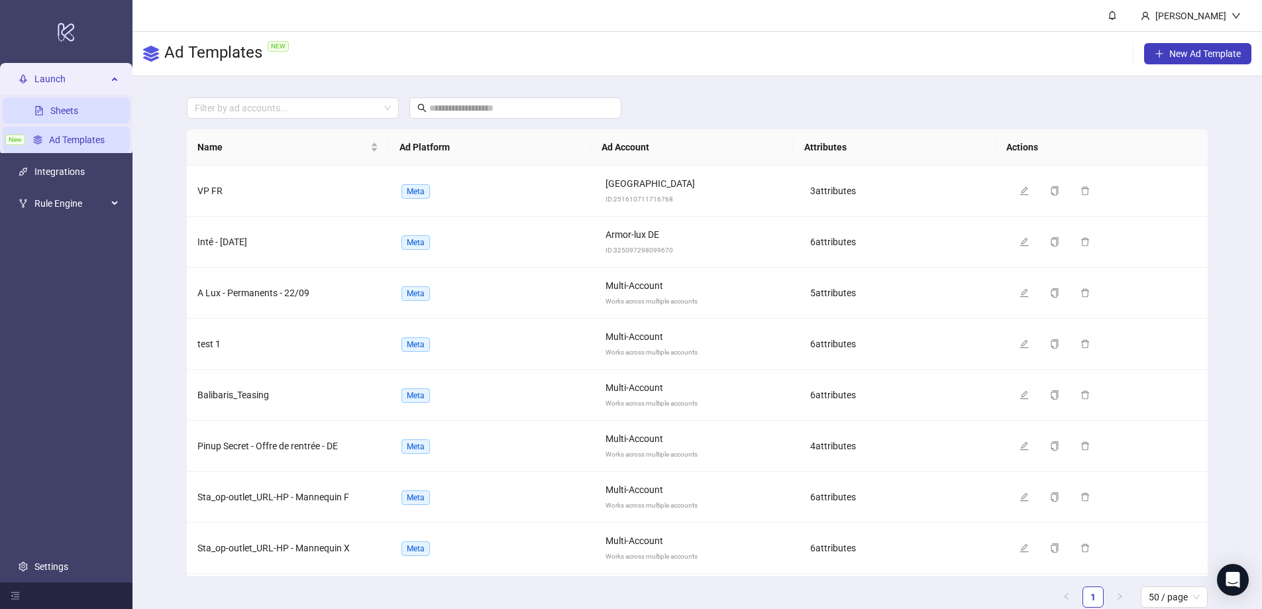
click at [67, 115] on link "Sheets" at bounding box center [64, 111] width 28 height 11
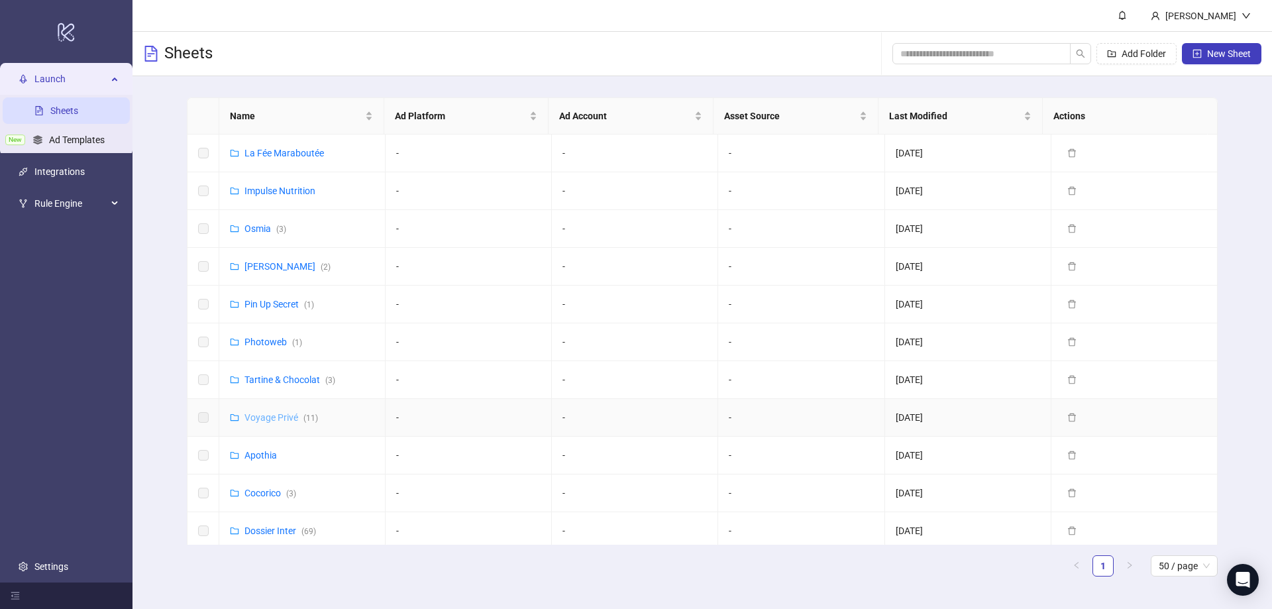
click at [274, 420] on link "Voyage Privé ( 11 )" at bounding box center [282, 417] width 74 height 11
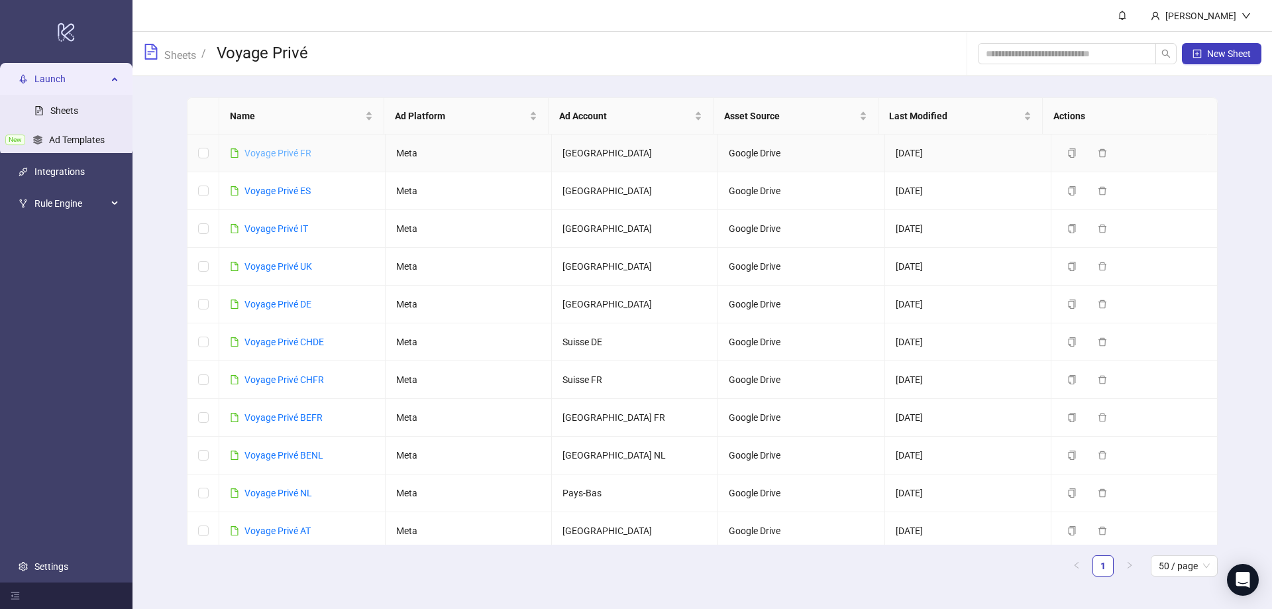
click at [266, 149] on link "Voyage Privé FR" at bounding box center [278, 153] width 67 height 11
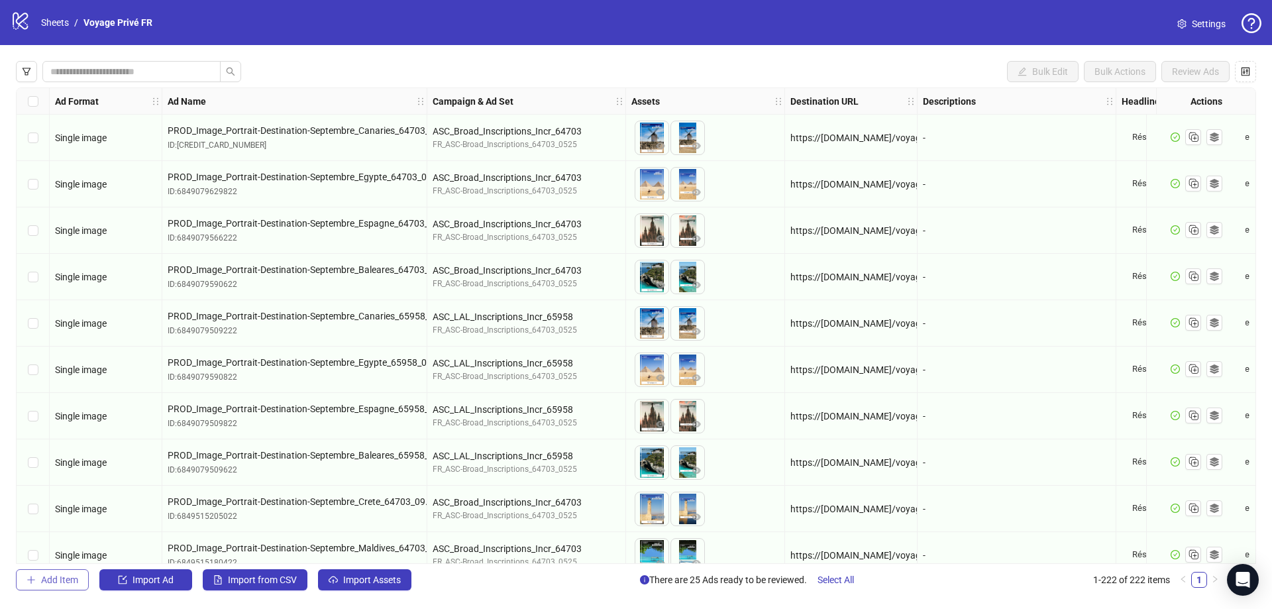
click at [68, 584] on span "Add Item" at bounding box center [59, 580] width 37 height 11
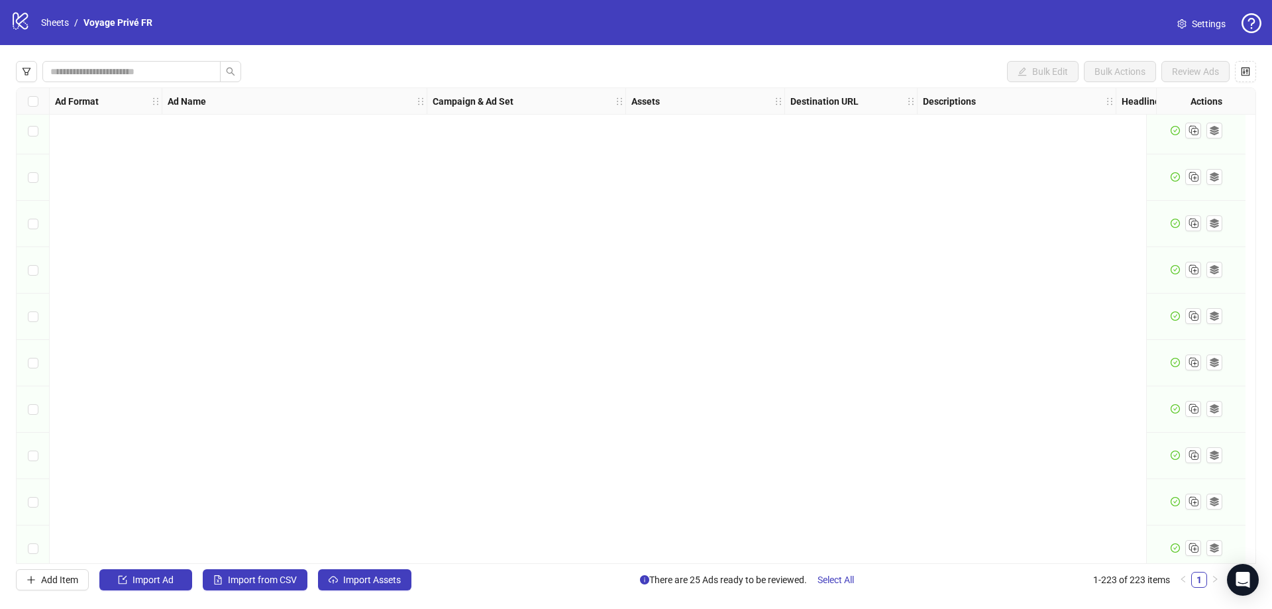
scroll to position [9901, 0]
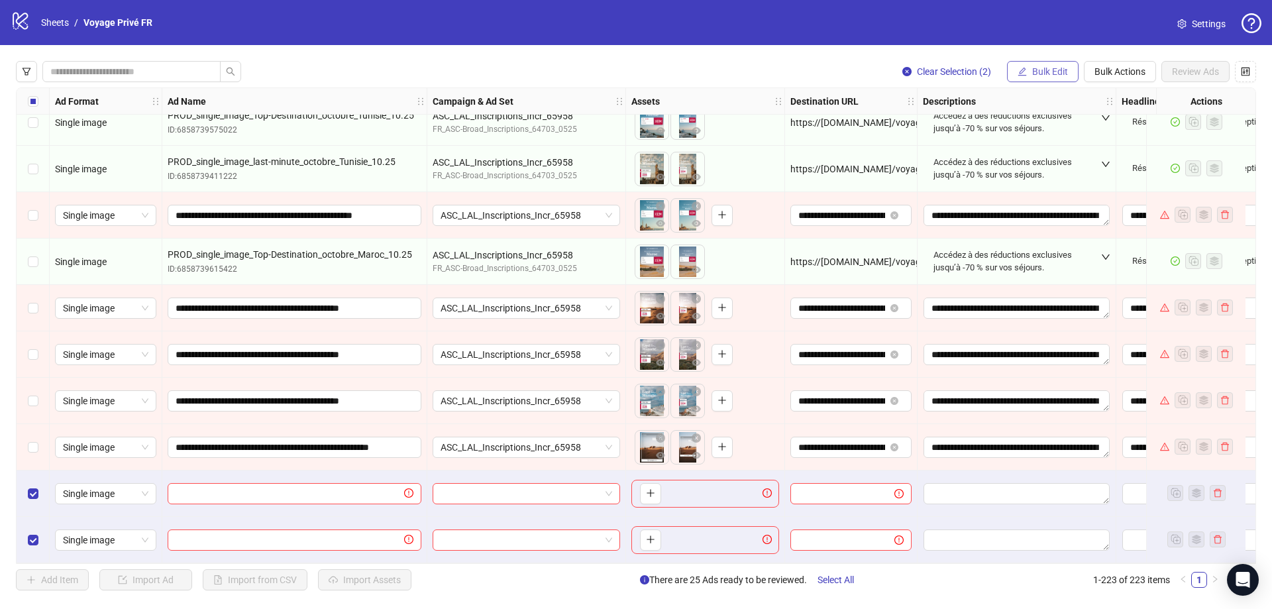
click at [1047, 68] on span "Bulk Edit" at bounding box center [1050, 71] width 36 height 11
click at [1118, 67] on span "Bulk Actions" at bounding box center [1120, 71] width 51 height 11
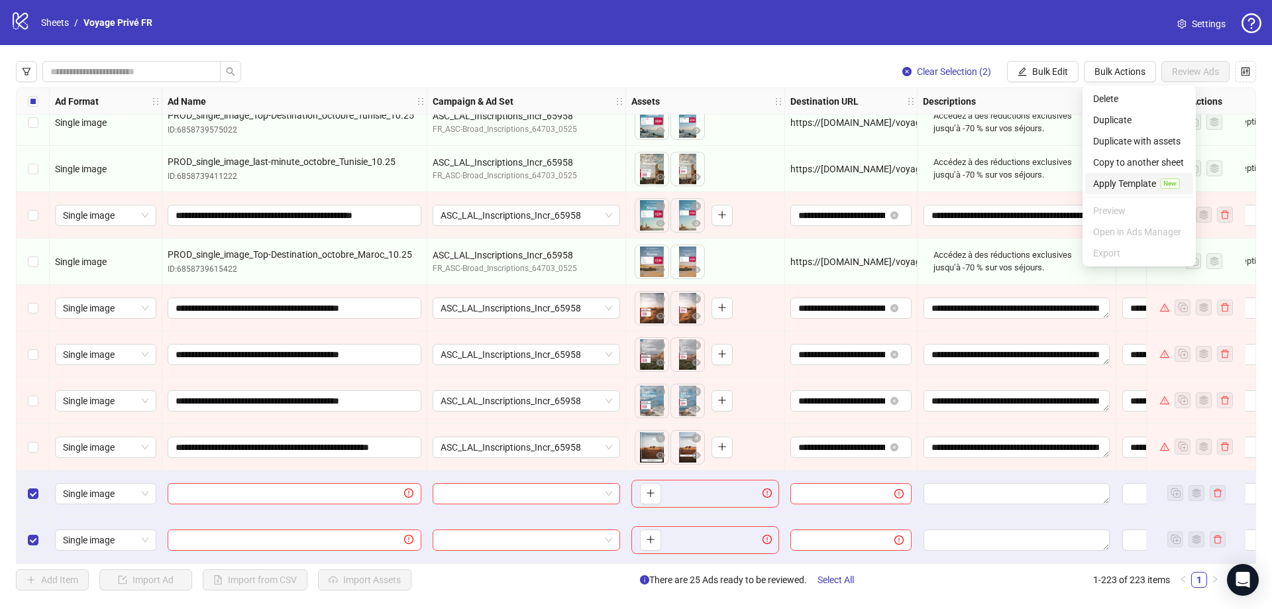
click at [1144, 184] on span "Apply Template" at bounding box center [1124, 183] width 63 height 15
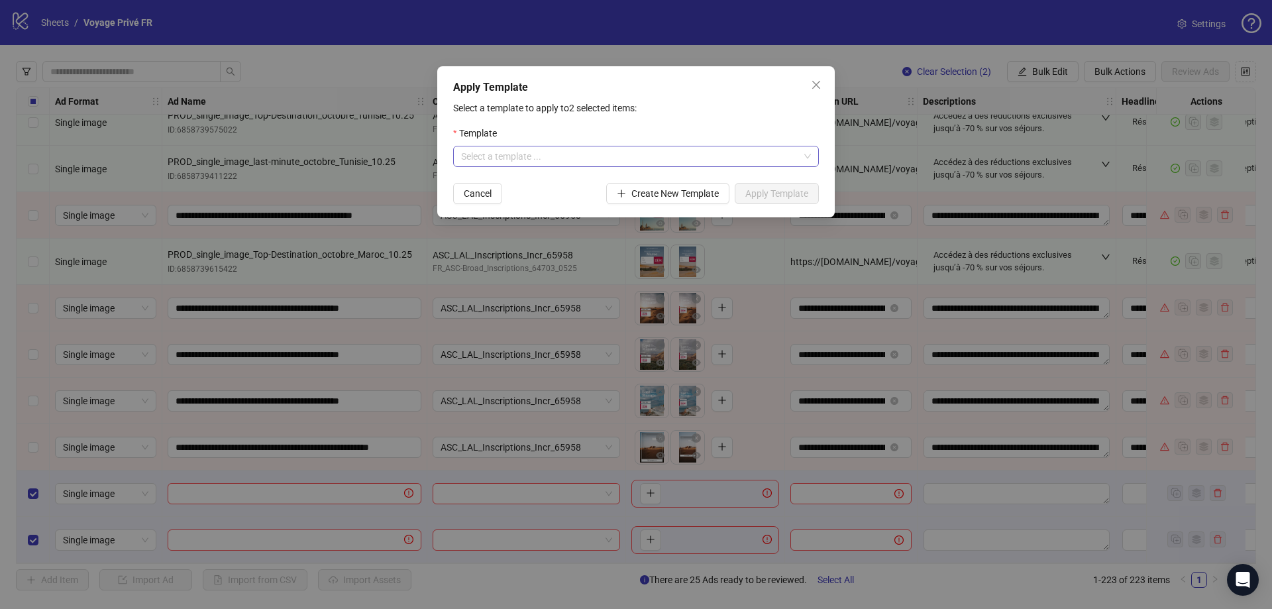
click at [586, 156] on input "search" at bounding box center [630, 156] width 338 height 20
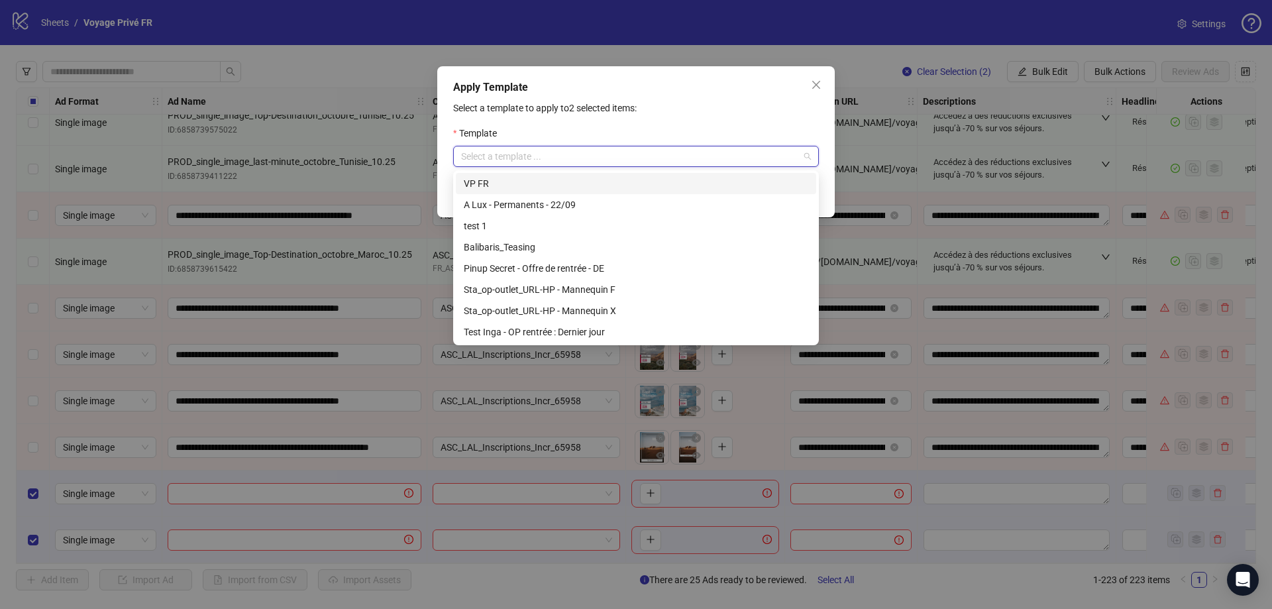
click at [518, 185] on div "VP FR" at bounding box center [636, 183] width 345 height 15
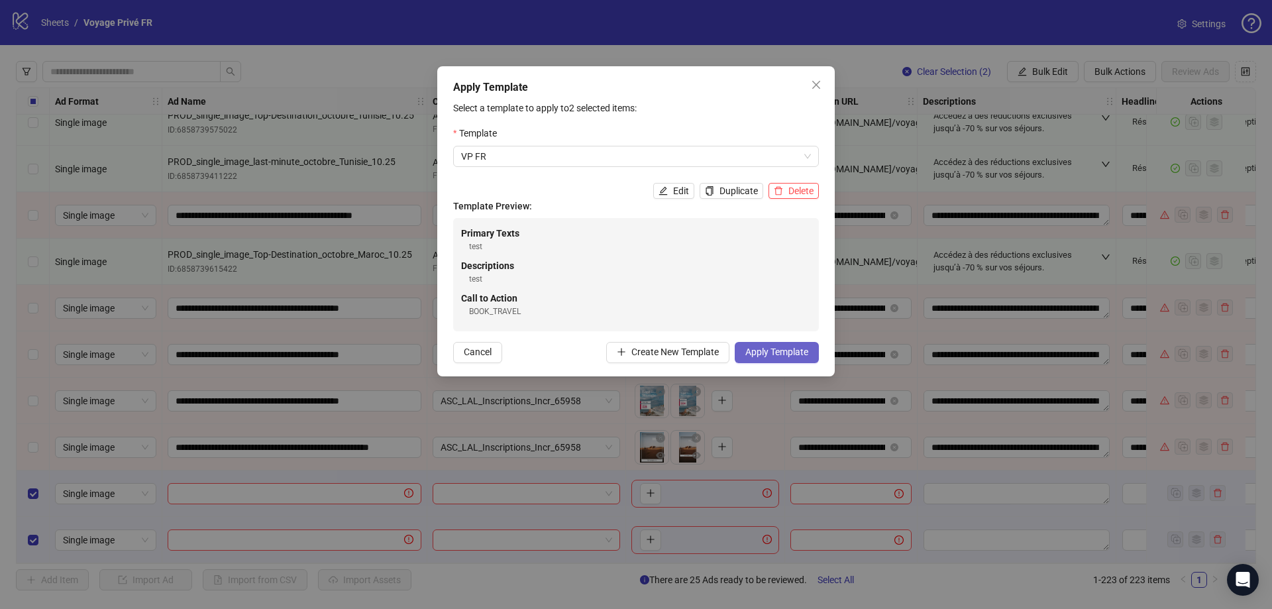
click at [771, 354] on span "Apply Template" at bounding box center [777, 352] width 63 height 11
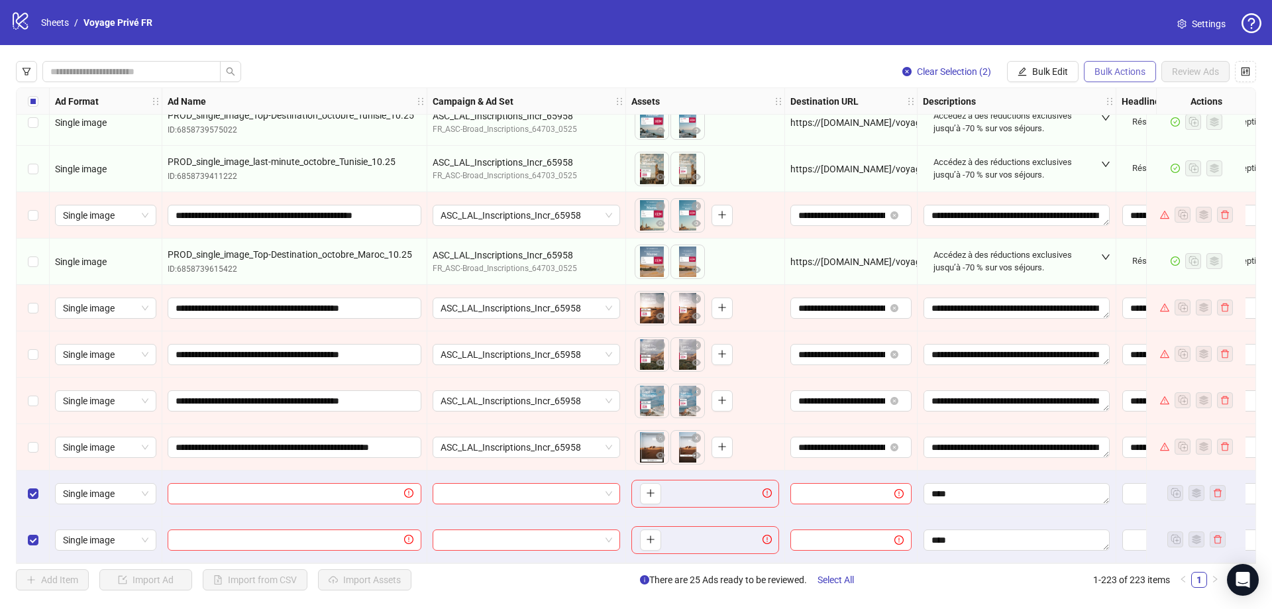
click at [1124, 76] on span "Bulk Actions" at bounding box center [1120, 71] width 51 height 11
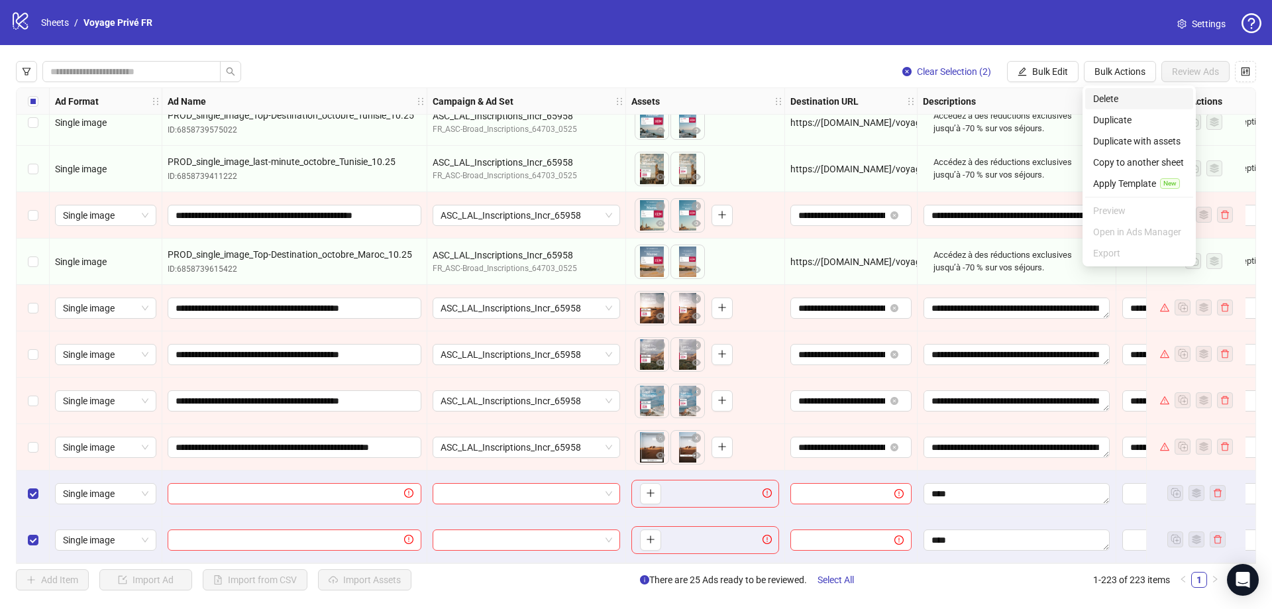
click at [1107, 96] on span "Delete" at bounding box center [1139, 98] width 92 height 15
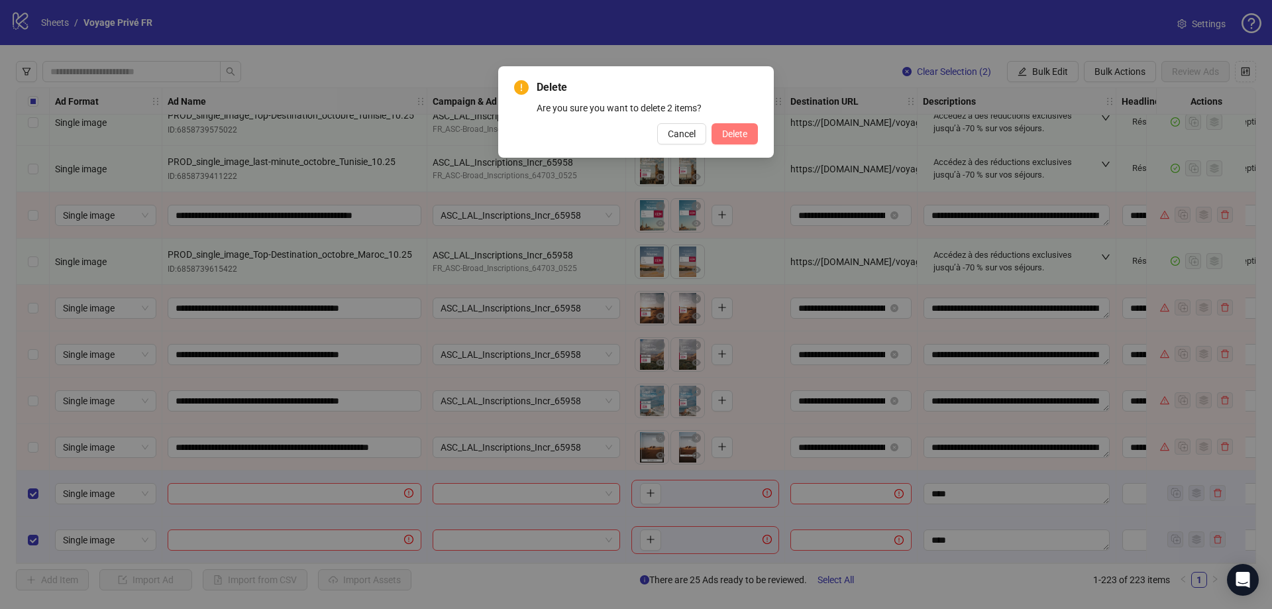
click at [732, 133] on span "Delete" at bounding box center [734, 134] width 25 height 11
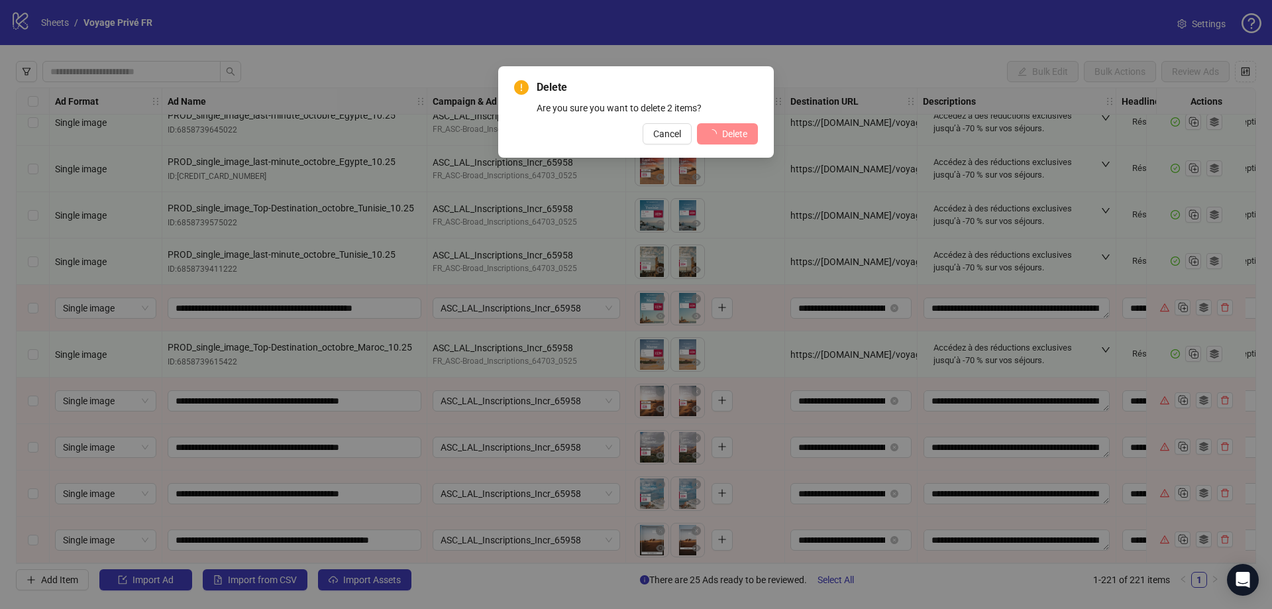
scroll to position [9809, 0]
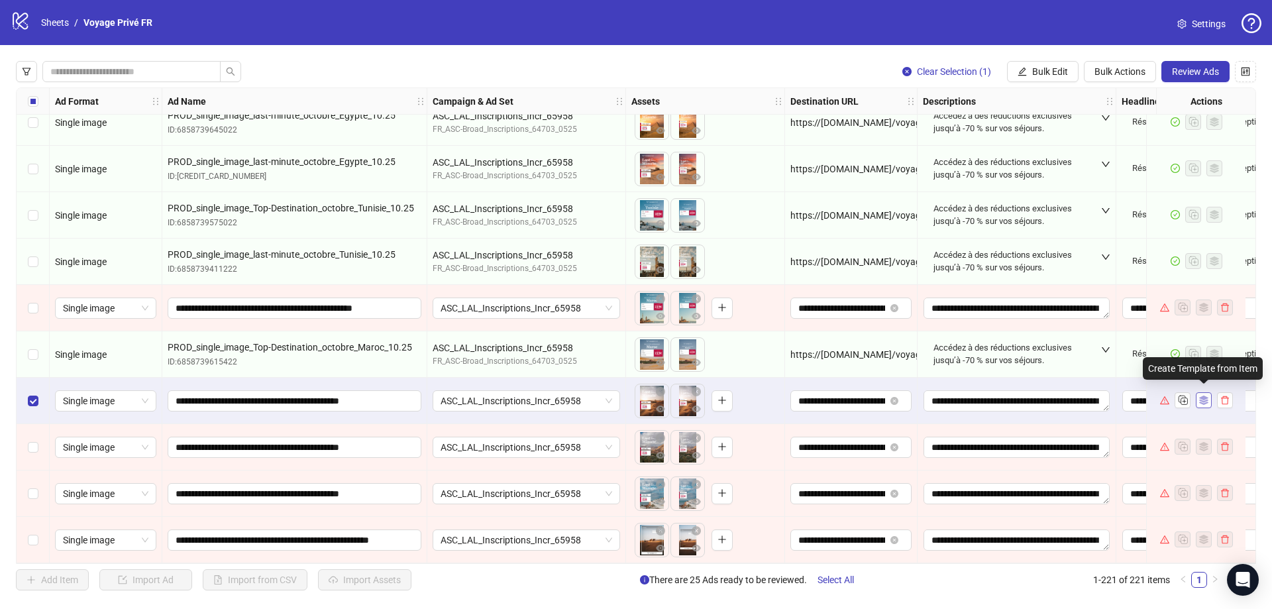
click at [1203, 396] on icon "ad template" at bounding box center [1203, 400] width 9 height 9
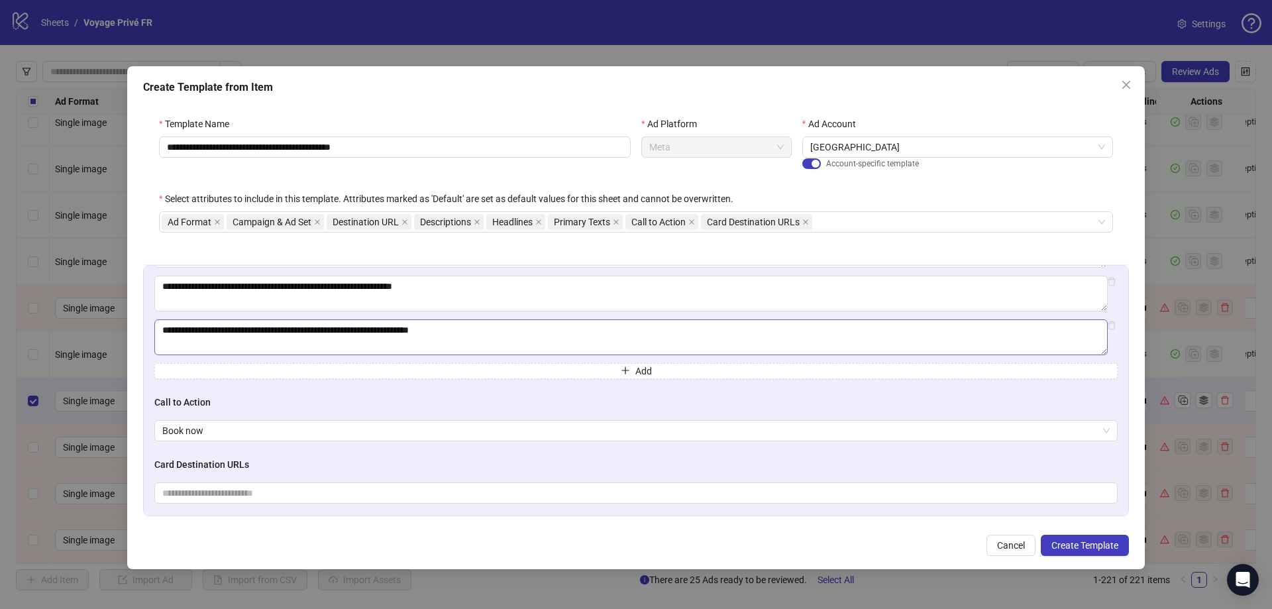
scroll to position [968, 0]
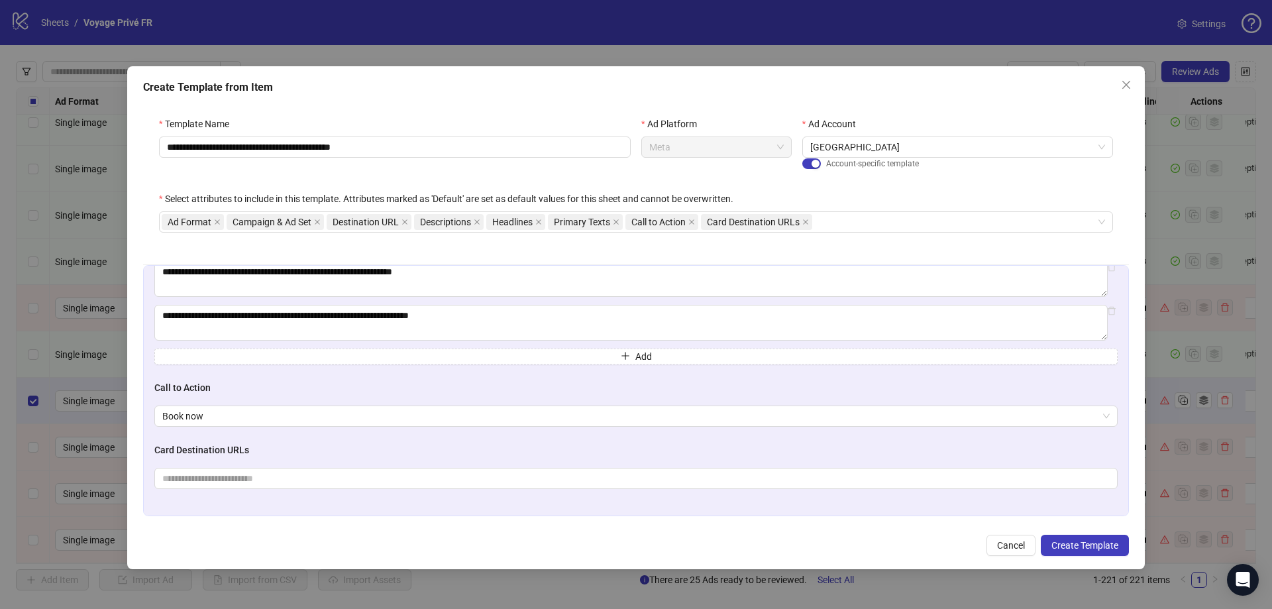
click at [1011, 543] on span "Cancel" at bounding box center [1011, 545] width 28 height 11
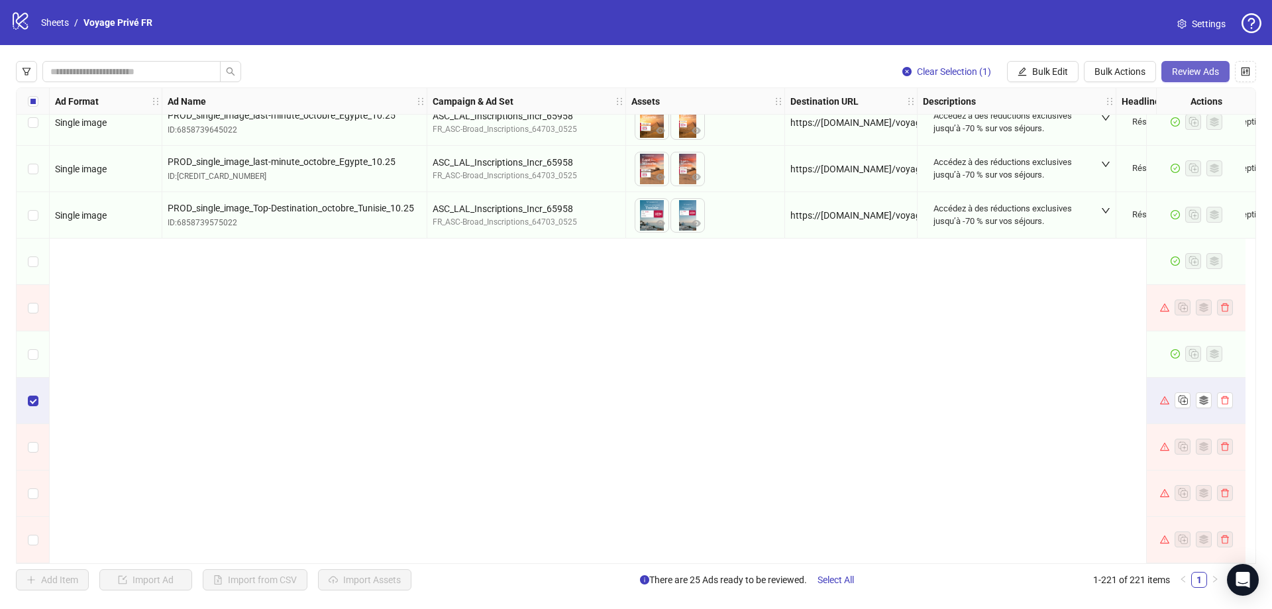
scroll to position [9411, 0]
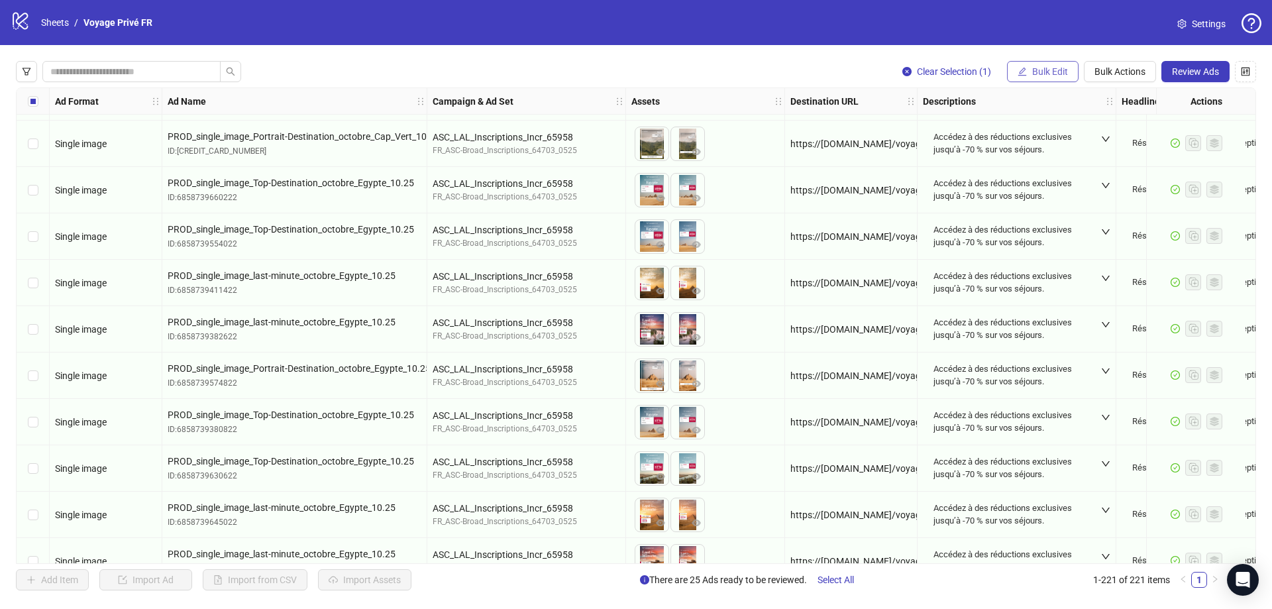
click at [1029, 68] on button "Bulk Edit" at bounding box center [1043, 71] width 72 height 21
click at [1113, 69] on span "Bulk Actions" at bounding box center [1120, 71] width 51 height 11
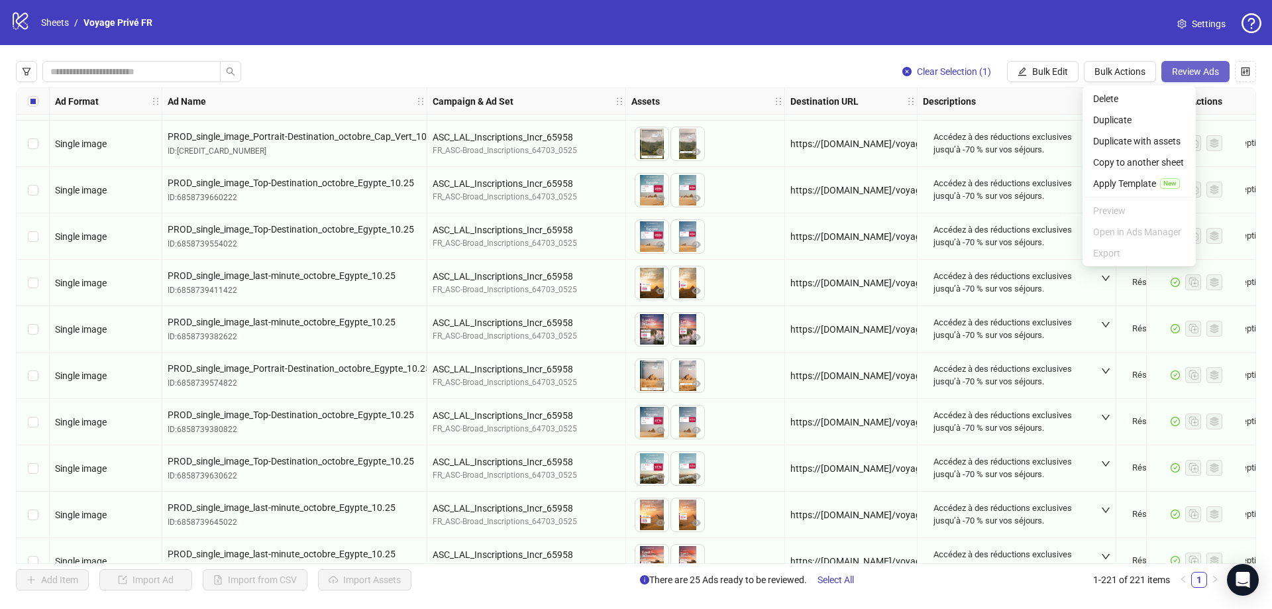
click at [1201, 70] on span "Review Ads" at bounding box center [1195, 71] width 47 height 11
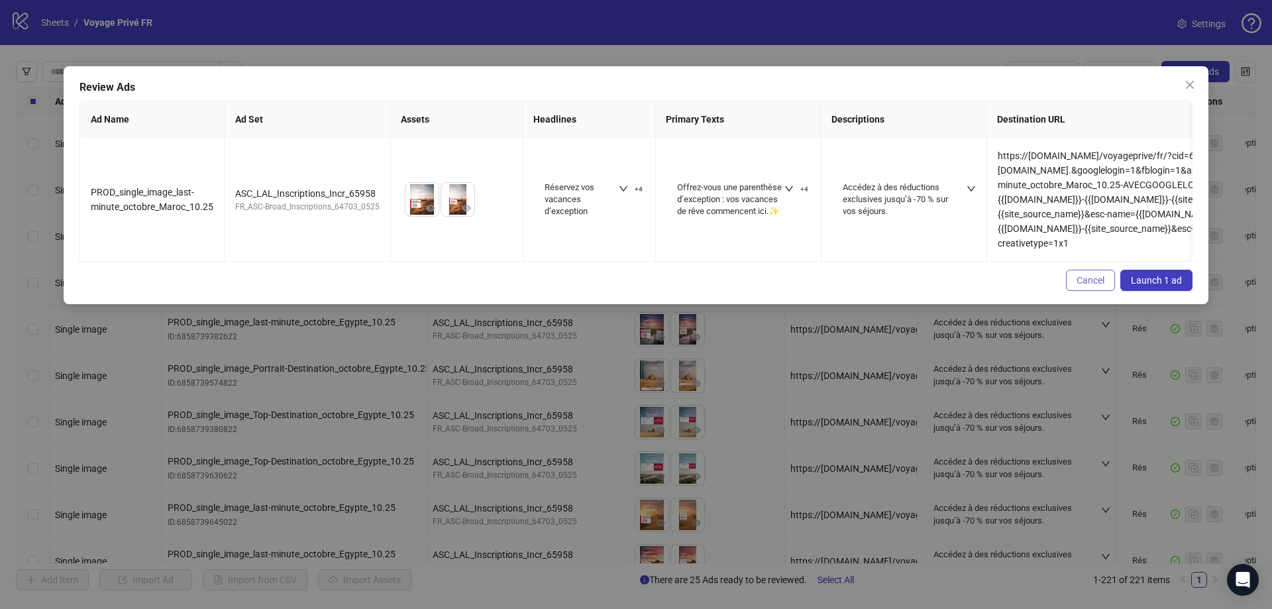
click at [1093, 275] on span "Cancel" at bounding box center [1091, 280] width 28 height 11
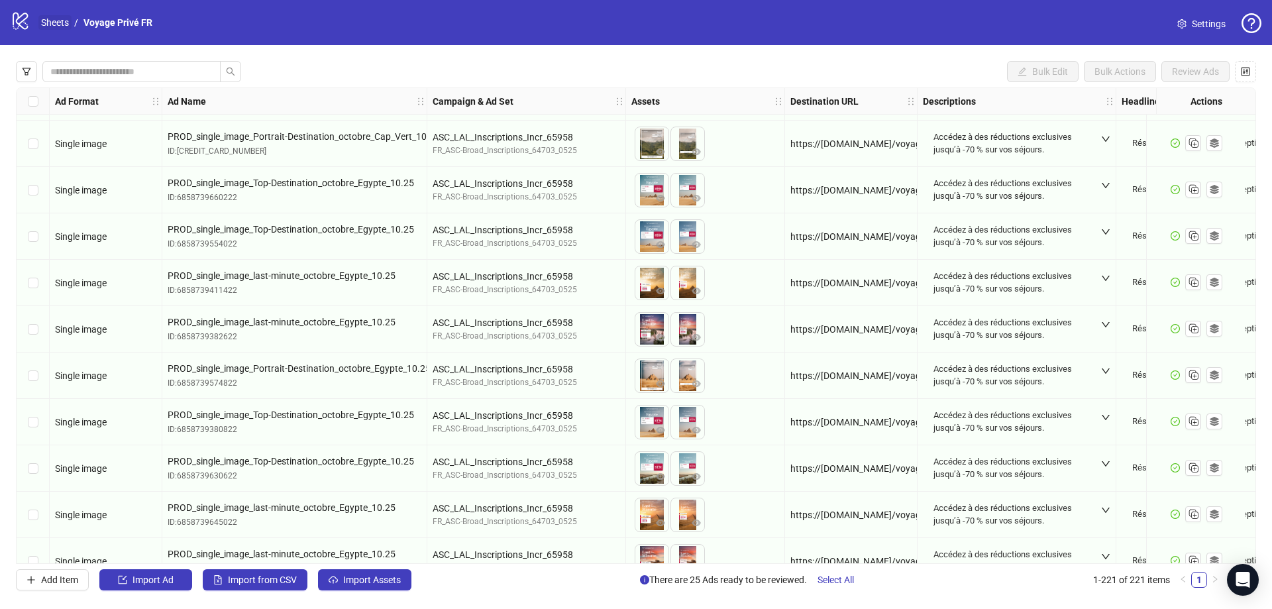
click at [42, 20] on link "Sheets" at bounding box center [54, 22] width 33 height 15
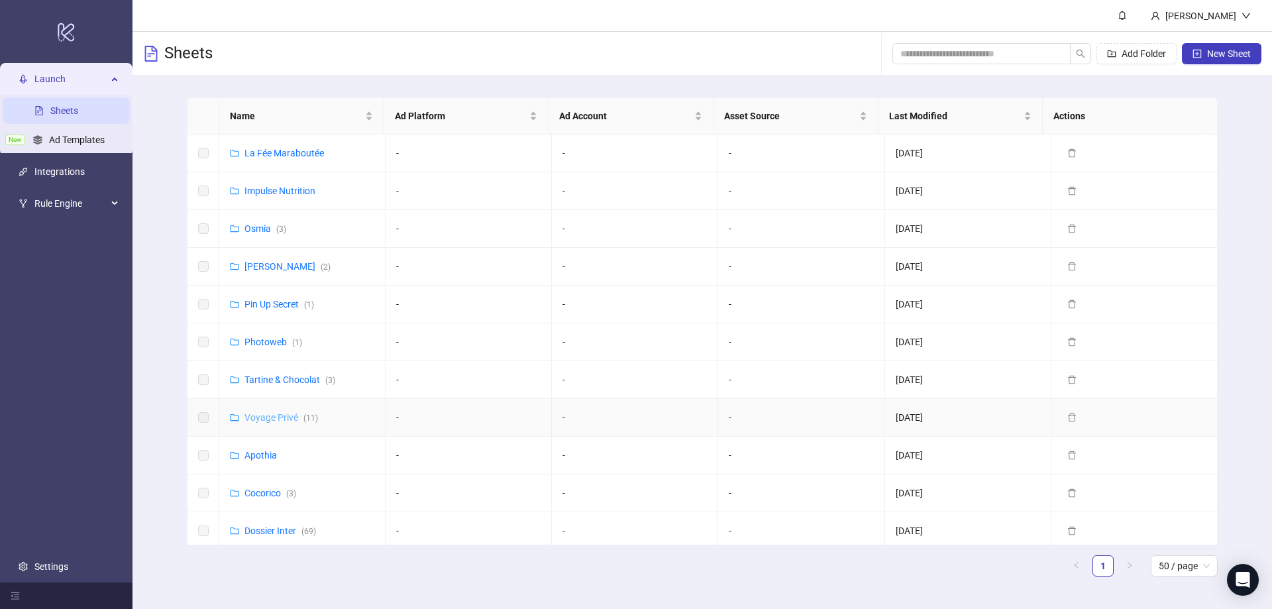
click at [270, 418] on link "Voyage Privé ( 11 )" at bounding box center [282, 417] width 74 height 11
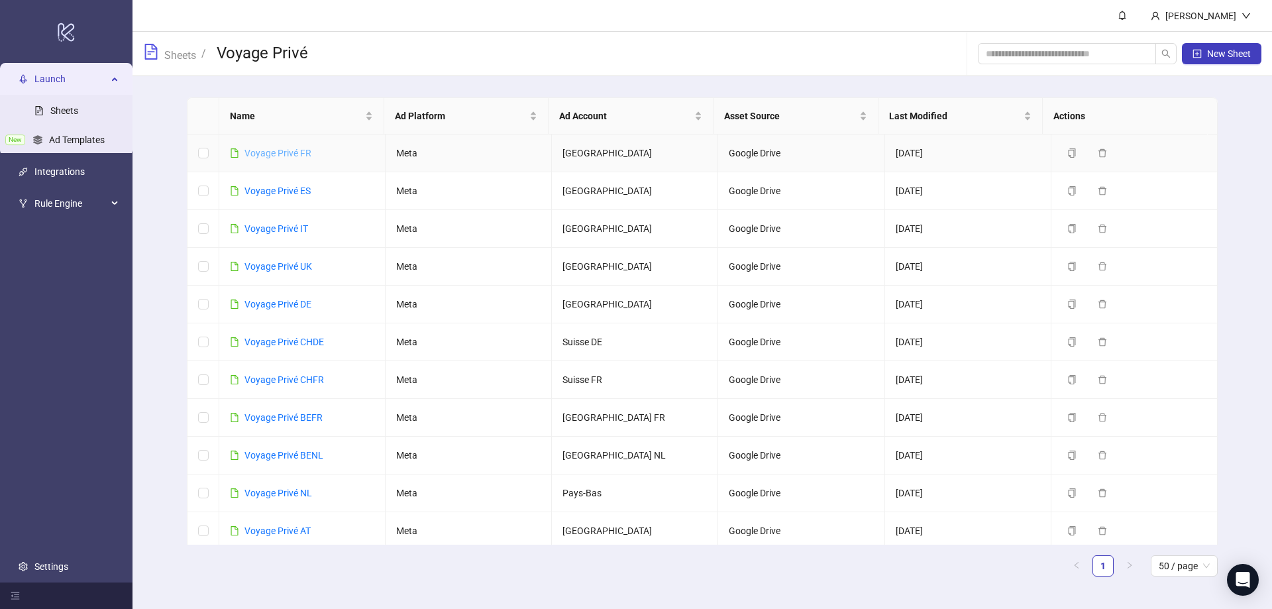
click at [272, 150] on link "Voyage Privé FR" at bounding box center [278, 153] width 67 height 11
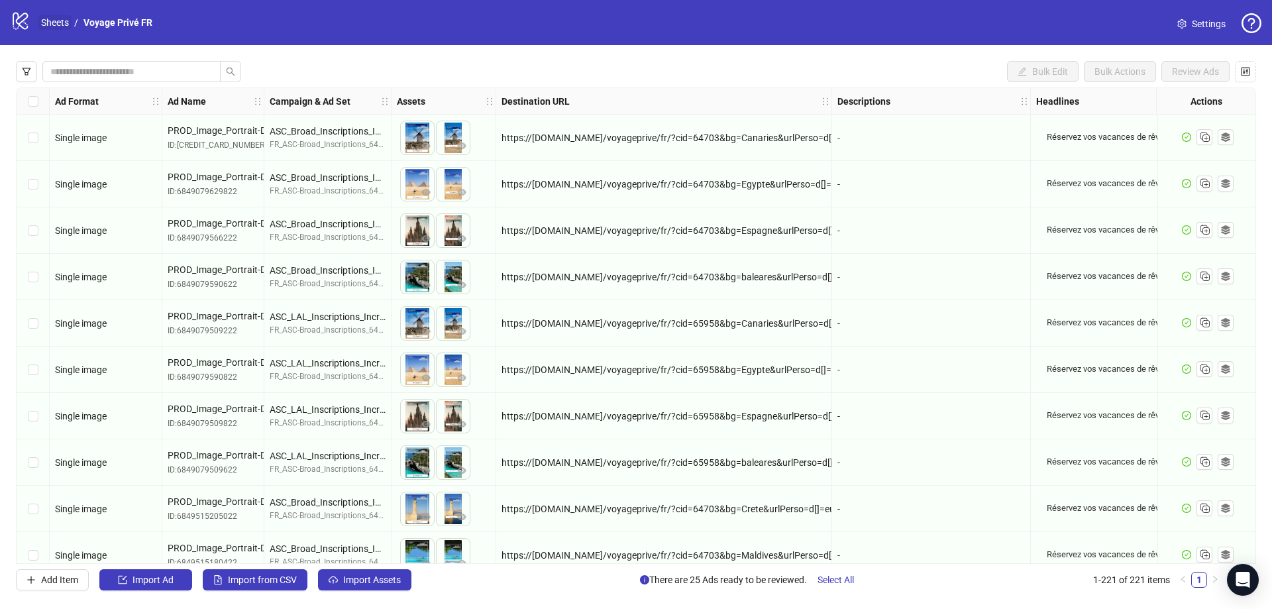
click at [64, 27] on link "Sheets" at bounding box center [54, 22] width 33 height 15
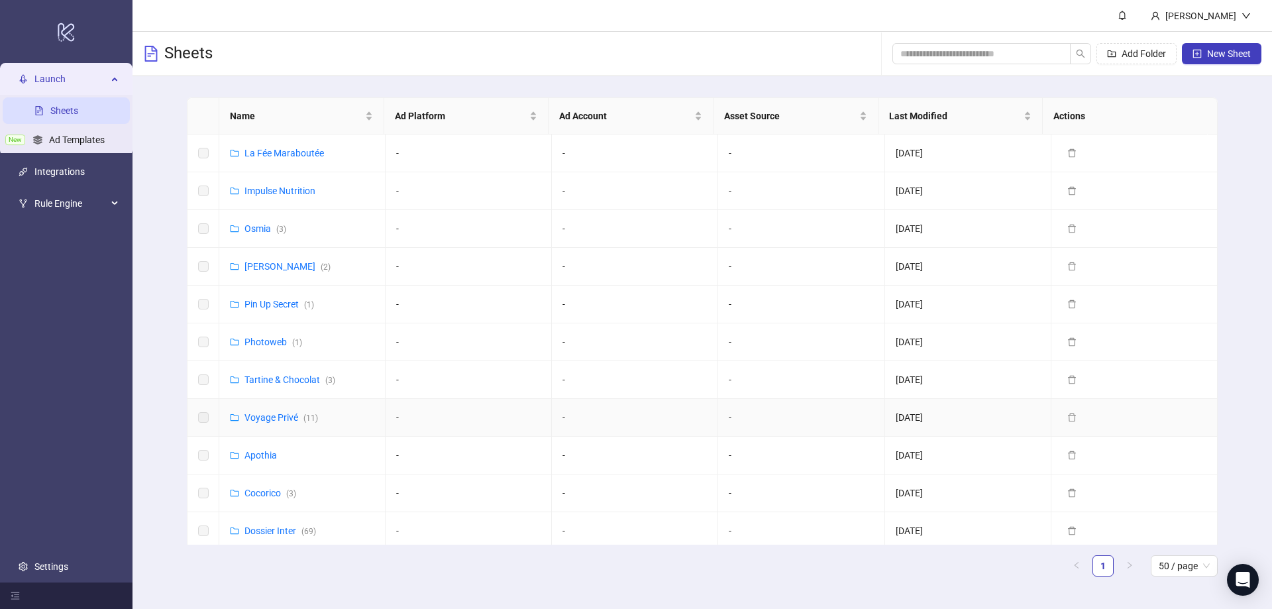
click at [281, 423] on div "Voyage Privé ( 11 )" at bounding box center [282, 417] width 74 height 15
click at [282, 418] on link "Voyage Privé ( 11 )" at bounding box center [282, 417] width 74 height 11
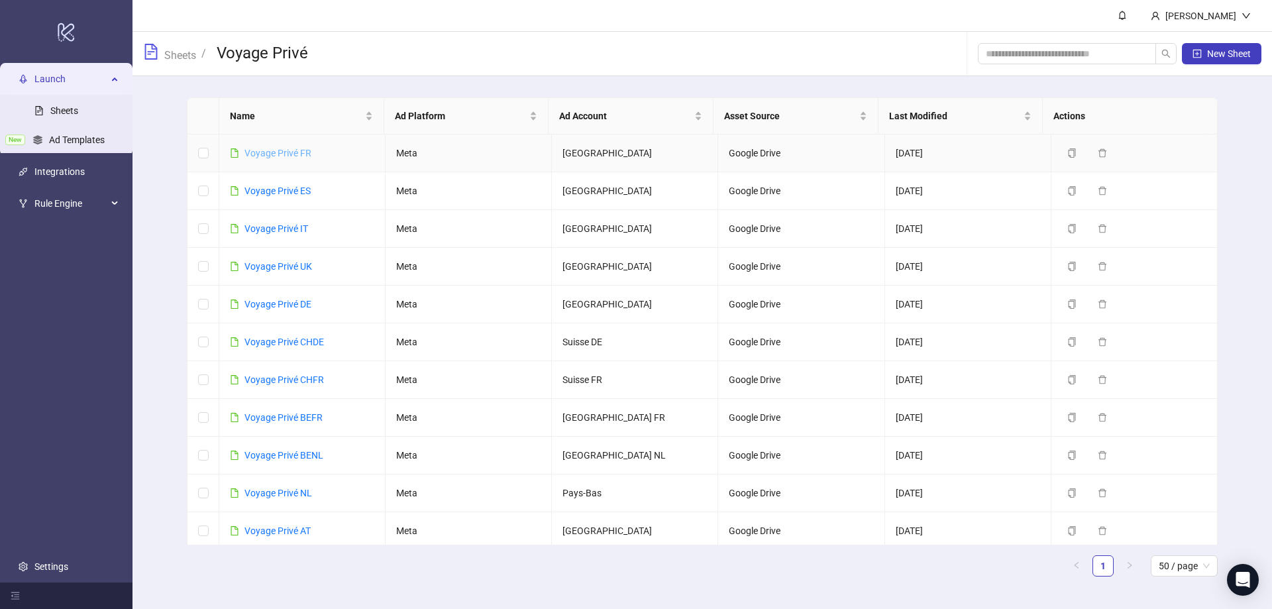
click at [281, 149] on link "Voyage Privé FR" at bounding box center [278, 153] width 67 height 11
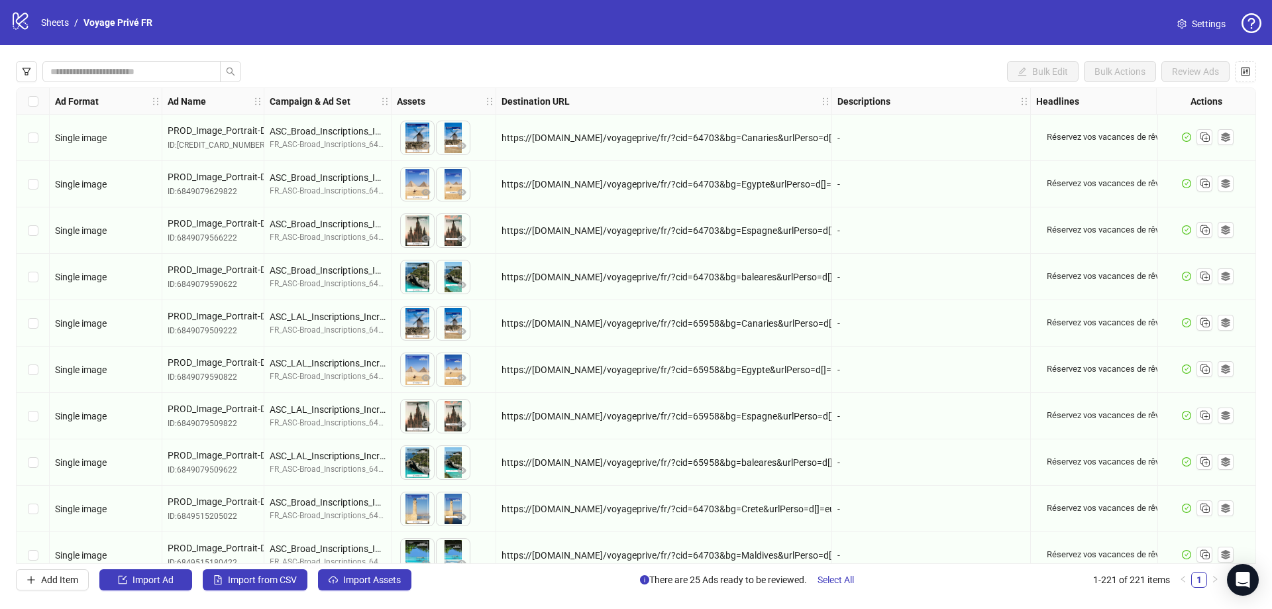
click at [1196, 29] on span "Settings" at bounding box center [1209, 24] width 34 height 15
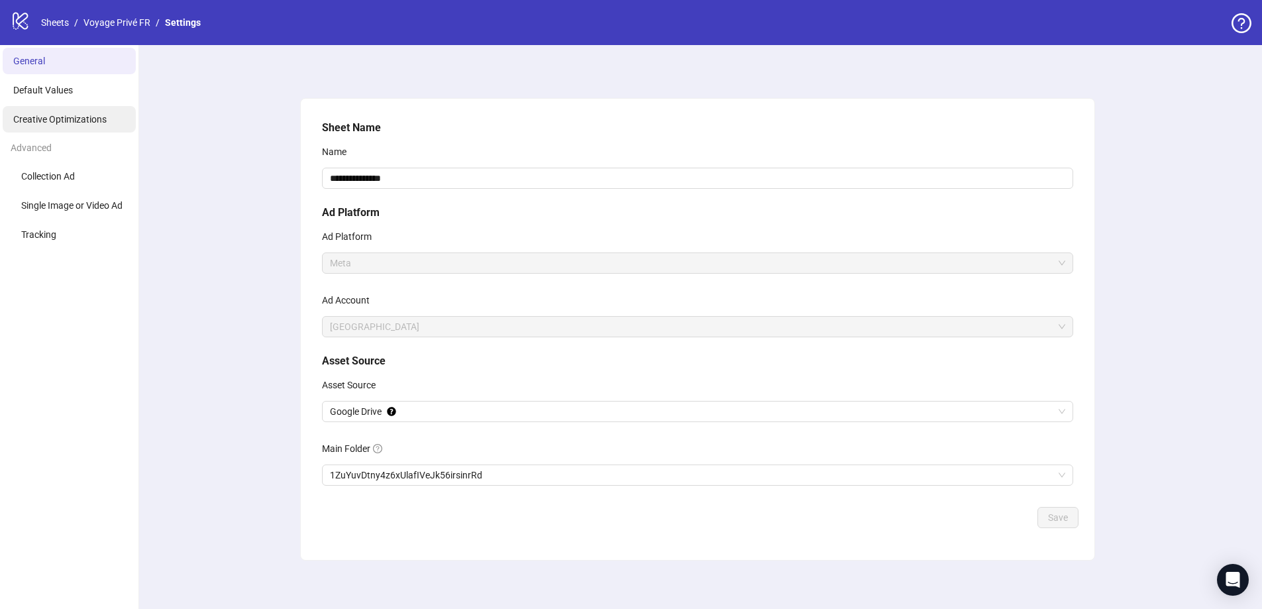
click at [66, 119] on span "Creative Optimizations" at bounding box center [59, 119] width 93 height 11
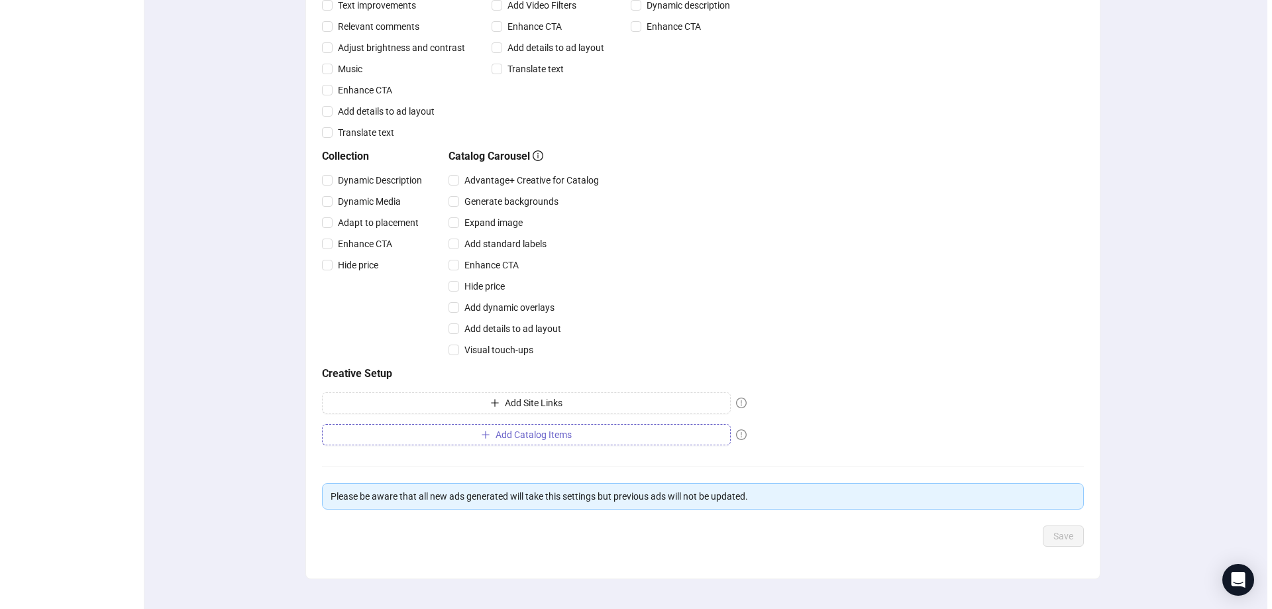
scroll to position [331, 0]
click at [593, 408] on button "Add Site Links" at bounding box center [521, 400] width 409 height 21
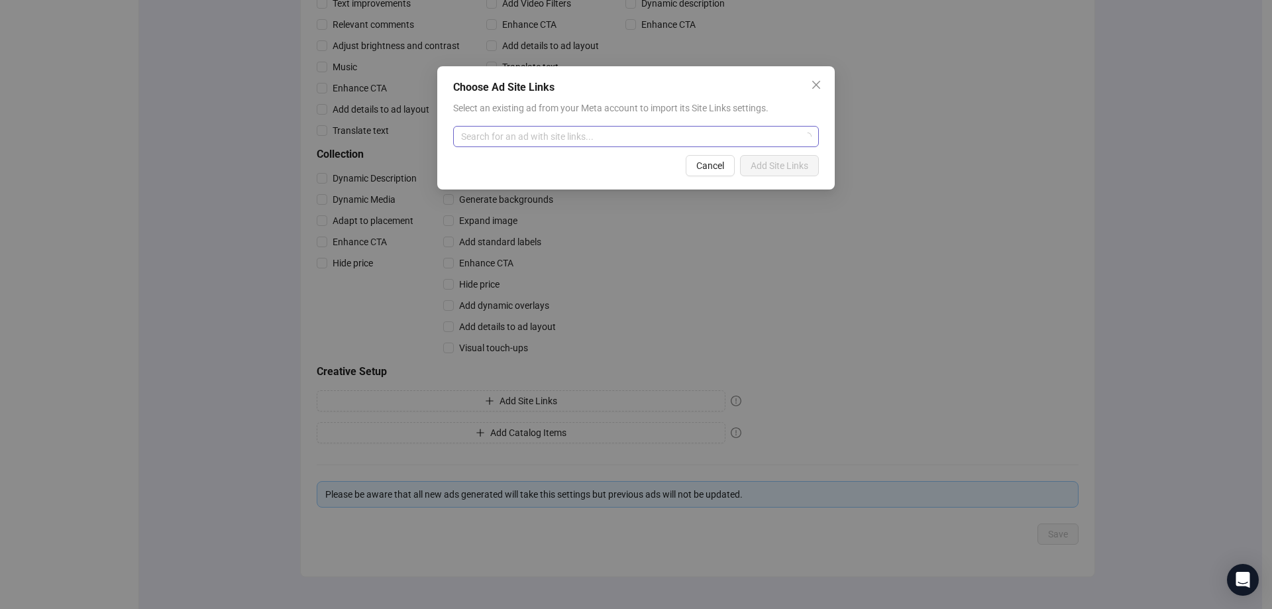
click at [626, 139] on input "search" at bounding box center [630, 137] width 338 height 20
click at [717, 168] on span "Cancel" at bounding box center [710, 165] width 28 height 11
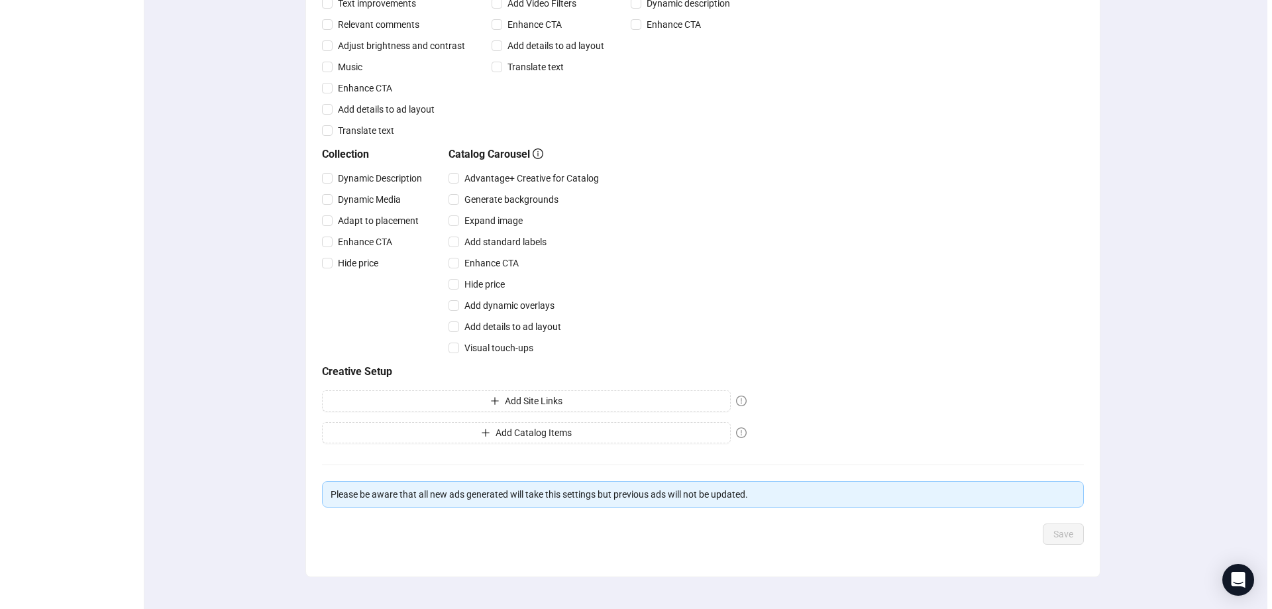
scroll to position [0, 0]
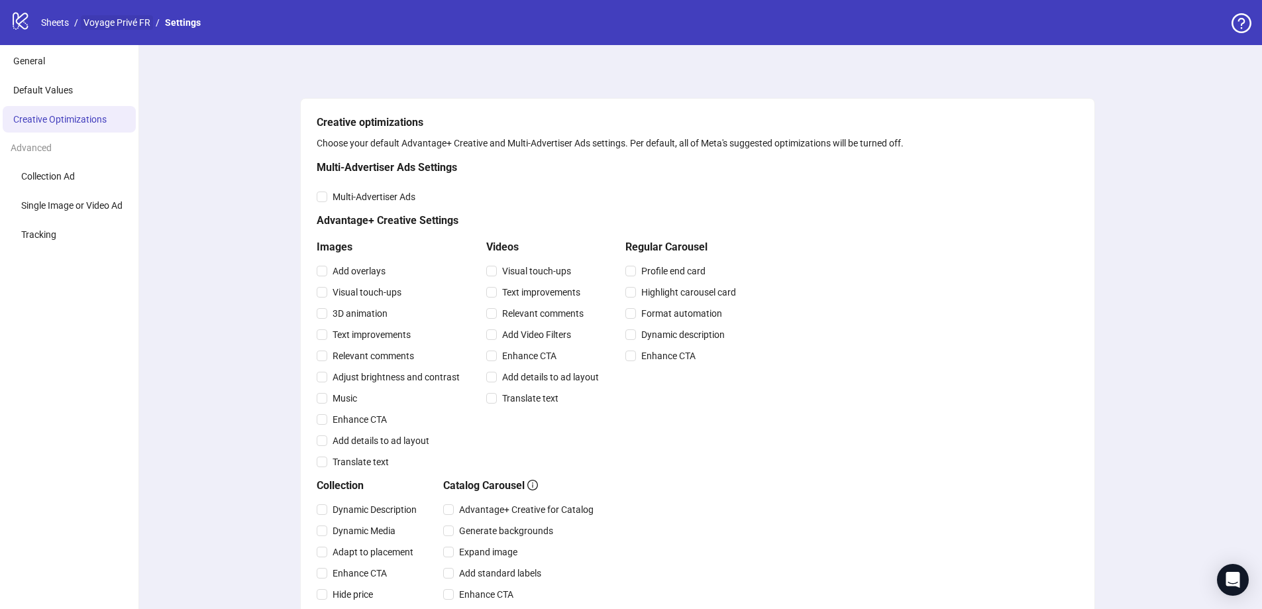
click at [121, 19] on link "Voyage Privé FR" at bounding box center [117, 22] width 72 height 15
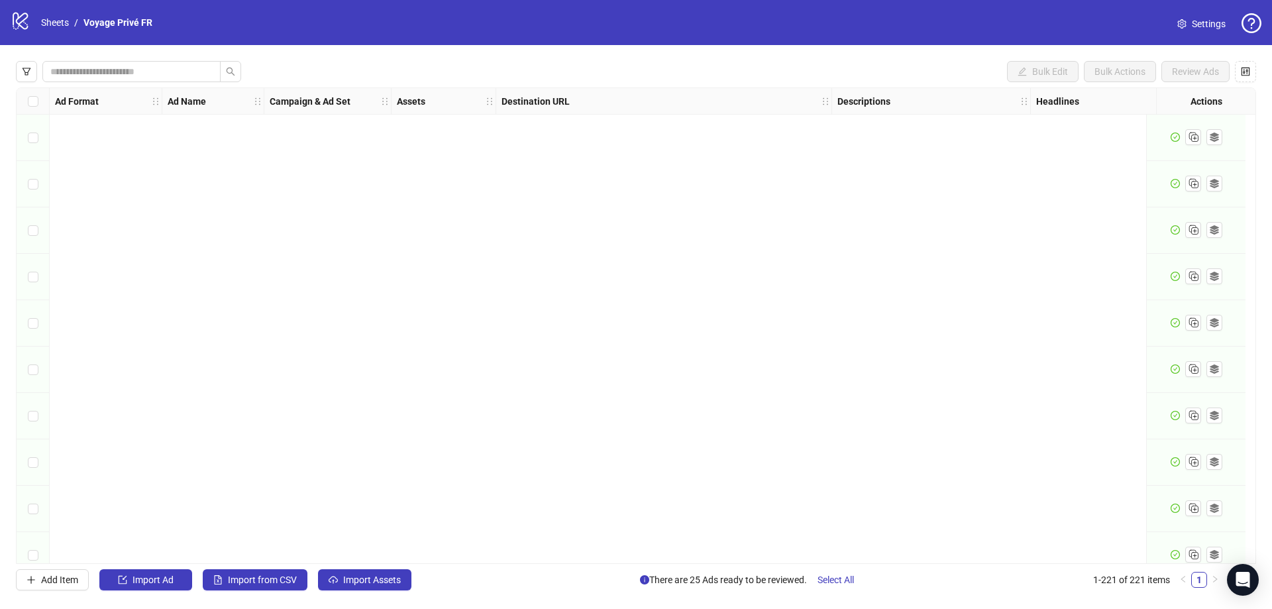
scroll to position [9809, 0]
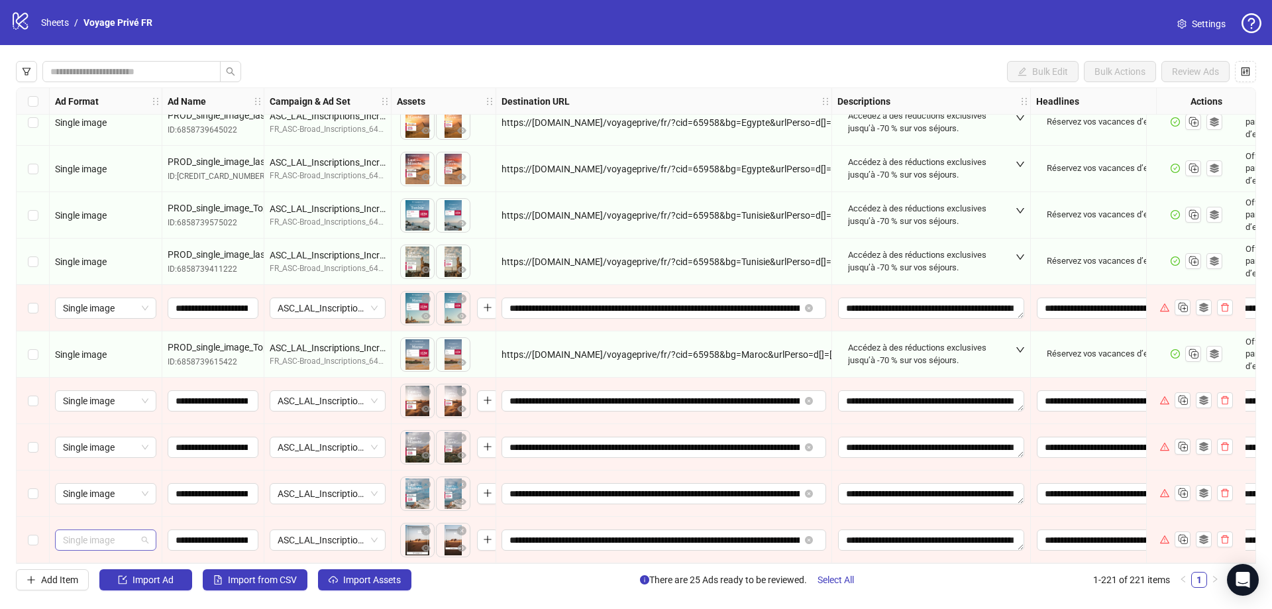
click at [119, 534] on span "Single image" at bounding box center [105, 540] width 85 height 20
click at [102, 465] on div "Flexible" at bounding box center [106, 466] width 80 height 15
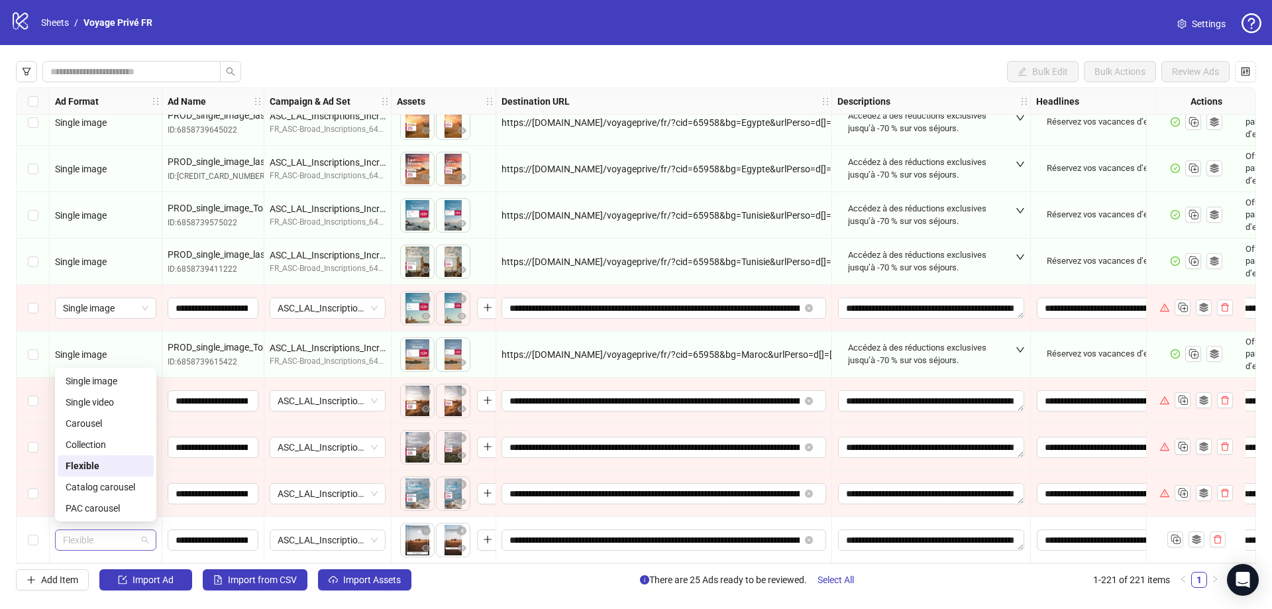
click at [148, 537] on div "Flexible" at bounding box center [105, 539] width 101 height 21
click at [114, 508] on div "PAC carousel" at bounding box center [106, 508] width 80 height 15
click at [131, 534] on span "PAC carousel" at bounding box center [105, 540] width 85 height 20
click at [19, 547] on div "Select row 221" at bounding box center [33, 540] width 33 height 46
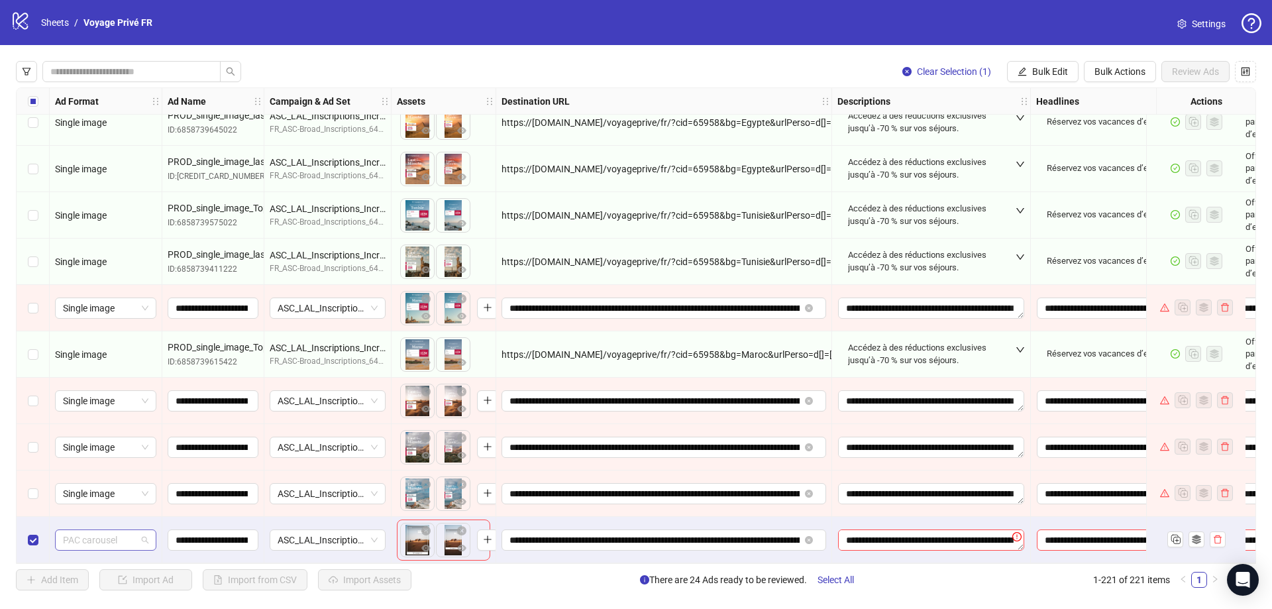
click at [97, 537] on span "PAC carousel" at bounding box center [105, 540] width 85 height 20
click at [129, 537] on span "PAC carousel" at bounding box center [105, 540] width 85 height 20
click at [448, 297] on body "logo/logo-mobile Sheets / Voyage Privé FR Settings Clear Selection (1) Bulk Edi…" at bounding box center [636, 304] width 1272 height 609
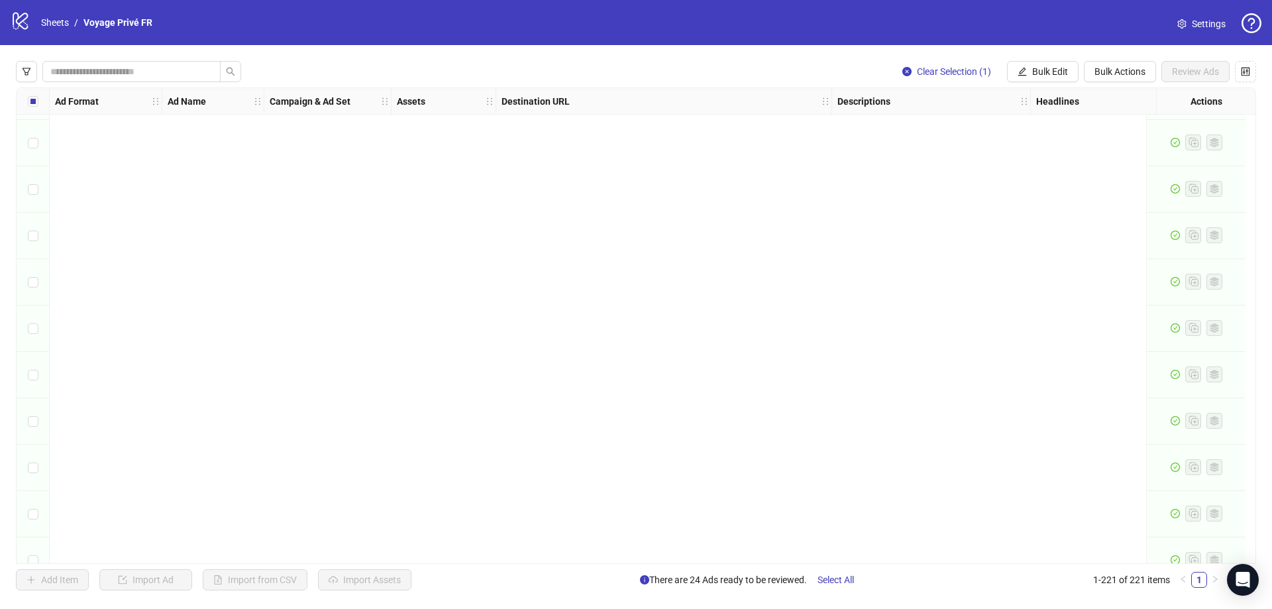
scroll to position [0, 0]
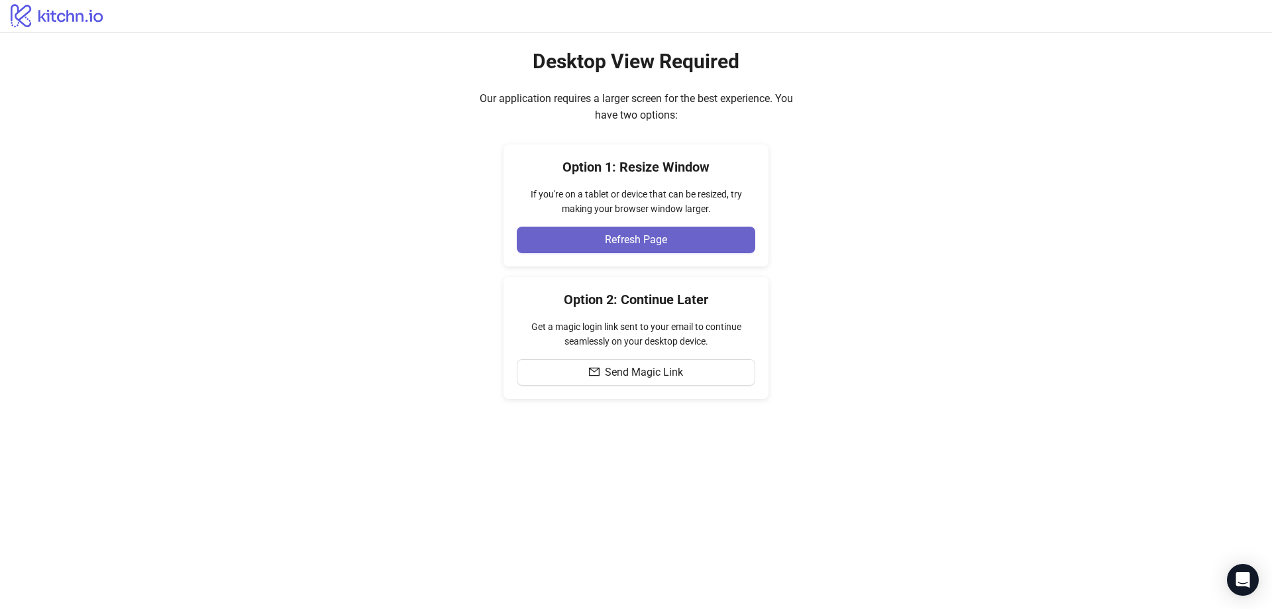
click at [676, 238] on button "Refresh Page" at bounding box center [636, 240] width 239 height 27
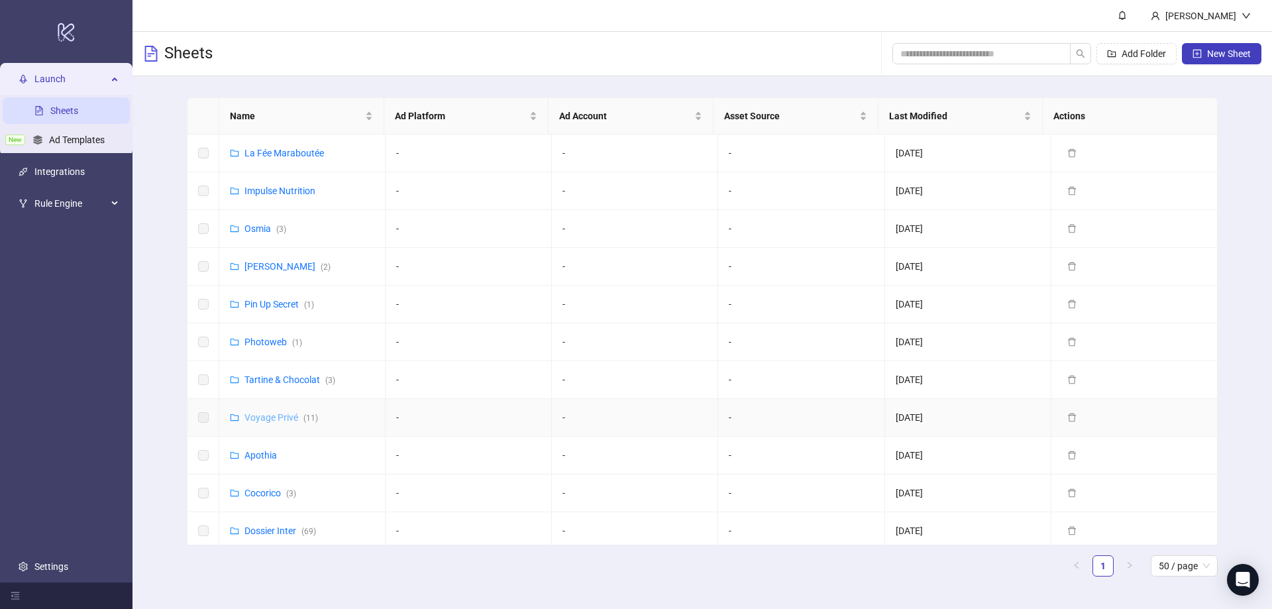
click at [276, 416] on link "Voyage Privé ( 11 )" at bounding box center [282, 417] width 74 height 11
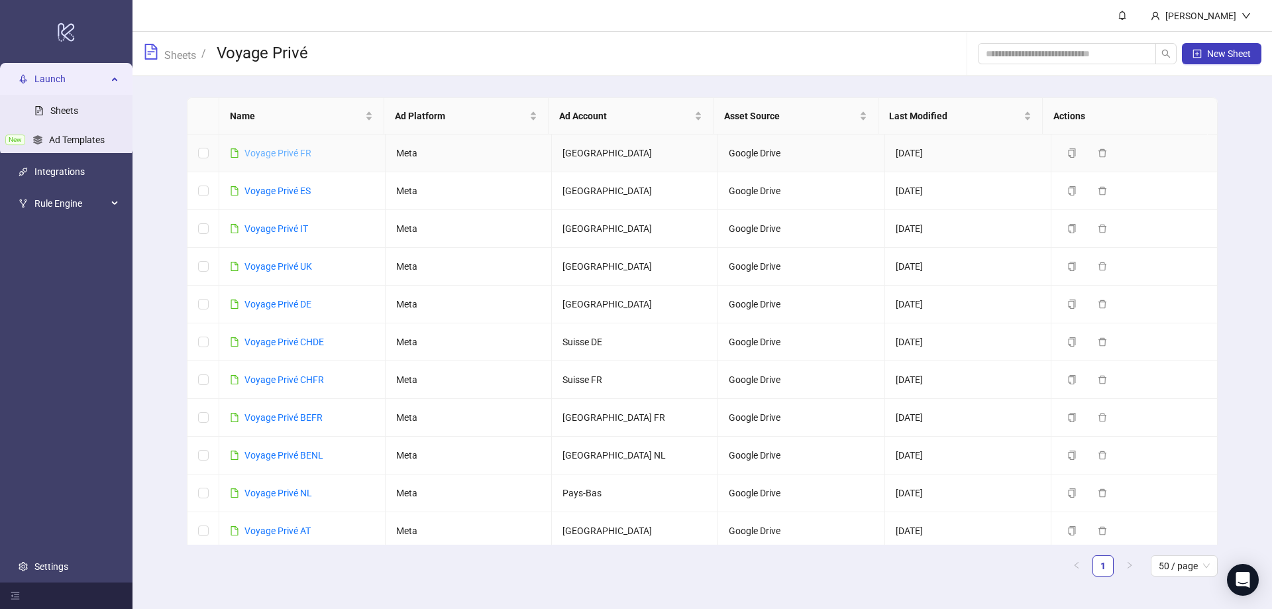
click at [278, 151] on link "Voyage Privé FR" at bounding box center [278, 153] width 67 height 11
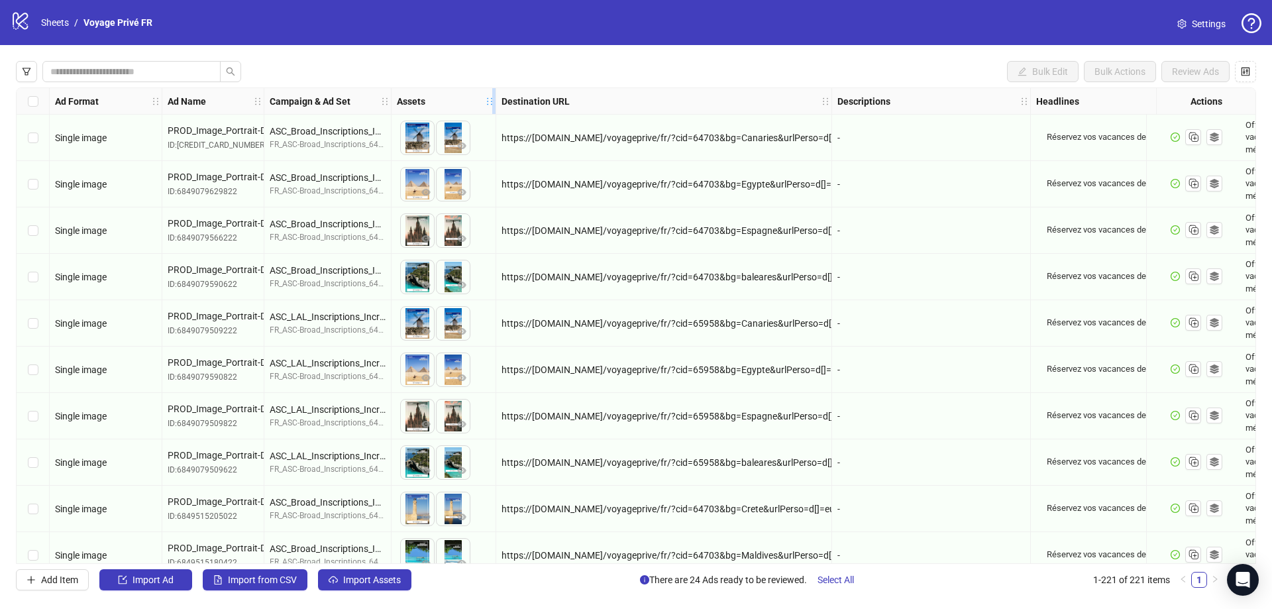
drag, startPoint x: 490, startPoint y: 101, endPoint x: 514, endPoint y: 100, distance: 23.9
click at [514, 101] on div "Ad Format Ad Name Campaign & Ad Set Assets Destination URL Descriptions Headlin…" at bounding box center [822, 101] width 1545 height 0
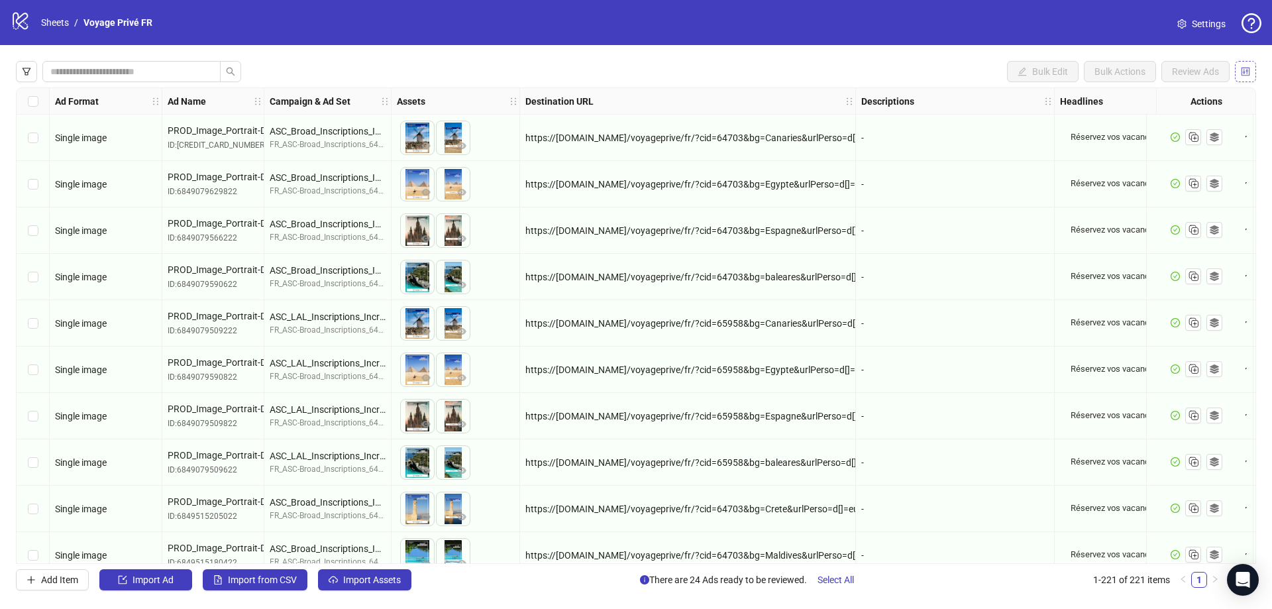
click at [1249, 71] on icon "control" at bounding box center [1245, 71] width 9 height 9
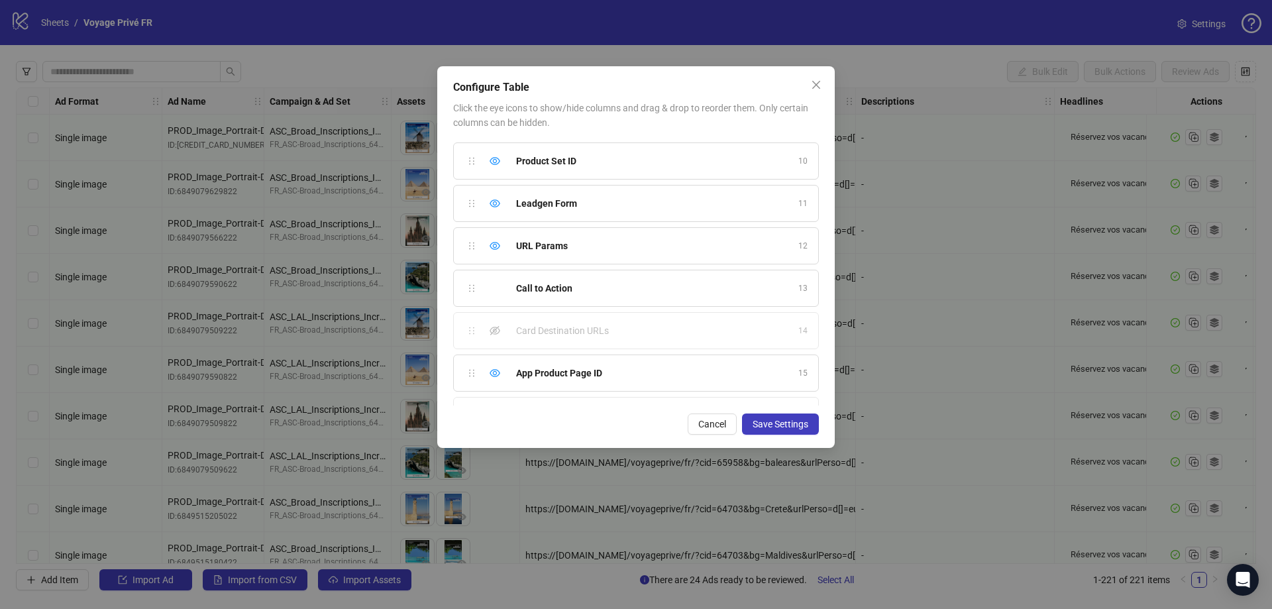
scroll to position [456, 0]
click at [495, 337] on icon "eye-invisible" at bounding box center [495, 339] width 11 height 9
click at [494, 384] on icon "eye-invisible" at bounding box center [495, 382] width 3 height 3
click at [783, 425] on span "Save Settings" at bounding box center [781, 424] width 56 height 11
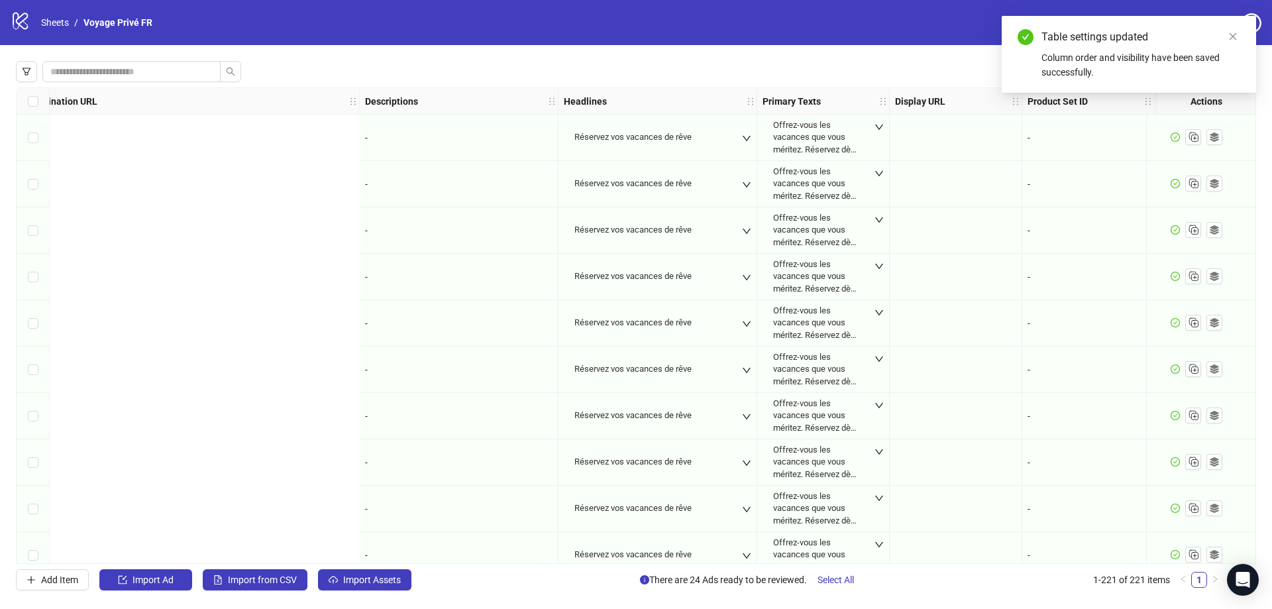
scroll to position [0, 1174]
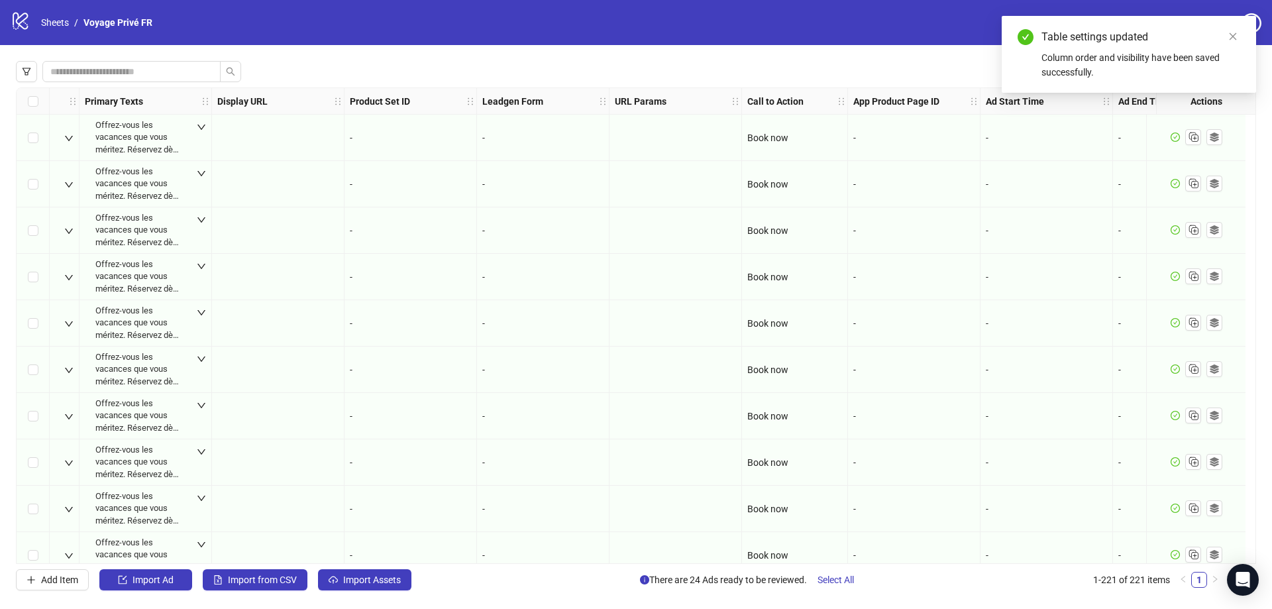
click at [1040, 160] on div "-" at bounding box center [1047, 138] width 133 height 46
drag, startPoint x: 1013, startPoint y: 136, endPoint x: 1021, endPoint y: 135, distance: 8.1
click at [1015, 136] on div "-" at bounding box center [1046, 138] width 121 height 15
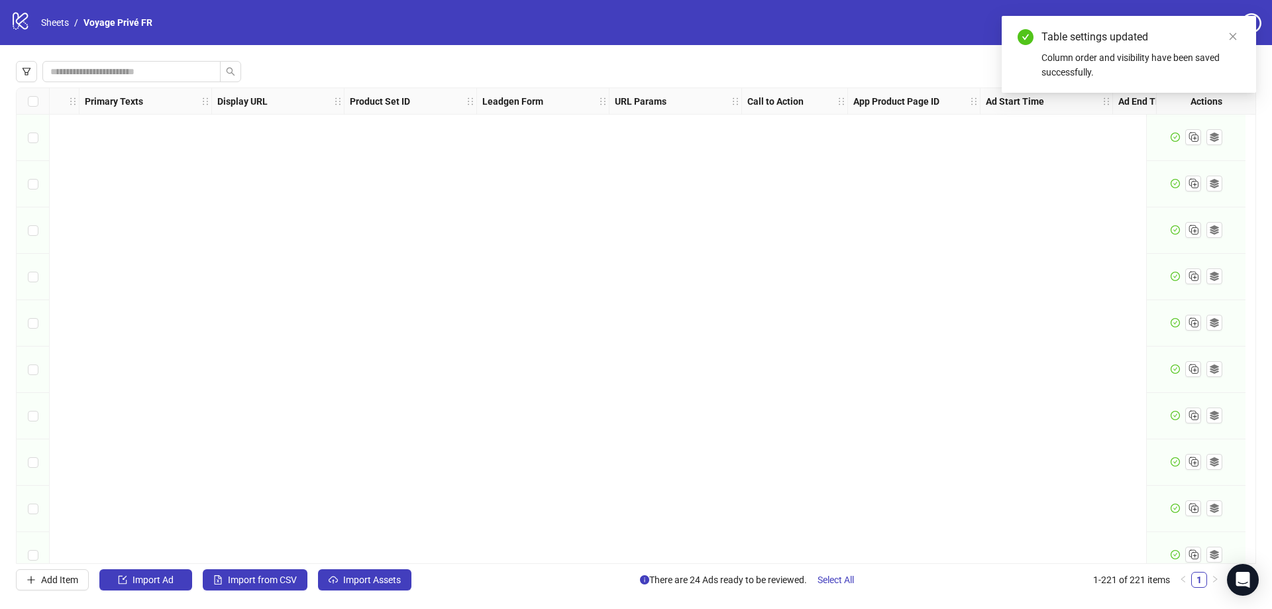
scroll to position [9809, 1174]
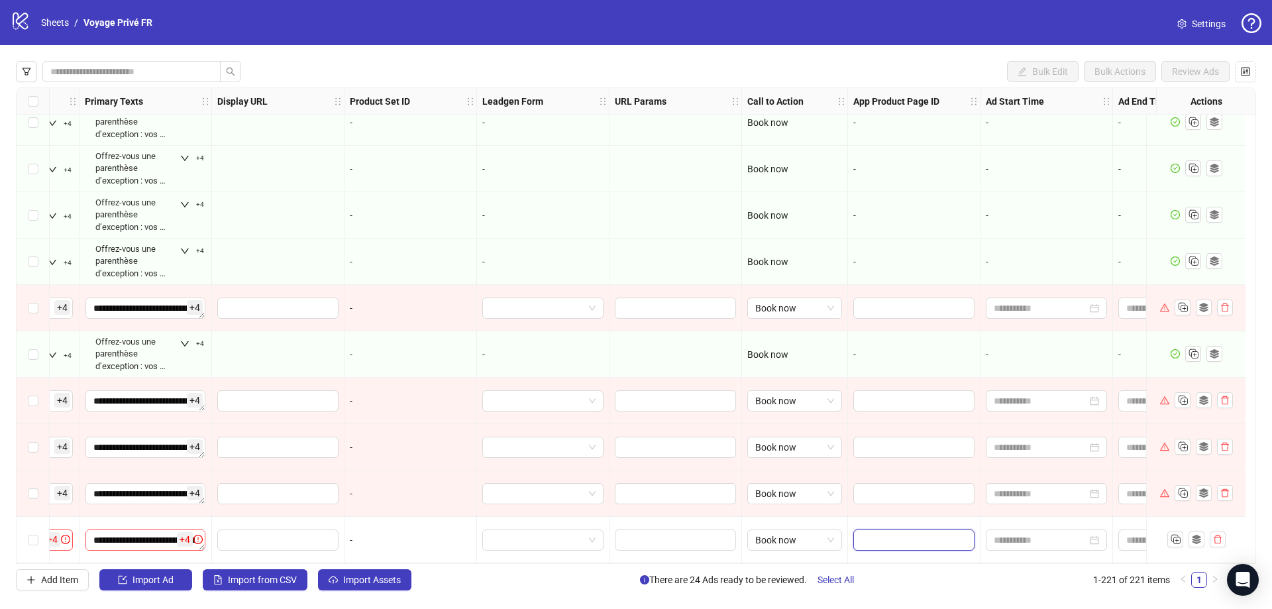
click at [905, 533] on input "text" at bounding box center [905, 540] width 87 height 15
click at [1012, 529] on div at bounding box center [1046, 539] width 121 height 21
drag, startPoint x: 1097, startPoint y: 565, endPoint x: 1174, endPoint y: 560, distance: 77.1
click at [1174, 560] on div "Bulk Edit Bulk Actions Review Ads Ad Format Ad Name Campaign & Ad Set Assets De…" at bounding box center [636, 325] width 1272 height 561
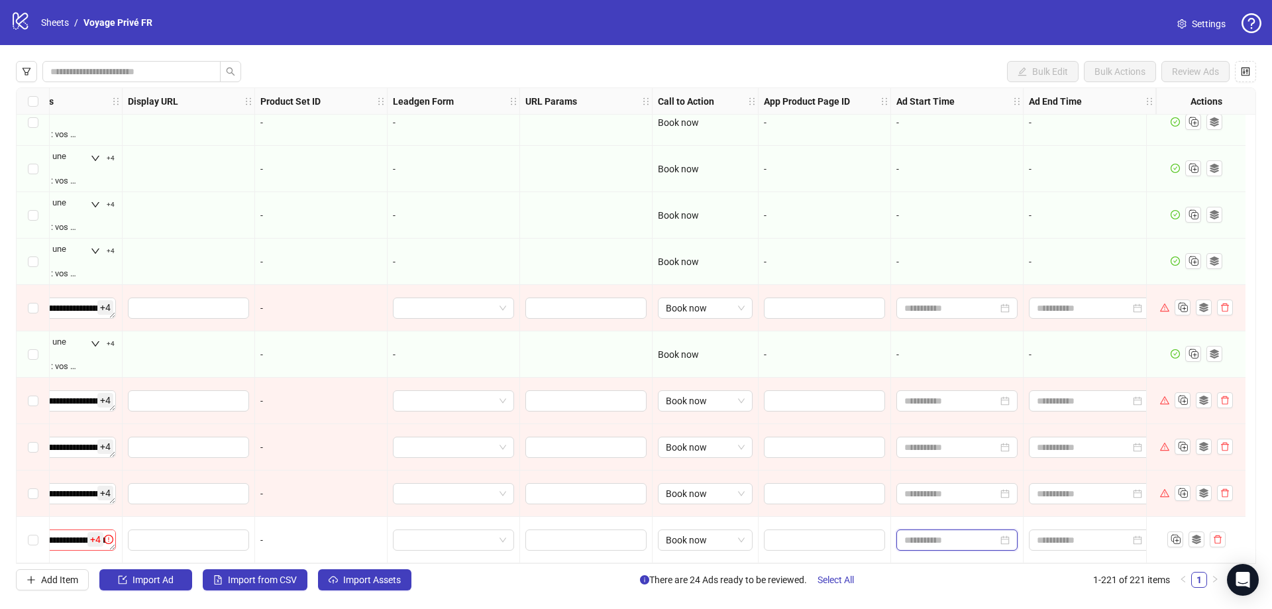
click at [981, 536] on input at bounding box center [951, 540] width 93 height 15
click at [1246, 71] on icon "control" at bounding box center [1245, 71] width 9 height 9
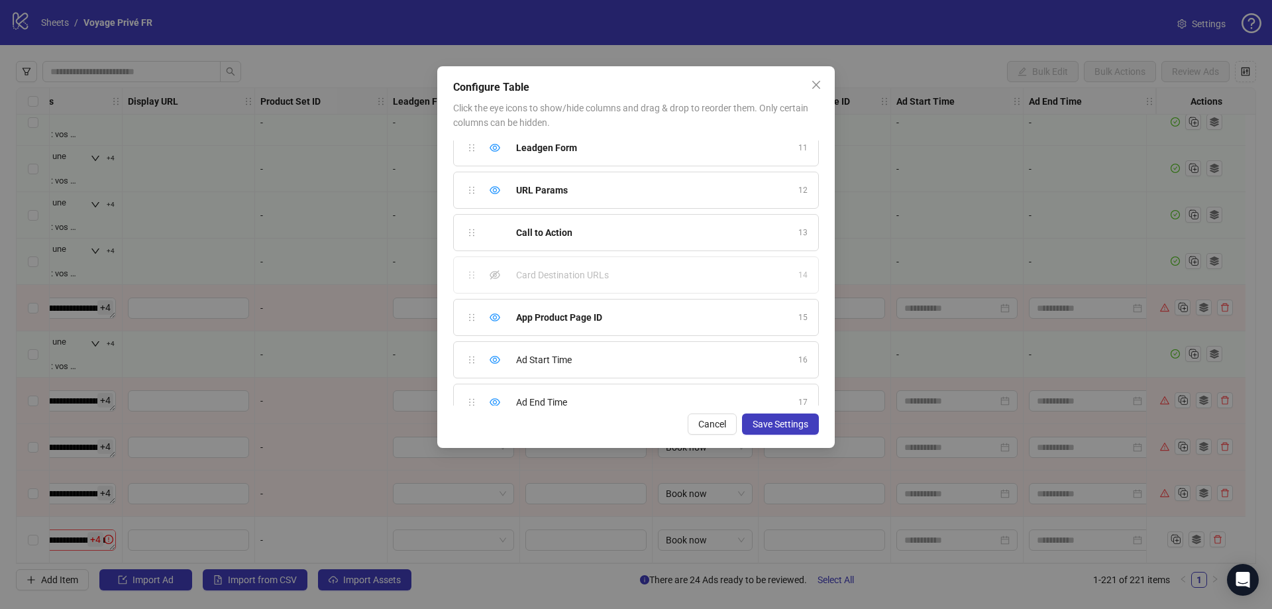
scroll to position [456, 0]
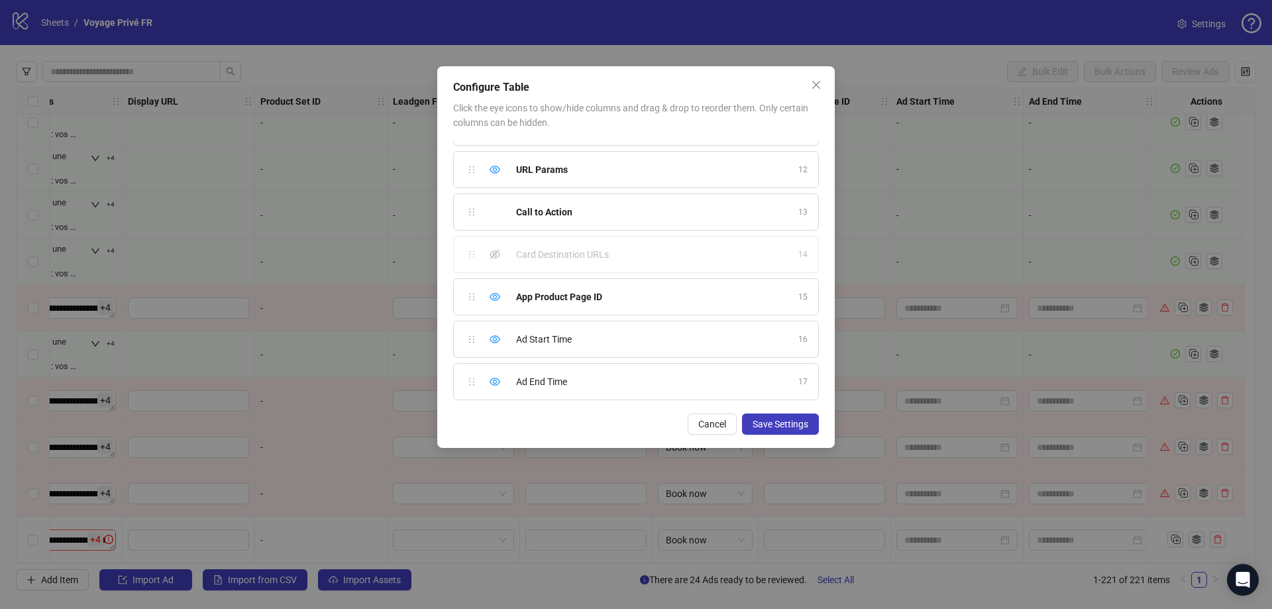
drag, startPoint x: 817, startPoint y: 82, endPoint x: 744, endPoint y: 192, distance: 131.4
click at [817, 83] on icon "close" at bounding box center [816, 85] width 11 height 11
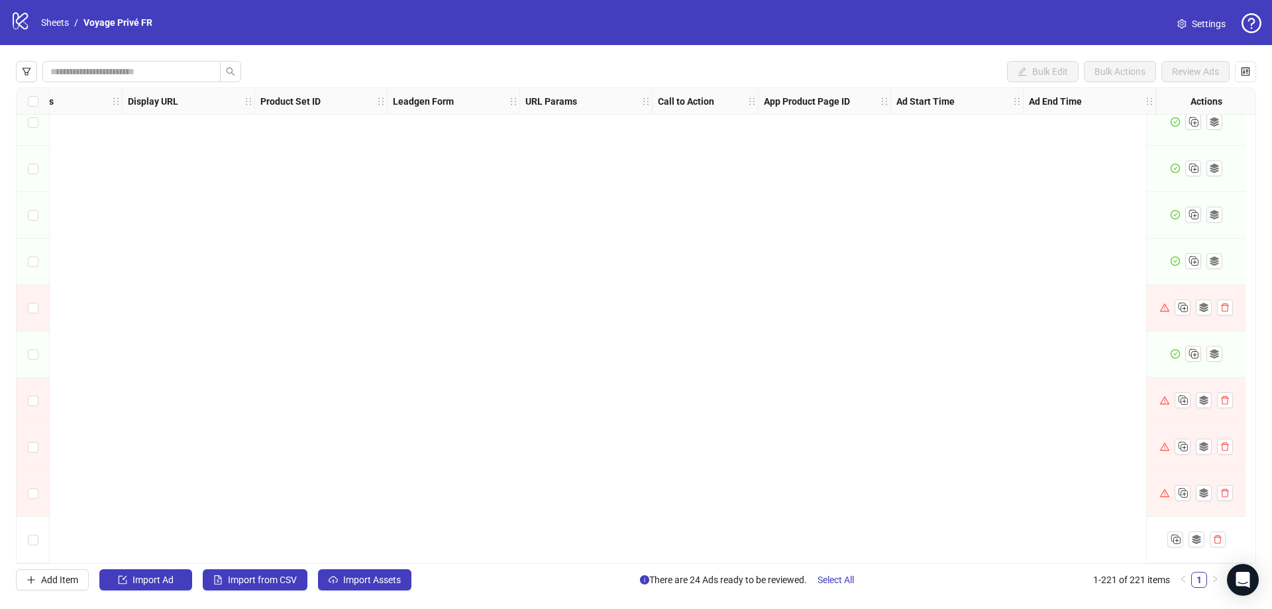
scroll to position [8748, 1274]
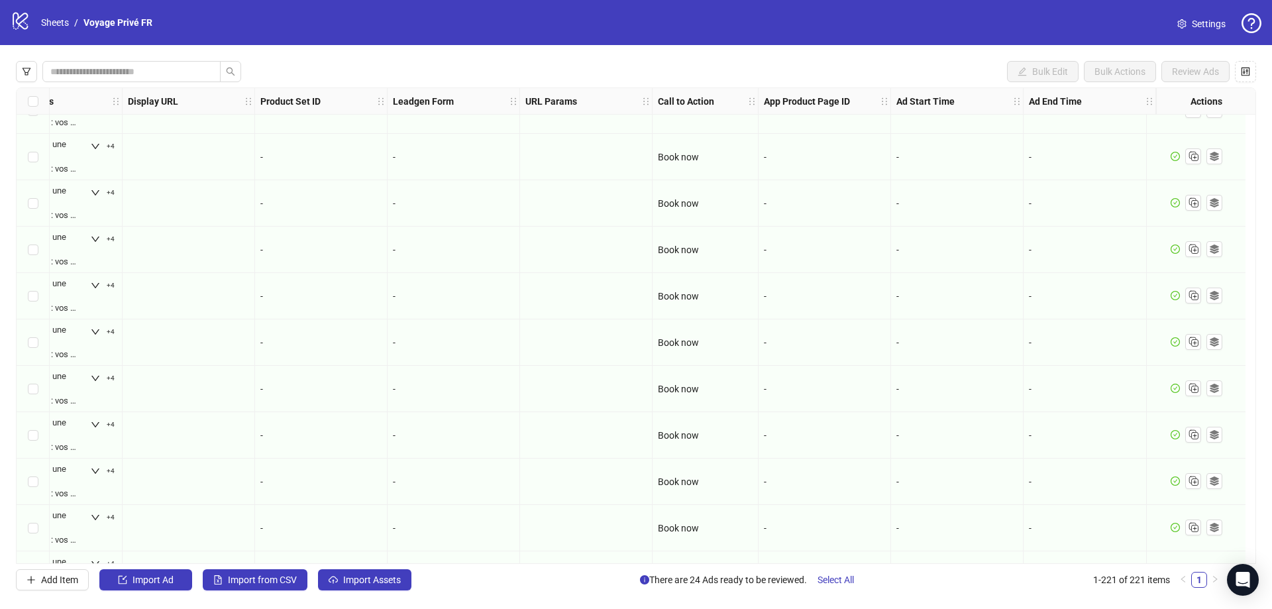
drag, startPoint x: 926, startPoint y: 557, endPoint x: 506, endPoint y: 550, distance: 420.2
click at [504, 550] on div "Ad Format Ad Name Campaign & Ad Set Assets Destination URL Descriptions Headlin…" at bounding box center [636, 325] width 1241 height 476
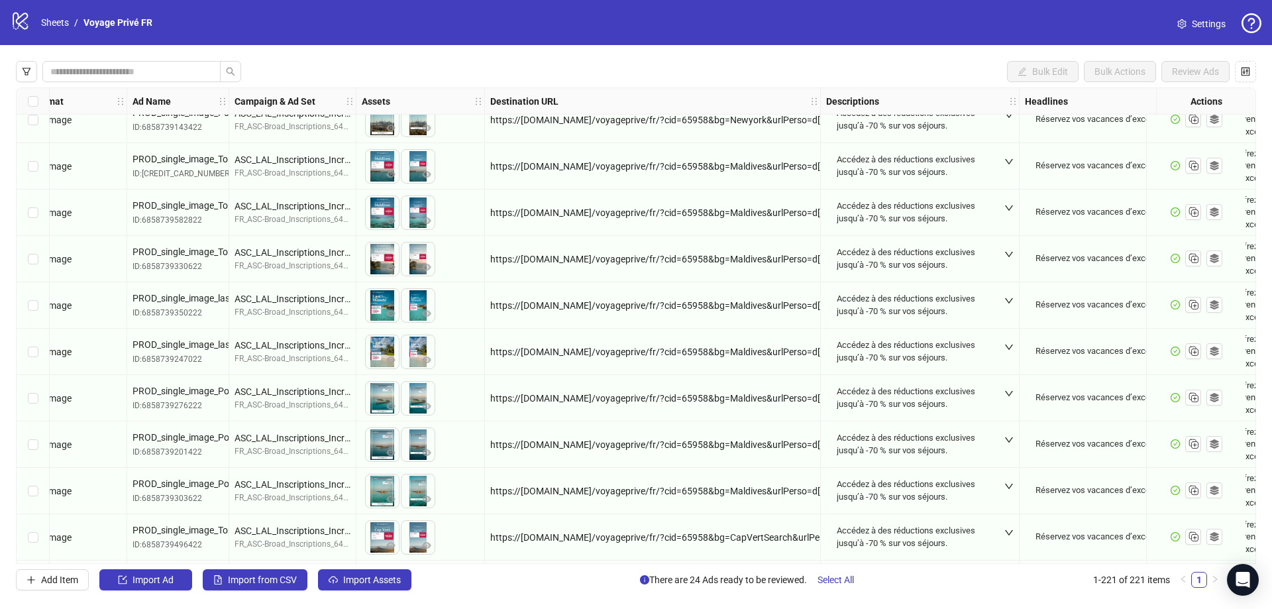
scroll to position [8785, 0]
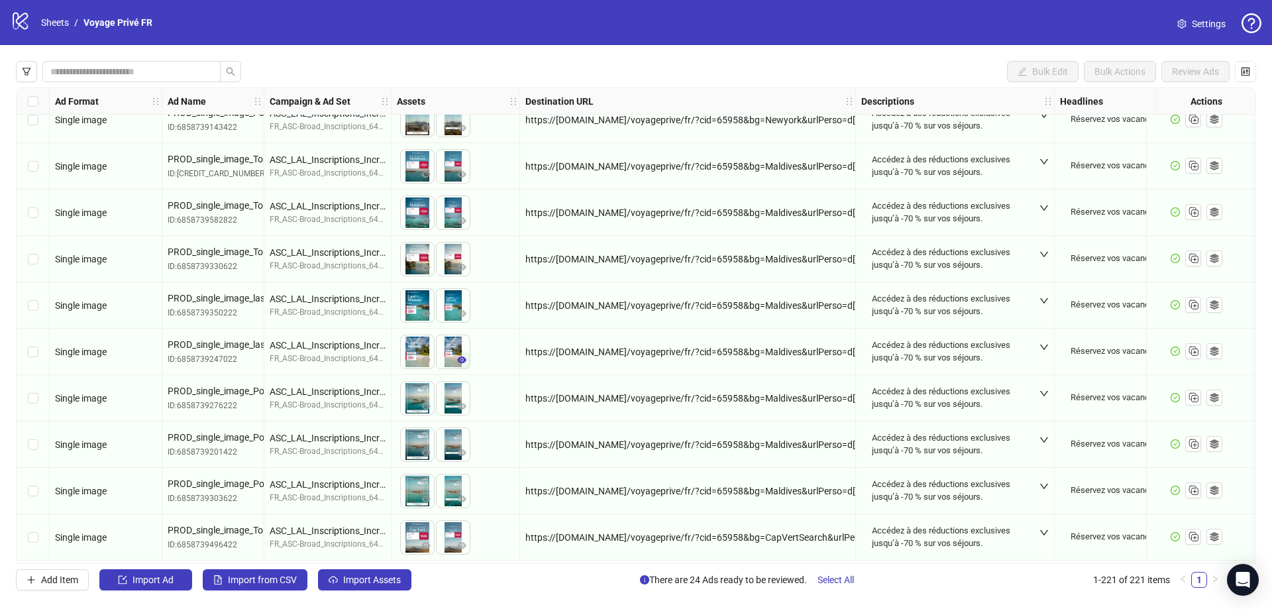
click at [461, 361] on icon "eye" at bounding box center [461, 359] width 9 height 9
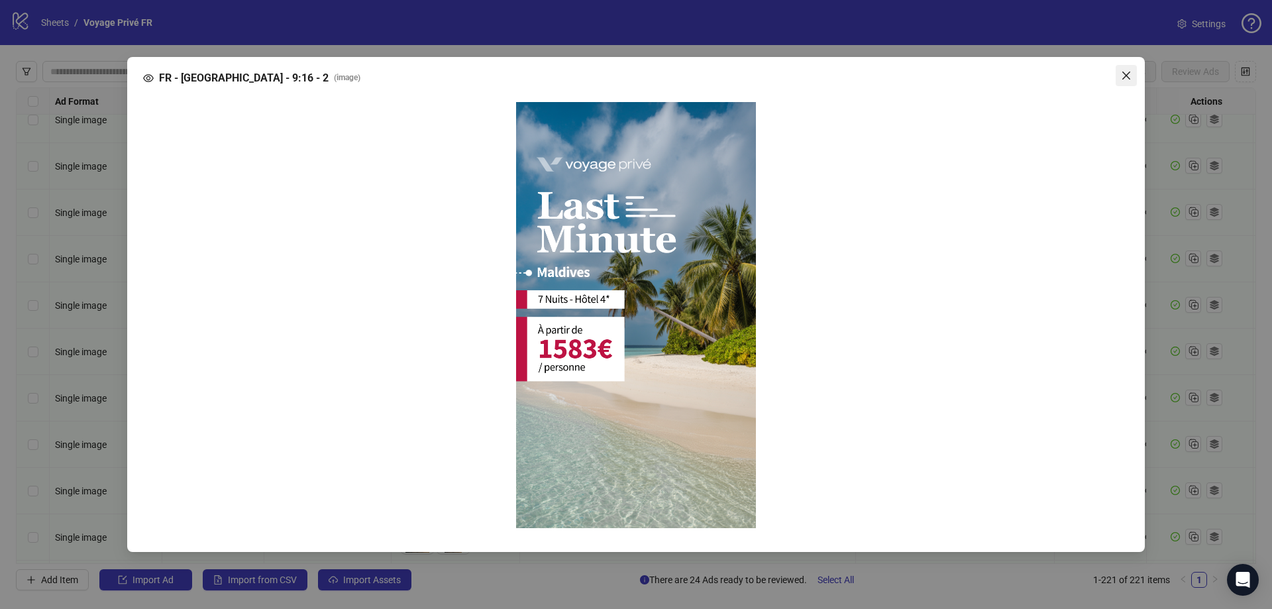
click at [1129, 74] on icon "close" at bounding box center [1126, 75] width 11 height 11
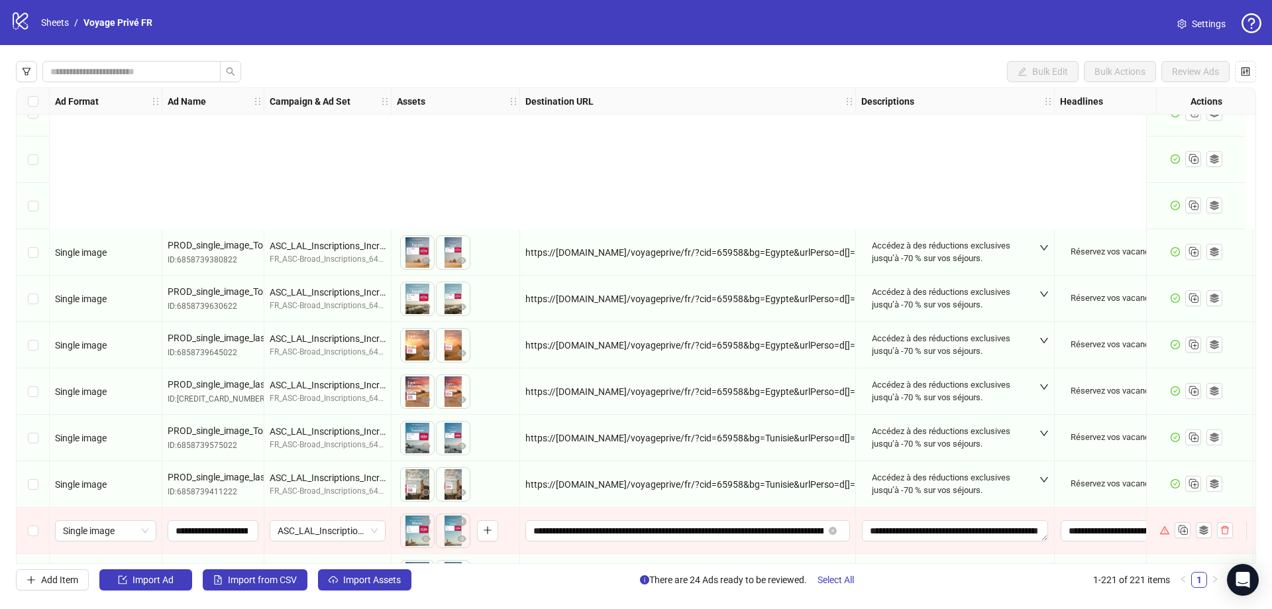
scroll to position [9809, 0]
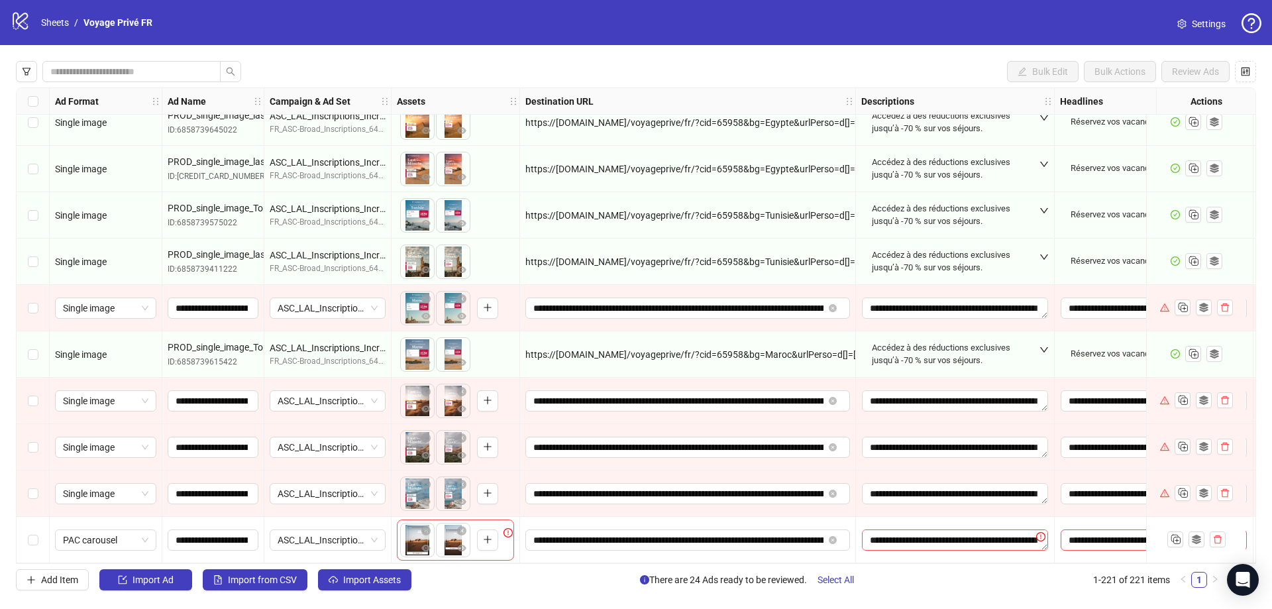
click at [6, 414] on div "Bulk Edit Bulk Actions Review Ads Ad Format Ad Name Campaign & Ad Set Assets De…" at bounding box center [636, 325] width 1272 height 561
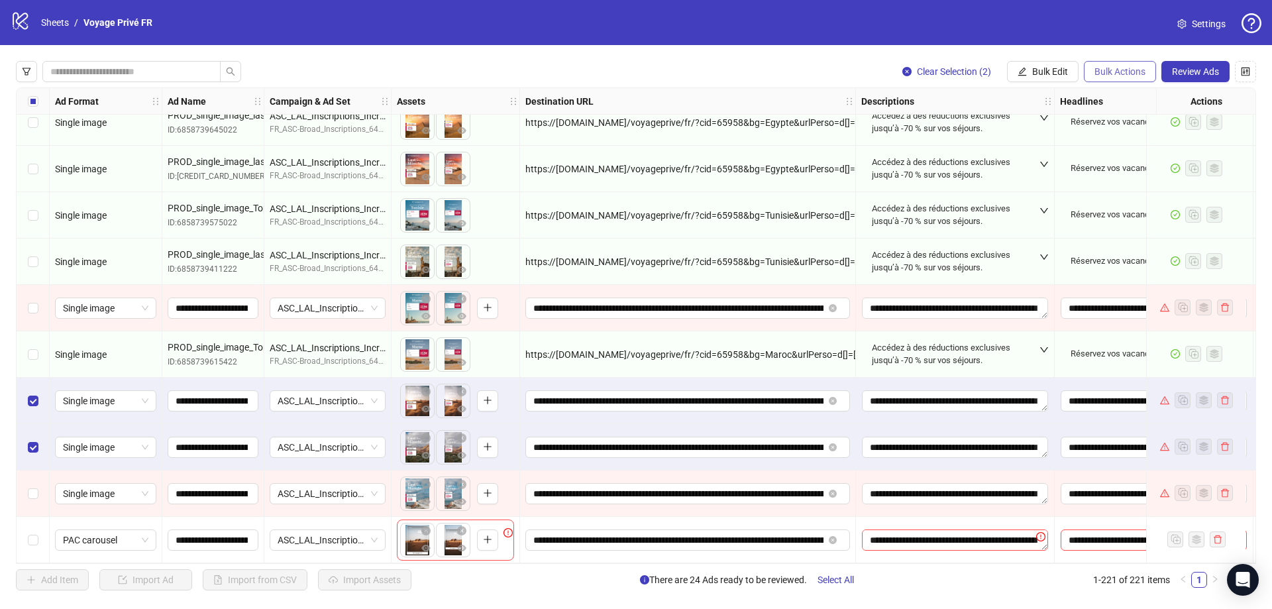
click at [1131, 74] on span "Bulk Actions" at bounding box center [1120, 71] width 51 height 11
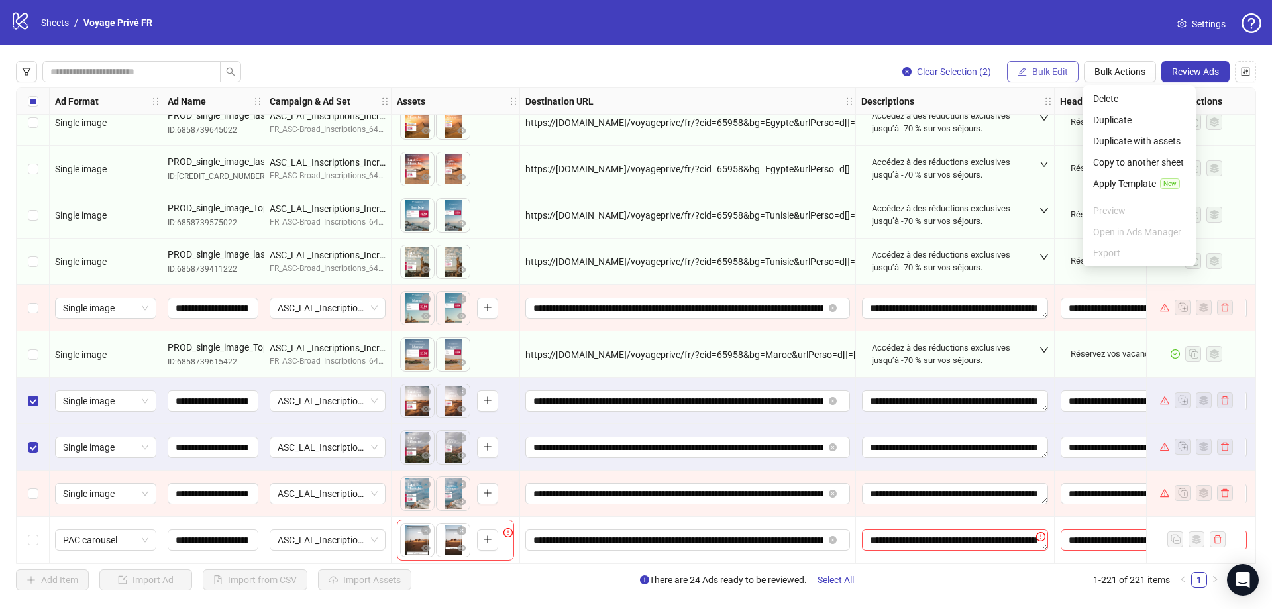
click at [1038, 77] on span "Bulk Edit" at bounding box center [1050, 71] width 36 height 11
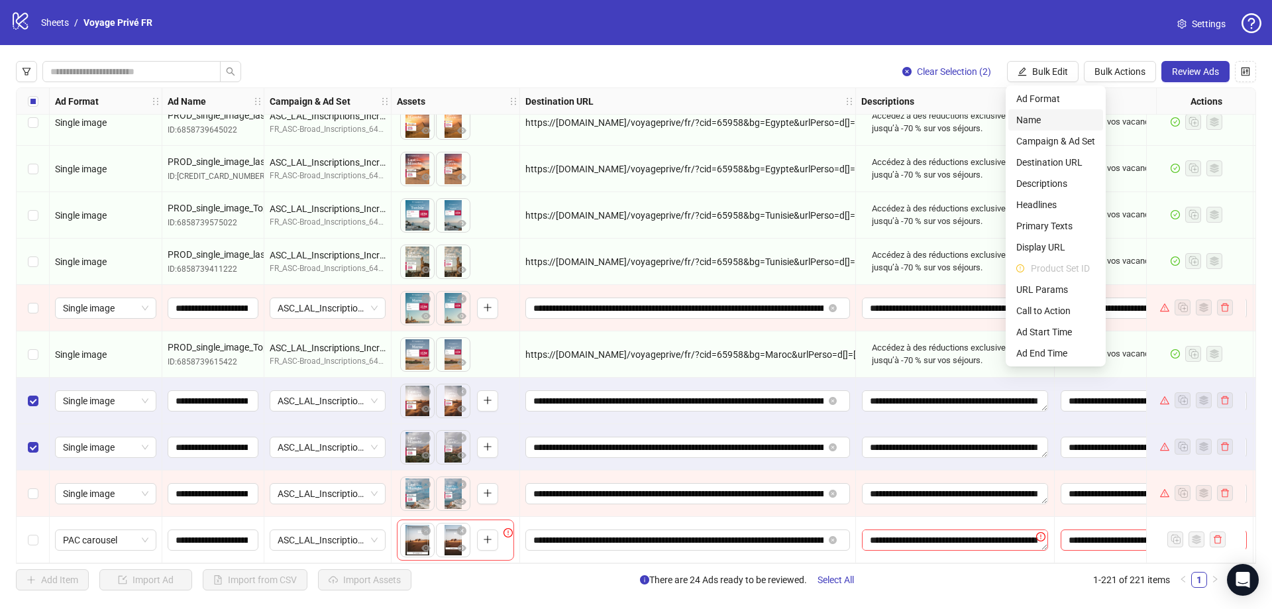
click at [1062, 119] on span "Name" at bounding box center [1056, 120] width 79 height 15
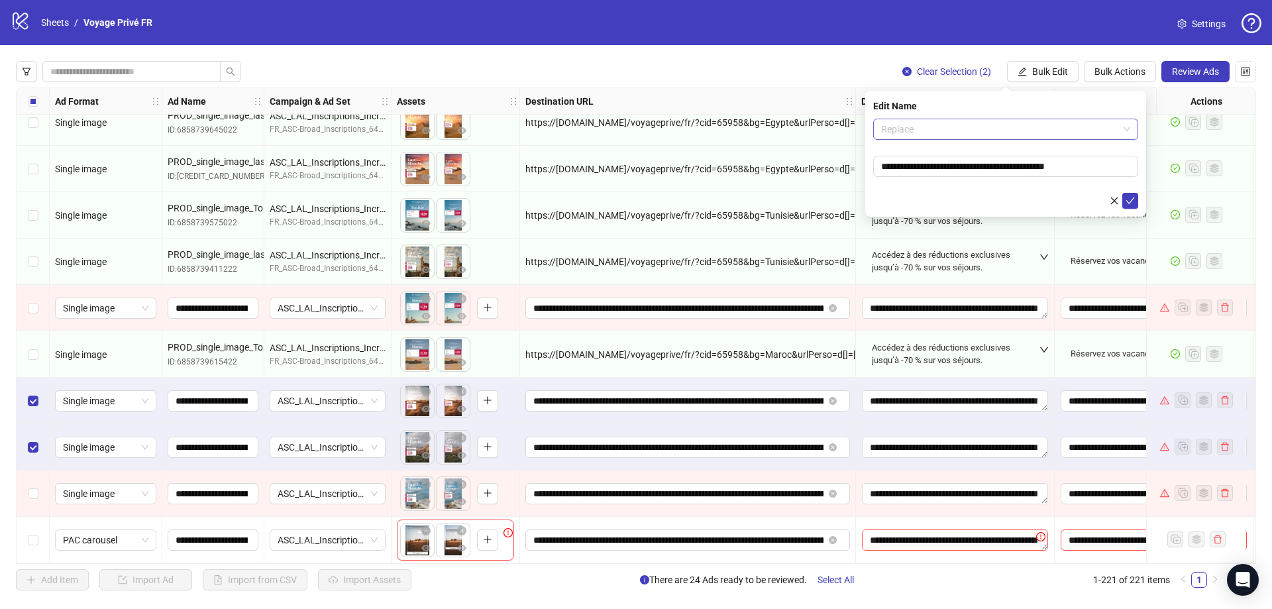
click at [1032, 123] on span "Replace" at bounding box center [1005, 129] width 249 height 20
drag, startPoint x: 1162, startPoint y: 23, endPoint x: 1176, endPoint y: 23, distance: 13.9
click at [1164, 23] on div "logo/logo-mobile Sheets / Voyage Privé FR Settings" at bounding box center [636, 23] width 1251 height 24
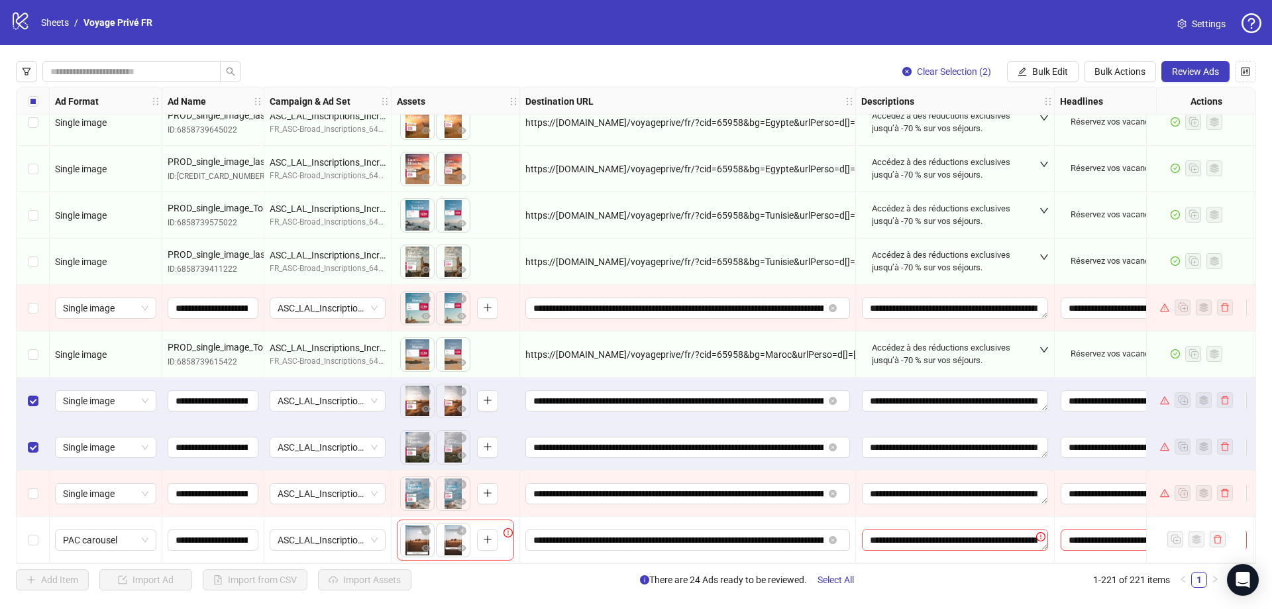
click at [1192, 23] on span "Settings" at bounding box center [1209, 24] width 34 height 15
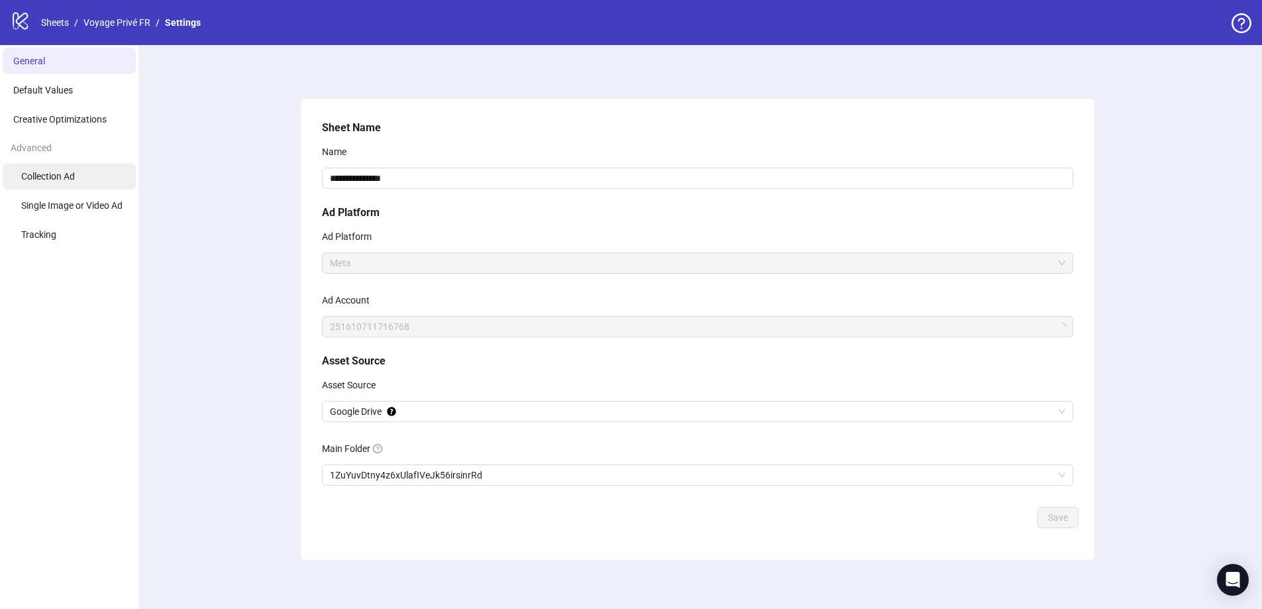
click at [50, 172] on span "Collection Ad" at bounding box center [48, 176] width 54 height 11
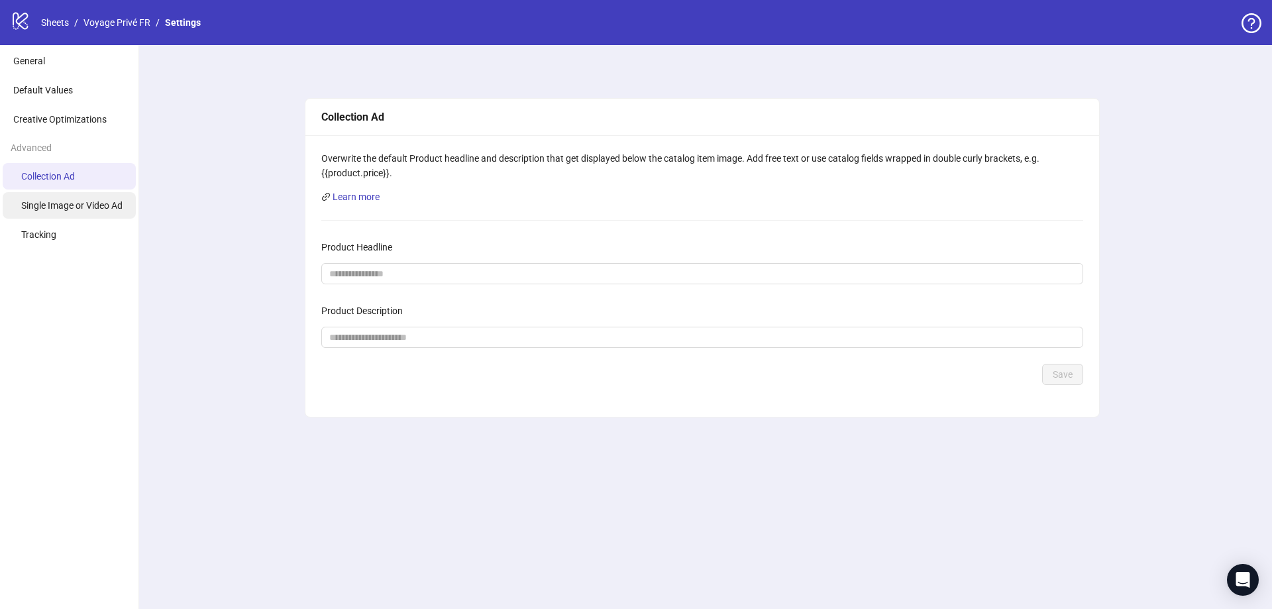
click at [51, 201] on span "Single Image or Video Ad" at bounding box center [71, 205] width 101 height 11
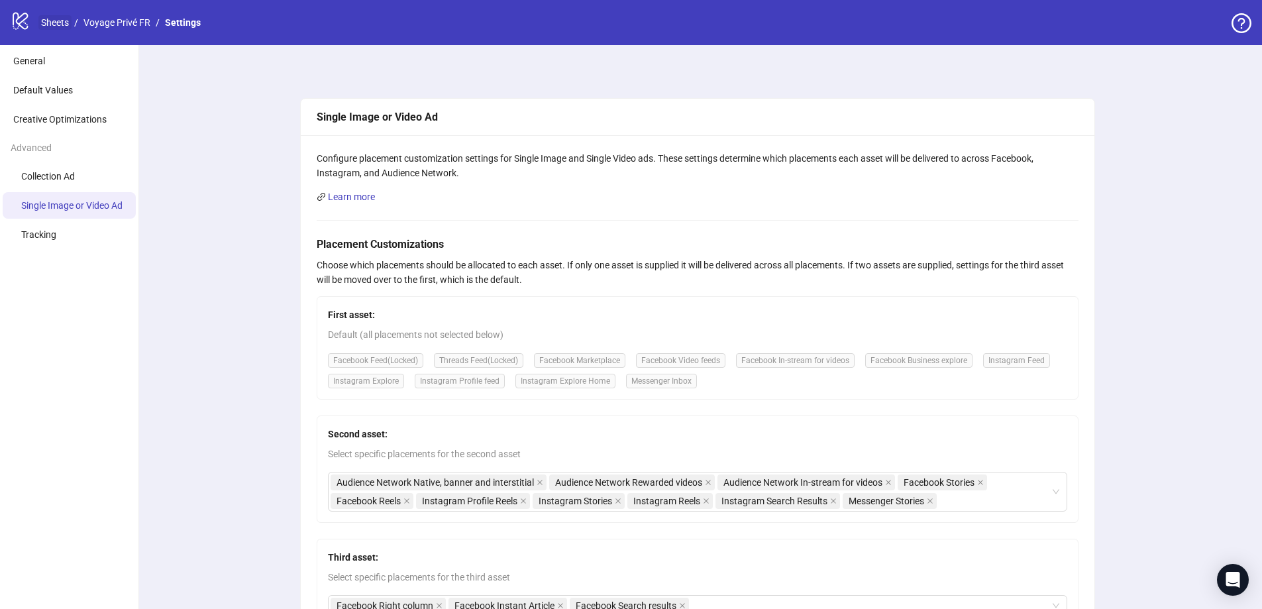
click at [54, 23] on link "Sheets" at bounding box center [54, 22] width 33 height 15
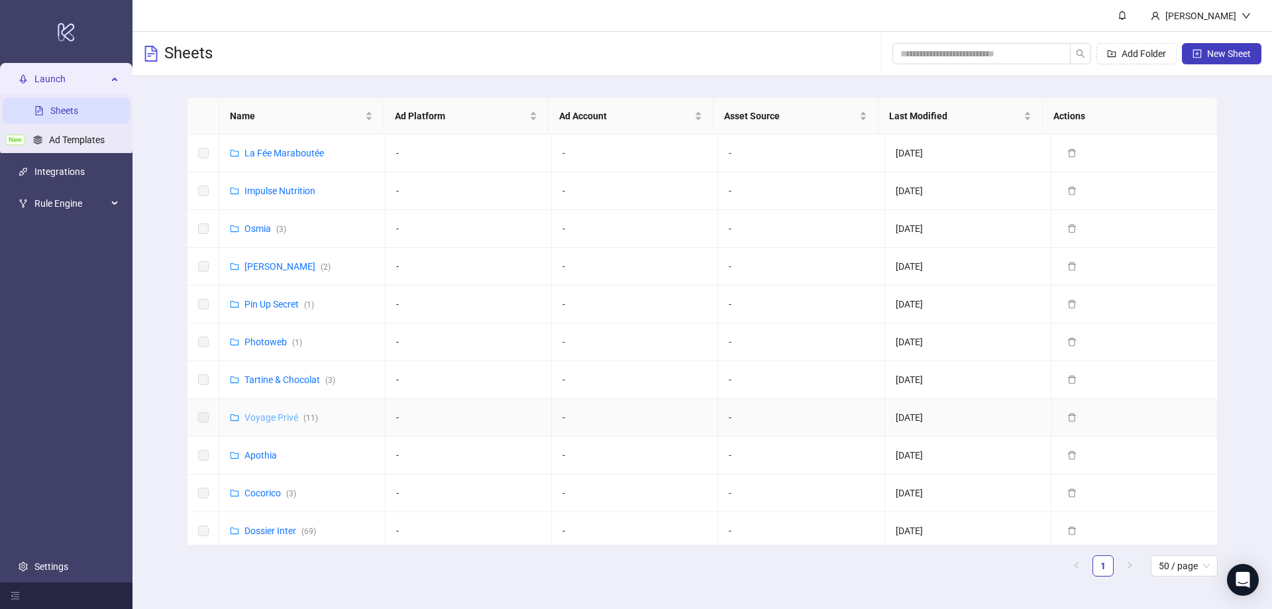
click at [280, 416] on link "Voyage Privé ( 11 )" at bounding box center [282, 417] width 74 height 11
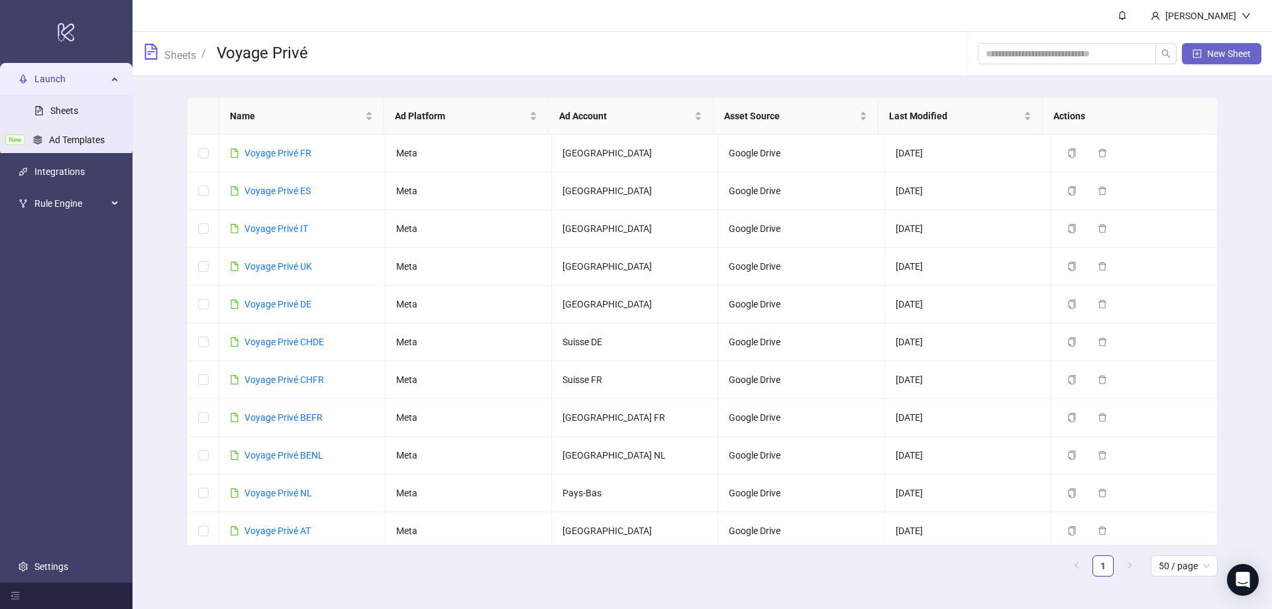
click at [1221, 53] on span "New Sheet" at bounding box center [1229, 53] width 44 height 11
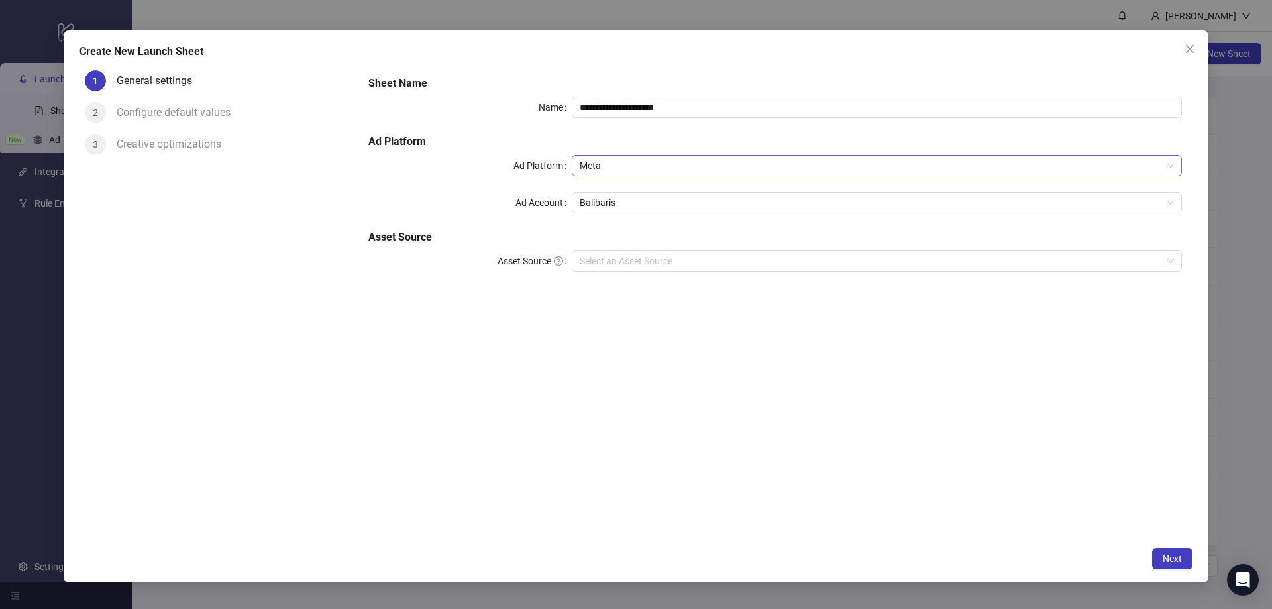
click at [604, 163] on span "Meta" at bounding box center [877, 166] width 594 height 20
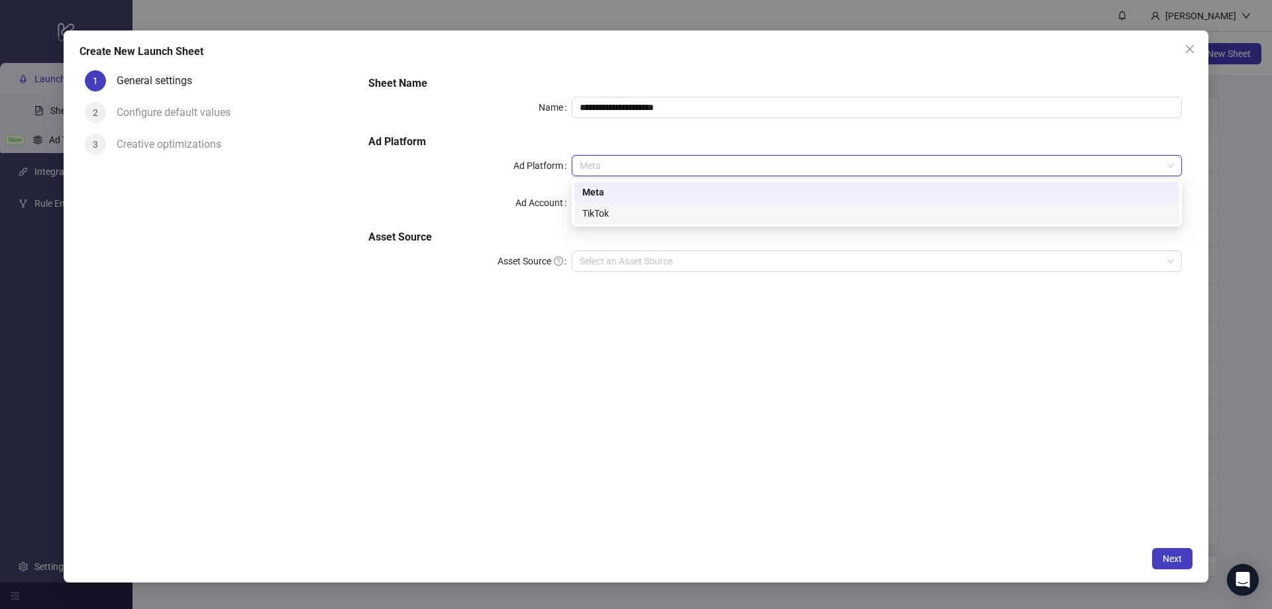
click at [612, 211] on div "TikTok" at bounding box center [877, 213] width 589 height 15
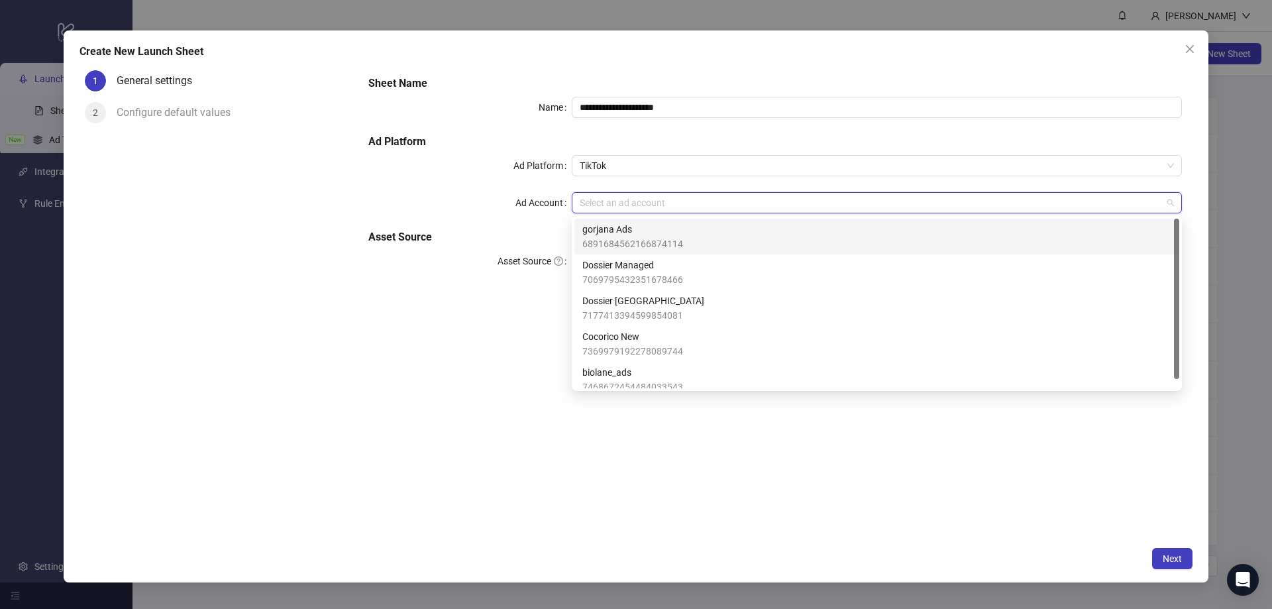
click at [623, 197] on input "Ad Account" at bounding box center [871, 203] width 583 height 20
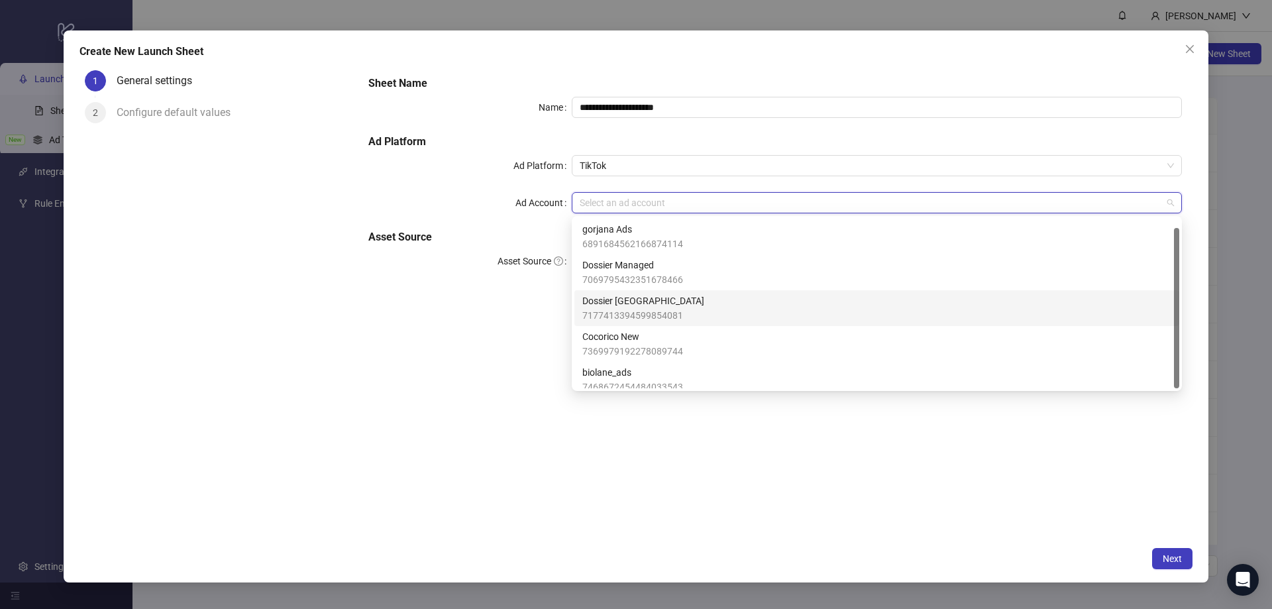
scroll to position [9, 0]
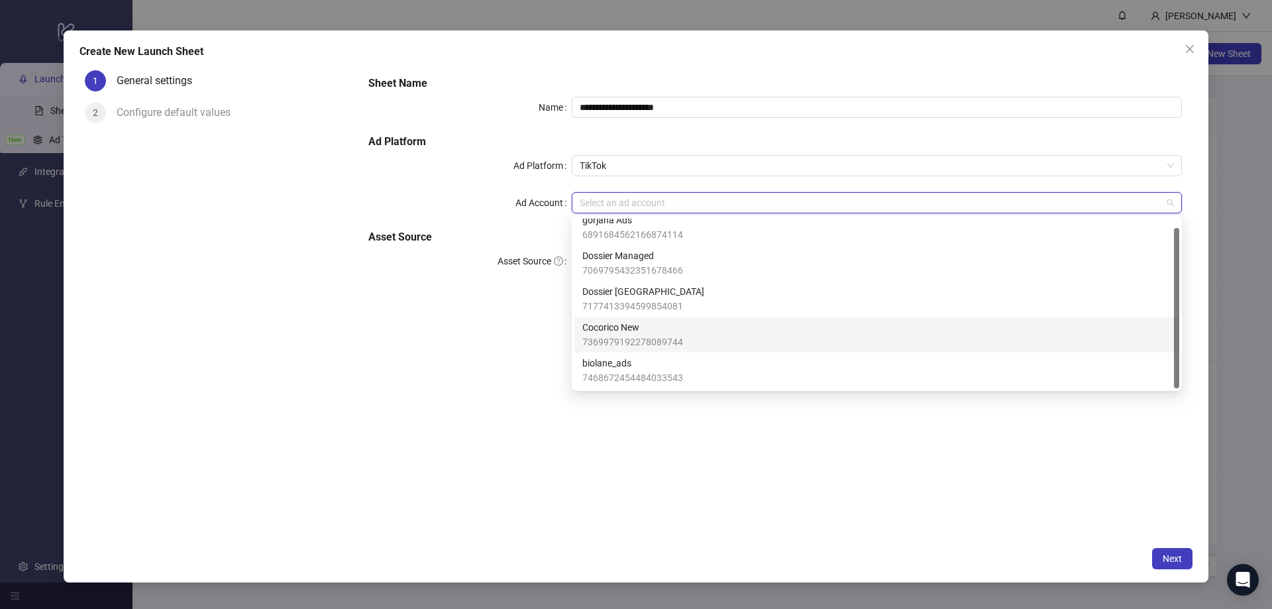
click at [636, 328] on span "Cocorico New" at bounding box center [633, 327] width 101 height 15
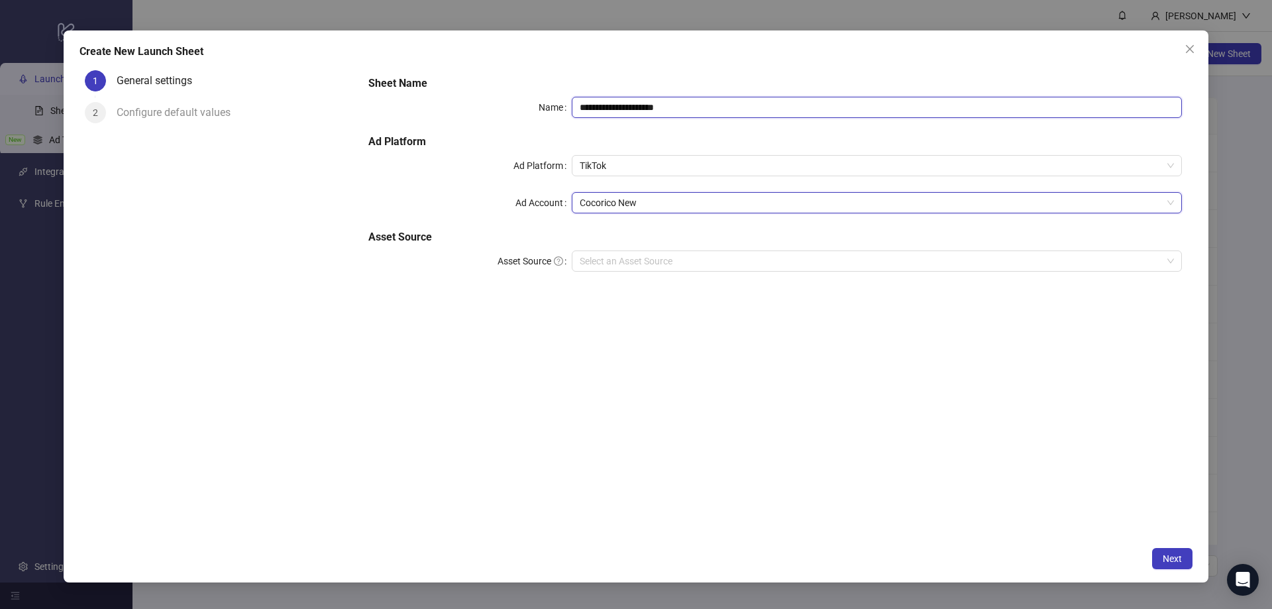
click at [623, 114] on input "**********" at bounding box center [877, 107] width 610 height 21
type input "*******"
click at [756, 331] on div "Sheet Name Name ******* Ad Platform Ad Platform TikTok Ad Account Cocorico New …" at bounding box center [775, 302] width 835 height 475
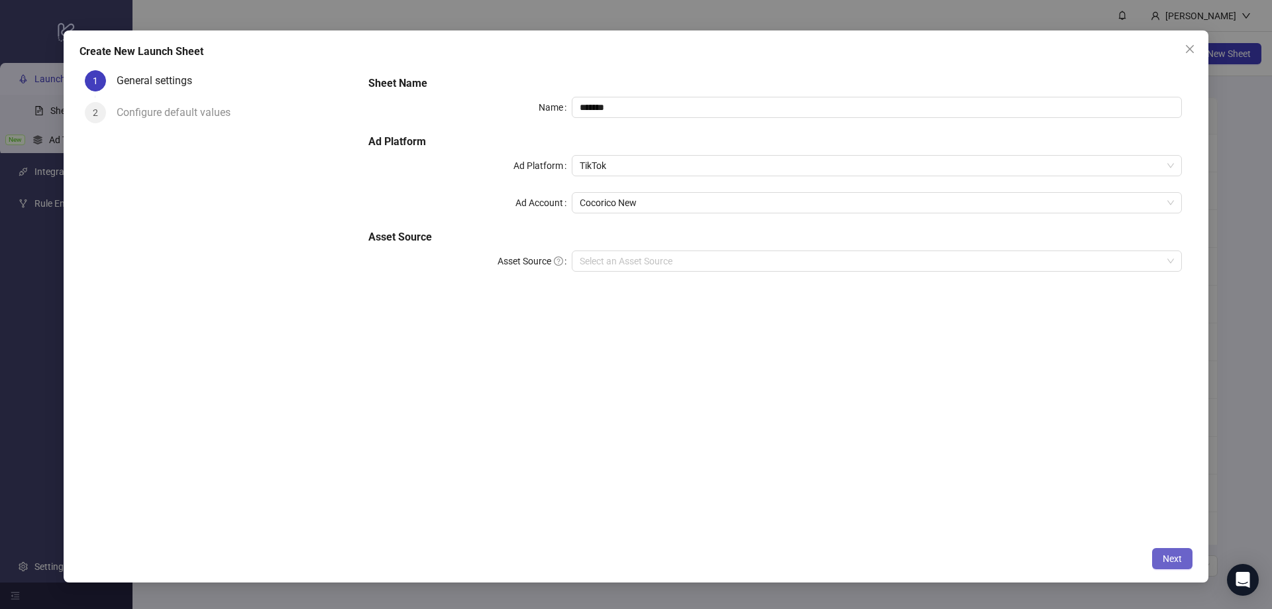
click at [1163, 559] on span "Next" at bounding box center [1172, 558] width 19 height 11
click at [643, 261] on input "Asset Source" at bounding box center [871, 261] width 583 height 20
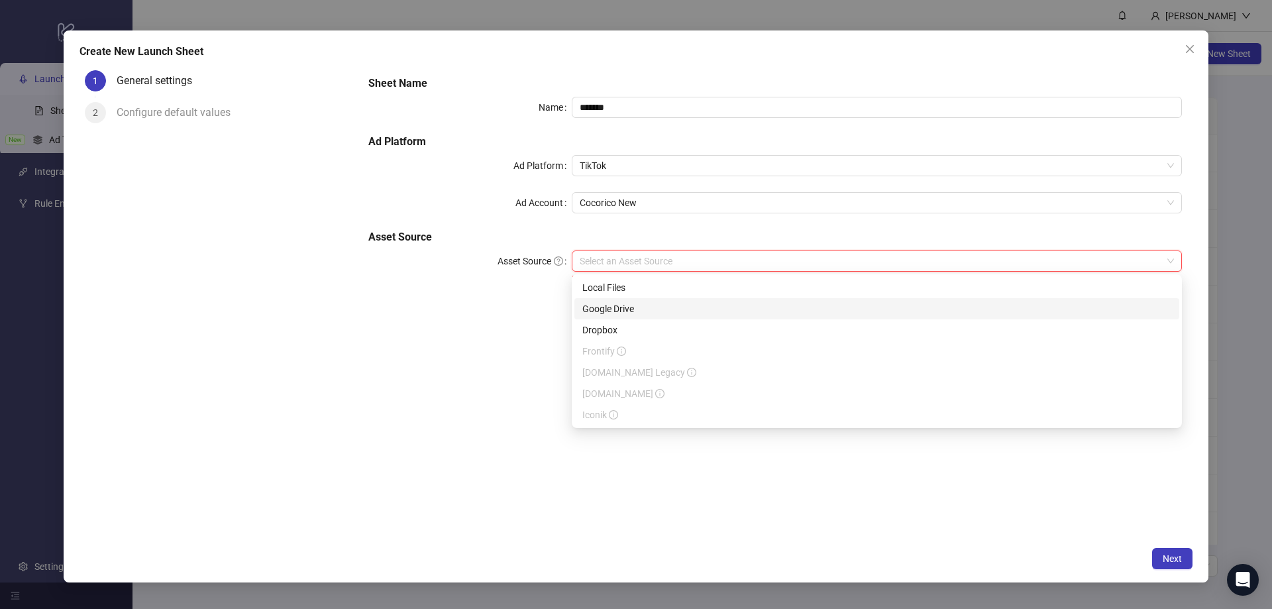
click at [621, 309] on div "Google Drive" at bounding box center [877, 309] width 589 height 15
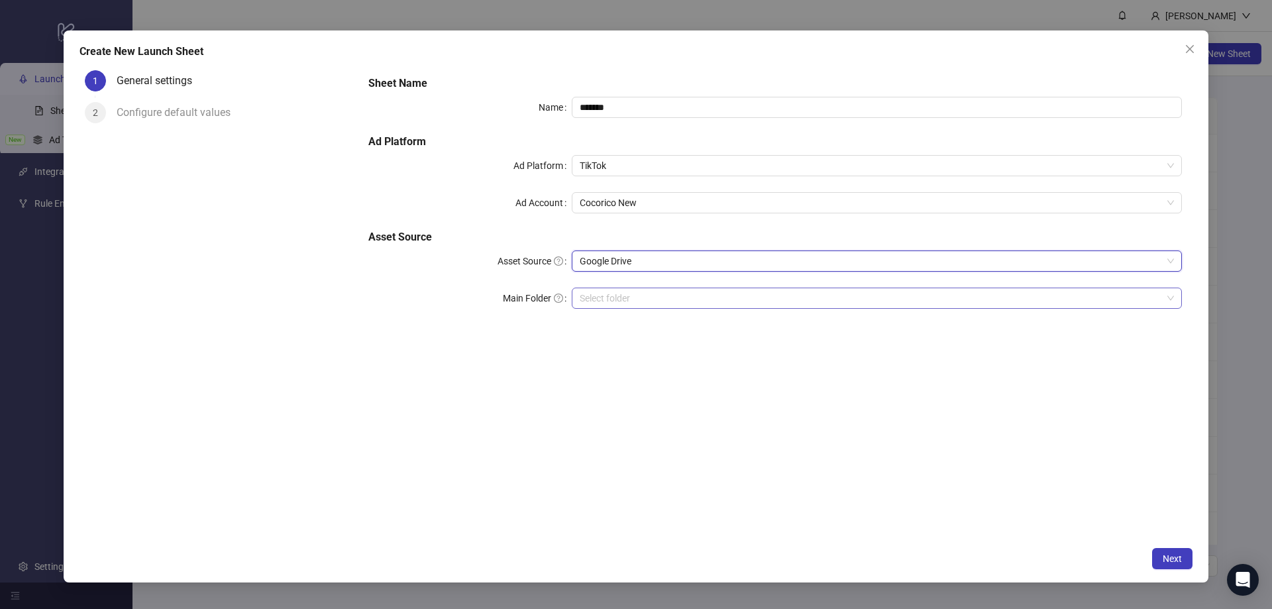
click at [608, 297] on input "Main Folder" at bounding box center [871, 298] width 583 height 20
click at [1158, 557] on button "Next" at bounding box center [1172, 558] width 40 height 21
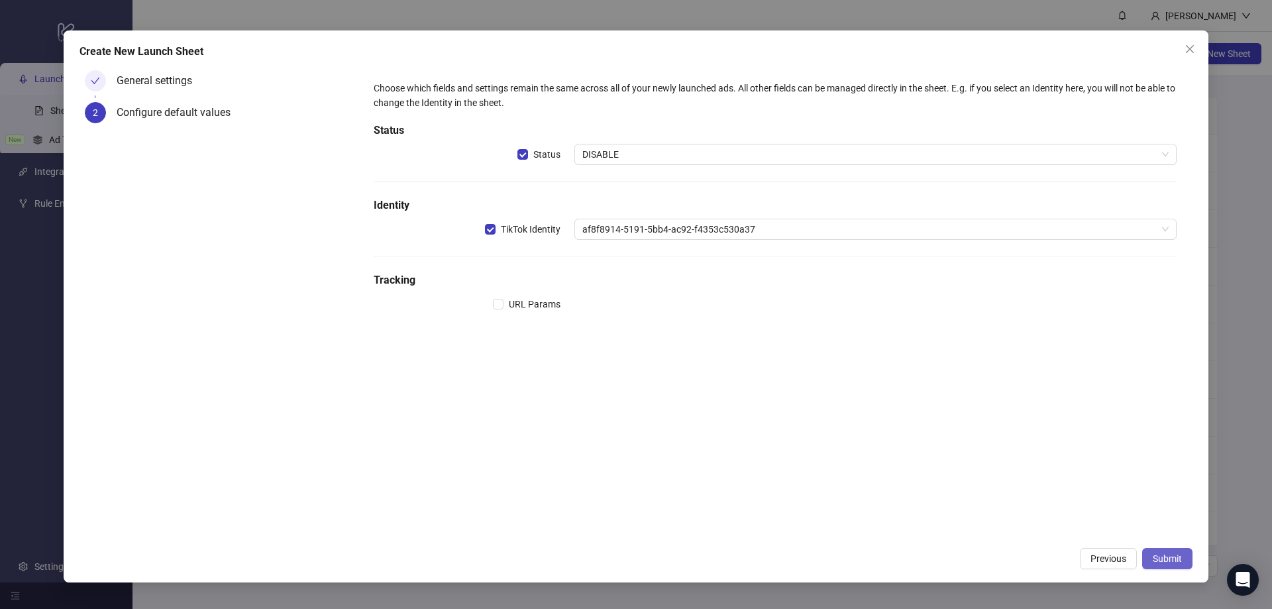
click at [1174, 557] on span "Submit" at bounding box center [1167, 558] width 29 height 11
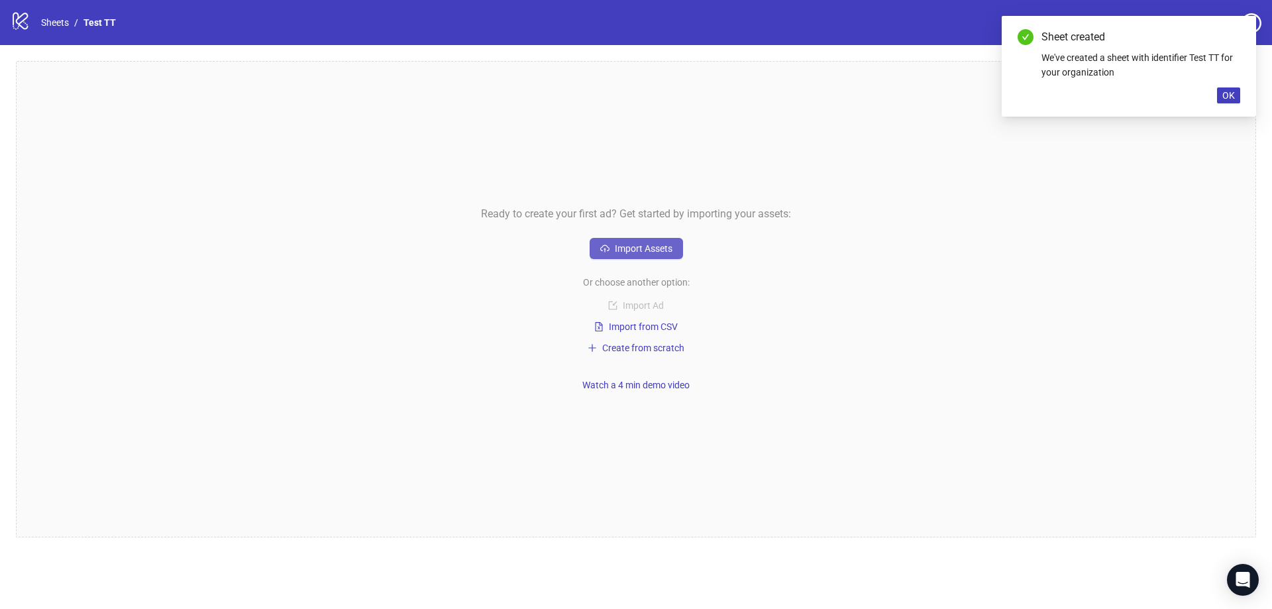
click at [671, 251] on span "Import Assets" at bounding box center [644, 248] width 58 height 11
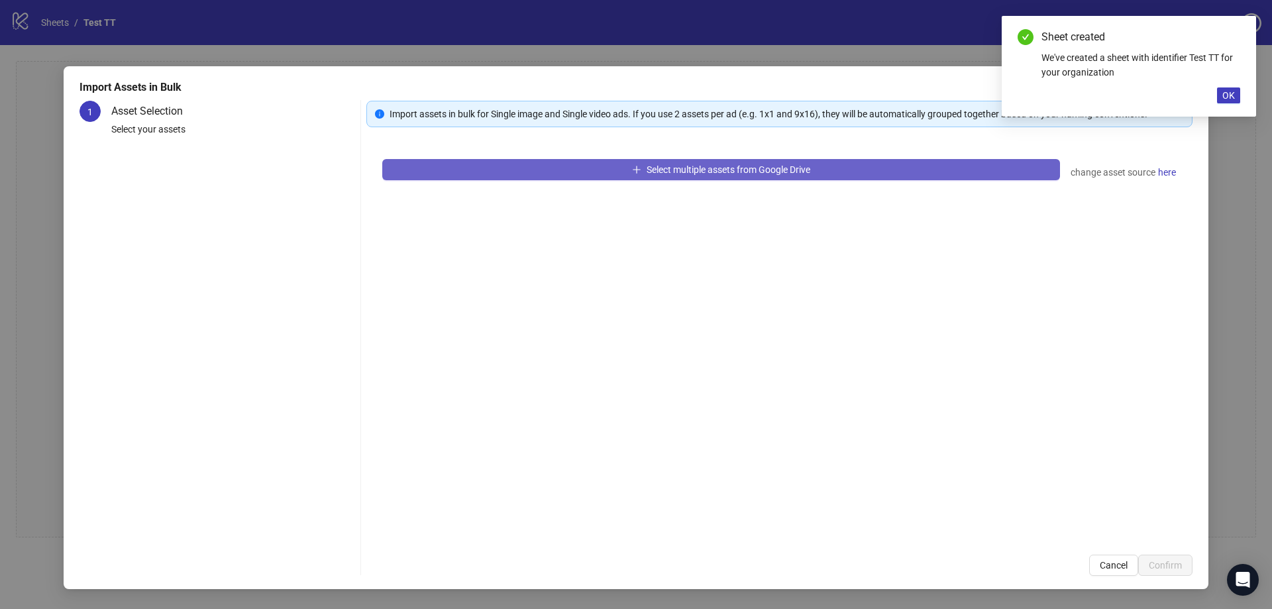
click at [669, 172] on span "Select multiple assets from Google Drive" at bounding box center [729, 169] width 164 height 11
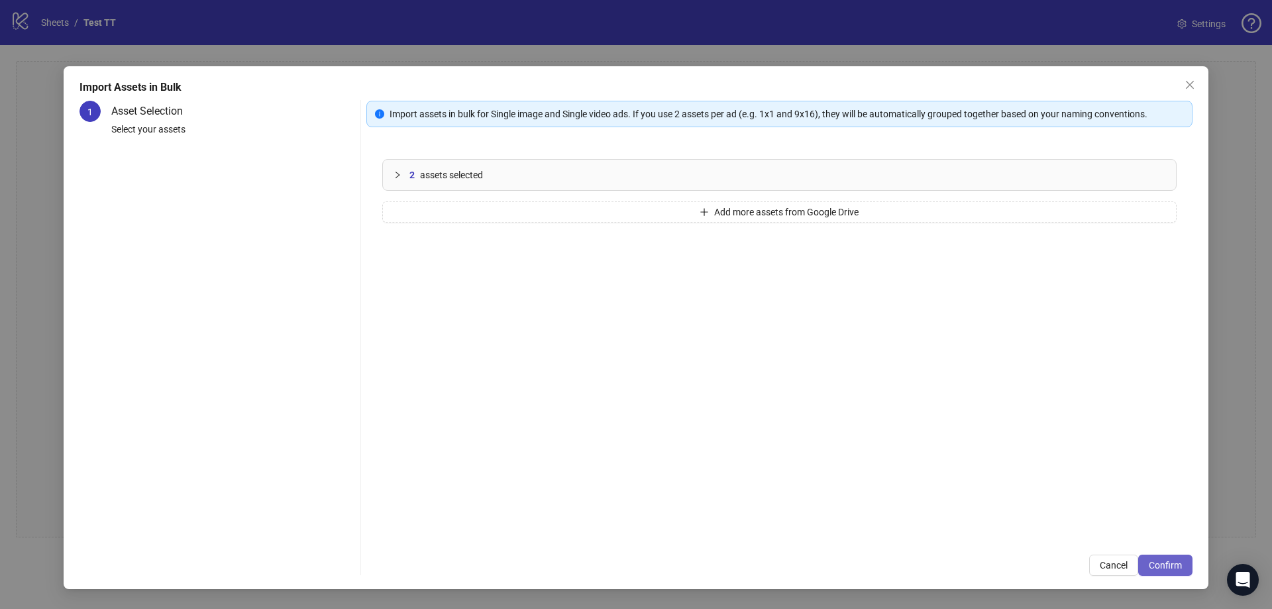
click at [1152, 564] on span "Confirm" at bounding box center [1165, 565] width 33 height 11
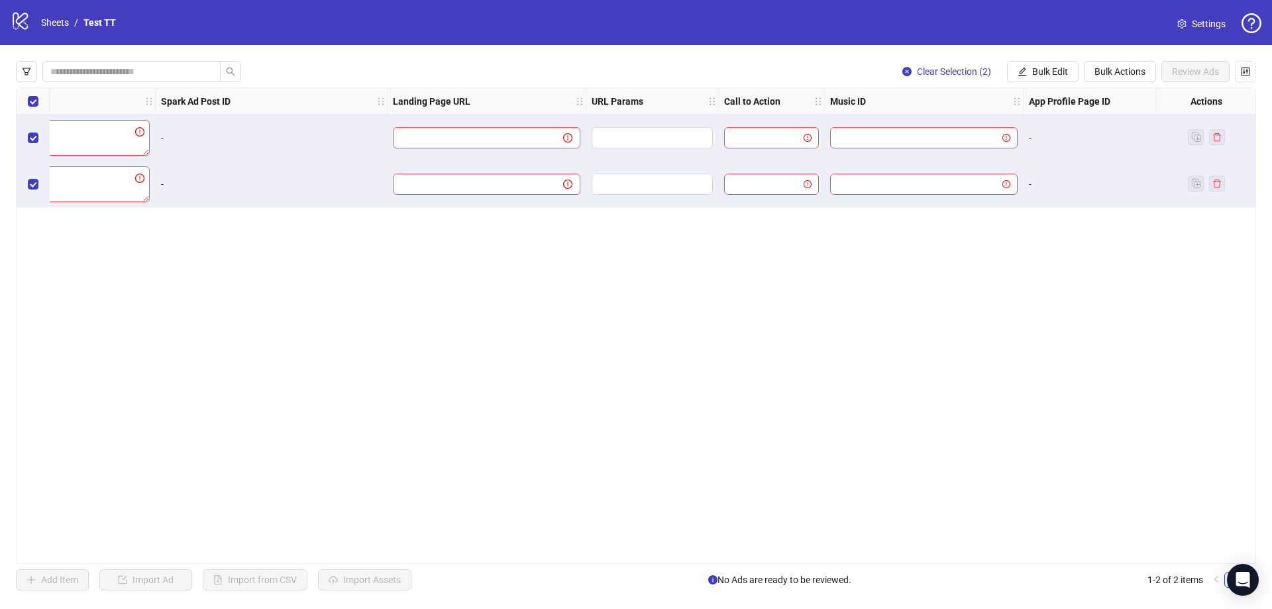
scroll to position [0, 895]
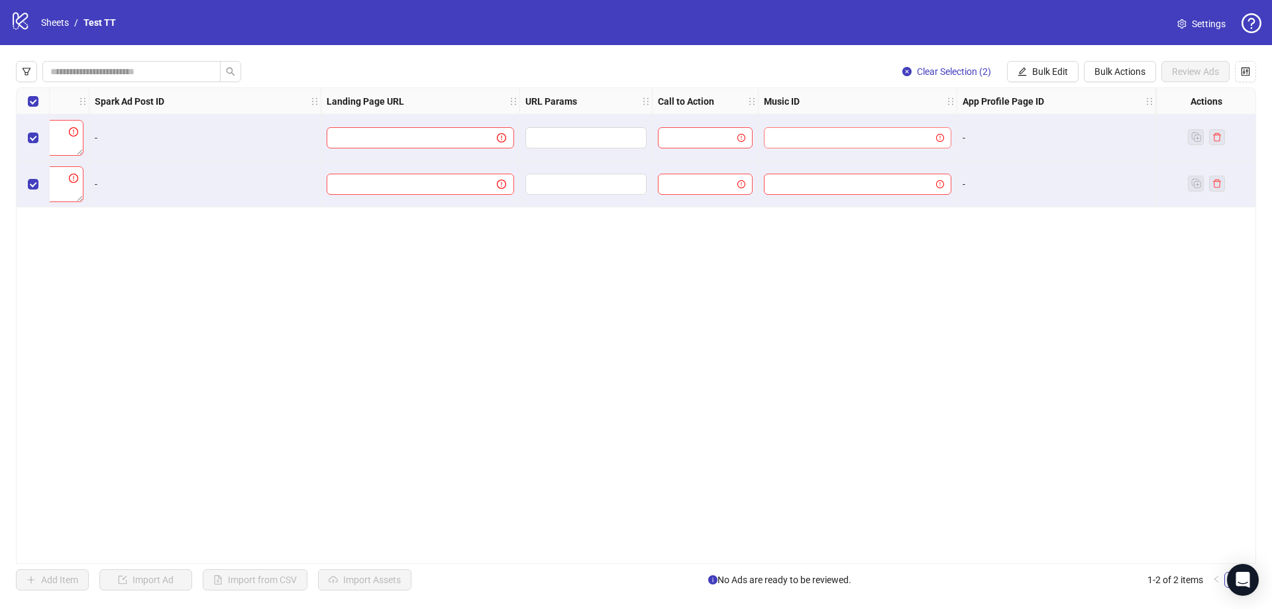
click at [822, 135] on input "search" at bounding box center [852, 138] width 160 height 20
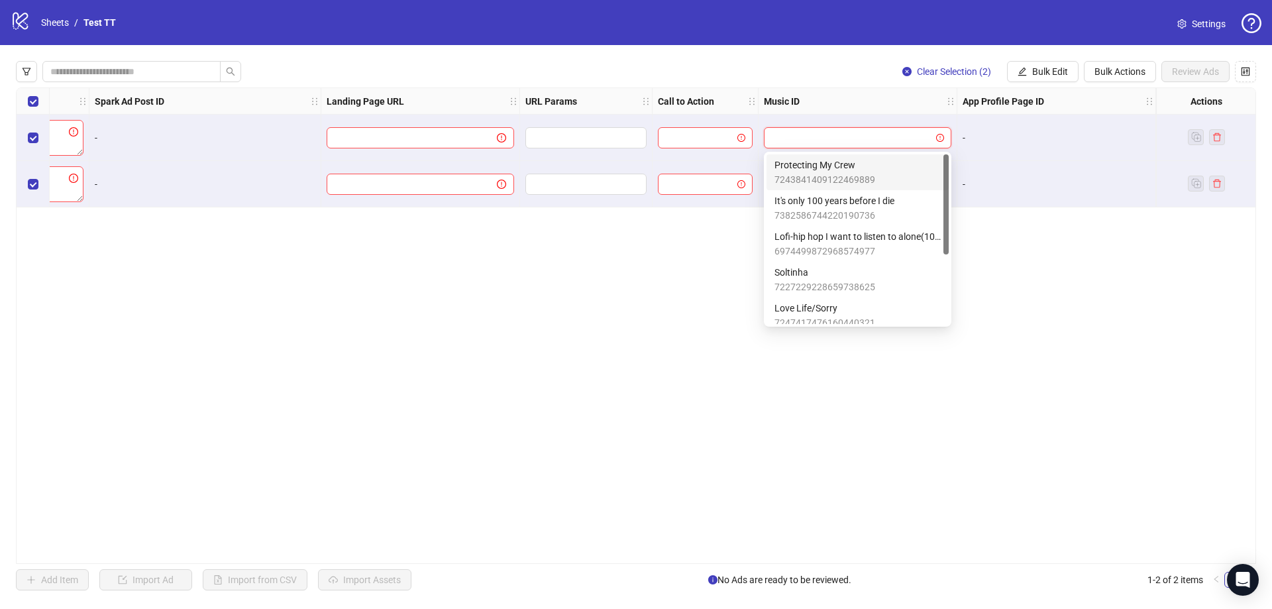
click at [689, 325] on div "Ad Format Ad Name Campaign & Ad Group Assets Ad Text Spark Ad Post ID Landing P…" at bounding box center [636, 325] width 1241 height 476
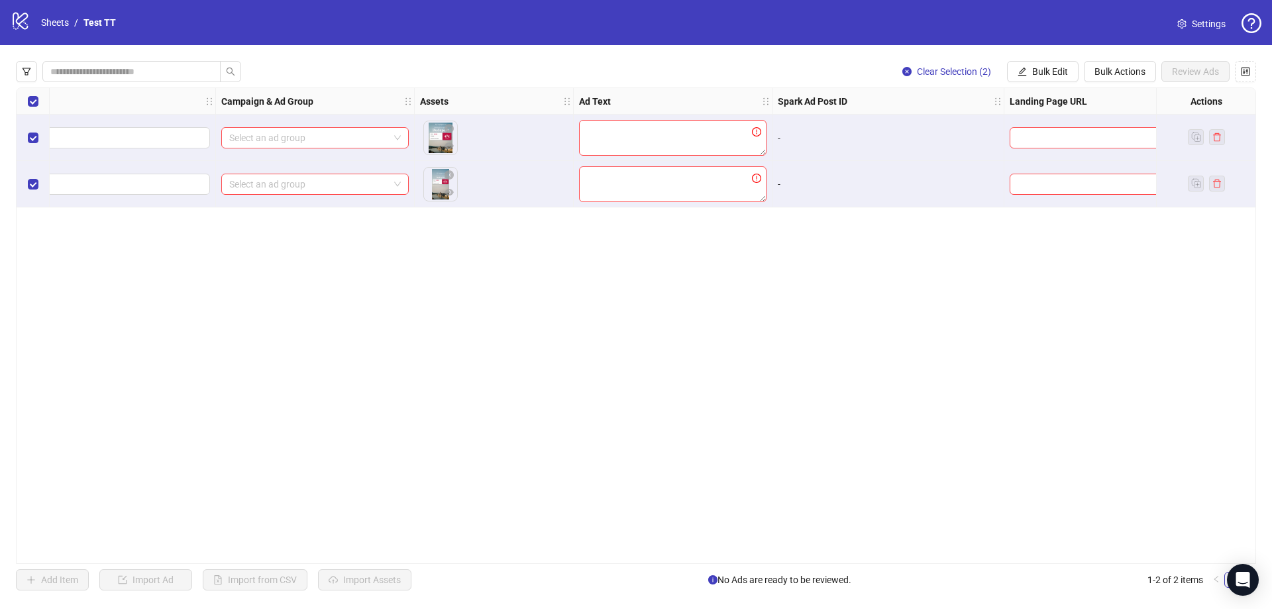
scroll to position [0, 0]
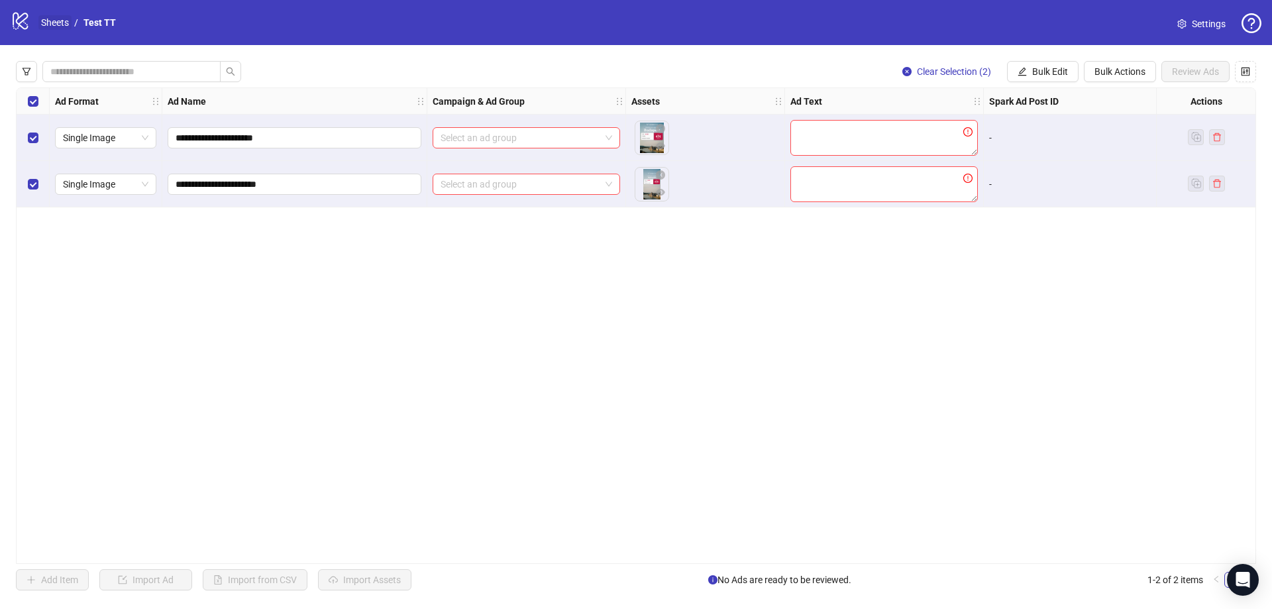
click at [56, 27] on link "Sheets" at bounding box center [54, 22] width 33 height 15
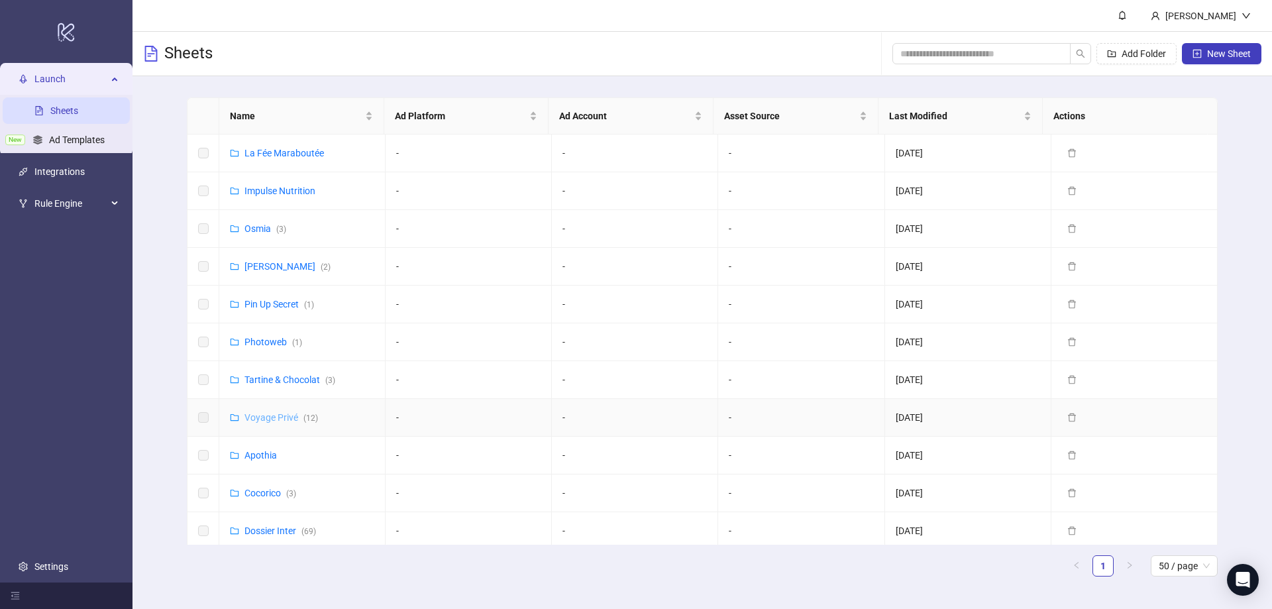
click at [282, 416] on link "Voyage Privé ( 12 )" at bounding box center [282, 417] width 74 height 11
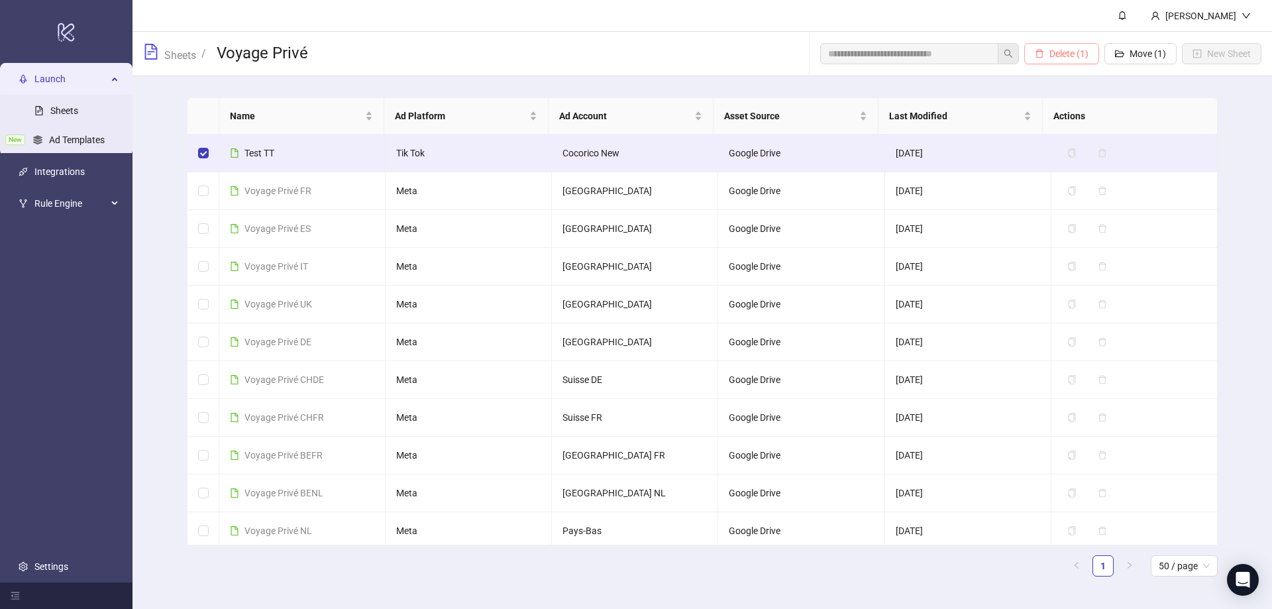
click at [1072, 54] on span "Delete (1)" at bounding box center [1069, 53] width 39 height 11
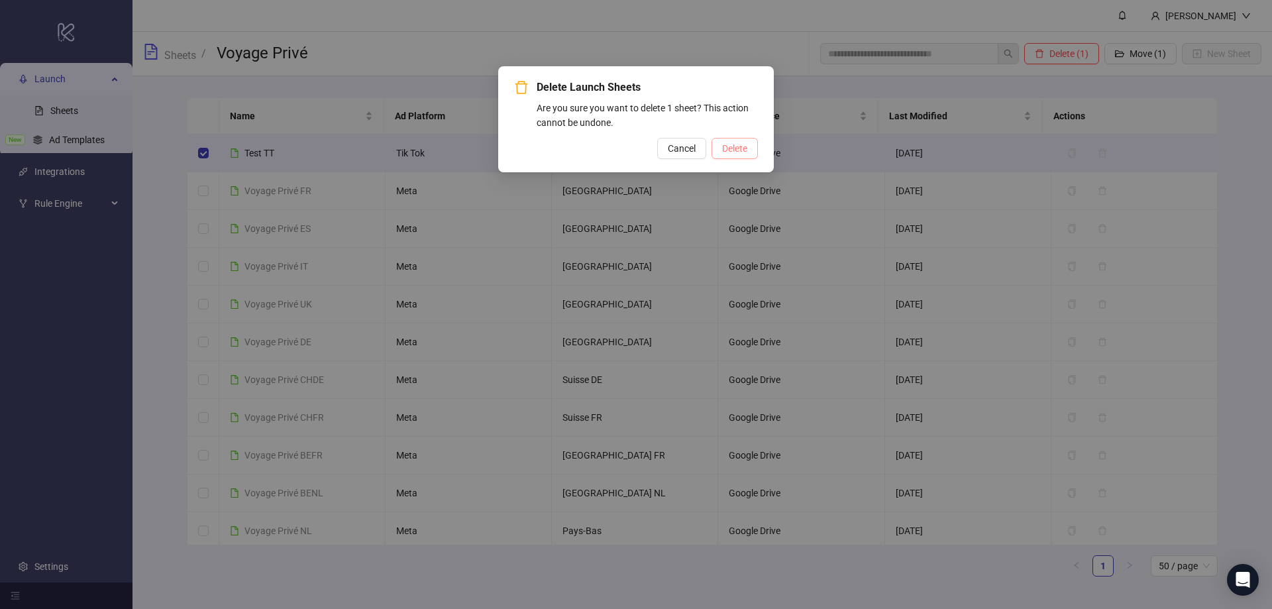
click at [732, 150] on span "Delete" at bounding box center [734, 148] width 25 height 11
